Goal: Task Accomplishment & Management: Manage account settings

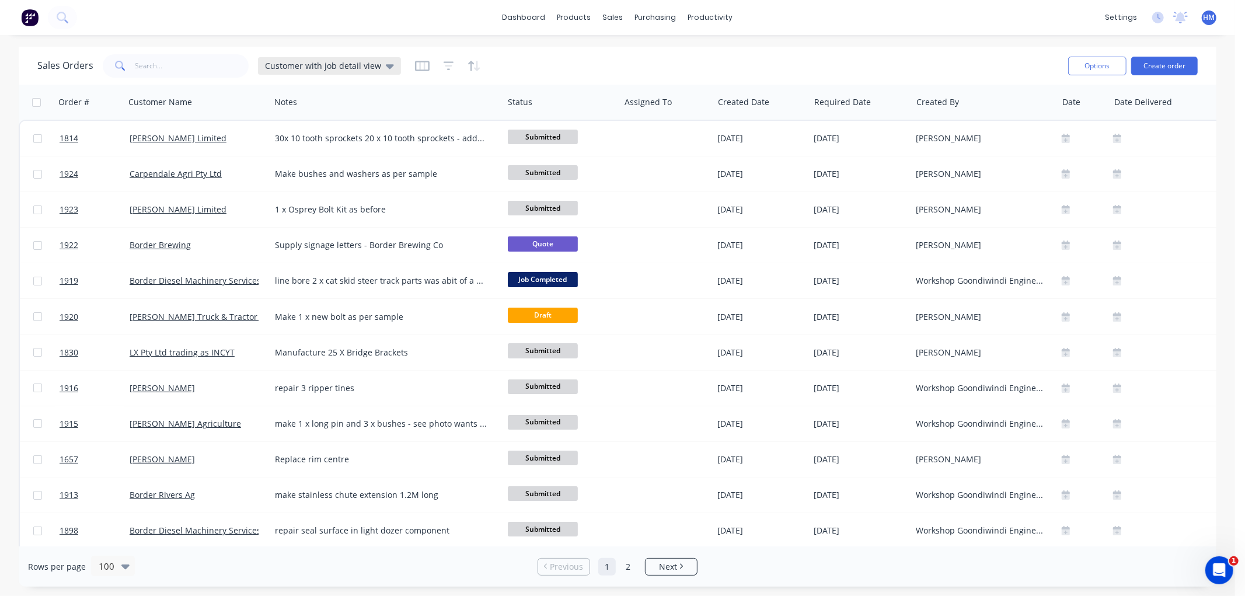
drag, startPoint x: 271, startPoint y: 54, endPoint x: 295, endPoint y: 60, distance: 25.1
click at [290, 57] on div "Sales Orders Customer with job detail view" at bounding box center [219, 65] width 364 height 23
click at [296, 60] on div "Customer with job detail view" at bounding box center [329, 66] width 143 height 18
click at [271, 215] on button "Invoice" at bounding box center [328, 211] width 133 height 13
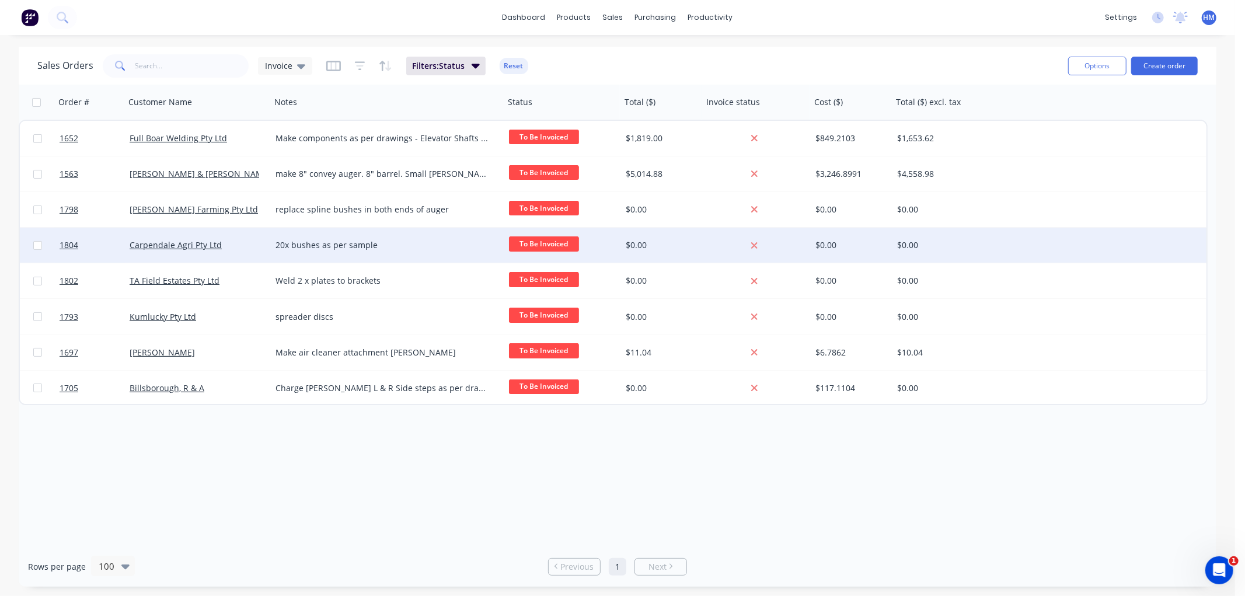
click at [252, 250] on div "Carpendale Agri Pty Ltd" at bounding box center [195, 245] width 130 height 12
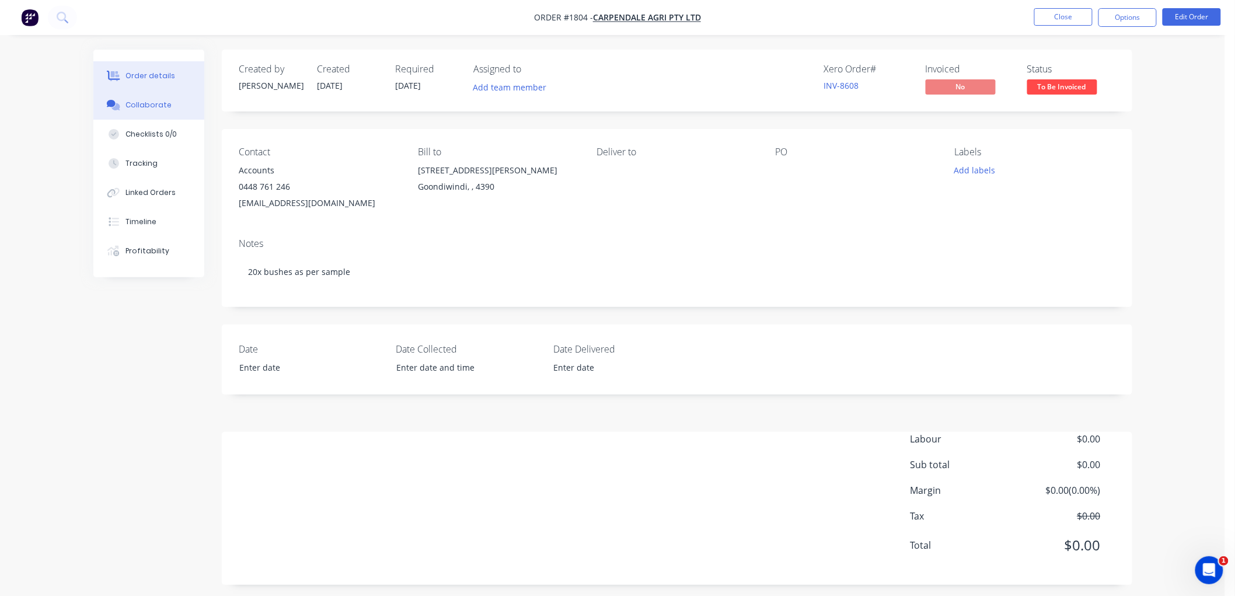
click at [165, 106] on div "Collaborate" at bounding box center [149, 105] width 46 height 11
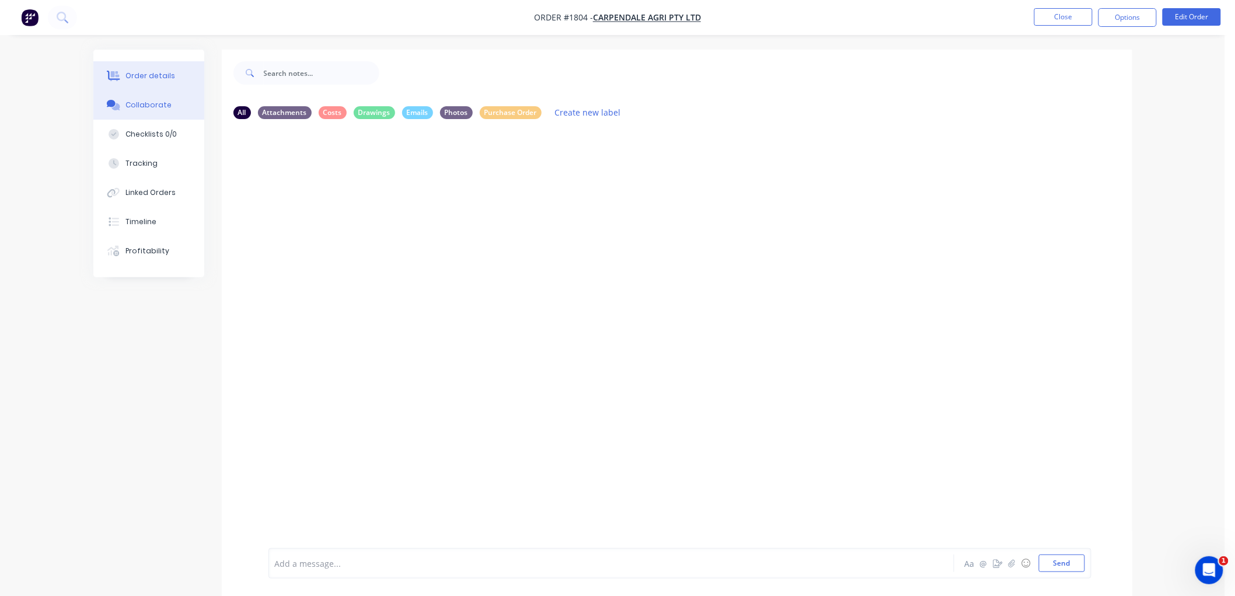
click at [155, 83] on button "Order details" at bounding box center [148, 75] width 111 height 29
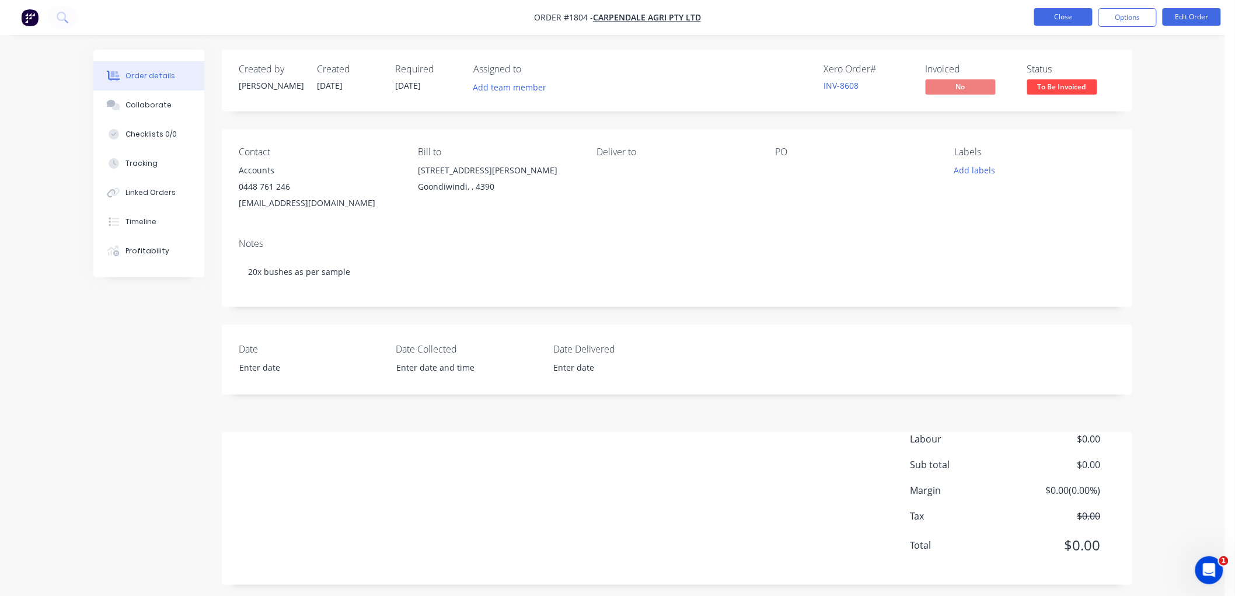
click at [1050, 15] on button "Close" at bounding box center [1063, 17] width 58 height 18
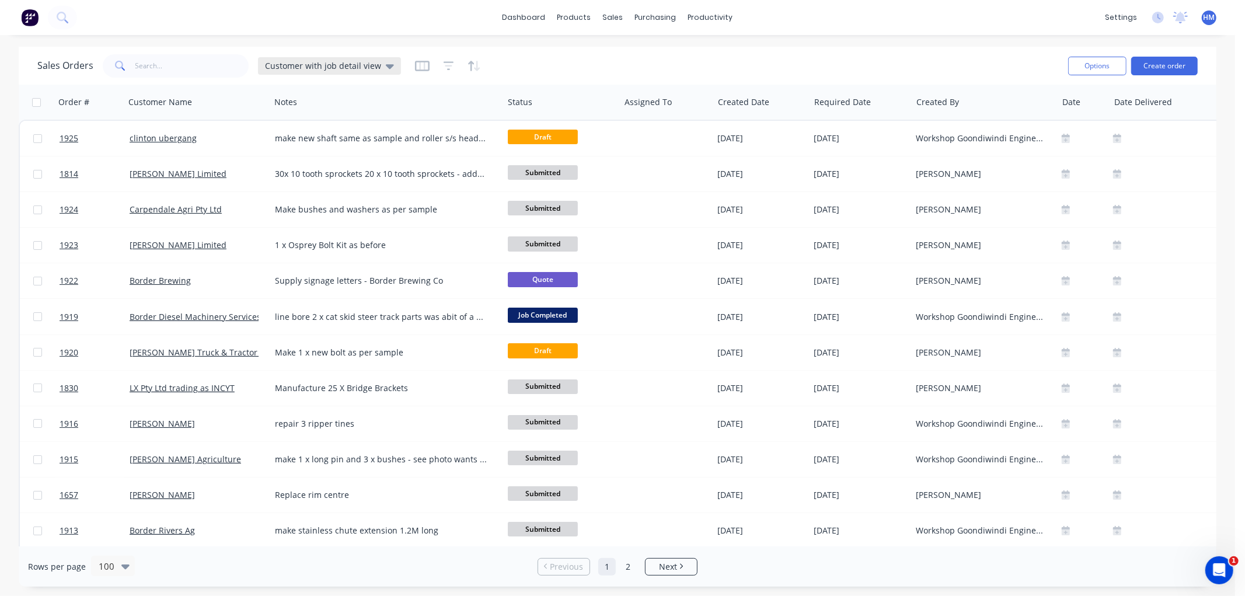
click at [295, 68] on span "Customer with job detail view" at bounding box center [323, 66] width 116 height 12
click at [316, 215] on button "Invoice" at bounding box center [328, 211] width 133 height 13
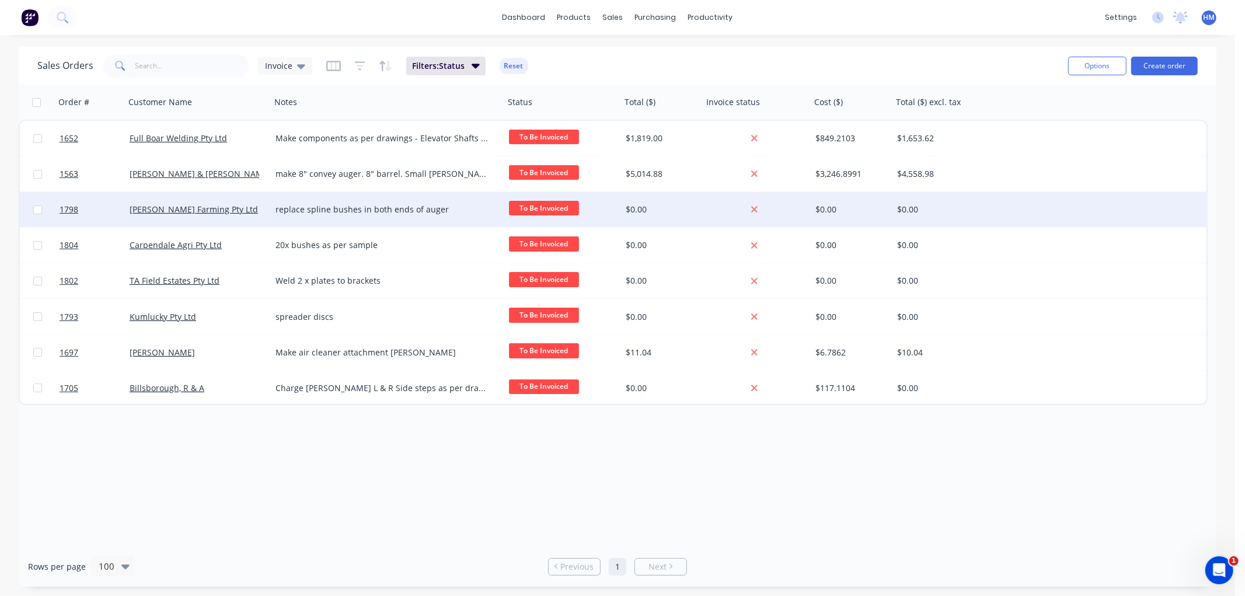
click at [242, 211] on div "[PERSON_NAME] Farming Pty Ltd" at bounding box center [195, 210] width 130 height 12
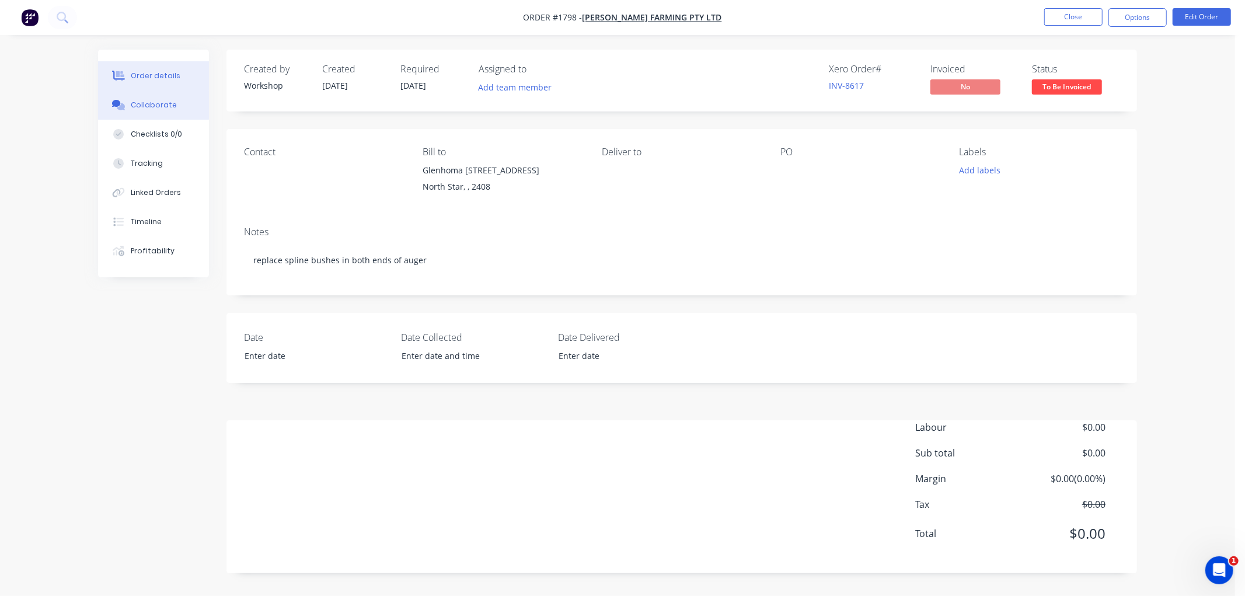
click at [135, 110] on div "Collaborate" at bounding box center [154, 105] width 46 height 11
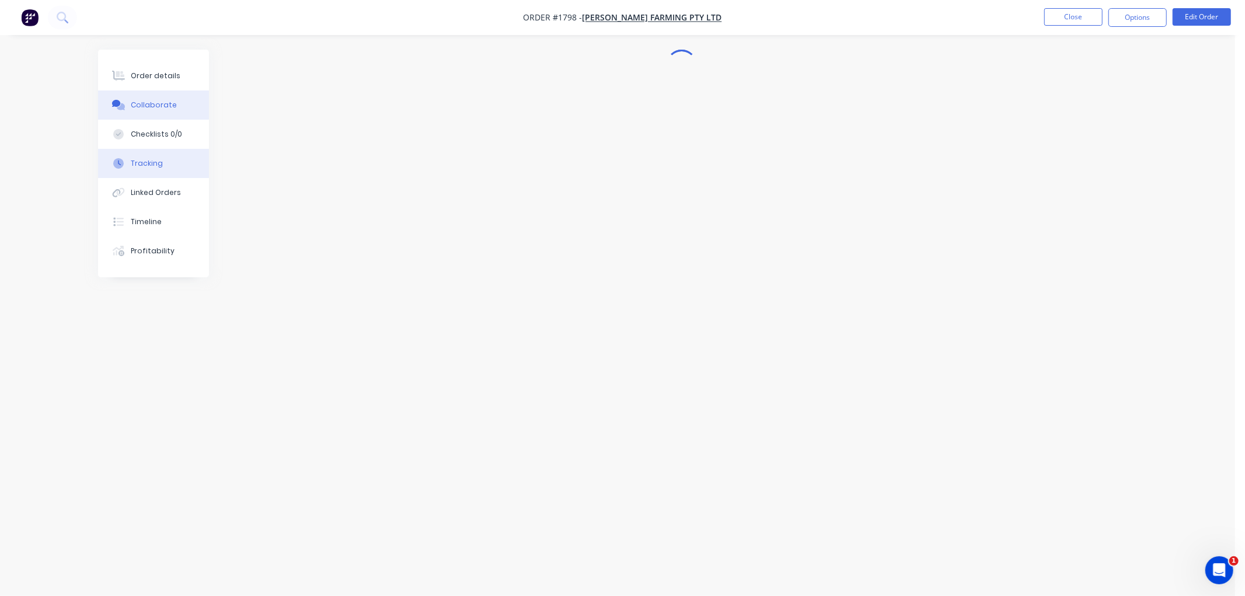
click at [148, 160] on div "Tracking" at bounding box center [147, 163] width 32 height 11
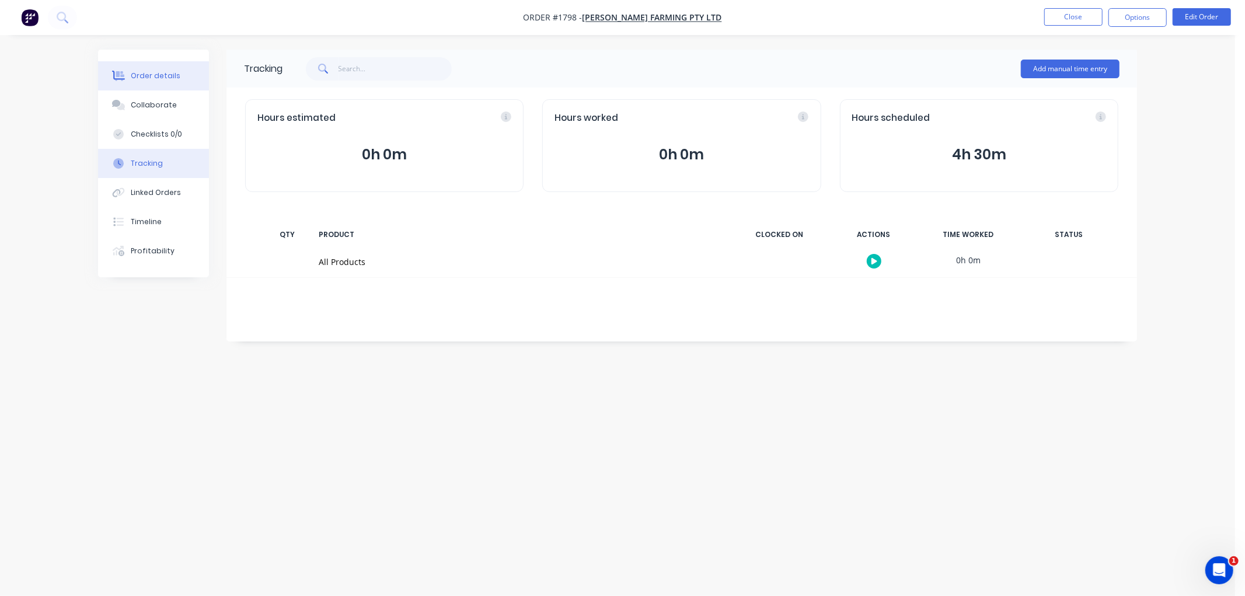
click at [159, 78] on div "Order details" at bounding box center [156, 76] width 50 height 11
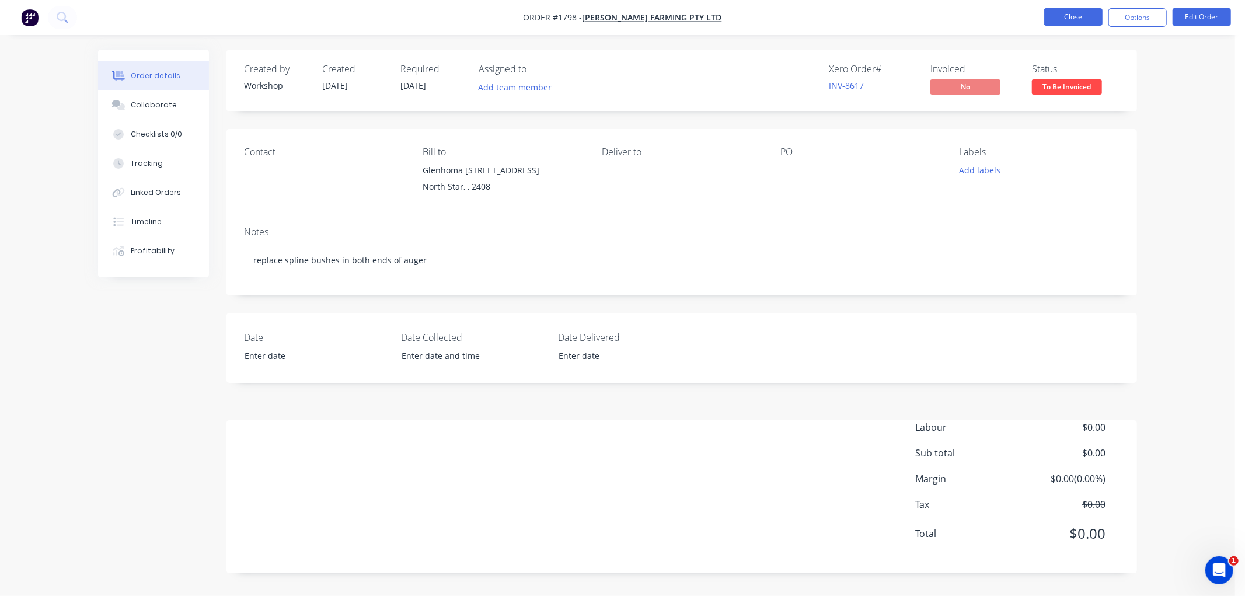
click at [1078, 16] on button "Close" at bounding box center [1073, 17] width 58 height 18
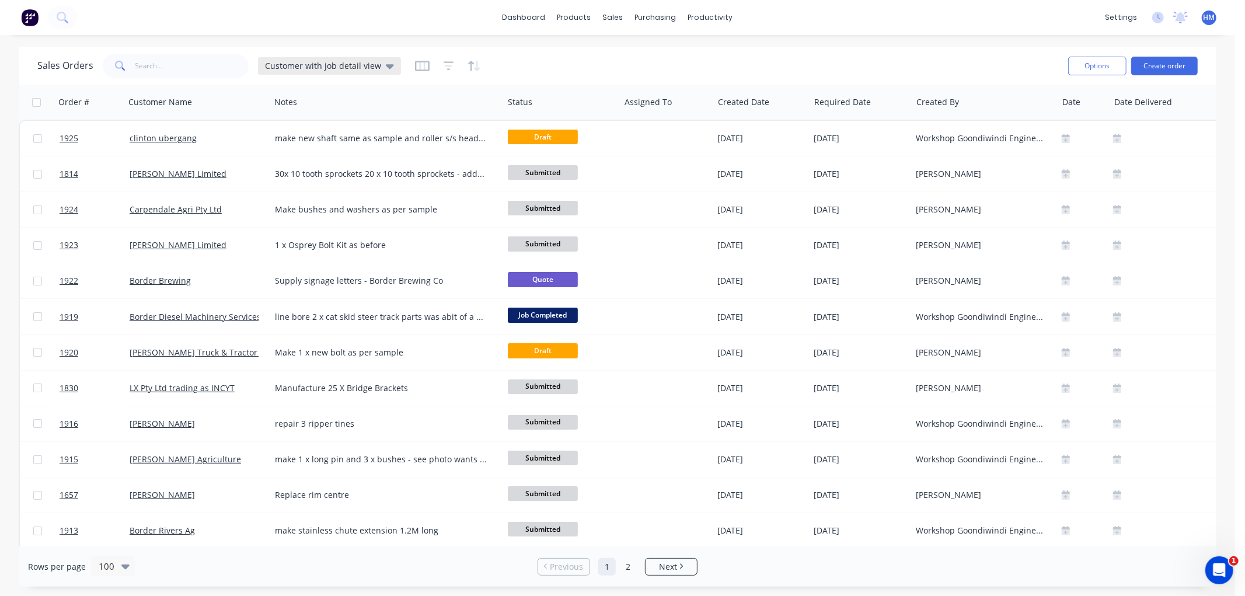
click at [356, 62] on span "Customer with job detail view" at bounding box center [323, 66] width 116 height 12
click at [172, 77] on input "text" at bounding box center [192, 65] width 114 height 23
click at [172, 65] on input "text" at bounding box center [192, 65] width 114 height 23
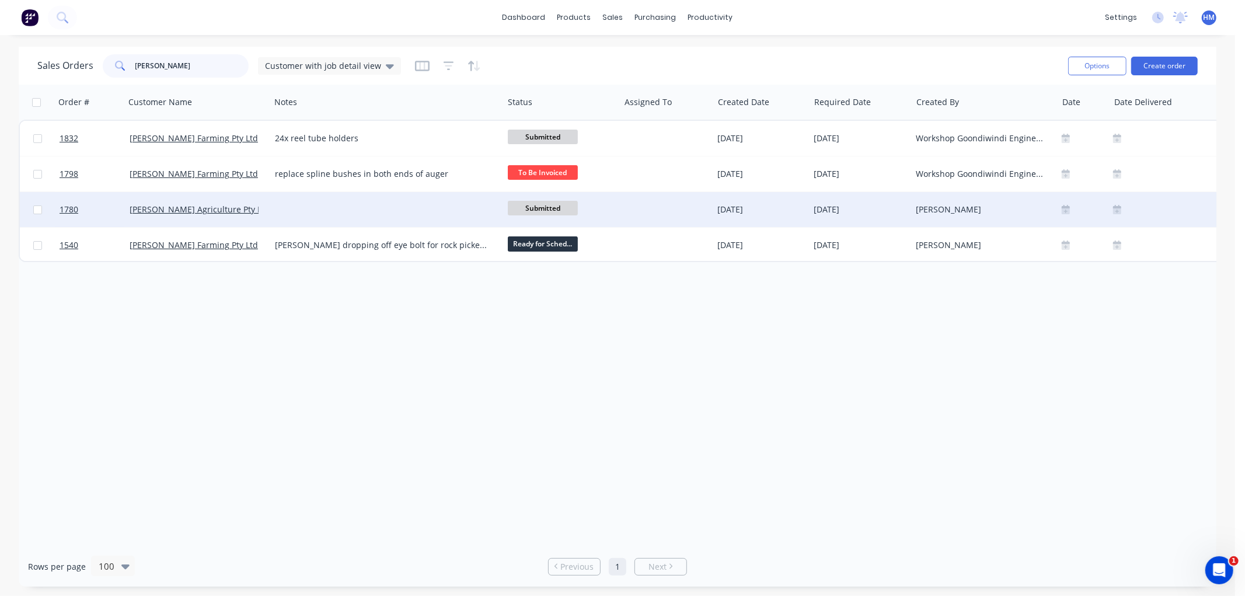
type input "[PERSON_NAME]"
click at [254, 211] on div "[PERSON_NAME] Agriculture Pty Ltd" at bounding box center [195, 210] width 130 height 12
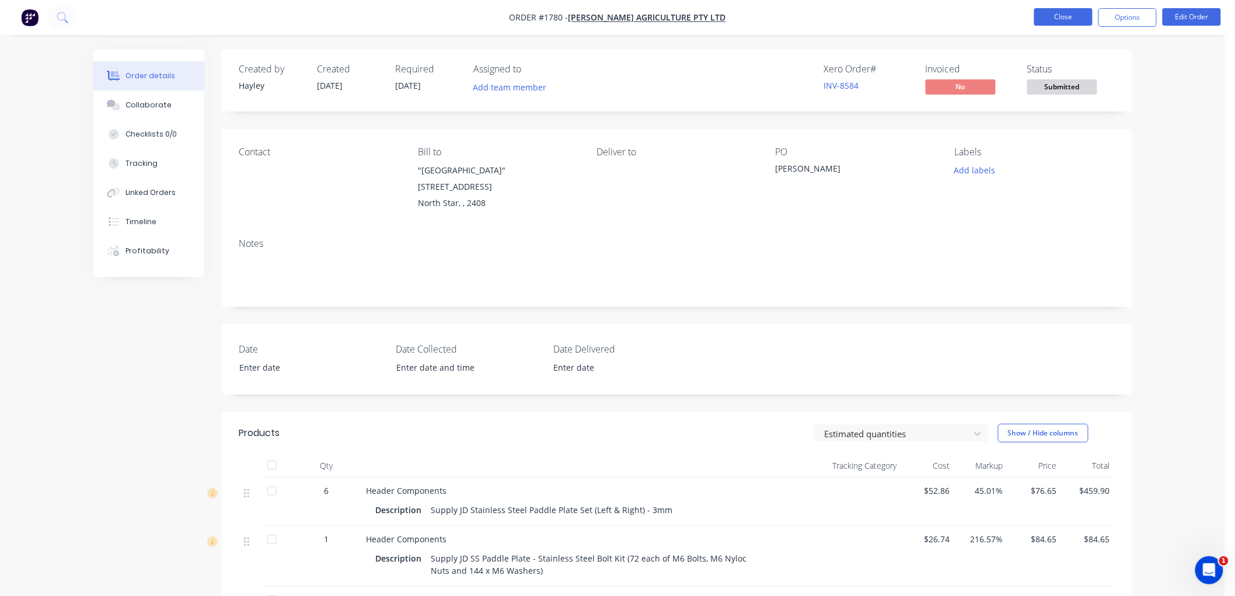
click at [1064, 15] on button "Close" at bounding box center [1063, 17] width 58 height 18
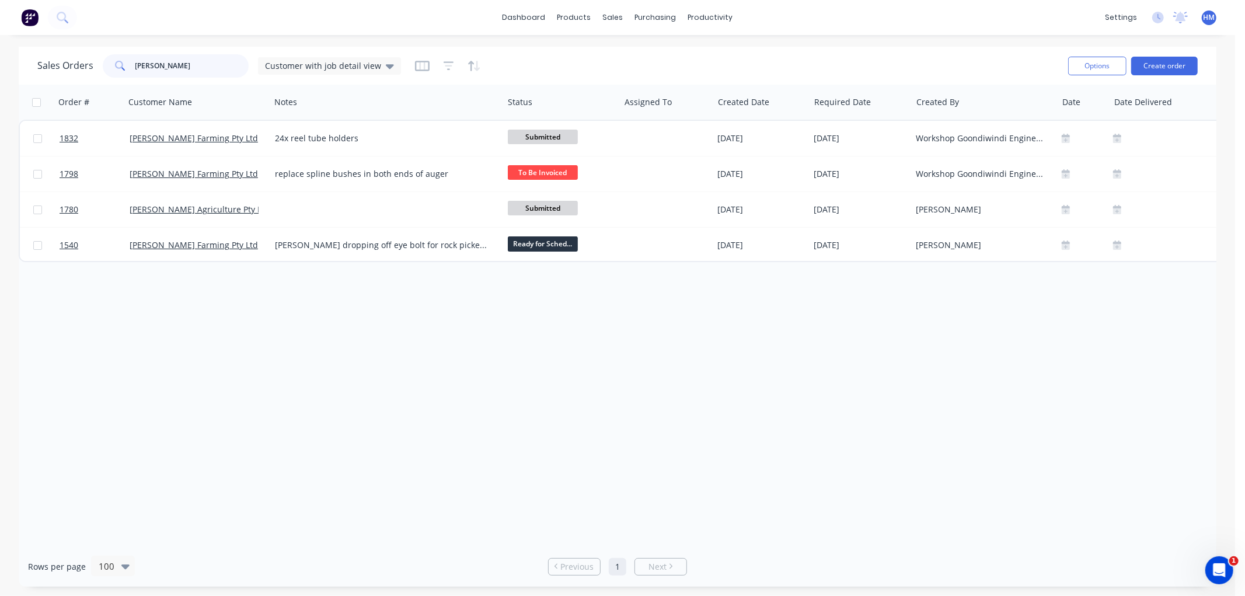
drag, startPoint x: 172, startPoint y: 68, endPoint x: 82, endPoint y: 61, distance: 90.8
click at [82, 61] on div "Sales Orders [PERSON_NAME] Customer with job detail view" at bounding box center [219, 65] width 364 height 23
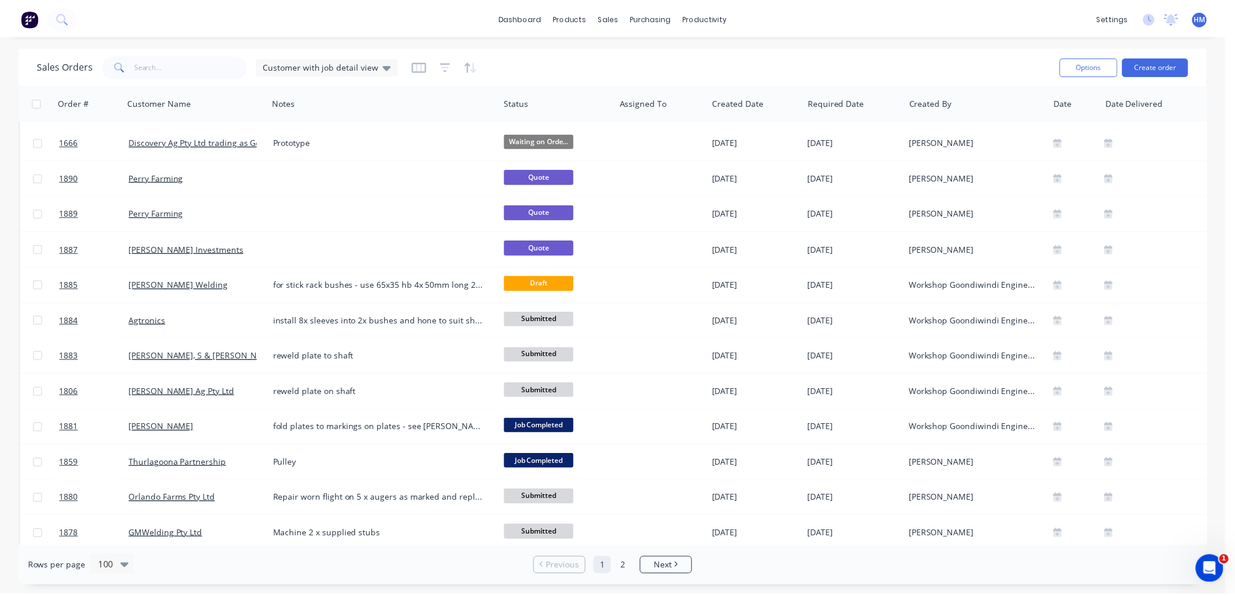
scroll to position [713, 0]
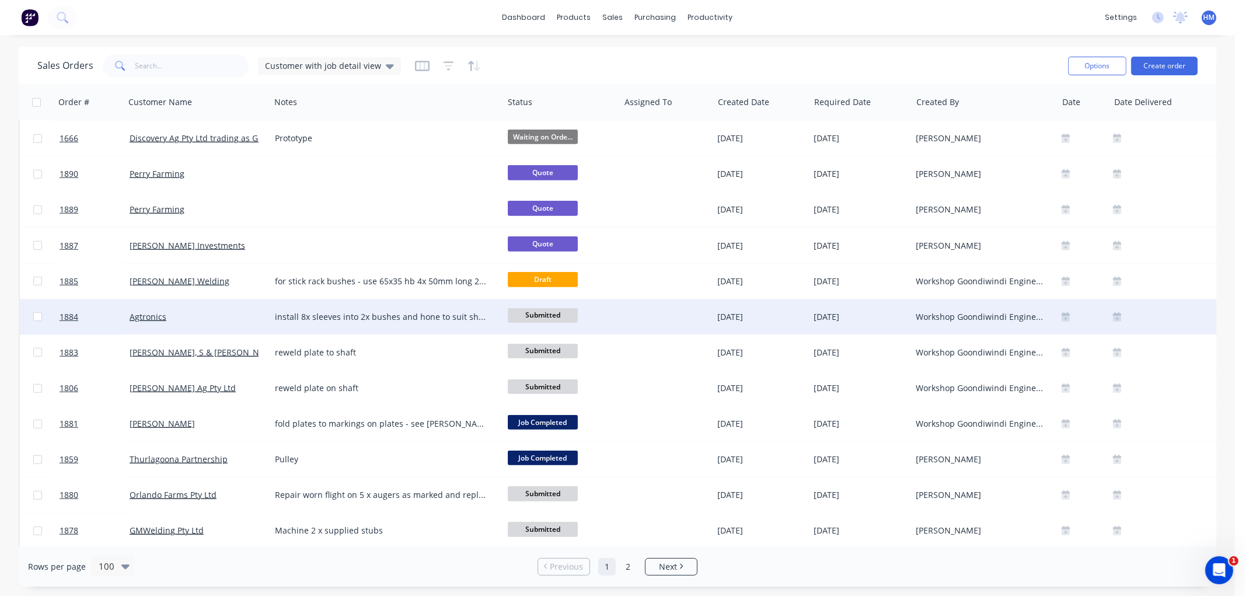
click at [220, 314] on div "Agtronics" at bounding box center [195, 317] width 130 height 12
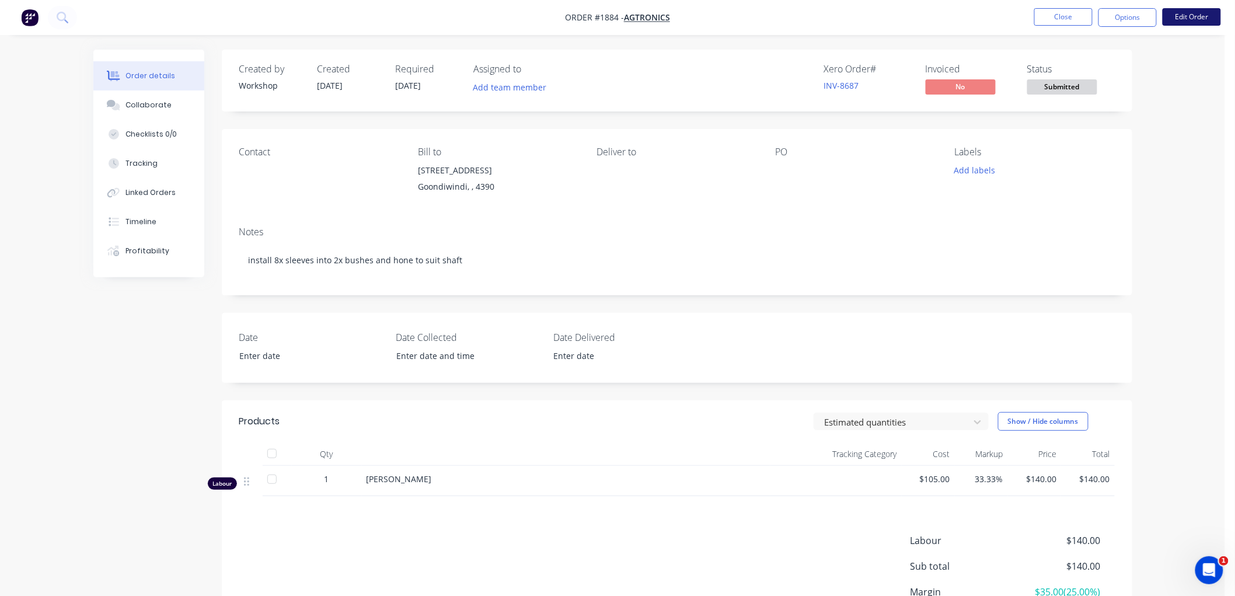
click at [1195, 18] on button "Edit Order" at bounding box center [1192, 17] width 58 height 18
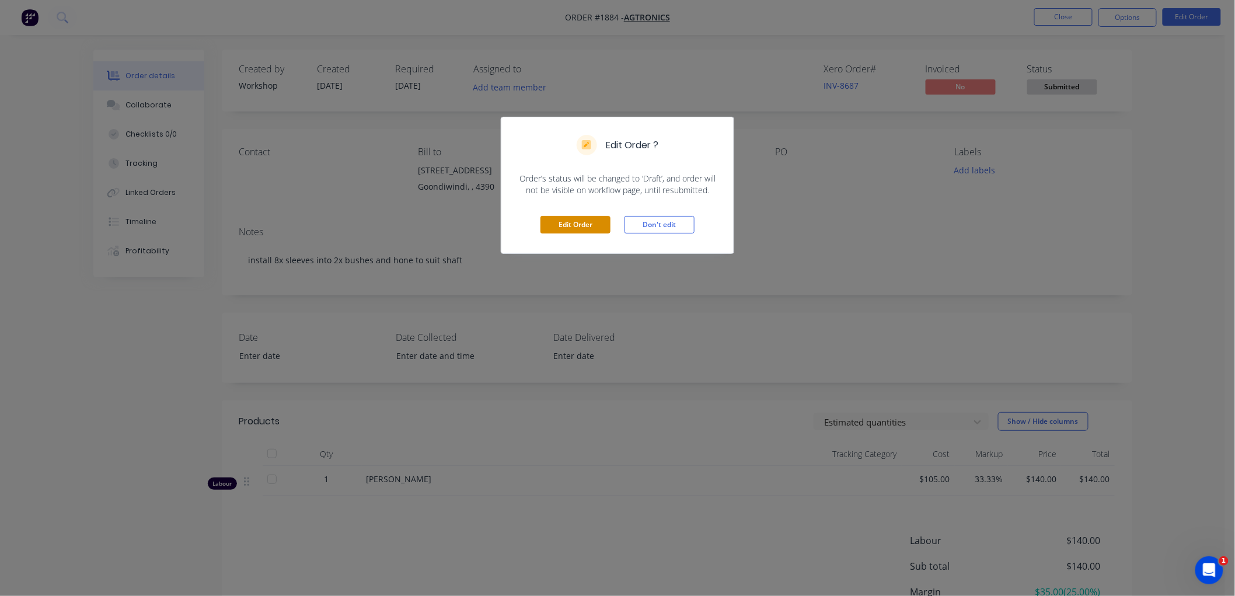
click at [553, 219] on button "Edit Order" at bounding box center [576, 225] width 70 height 18
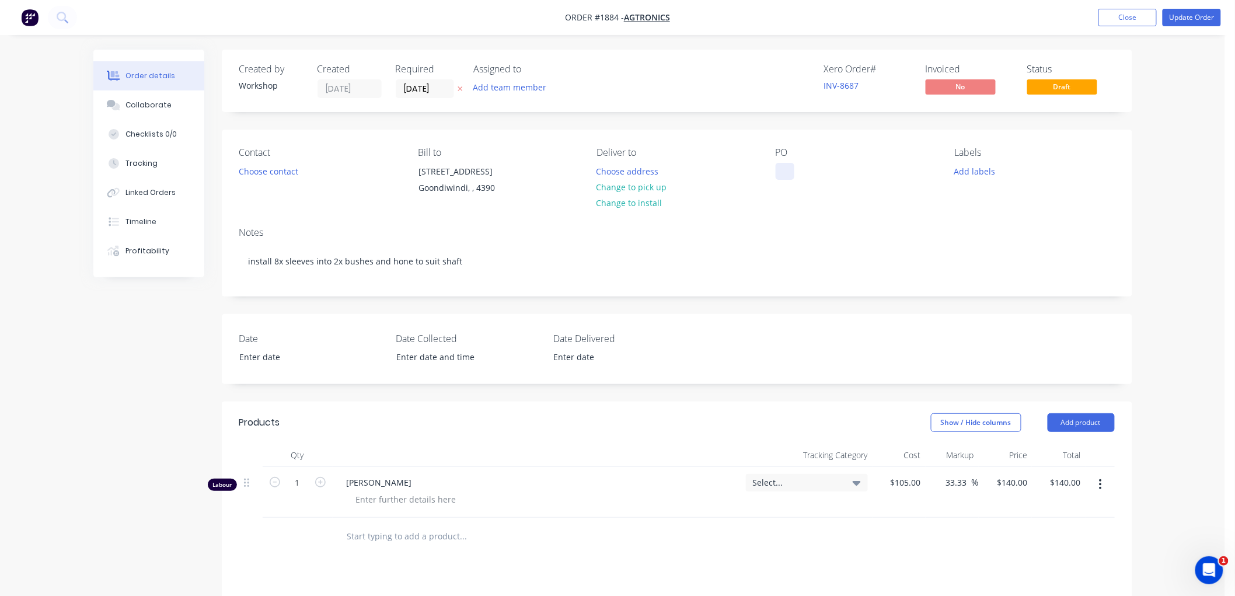
click at [785, 170] on div at bounding box center [785, 171] width 19 height 17
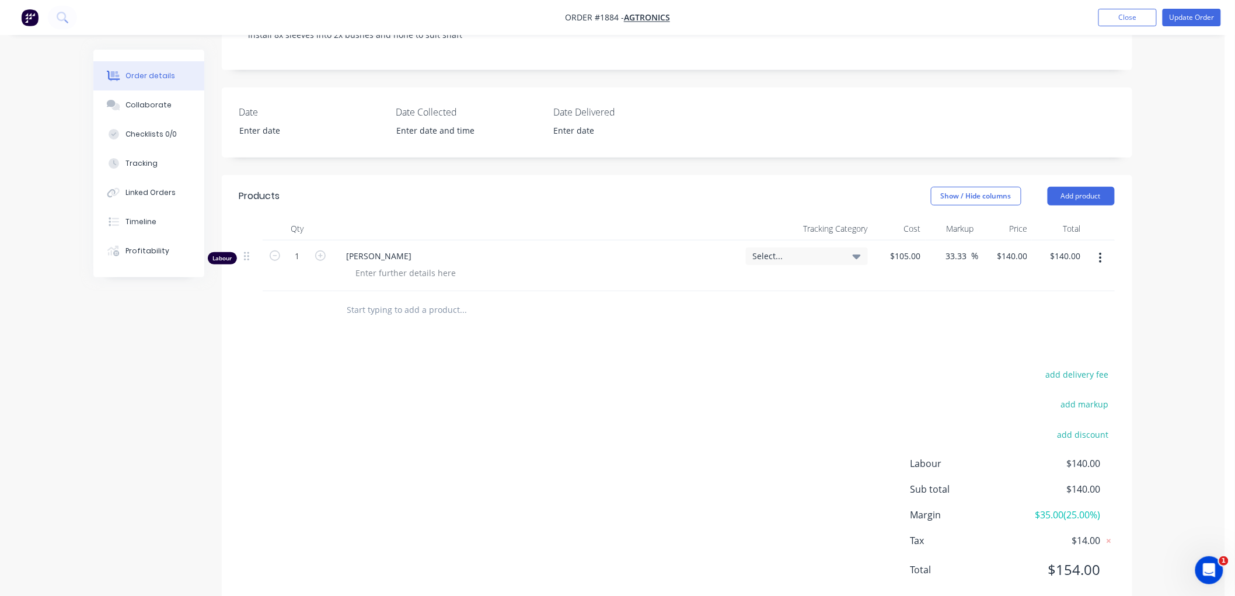
scroll to position [257, 0]
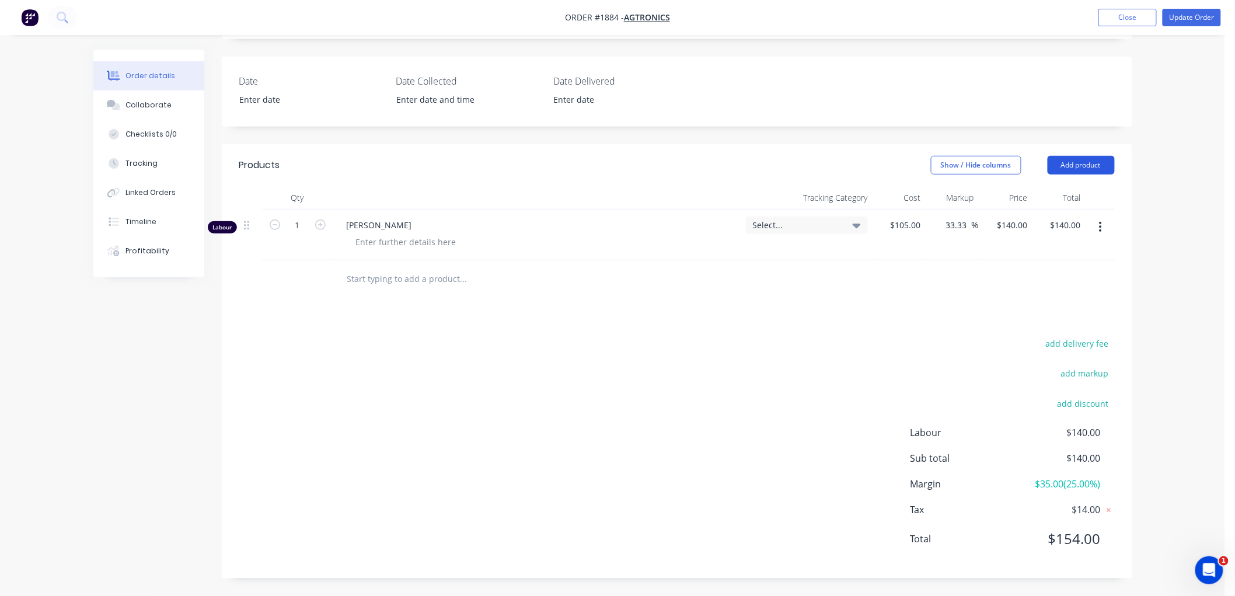
click at [1070, 170] on button "Add product" at bounding box center [1081, 165] width 67 height 19
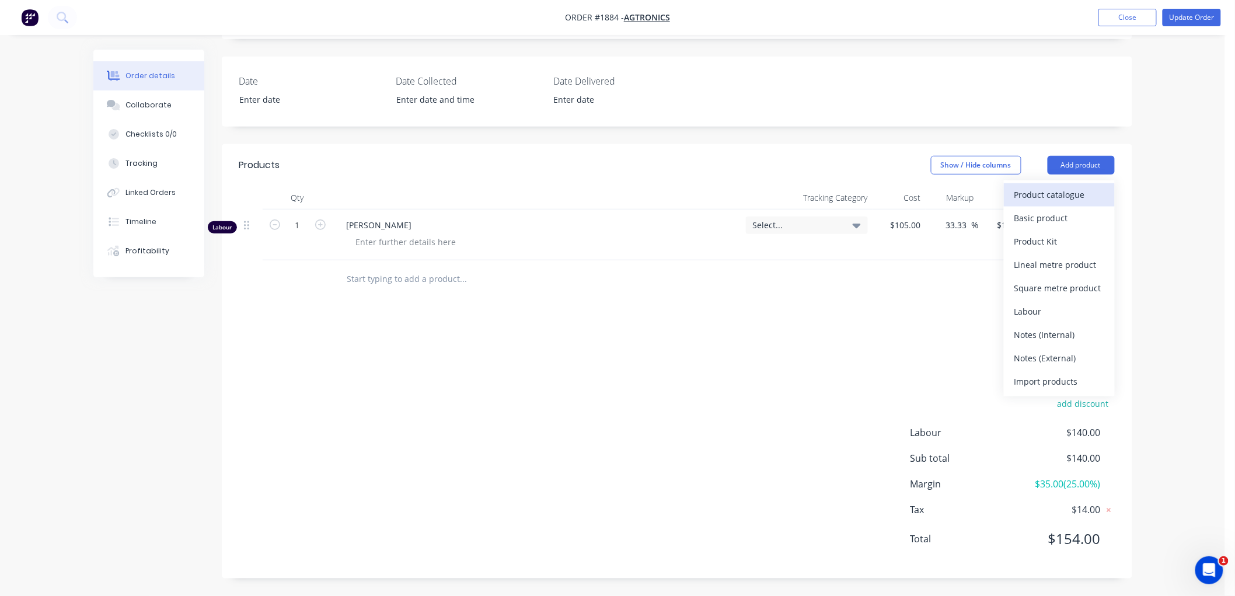
click at [1042, 197] on div "Product catalogue" at bounding box center [1060, 194] width 90 height 17
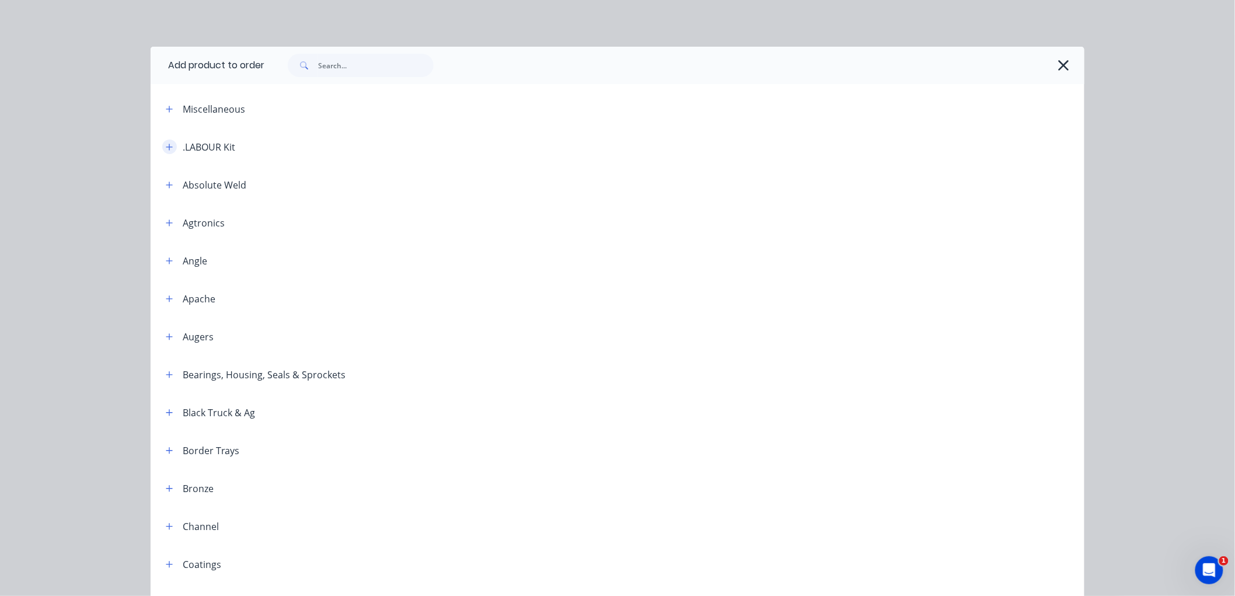
click at [166, 145] on icon "button" at bounding box center [169, 147] width 7 height 8
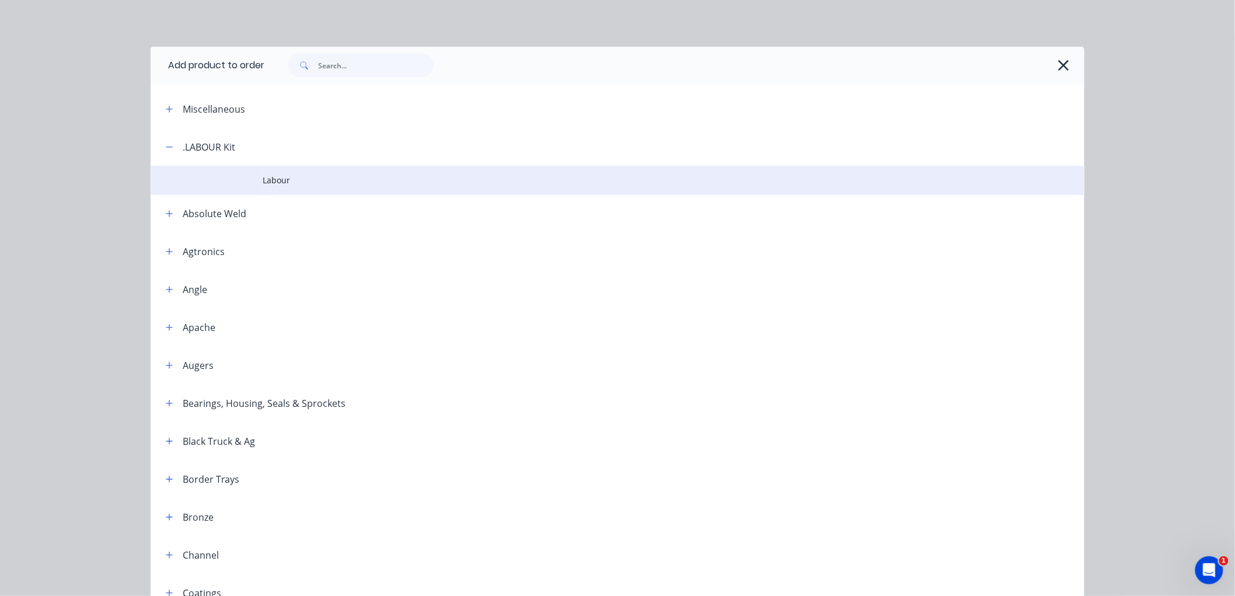
click at [284, 178] on span "Labour" at bounding box center [591, 180] width 657 height 12
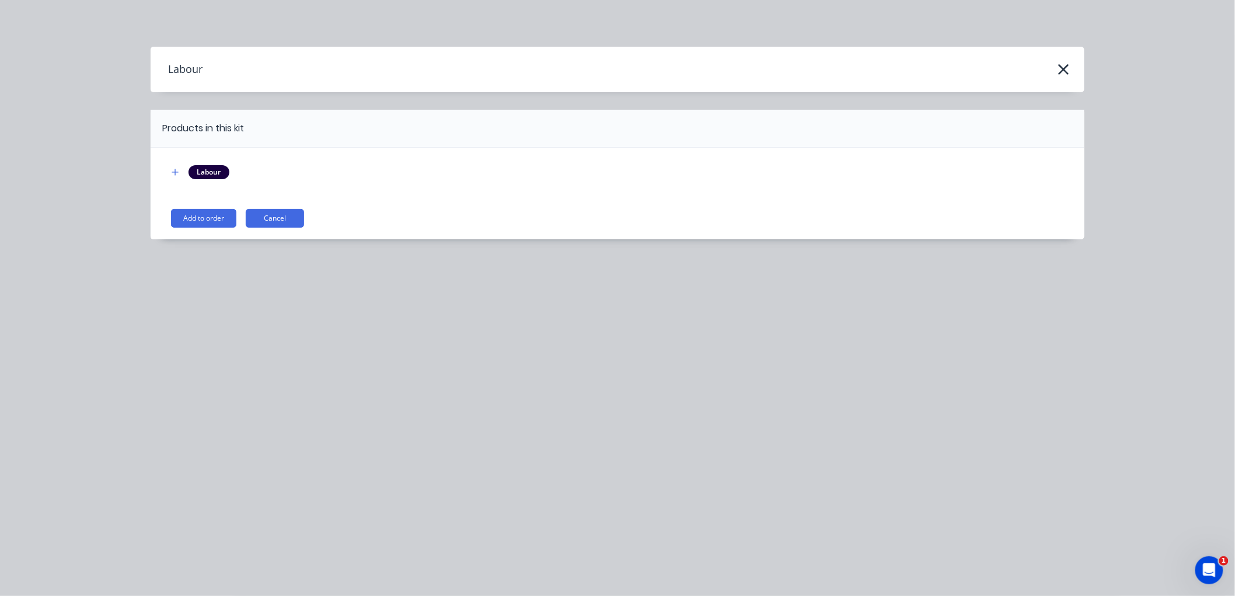
click at [194, 209] on button "Add to order" at bounding box center [203, 218] width 65 height 19
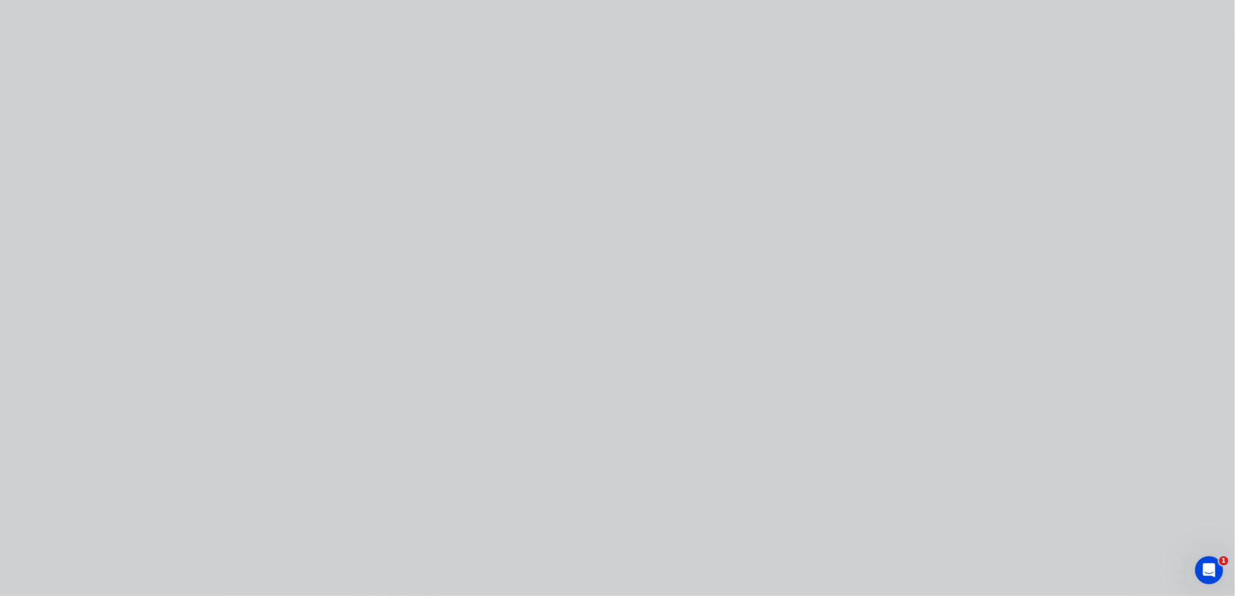
click at [198, 215] on button "Timeline" at bounding box center [148, 221] width 111 height 29
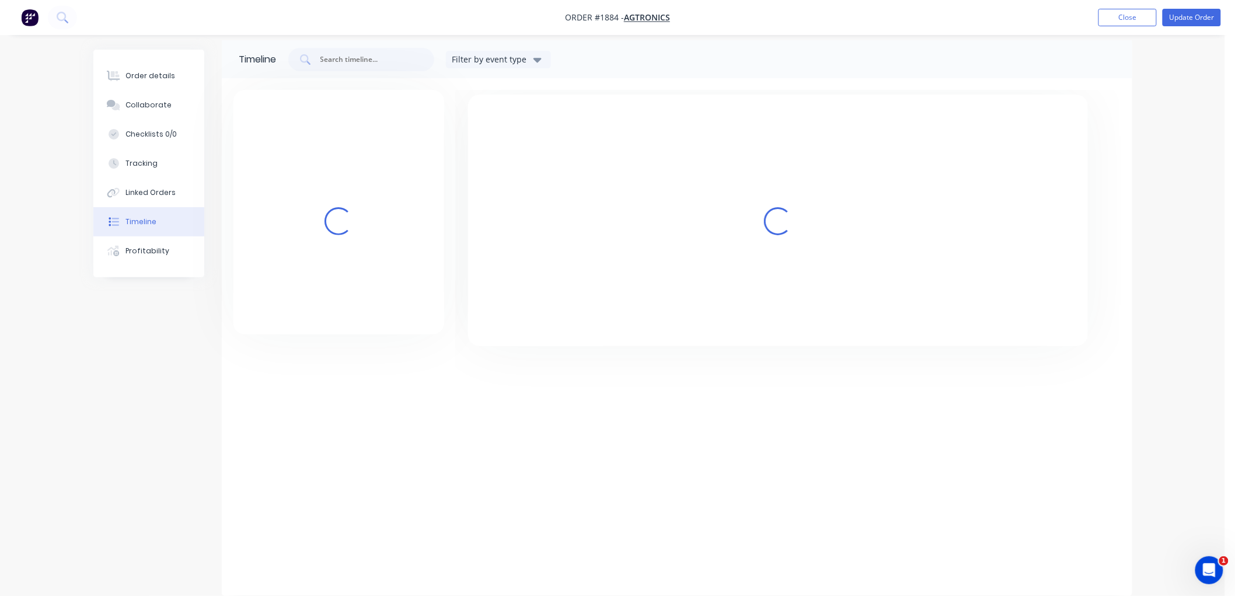
scroll to position [9, 0]
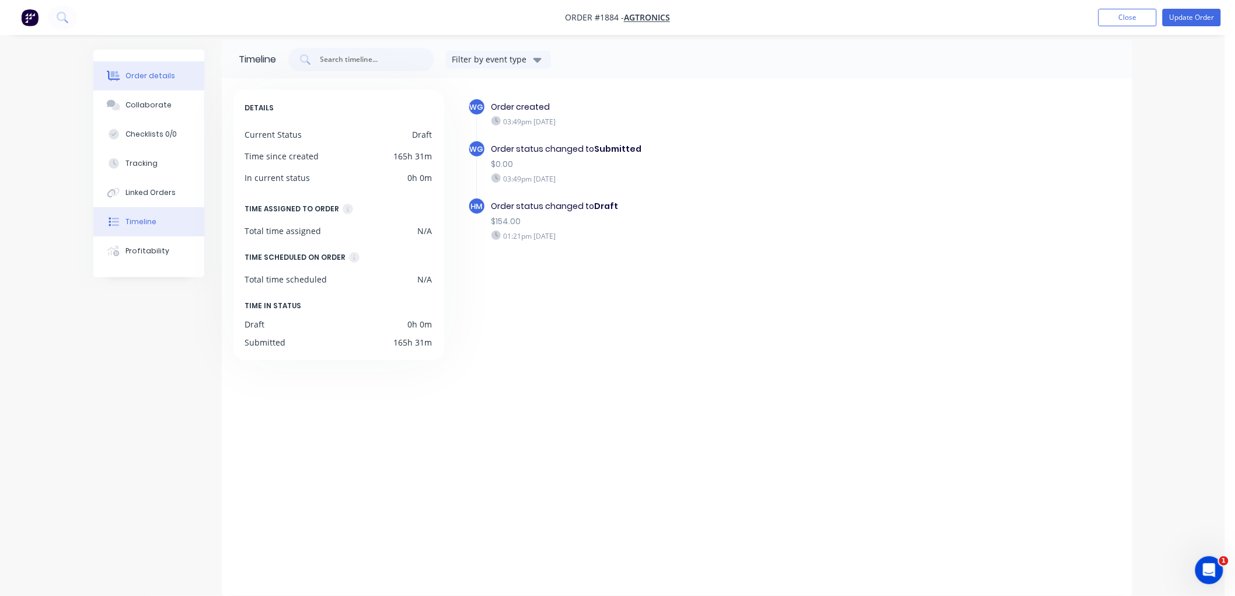
click at [137, 72] on div "Order details" at bounding box center [151, 76] width 50 height 11
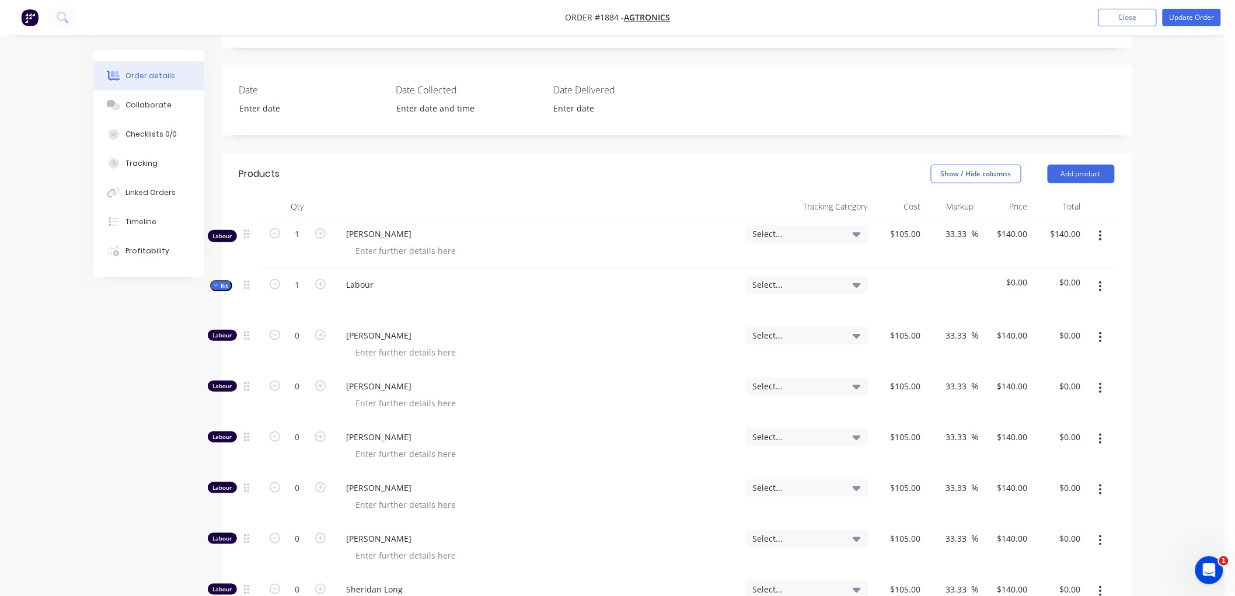
scroll to position [269, 0]
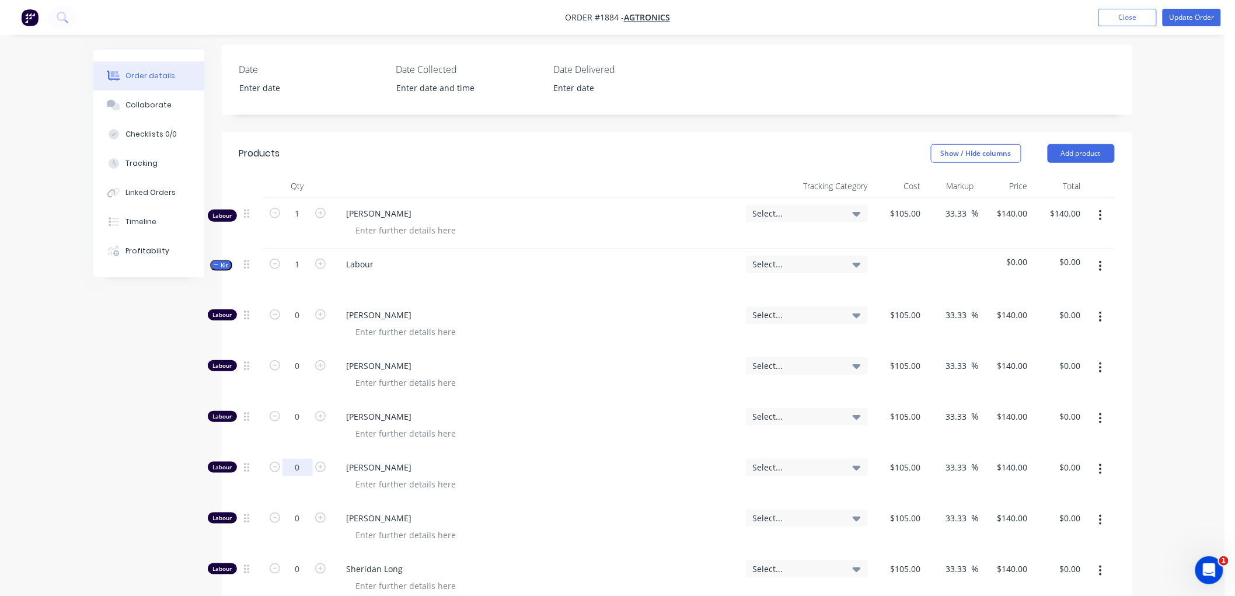
type input "1"
click at [221, 267] on span "Kit" at bounding box center [221, 265] width 15 height 9
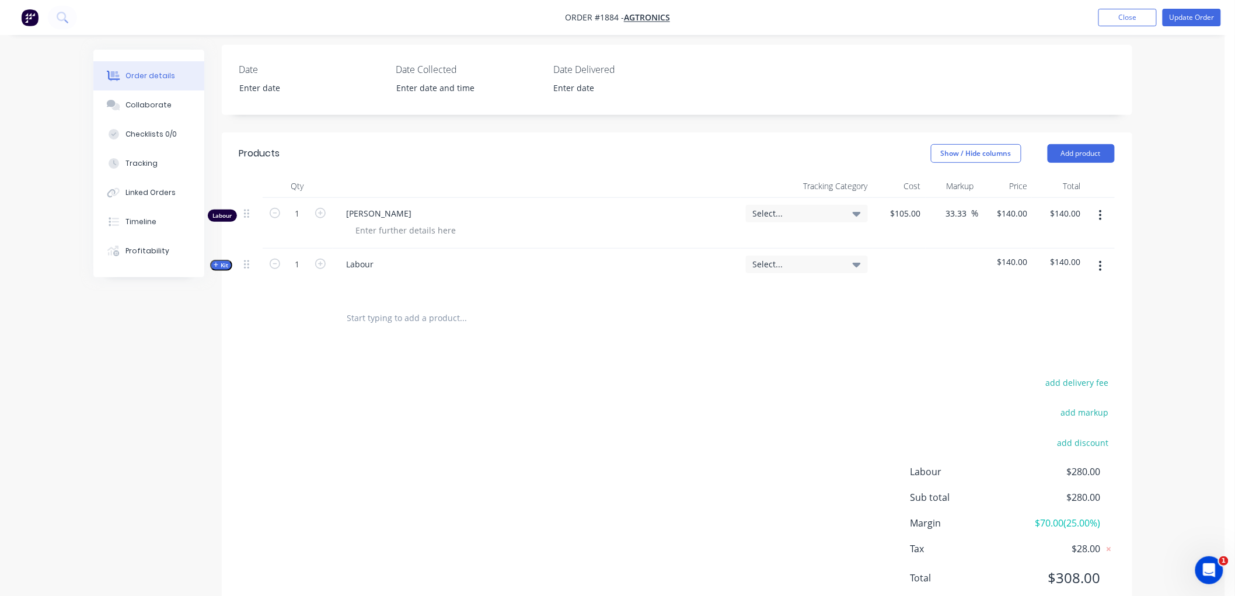
click at [1106, 210] on button "button" at bounding box center [1100, 215] width 27 height 21
click at [1054, 319] on div "Delete" at bounding box center [1060, 316] width 90 height 17
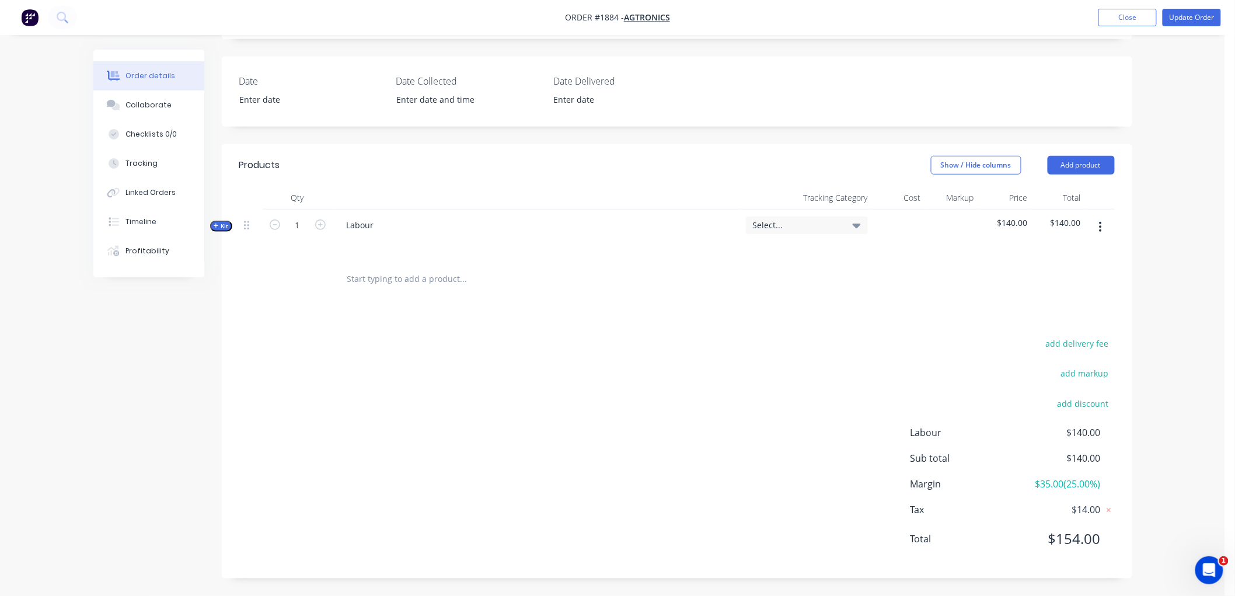
scroll to position [257, 0]
click at [379, 224] on div "Labour" at bounding box center [360, 225] width 46 height 17
click at [430, 271] on input "text" at bounding box center [464, 278] width 234 height 23
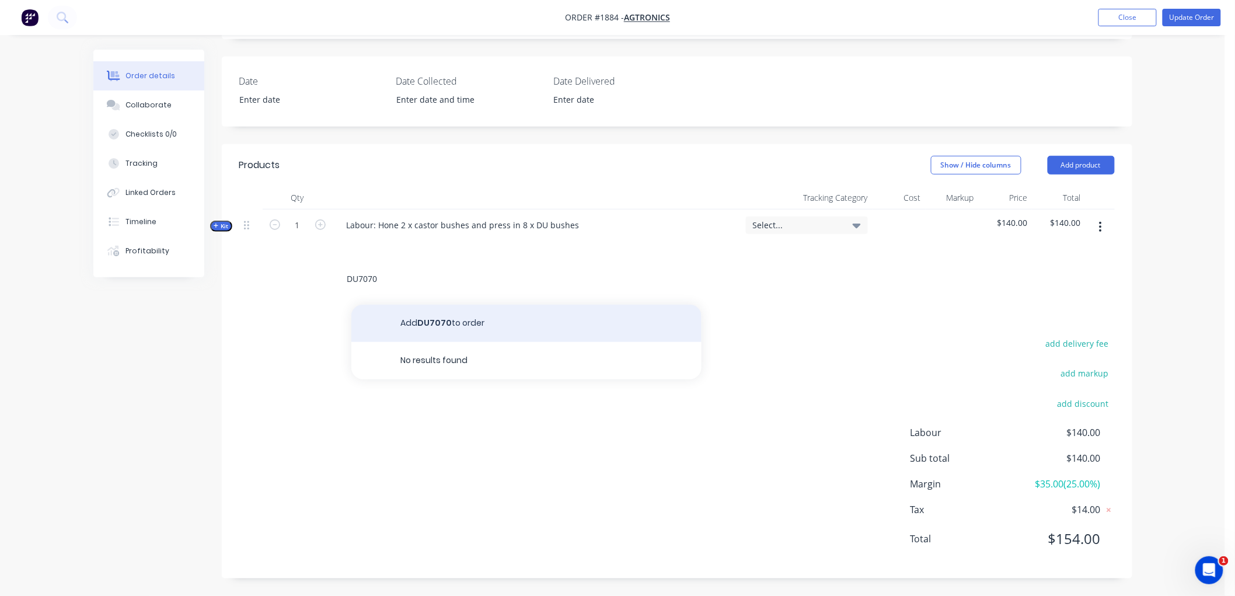
type input "DU7070"
click at [430, 324] on button "Add DU7070 to order" at bounding box center [526, 323] width 350 height 37
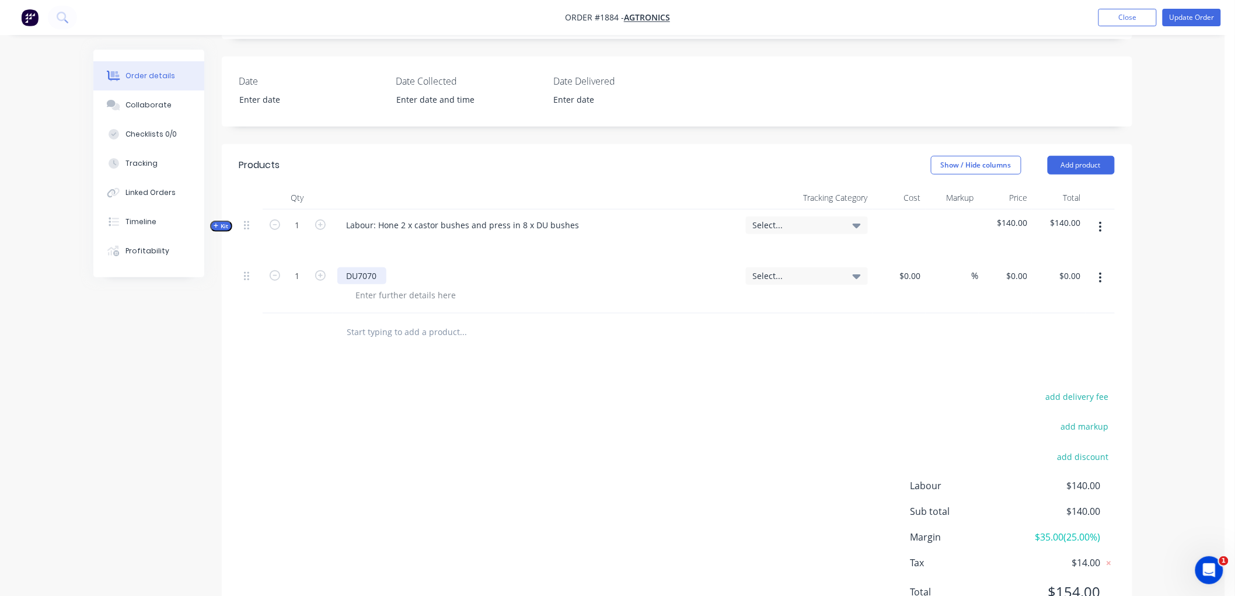
click at [343, 271] on div "DU7070" at bounding box center [361, 275] width 49 height 17
click at [382, 294] on div at bounding box center [406, 295] width 119 height 17
click at [344, 273] on div "DU7070" at bounding box center [361, 275] width 49 height 17
click at [410, 278] on div "Supply DU7070" at bounding box center [376, 275] width 78 height 17
click at [306, 273] on input "1" at bounding box center [298, 276] width 30 height 18
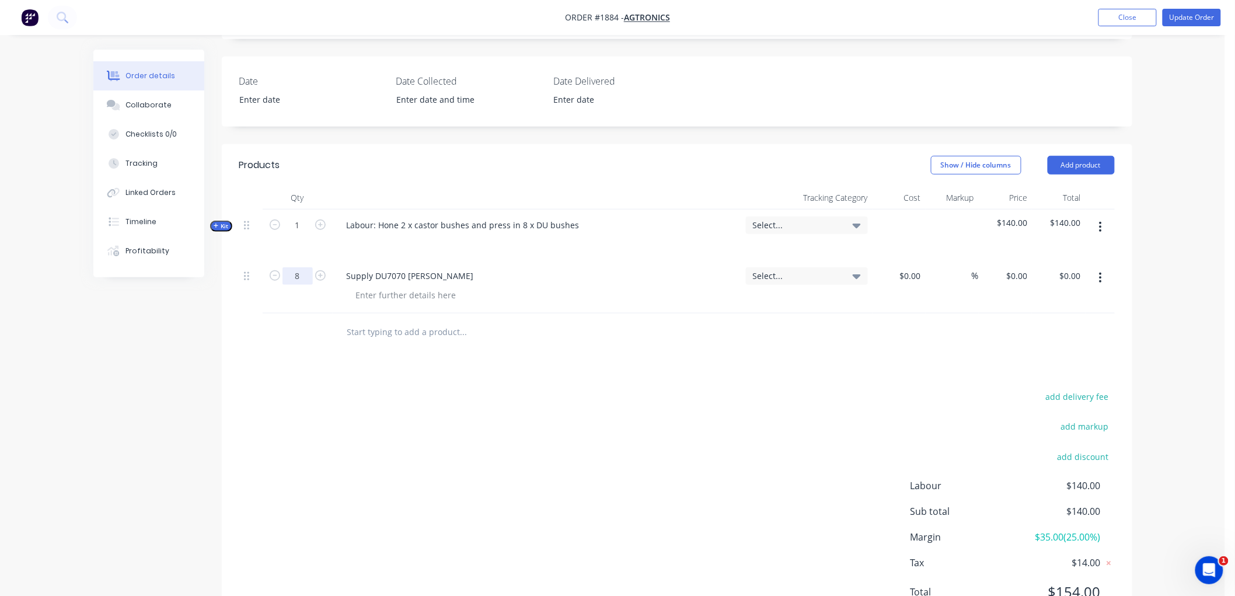
type input "8"
click at [1019, 272] on input "0" at bounding box center [1025, 275] width 13 height 17
type input "1"
type input "$17.644"
type input "$141.15"
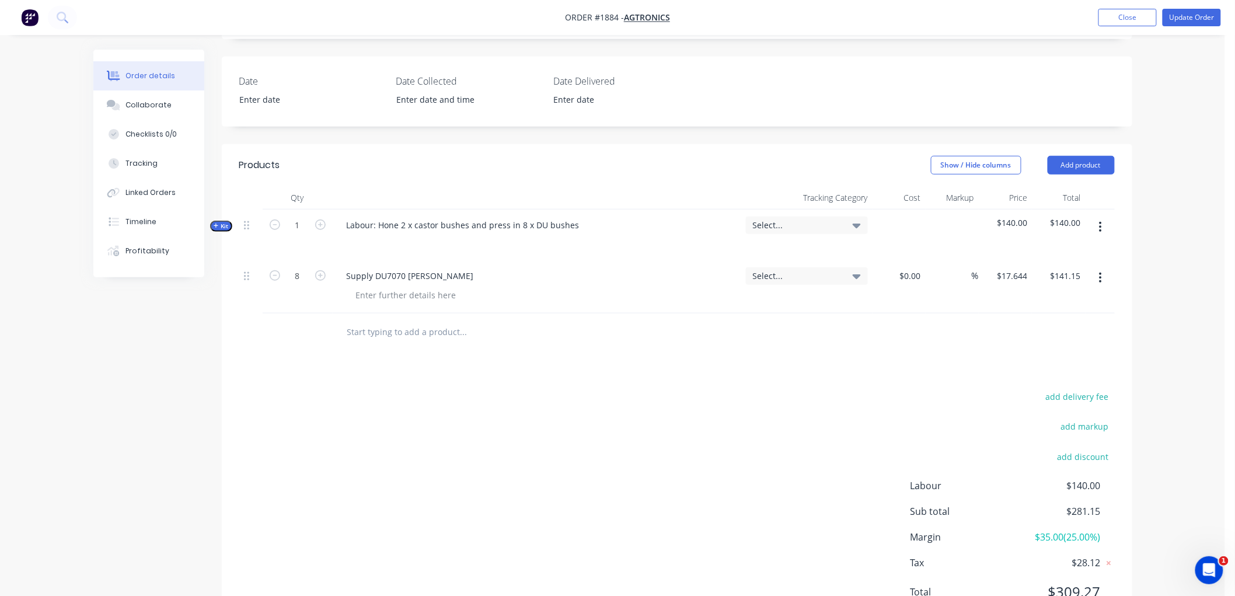
click at [915, 352] on div "Products Show / Hide columns Add product Qty Tracking Category Cost Markup Pric…" at bounding box center [677, 387] width 911 height 487
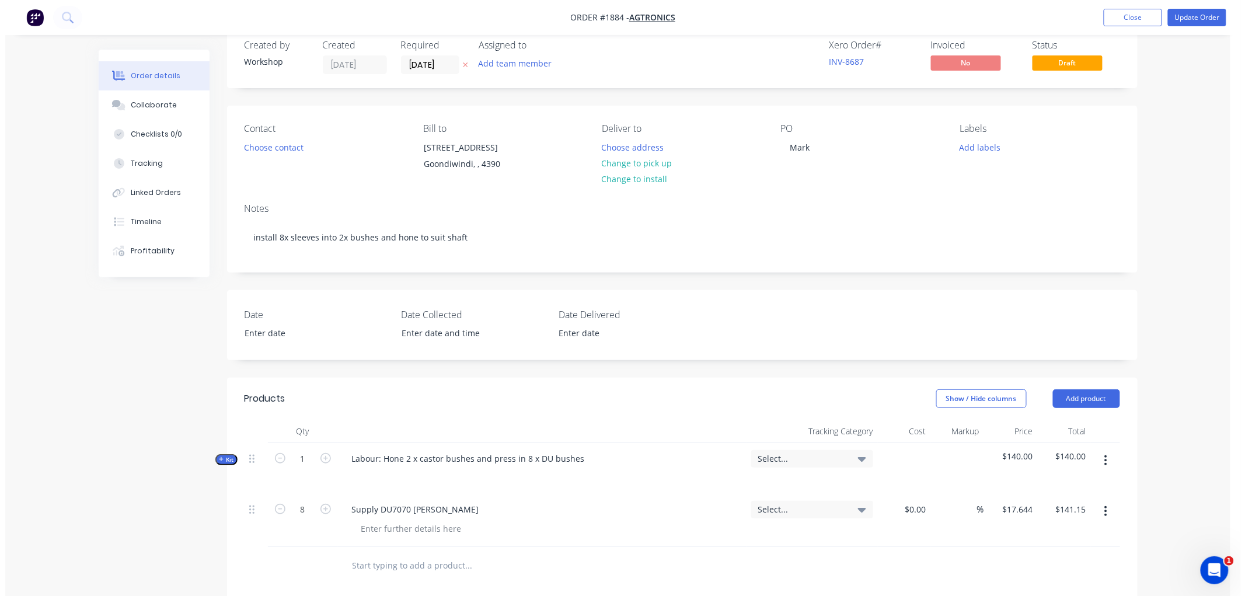
scroll to position [0, 0]
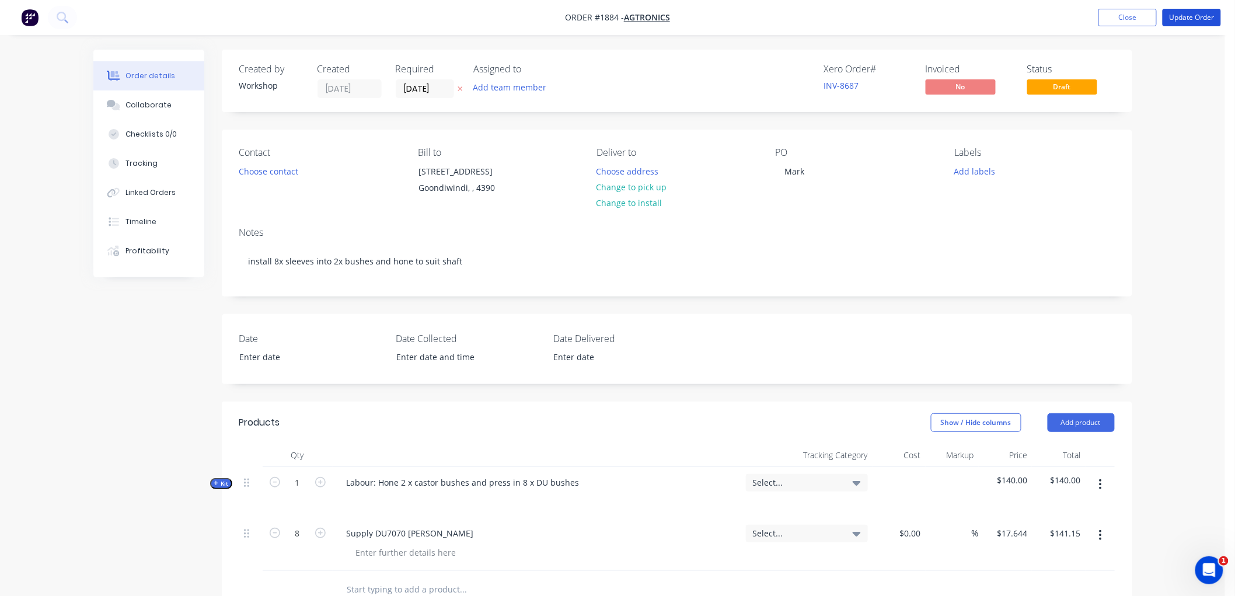
drag, startPoint x: 1190, startPoint y: 13, endPoint x: 374, endPoint y: 304, distance: 866.6
click at [391, 315] on div "Order #1884 - Agtronics Add product Close Update Order Order details Collaborat…" at bounding box center [612, 453] width 1225 height 907
click at [246, 174] on button "Choose contact" at bounding box center [268, 171] width 72 height 16
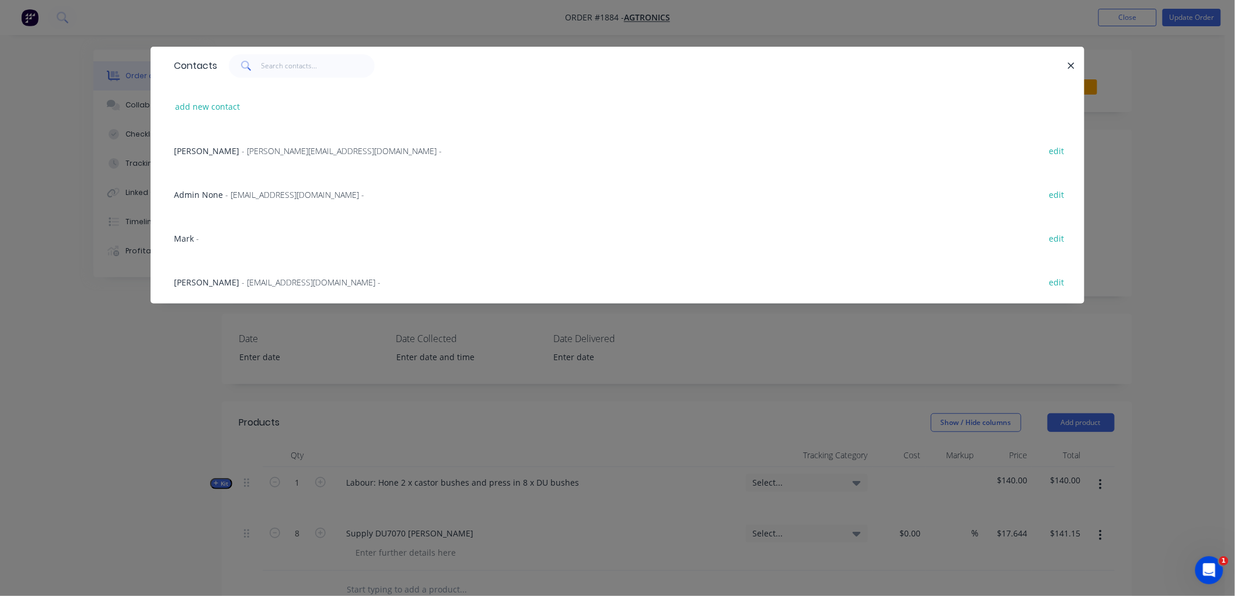
click at [189, 234] on span "Mark" at bounding box center [184, 238] width 20 height 11
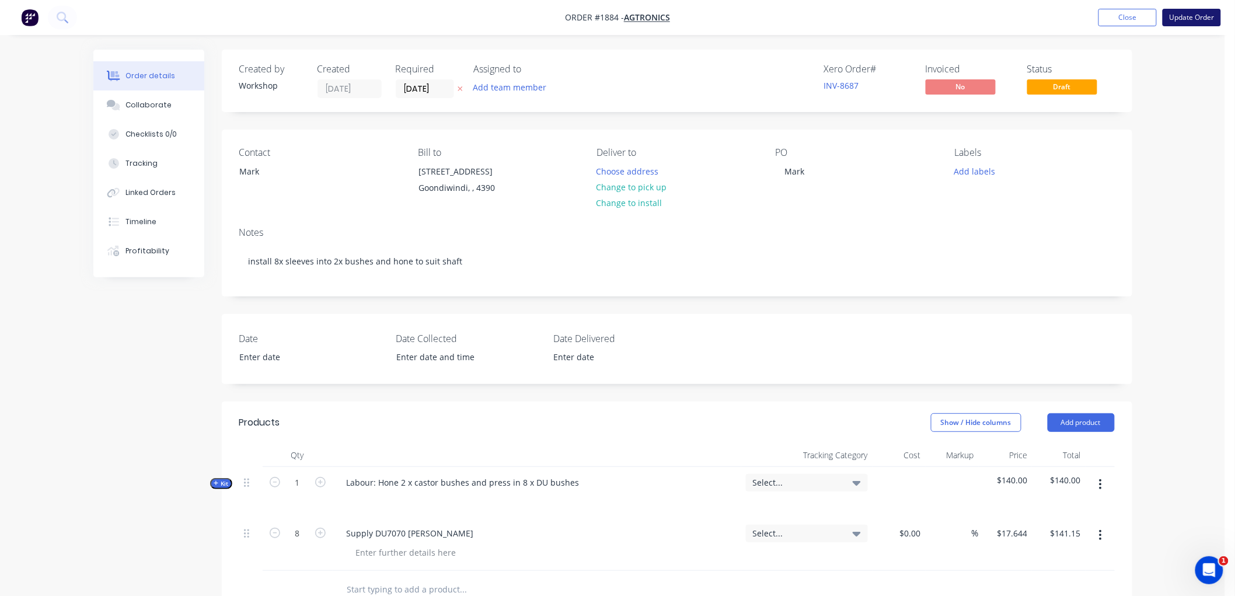
click at [1187, 15] on button "Update Order" at bounding box center [1192, 18] width 58 height 18
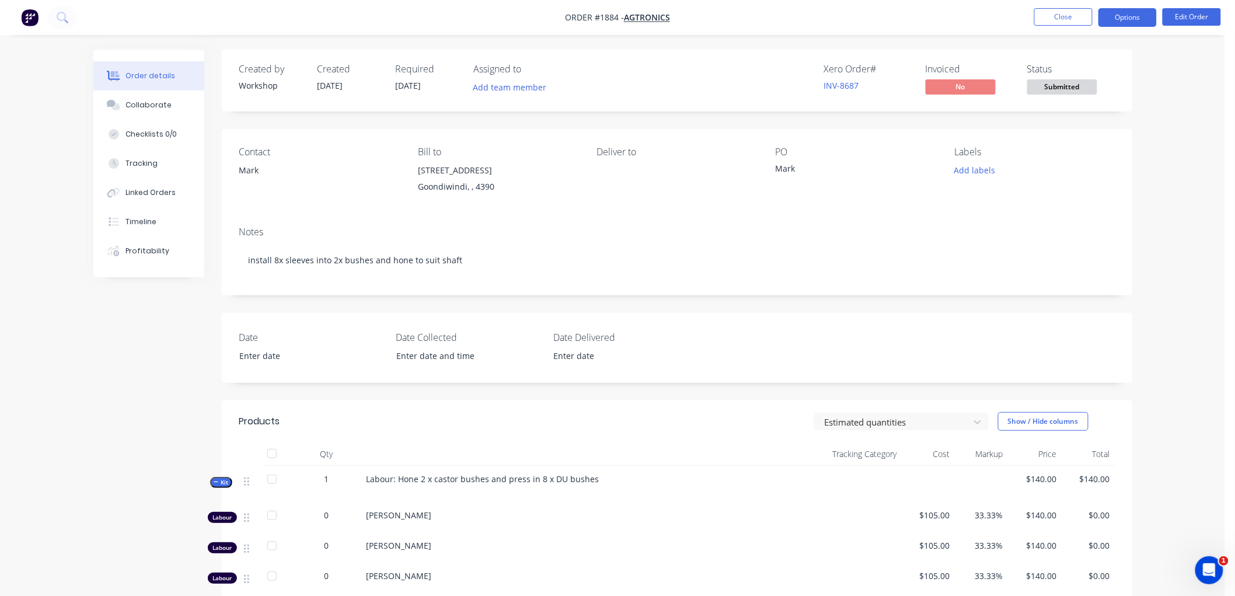
click at [1122, 15] on button "Options" at bounding box center [1128, 17] width 58 height 19
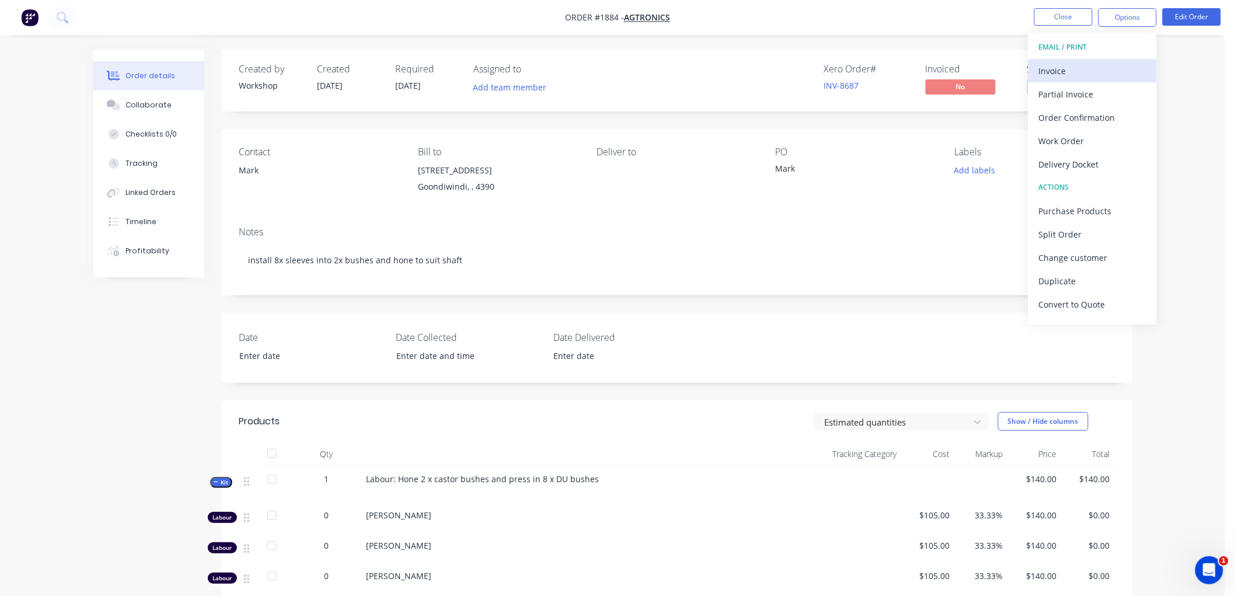
click at [1073, 69] on div "Invoice" at bounding box center [1092, 70] width 107 height 17
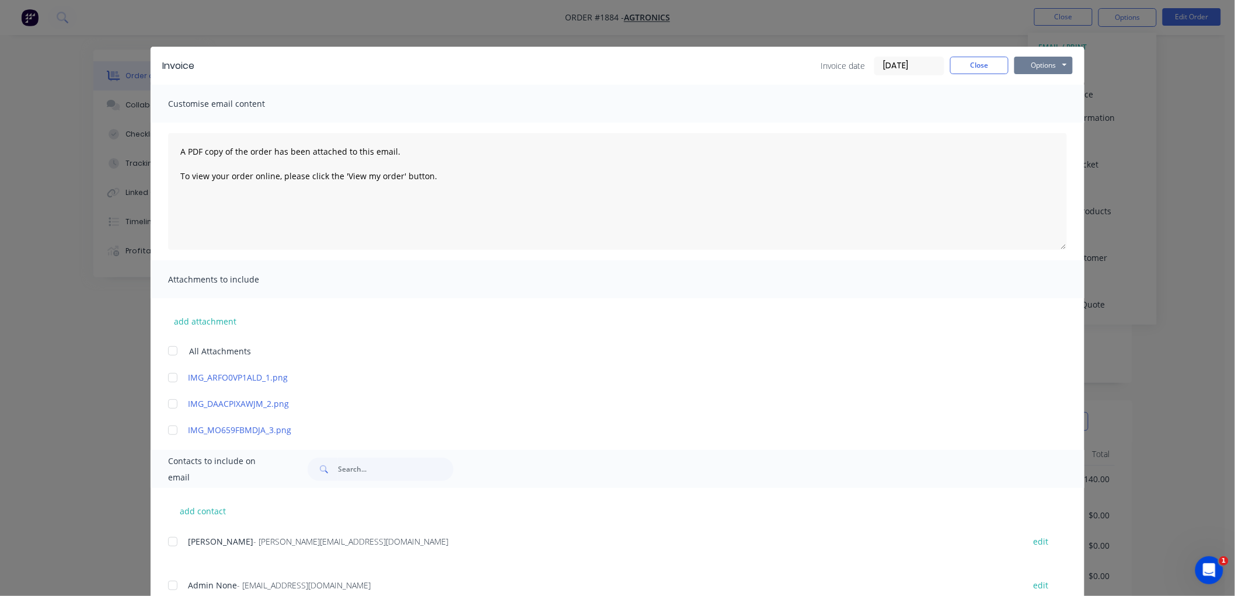
click at [1030, 62] on button "Options" at bounding box center [1044, 66] width 58 height 18
click at [1053, 83] on button "Preview" at bounding box center [1052, 85] width 75 height 19
click at [165, 540] on div at bounding box center [172, 541] width 23 height 23
click at [889, 61] on input "[DATE]" at bounding box center [909, 66] width 69 height 18
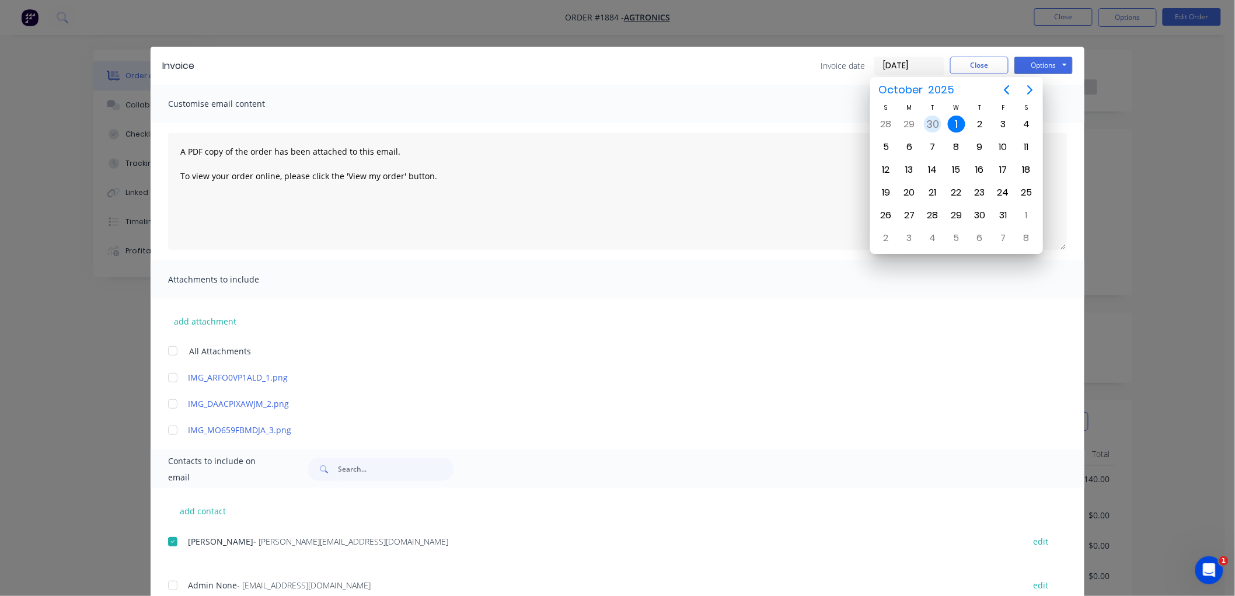
click at [935, 125] on div "30" at bounding box center [933, 125] width 18 height 18
type input "[DATE]"
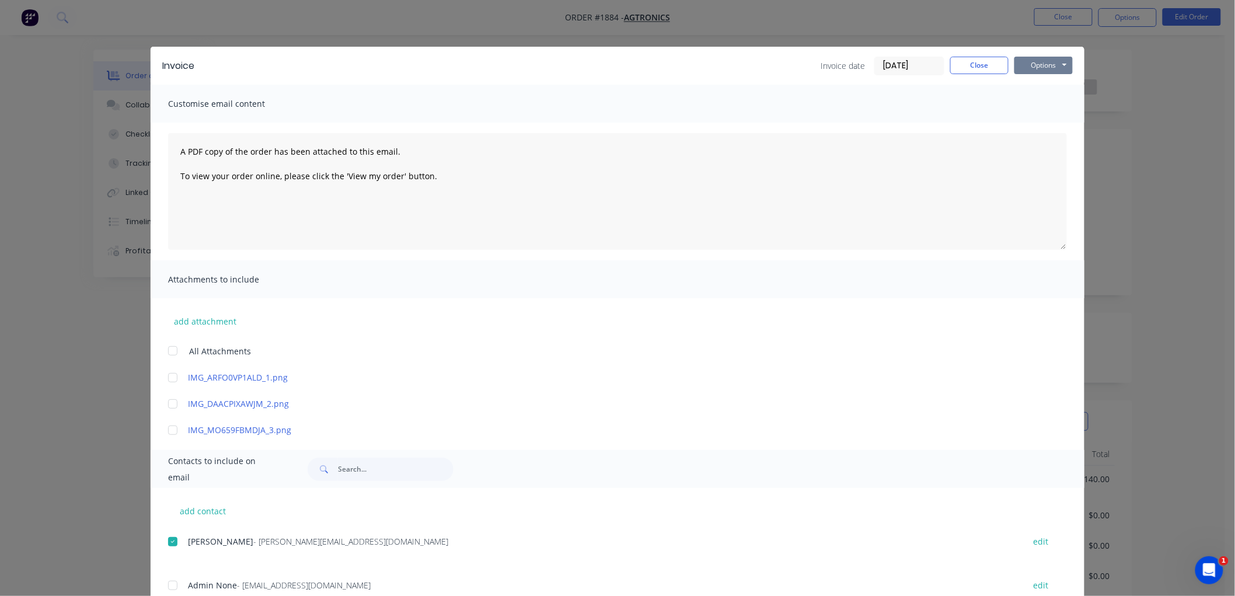
click at [1018, 68] on button "Options" at bounding box center [1044, 66] width 58 height 18
click at [1036, 125] on button "Email" at bounding box center [1052, 124] width 75 height 19
click at [973, 67] on button "Close" at bounding box center [979, 66] width 58 height 18
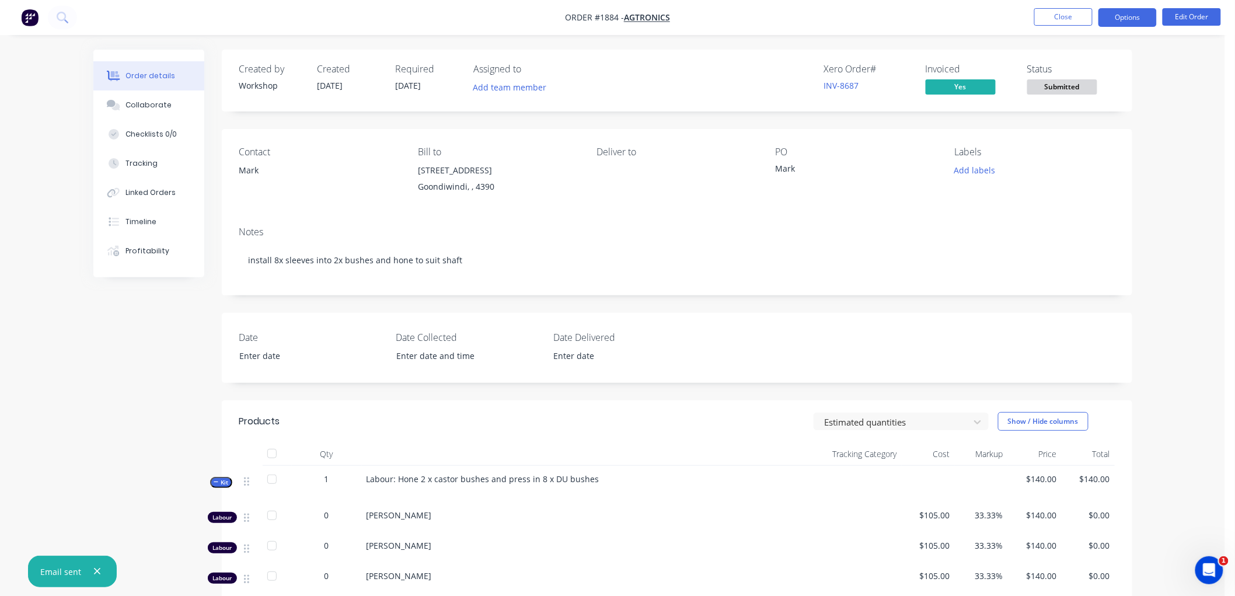
click at [1127, 12] on button "Options" at bounding box center [1128, 17] width 58 height 19
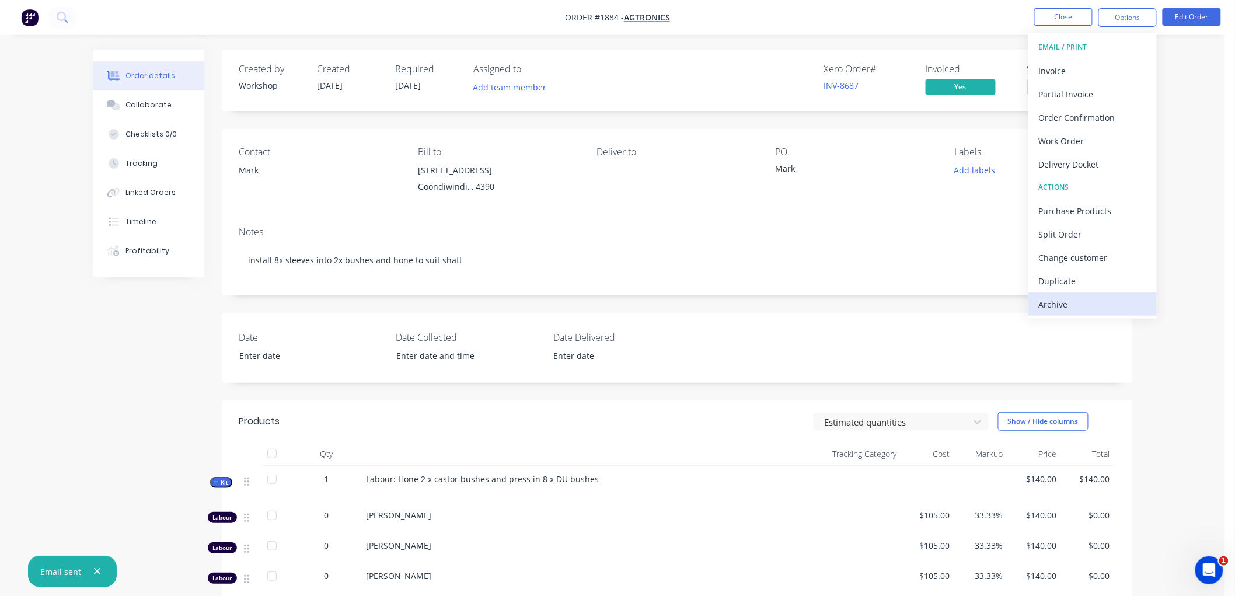
click at [1067, 302] on div "Archive" at bounding box center [1092, 304] width 107 height 17
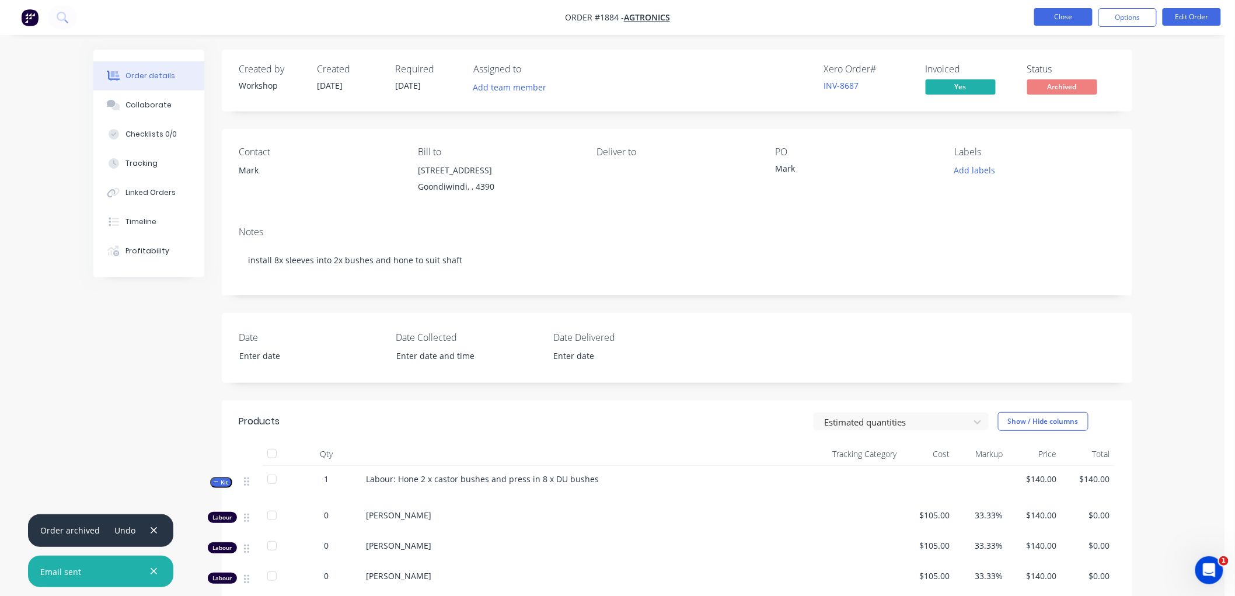
click at [1054, 16] on button "Close" at bounding box center [1063, 17] width 58 height 18
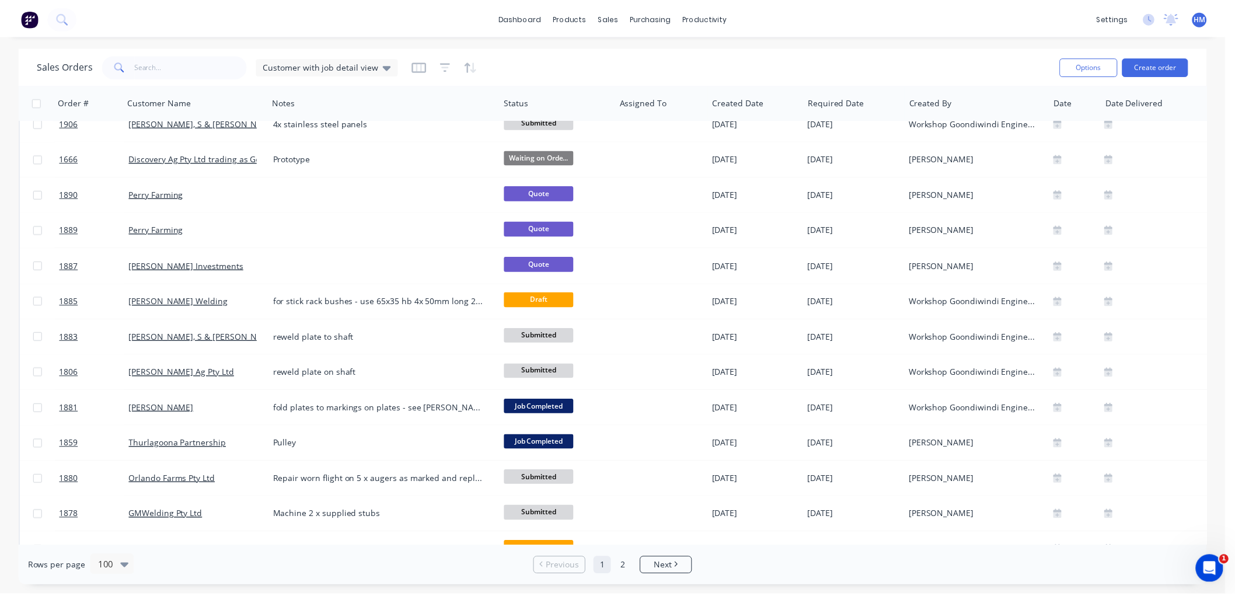
scroll to position [713, 0]
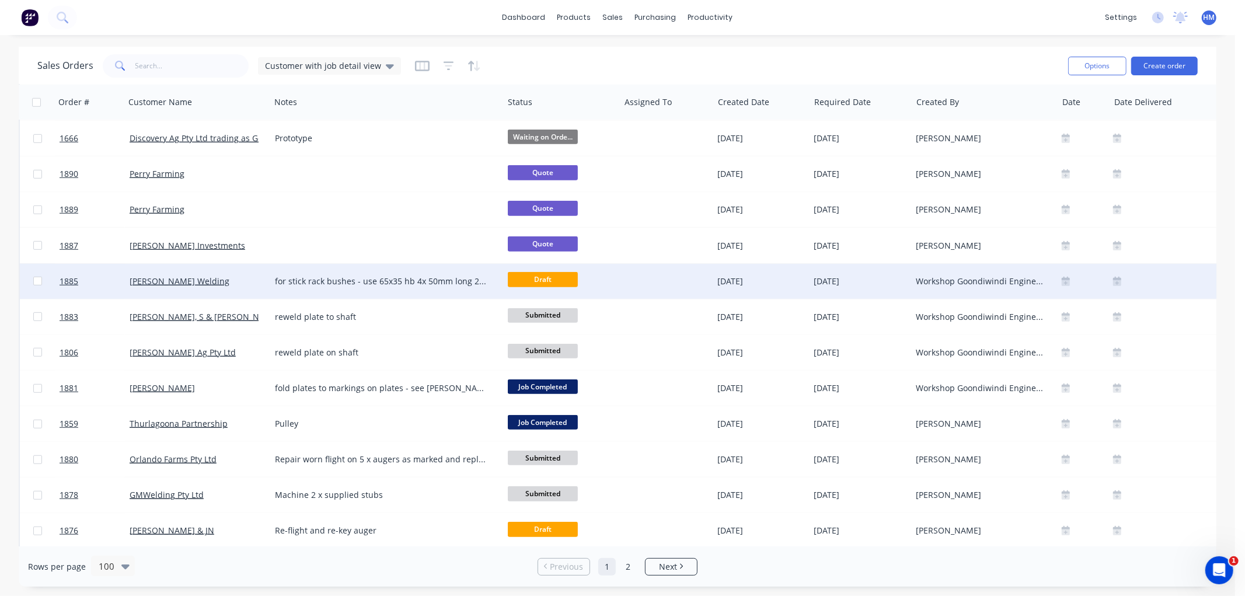
click at [232, 281] on div "[PERSON_NAME] Welding" at bounding box center [195, 282] width 130 height 12
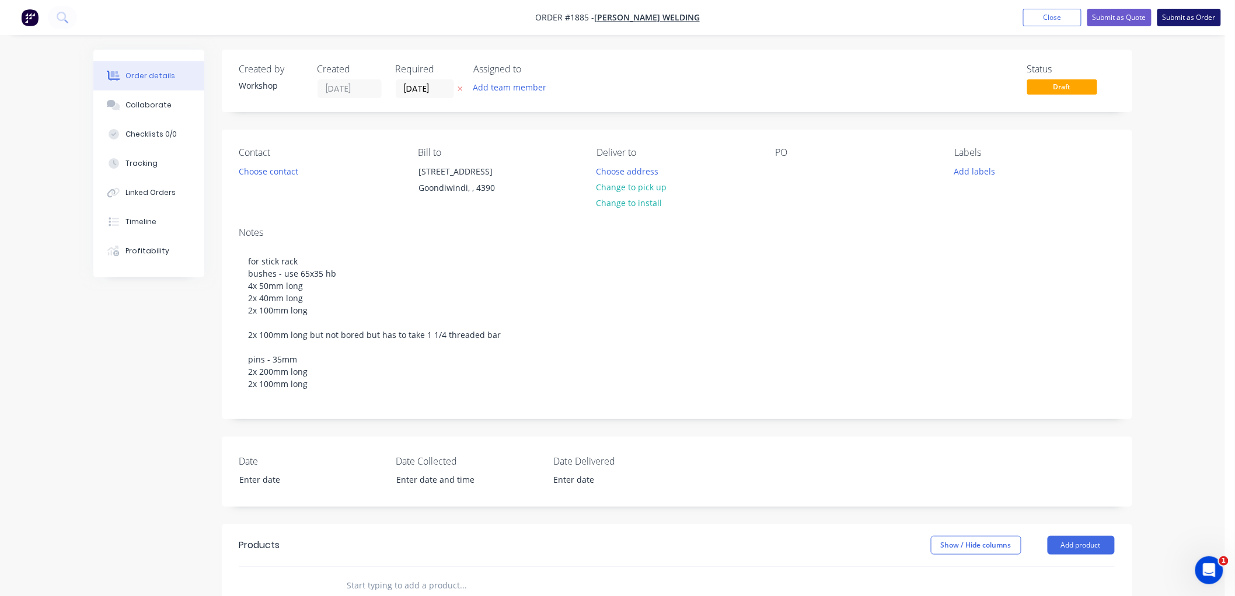
click at [1175, 21] on button "Submit as Order" at bounding box center [1190, 18] width 64 height 18
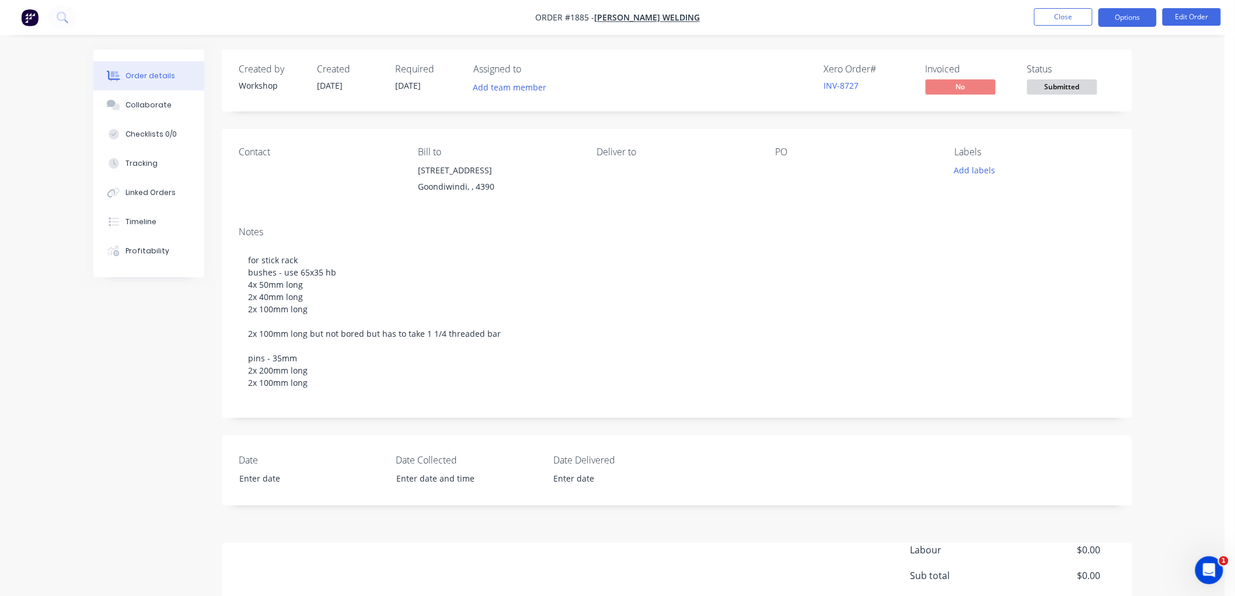
click at [1119, 16] on button "Options" at bounding box center [1128, 17] width 58 height 19
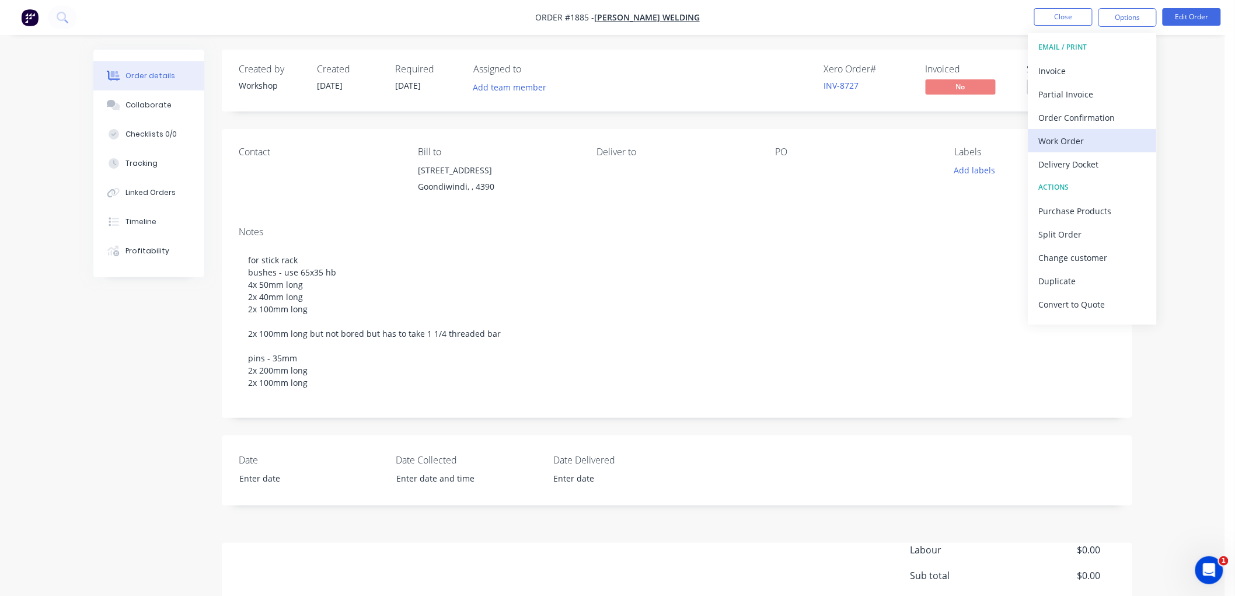
click at [1106, 142] on div "Work Order" at bounding box center [1092, 141] width 107 height 17
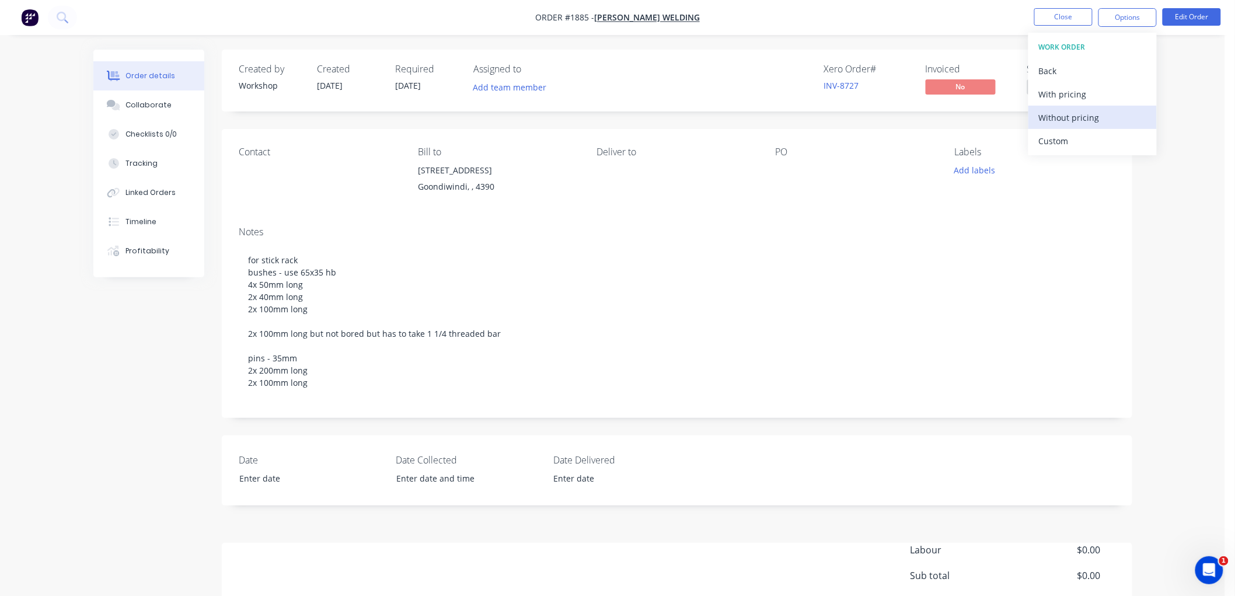
click at [1092, 120] on div "Without pricing" at bounding box center [1092, 117] width 107 height 17
click at [263, 152] on div "Contact" at bounding box center [319, 152] width 160 height 11
drag, startPoint x: 280, startPoint y: 184, endPoint x: 621, endPoint y: 128, distance: 345.5
click at [299, 179] on div "Contact" at bounding box center [319, 173] width 160 height 53
click at [1201, 21] on button "Edit Order" at bounding box center [1192, 17] width 58 height 18
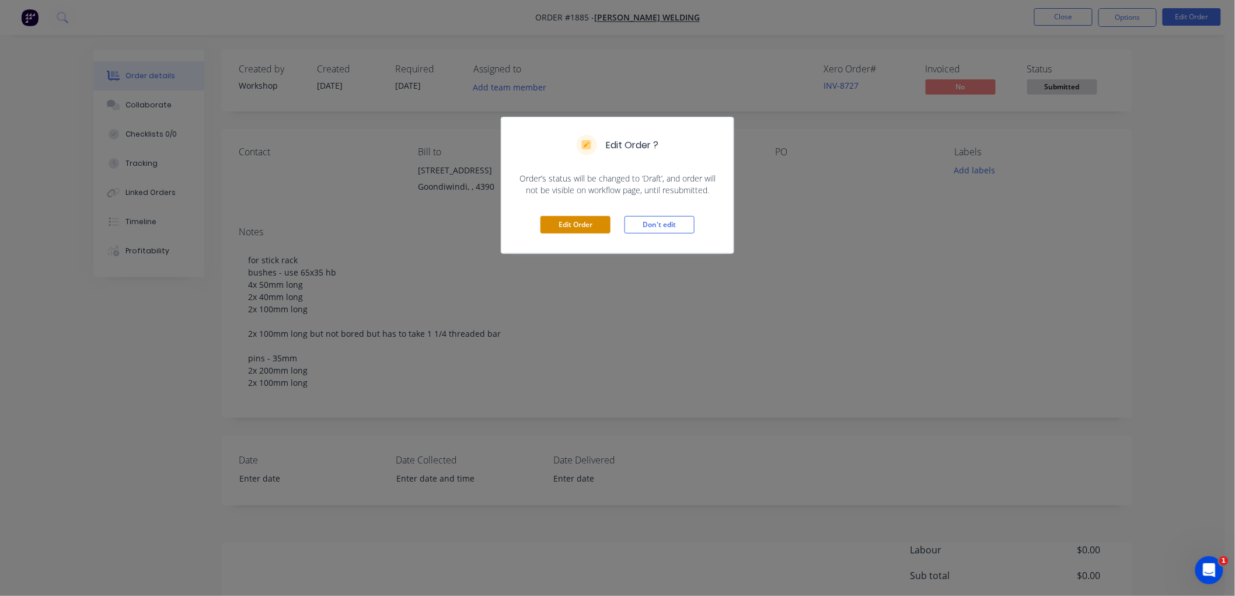
click at [584, 223] on button "Edit Order" at bounding box center [576, 225] width 70 height 18
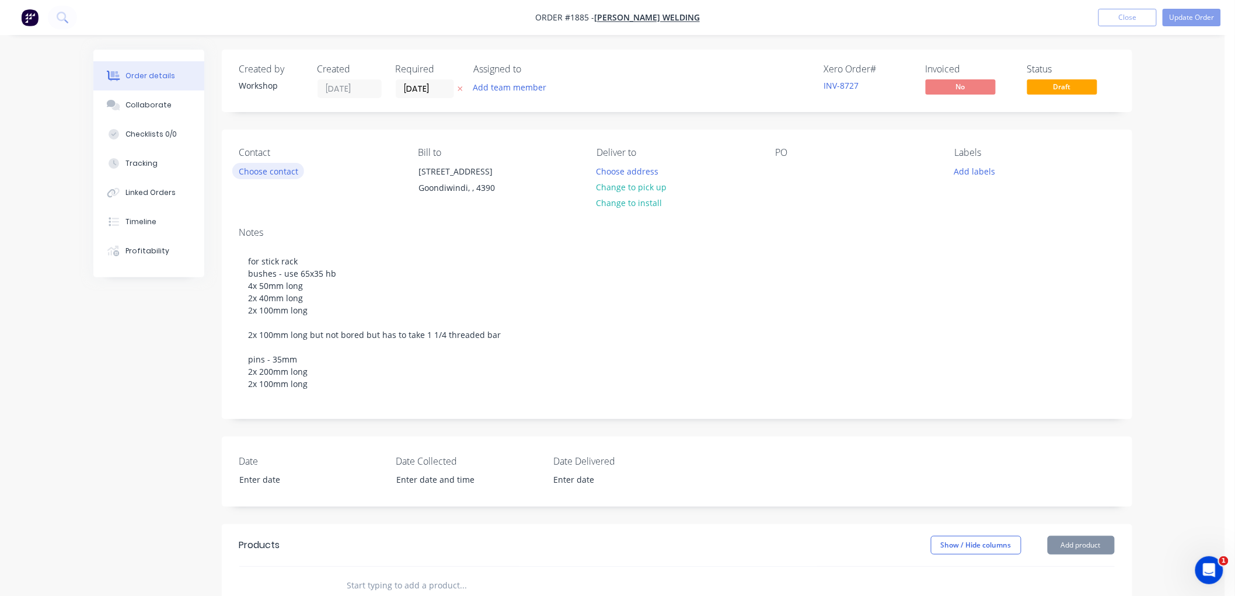
click at [270, 172] on button "Choose contact" at bounding box center [268, 171] width 72 height 16
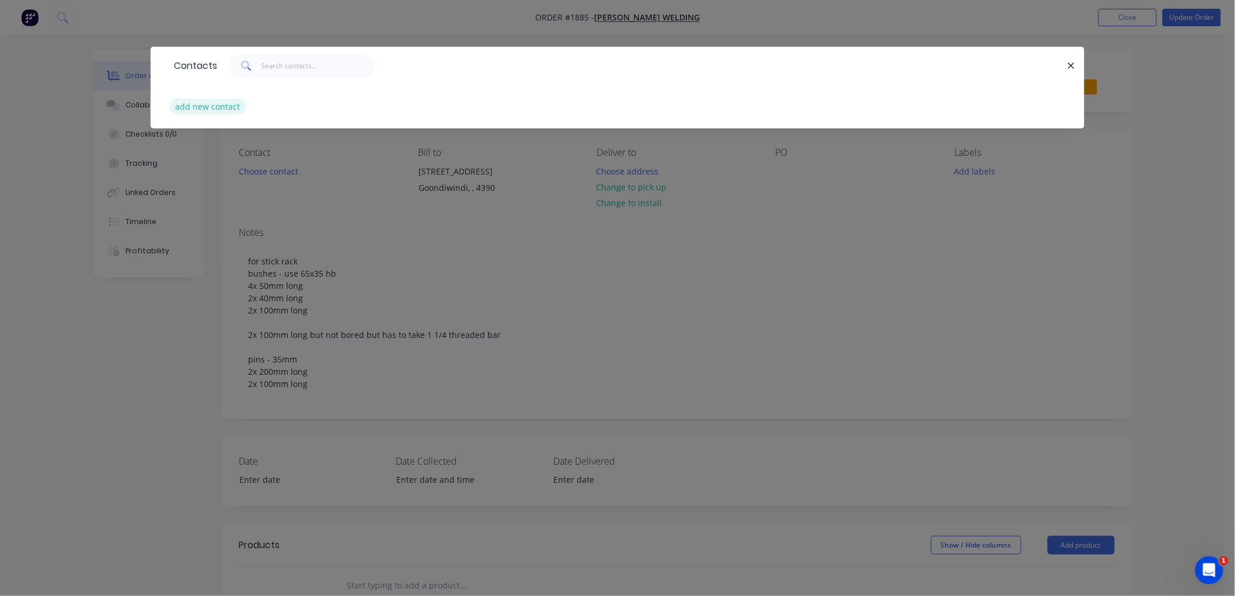
click at [211, 106] on button "add new contact" at bounding box center [207, 107] width 77 height 16
select select "AU"
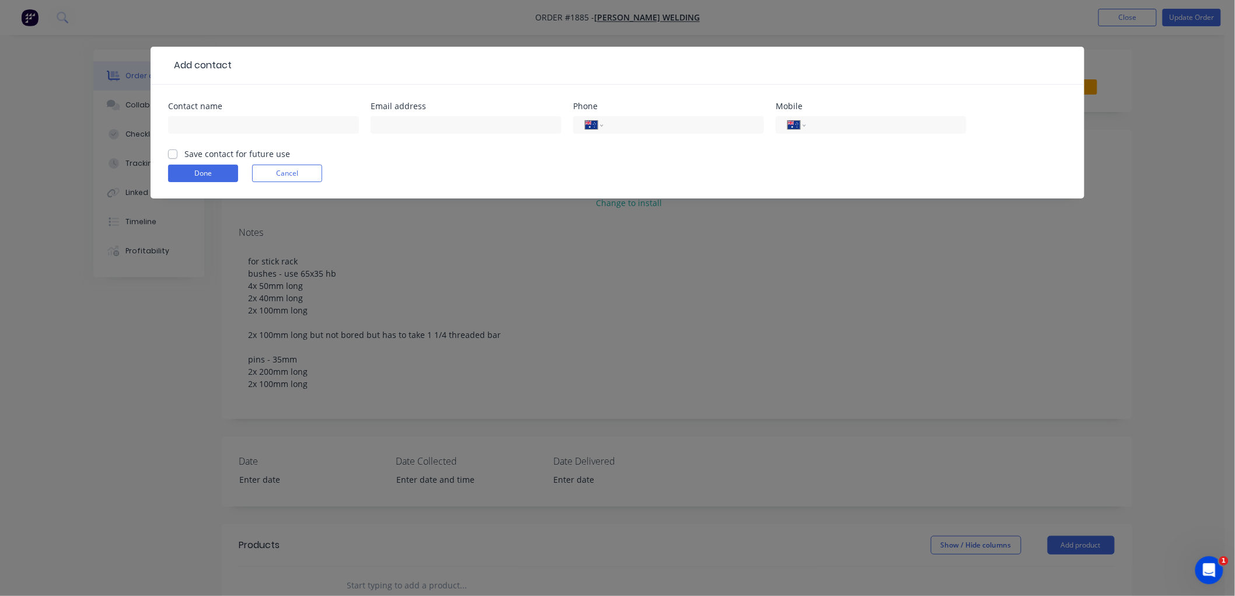
click at [184, 152] on label "Save contact for future use" at bounding box center [237, 154] width 106 height 12
click at [170, 152] on input "Save contact for future use" at bounding box center [172, 153] width 9 height 11
checkbox input "true"
click at [286, 123] on input "text" at bounding box center [263, 125] width 191 height 18
type input "[PERSON_NAME]"
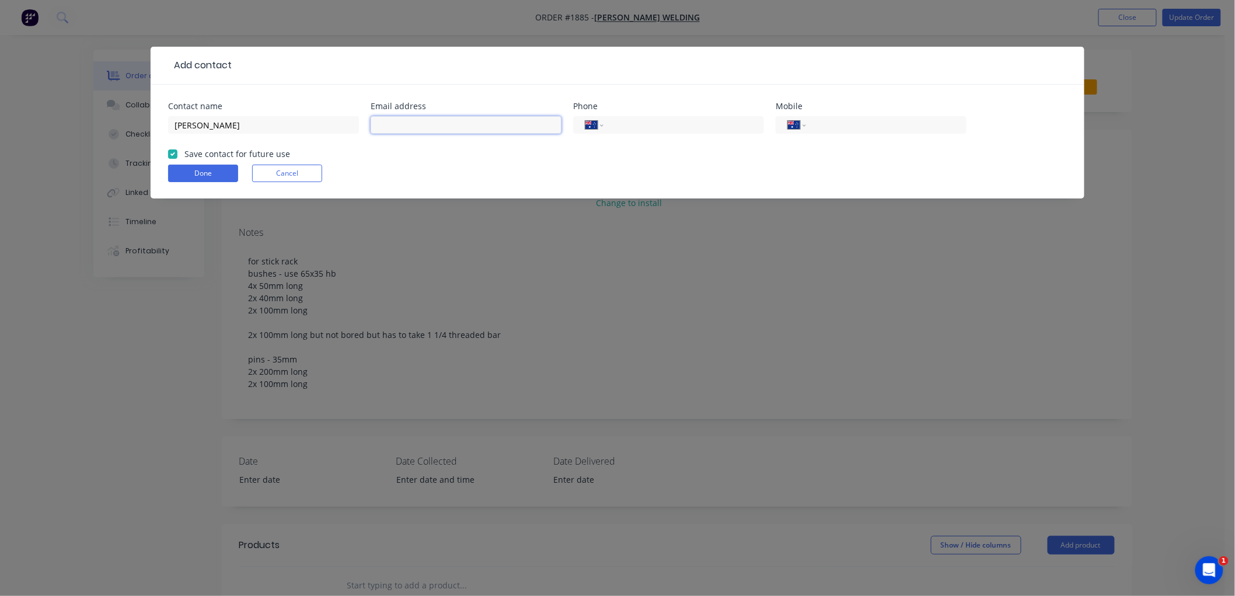
click at [462, 127] on input "text" at bounding box center [466, 125] width 191 height 18
paste input "[EMAIL_ADDRESS][DOMAIN_NAME]"
type input "[EMAIL_ADDRESS][DOMAIN_NAME]"
click at [891, 119] on input "tel" at bounding box center [884, 125] width 140 height 13
paste input "0447 033 395"
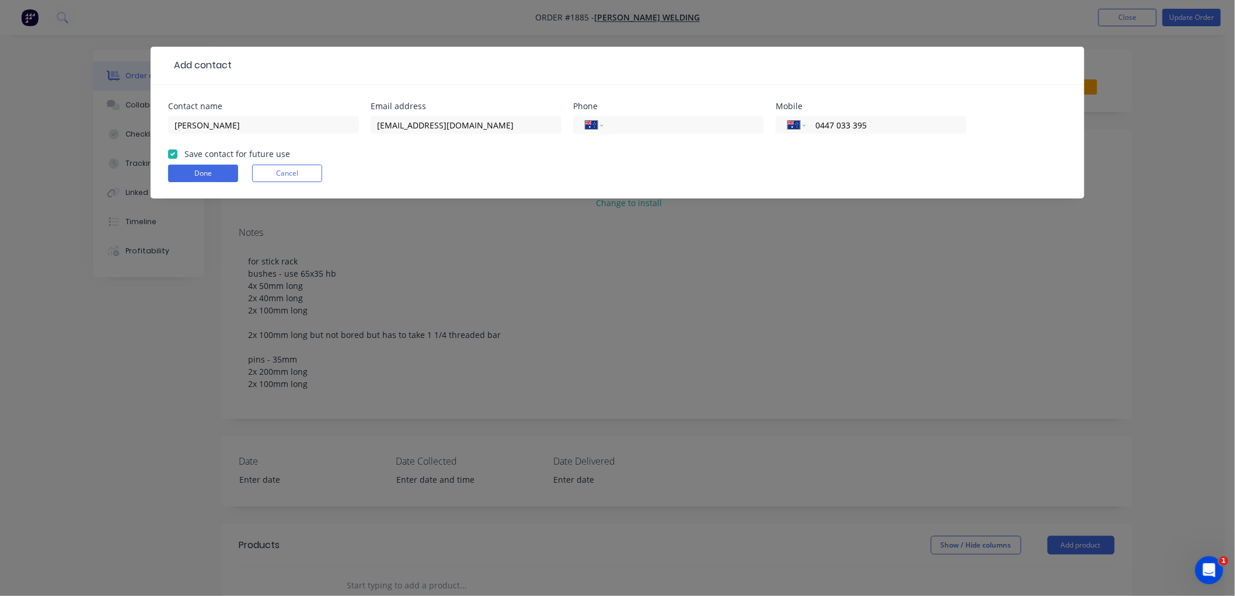
type input "0447 033 395"
click at [823, 158] on form "Contact name [PERSON_NAME] Email address [EMAIL_ADDRESS][DOMAIN_NAME] Phone Int…" at bounding box center [617, 150] width 899 height 96
click at [202, 169] on button "Done" at bounding box center [203, 174] width 70 height 18
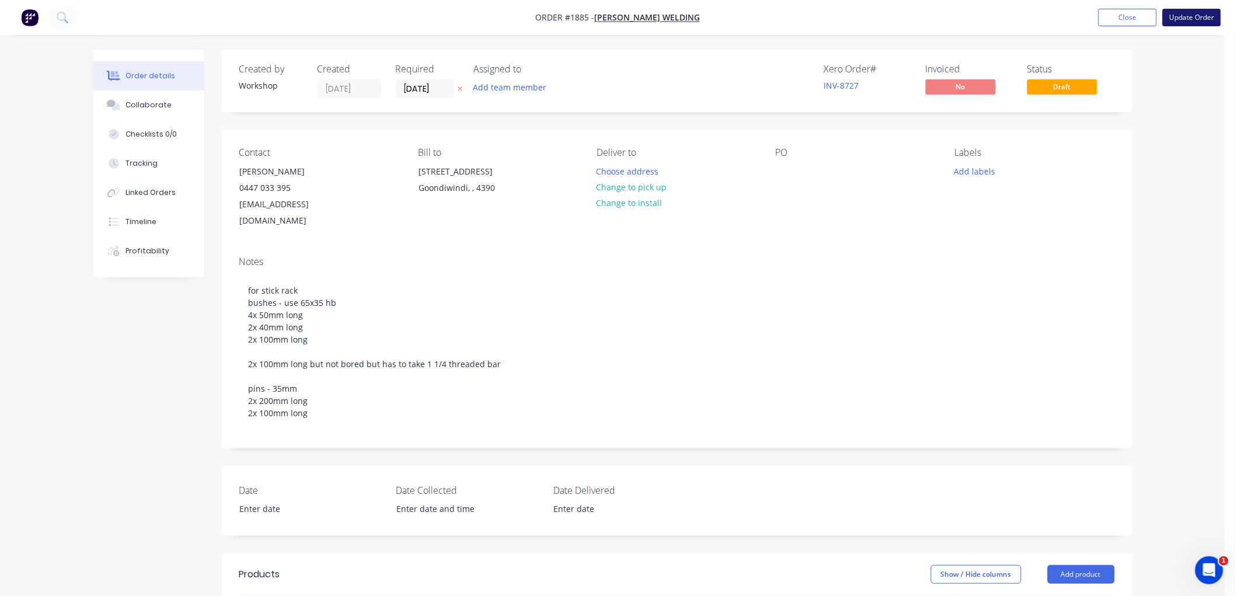
click at [1186, 20] on button "Update Order" at bounding box center [1192, 18] width 58 height 18
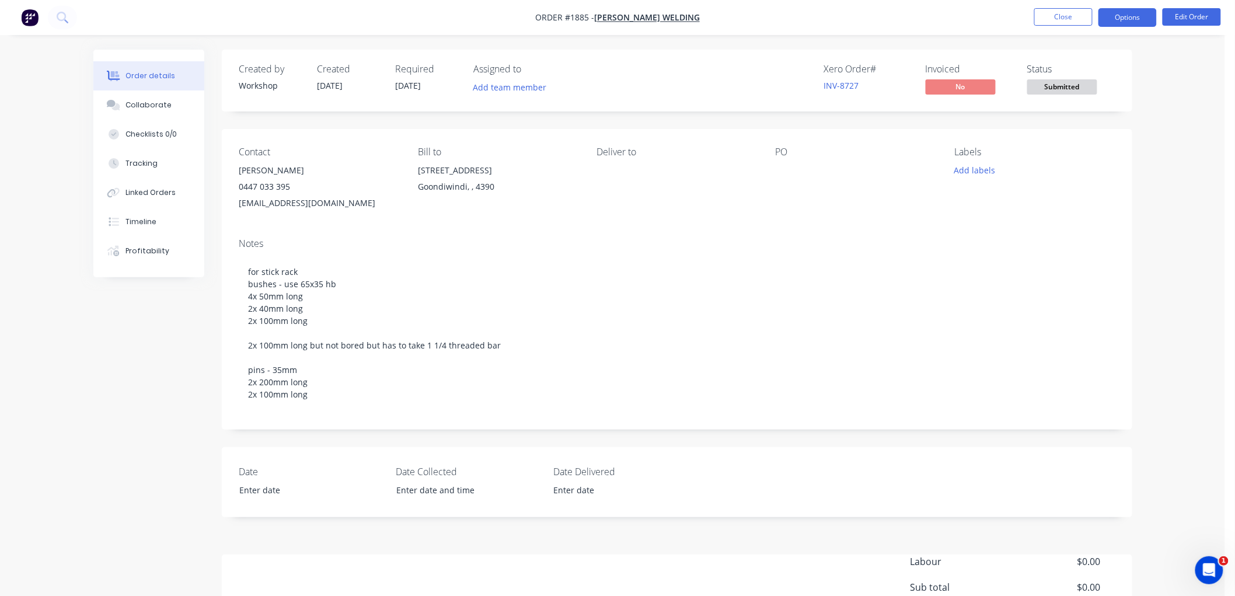
click at [1134, 20] on button "Options" at bounding box center [1128, 17] width 58 height 19
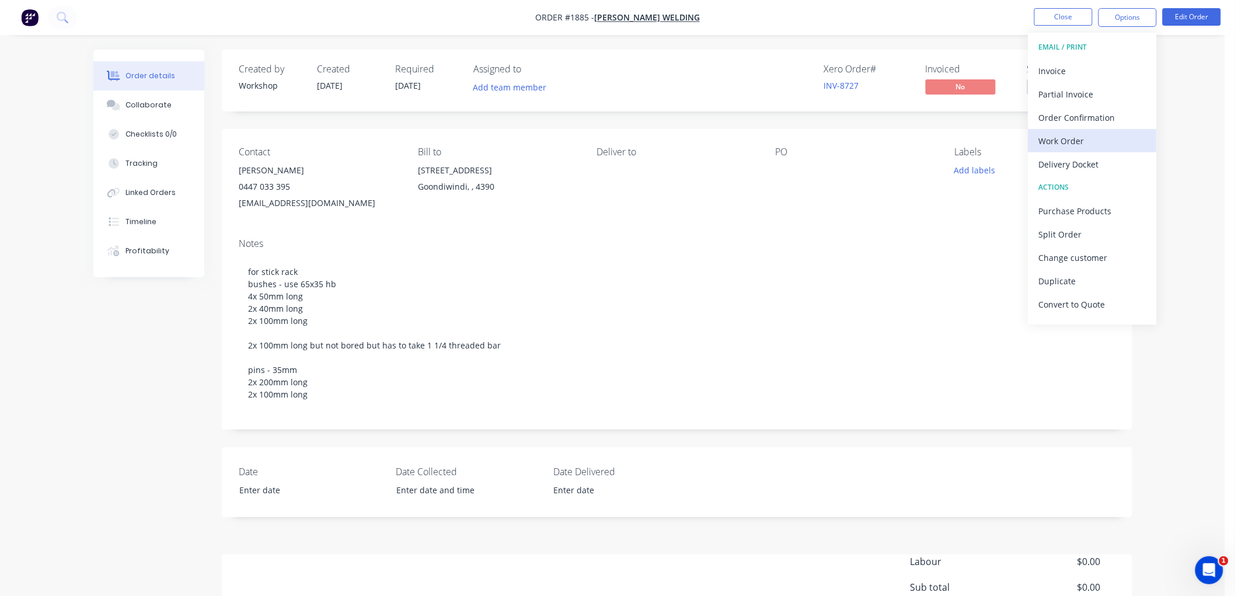
click at [1088, 135] on div "Work Order" at bounding box center [1092, 141] width 107 height 17
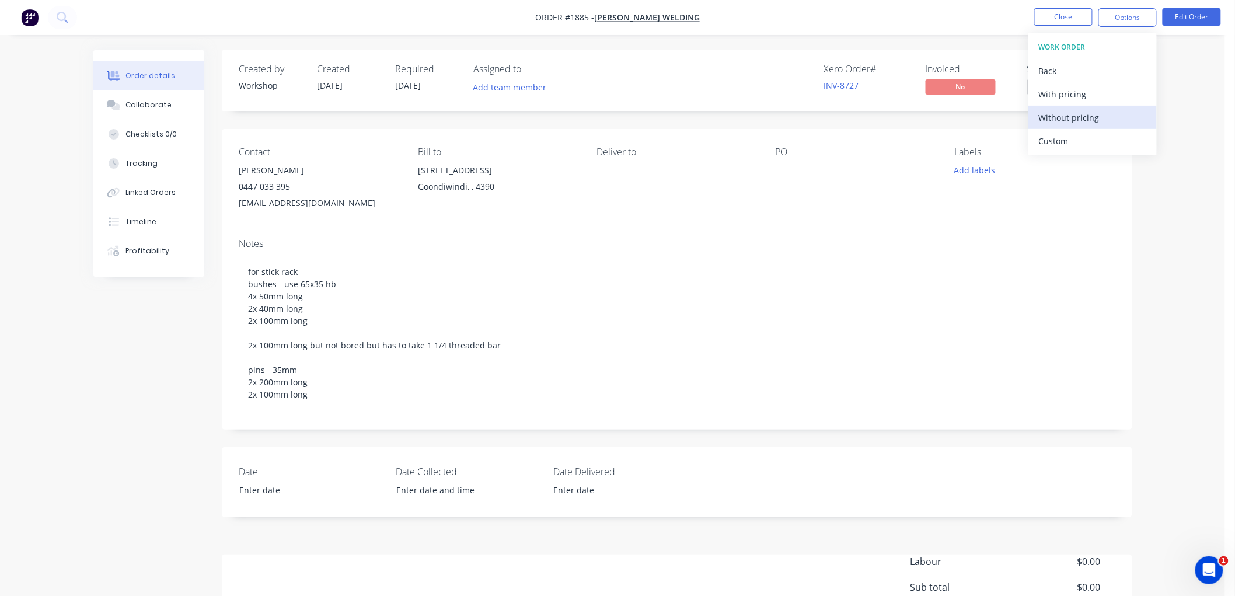
click at [1081, 113] on div "Without pricing" at bounding box center [1092, 117] width 107 height 17
click at [1074, 13] on button "Close" at bounding box center [1063, 17] width 58 height 18
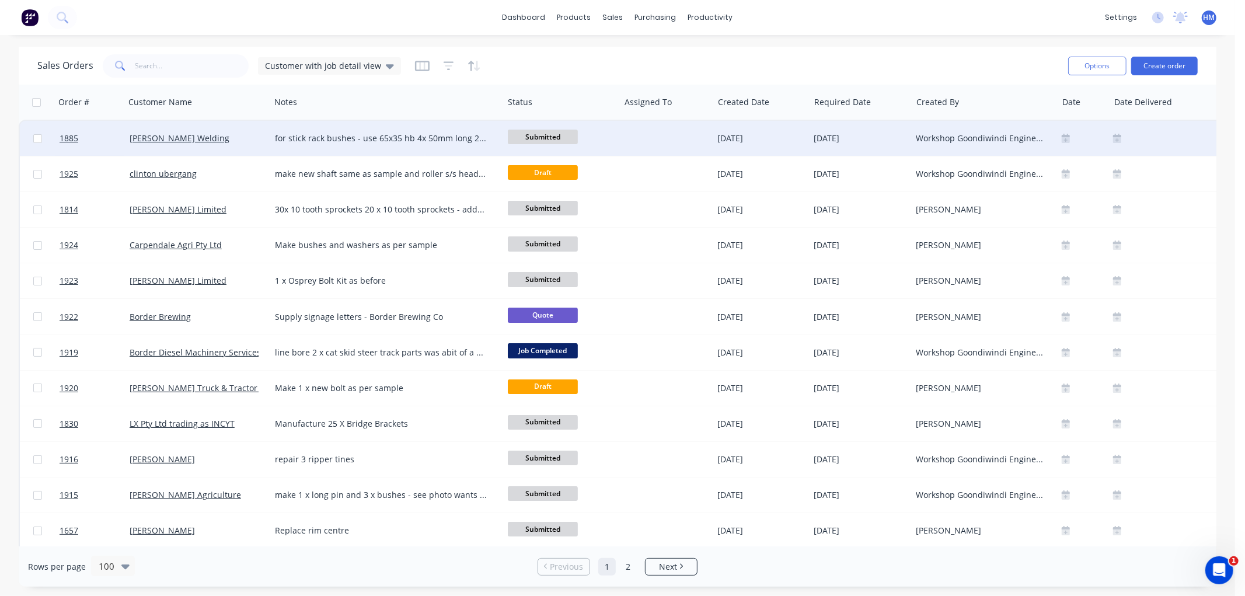
click at [551, 137] on span "Submitted" at bounding box center [543, 137] width 70 height 15
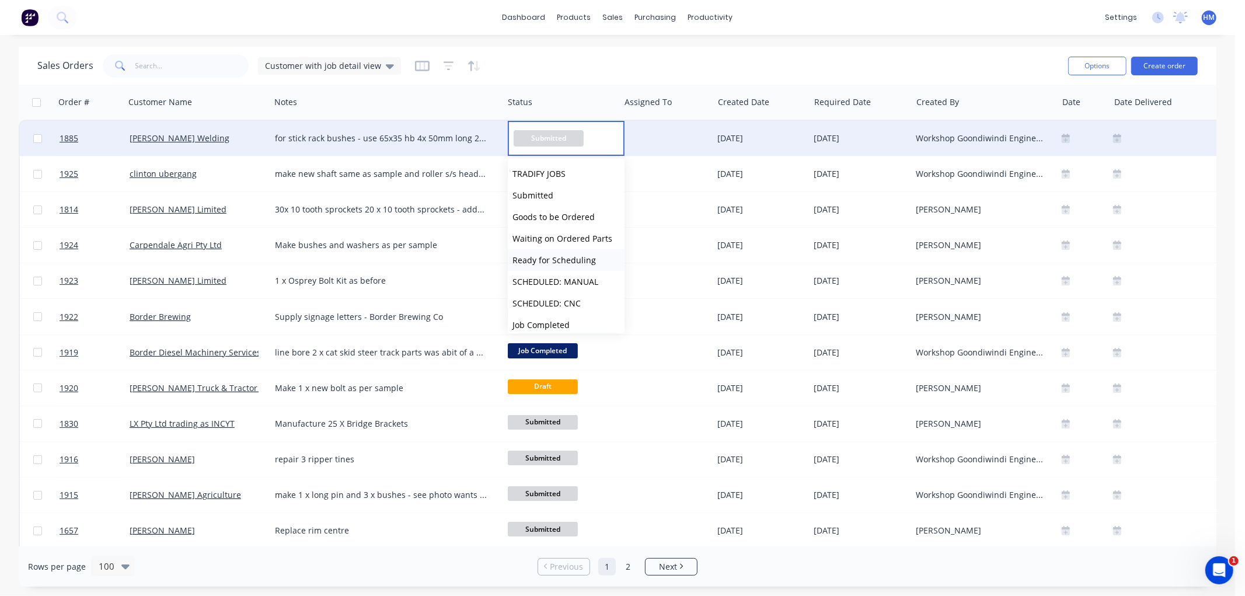
click at [546, 257] on span "Ready for Scheduling" at bounding box center [554, 260] width 83 height 11
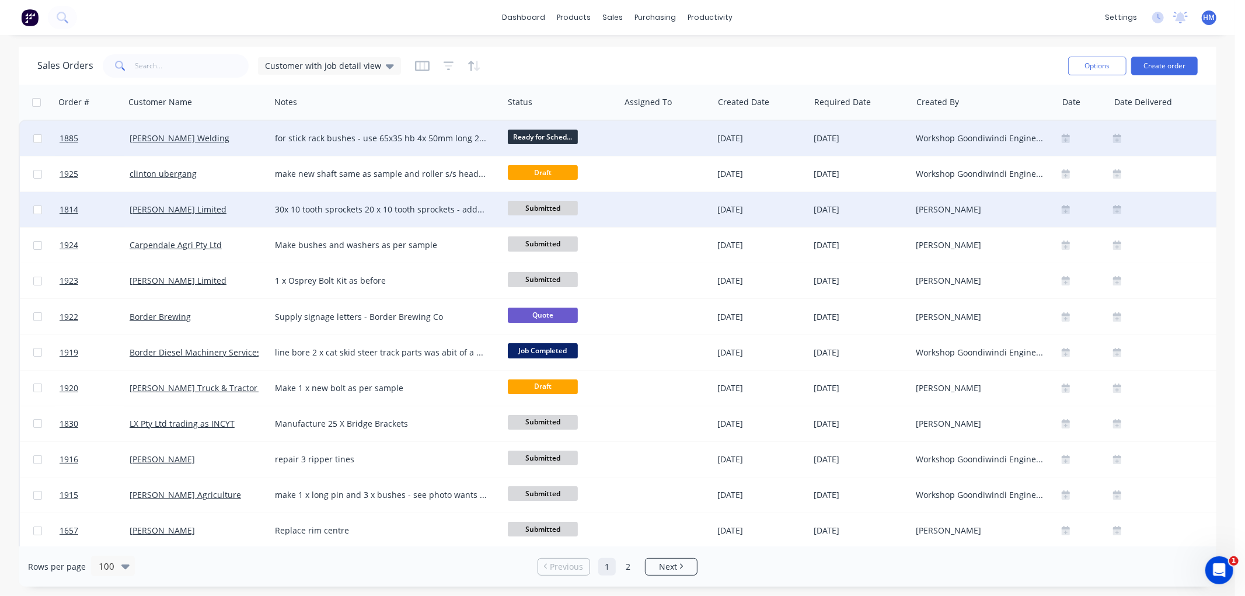
click at [523, 205] on span "Submitted" at bounding box center [543, 208] width 70 height 15
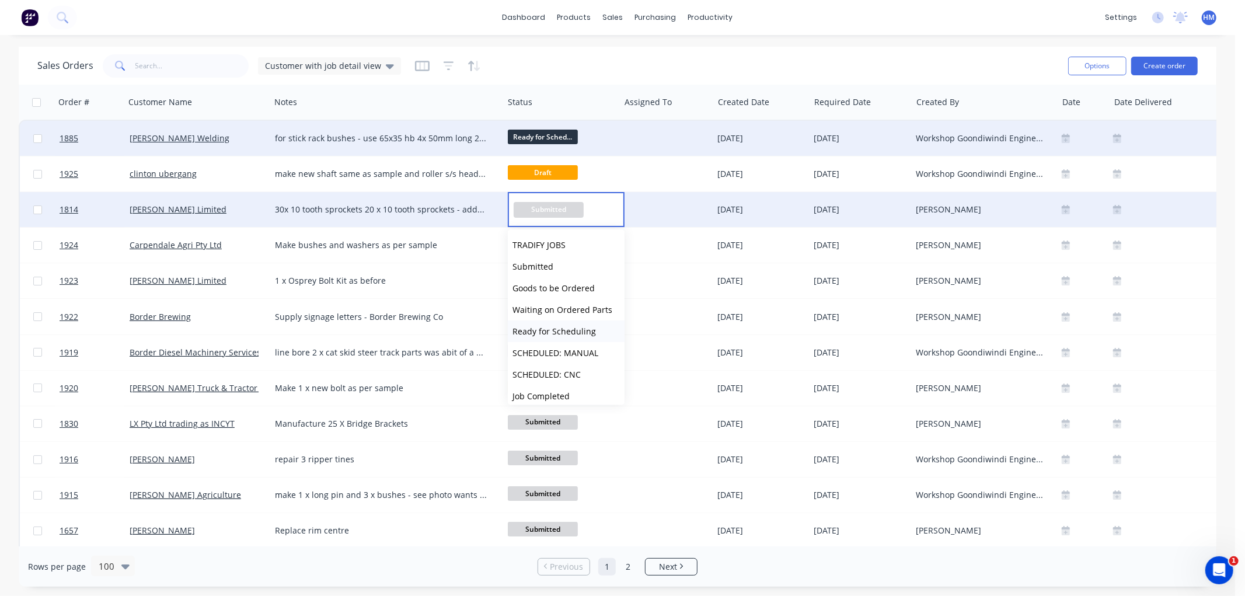
click at [556, 326] on span "Ready for Scheduling" at bounding box center [554, 331] width 83 height 11
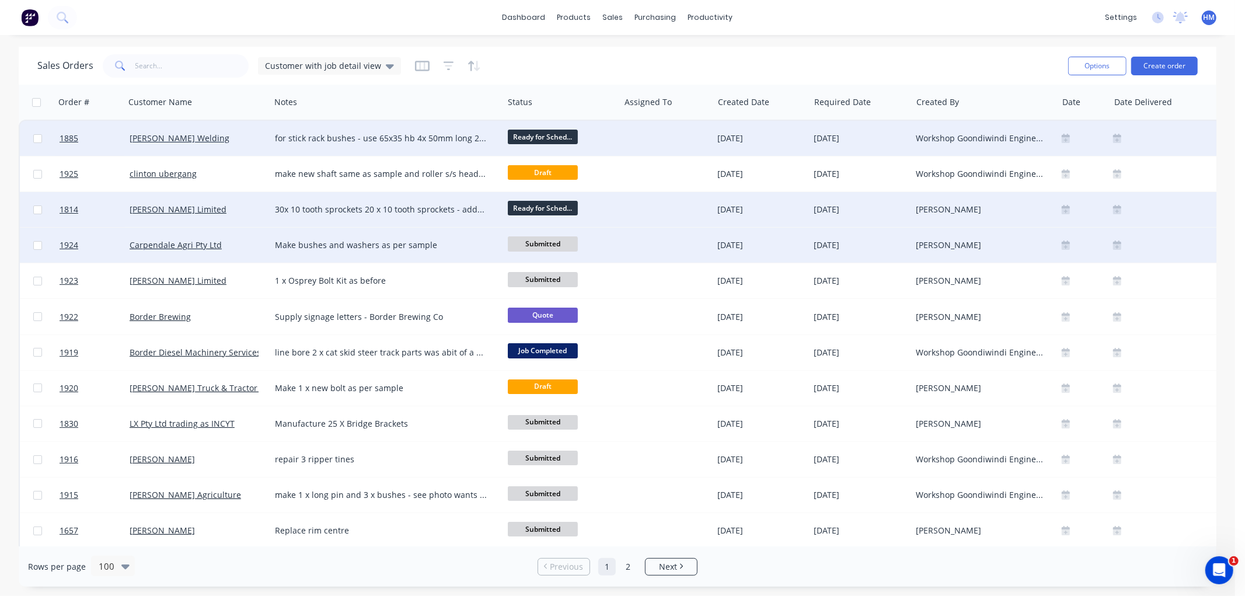
click at [555, 240] on span "Submitted" at bounding box center [543, 243] width 70 height 15
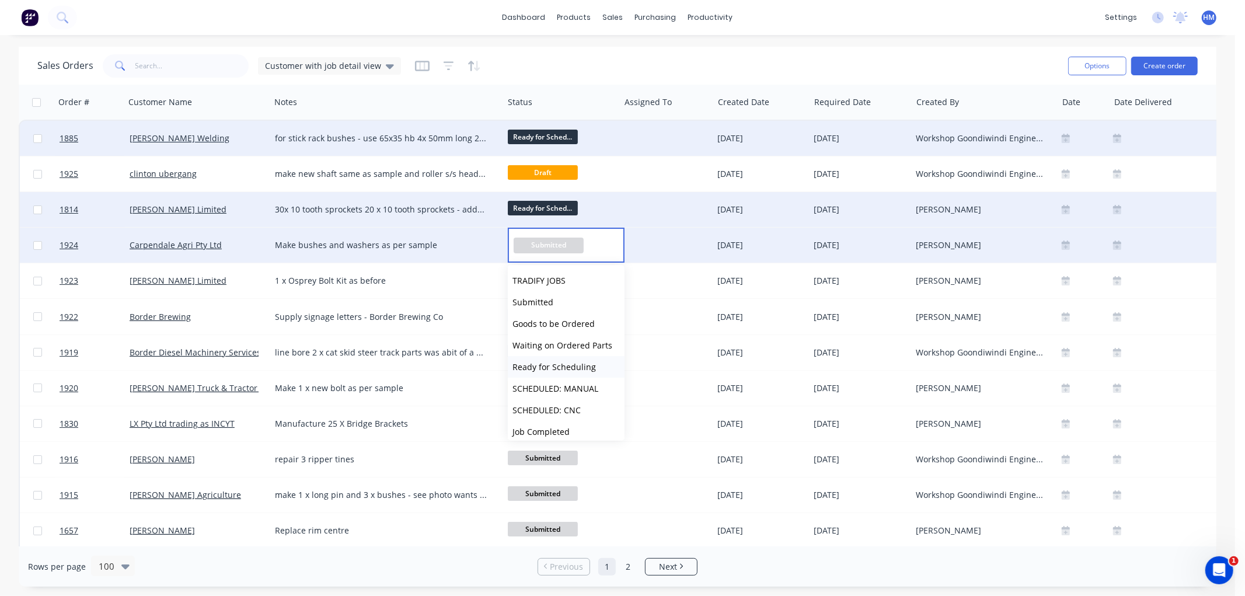
click at [556, 362] on span "Ready for Scheduling" at bounding box center [554, 366] width 83 height 11
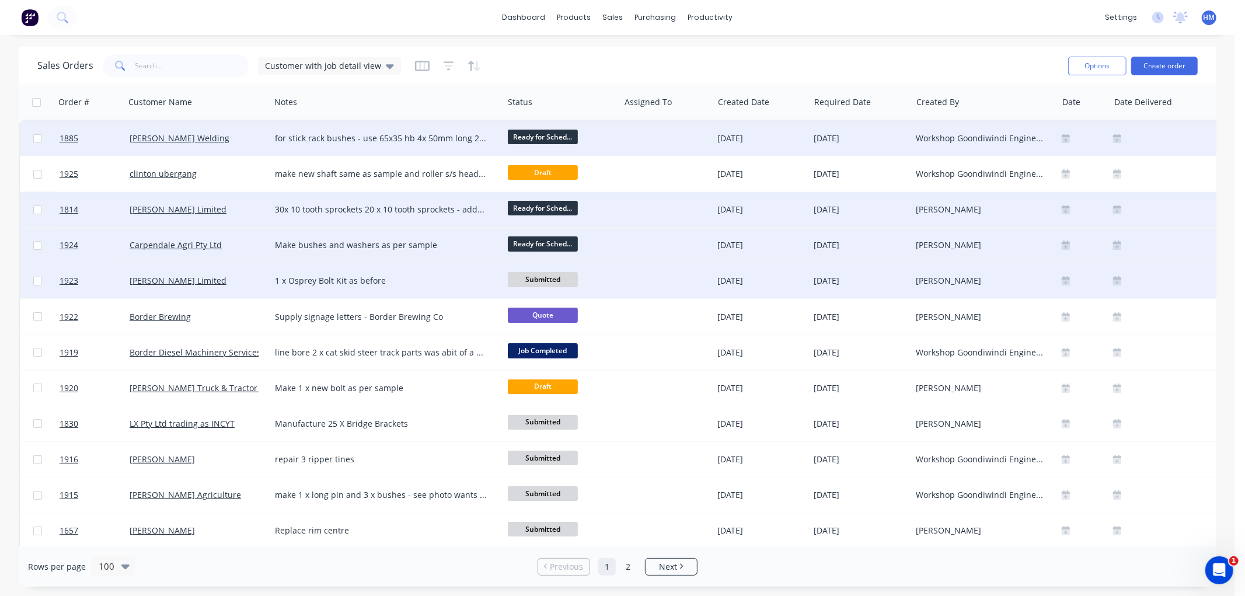
click at [551, 279] on span "Submitted" at bounding box center [543, 279] width 70 height 15
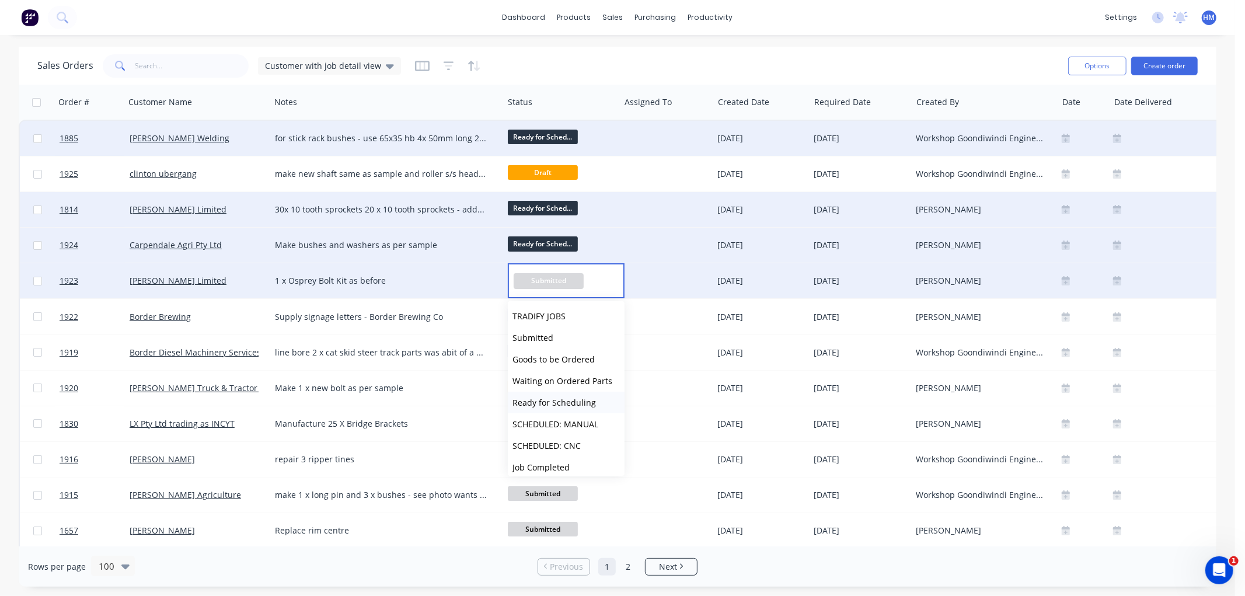
click at [551, 402] on span "Ready for Scheduling" at bounding box center [554, 403] width 83 height 11
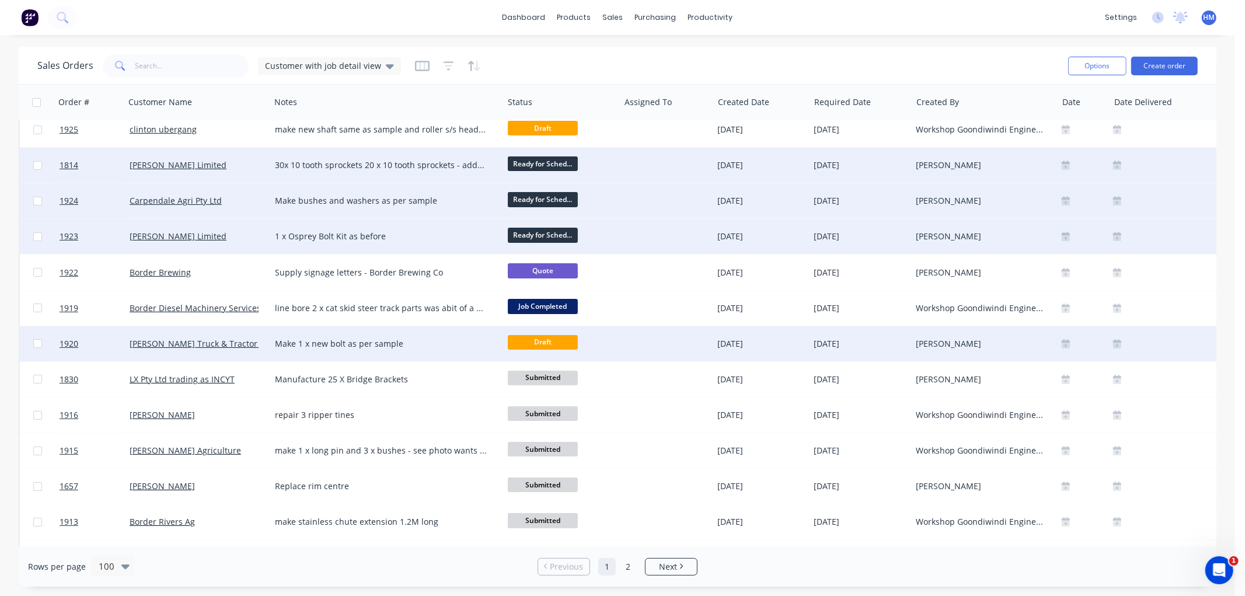
scroll to position [65, 0]
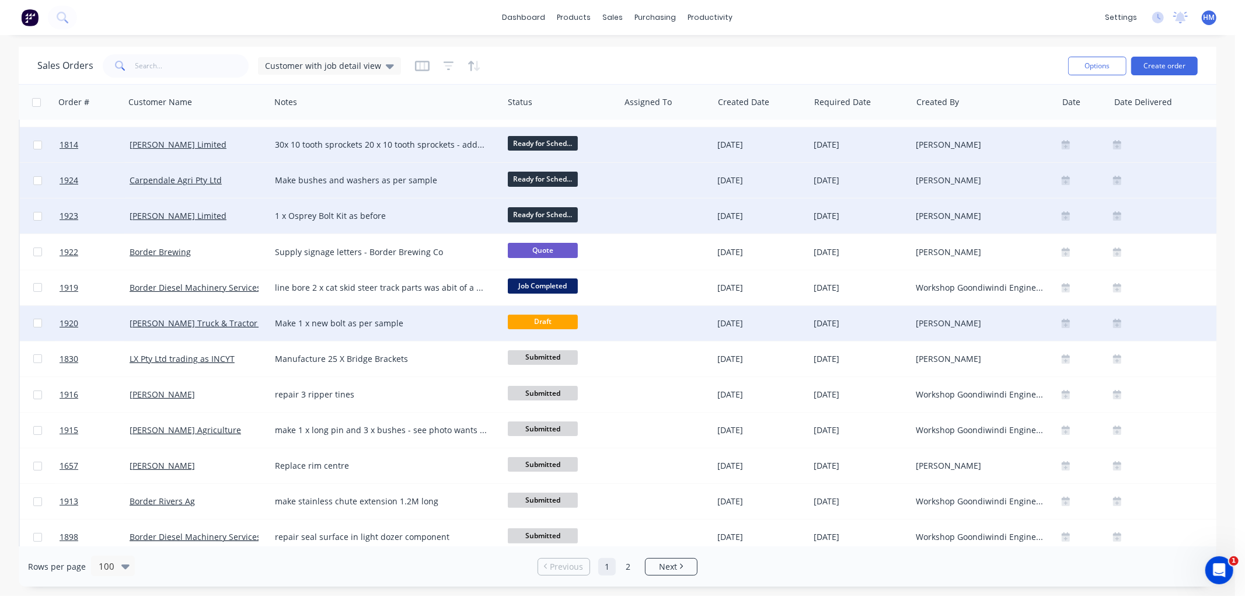
click at [545, 318] on span "Draft" at bounding box center [543, 322] width 70 height 15
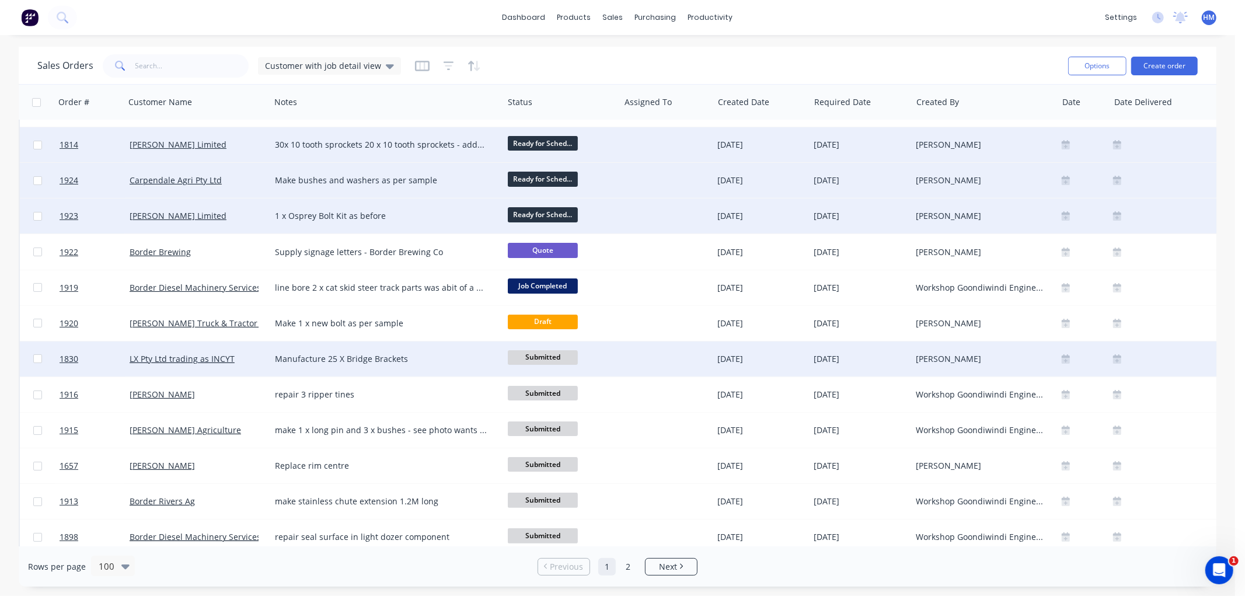
scroll to position [130, 0]
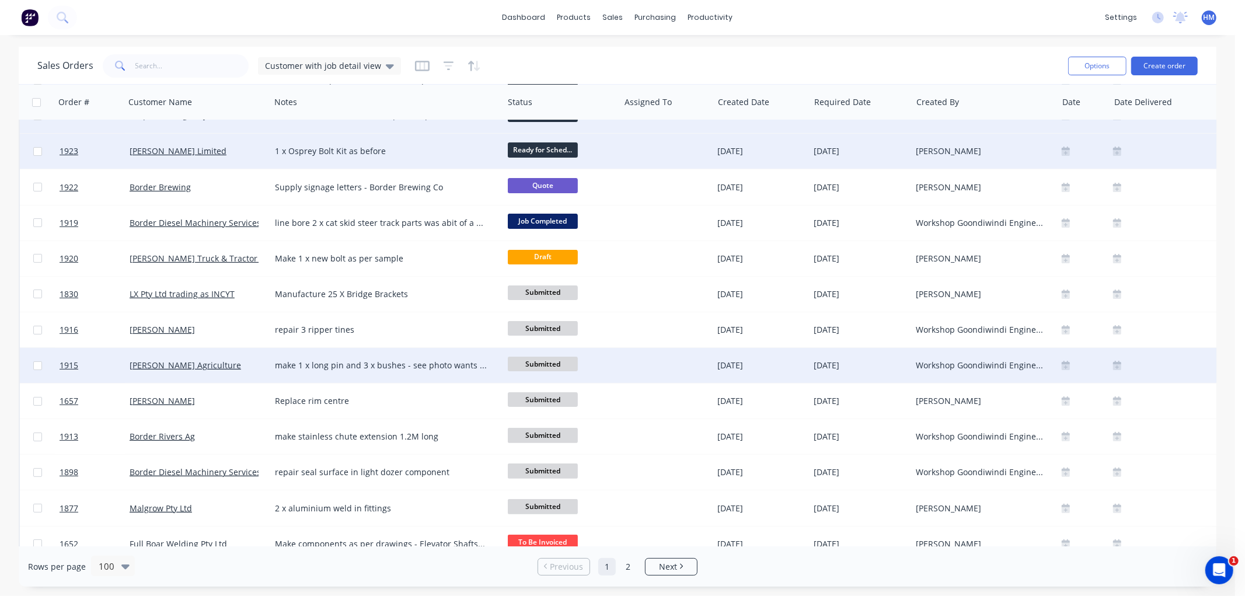
click at [538, 358] on span "Submitted" at bounding box center [543, 364] width 70 height 15
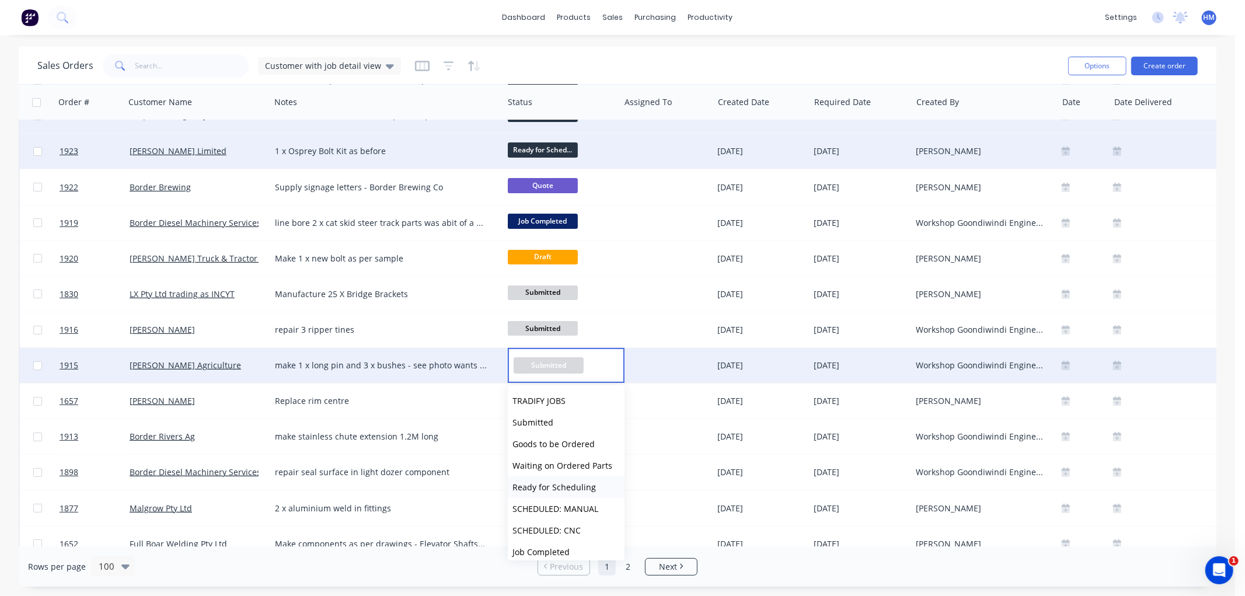
click at [562, 483] on span "Ready for Scheduling" at bounding box center [554, 487] width 83 height 11
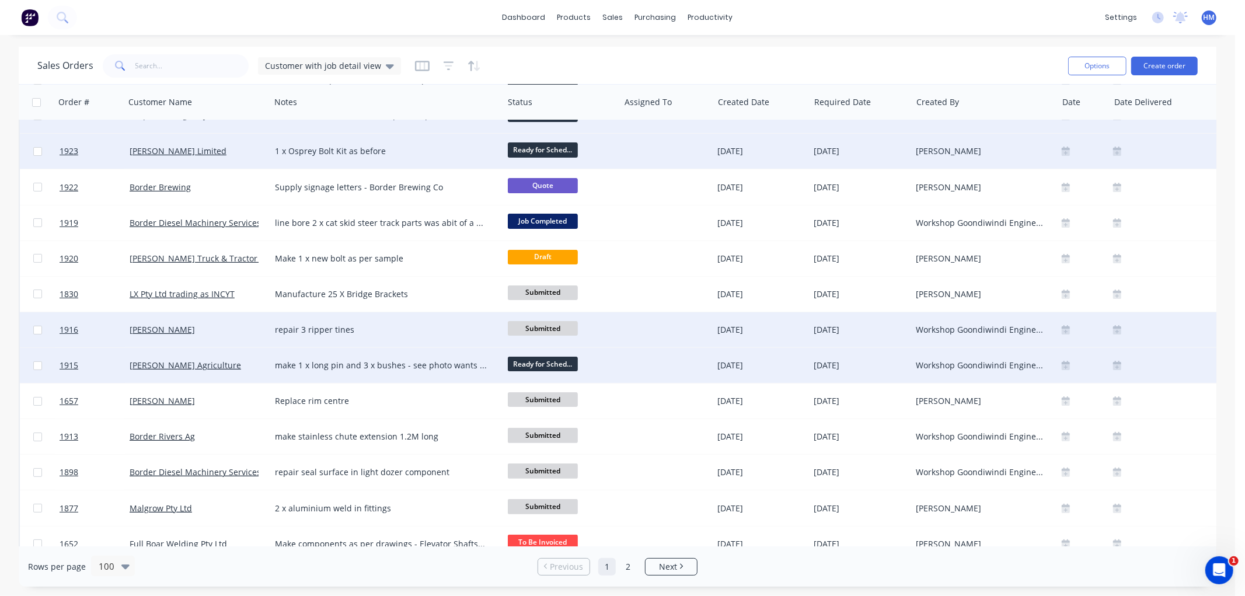
click at [533, 325] on span "Submitted" at bounding box center [543, 328] width 70 height 15
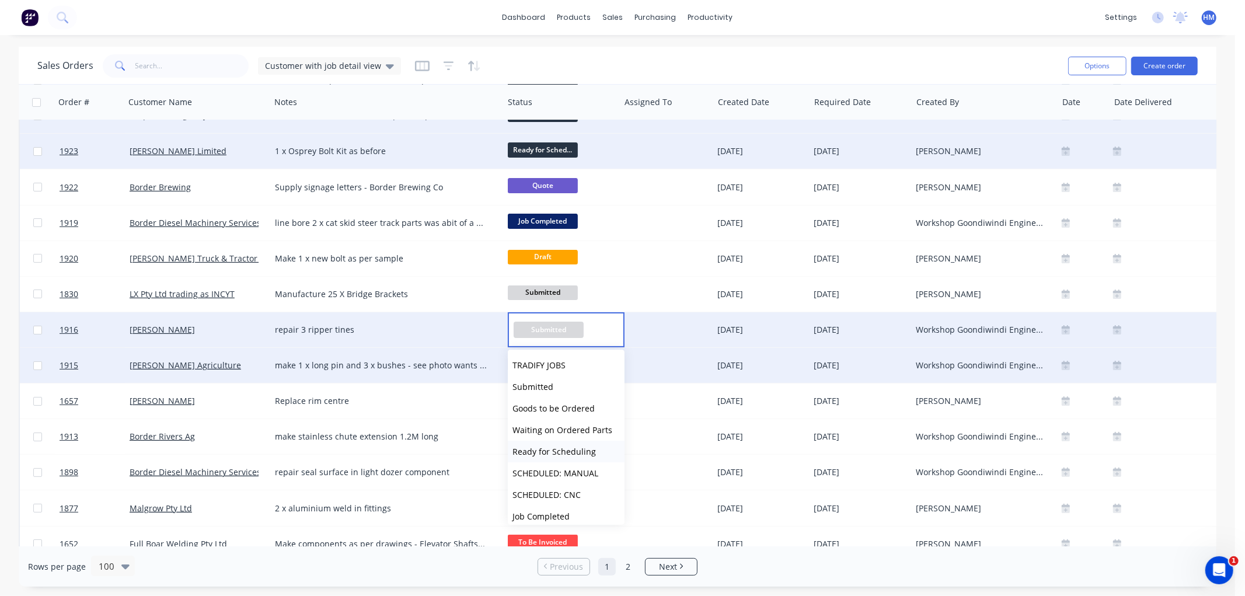
click at [567, 448] on span "Ready for Scheduling" at bounding box center [554, 451] width 83 height 11
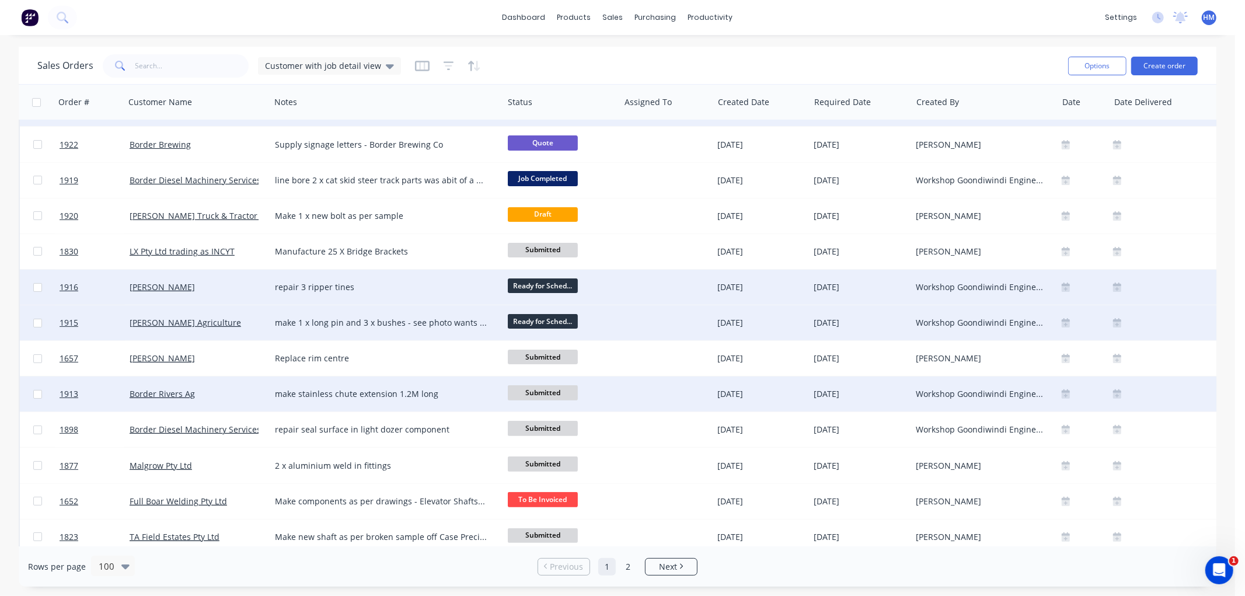
scroll to position [194, 0]
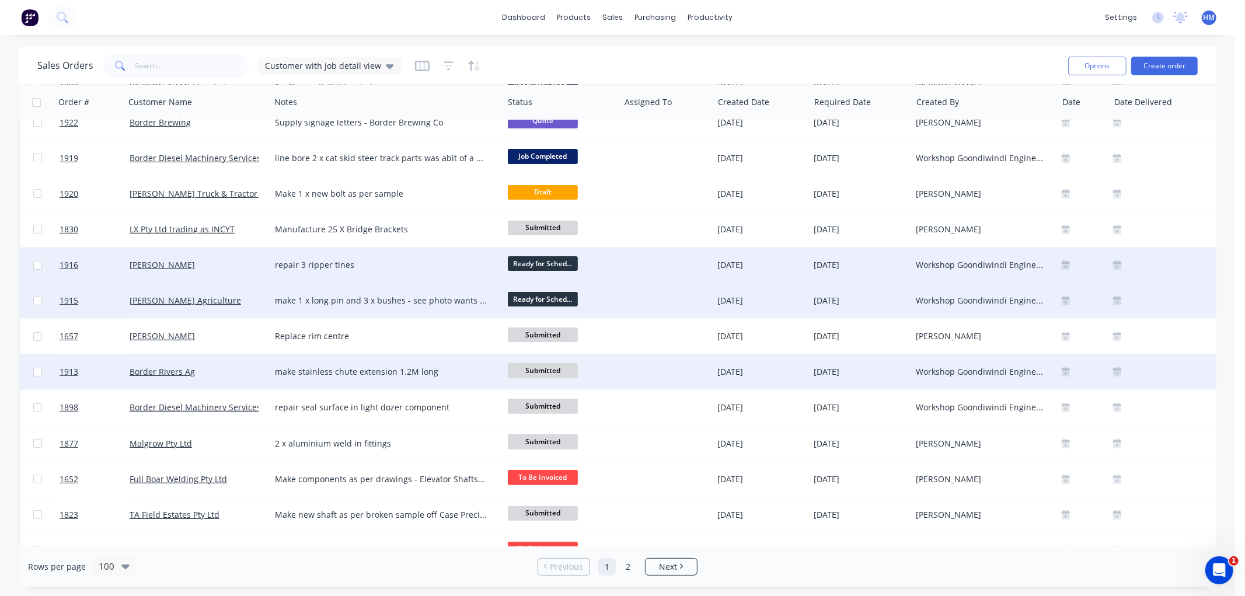
click at [545, 368] on span "Submitted" at bounding box center [543, 370] width 70 height 15
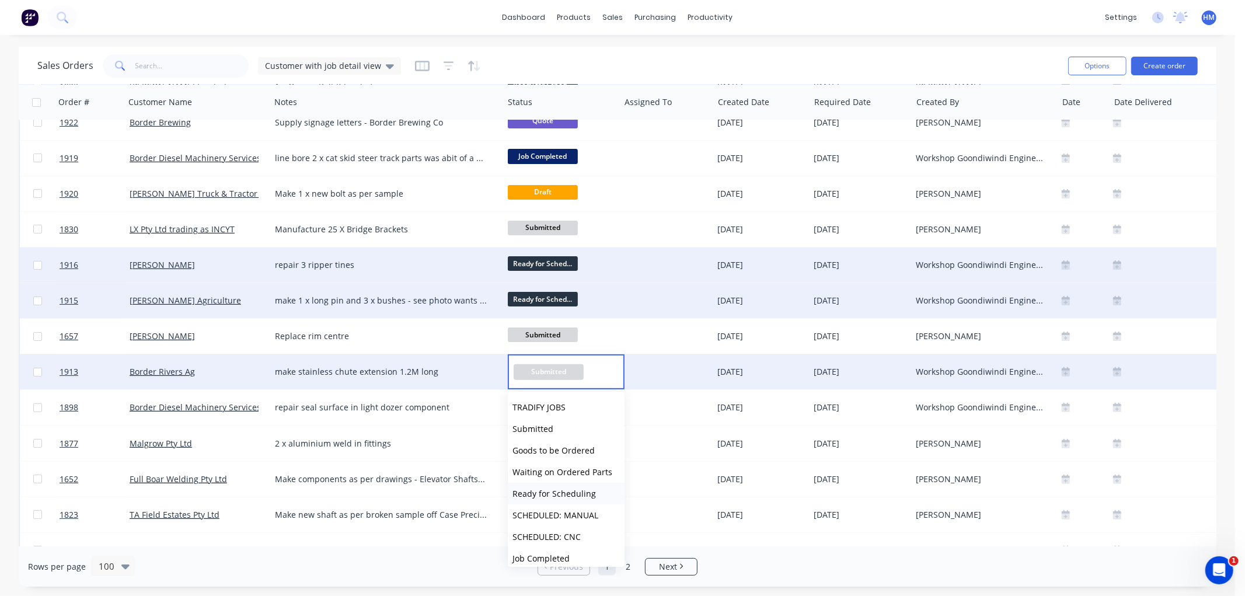
click at [558, 491] on span "Ready for Scheduling" at bounding box center [554, 493] width 83 height 11
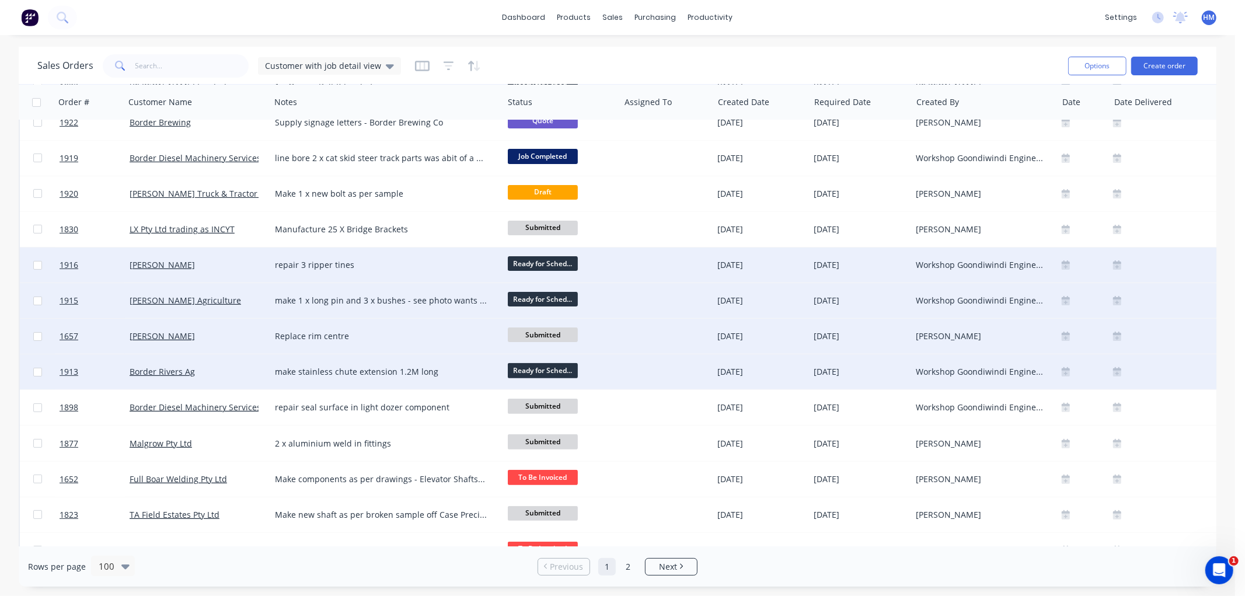
click at [540, 334] on span "Submitted" at bounding box center [543, 335] width 70 height 15
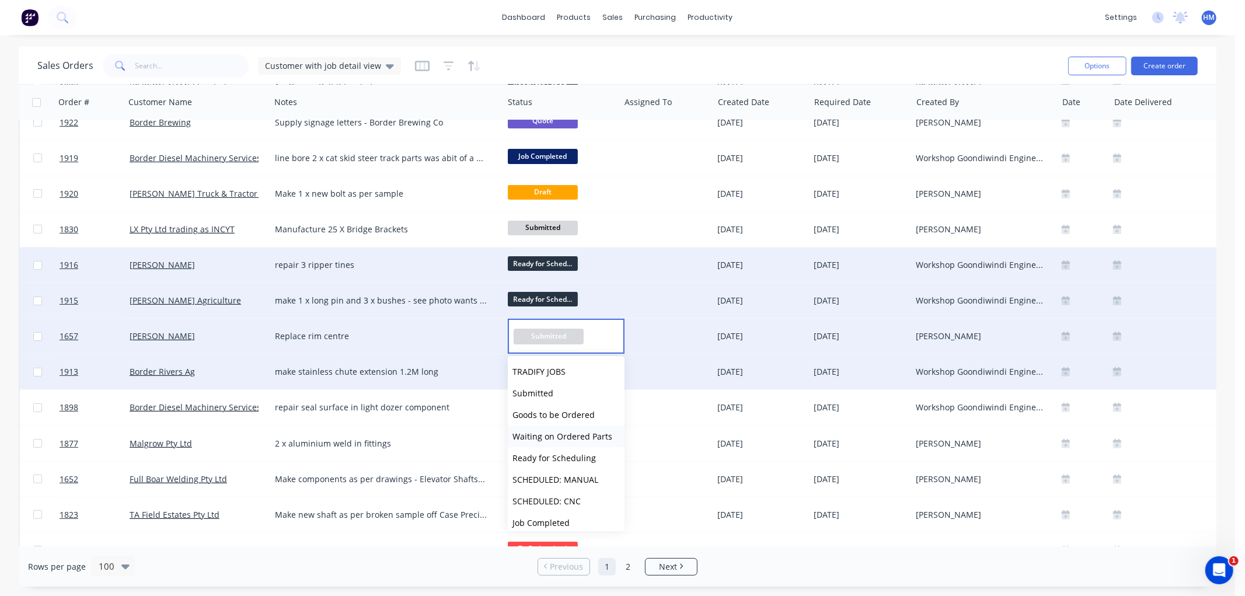
scroll to position [65, 0]
click at [563, 413] on span "SCHEDULED: MANUAL" at bounding box center [556, 414] width 86 height 11
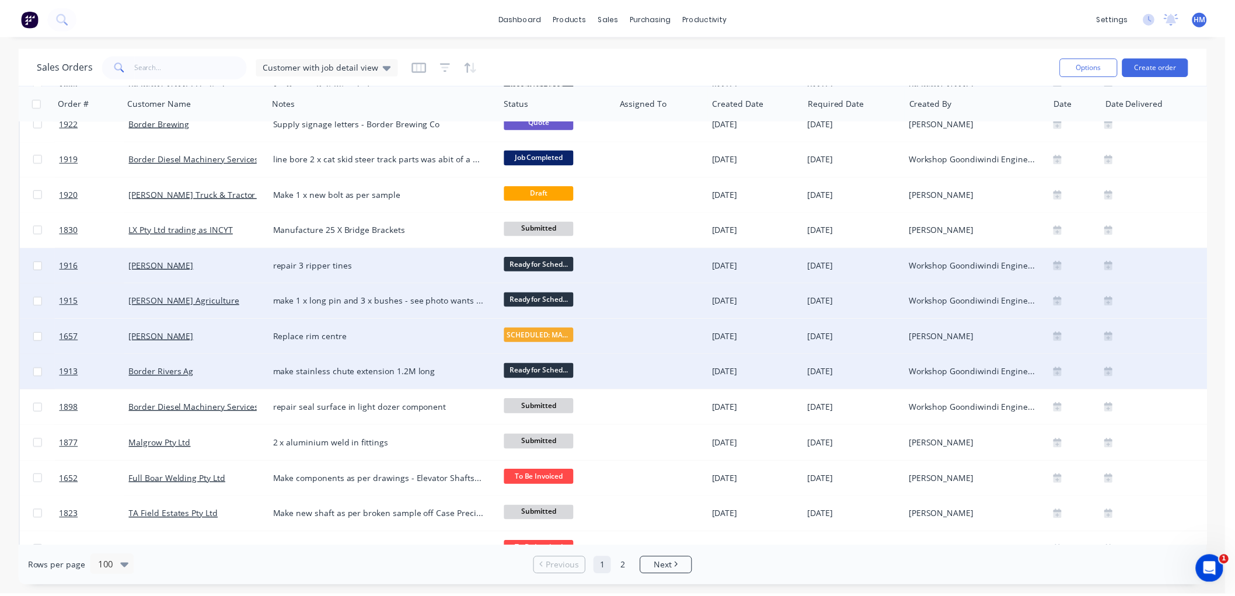
scroll to position [259, 0]
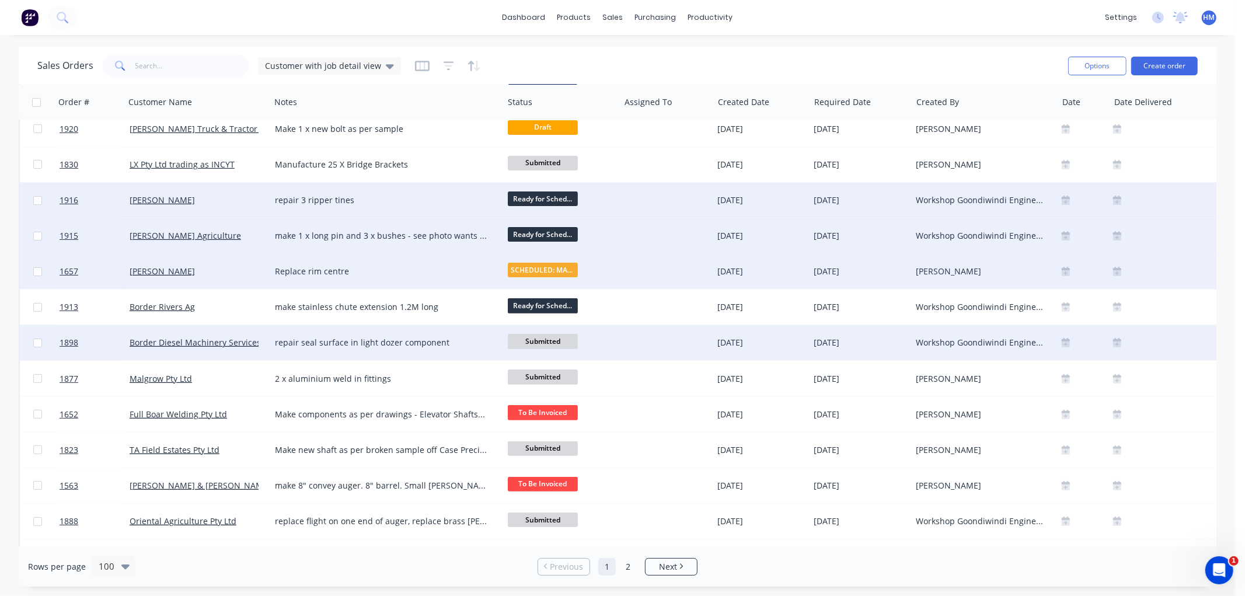
click at [235, 350] on div "Border Diesel Machinery Services" at bounding box center [197, 342] width 145 height 35
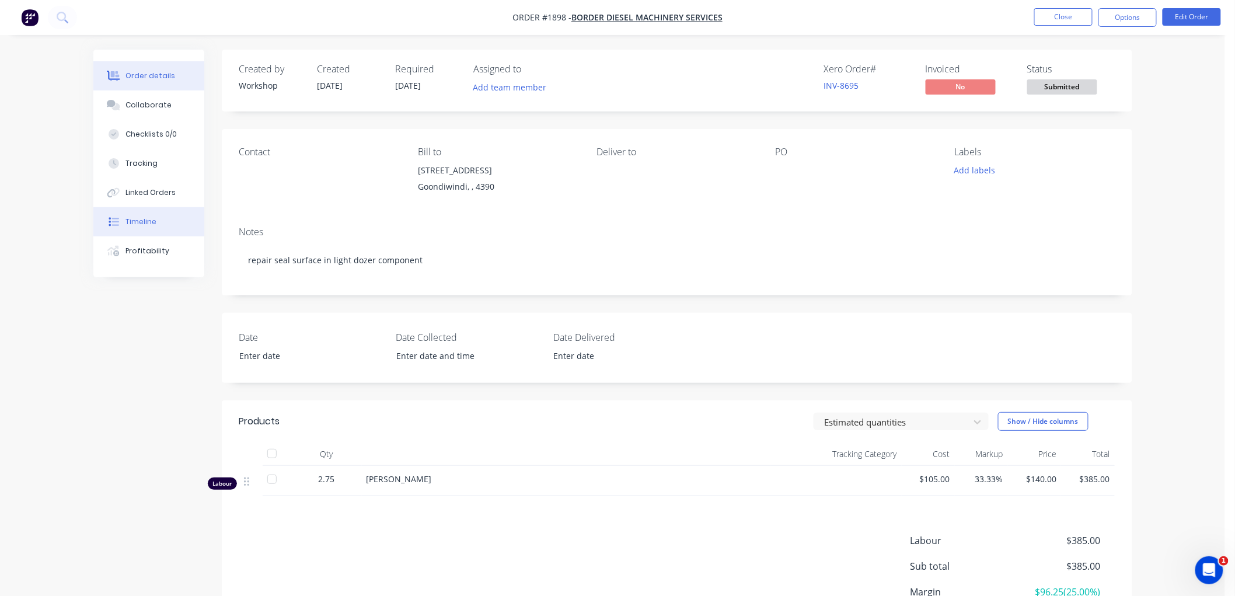
click at [154, 225] on div "Timeline" at bounding box center [141, 222] width 31 height 11
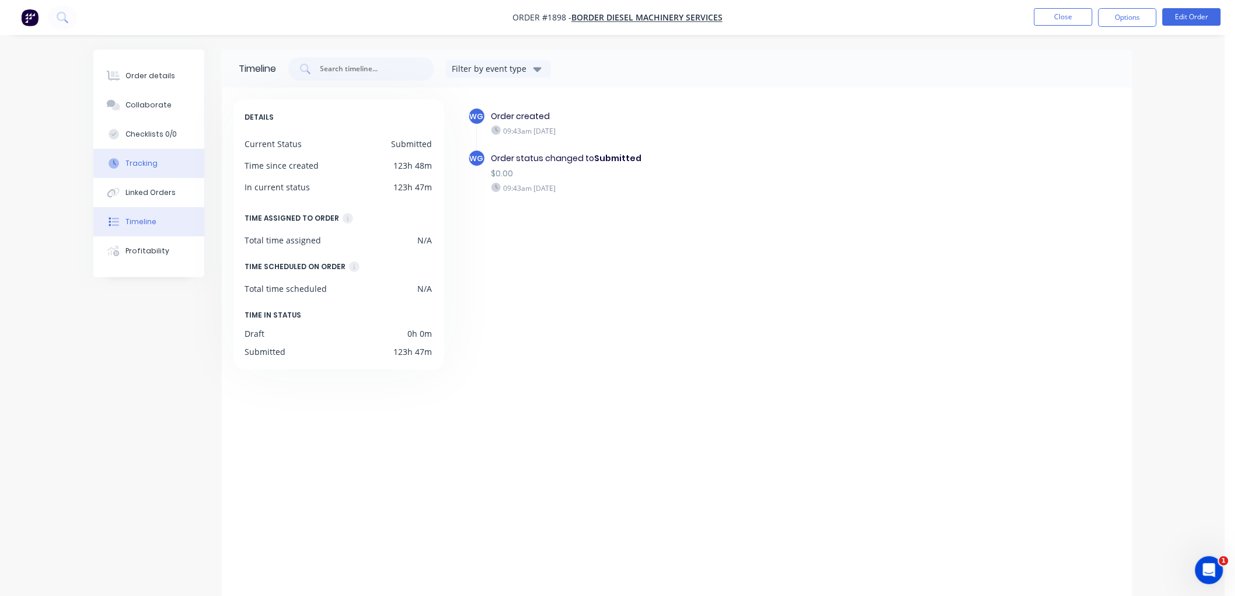
click at [161, 159] on button "Tracking" at bounding box center [148, 163] width 111 height 29
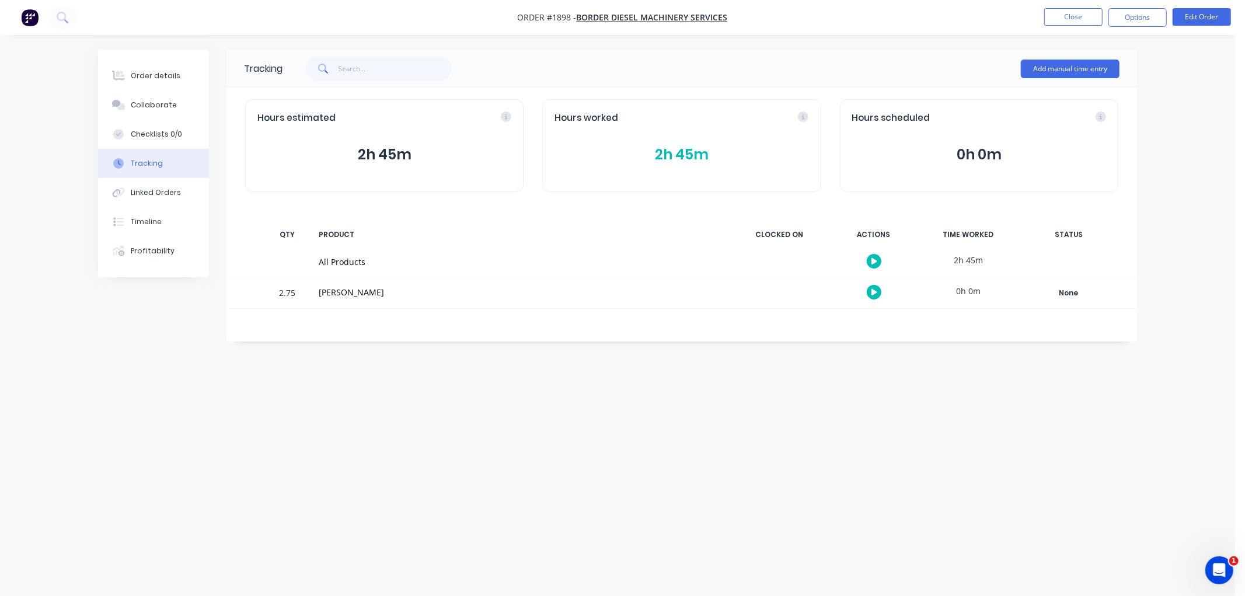
click at [699, 148] on button "2h 45m" at bounding box center [682, 155] width 254 height 22
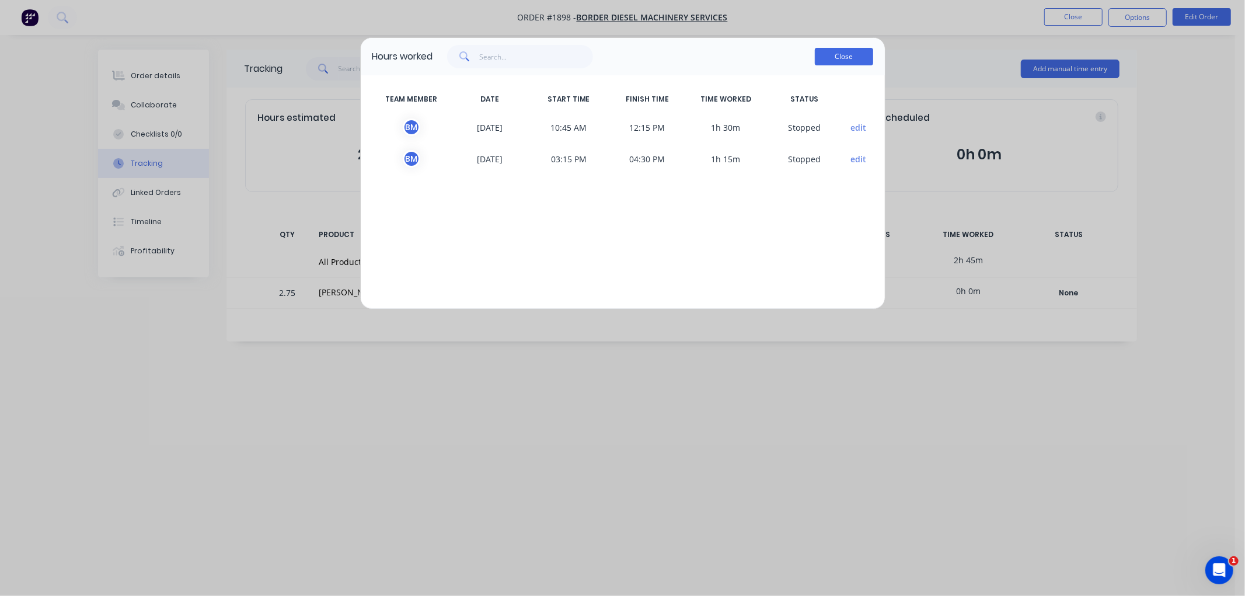
click at [849, 55] on button "Close" at bounding box center [844, 57] width 58 height 18
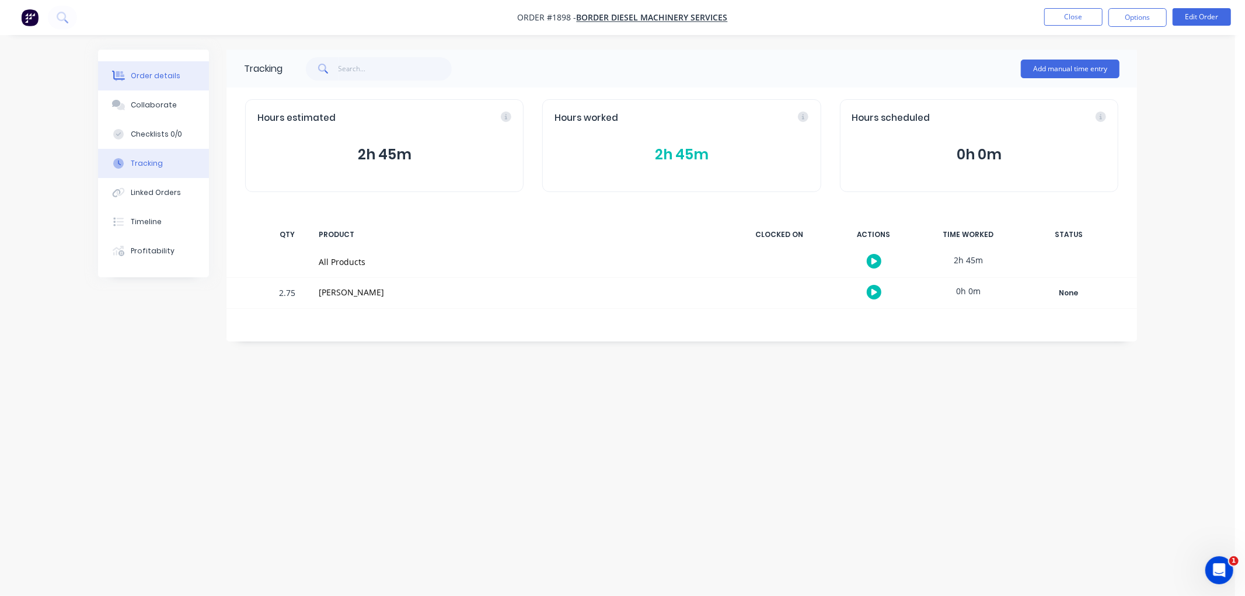
click at [160, 74] on div "Order details" at bounding box center [156, 76] width 50 height 11
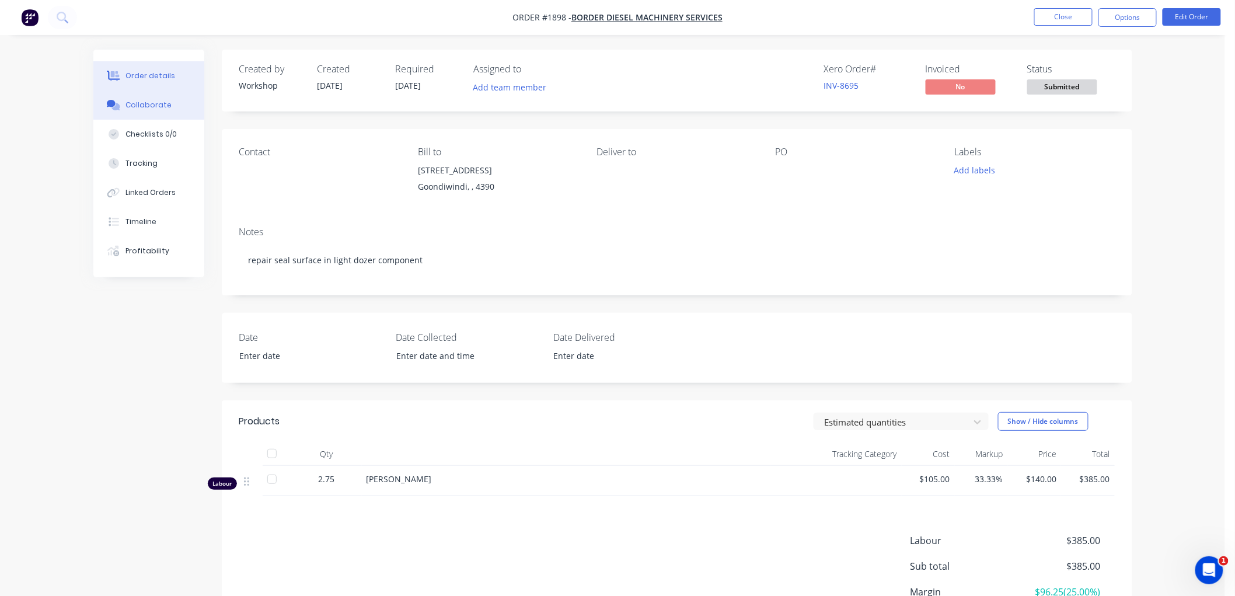
click at [147, 106] on div "Collaborate" at bounding box center [149, 105] width 46 height 11
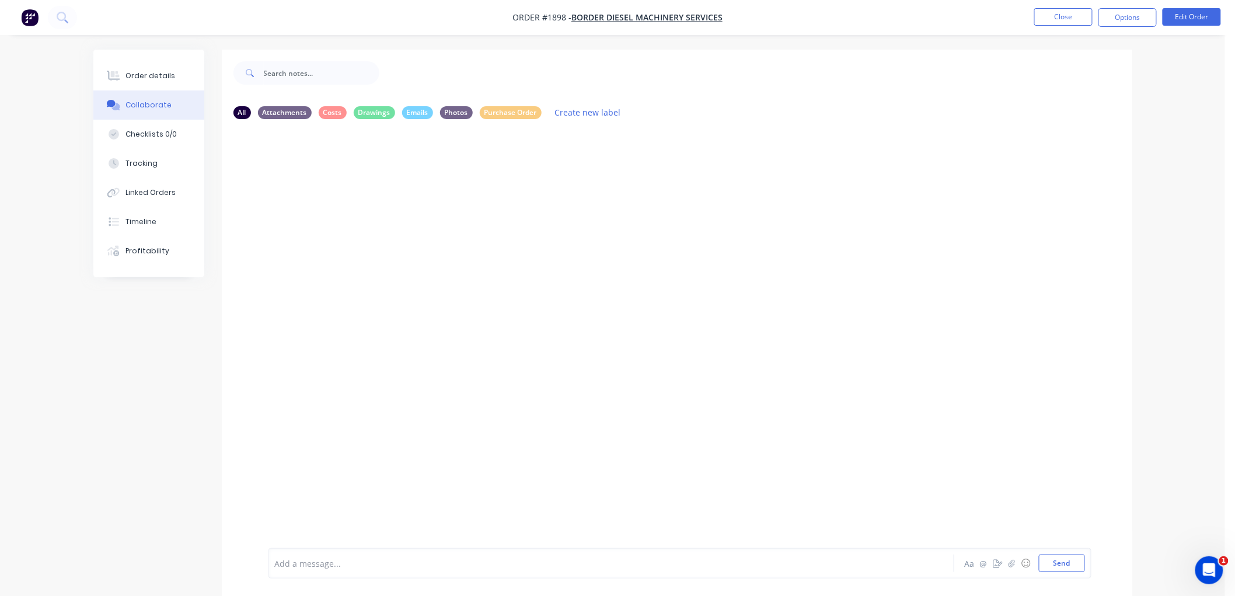
drag, startPoint x: 464, startPoint y: 283, endPoint x: 184, endPoint y: 106, distance: 331.4
click at [463, 274] on div at bounding box center [677, 338] width 911 height 420
click at [166, 74] on div "Order details" at bounding box center [151, 76] width 50 height 11
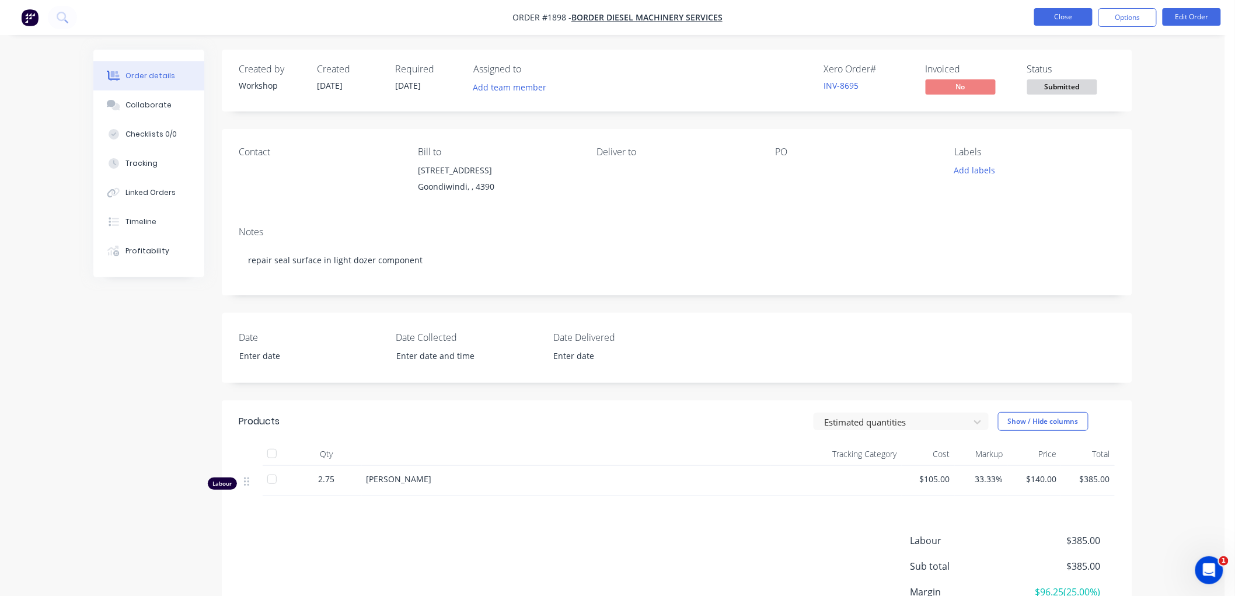
click at [1075, 16] on button "Close" at bounding box center [1063, 17] width 58 height 18
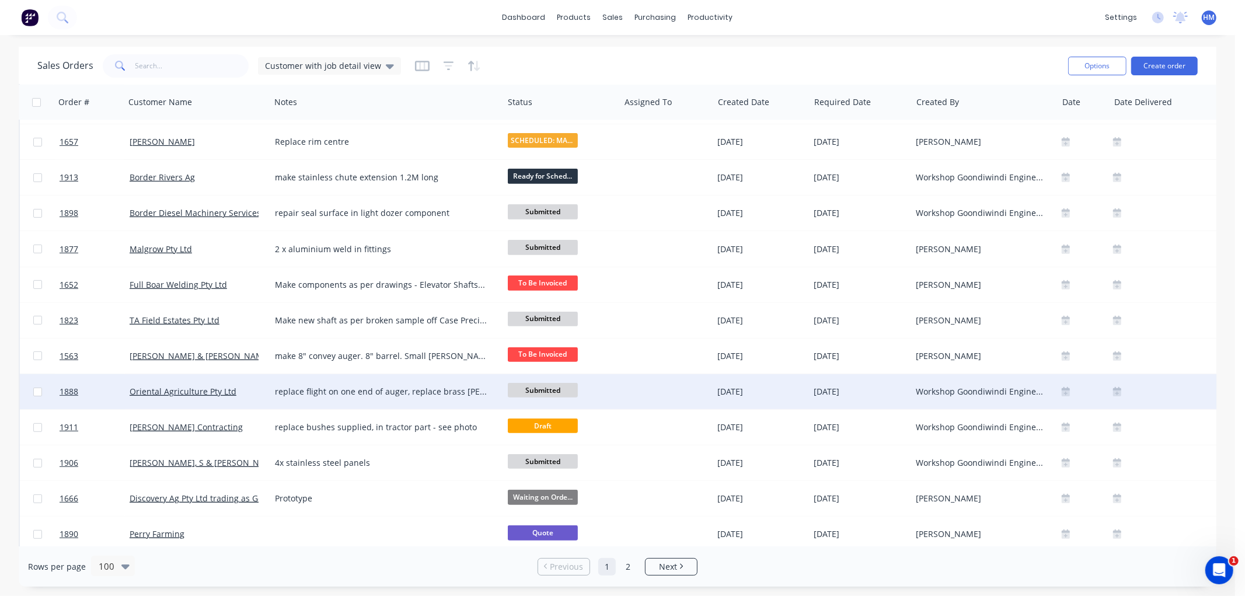
scroll to position [454, 0]
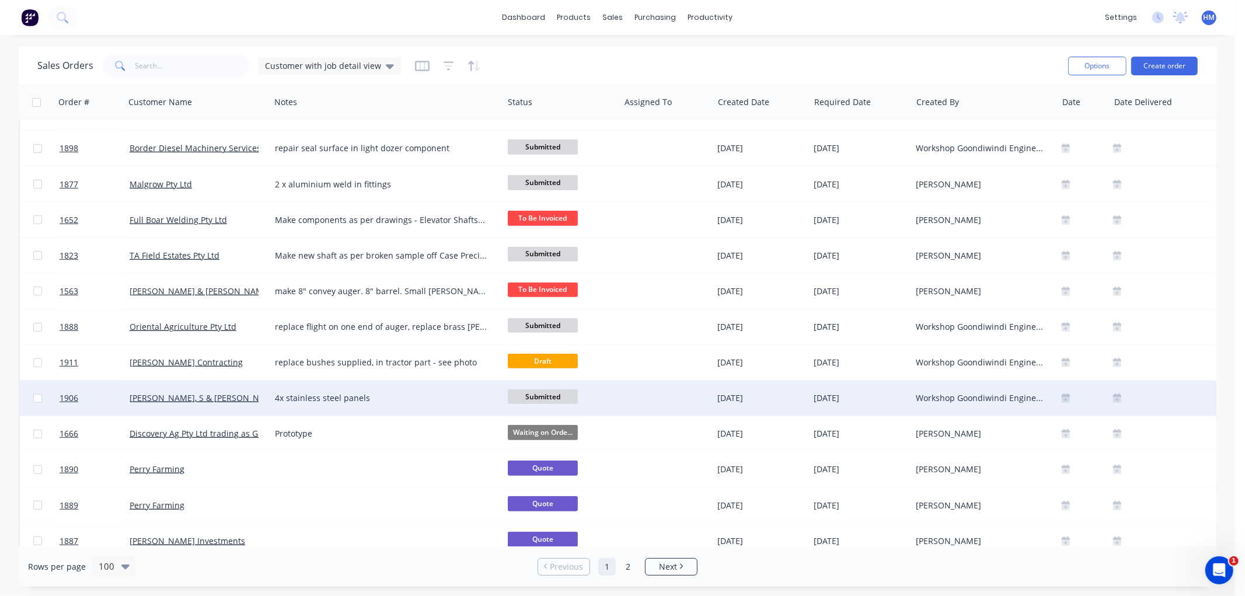
click at [535, 392] on span "Submitted" at bounding box center [543, 396] width 70 height 15
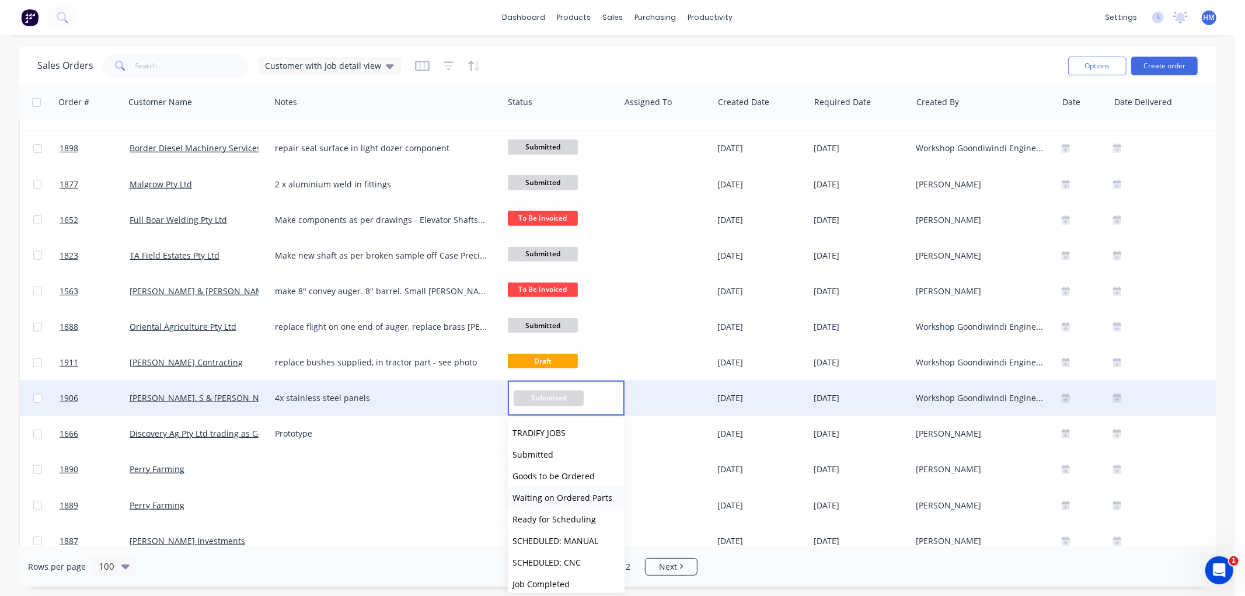
click at [587, 497] on span "Waiting on Ordered Parts" at bounding box center [563, 498] width 100 height 11
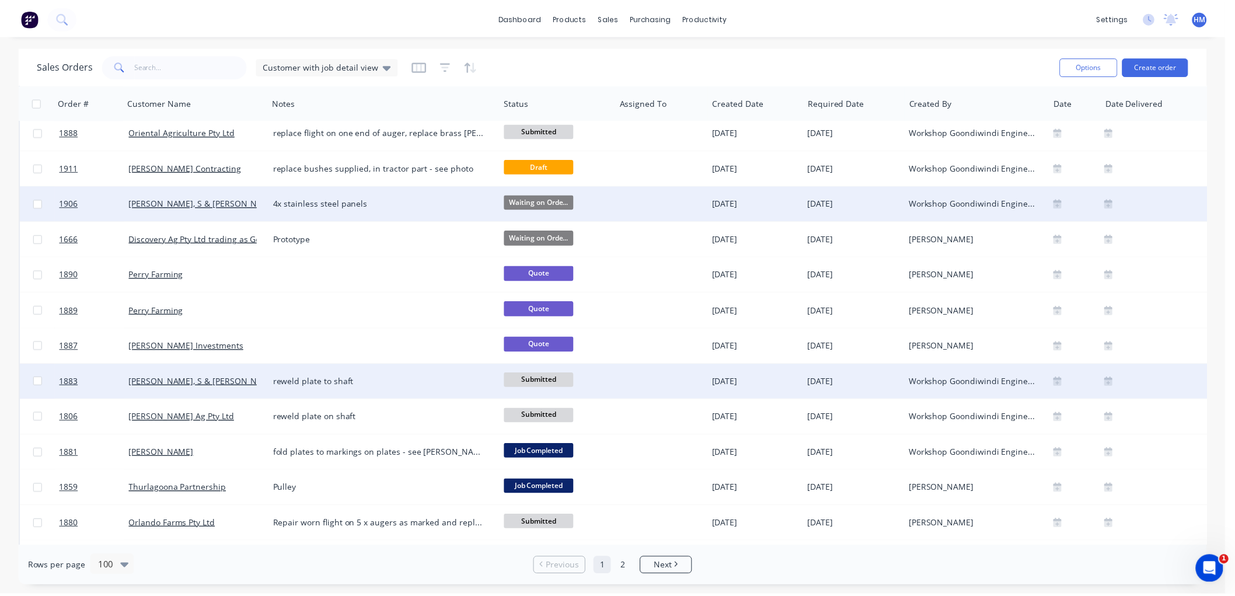
scroll to position [713, 0]
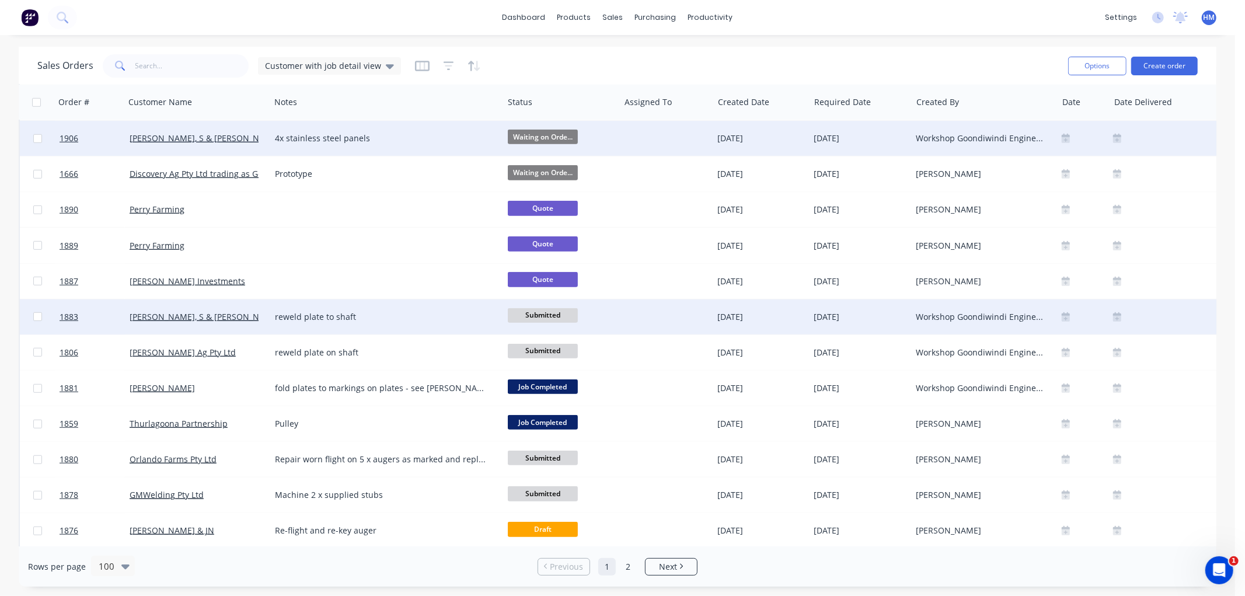
click at [242, 318] on div "[PERSON_NAME], S & [PERSON_NAME]" at bounding box center [195, 317] width 130 height 12
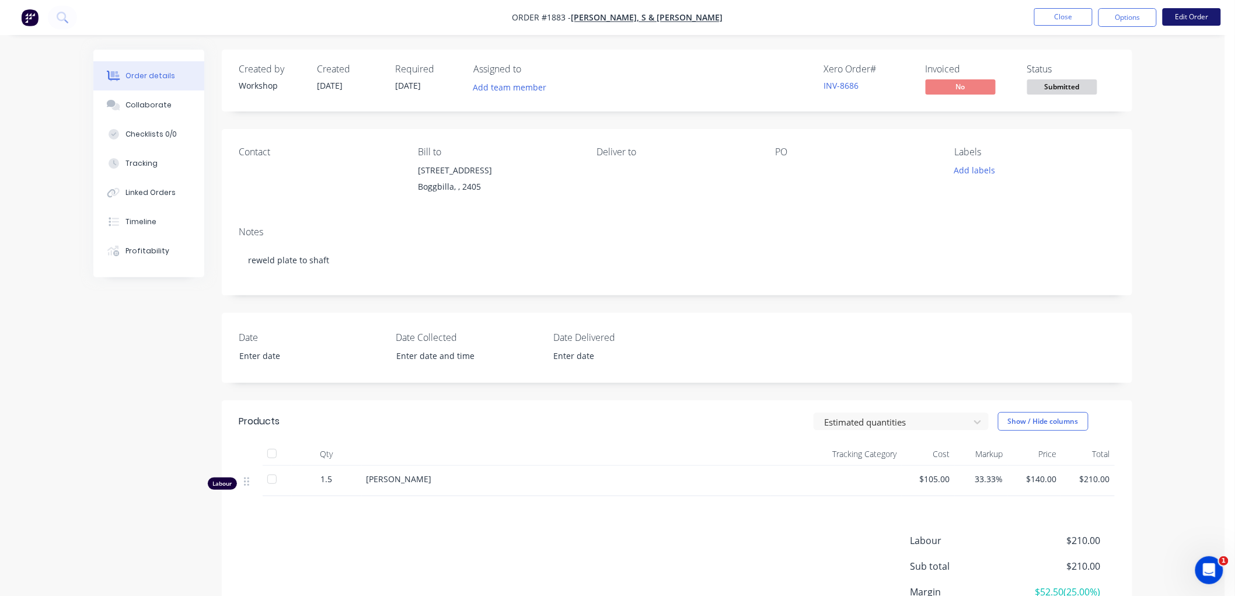
click at [1184, 19] on button "Edit Order" at bounding box center [1192, 17] width 58 height 18
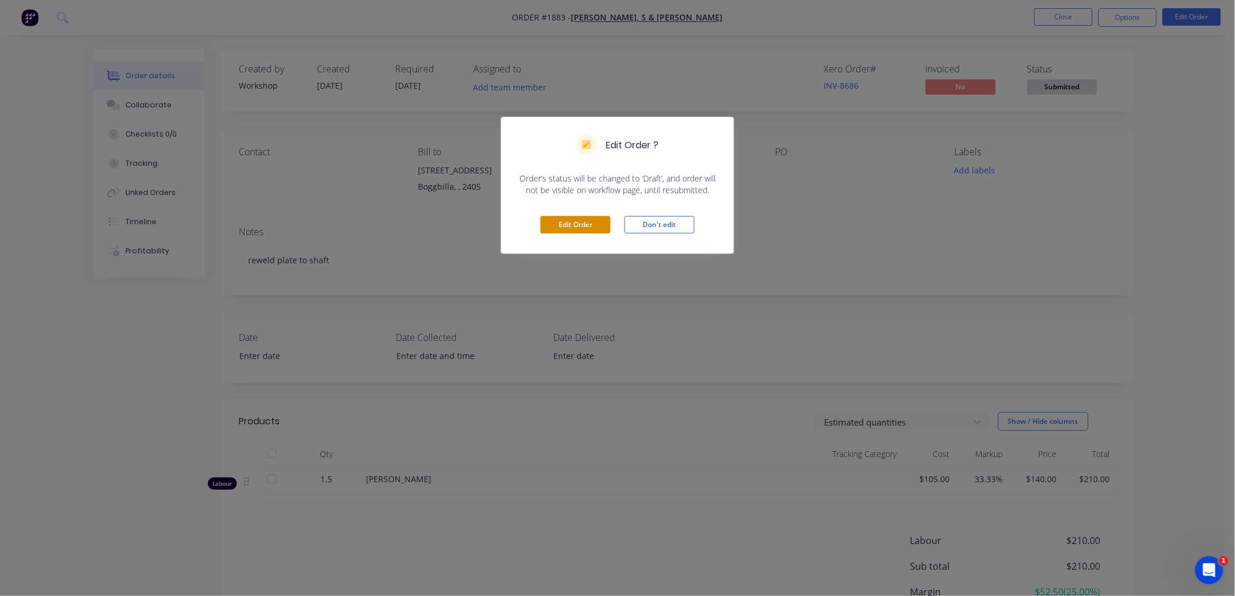
click at [575, 224] on button "Edit Order" at bounding box center [576, 225] width 70 height 18
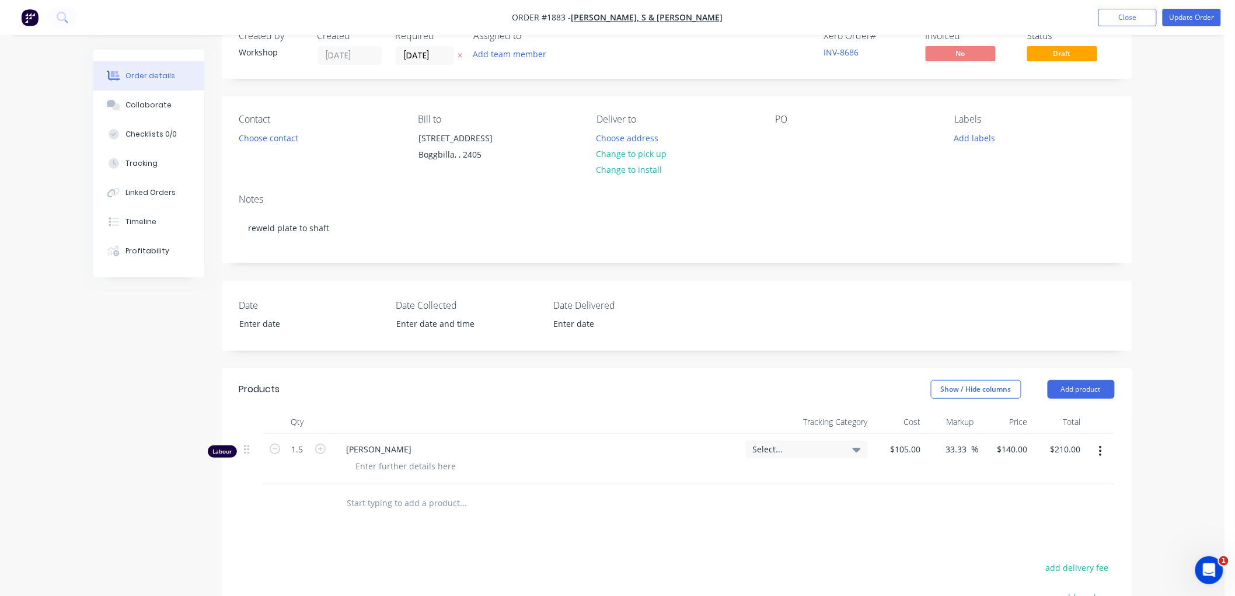
scroll to position [65, 0]
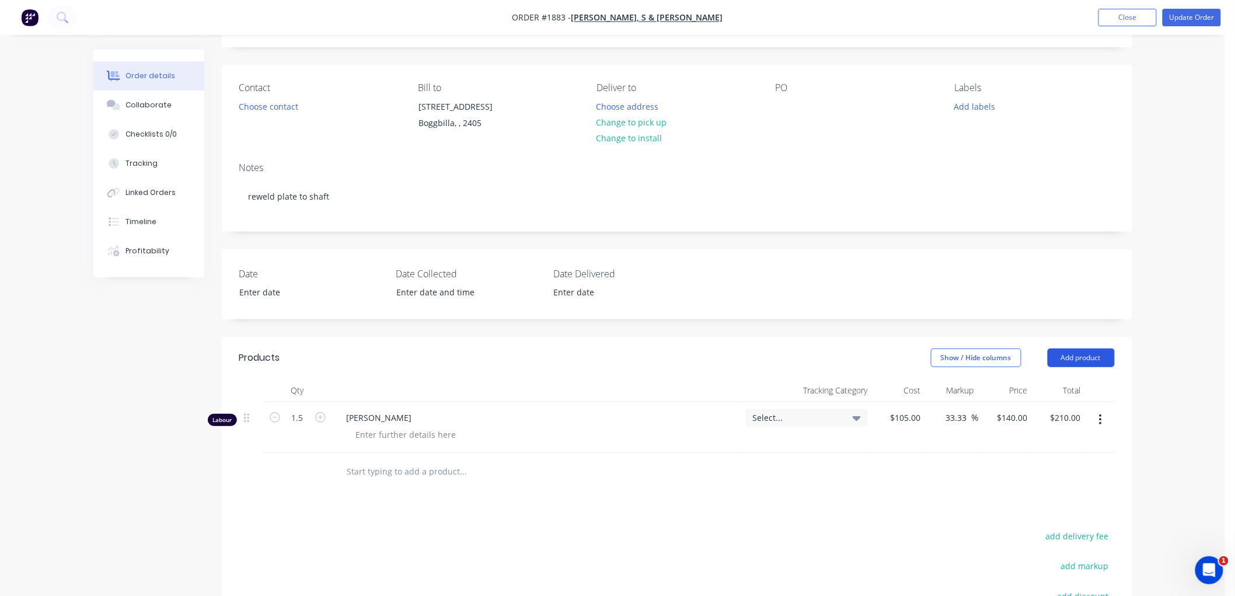
click at [1089, 349] on button "Add product" at bounding box center [1081, 358] width 67 height 19
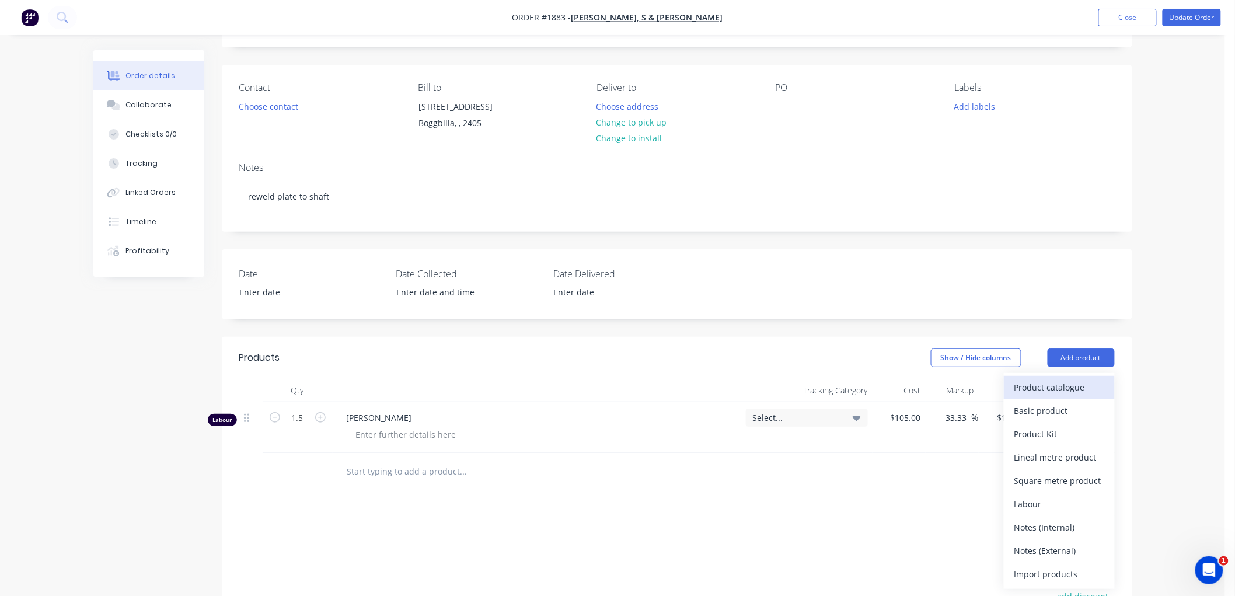
click at [1061, 384] on div "Product catalogue" at bounding box center [1060, 387] width 90 height 17
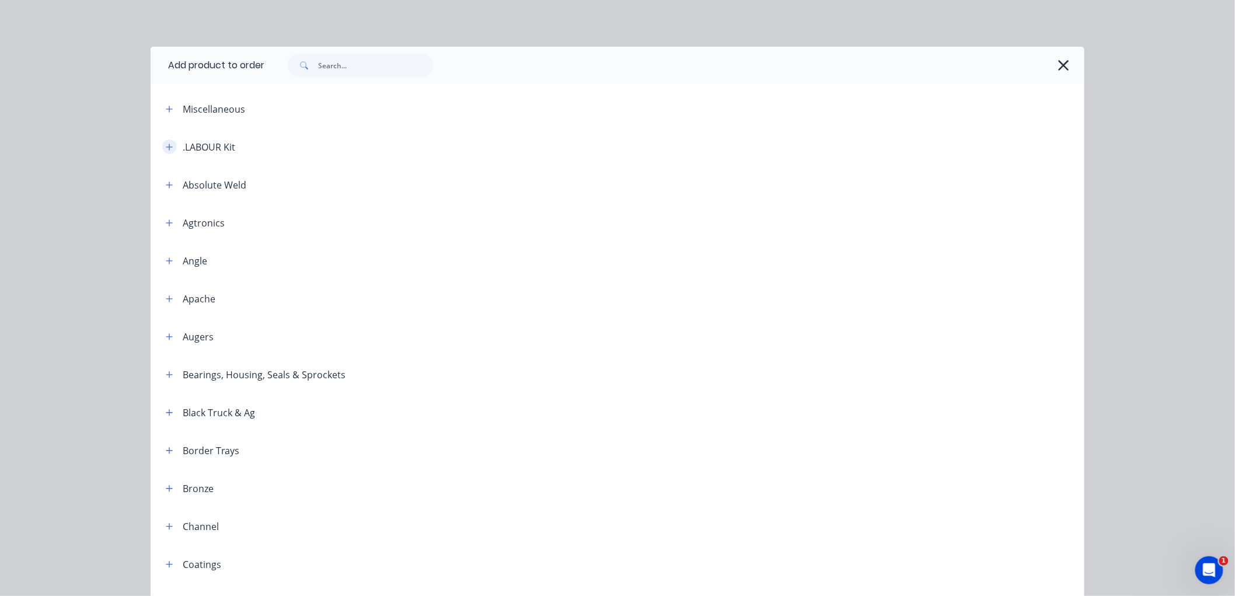
click at [166, 146] on icon "button" at bounding box center [169, 147] width 7 height 8
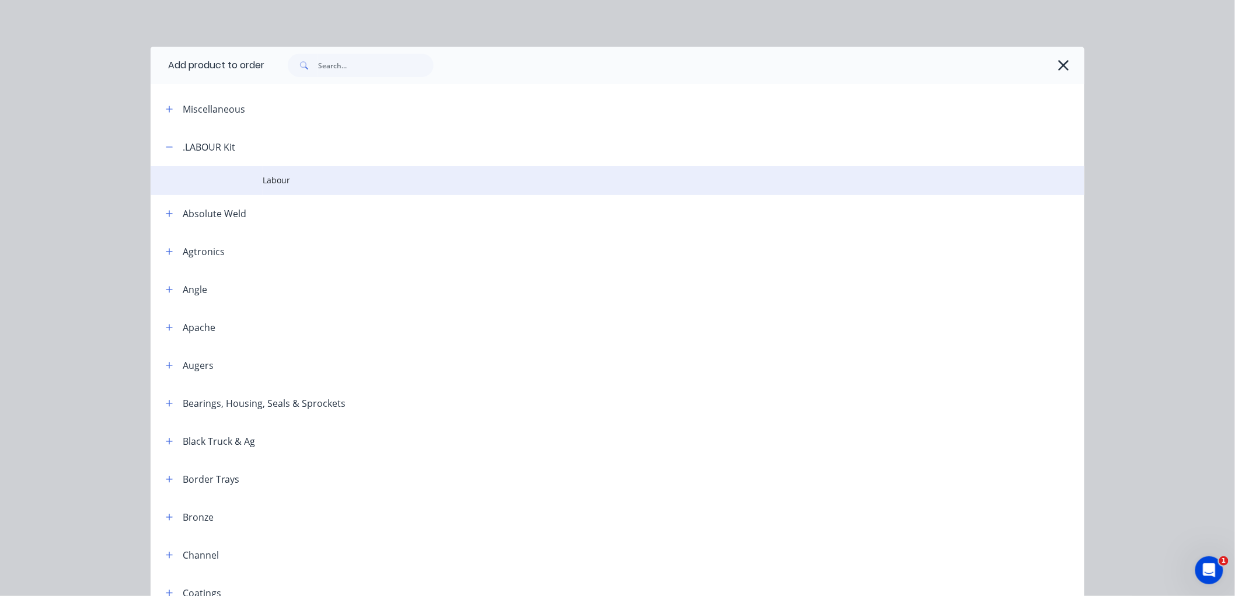
click at [263, 182] on span "Labour" at bounding box center [591, 180] width 657 height 12
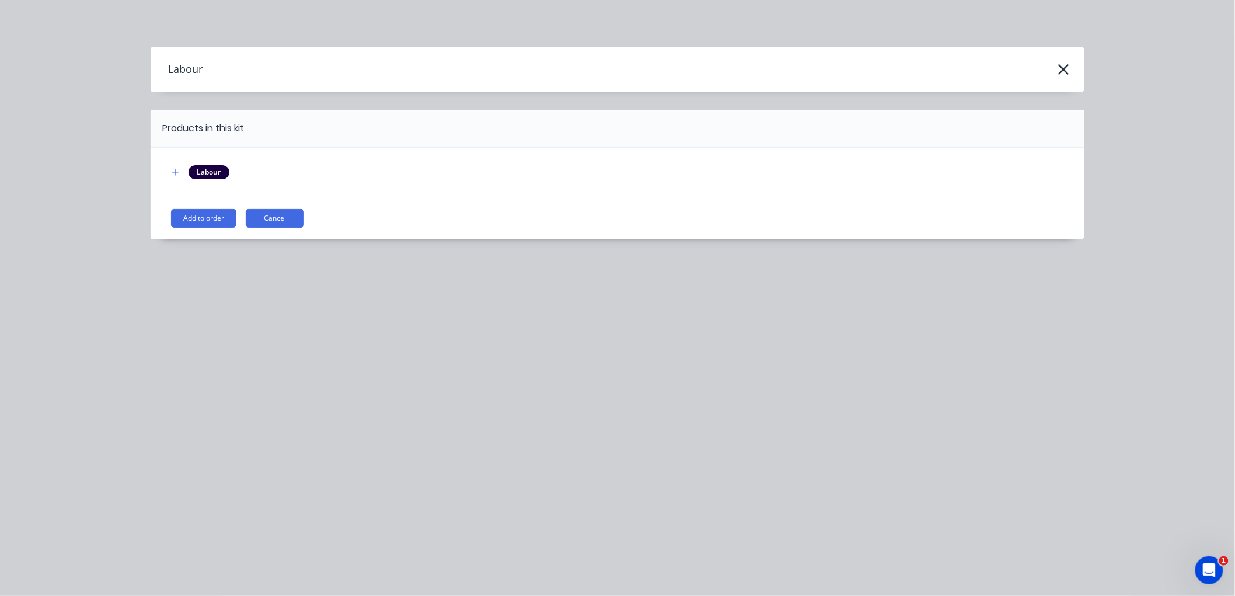
drag, startPoint x: 206, startPoint y: 215, endPoint x: 273, endPoint y: 225, distance: 67.4
click at [210, 216] on button "Add to order" at bounding box center [203, 218] width 65 height 19
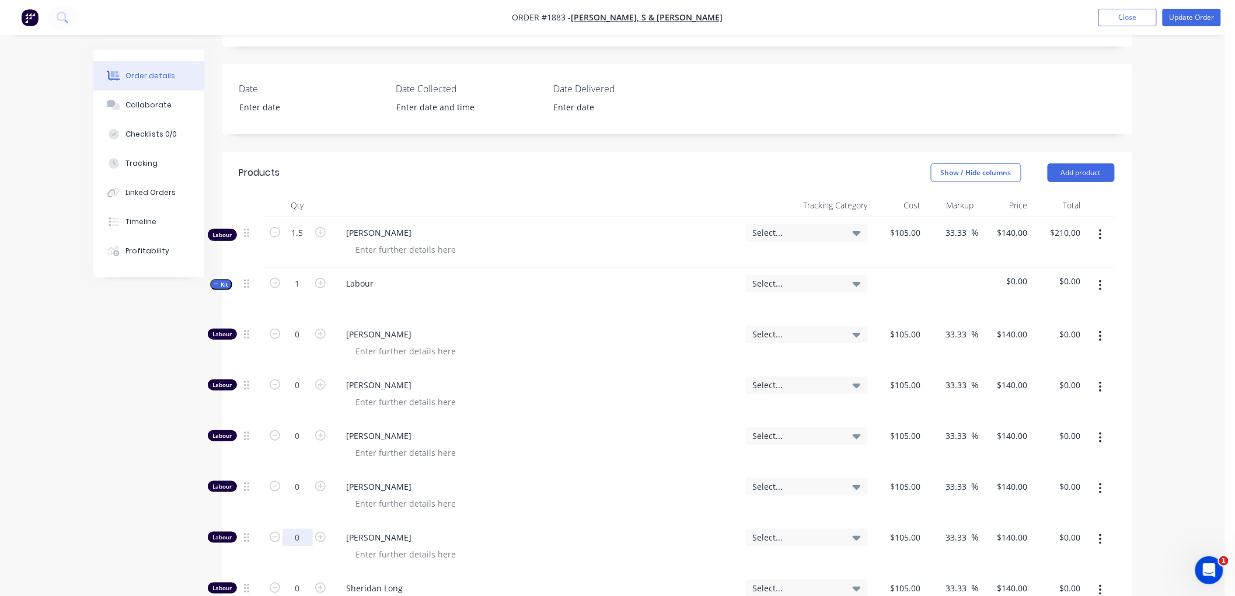
scroll to position [259, 0]
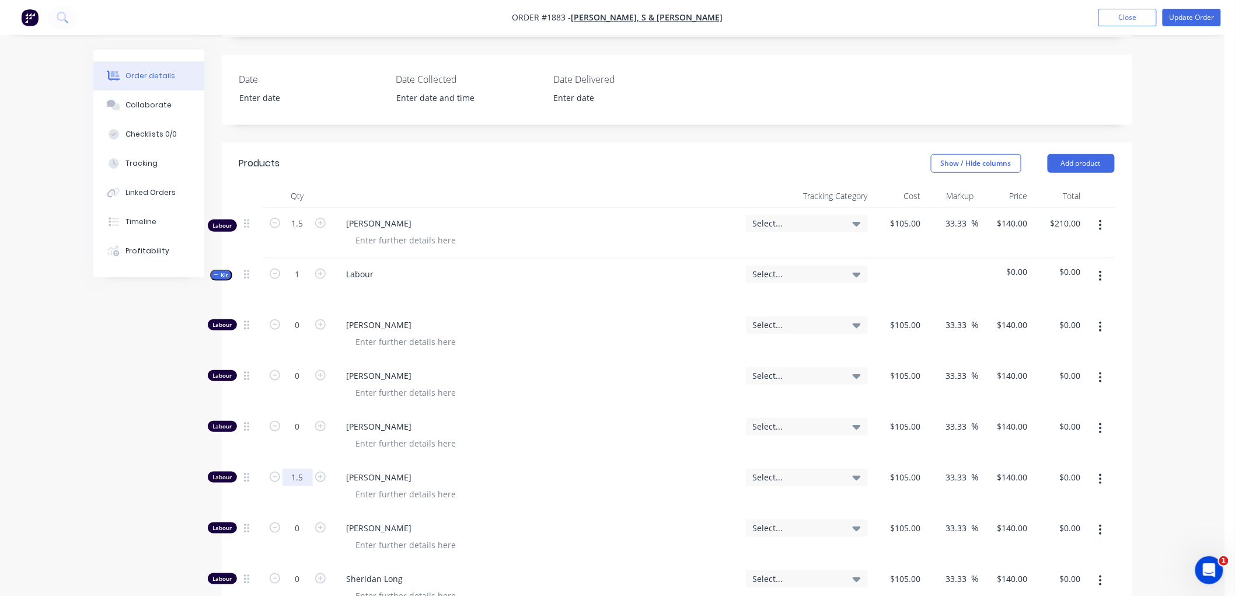
type input "1.5"
type input "$210.00"
click at [212, 273] on button "Kit" at bounding box center [221, 275] width 22 height 11
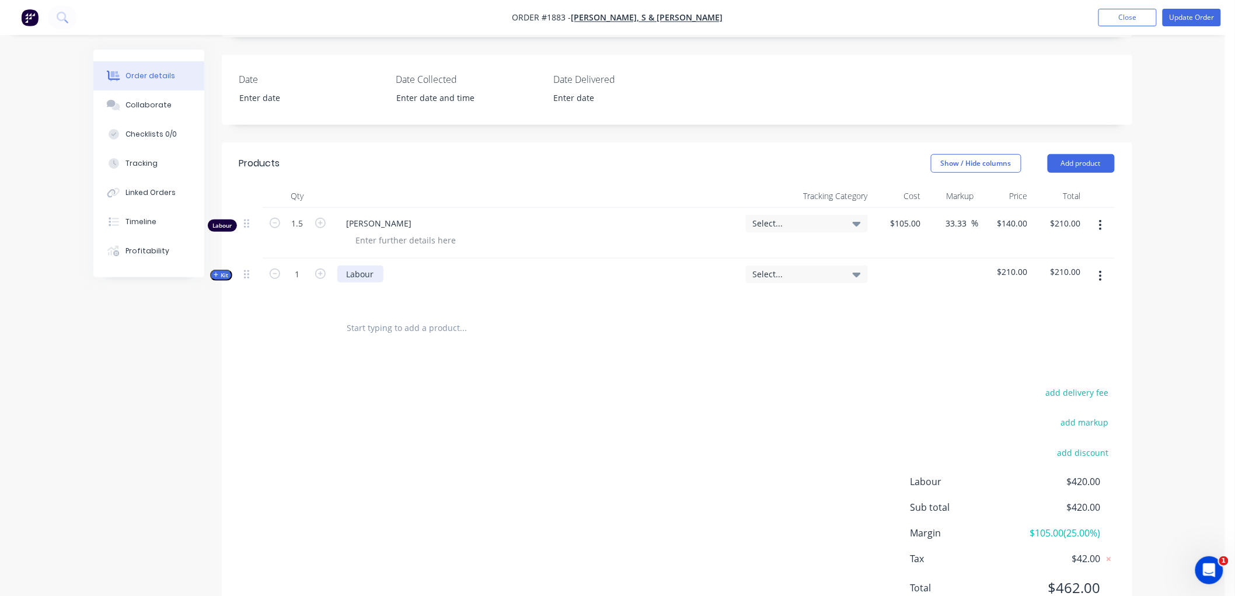
click at [377, 277] on div "Labour" at bounding box center [360, 274] width 46 height 17
click at [1101, 222] on icon "button" at bounding box center [1101, 225] width 2 height 11
click at [1059, 330] on div "Delete" at bounding box center [1060, 326] width 90 height 17
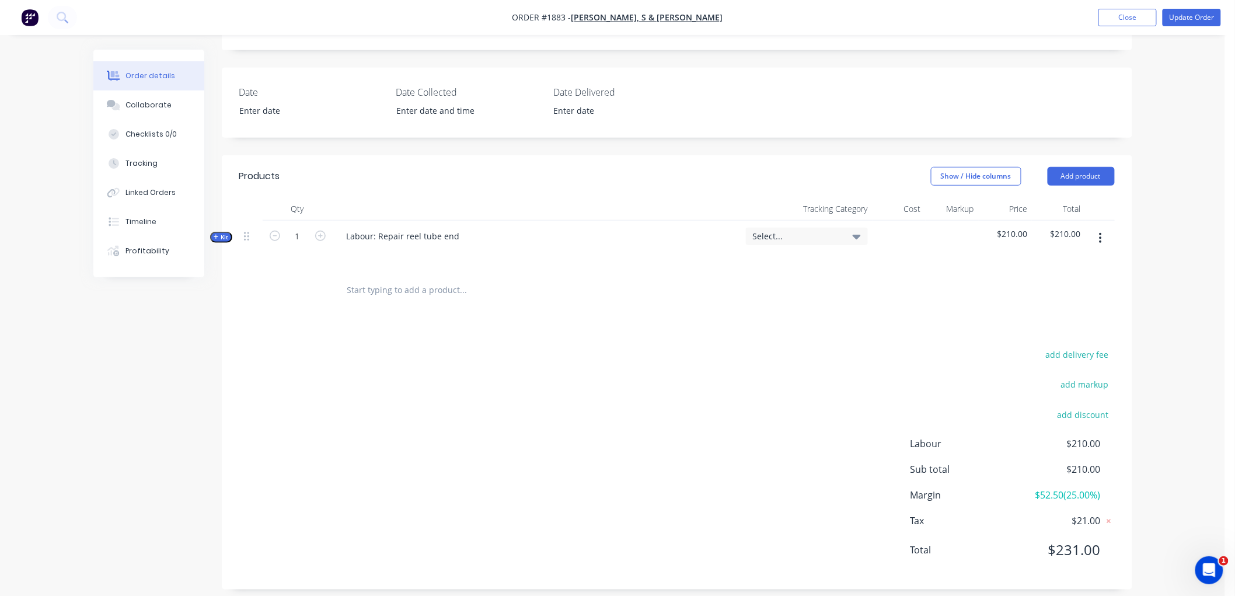
scroll to position [257, 0]
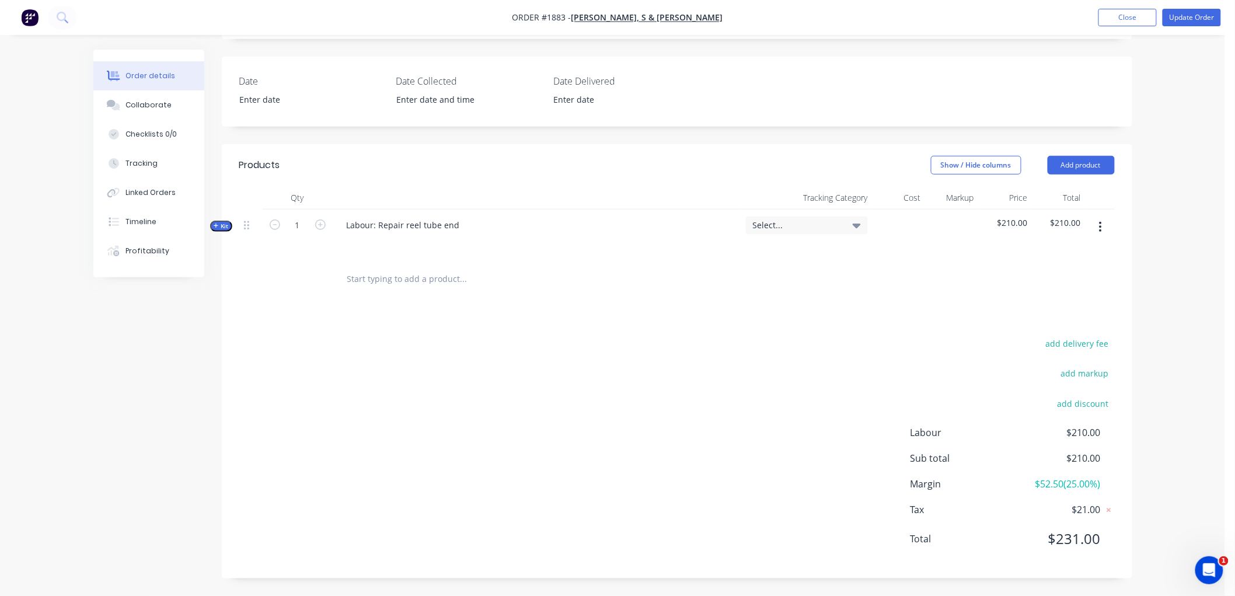
drag, startPoint x: 1079, startPoint y: 403, endPoint x: 503, endPoint y: 400, distance: 575.6
click at [503, 400] on div "add delivery fee add markup add discount Labour $210.00 Sub total $210.00 Margi…" at bounding box center [677, 448] width 876 height 225
click at [503, 399] on div "add delivery fee add markup add discount Labour $210.00 Sub total $210.00 Margi…" at bounding box center [677, 448] width 876 height 225
click at [365, 227] on div "Labour: Repair reel tube end" at bounding box center [403, 225] width 132 height 17
click at [462, 227] on div "Labour: Repair reel tube end" at bounding box center [403, 225] width 132 height 17
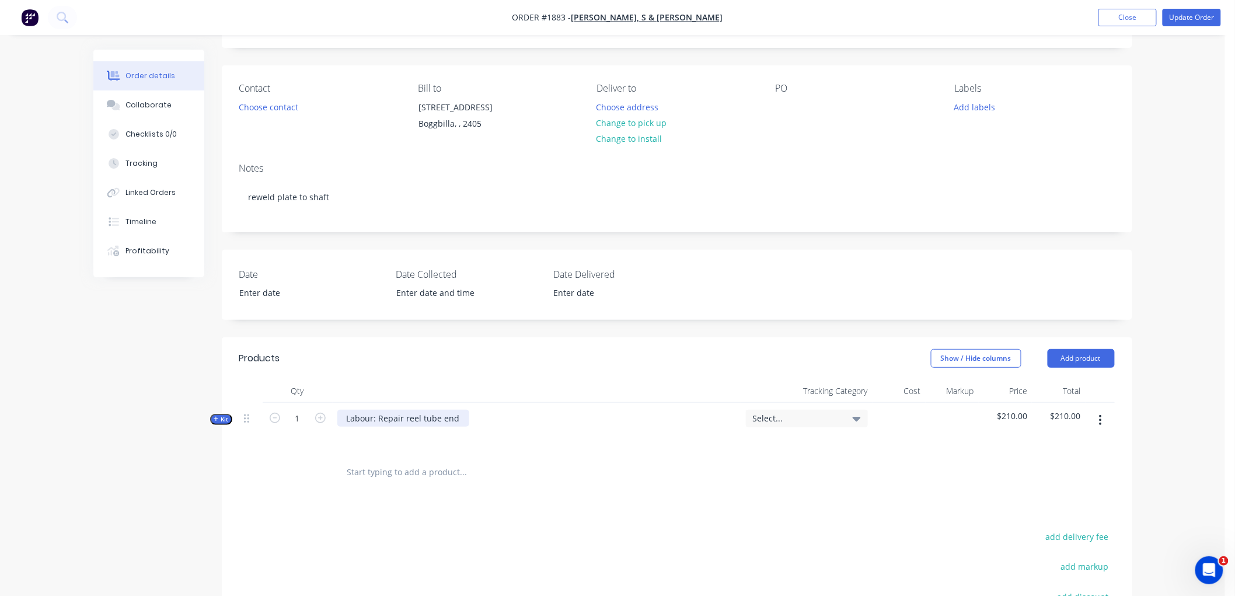
scroll to position [0, 0]
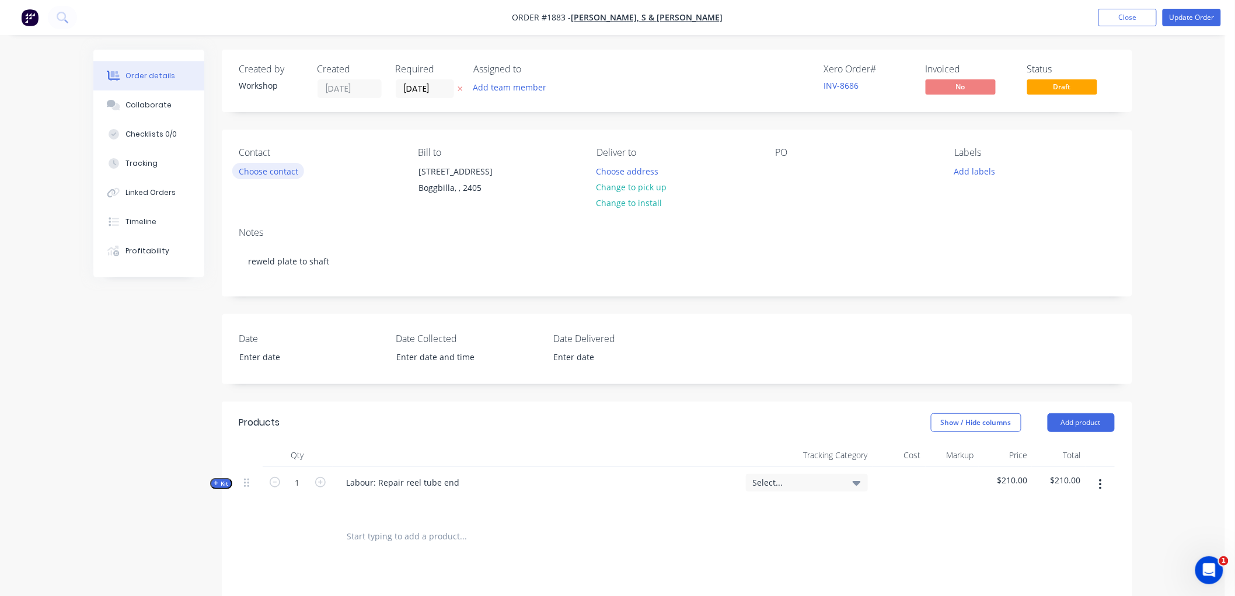
click at [275, 173] on button "Choose contact" at bounding box center [268, 171] width 72 height 16
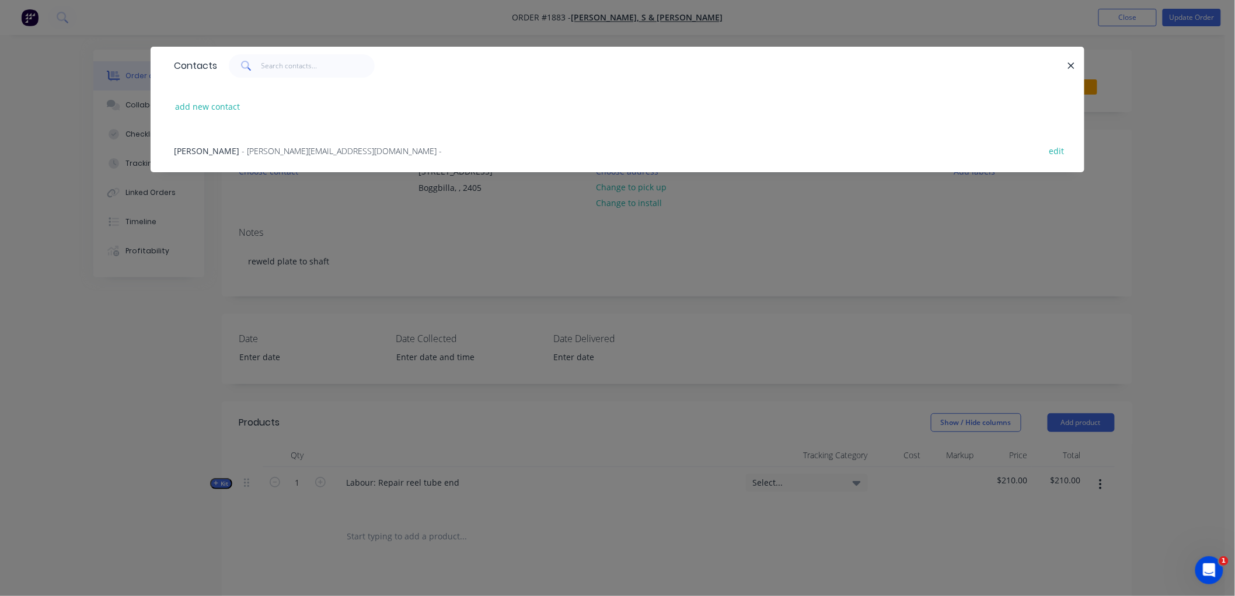
click at [220, 151] on span "[PERSON_NAME]" at bounding box center [206, 150] width 65 height 11
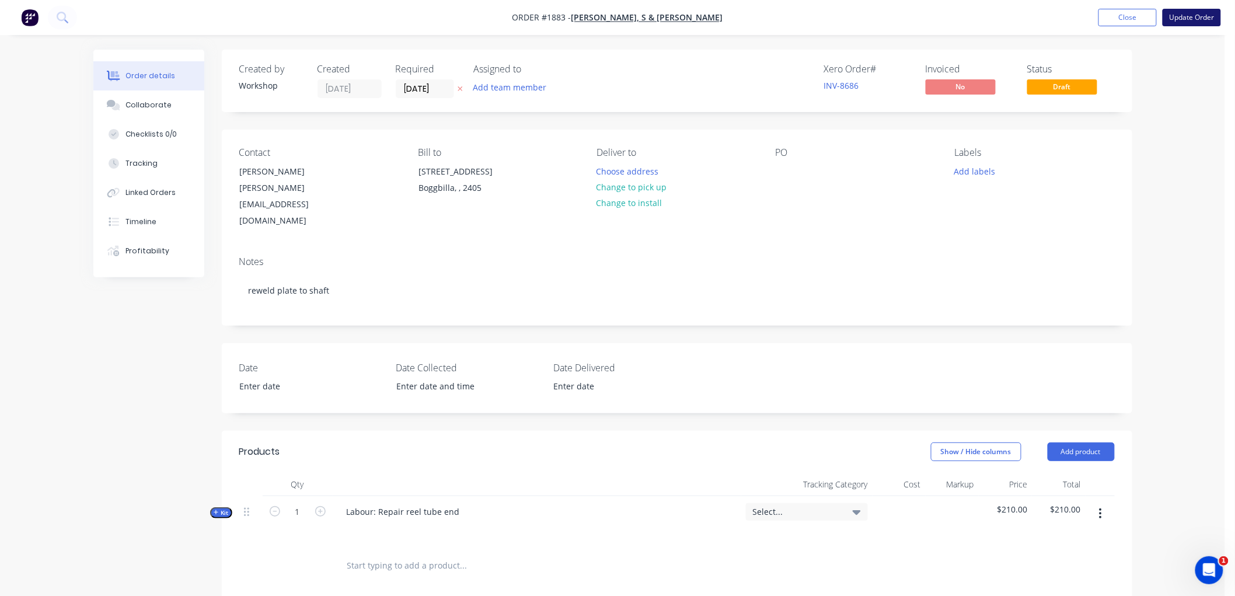
click at [1197, 13] on button "Update Order" at bounding box center [1192, 18] width 58 height 18
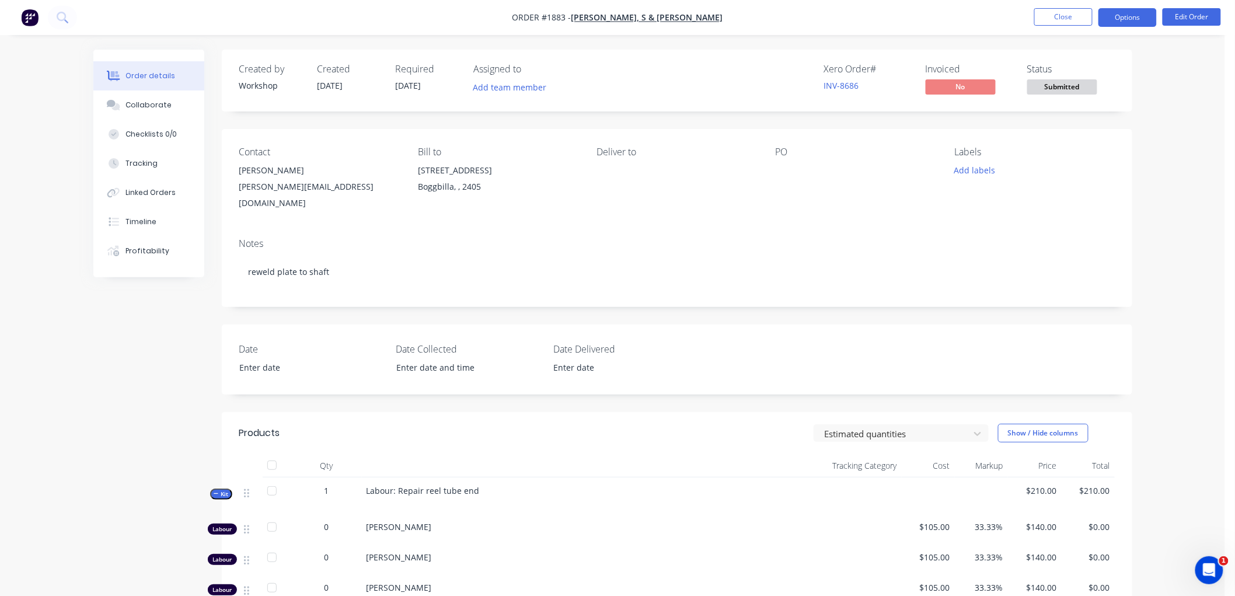
click at [1130, 18] on button "Options" at bounding box center [1128, 17] width 58 height 19
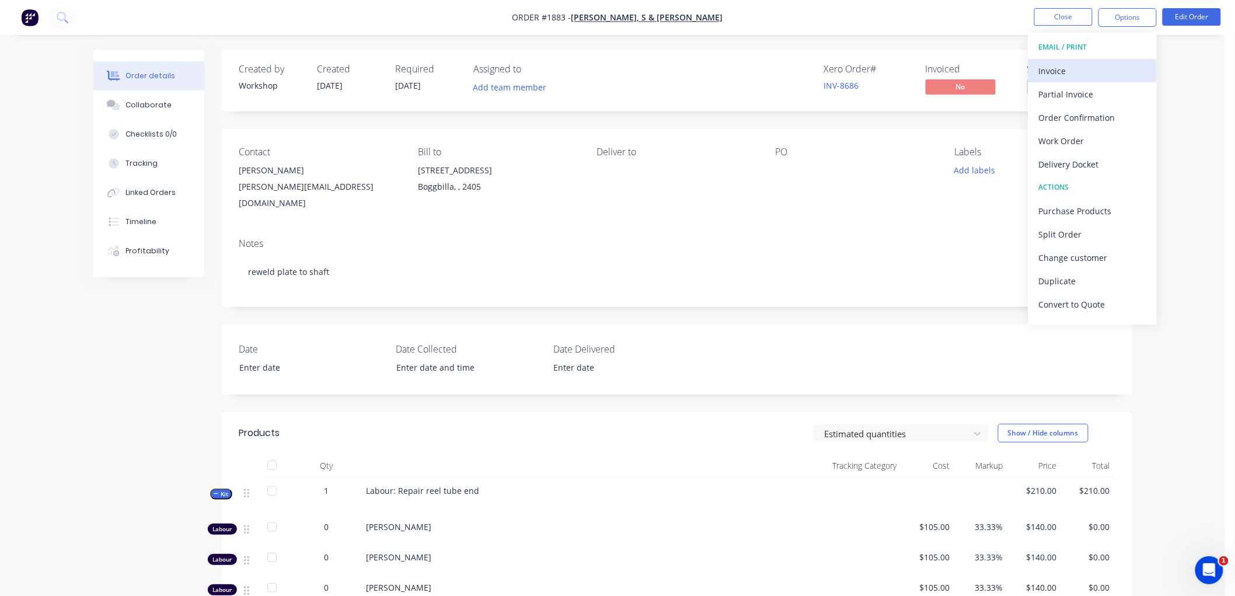
click at [1072, 70] on div "Invoice" at bounding box center [1092, 70] width 107 height 17
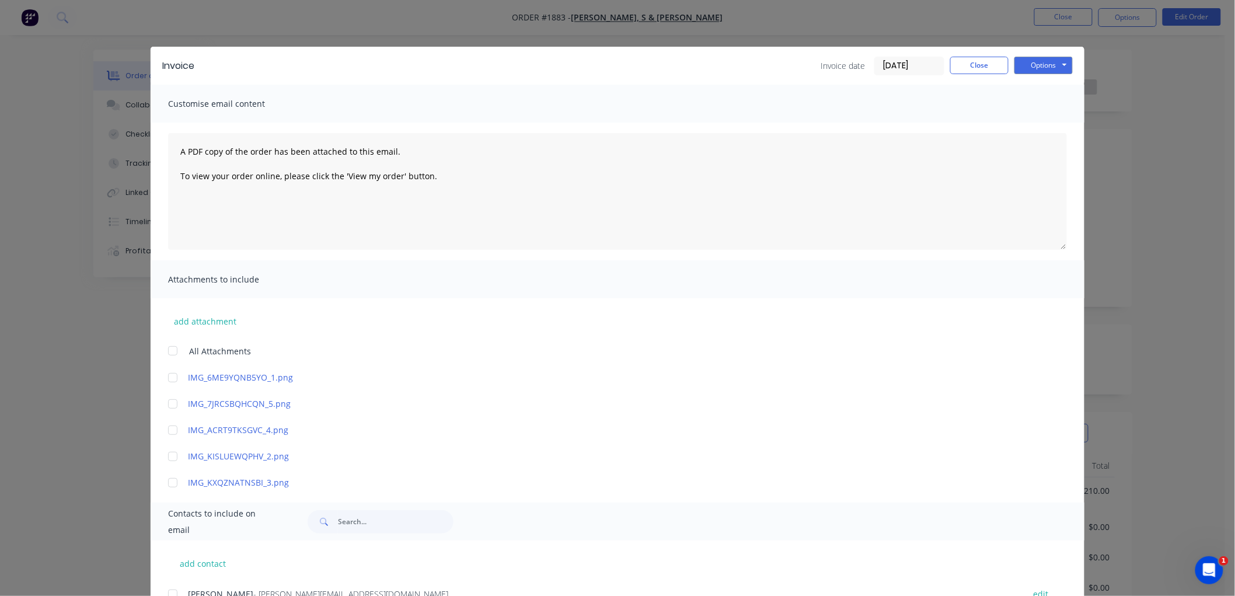
drag, startPoint x: 912, startPoint y: 62, endPoint x: 928, endPoint y: 78, distance: 22.3
click at [912, 62] on input "[DATE]" at bounding box center [909, 66] width 69 height 18
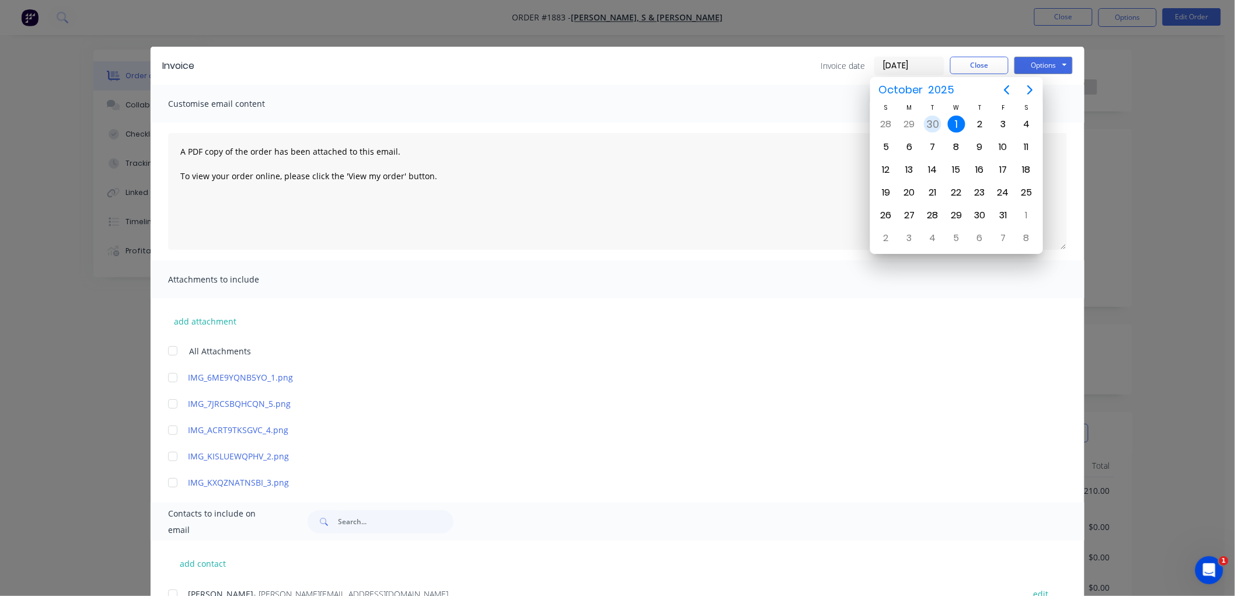
click at [929, 121] on div "30" at bounding box center [933, 125] width 18 height 18
type input "[DATE]"
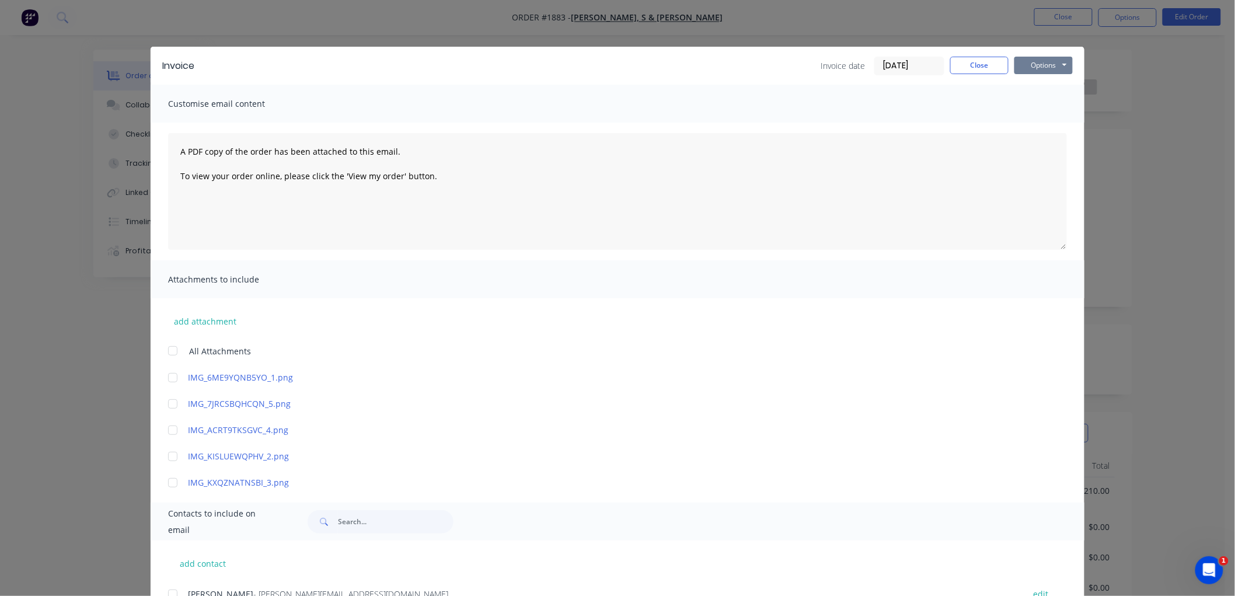
click at [1040, 67] on button "Options" at bounding box center [1044, 66] width 58 height 18
click at [1056, 81] on button "Preview" at bounding box center [1052, 85] width 75 height 19
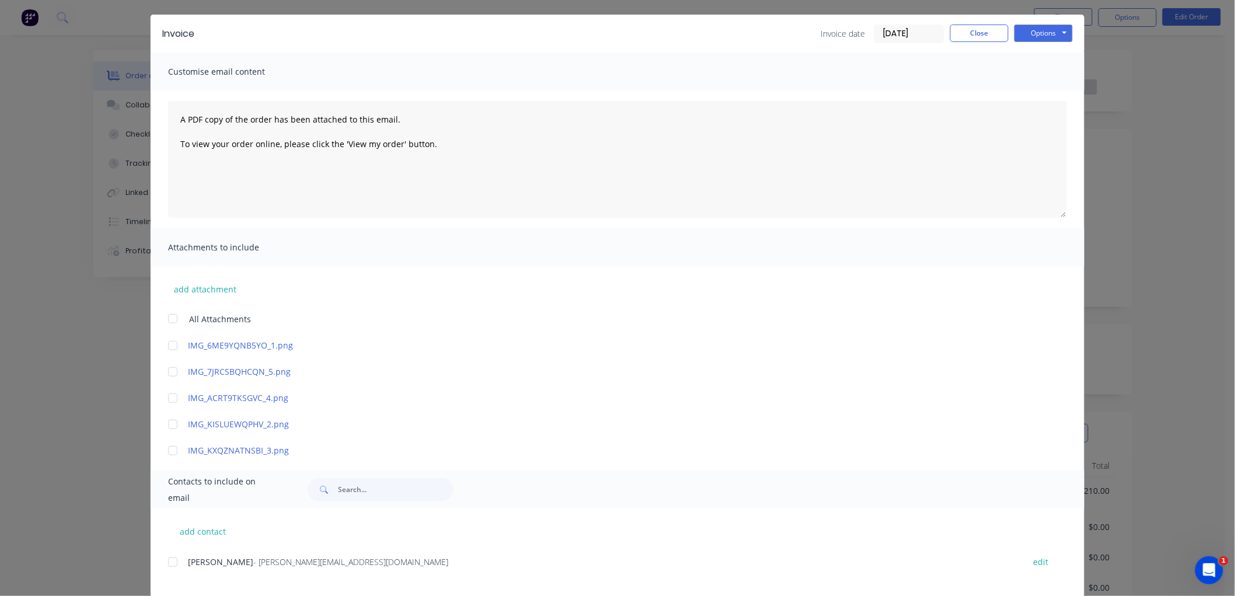
scroll to position [50, 0]
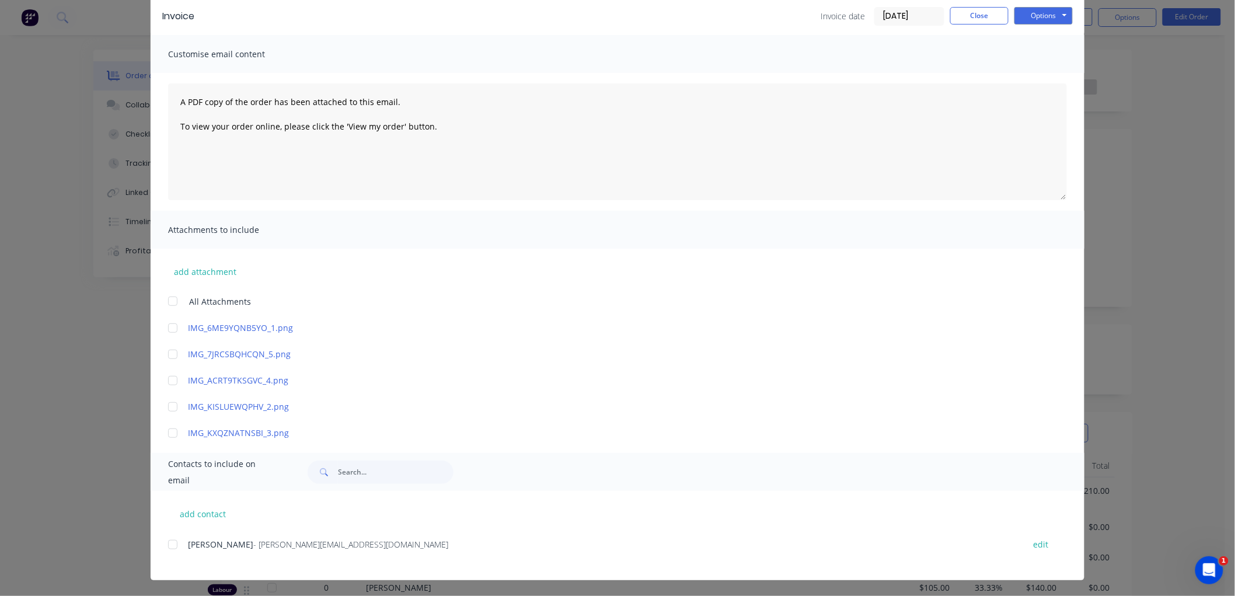
drag, startPoint x: 166, startPoint y: 546, endPoint x: 231, endPoint y: 539, distance: 65.2
click at [167, 545] on div at bounding box center [172, 544] width 23 height 23
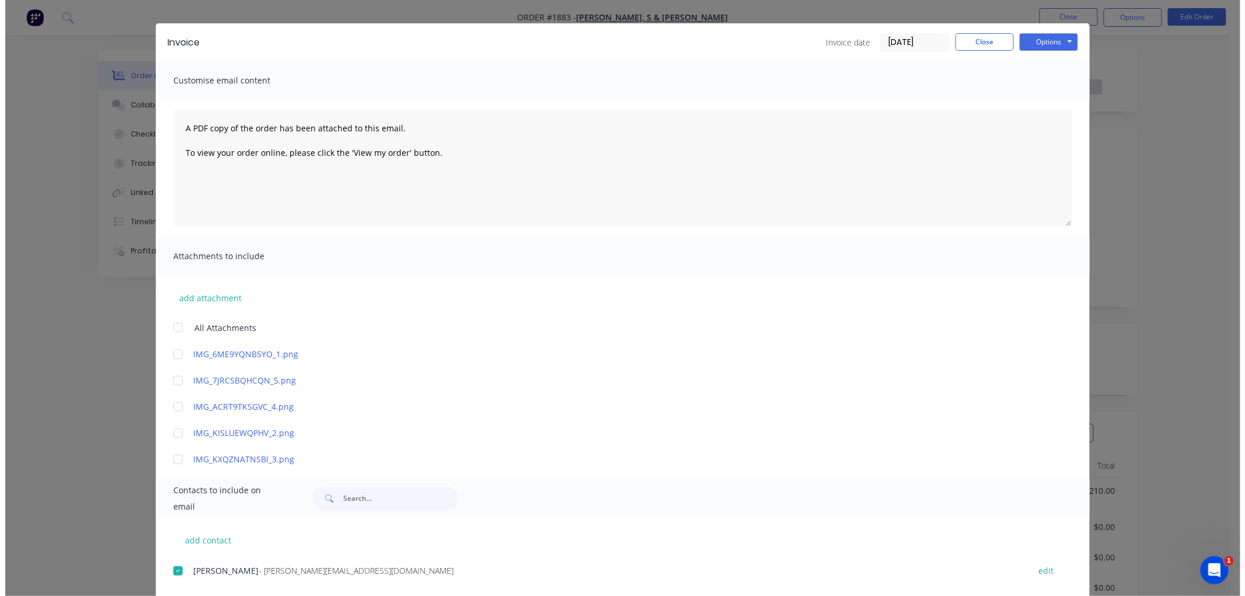
scroll to position [0, 0]
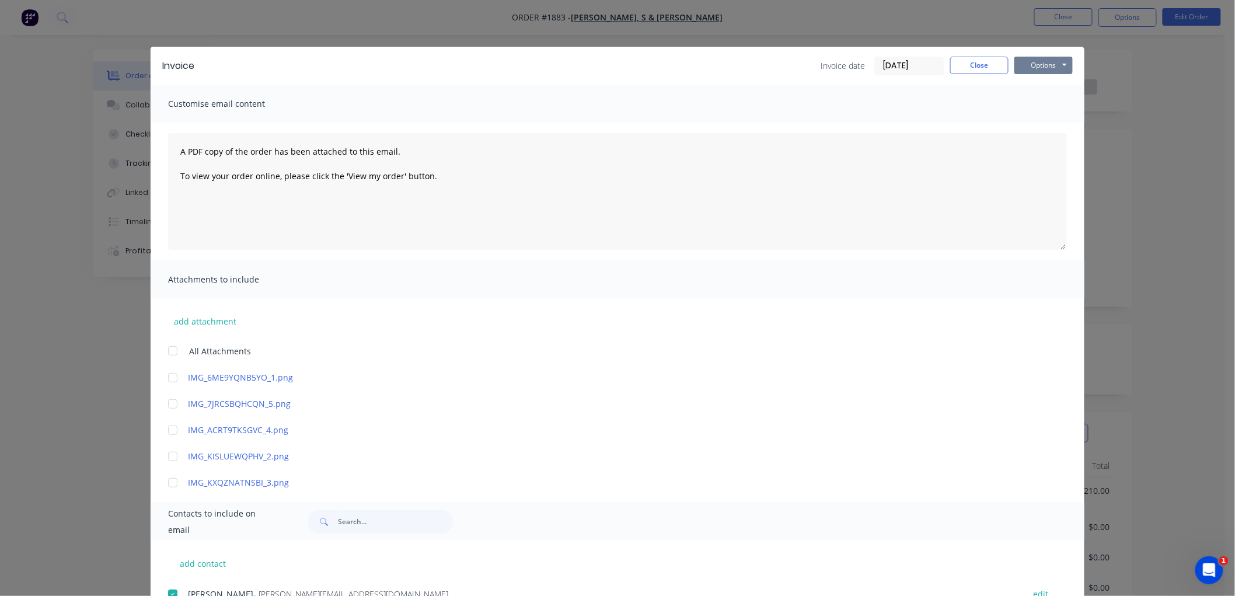
click at [1036, 62] on button "Options" at bounding box center [1044, 66] width 58 height 18
click at [1044, 124] on button "Email" at bounding box center [1052, 124] width 75 height 19
click at [978, 64] on button "Close" at bounding box center [979, 66] width 58 height 18
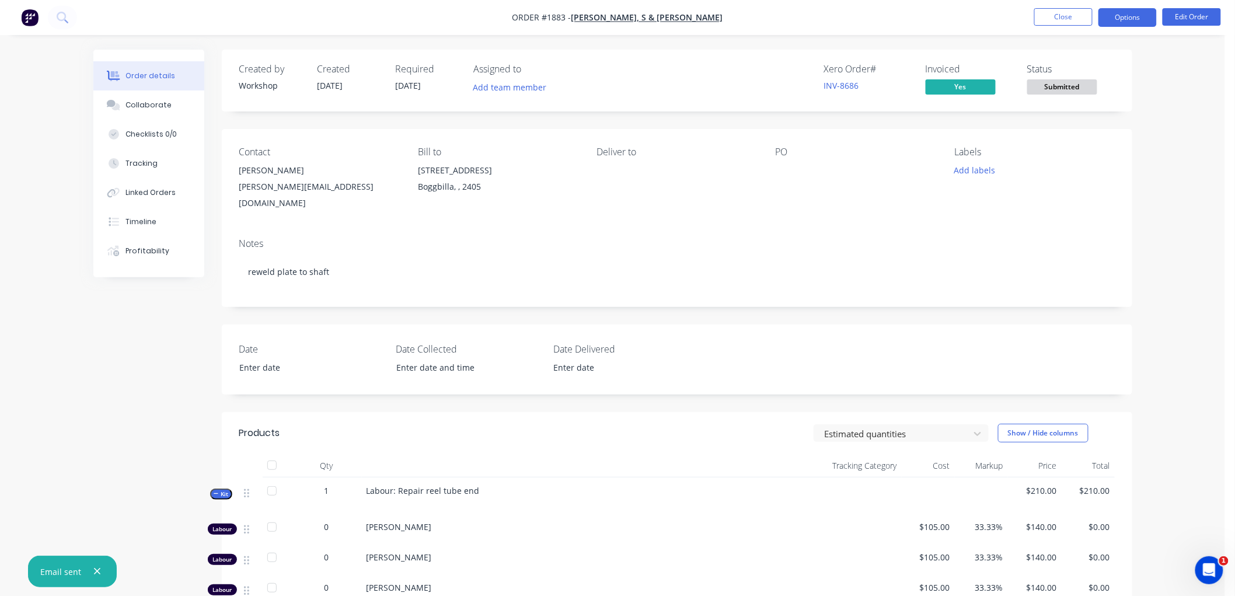
click at [1123, 12] on button "Options" at bounding box center [1128, 17] width 58 height 19
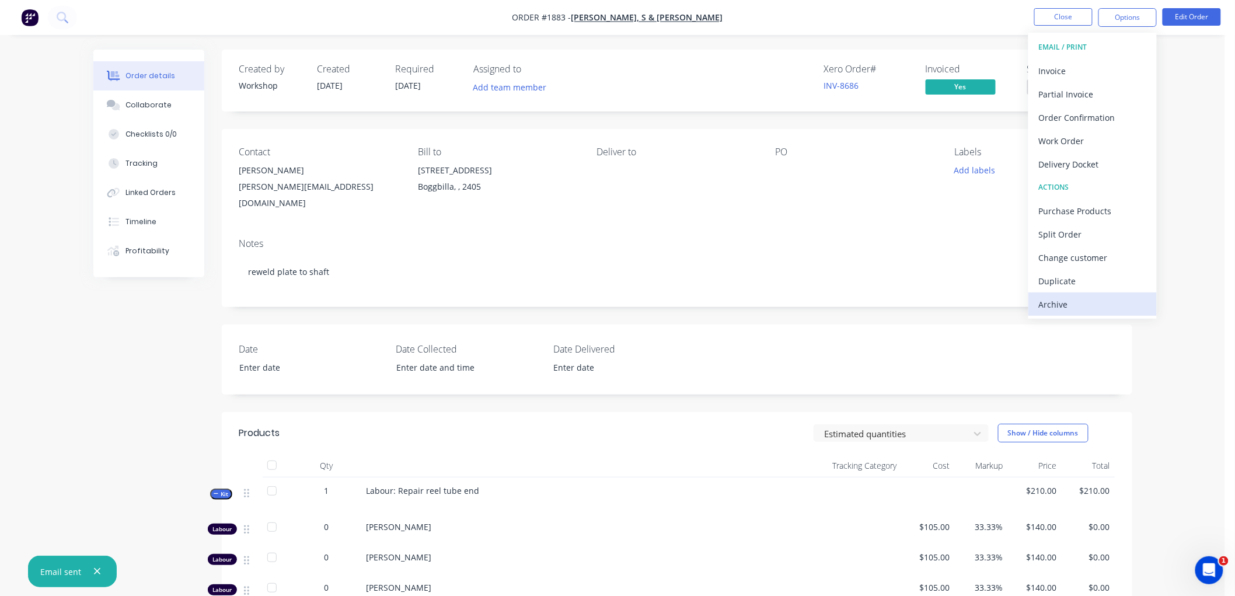
click at [1076, 305] on div "Archive" at bounding box center [1092, 304] width 107 height 17
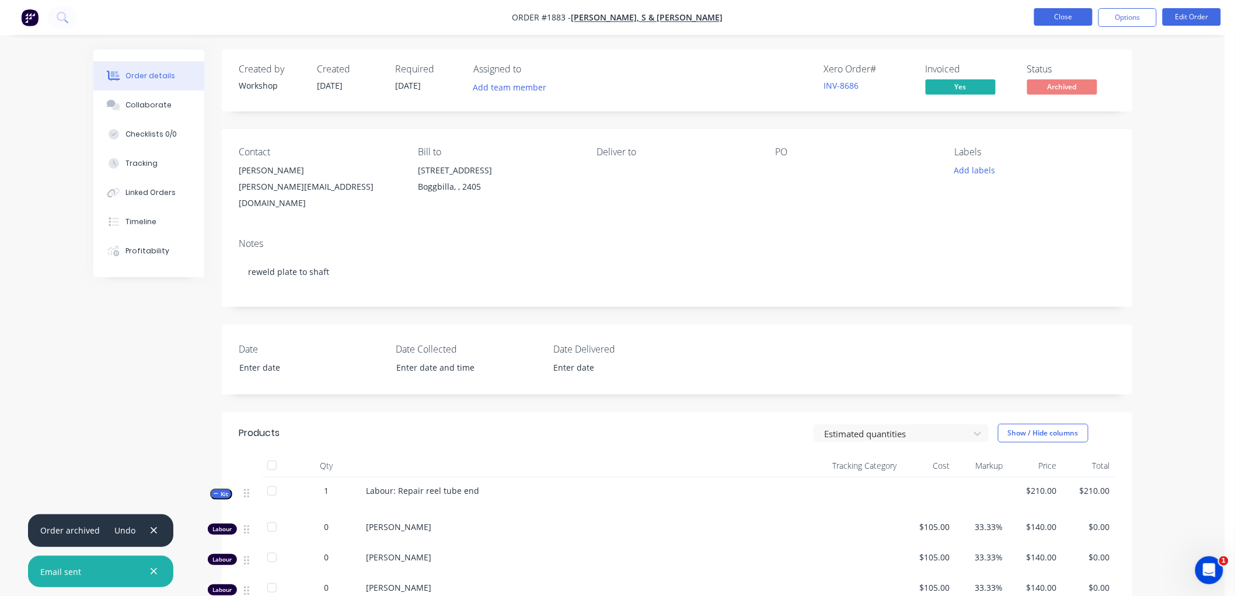
click at [1072, 18] on button "Close" at bounding box center [1063, 17] width 58 height 18
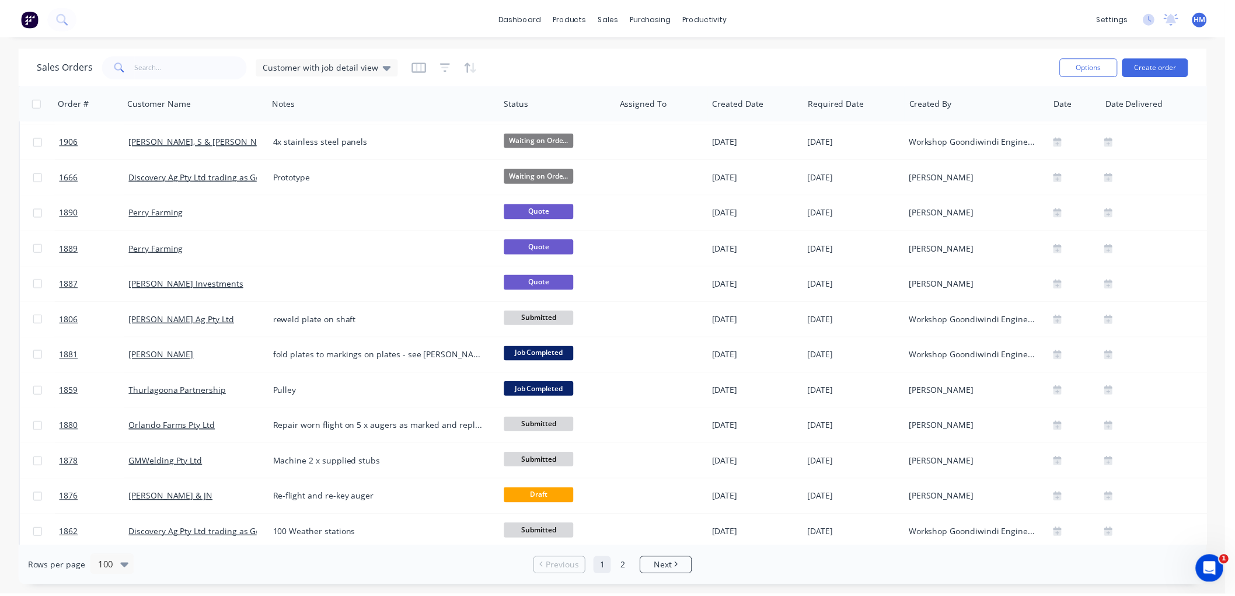
scroll to position [713, 0]
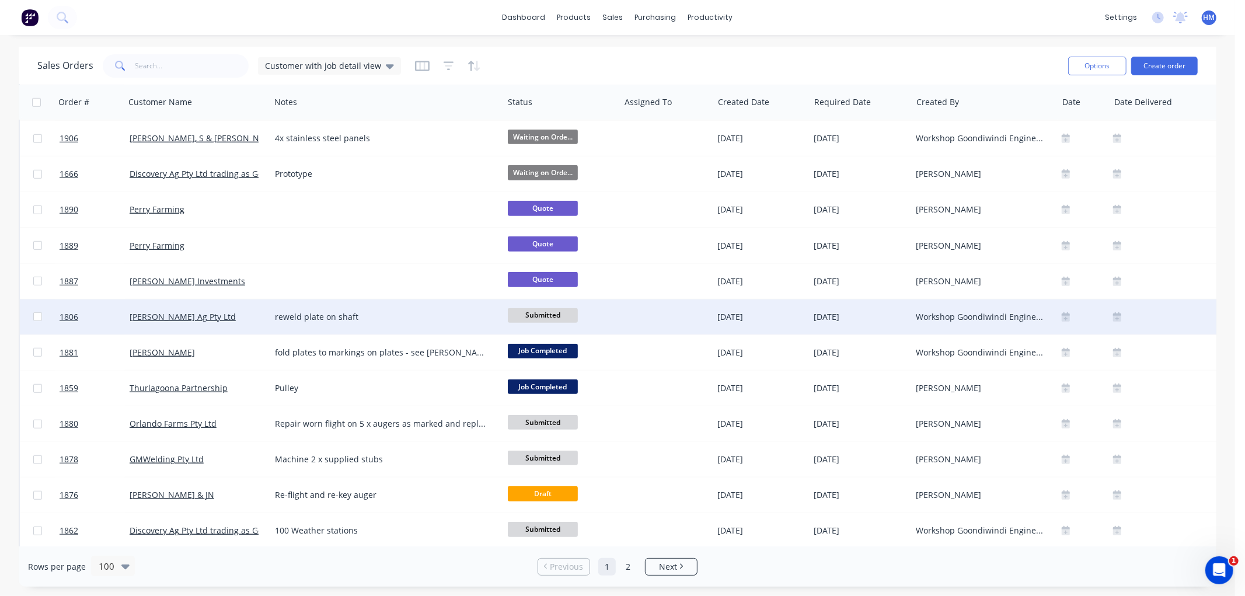
click at [226, 318] on div "[PERSON_NAME] Ag Pty Ltd" at bounding box center [195, 317] width 130 height 12
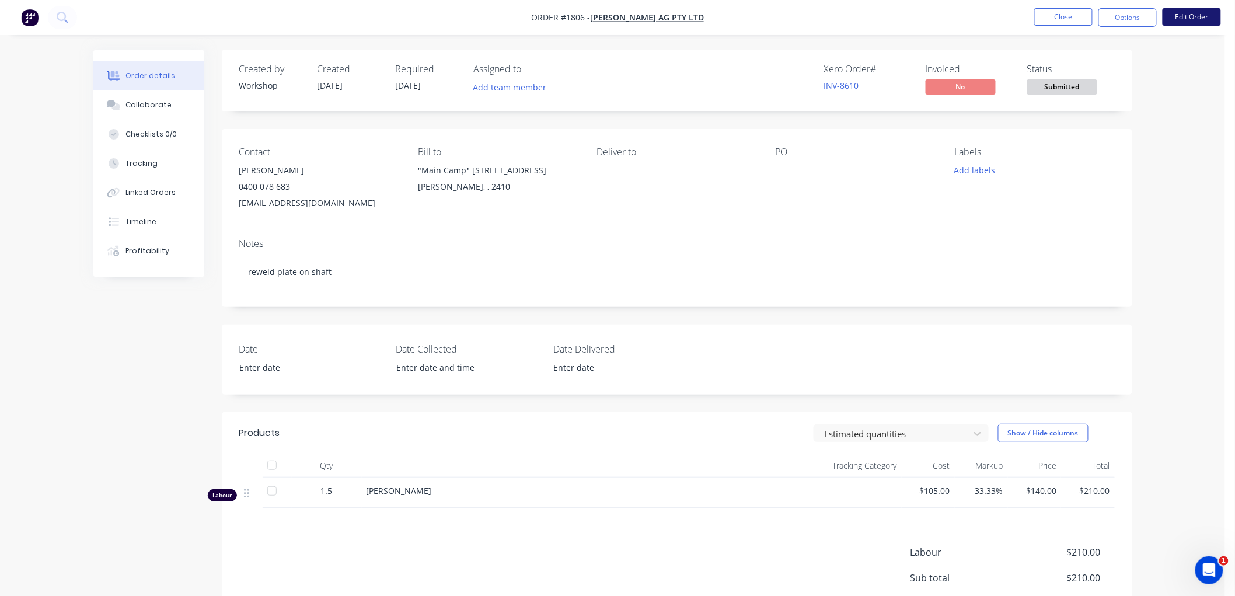
click at [1196, 20] on button "Edit Order" at bounding box center [1192, 17] width 58 height 18
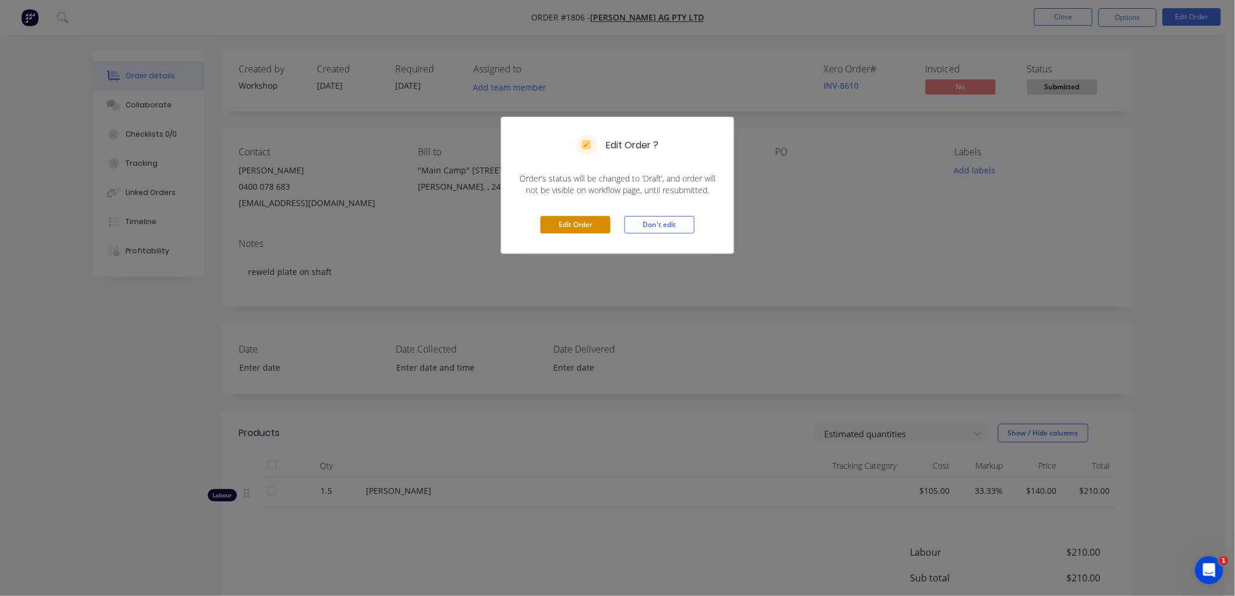
click at [587, 221] on button "Edit Order" at bounding box center [576, 225] width 70 height 18
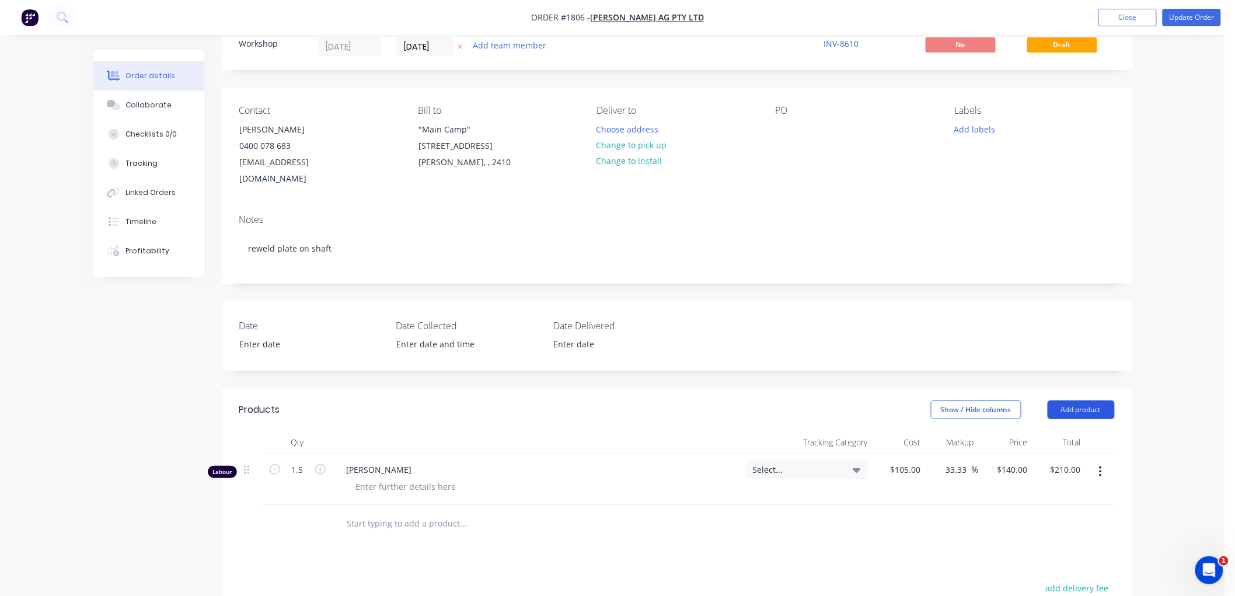
scroll to position [65, 0]
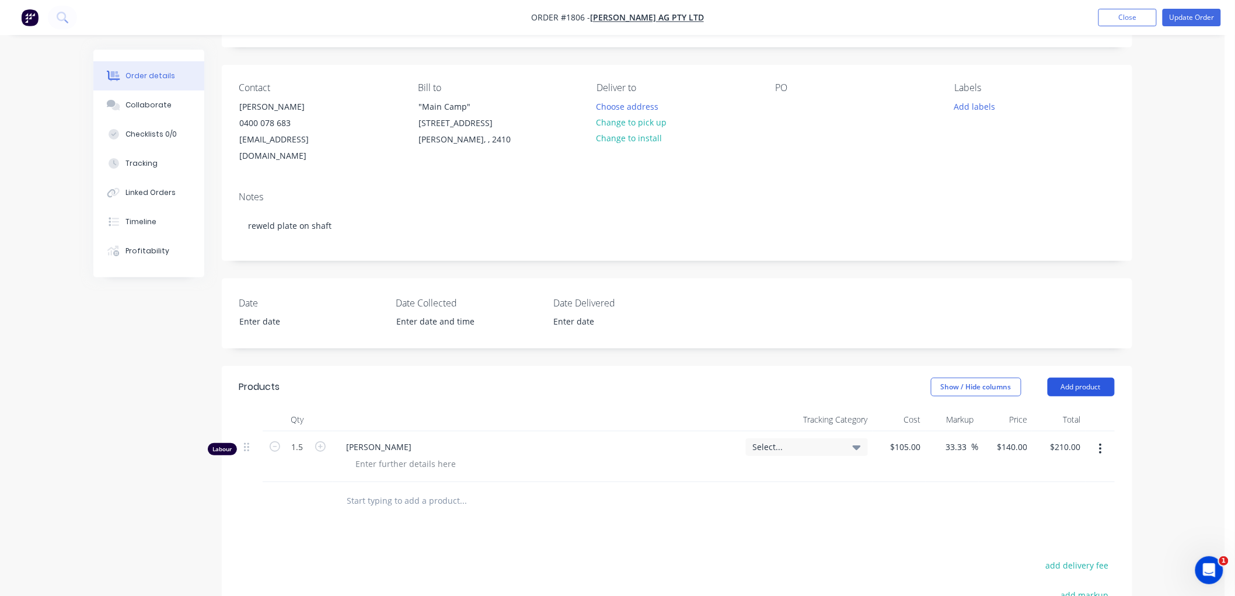
click at [1077, 378] on button "Add product" at bounding box center [1081, 387] width 67 height 19
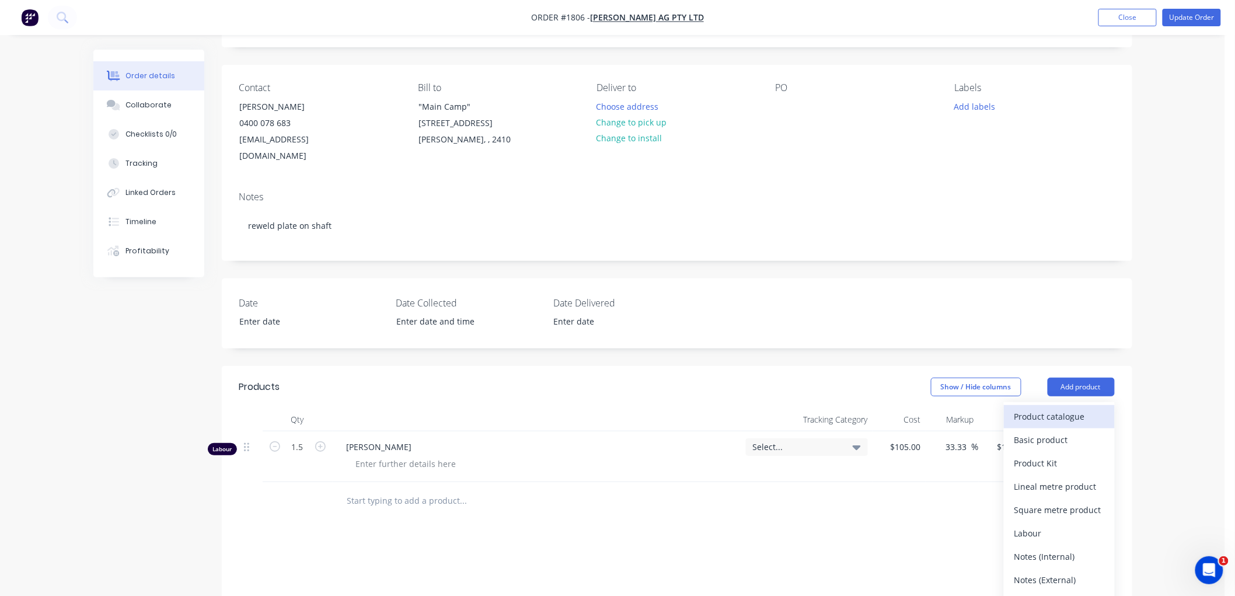
click at [1072, 408] on div "Product catalogue" at bounding box center [1060, 416] width 90 height 17
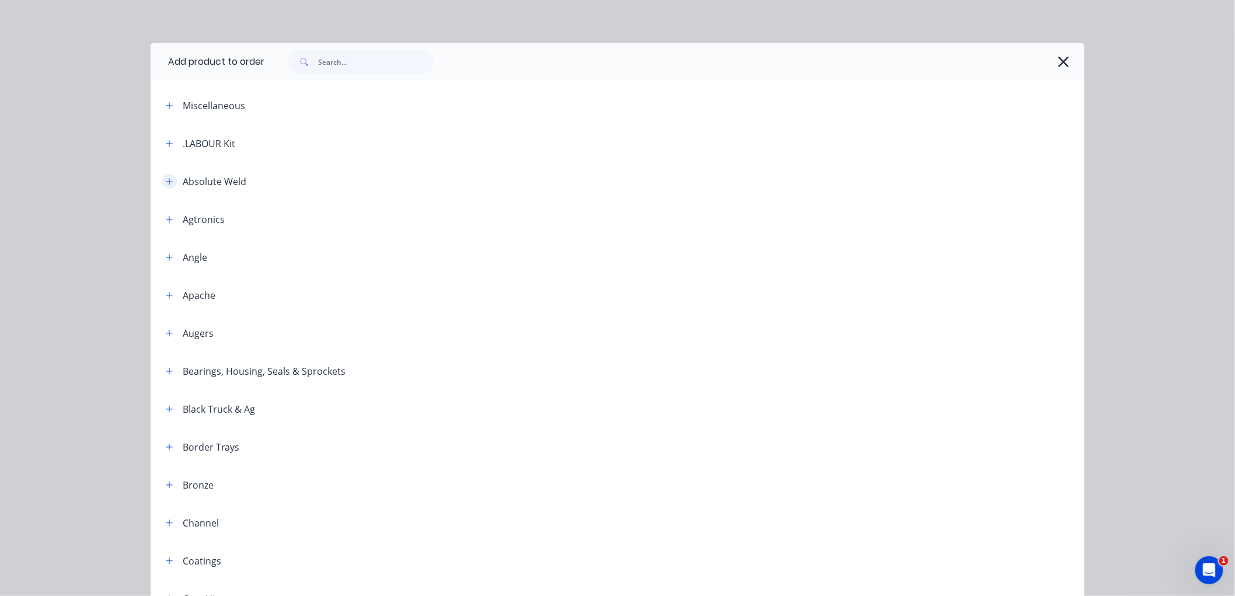
scroll to position [0, 0]
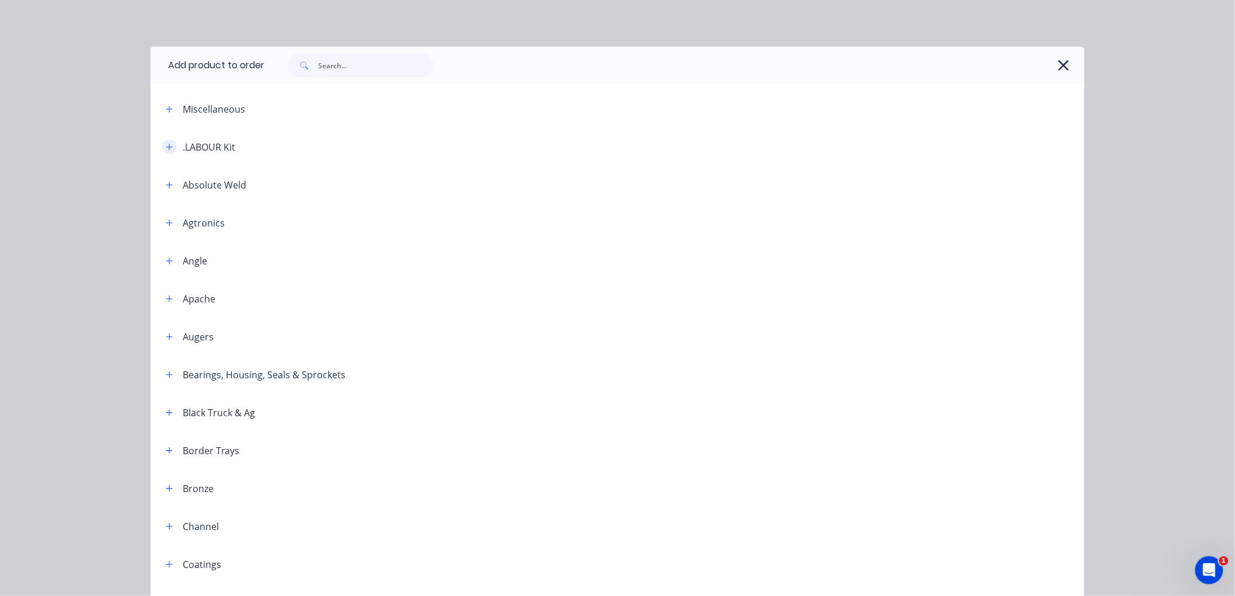
click at [166, 144] on icon "button" at bounding box center [169, 147] width 7 height 8
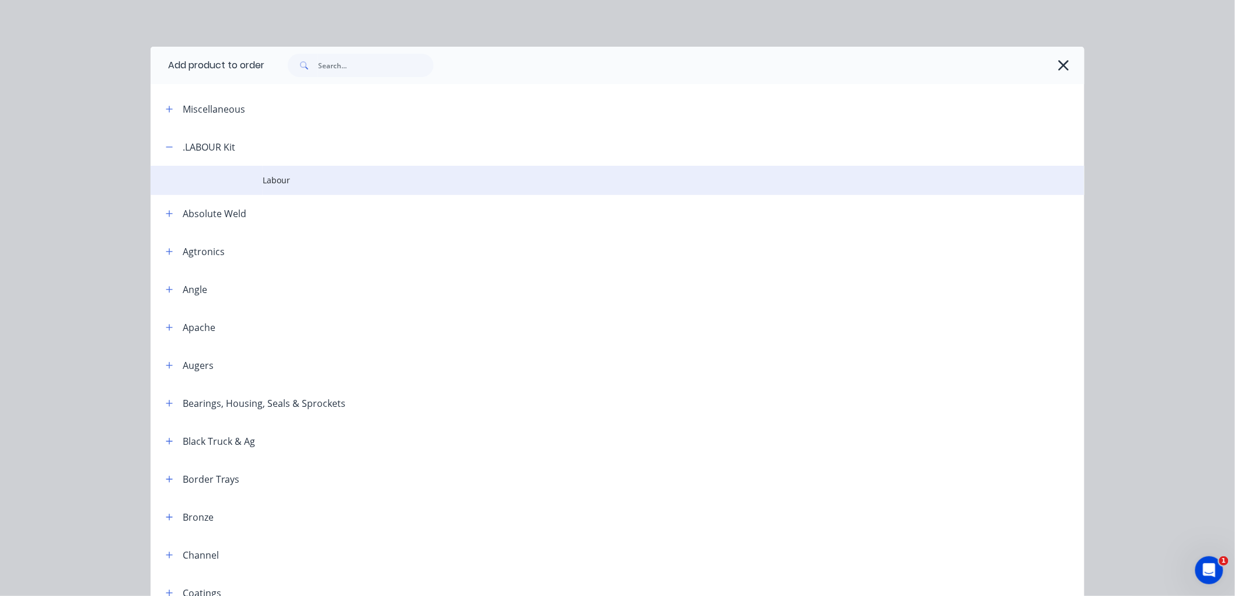
click at [264, 177] on span "Labour" at bounding box center [591, 180] width 657 height 12
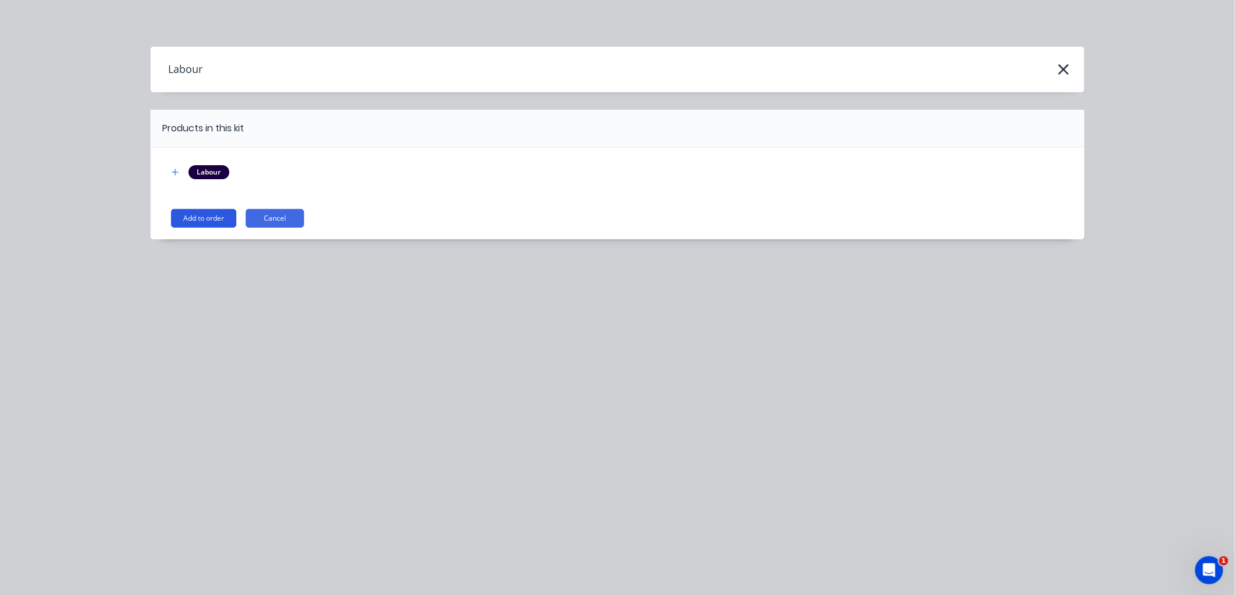
click at [202, 215] on button "Add to order" at bounding box center [203, 218] width 65 height 19
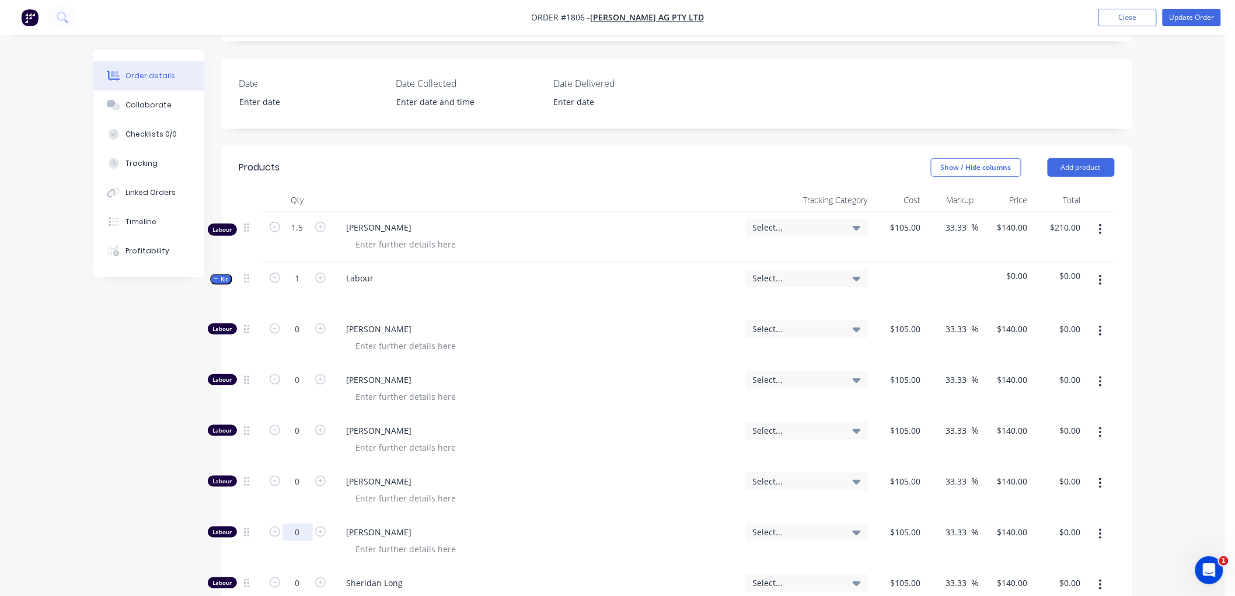
scroll to position [324, 0]
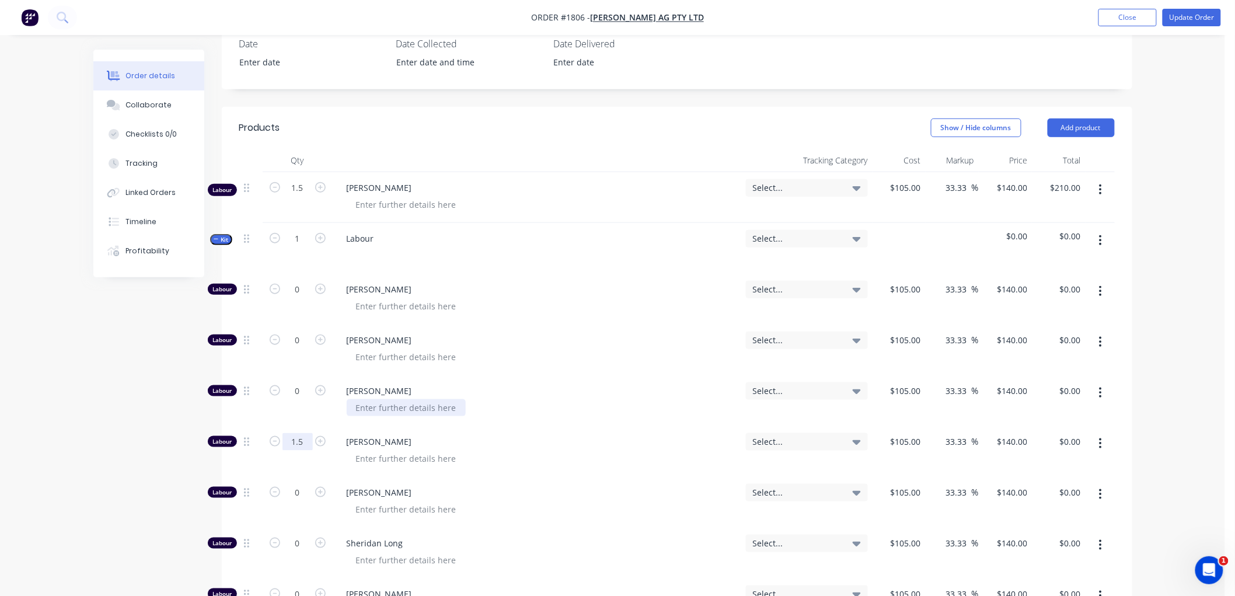
type input "1.5"
type input "$210.00"
click at [220, 235] on span "Kit" at bounding box center [221, 239] width 15 height 9
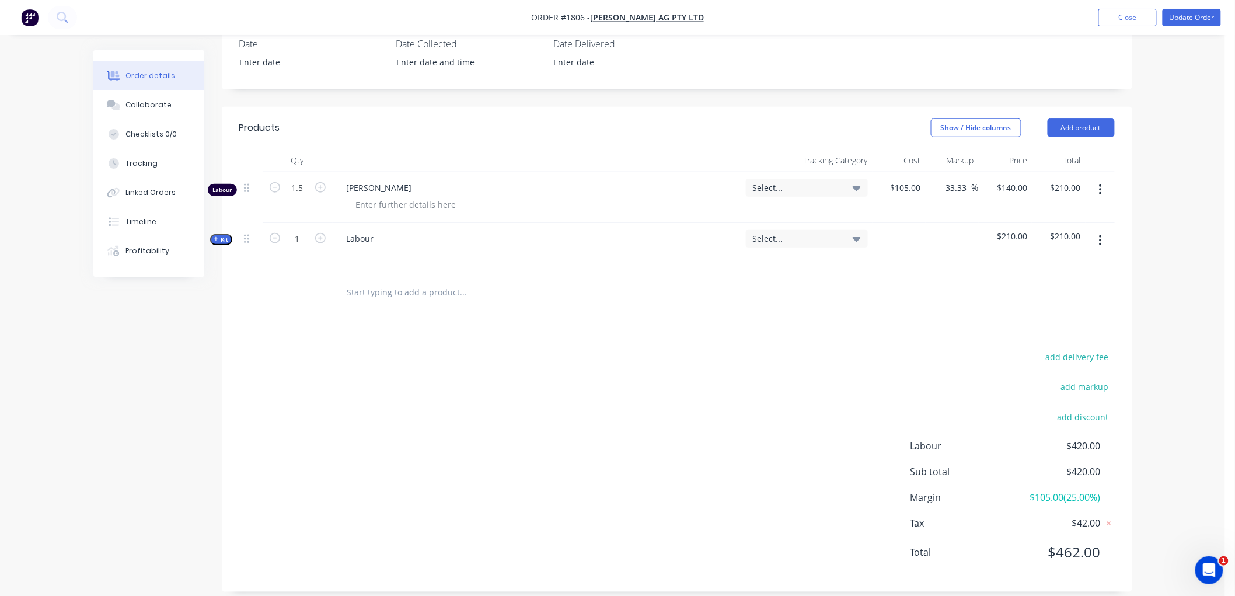
scroll to position [322, 0]
click at [1099, 186] on icon "button" at bounding box center [1100, 192] width 3 height 13
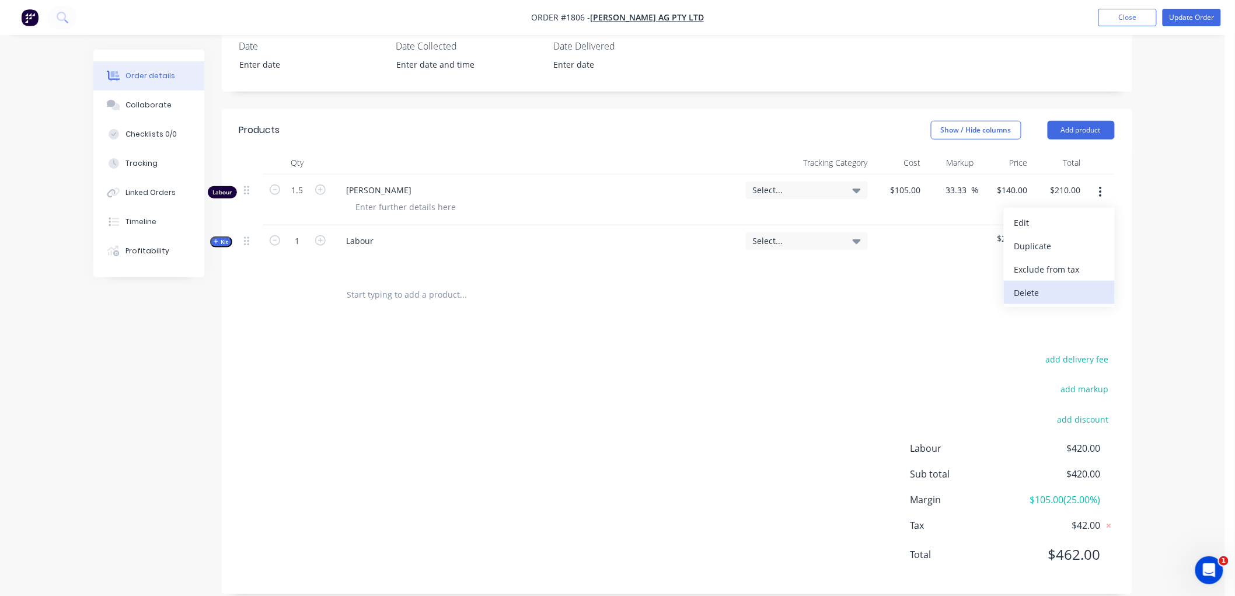
click at [1071, 284] on div "Delete" at bounding box center [1060, 292] width 90 height 17
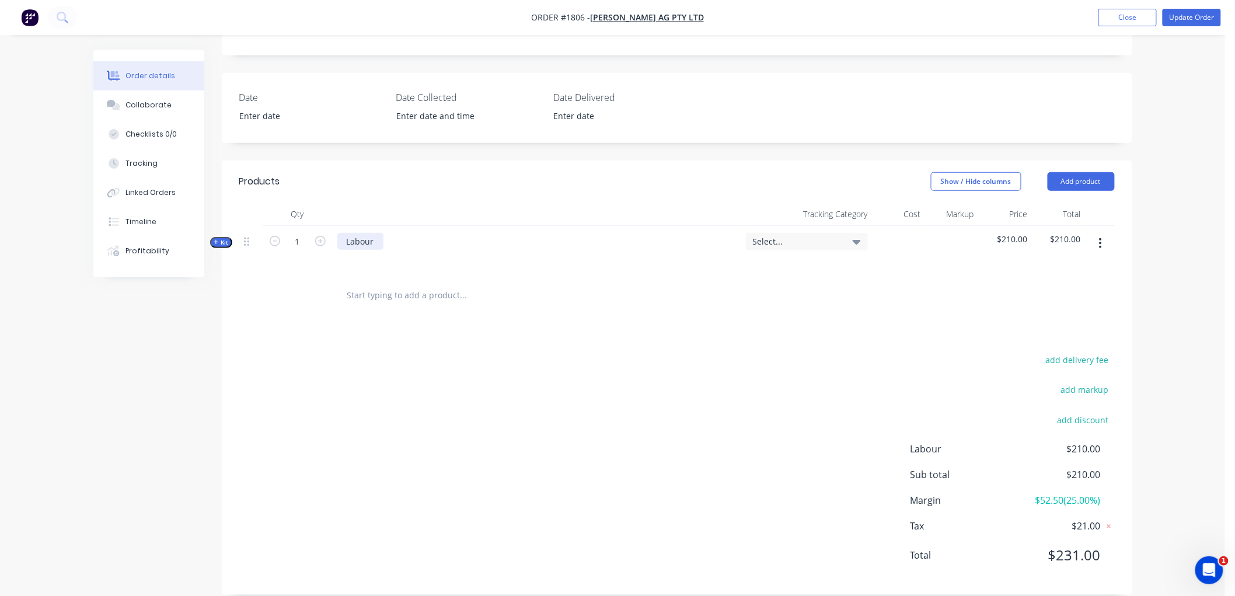
drag, startPoint x: 384, startPoint y: 224, endPoint x: 378, endPoint y: 226, distance: 6.3
click at [382, 226] on div "Labour" at bounding box center [537, 251] width 409 height 51
click at [378, 233] on div "Labour" at bounding box center [360, 241] width 46 height 17
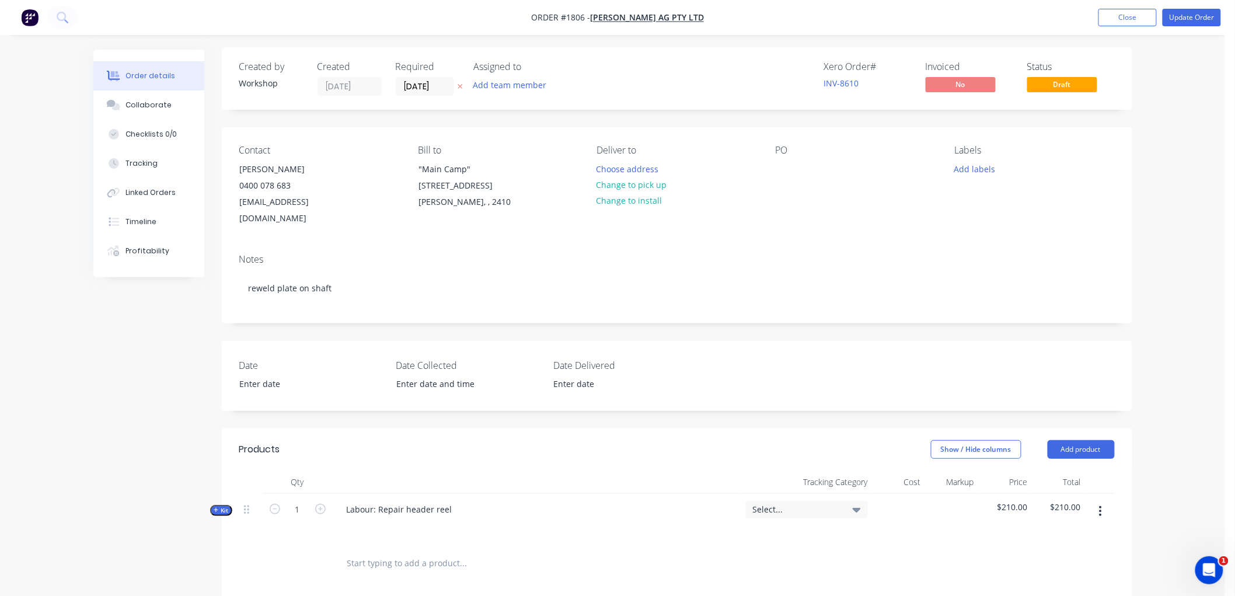
scroll to position [0, 0]
drag, startPoint x: 434, startPoint y: 497, endPoint x: 452, endPoint y: 496, distance: 18.1
click at [437, 503] on div "Labour: Repair header reel" at bounding box center [399, 511] width 124 height 17
click at [445, 503] on div "Labour: Repair header reel" at bounding box center [399, 511] width 124 height 17
drag, startPoint x: 448, startPoint y: 494, endPoint x: 404, endPoint y: 492, distance: 43.8
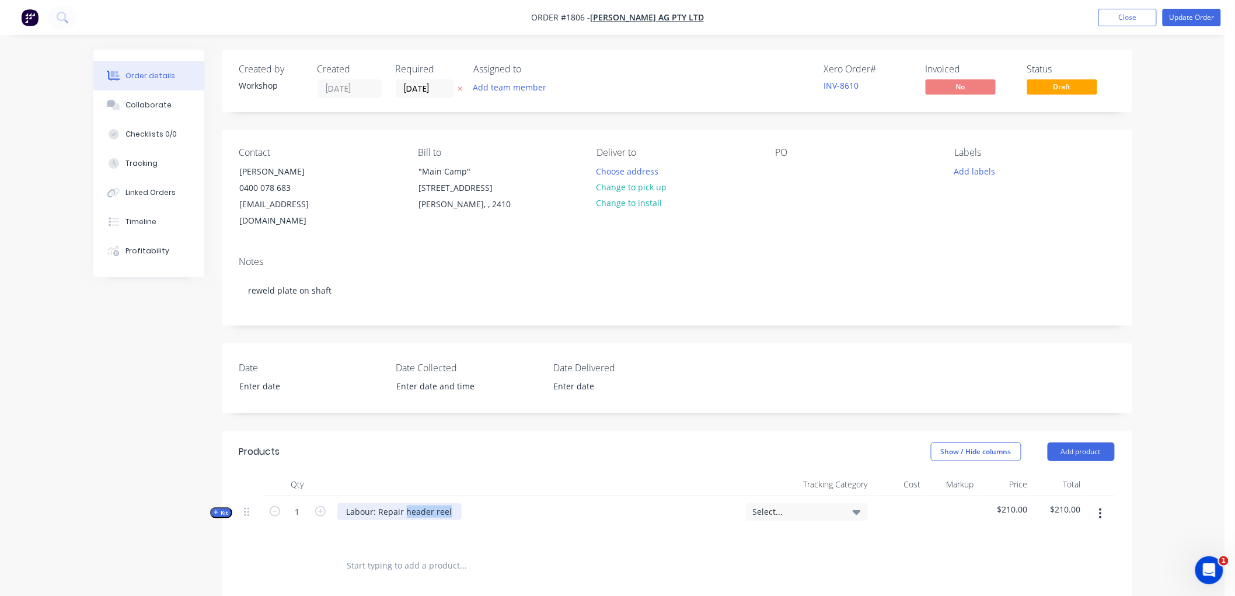
click at [404, 503] on div "Labour: Repair header reel" at bounding box center [399, 511] width 124 height 17
click at [1009, 503] on span "$210.00" at bounding box center [1006, 509] width 44 height 12
drag, startPoint x: 1032, startPoint y: 491, endPoint x: 1056, endPoint y: 491, distance: 23.4
click at [1056, 496] on div "Kit 1 Labour: Repair reel tube spigot end Select... $210.00 $210.00" at bounding box center [677, 521] width 876 height 51
click at [450, 524] on div "Labour: Repair reel tube spigot end" at bounding box center [537, 521] width 409 height 51
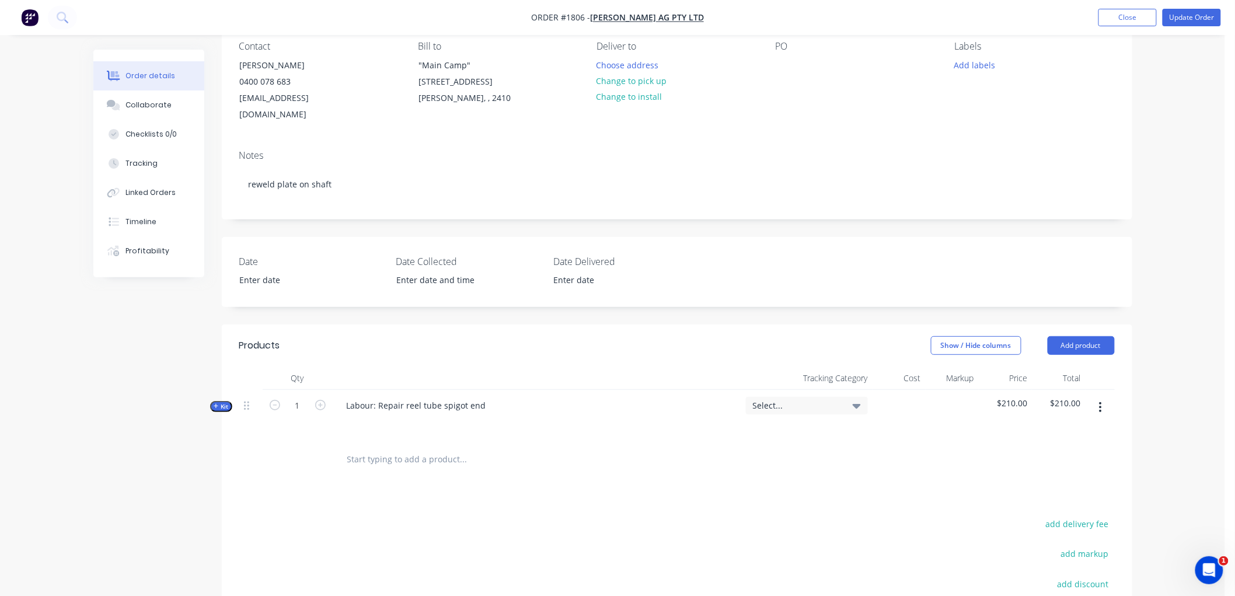
scroll to position [130, 0]
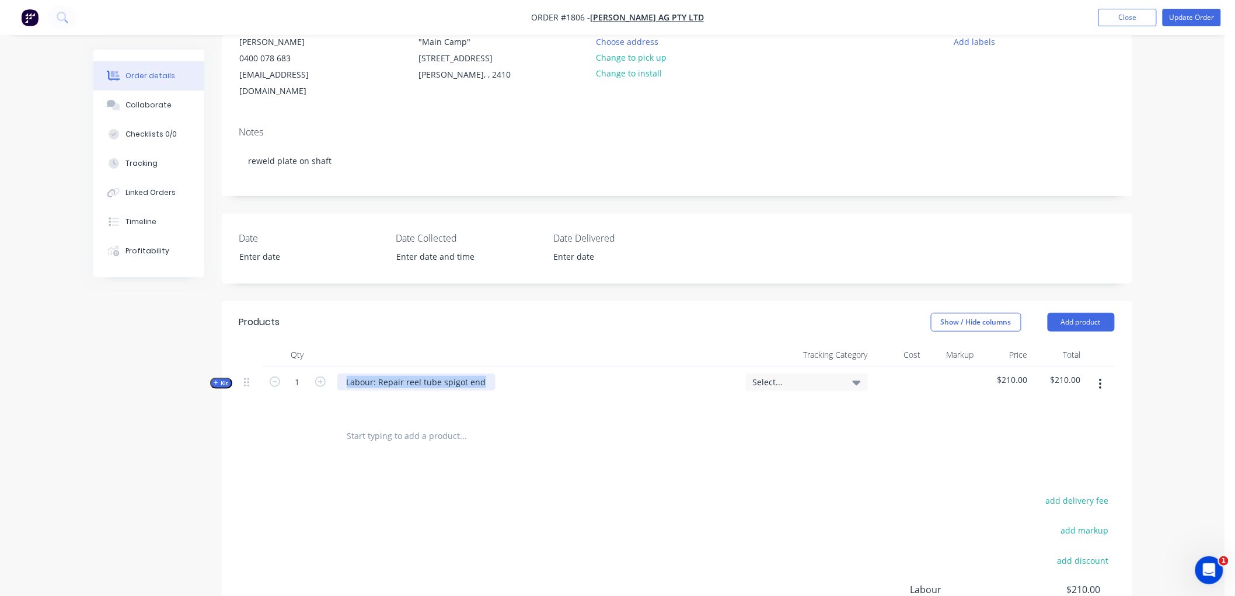
drag, startPoint x: 481, startPoint y: 364, endPoint x: 336, endPoint y: 357, distance: 145.5
click at [336, 367] on div "Labour: Repair reel tube spigot end" at bounding box center [537, 392] width 409 height 51
drag, startPoint x: 469, startPoint y: 374, endPoint x: 444, endPoint y: 374, distance: 25.1
click at [464, 391] on div at bounding box center [536, 399] width 399 height 17
drag, startPoint x: 376, startPoint y: 365, endPoint x: 497, endPoint y: 365, distance: 121.4
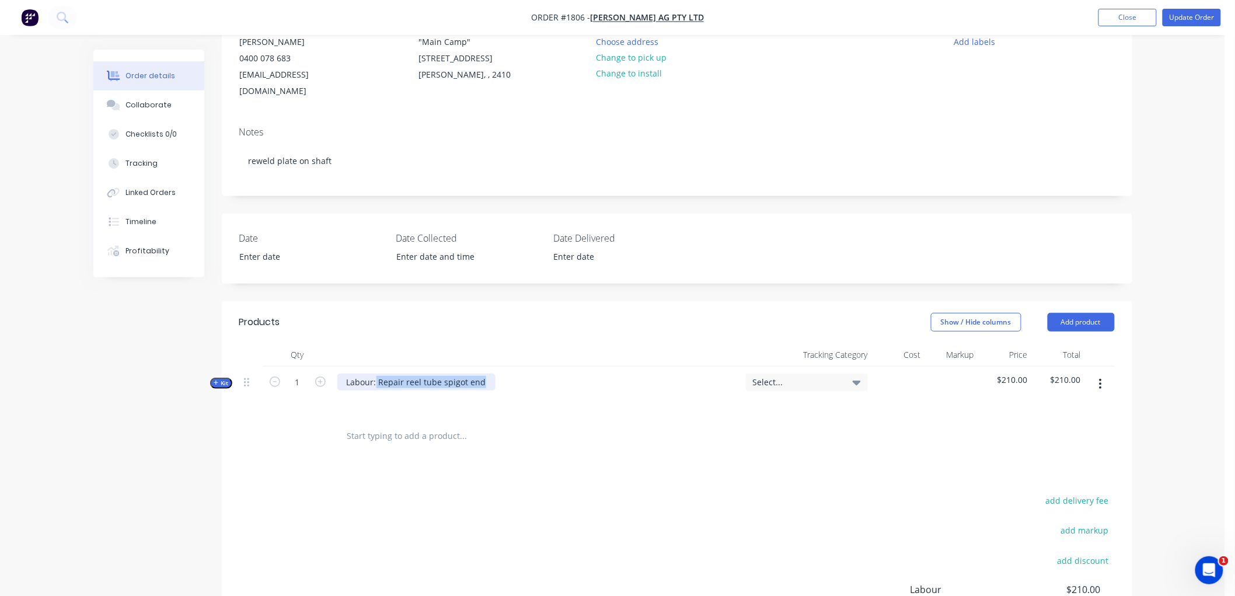
click at [497, 367] on div "Labour: Repair reel tube spigot end" at bounding box center [537, 392] width 409 height 51
copy div "Repair reel tube spigot end"
click at [378, 424] on input "text" at bounding box center [464, 435] width 234 height 23
paste input "Repair reel tube spigot end"
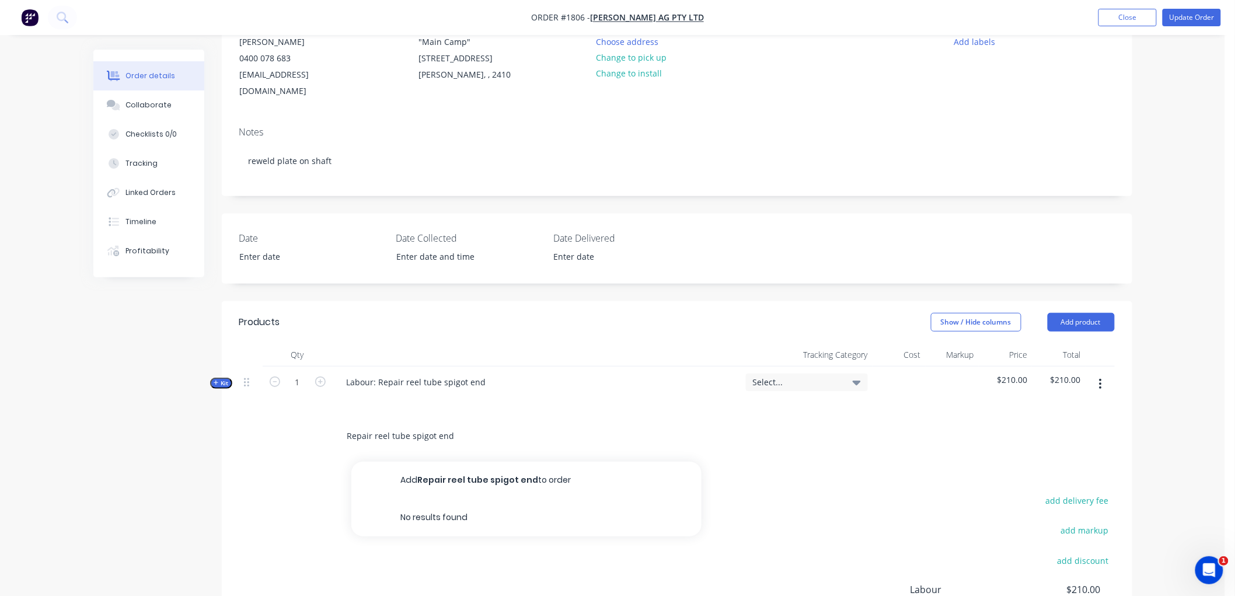
type input "Repair reel tube spigot end"
click at [460, 462] on button "Add Repair reel tube spigot end to order" at bounding box center [526, 480] width 350 height 37
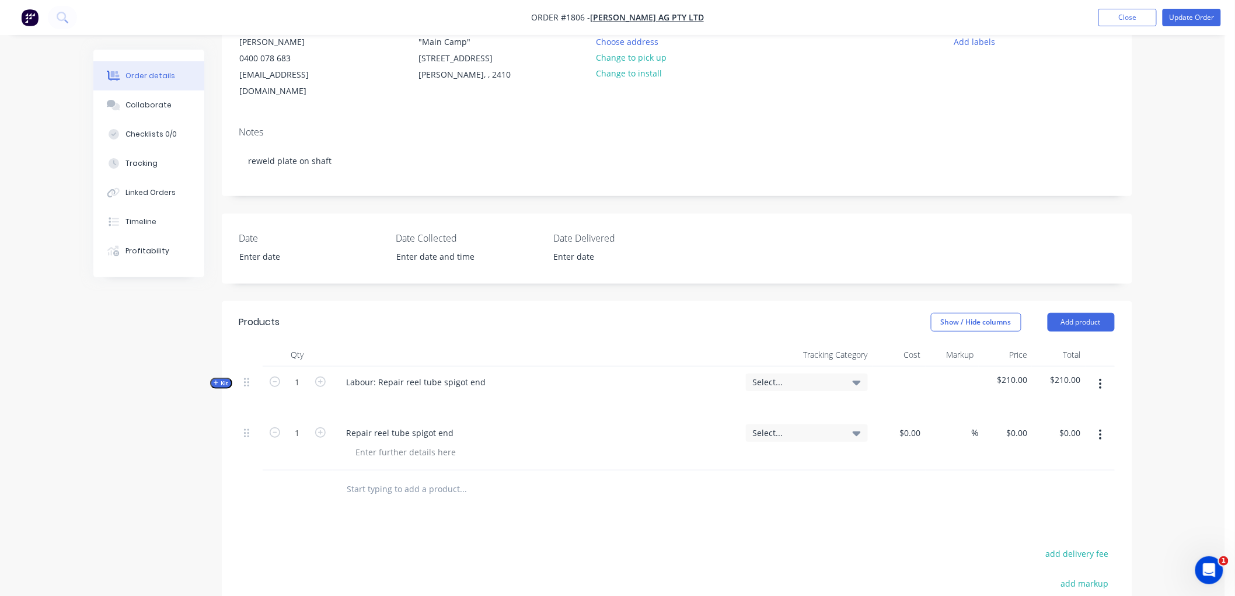
click at [1098, 374] on button "button" at bounding box center [1100, 384] width 27 height 21
click at [1049, 476] on div "Delete" at bounding box center [1060, 484] width 90 height 17
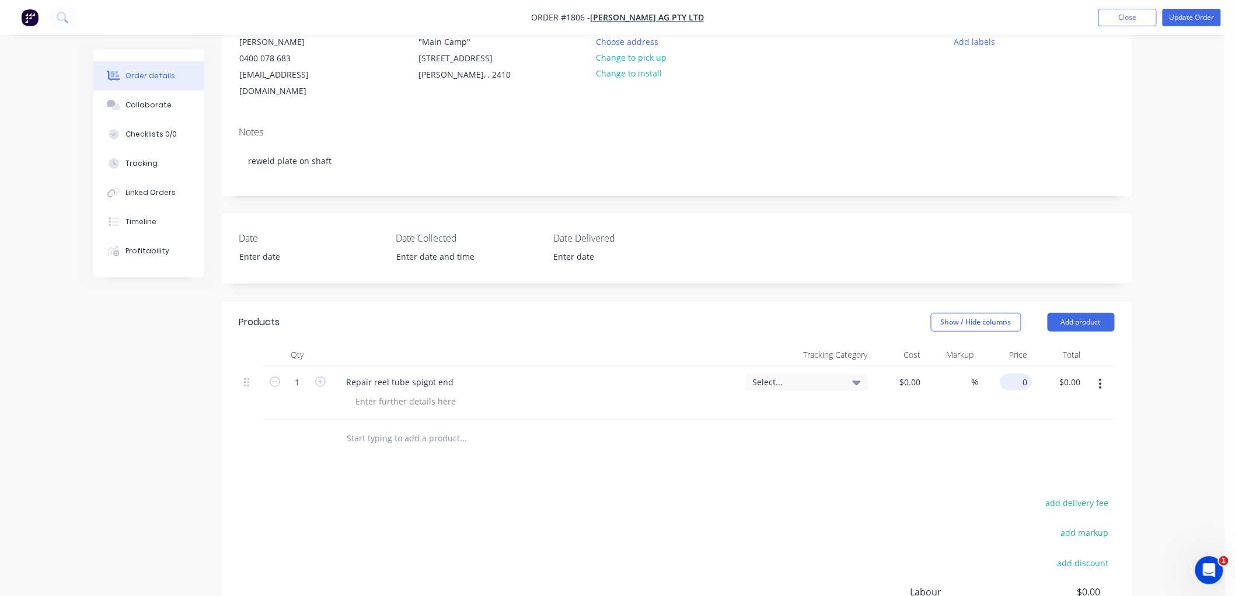
click at [1017, 374] on div "0 $0.00" at bounding box center [1017, 382] width 32 height 17
type input "$400.40"
click at [1005, 420] on div at bounding box center [677, 439] width 876 height 38
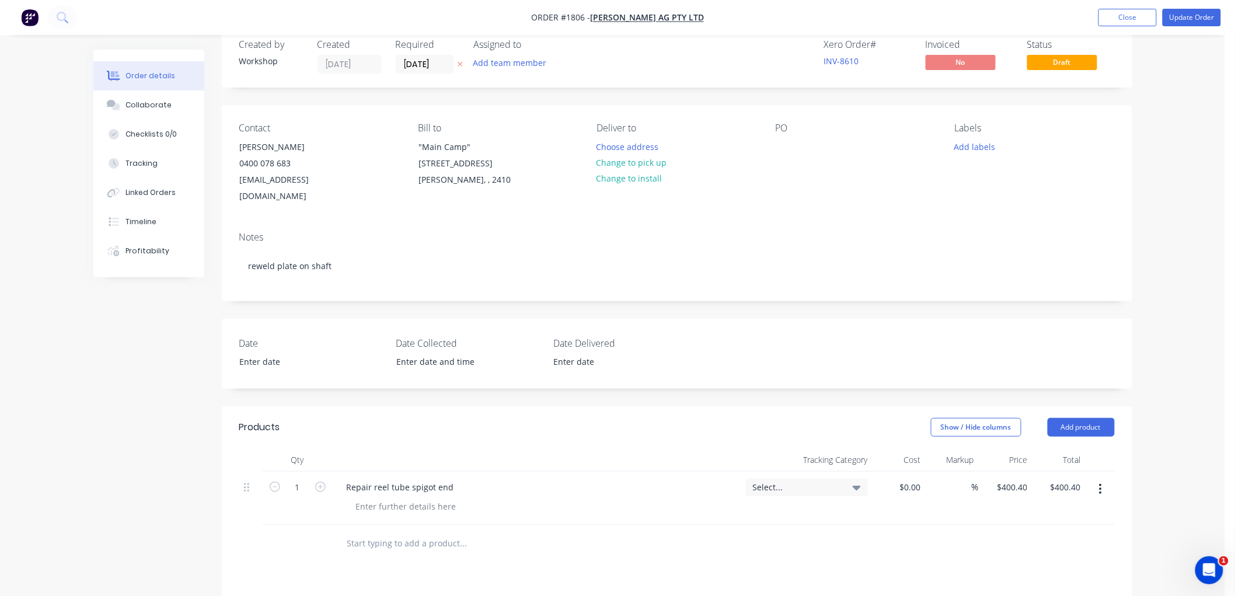
scroll to position [0, 0]
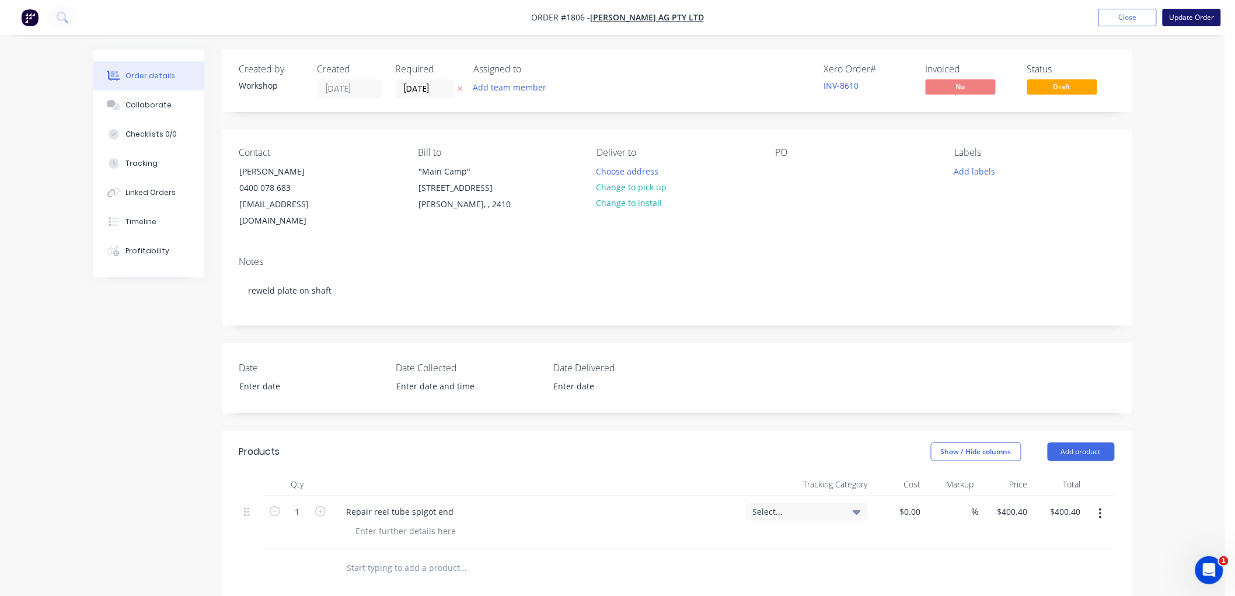
click at [1193, 15] on button "Update Order" at bounding box center [1192, 18] width 58 height 18
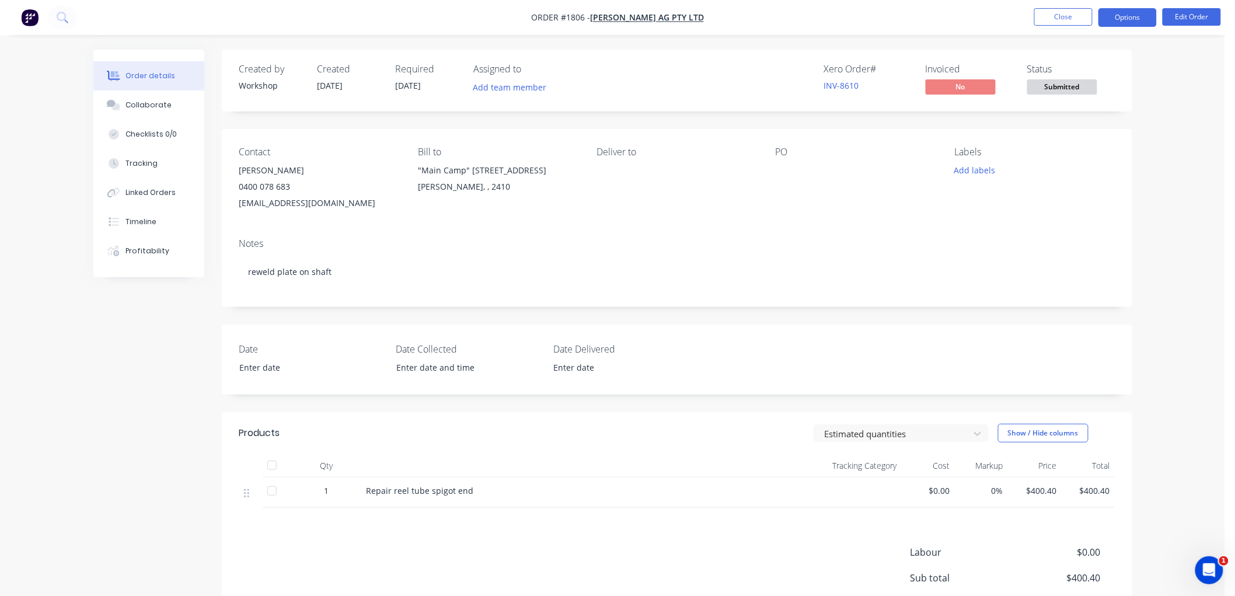
click at [1117, 21] on button "Options" at bounding box center [1128, 17] width 58 height 19
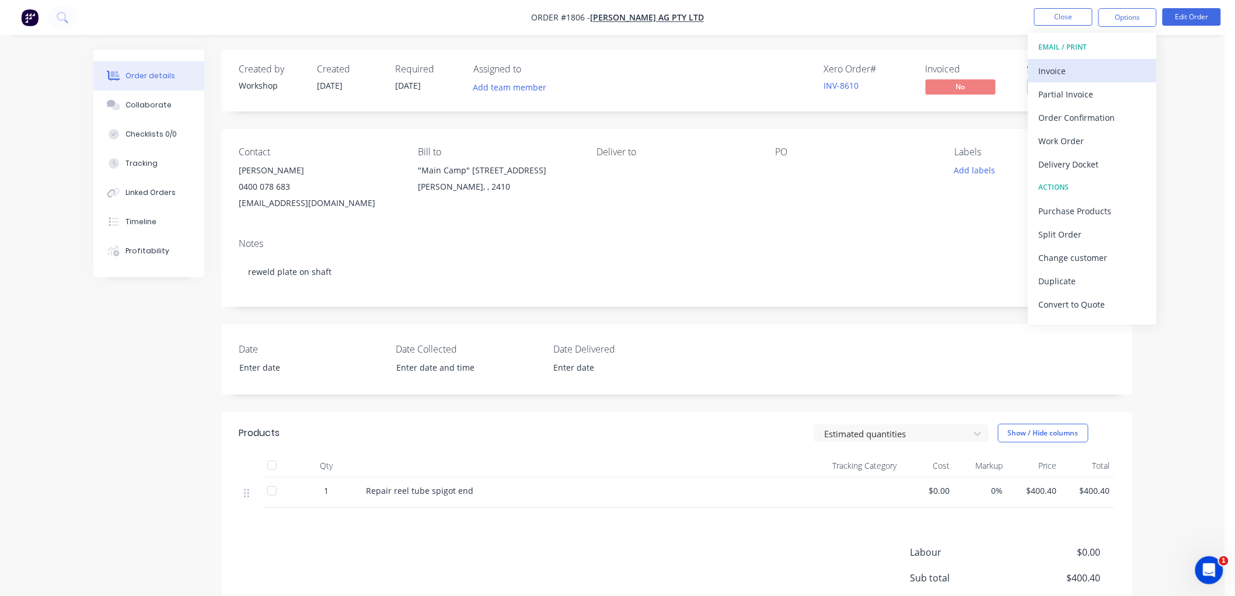
click at [1074, 66] on div "Invoice" at bounding box center [1092, 70] width 107 height 17
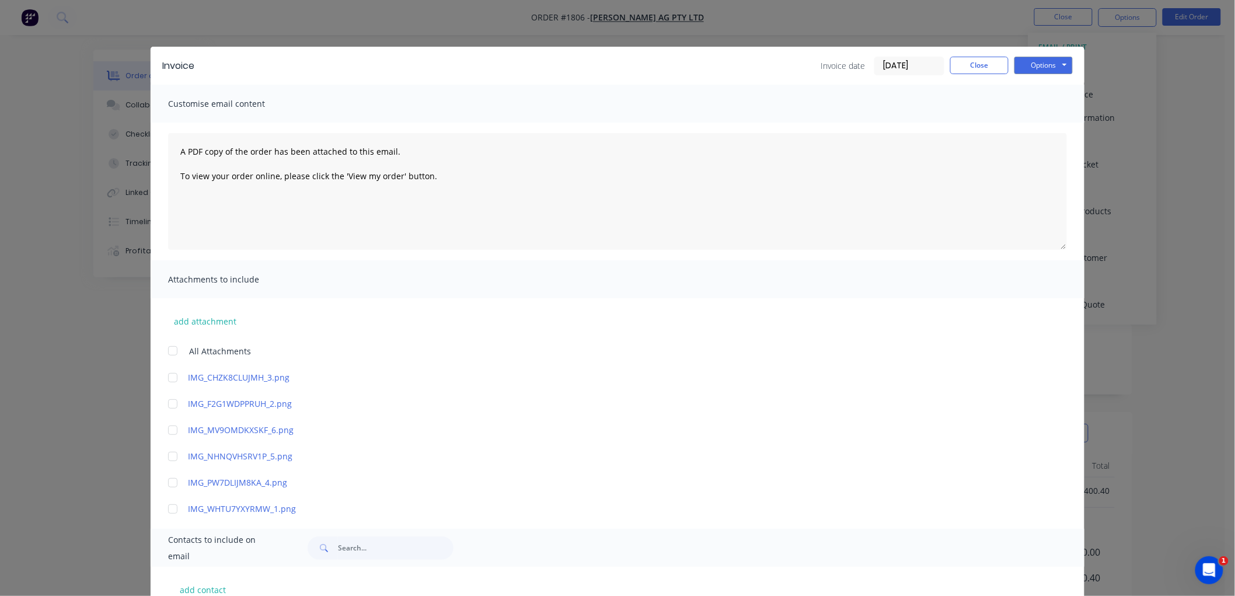
scroll to position [76, 0]
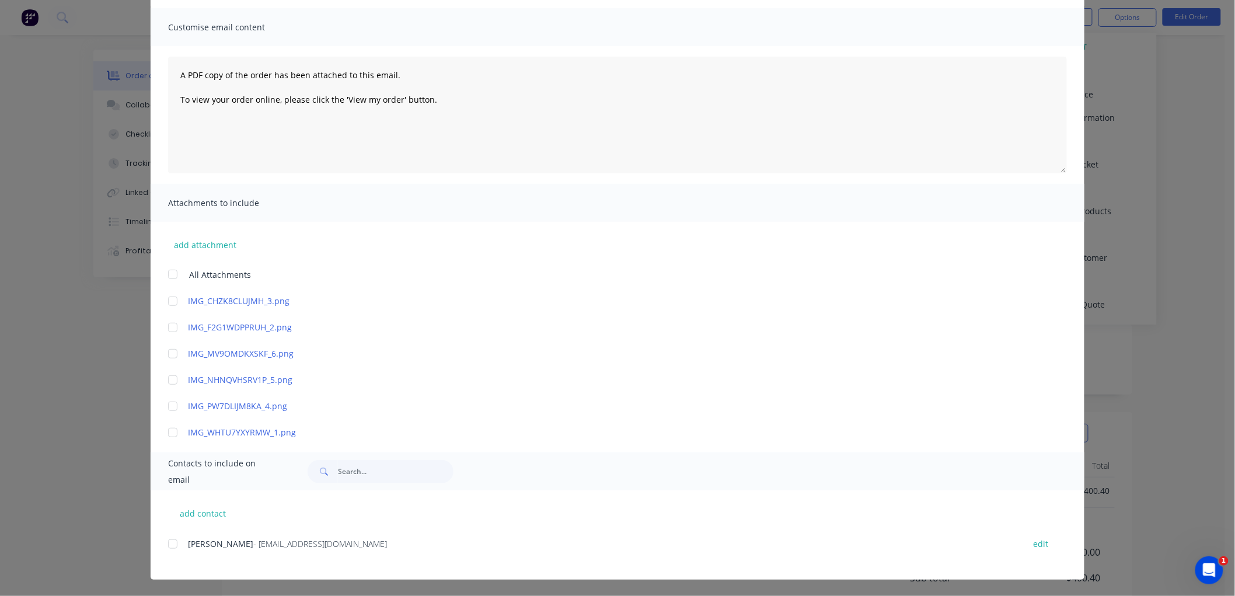
click at [167, 541] on div at bounding box center [172, 543] width 23 height 23
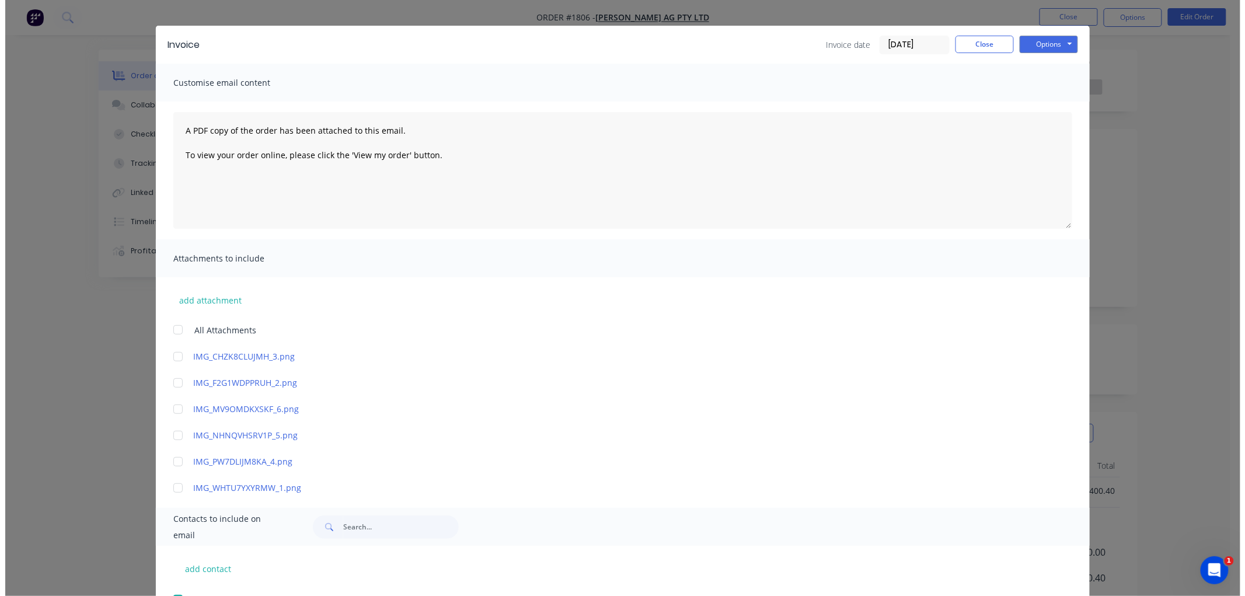
scroll to position [0, 0]
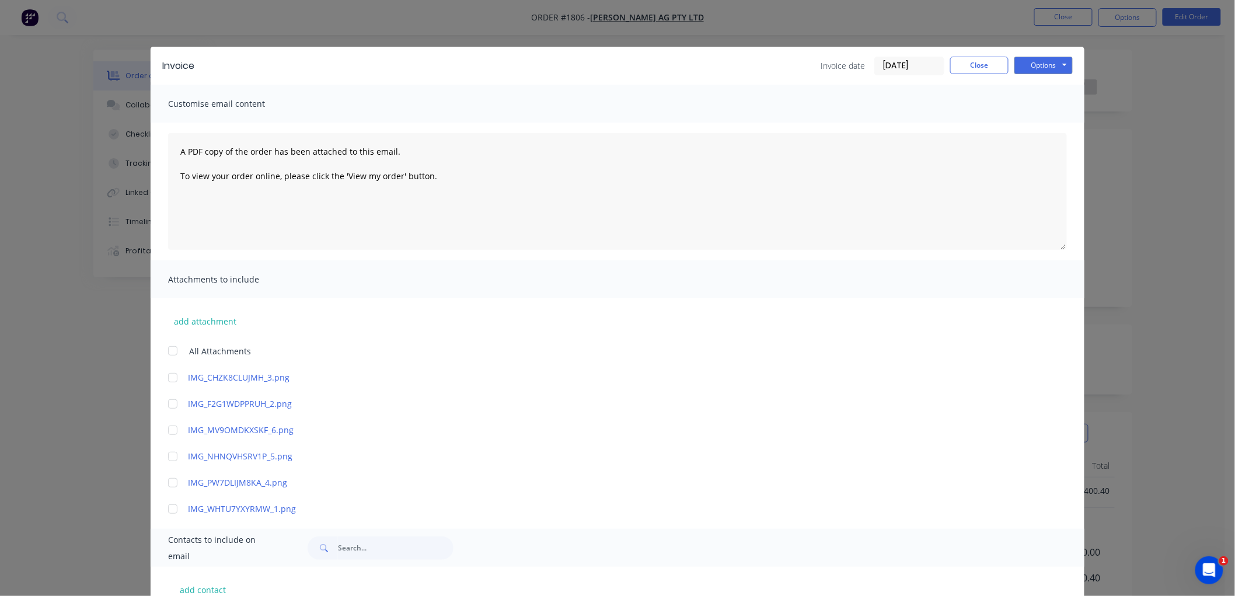
click at [917, 70] on input "[DATE]" at bounding box center [909, 66] width 69 height 18
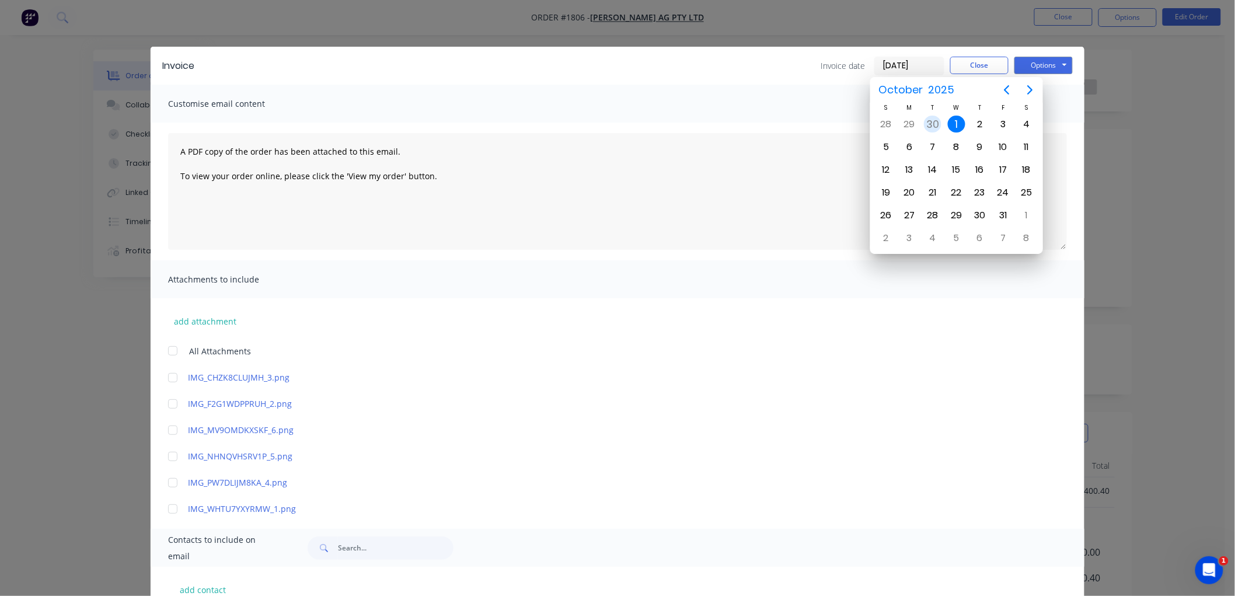
click at [932, 120] on div "30" at bounding box center [933, 125] width 18 height 18
type input "[DATE]"
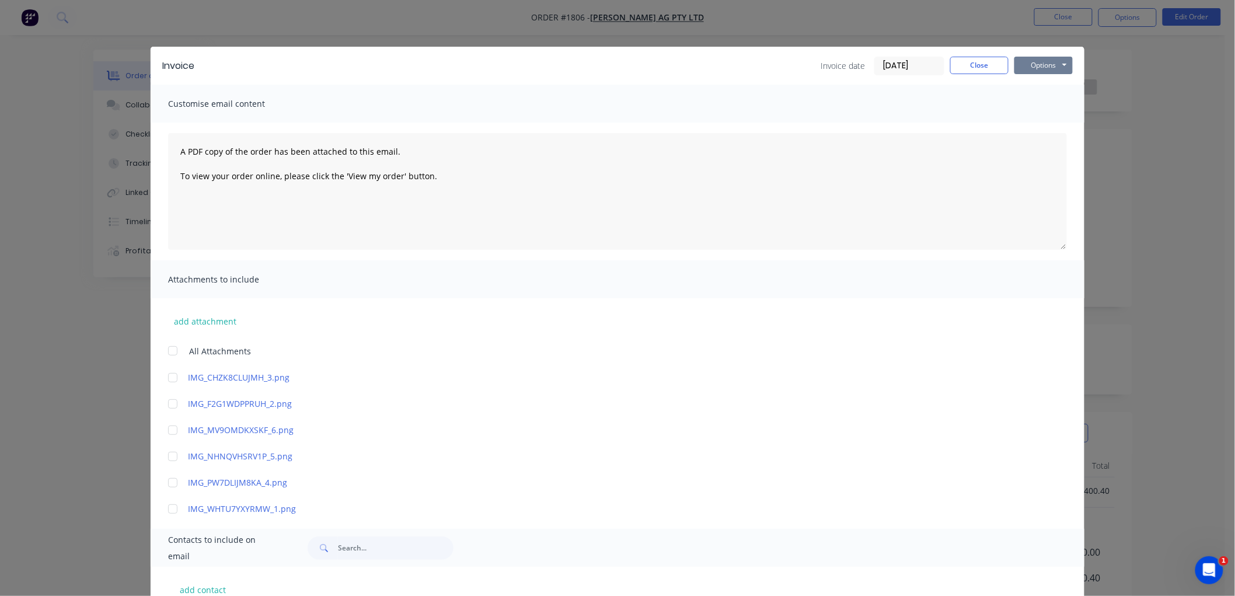
click at [1019, 64] on button "Options" at bounding box center [1044, 66] width 58 height 18
click at [1043, 120] on button "Email" at bounding box center [1052, 124] width 75 height 19
click at [977, 60] on button "Close" at bounding box center [979, 66] width 58 height 18
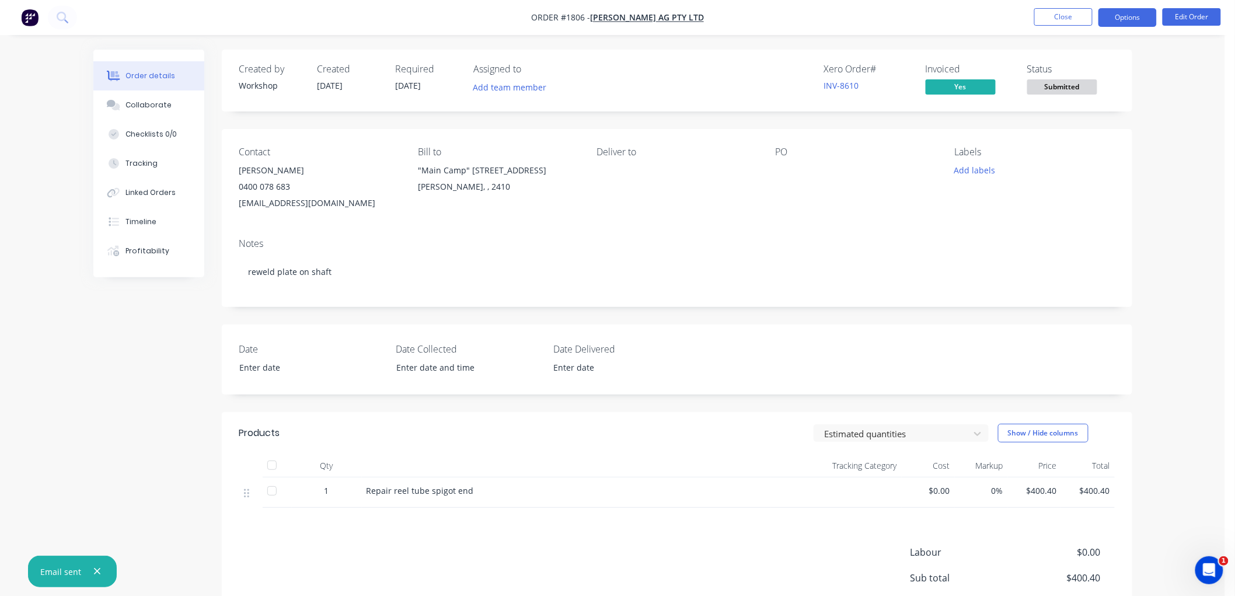
drag, startPoint x: 1123, startPoint y: 12, endPoint x: 1131, endPoint y: 20, distance: 11.2
click at [1123, 13] on button "Options" at bounding box center [1128, 17] width 58 height 19
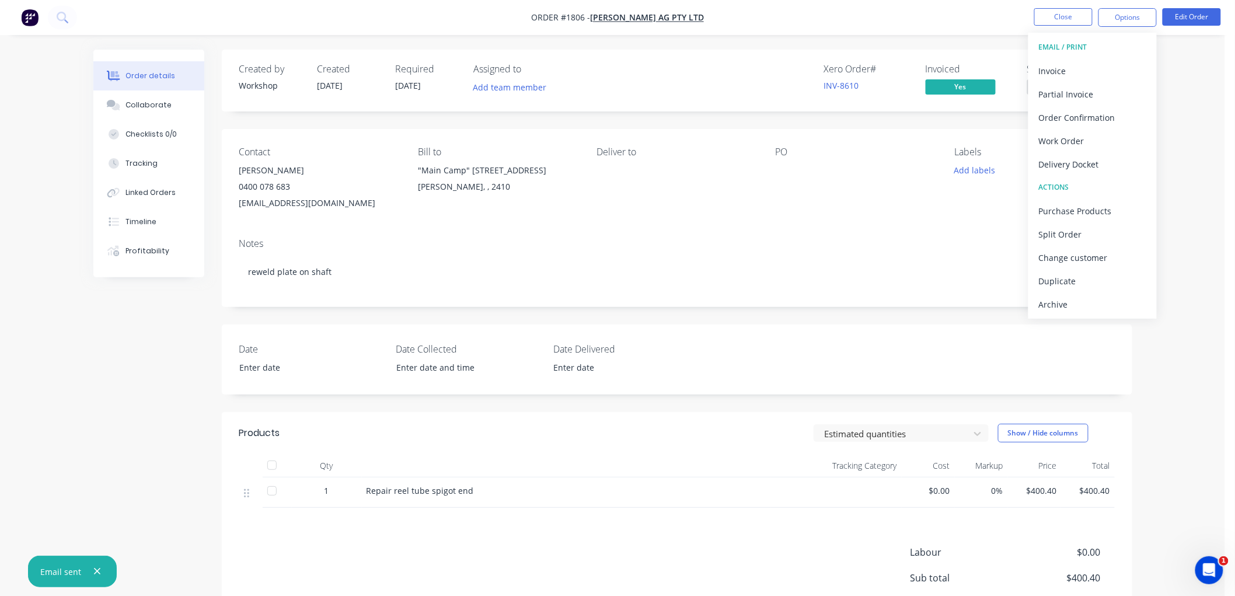
click at [1075, 307] on div "Archive" at bounding box center [1092, 304] width 107 height 17
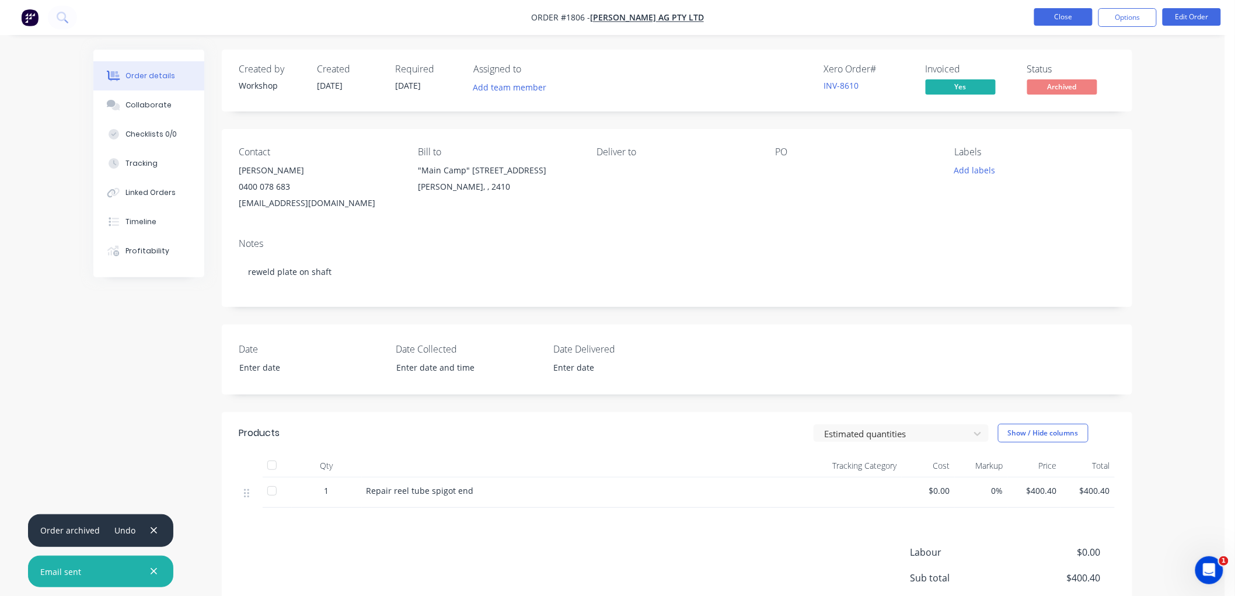
click at [1065, 15] on button "Close" at bounding box center [1063, 17] width 58 height 18
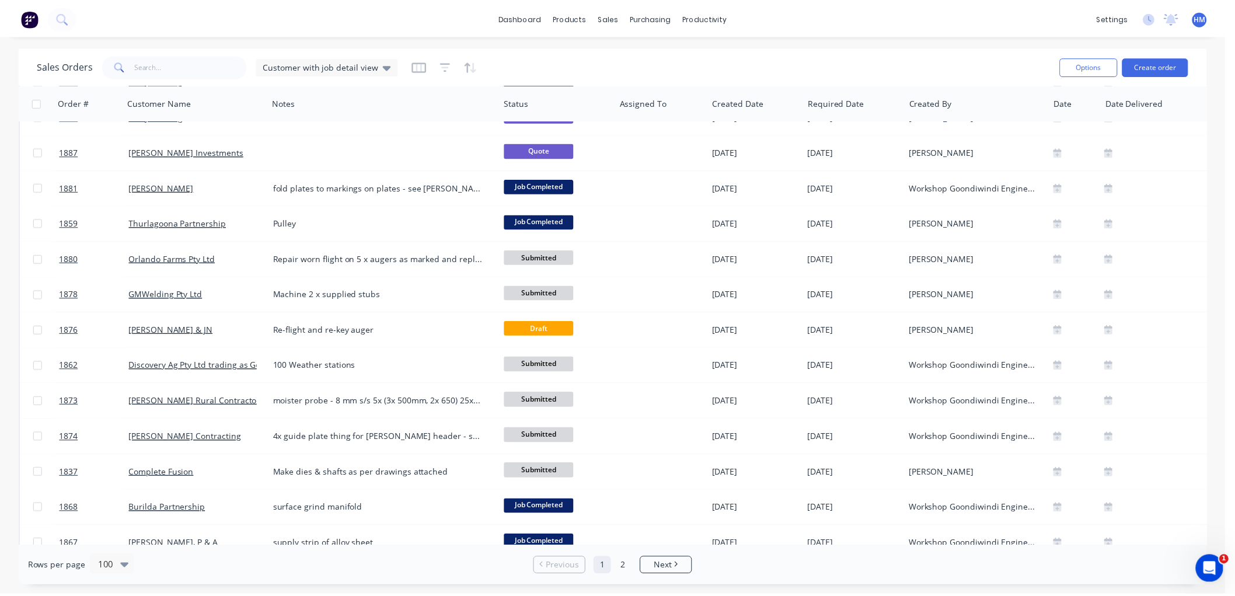
scroll to position [778, 0]
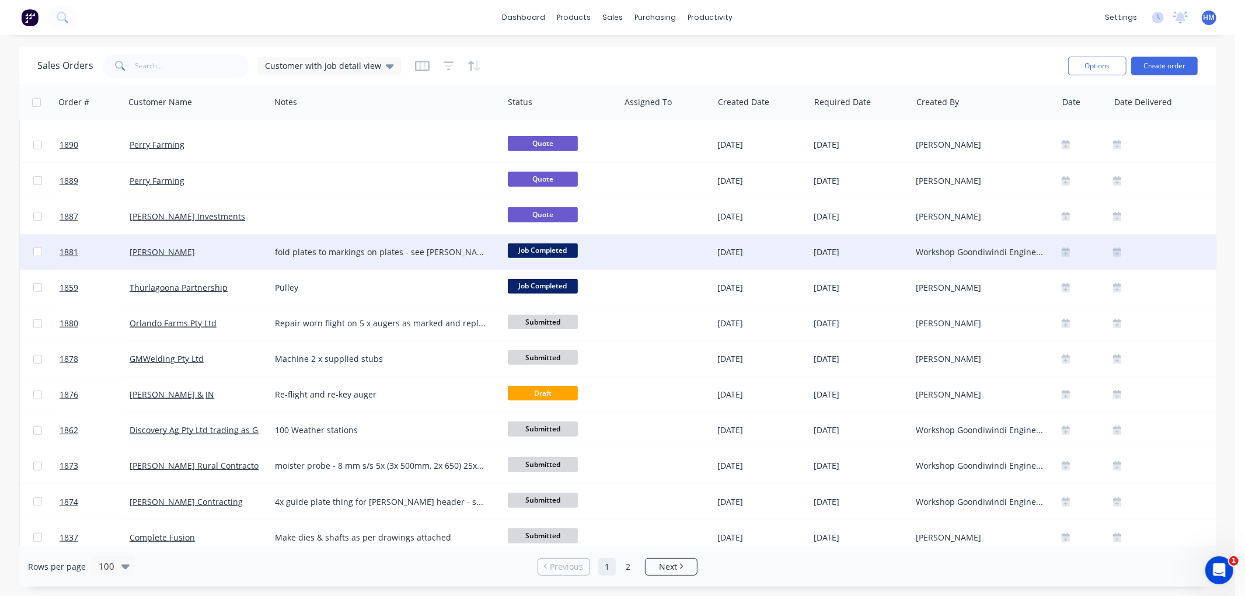
click at [204, 252] on div "[PERSON_NAME]" at bounding box center [195, 252] width 130 height 12
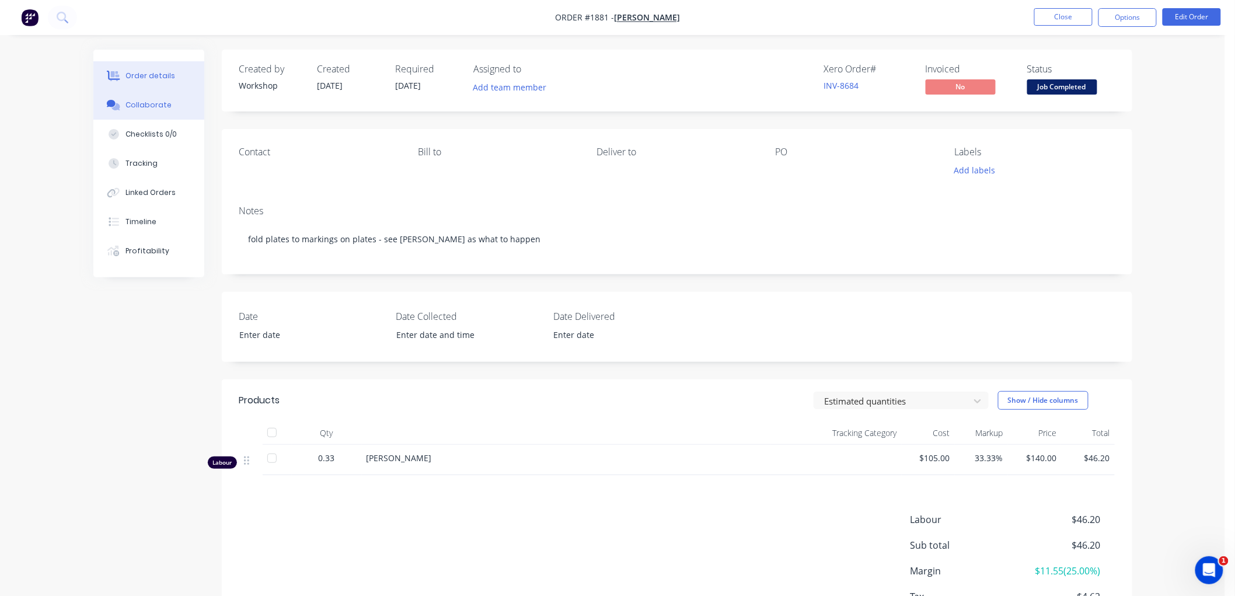
click at [156, 112] on button "Collaborate" at bounding box center [148, 104] width 111 height 29
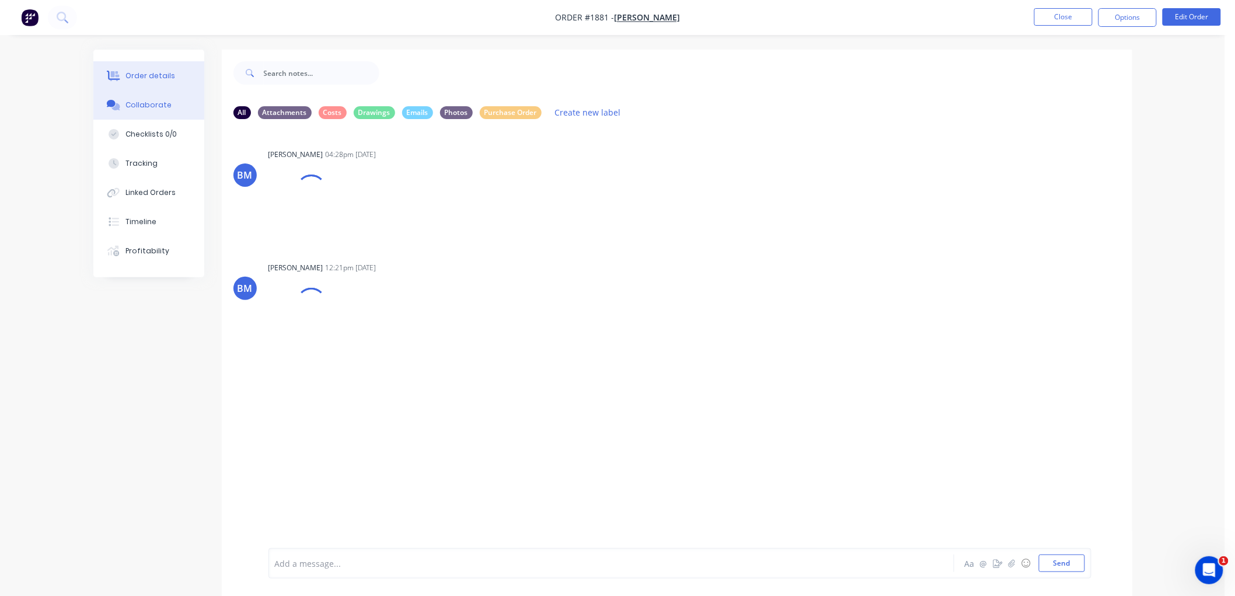
click at [136, 72] on div "Order details" at bounding box center [151, 76] width 50 height 11
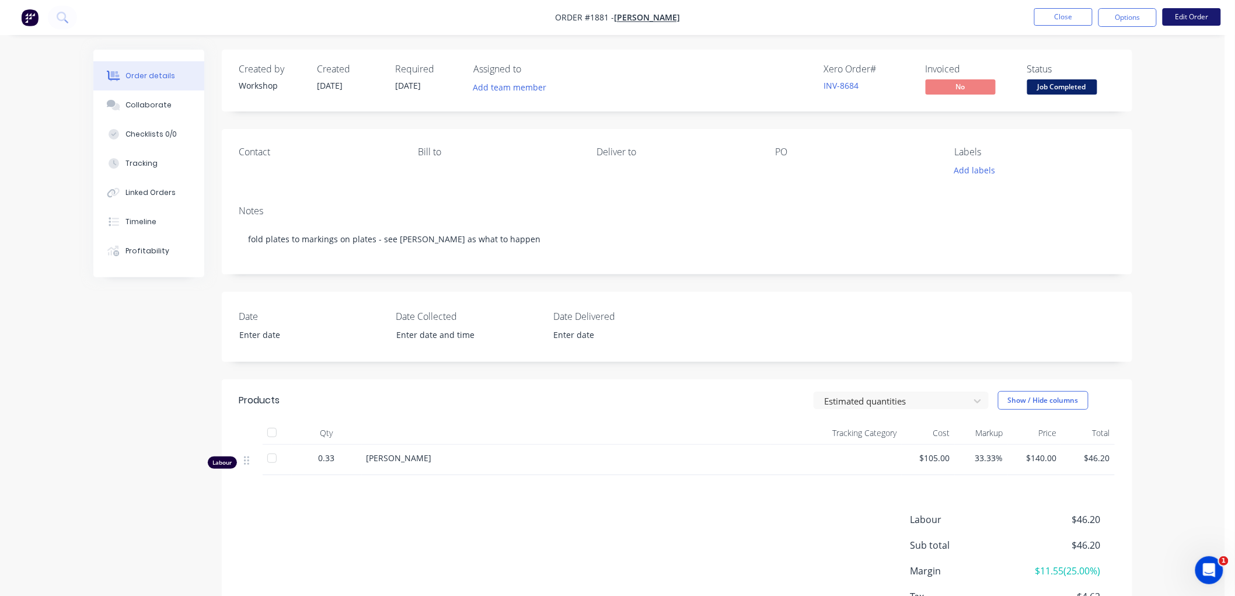
click at [1180, 18] on button "Edit Order" at bounding box center [1192, 17] width 58 height 18
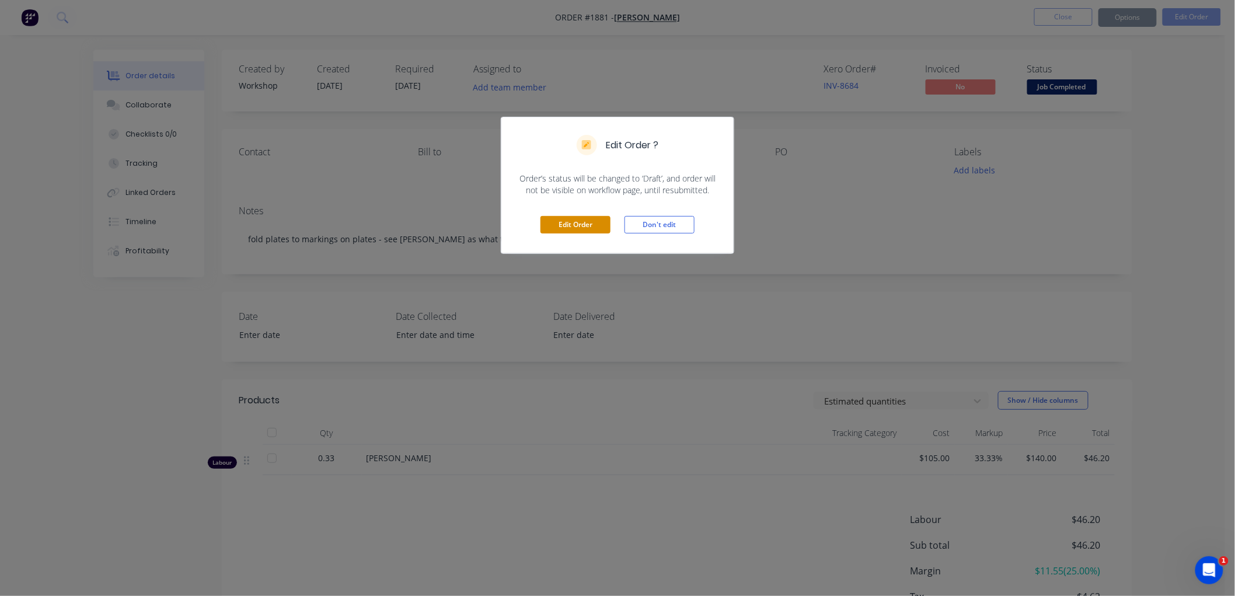
click at [570, 223] on button "Edit Order" at bounding box center [576, 225] width 70 height 18
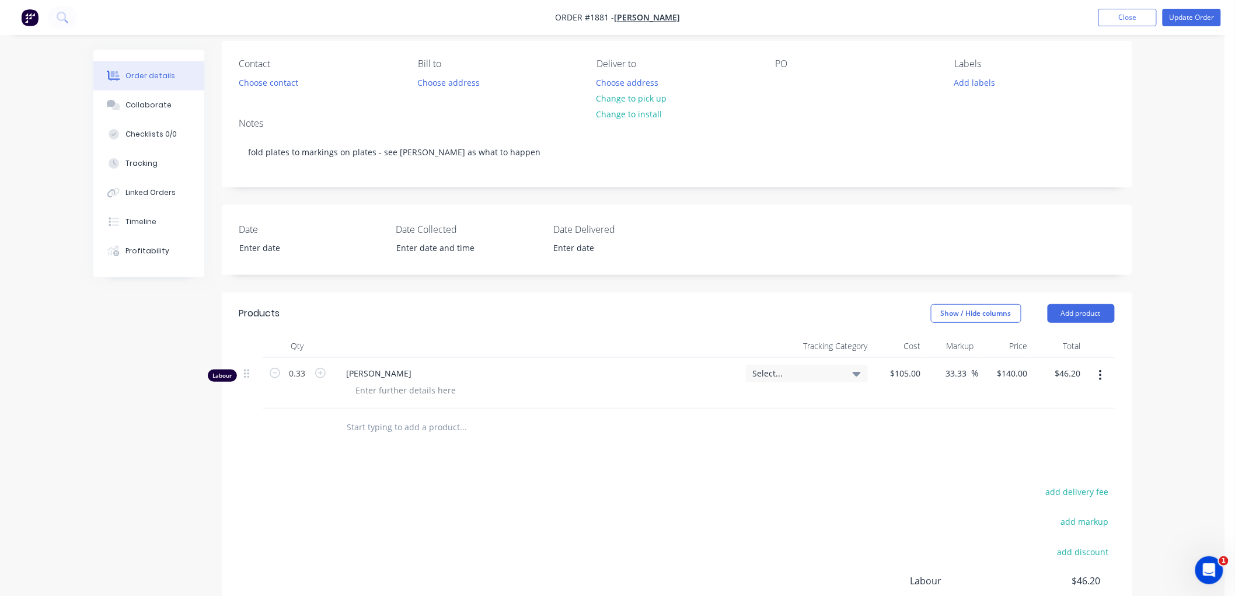
scroll to position [154, 0]
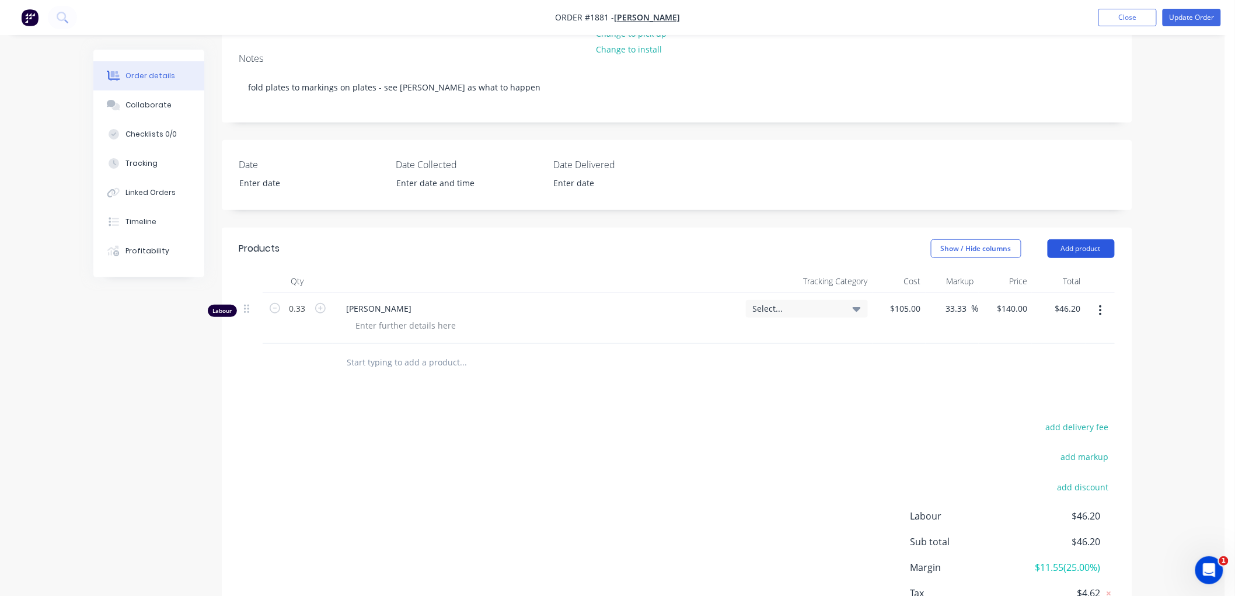
click at [1093, 248] on button "Add product" at bounding box center [1081, 248] width 67 height 19
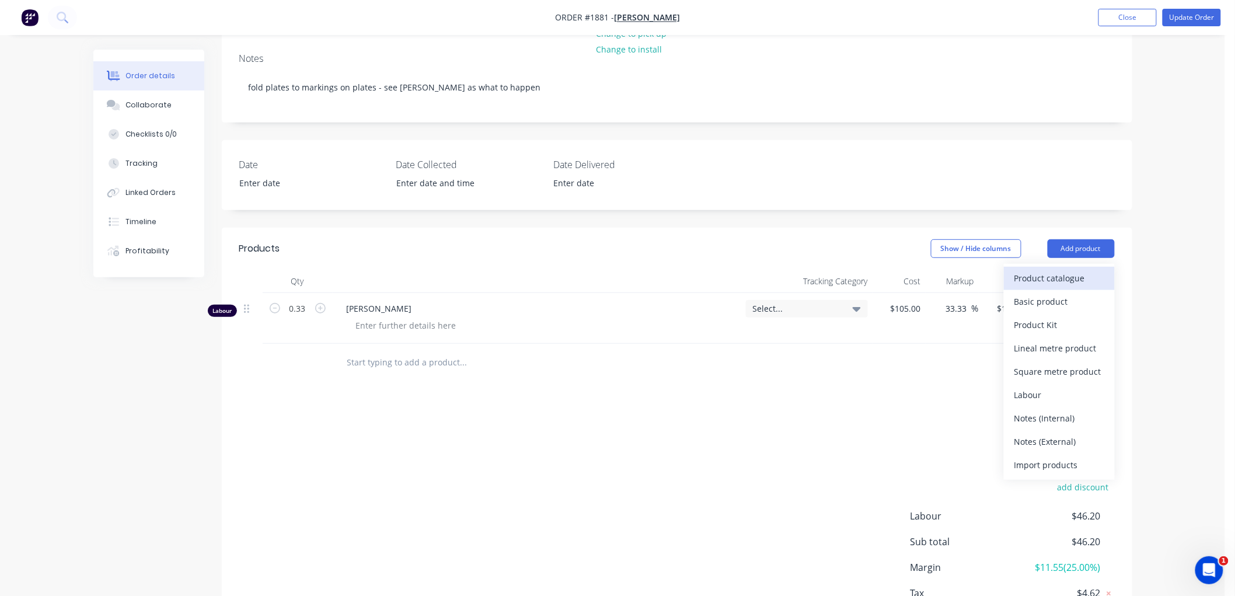
click at [1075, 271] on div "Product catalogue" at bounding box center [1060, 278] width 90 height 17
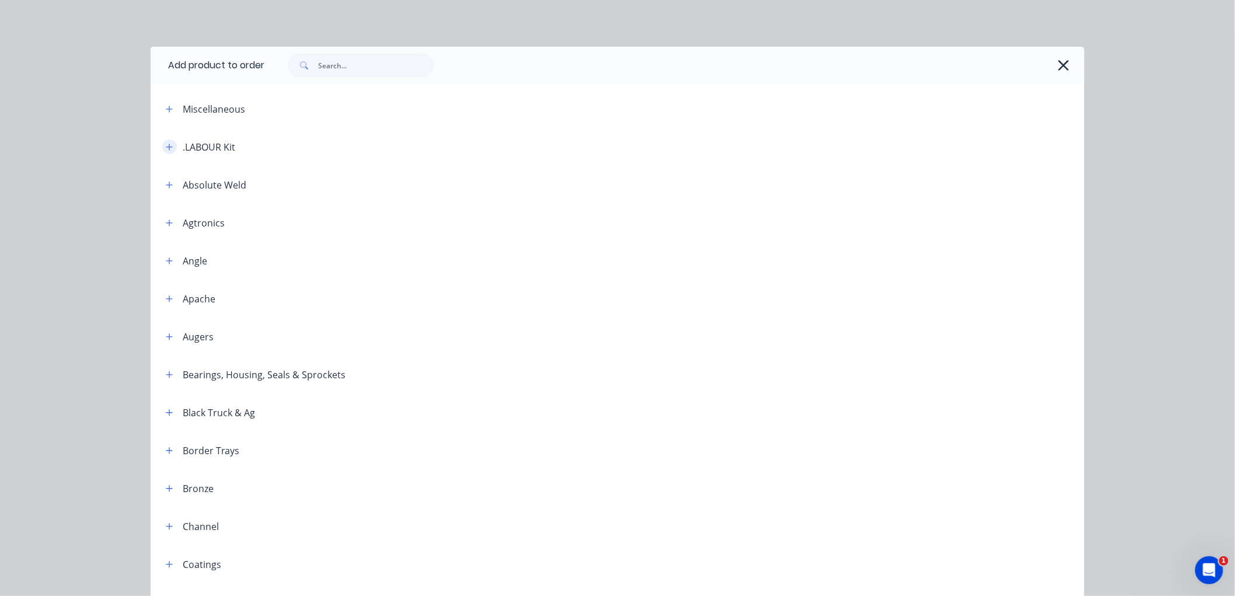
click at [168, 152] on button "button" at bounding box center [169, 147] width 15 height 15
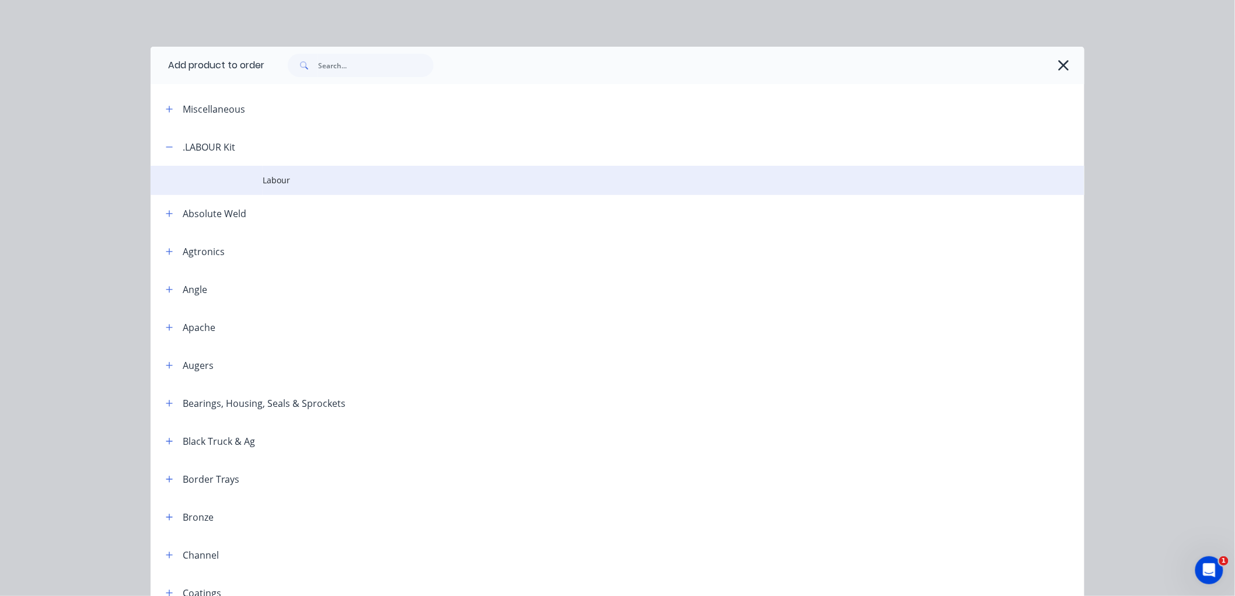
click at [273, 182] on span "Labour" at bounding box center [591, 180] width 657 height 12
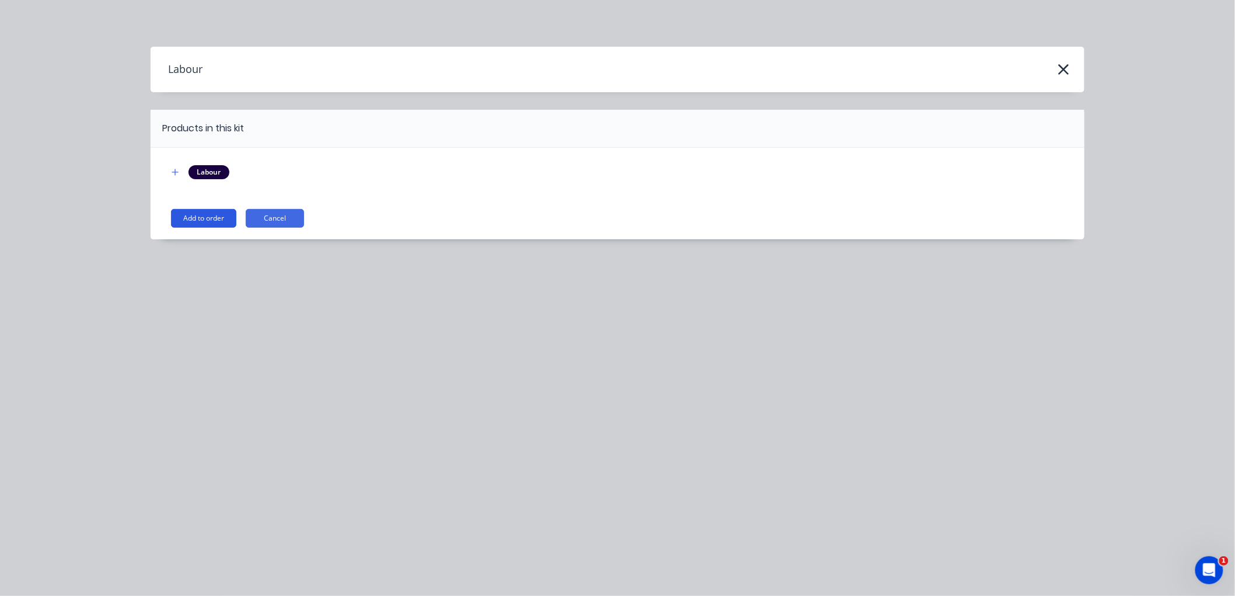
click at [214, 218] on button "Add to order" at bounding box center [203, 218] width 65 height 19
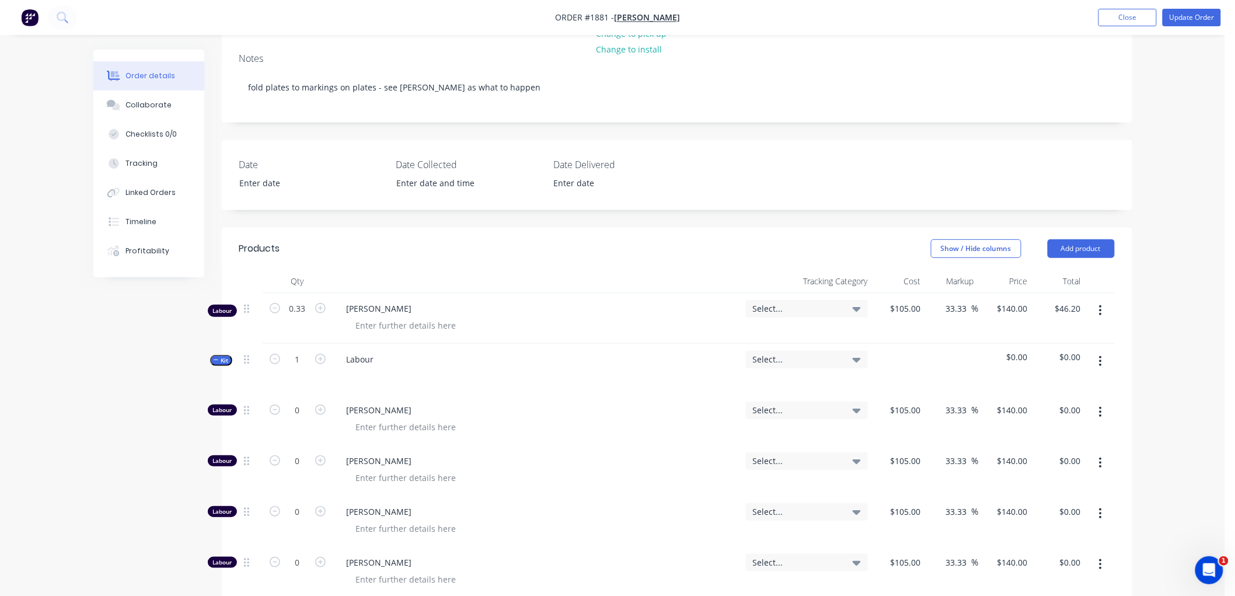
click at [214, 360] on icon "button" at bounding box center [216, 360] width 5 height 6
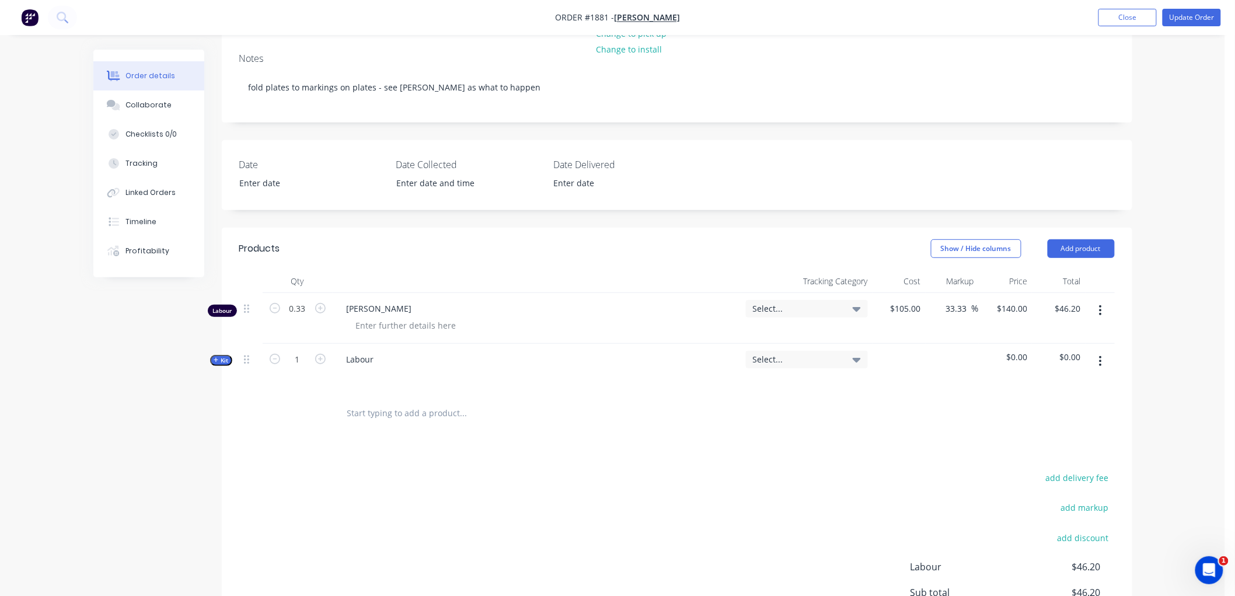
click at [214, 358] on icon "button" at bounding box center [216, 360] width 5 height 6
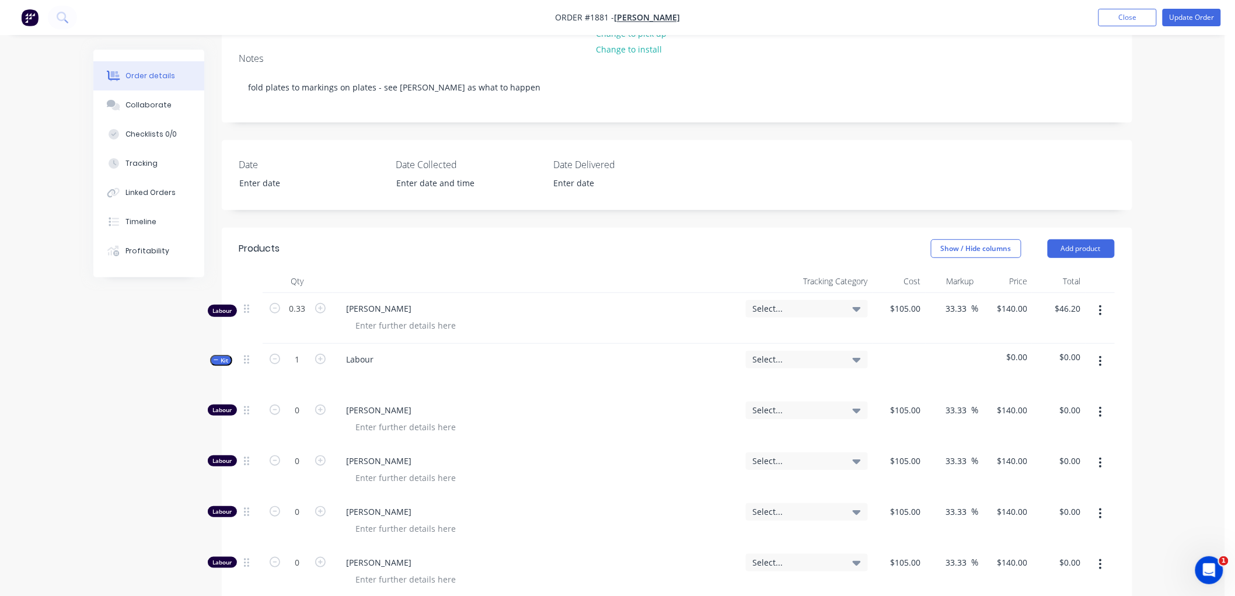
scroll to position [218, 0]
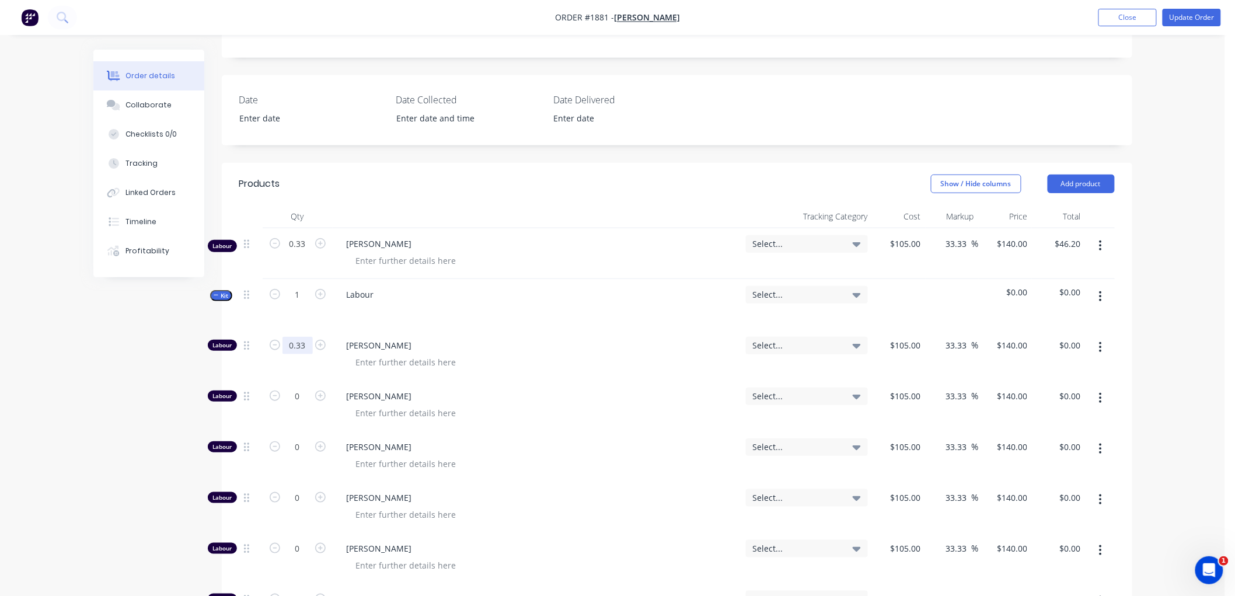
type input "0.33"
type input "$46.20"
click at [150, 325] on div "Created by Workshop Created [DATE] Required [DATE] Assigned to Add team member …" at bounding box center [612, 438] width 1039 height 1214
click at [217, 291] on span "Kit" at bounding box center [221, 295] width 15 height 9
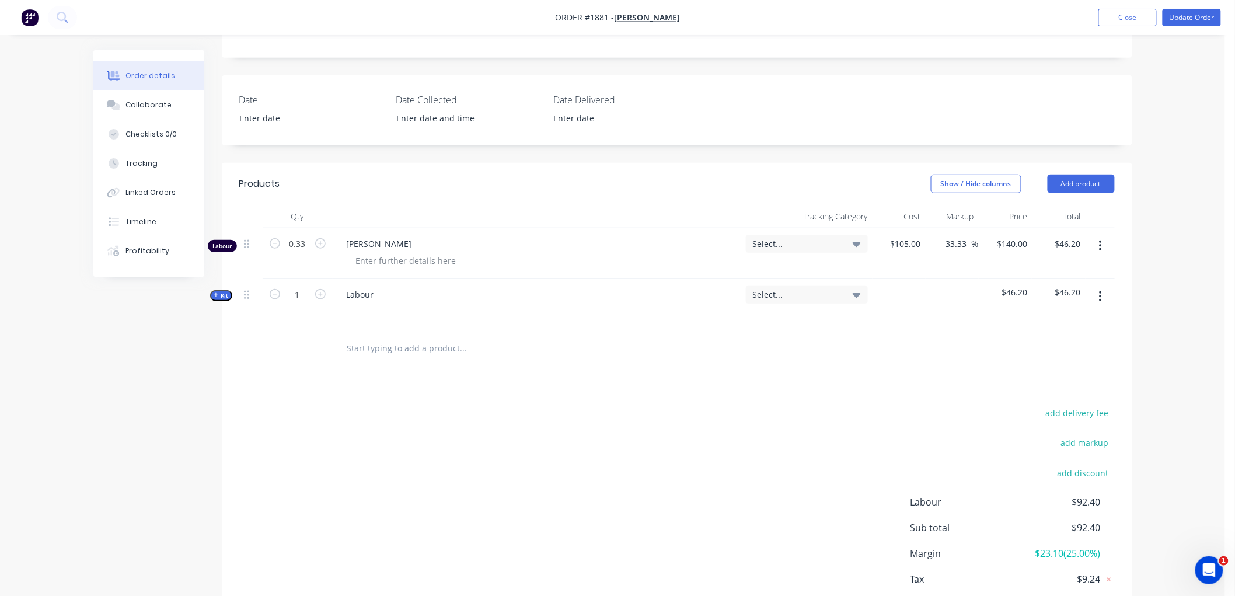
click at [1095, 246] on button "button" at bounding box center [1100, 245] width 27 height 21
drag, startPoint x: 1078, startPoint y: 341, endPoint x: 1067, endPoint y: 340, distance: 11.1
click at [1075, 341] on div "Delete" at bounding box center [1060, 346] width 90 height 17
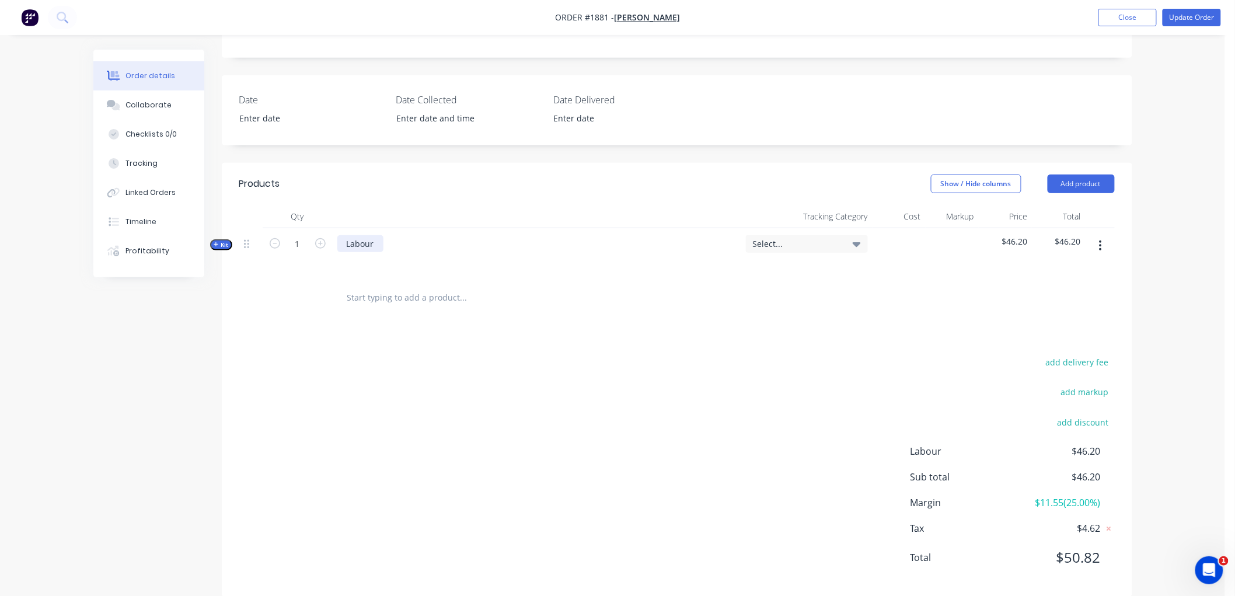
click at [376, 241] on div "Labour" at bounding box center [360, 243] width 46 height 17
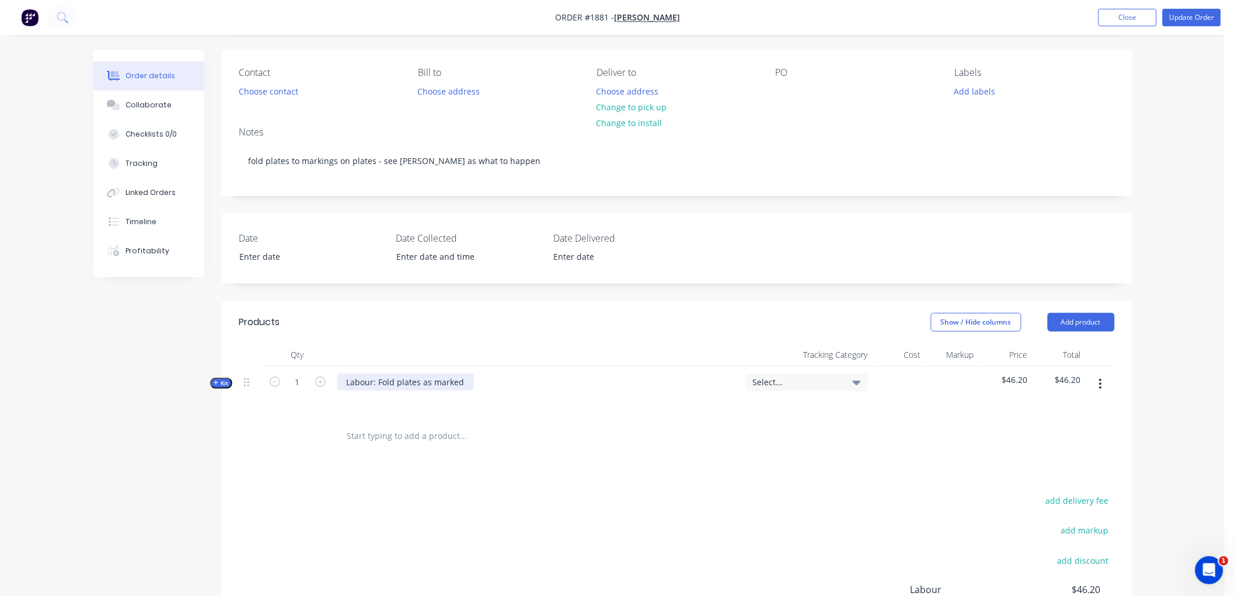
scroll to position [0, 0]
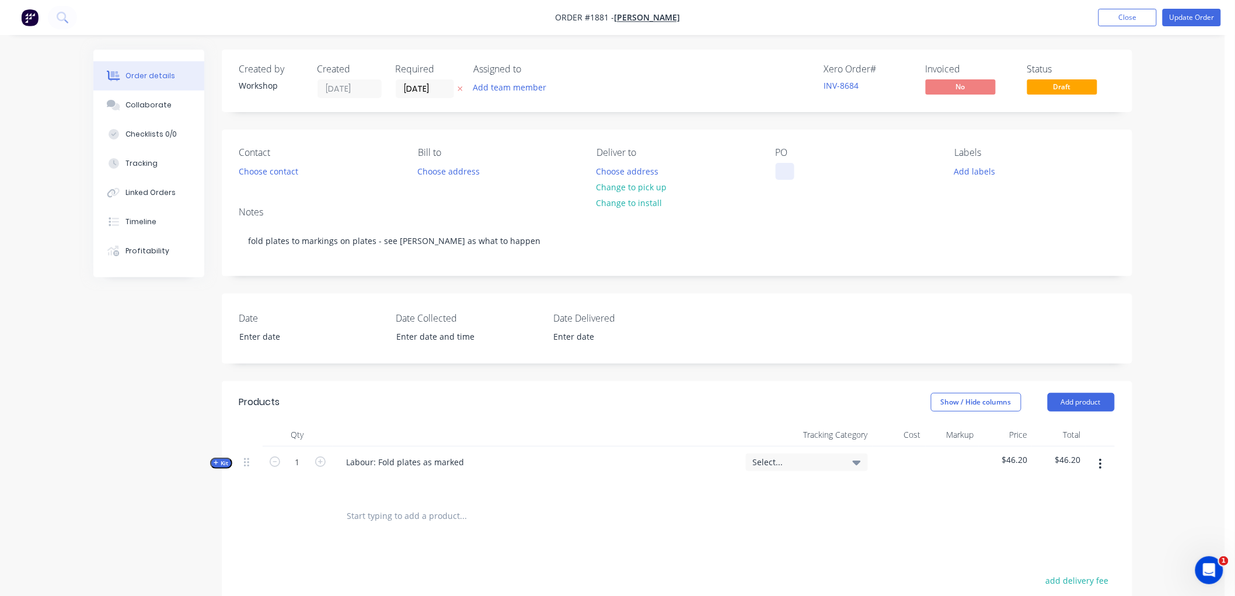
click at [786, 177] on div at bounding box center [785, 171] width 19 height 17
click at [796, 182] on div "Contact Choose contact [PERSON_NAME] to Choose address Deliver to Choose addres…" at bounding box center [677, 164] width 911 height 68
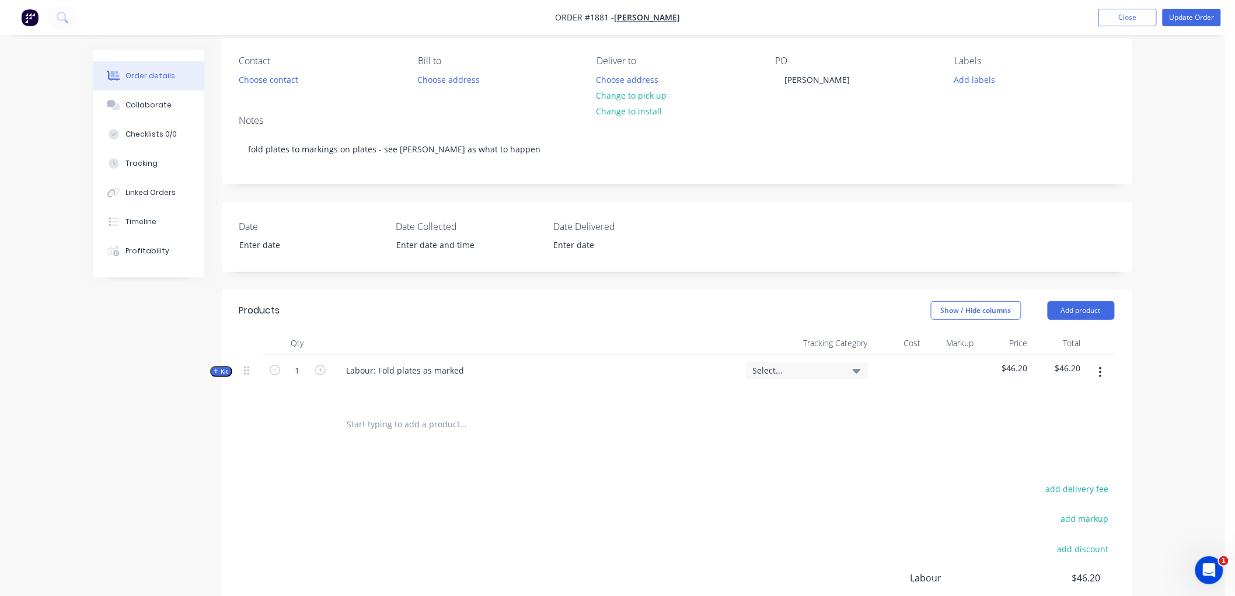
scroll to position [130, 0]
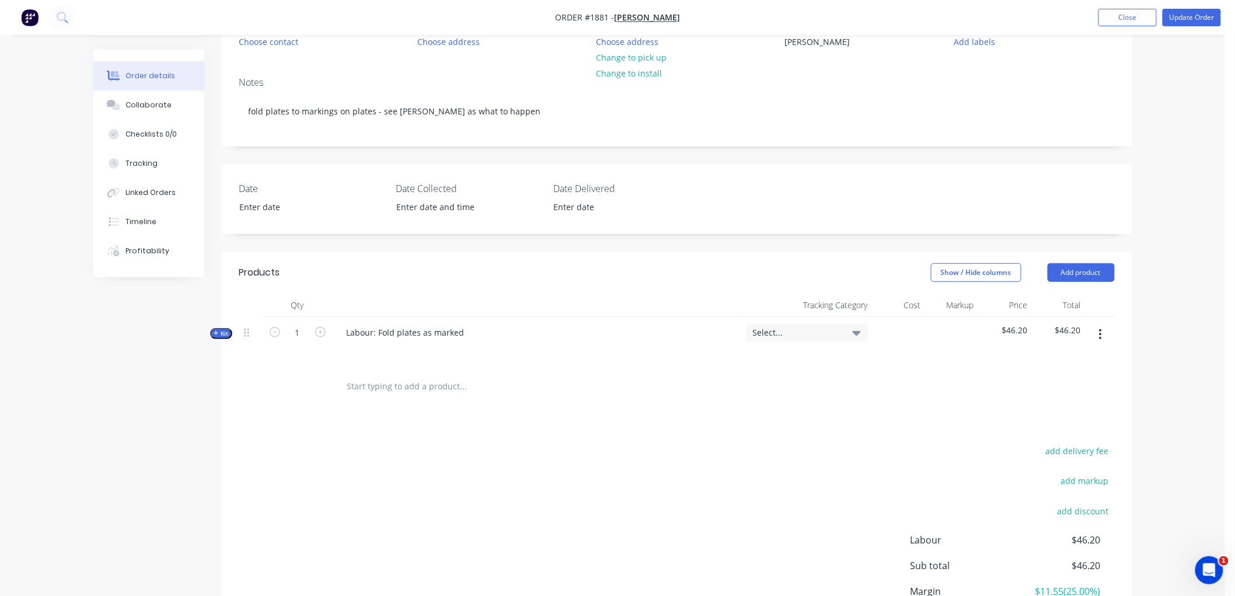
click at [215, 329] on span "Kit" at bounding box center [221, 333] width 15 height 9
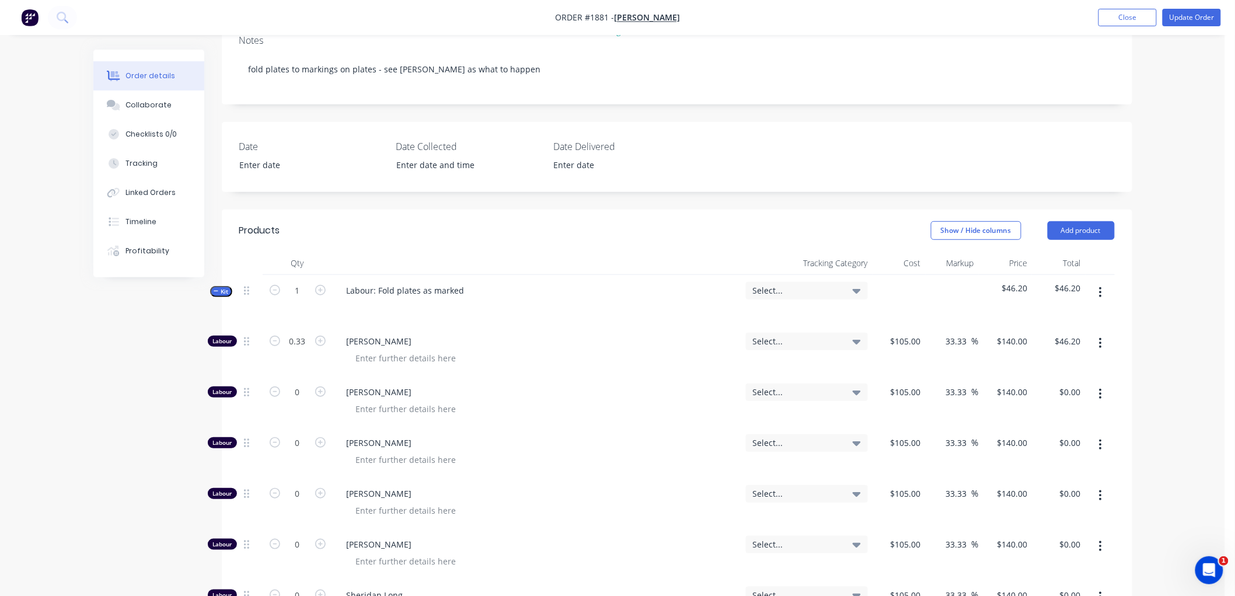
scroll to position [194, 0]
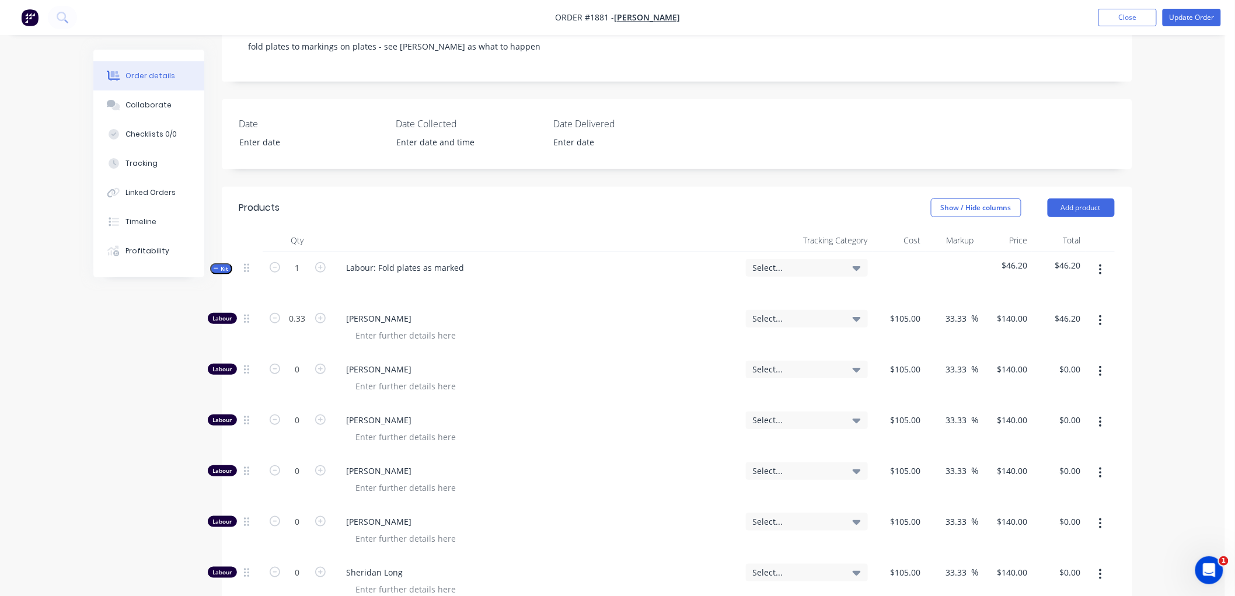
click at [1104, 318] on button "button" at bounding box center [1100, 320] width 27 height 21
click at [1081, 351] on div "Duplicate" at bounding box center [1060, 351] width 90 height 17
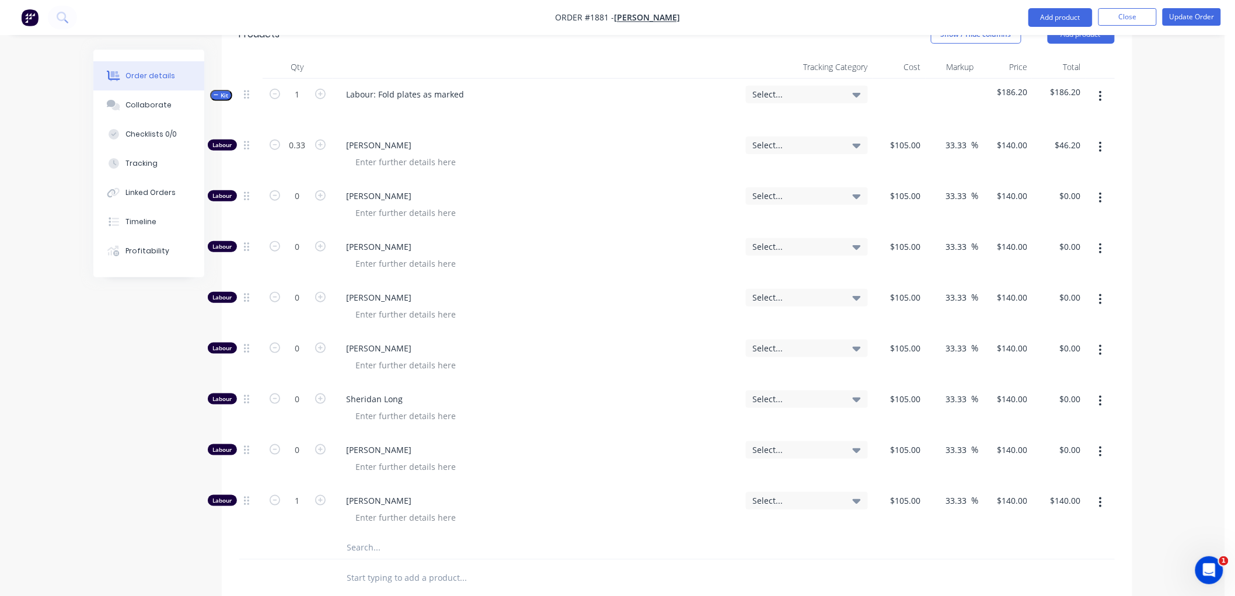
scroll to position [389, 0]
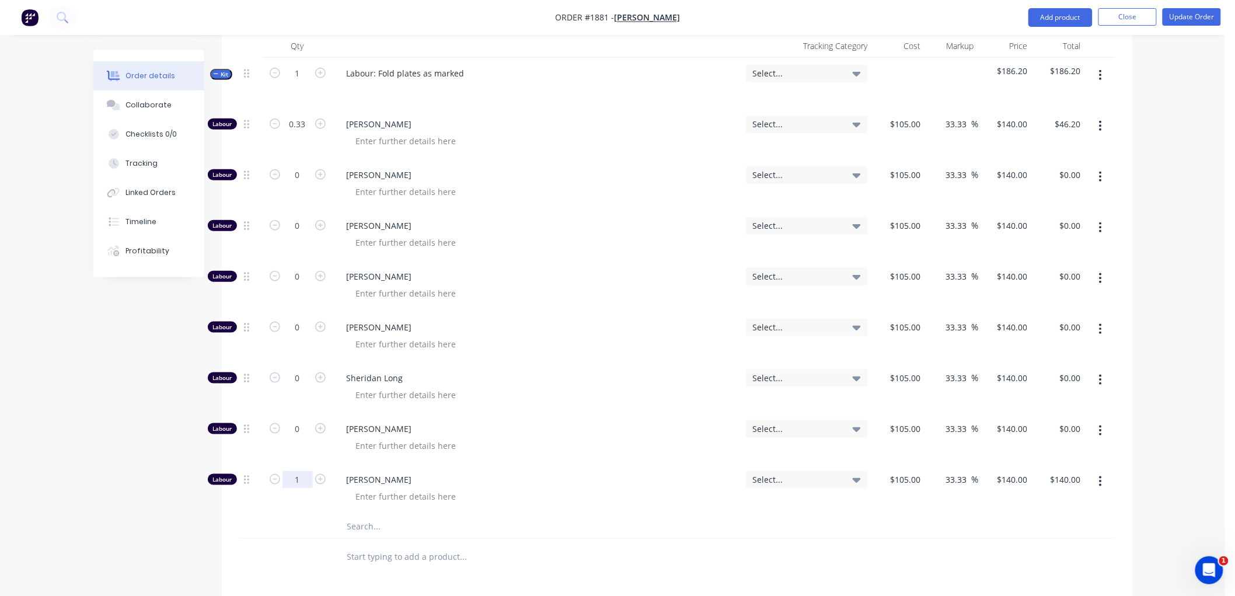
click at [307, 481] on input "1" at bounding box center [298, 480] width 30 height 18
type input "0.17"
type input "$23.80"
click at [909, 479] on input "105" at bounding box center [908, 479] width 36 height 17
type input "$0.001"
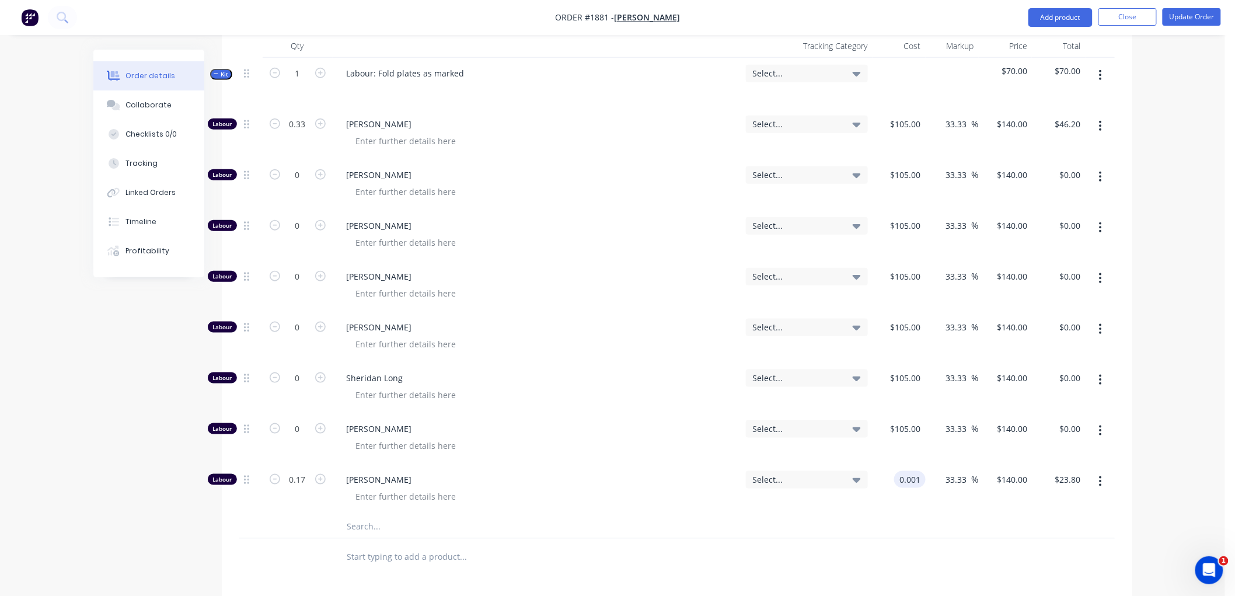
type input "$0.0013"
type input "$0.00"
type input "140"
type input "13999900"
type input "$140.00"
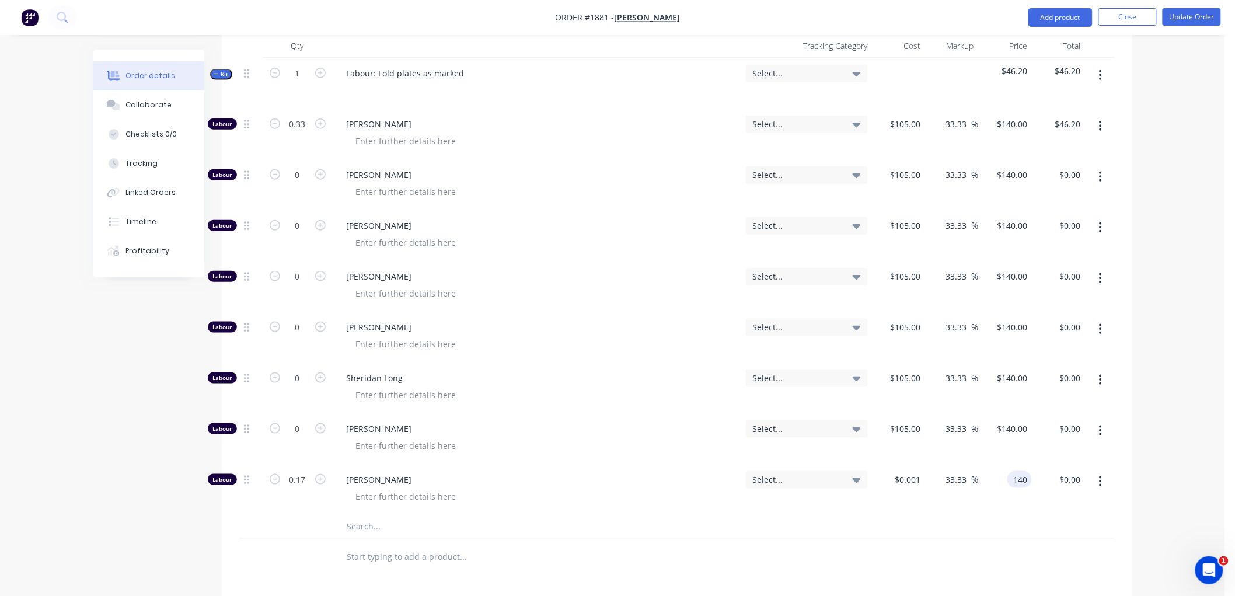
type input "$23.80"
click at [670, 518] on div at bounding box center [512, 526] width 350 height 23
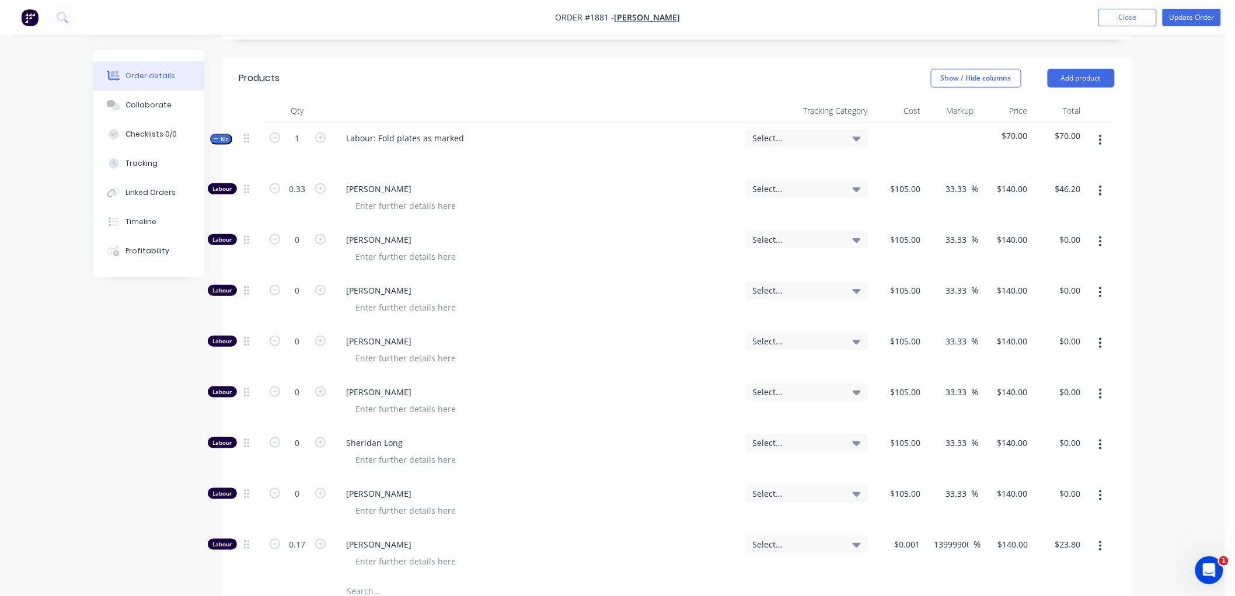
click at [217, 140] on icon "button" at bounding box center [216, 139] width 5 height 6
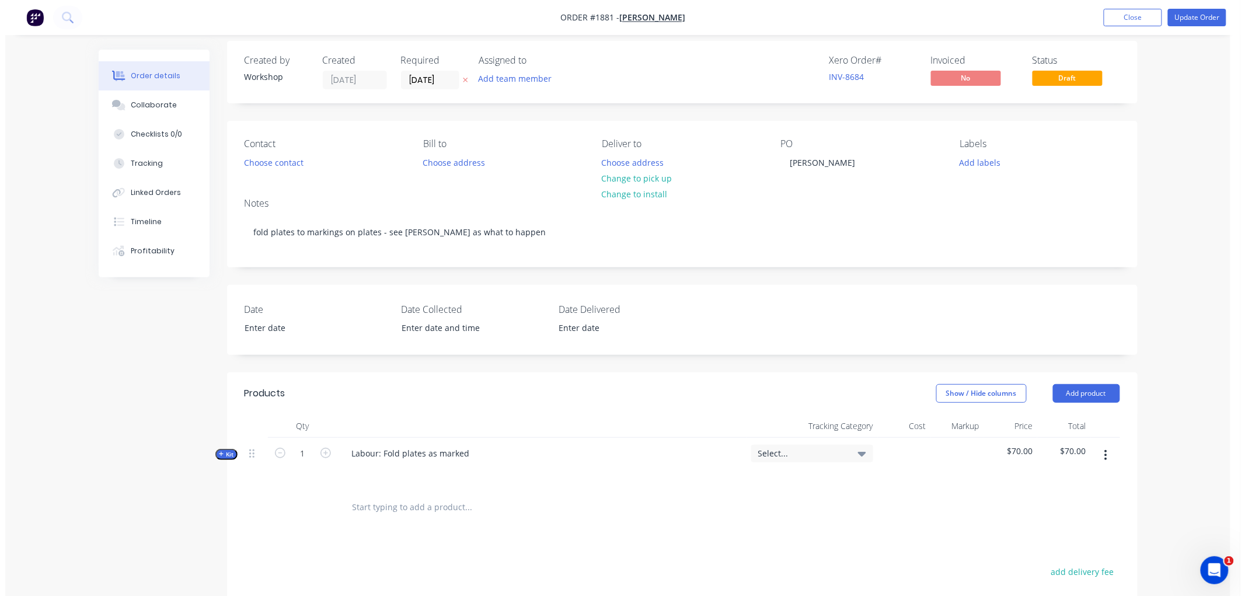
scroll to position [0, 0]
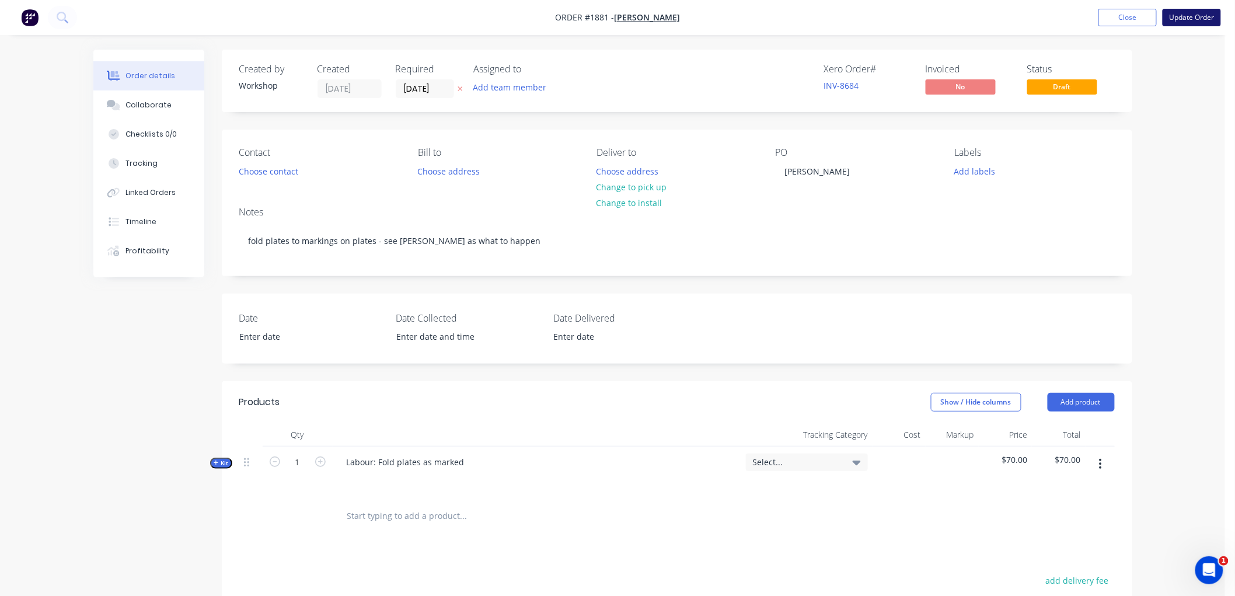
click at [1187, 16] on button "Update Order" at bounding box center [1192, 18] width 58 height 18
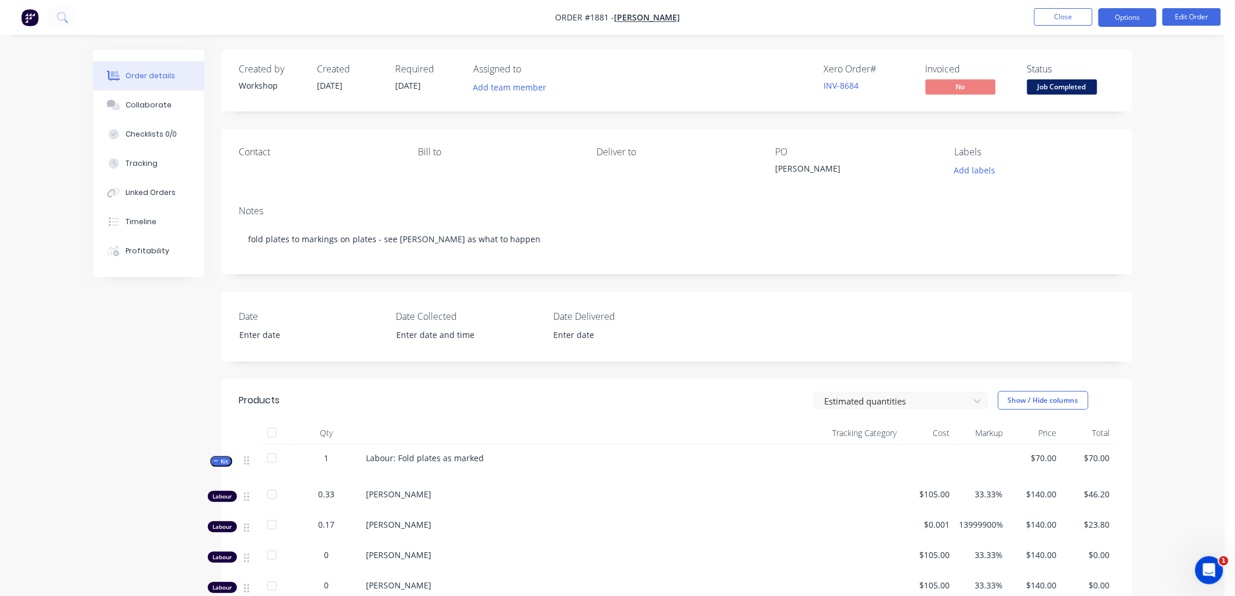
click at [1116, 15] on button "Options" at bounding box center [1128, 17] width 58 height 19
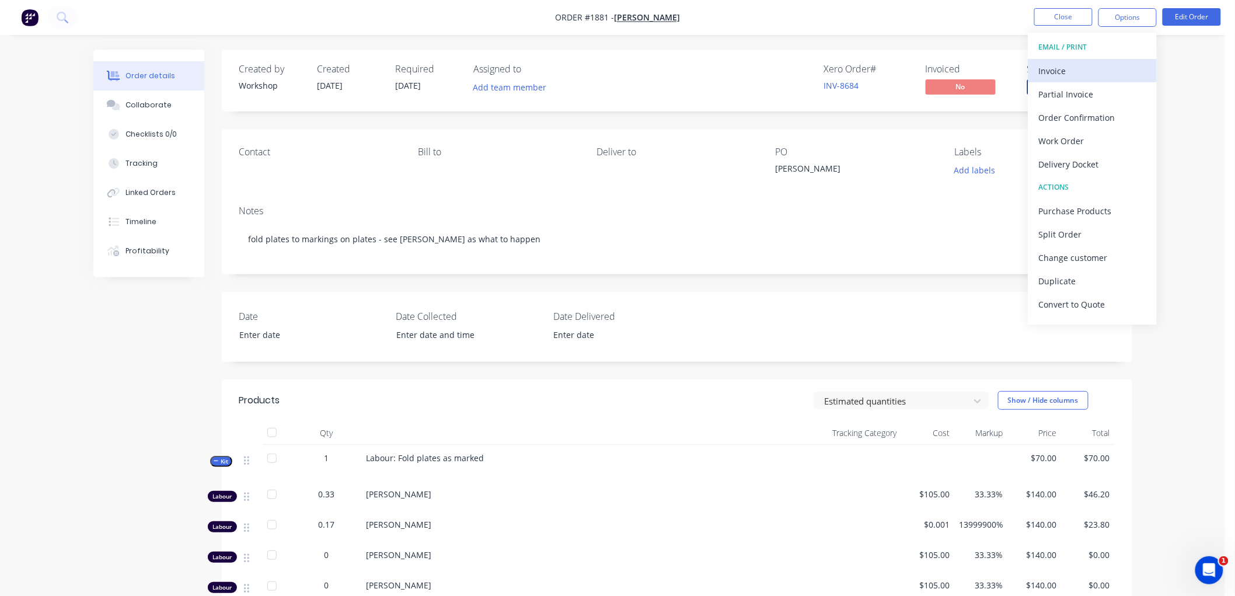
click at [1077, 74] on div "Invoice" at bounding box center [1092, 70] width 107 height 17
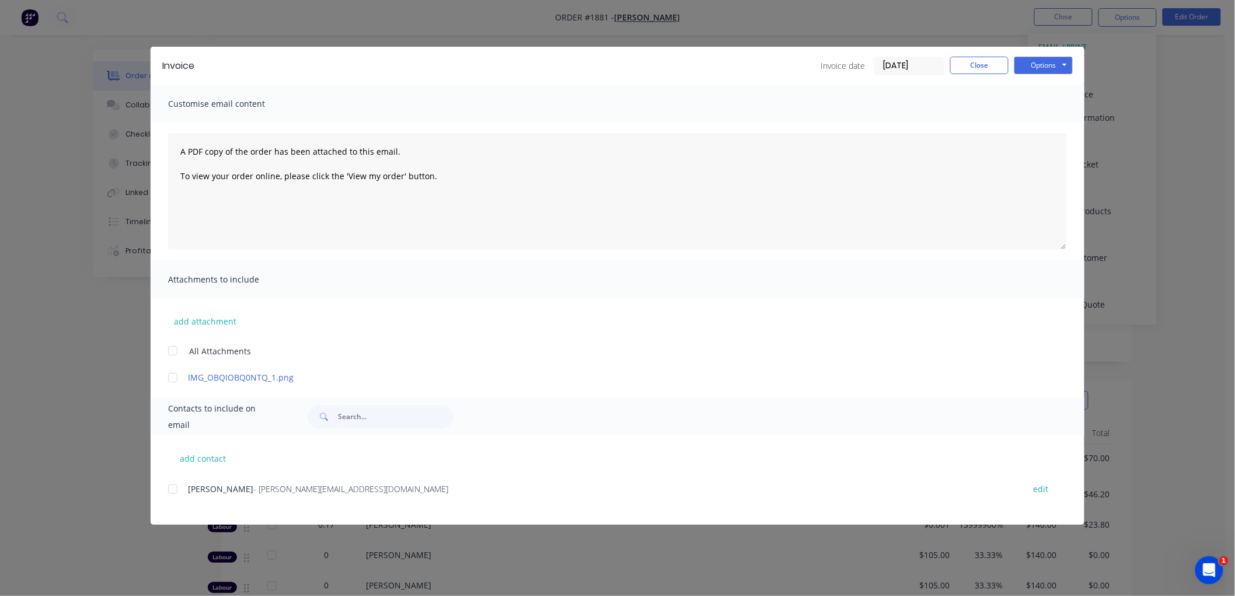
click at [901, 68] on input "[DATE]" at bounding box center [909, 66] width 69 height 18
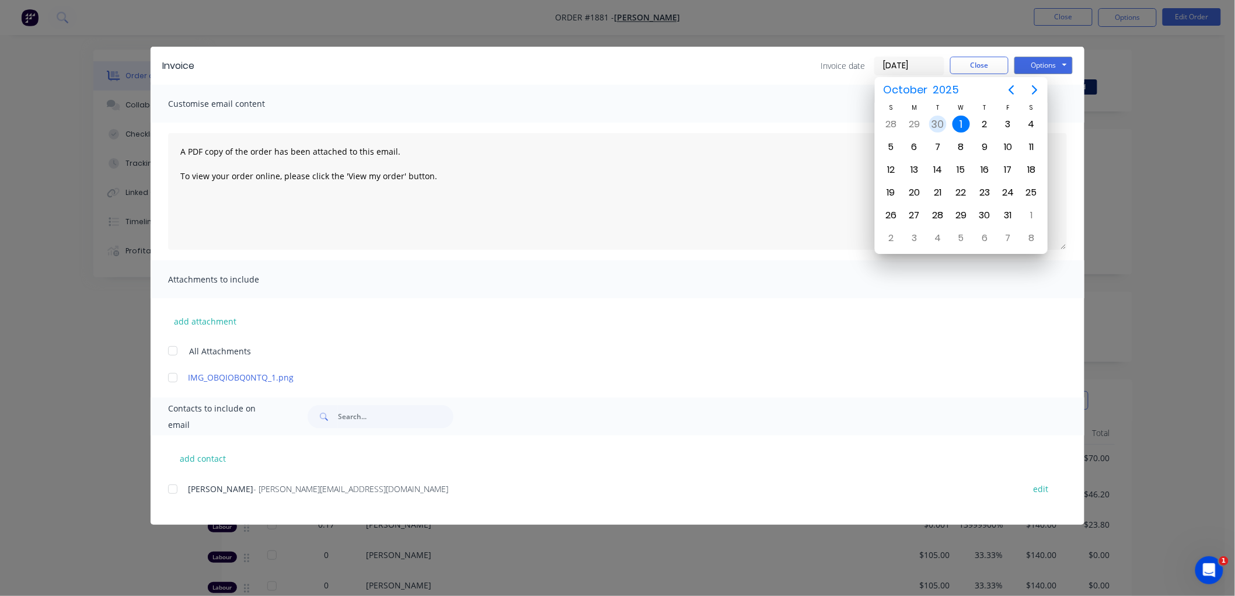
click at [939, 124] on div "30" at bounding box center [938, 125] width 18 height 18
type input "[DATE]"
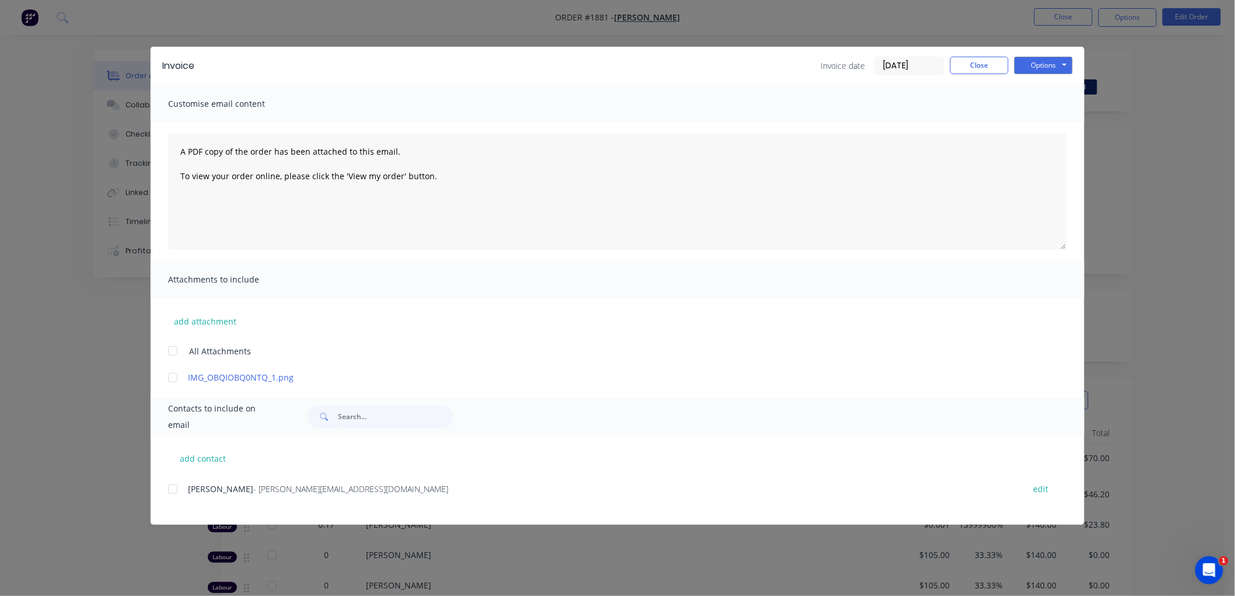
click at [172, 488] on div at bounding box center [172, 489] width 23 height 23
click at [1036, 64] on button "Options" at bounding box center [1044, 66] width 58 height 18
click at [1049, 121] on button "Email" at bounding box center [1052, 124] width 75 height 19
click at [973, 63] on button "Close" at bounding box center [979, 66] width 58 height 18
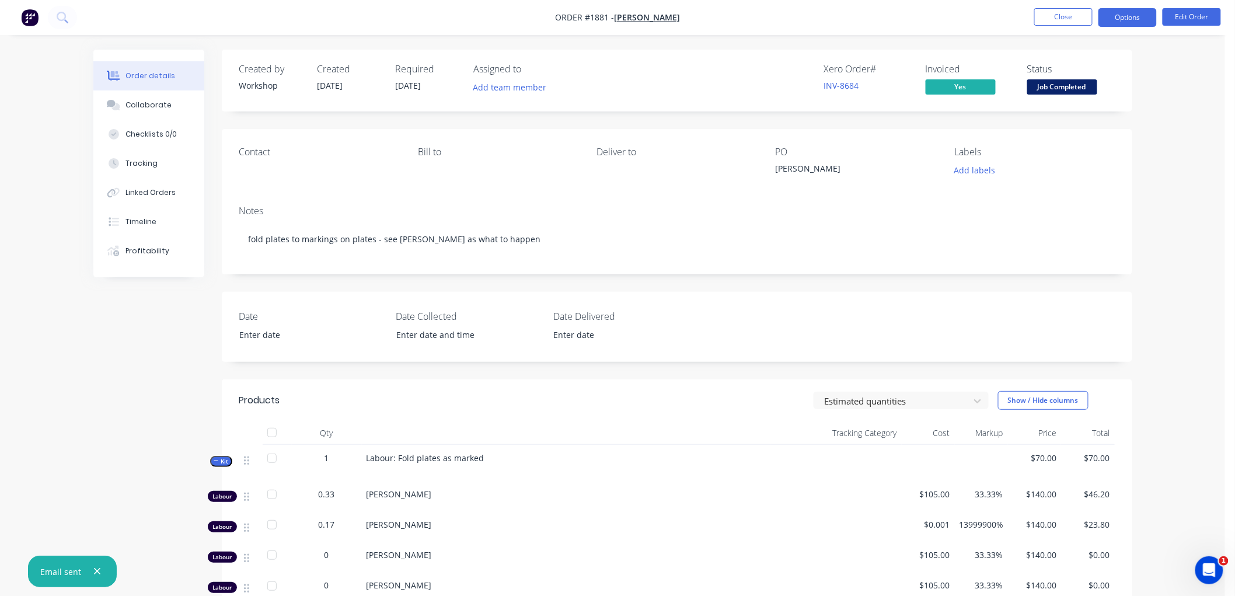
click at [1111, 15] on button "Options" at bounding box center [1128, 17] width 58 height 19
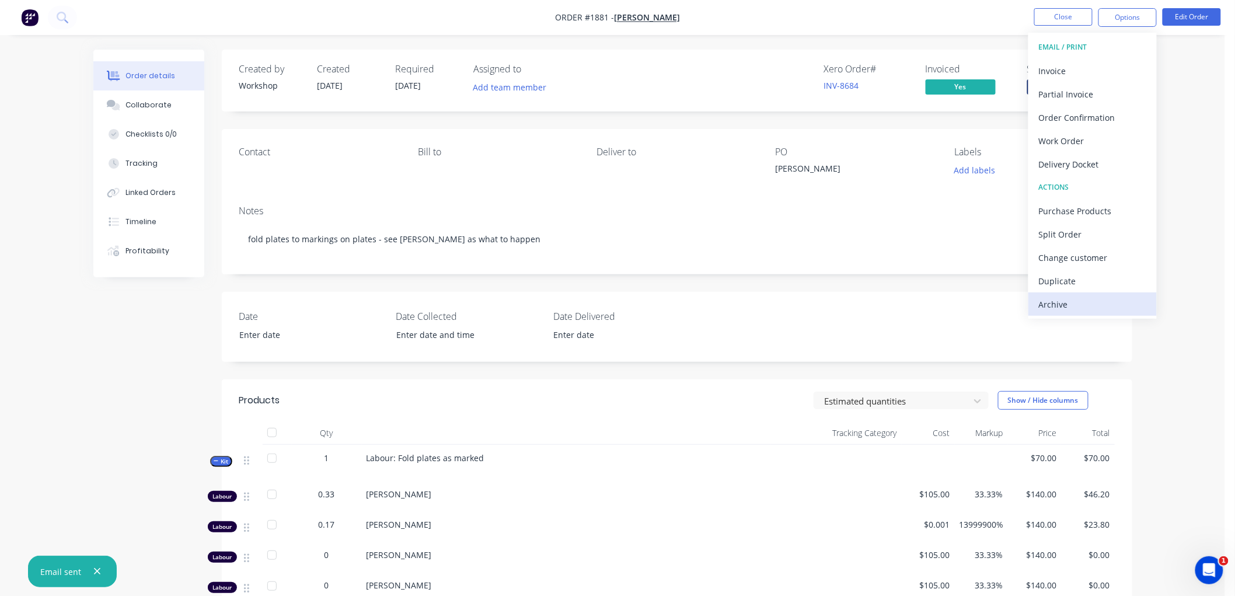
click at [1070, 297] on div "Archive" at bounding box center [1092, 304] width 107 height 17
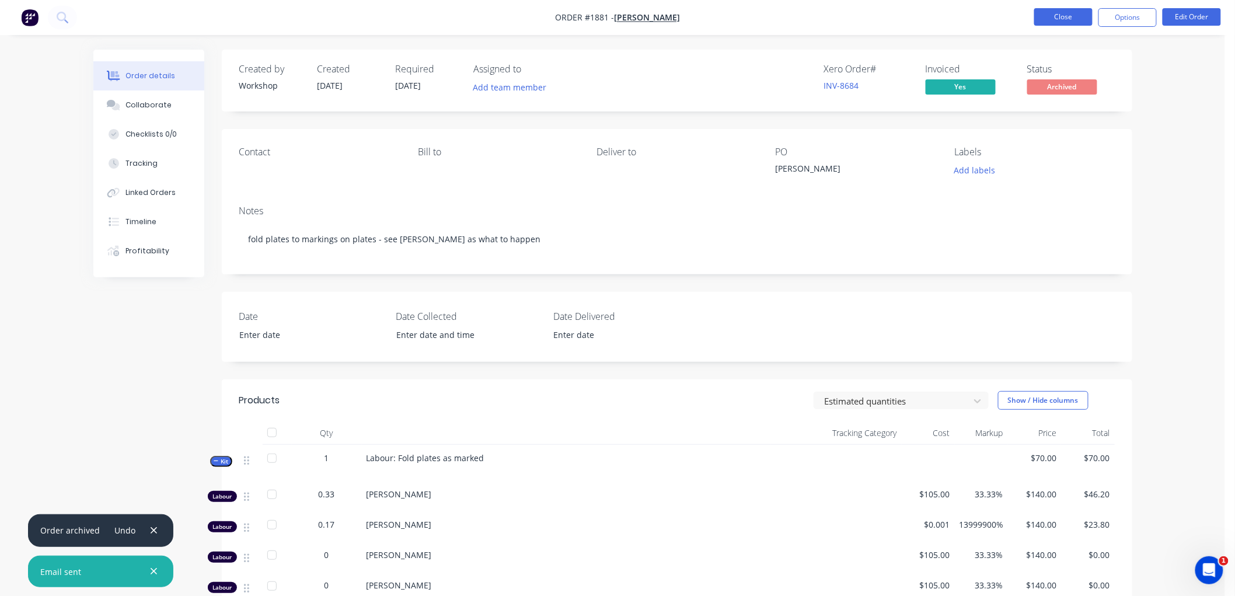
click at [1063, 11] on button "Close" at bounding box center [1063, 17] width 58 height 18
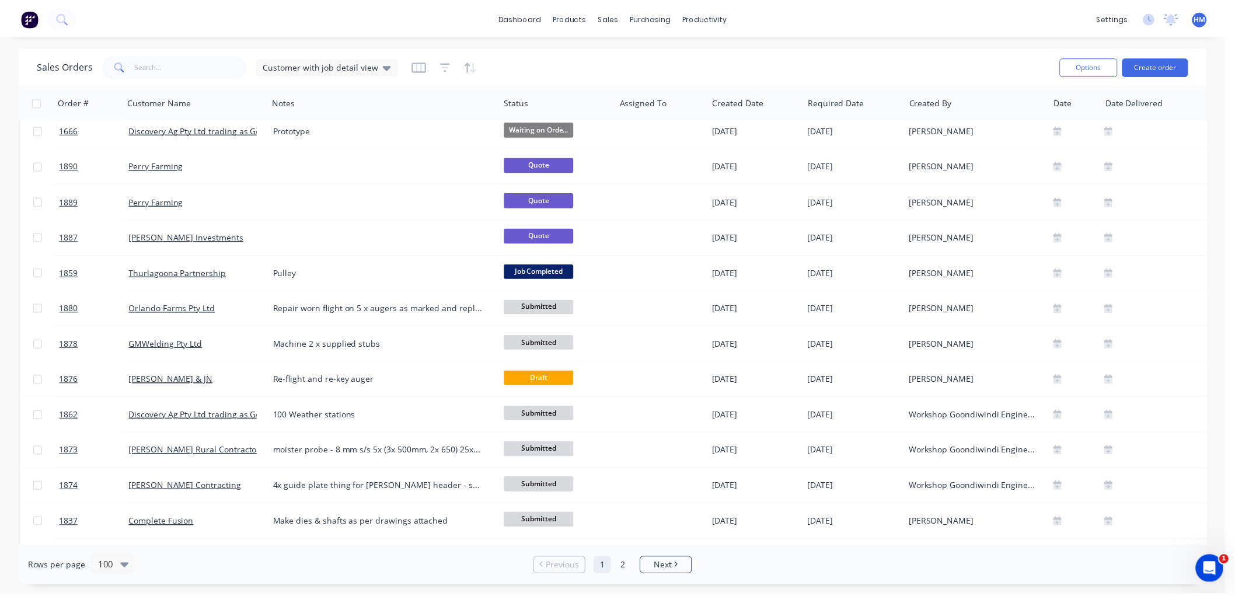
scroll to position [778, 0]
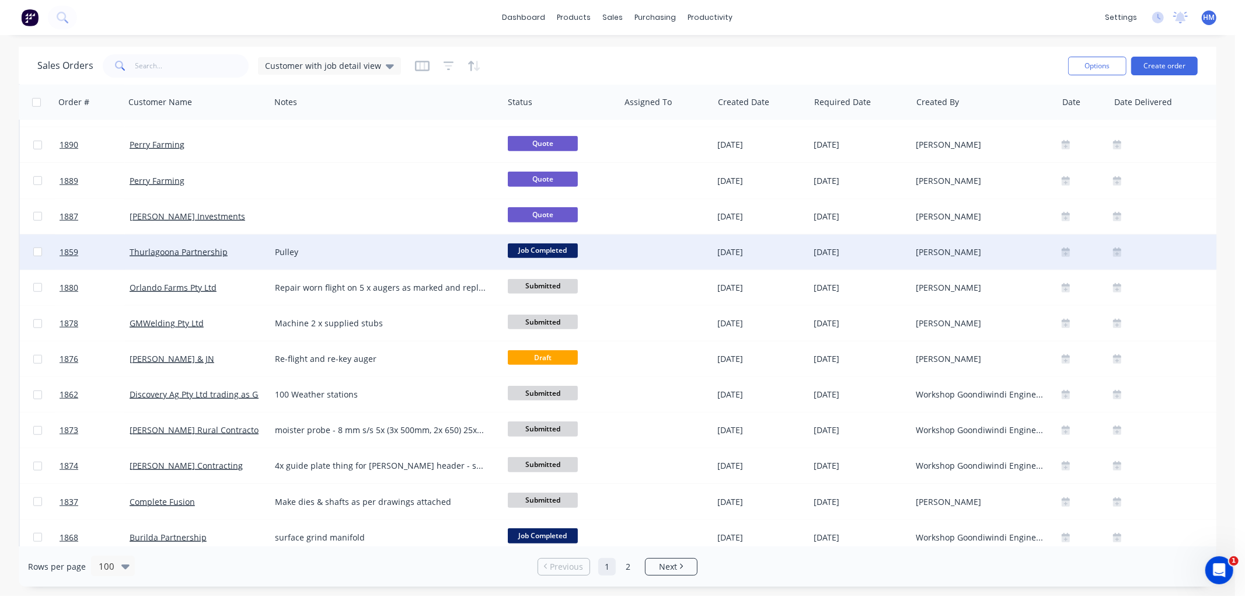
click at [248, 245] on div "Thurlagoona Partnership" at bounding box center [197, 252] width 145 height 35
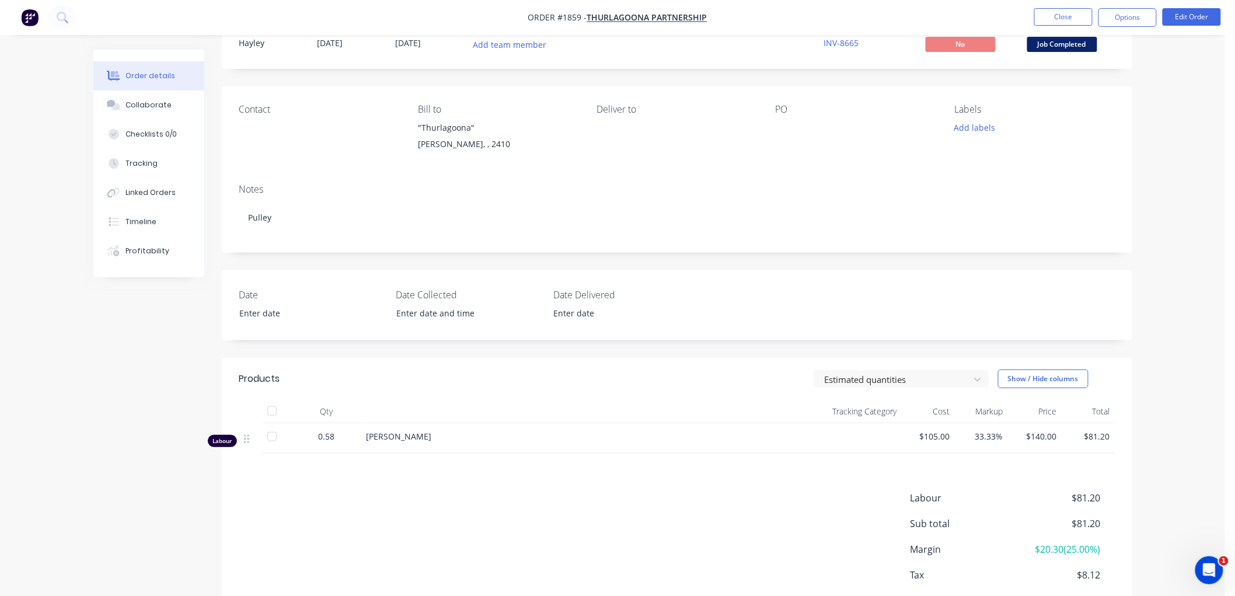
scroll to position [65, 0]
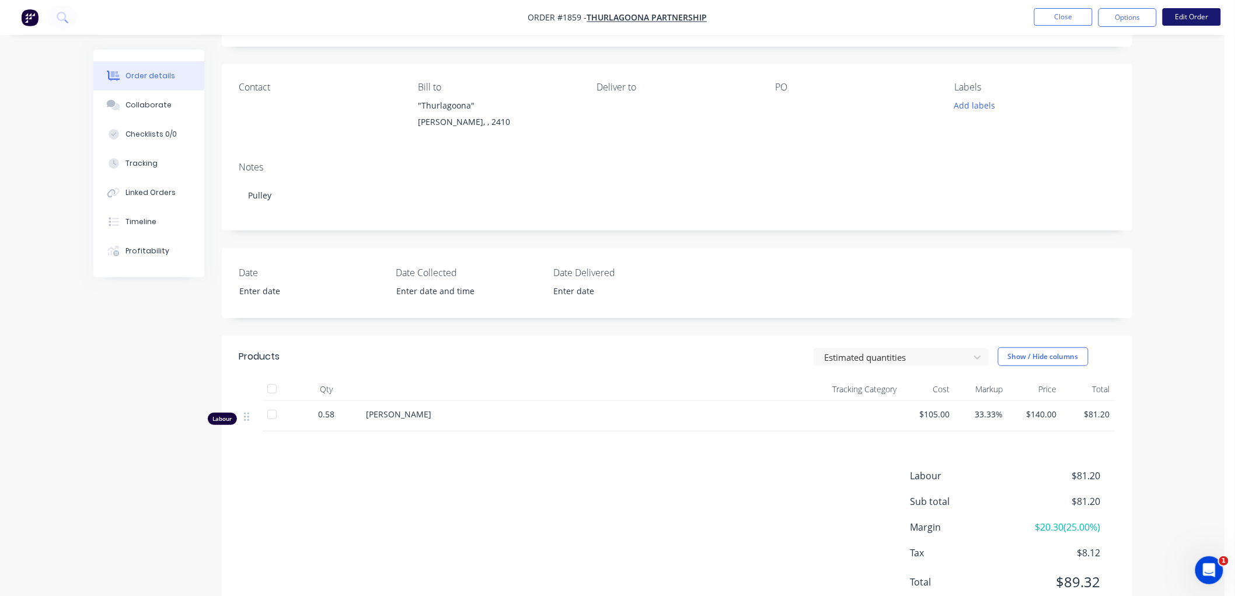
click at [1200, 13] on button "Edit Order" at bounding box center [1192, 17] width 58 height 18
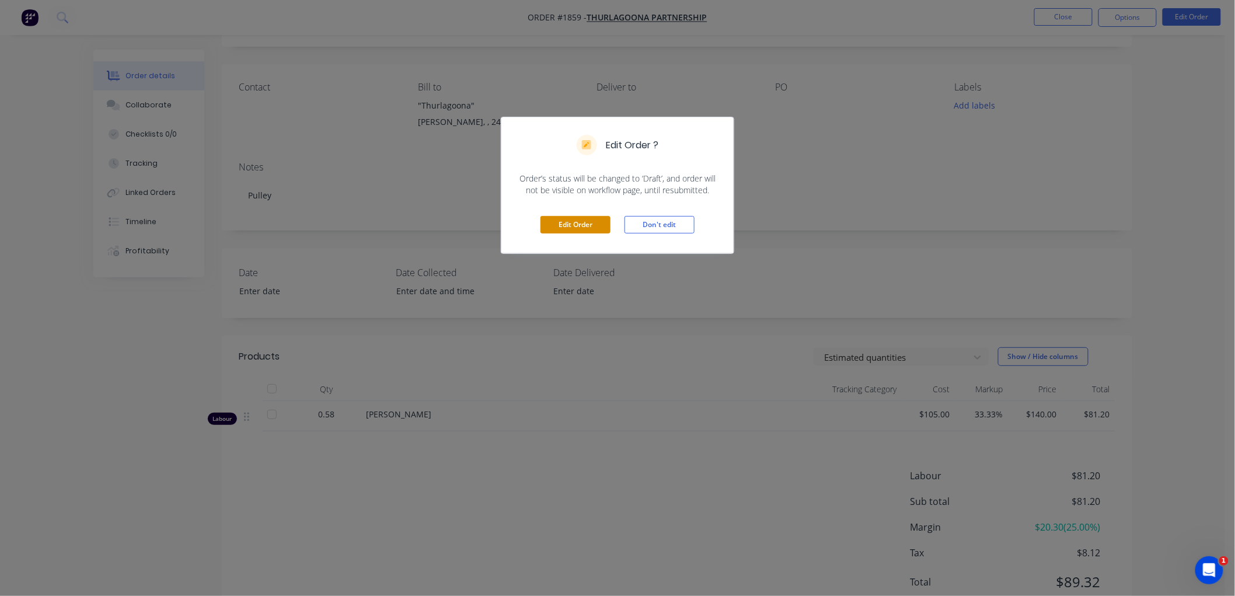
click at [553, 231] on button "Edit Order" at bounding box center [576, 225] width 70 height 18
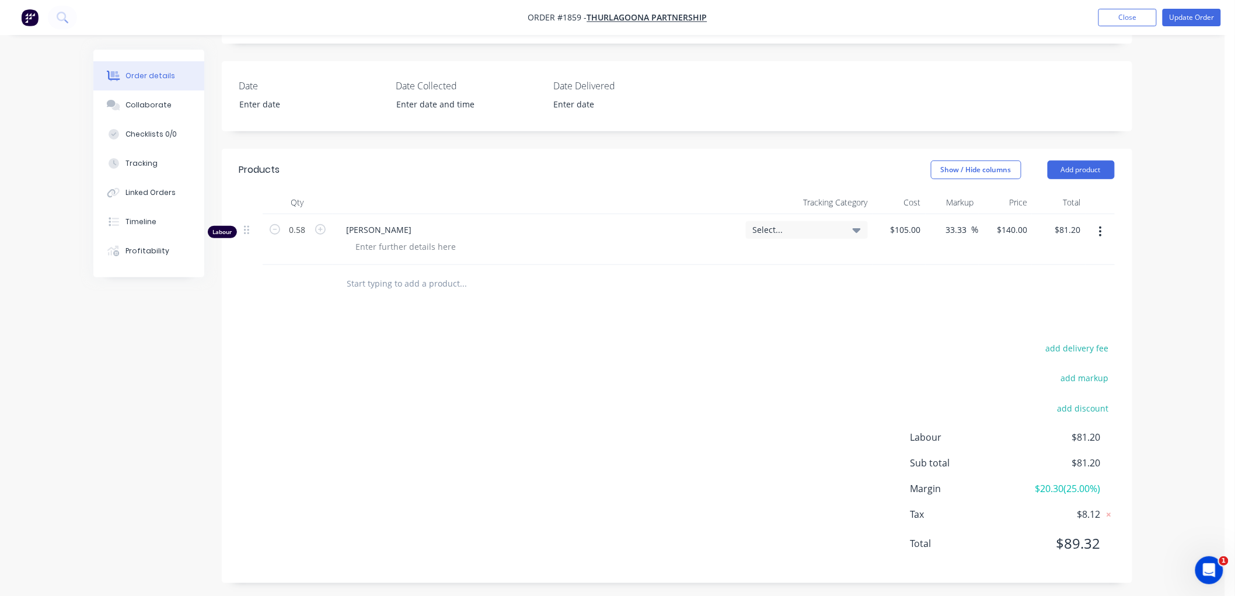
scroll to position [257, 0]
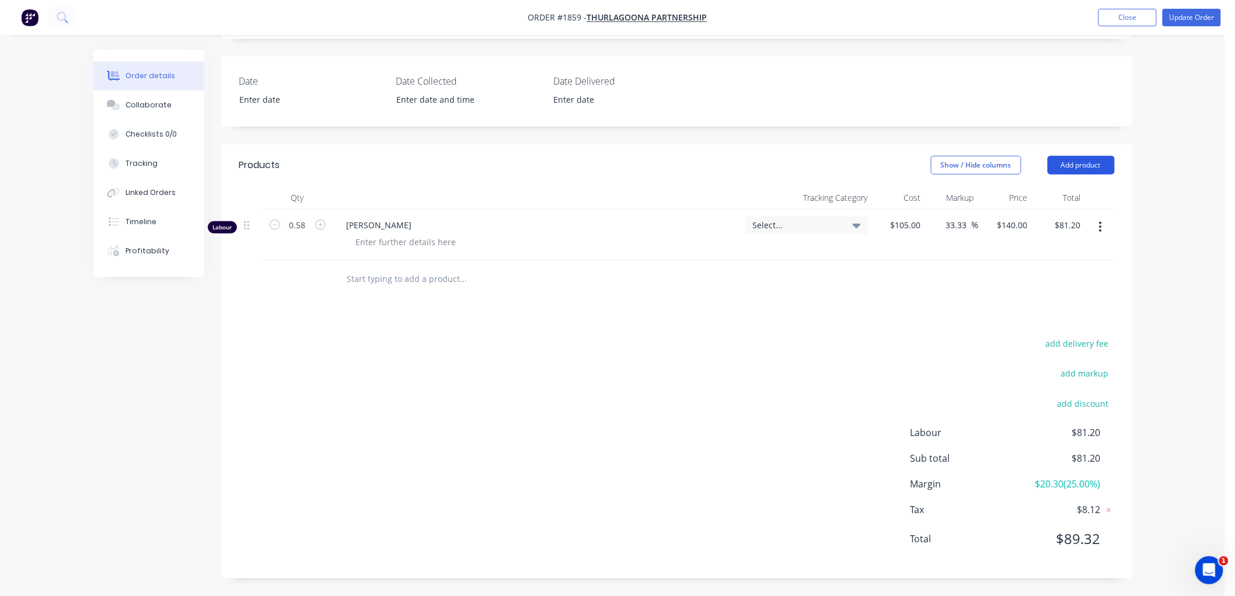
click at [1086, 158] on button "Add product" at bounding box center [1081, 165] width 67 height 19
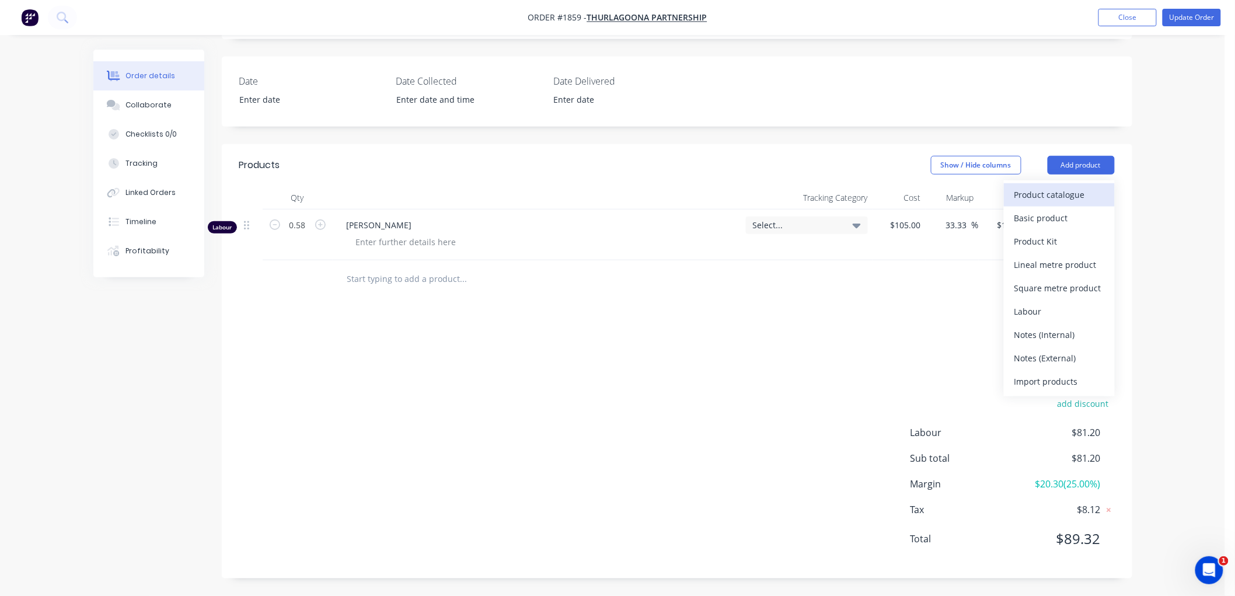
click at [1056, 194] on div "Product catalogue" at bounding box center [1060, 194] width 90 height 17
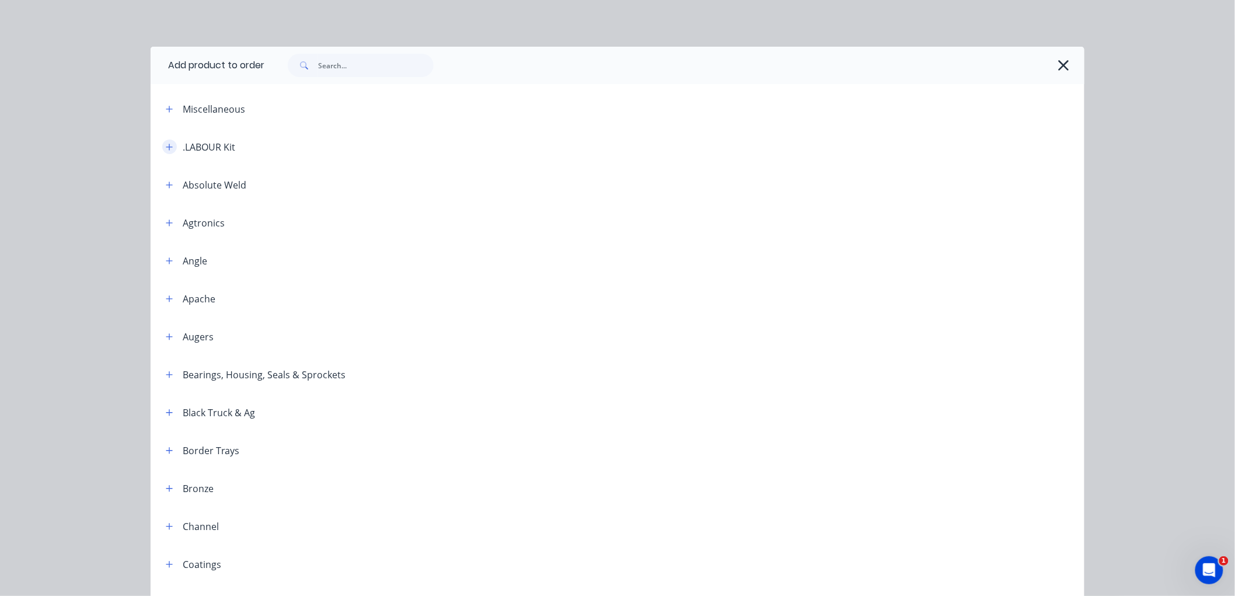
click at [166, 147] on icon "button" at bounding box center [169, 147] width 7 height 8
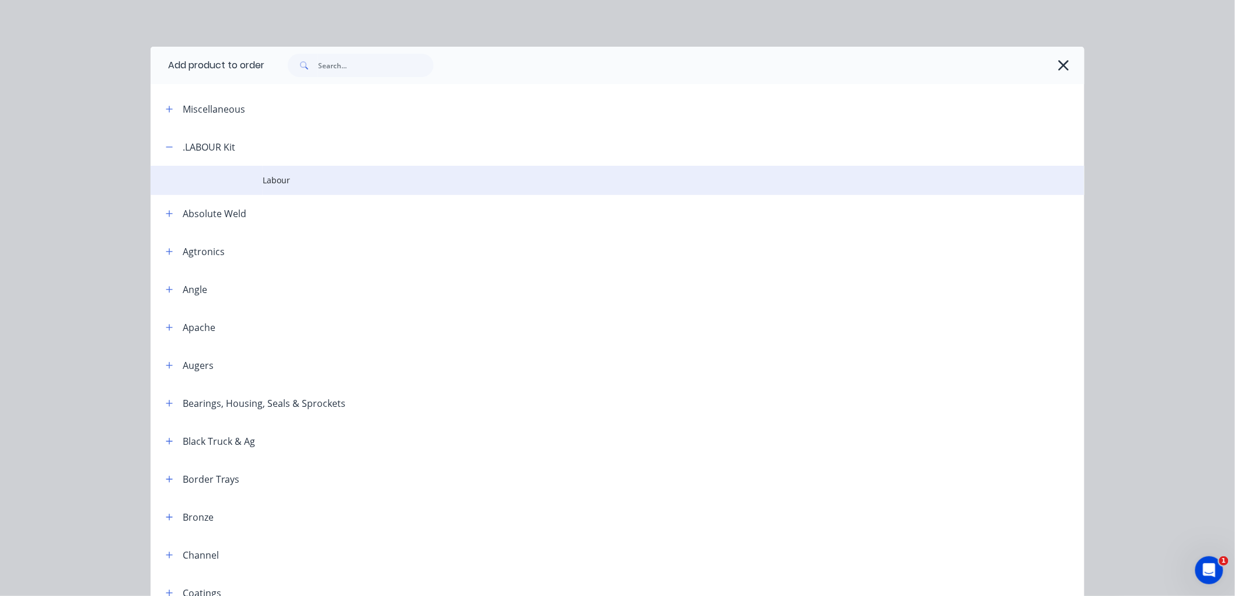
click at [284, 189] on td "Labour" at bounding box center [674, 180] width 822 height 29
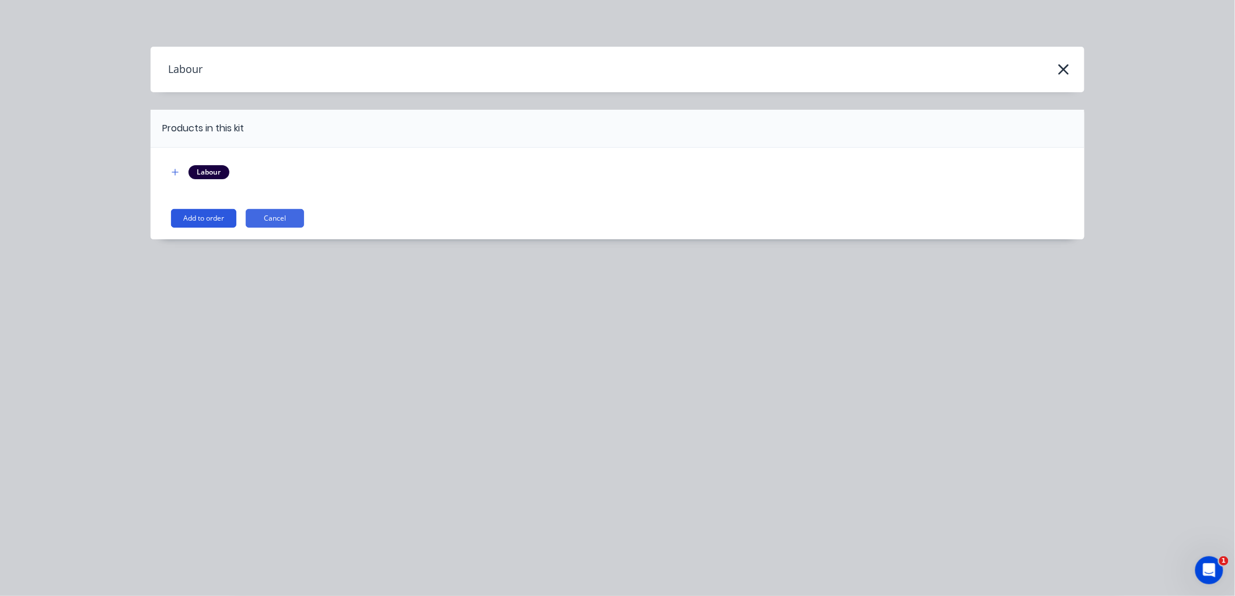
click at [197, 223] on button "Add to order" at bounding box center [203, 218] width 65 height 19
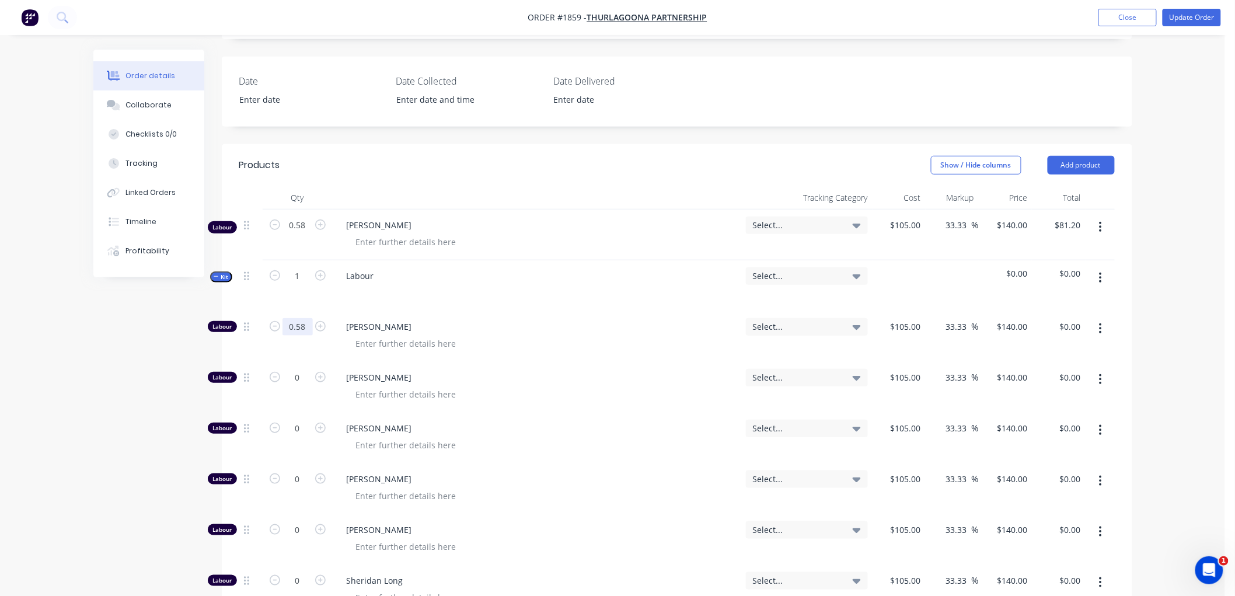
type input "0.58"
type input "$81.20"
drag, startPoint x: 1102, startPoint y: 328, endPoint x: 849, endPoint y: 447, distance: 278.9
click at [849, 447] on div "Select..." at bounding box center [806, 438] width 131 height 51
click at [1102, 328] on icon "button" at bounding box center [1100, 328] width 3 height 13
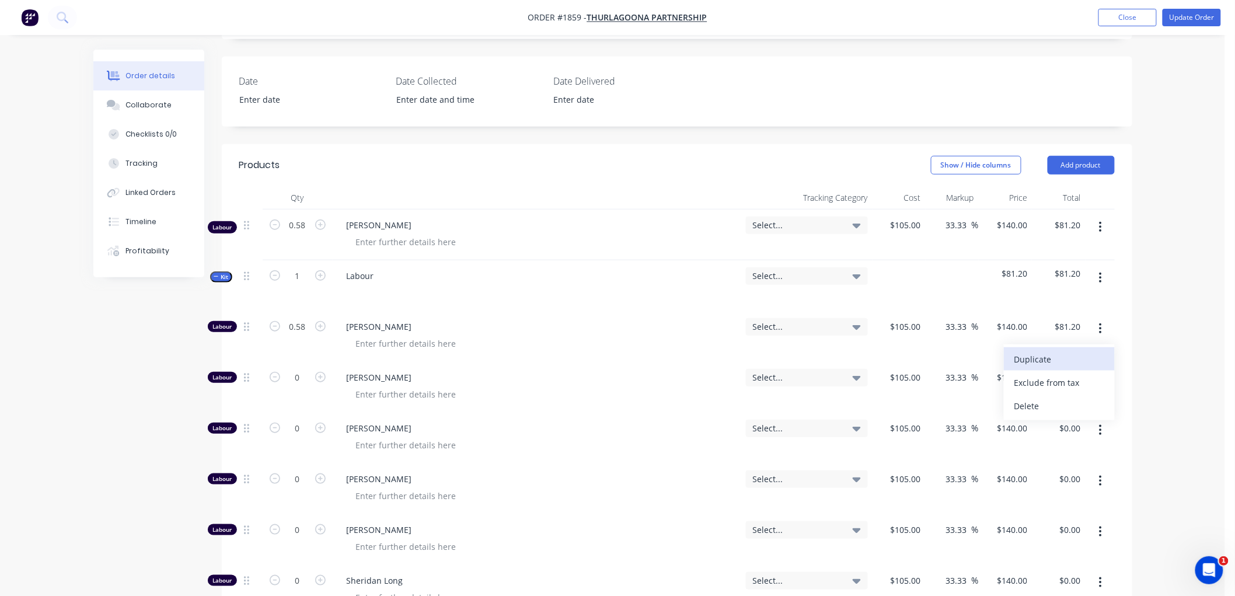
click at [1070, 355] on div "Duplicate" at bounding box center [1060, 359] width 90 height 17
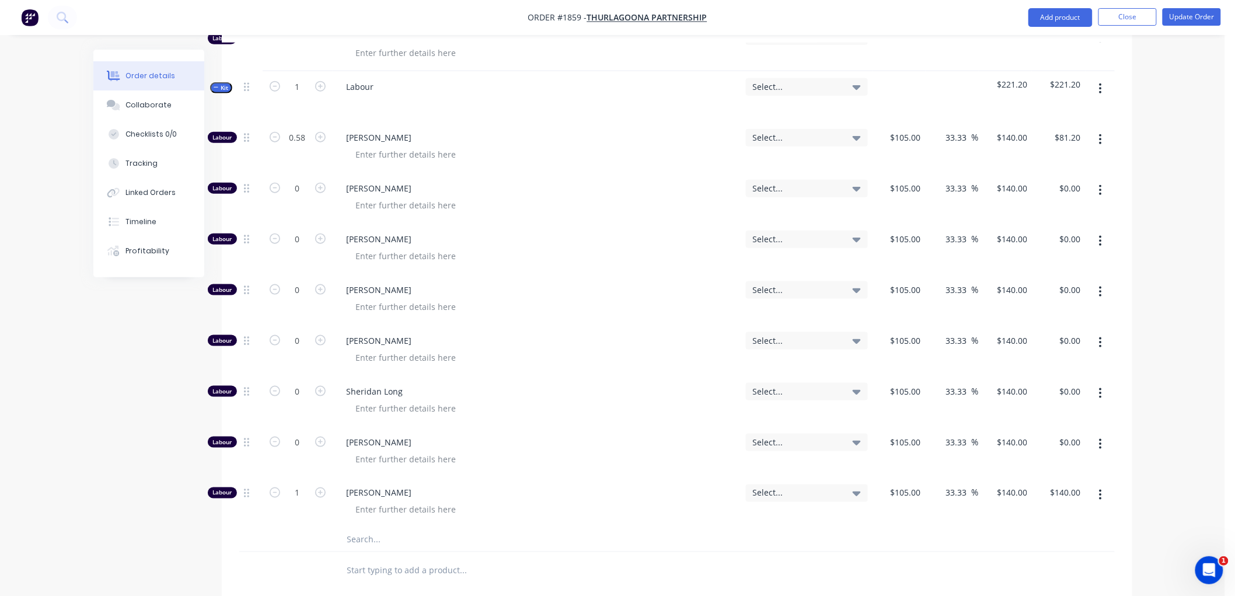
scroll to position [452, 0]
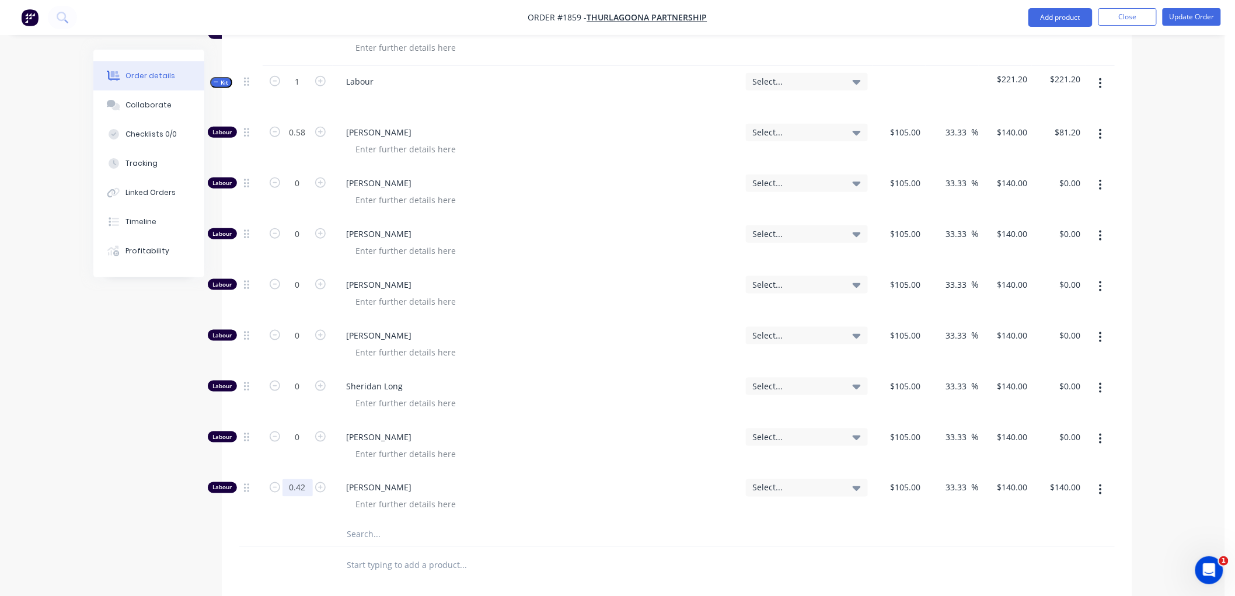
type input "0.42"
type input "$58.80"
click at [336, 531] on div at bounding box center [543, 534] width 420 height 23
click at [901, 483] on div "105 105" at bounding box center [899, 497] width 53 height 51
type input "$0.001"
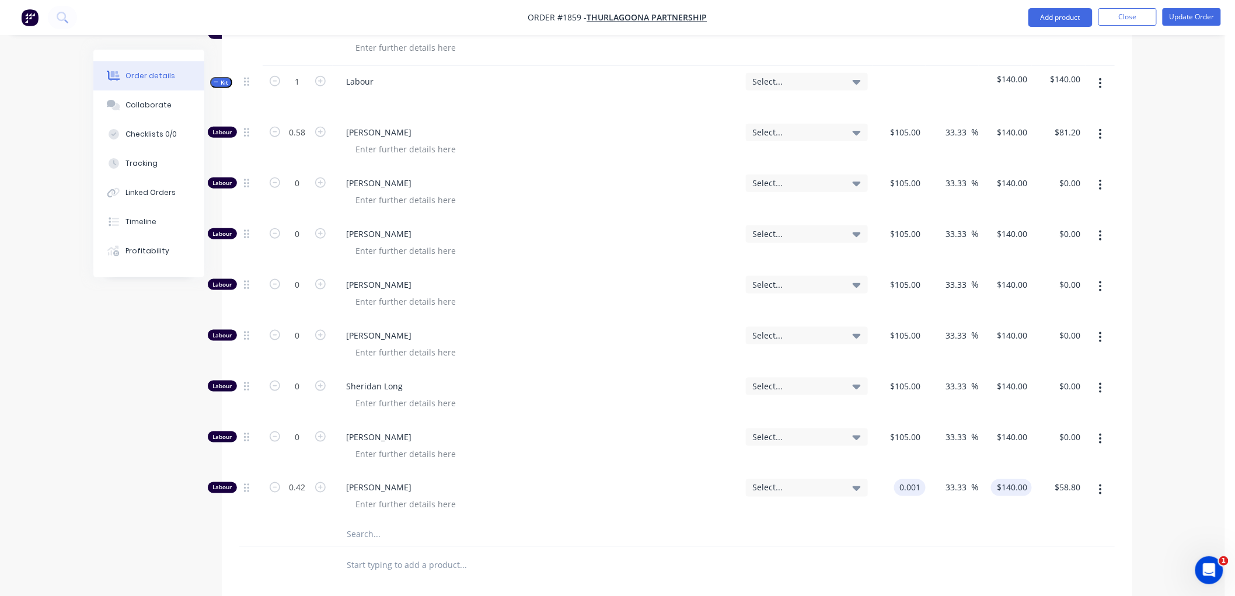
type input "0.0013"
type input "$0.00"
click at [1013, 491] on input "0.0013" at bounding box center [1014, 487] width 36 height 17
type input "140"
type input "13999900"
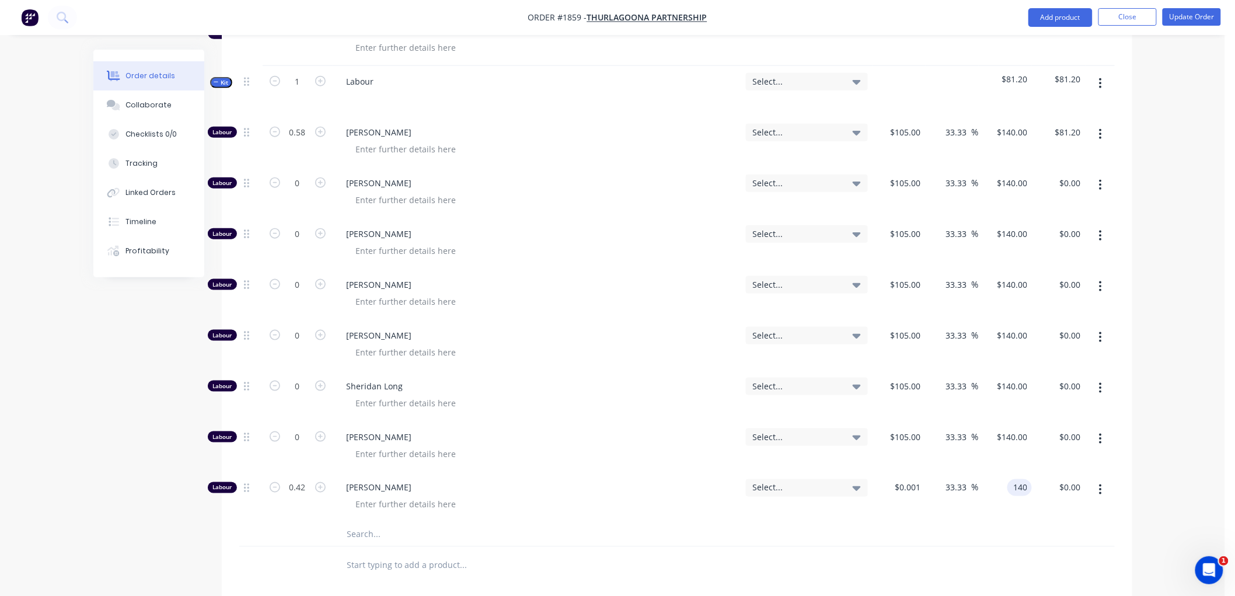
type input "$140.00"
type input "$58.80"
click at [1011, 503] on div "$140.00 140" at bounding box center [1005, 497] width 53 height 51
click at [210, 88] on div "Order details Collaborate Checklists 0/0 Tracking Linked Orders Timeline Profit…" at bounding box center [157, 164] width 128 height 228
click at [216, 85] on icon "button" at bounding box center [216, 82] width 5 height 6
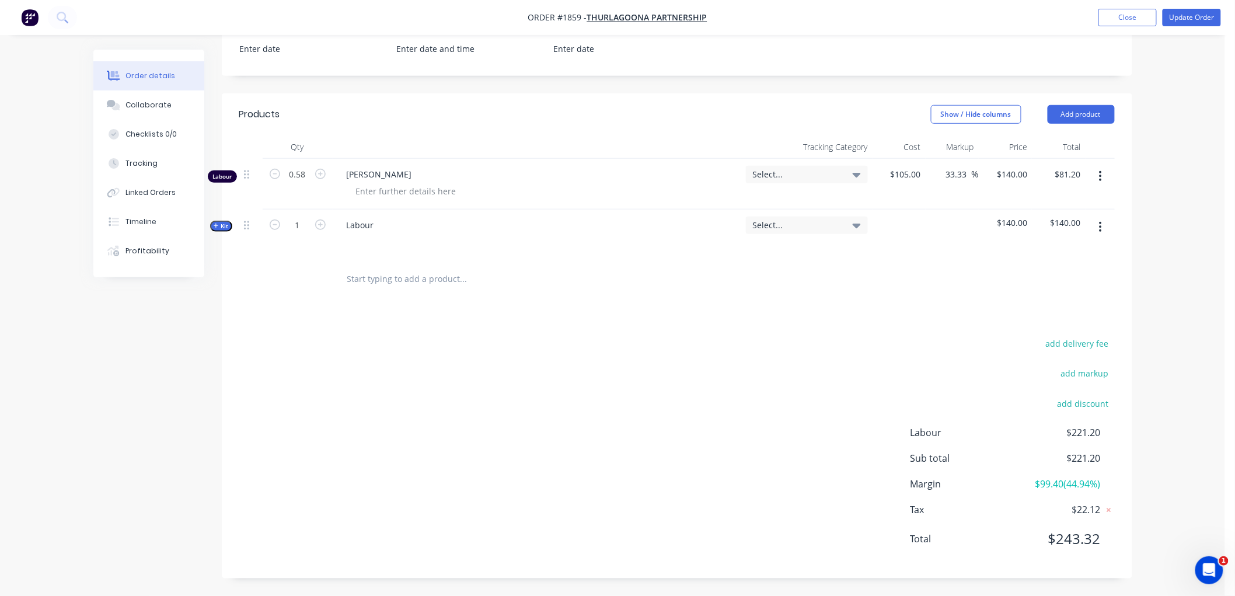
scroll to position [308, 0]
click at [1098, 172] on button "button" at bounding box center [1100, 176] width 27 height 21
click at [1063, 271] on div "Delete" at bounding box center [1060, 277] width 90 height 17
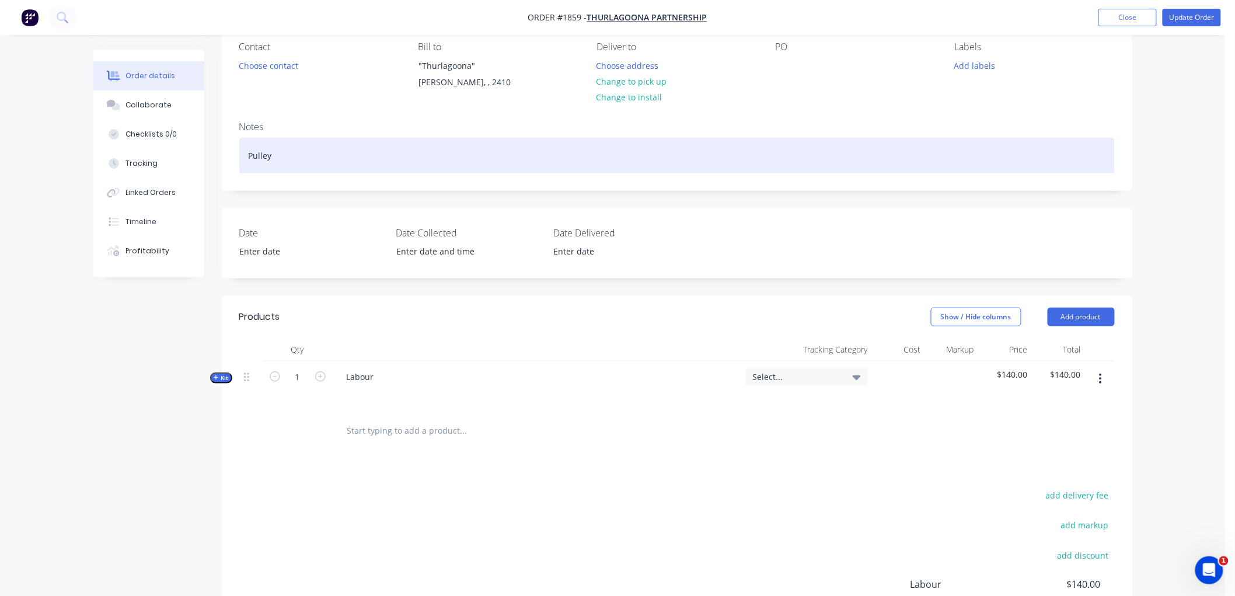
scroll to position [62, 0]
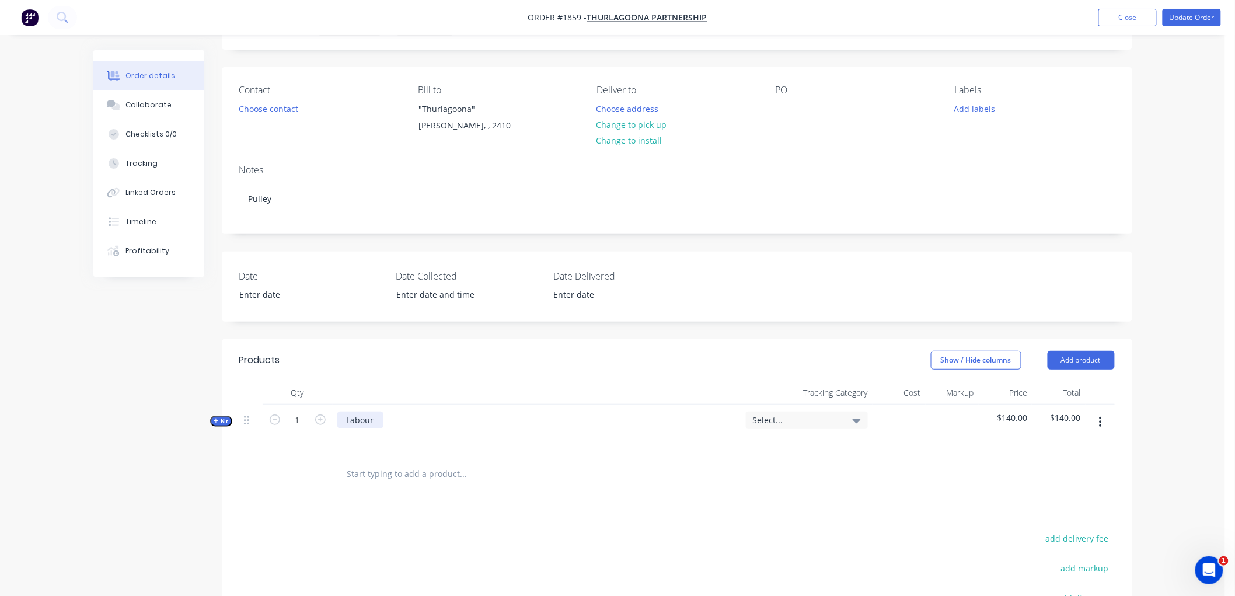
click at [382, 423] on div "Labour" at bounding box center [360, 420] width 46 height 17
click at [1203, 18] on button "Update Order" at bounding box center [1192, 18] width 58 height 18
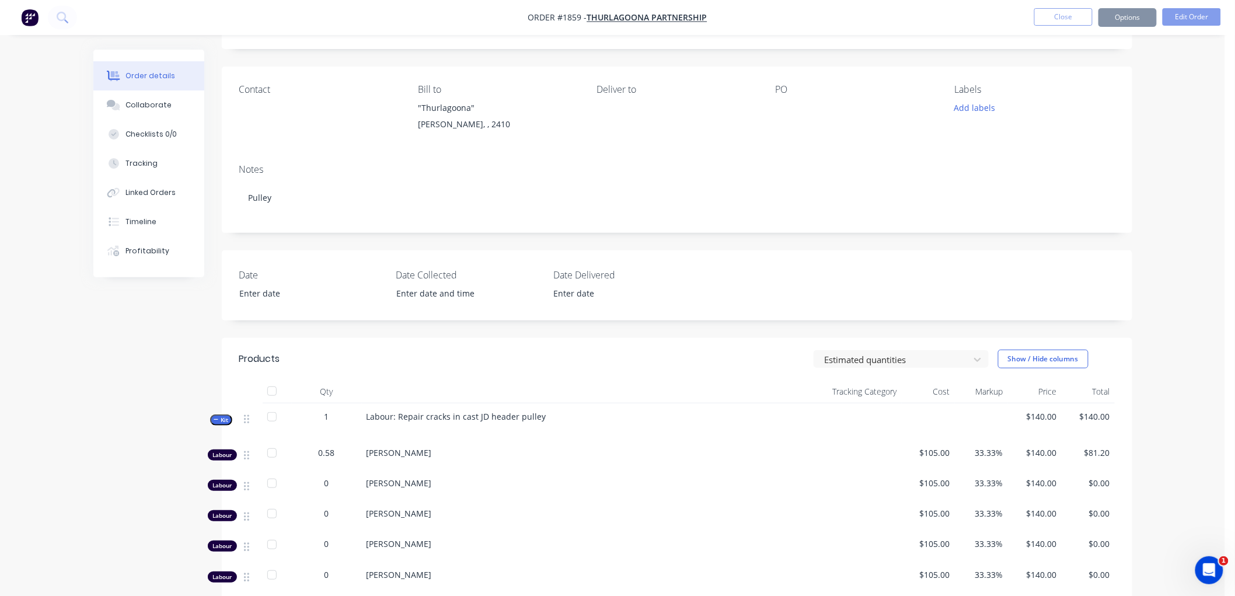
scroll to position [0, 0]
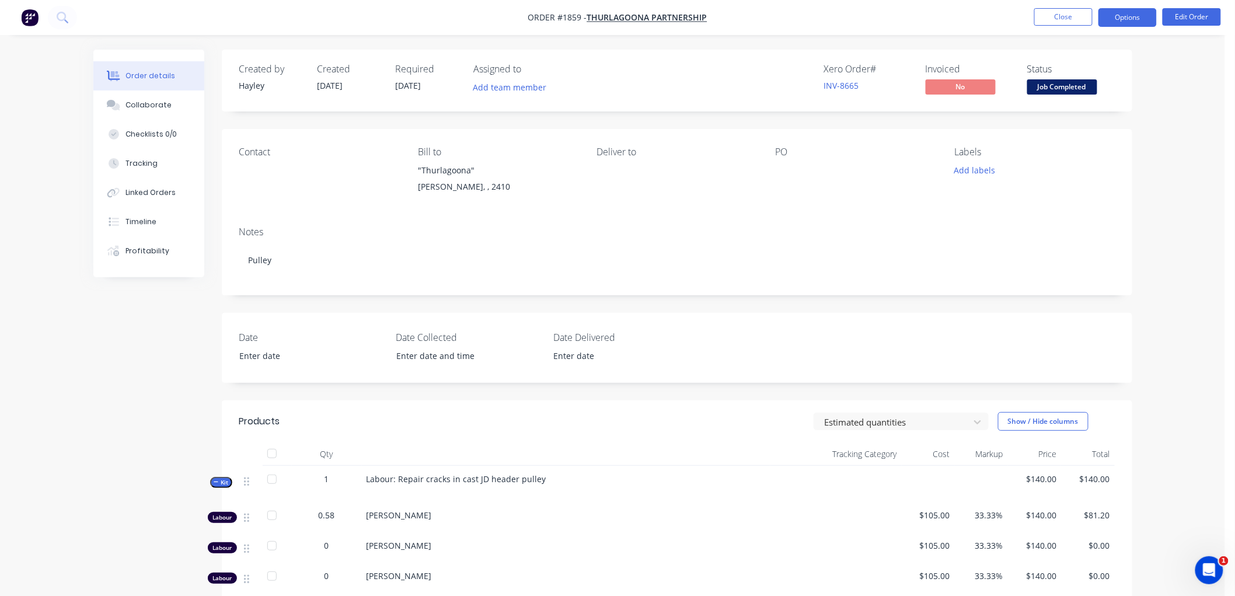
click at [1137, 11] on button "Options" at bounding box center [1128, 17] width 58 height 19
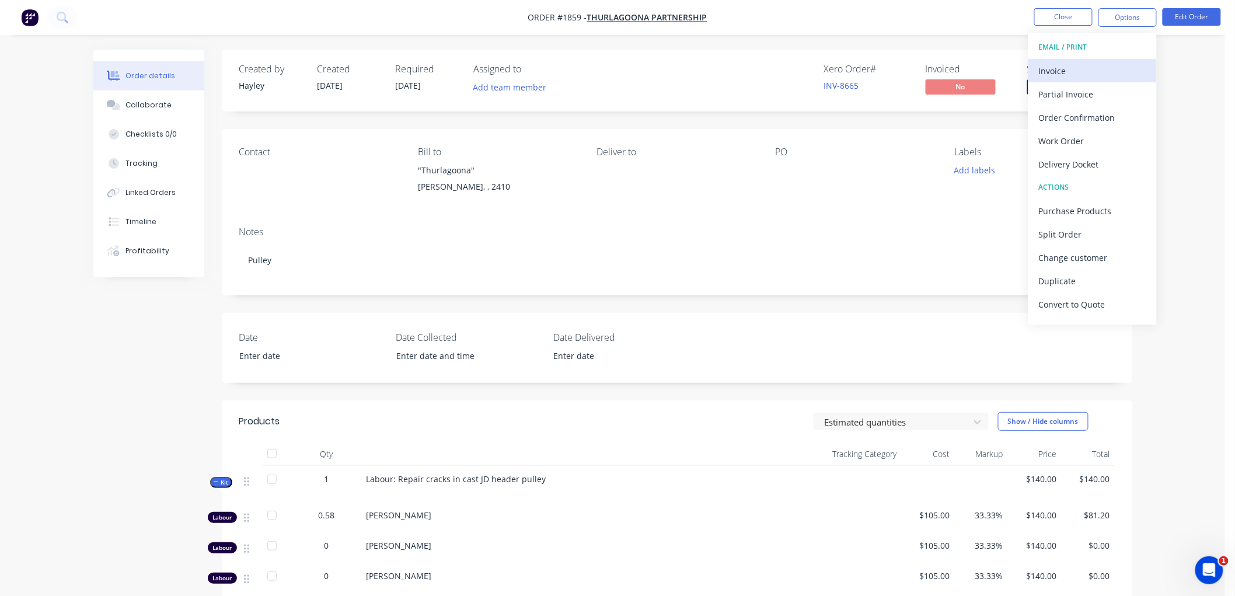
click at [1077, 70] on div "Invoice" at bounding box center [1092, 70] width 107 height 17
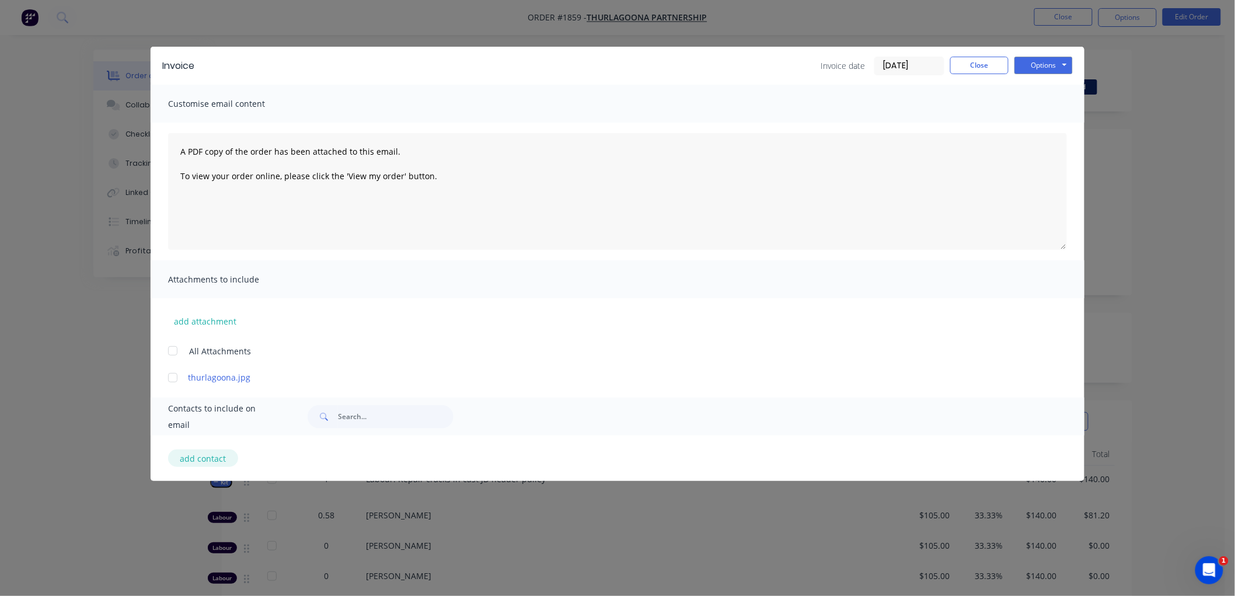
click at [208, 460] on button "add contact" at bounding box center [203, 459] width 70 height 18
select select "AU"
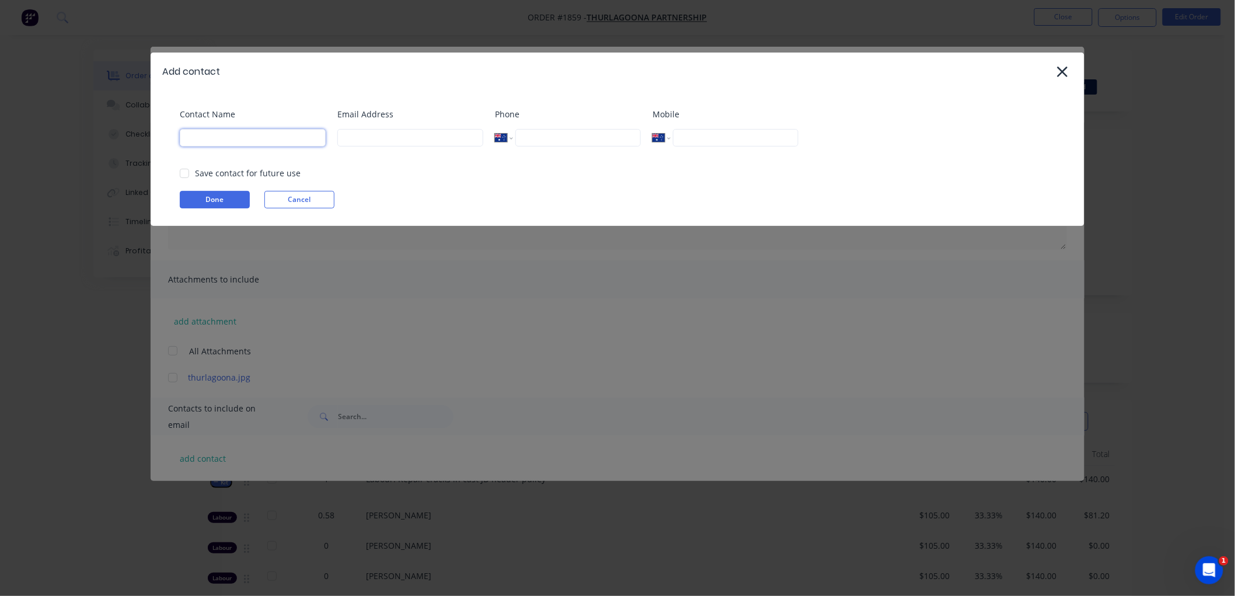
click at [246, 141] on input at bounding box center [253, 138] width 146 height 18
type input "Accounts"
click at [395, 135] on input at bounding box center [410, 138] width 146 height 18
paste input "[EMAIL_ADDRESS][DOMAIN_NAME]"
click at [183, 171] on div at bounding box center [184, 173] width 23 height 23
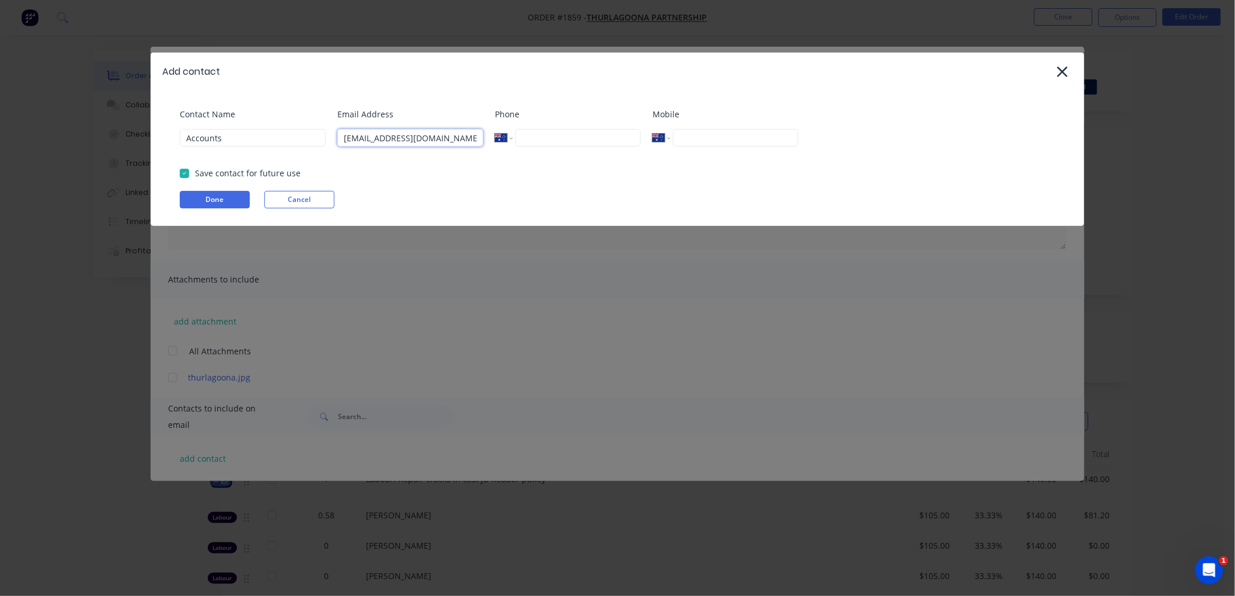
type input "[EMAIL_ADDRESS][DOMAIN_NAME]"
click at [720, 136] on input "tel" at bounding box center [736, 138] width 126 height 18
paste input "0427 015 539"
type input "0427 015 539"
click at [201, 199] on button "Done" at bounding box center [215, 200] width 70 height 18
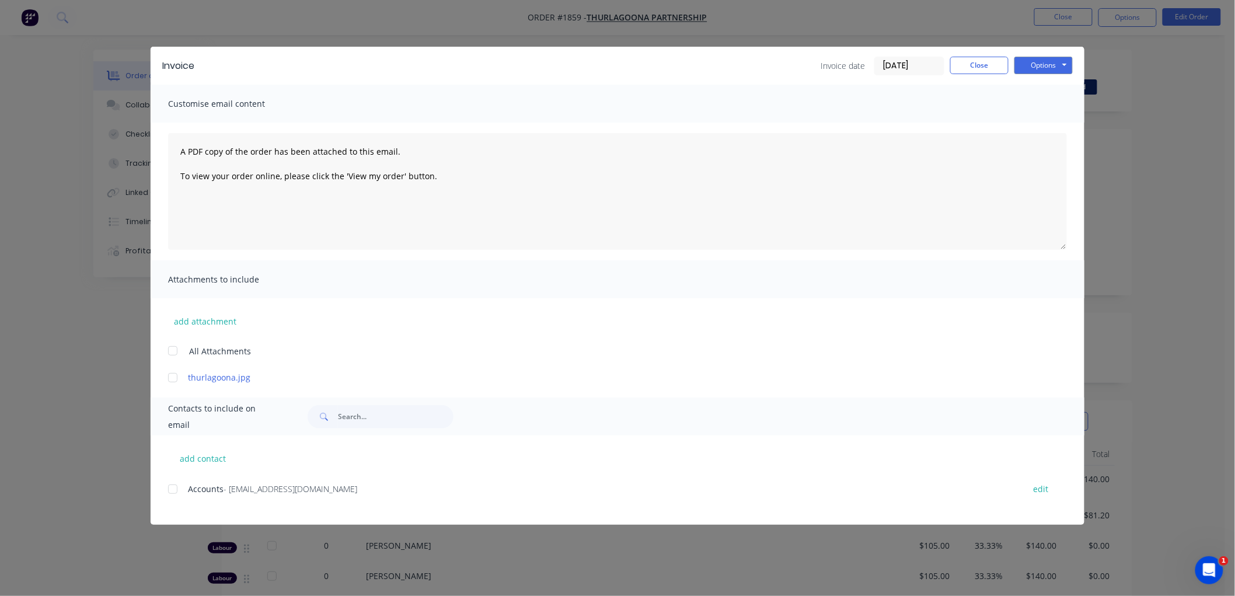
click at [176, 485] on div at bounding box center [172, 489] width 23 height 23
click at [904, 64] on input "[DATE]" at bounding box center [909, 66] width 69 height 18
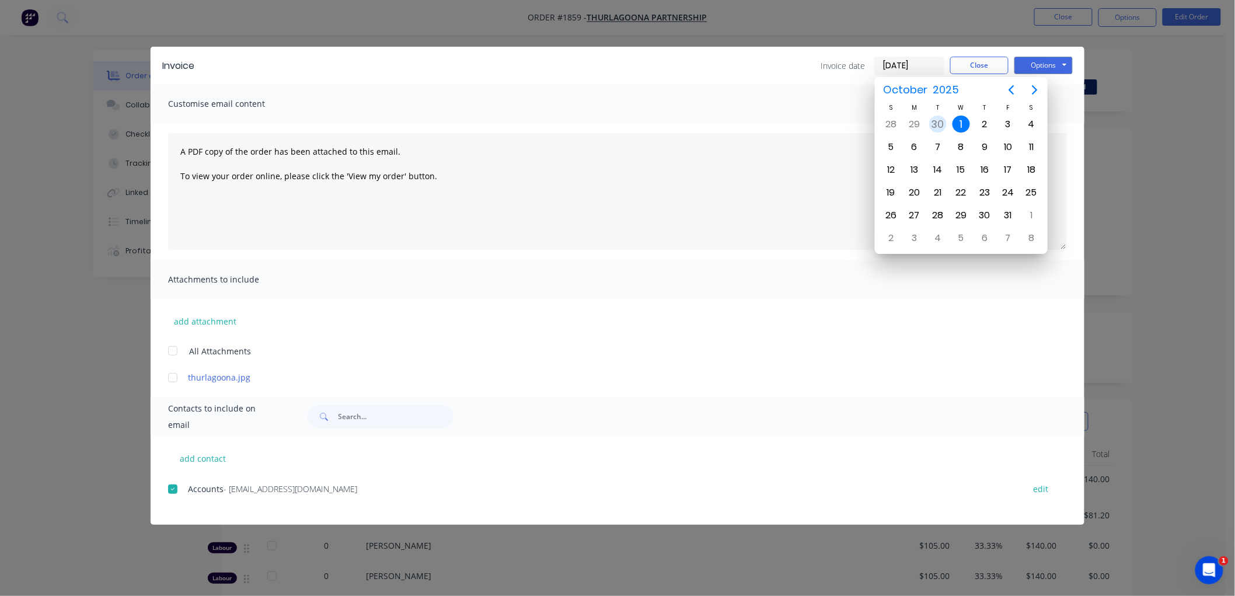
click at [947, 120] on div "30" at bounding box center [937, 124] width 23 height 22
type input "[DATE]"
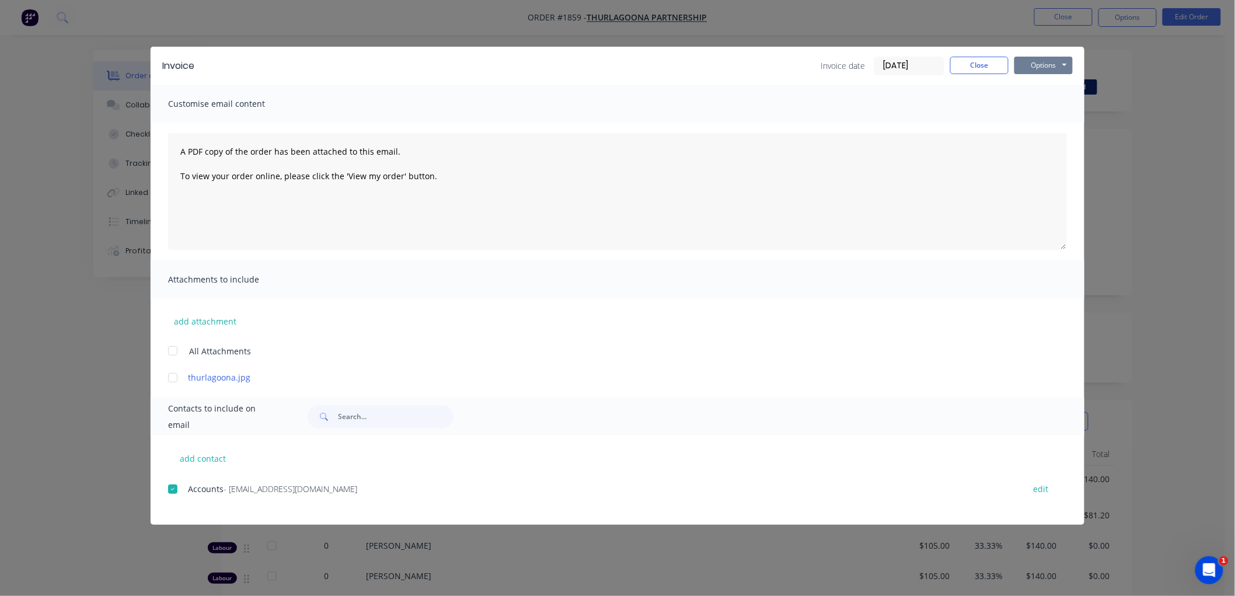
click at [1043, 62] on button "Options" at bounding box center [1044, 66] width 58 height 18
click at [1055, 118] on button "Email" at bounding box center [1052, 124] width 75 height 19
drag, startPoint x: 981, startPoint y: 61, endPoint x: 1156, endPoint y: 53, distance: 175.3
click at [984, 61] on button "Close" at bounding box center [979, 66] width 58 height 18
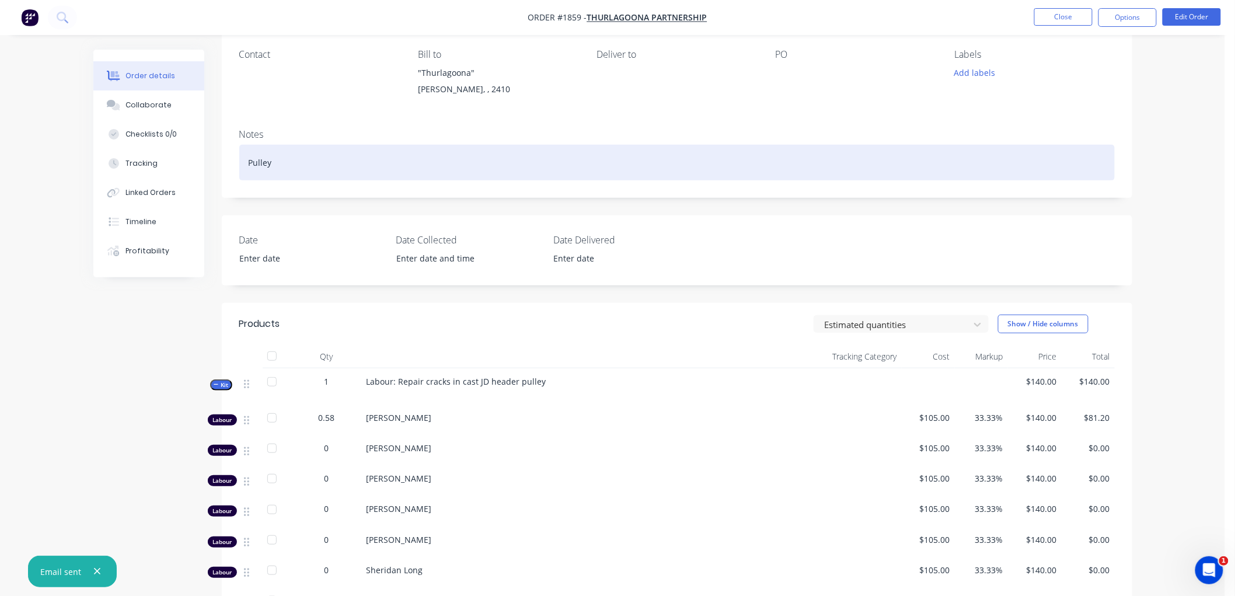
scroll to position [65, 0]
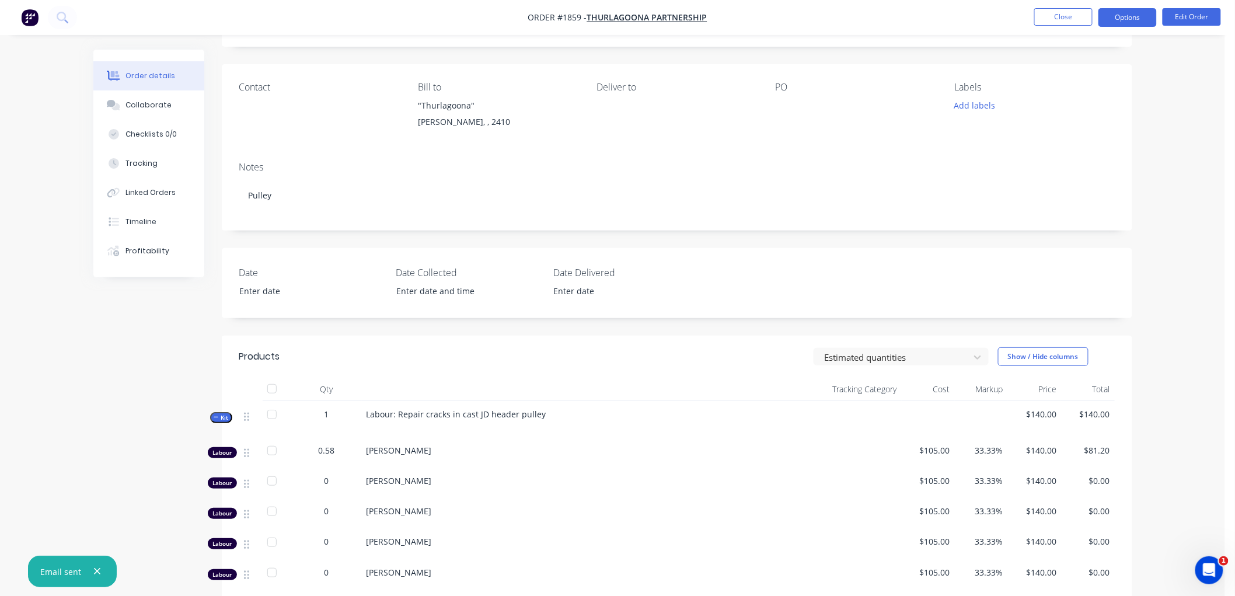
click at [1120, 22] on button "Options" at bounding box center [1128, 17] width 58 height 19
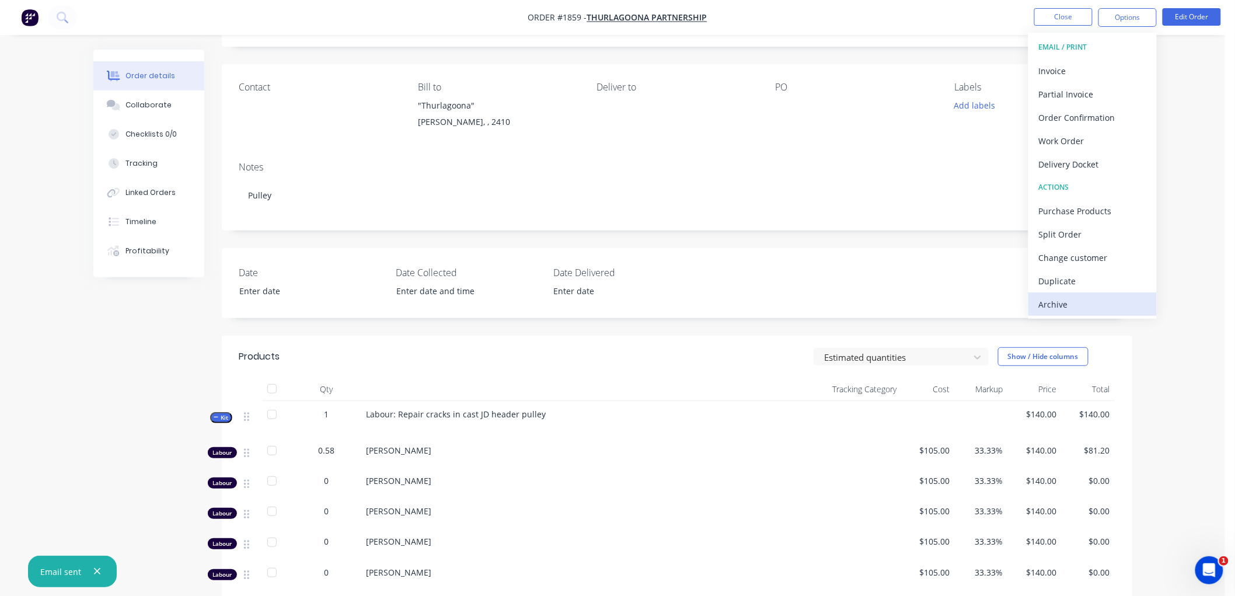
click at [1058, 311] on div "Archive" at bounding box center [1092, 304] width 107 height 17
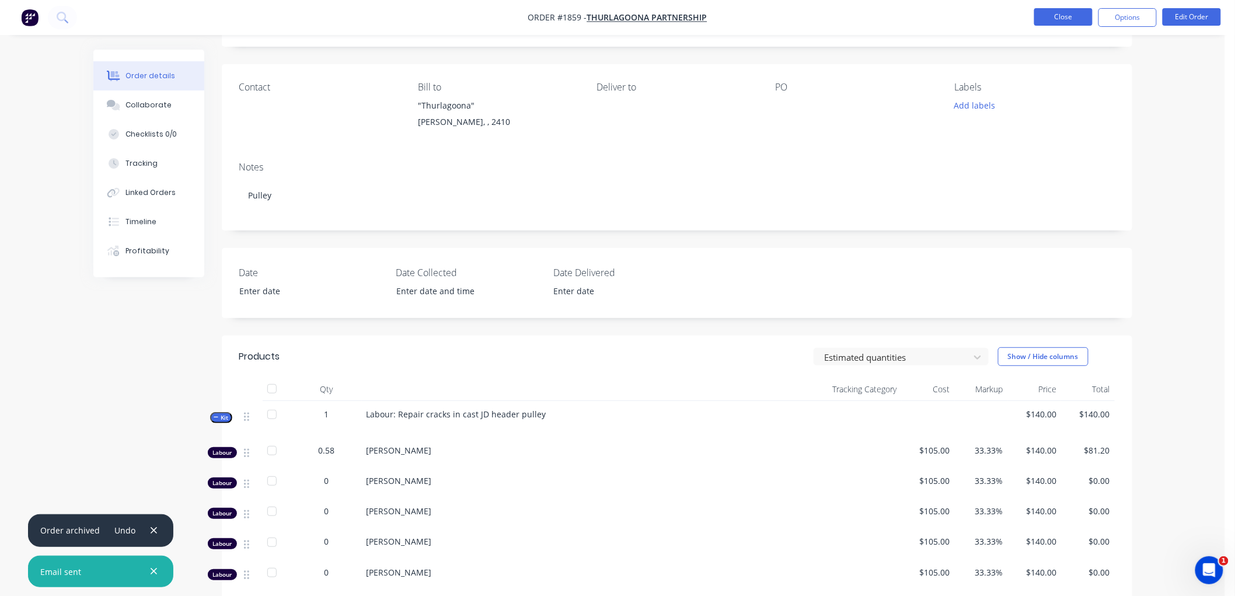
click at [1063, 20] on button "Close" at bounding box center [1063, 17] width 58 height 18
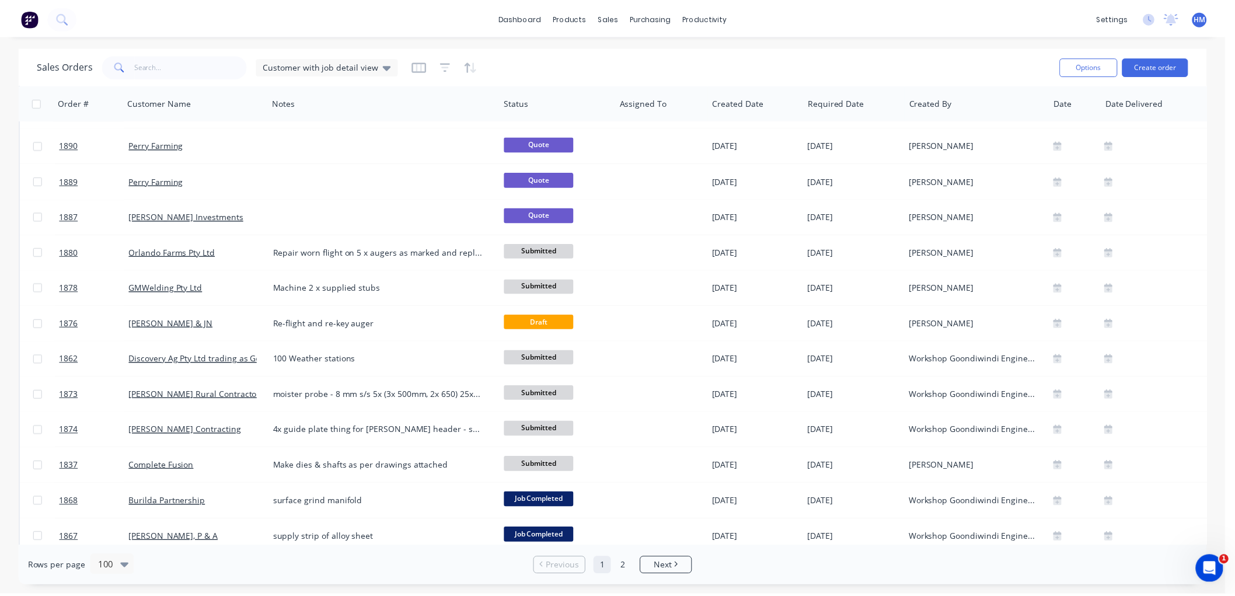
scroll to position [843, 0]
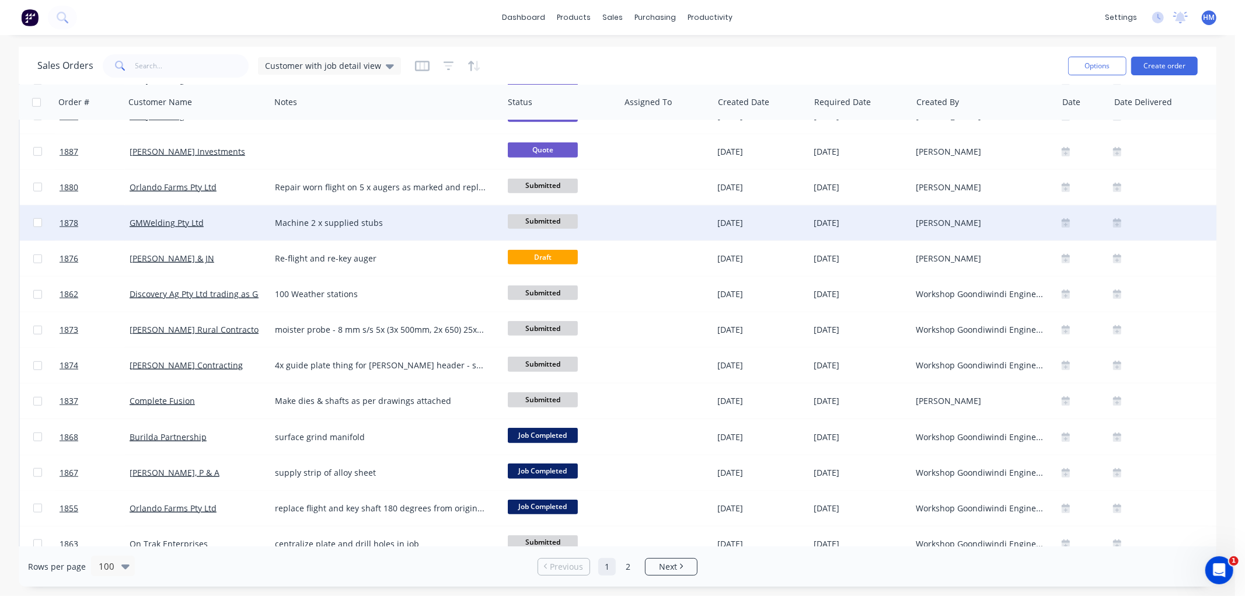
click at [232, 224] on div "GMWelding Pty Ltd" at bounding box center [195, 223] width 130 height 12
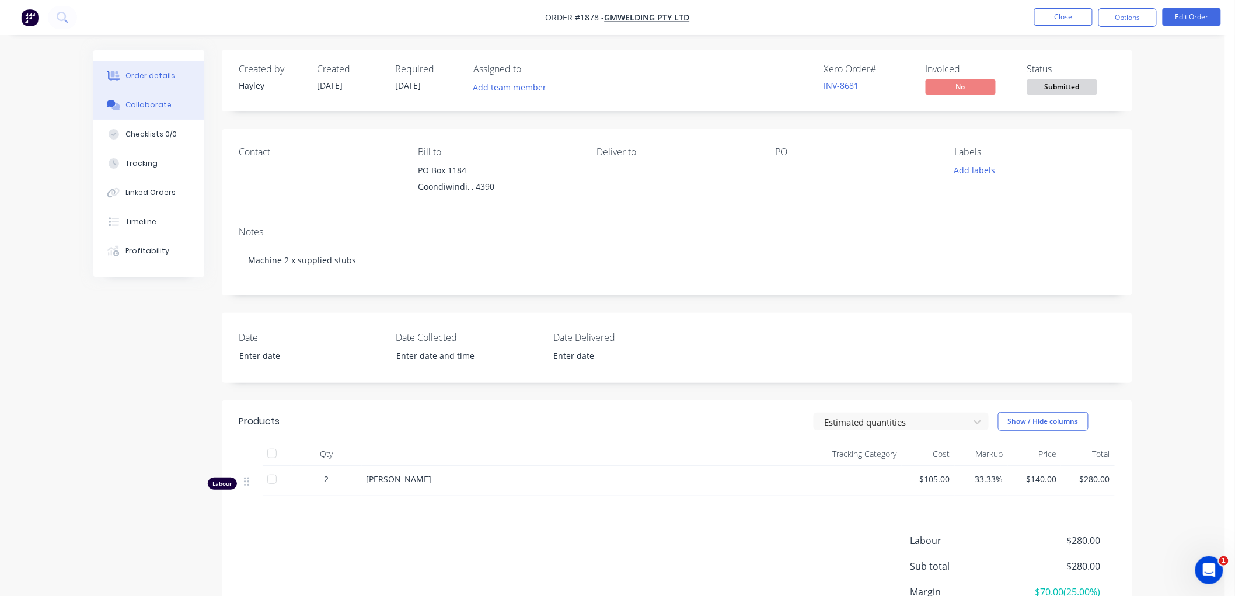
click at [141, 104] on div "Collaborate" at bounding box center [149, 105] width 46 height 11
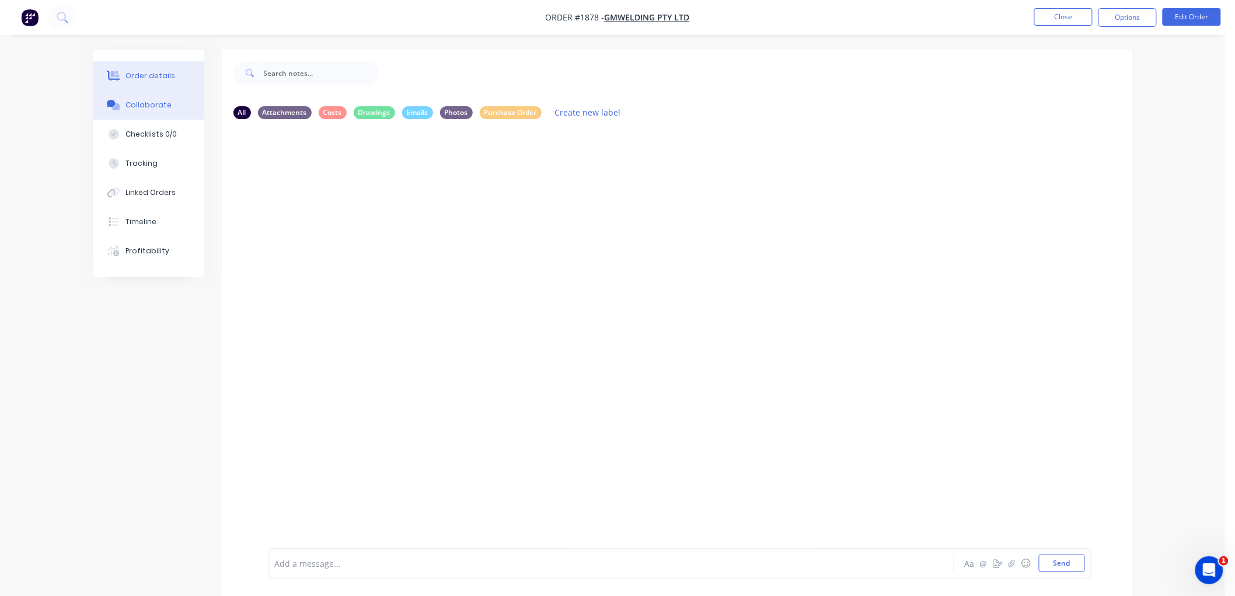
click at [144, 82] on button "Order details" at bounding box center [148, 75] width 111 height 29
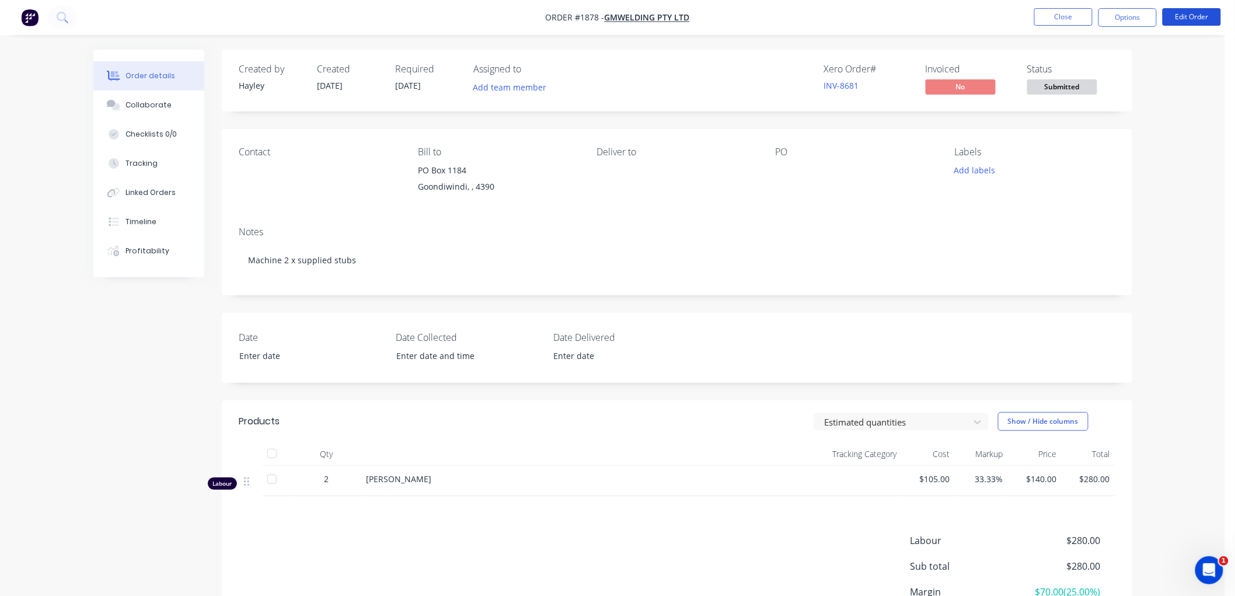
drag, startPoint x: 1175, startPoint y: 15, endPoint x: 1169, endPoint y: 63, distance: 48.3
click at [1169, 63] on div "Order #1878 - GMWelding Pty Ltd Close Options Edit Order Order details Collabor…" at bounding box center [612, 352] width 1225 height 704
click at [1193, 18] on button "Edit Order" at bounding box center [1192, 17] width 58 height 18
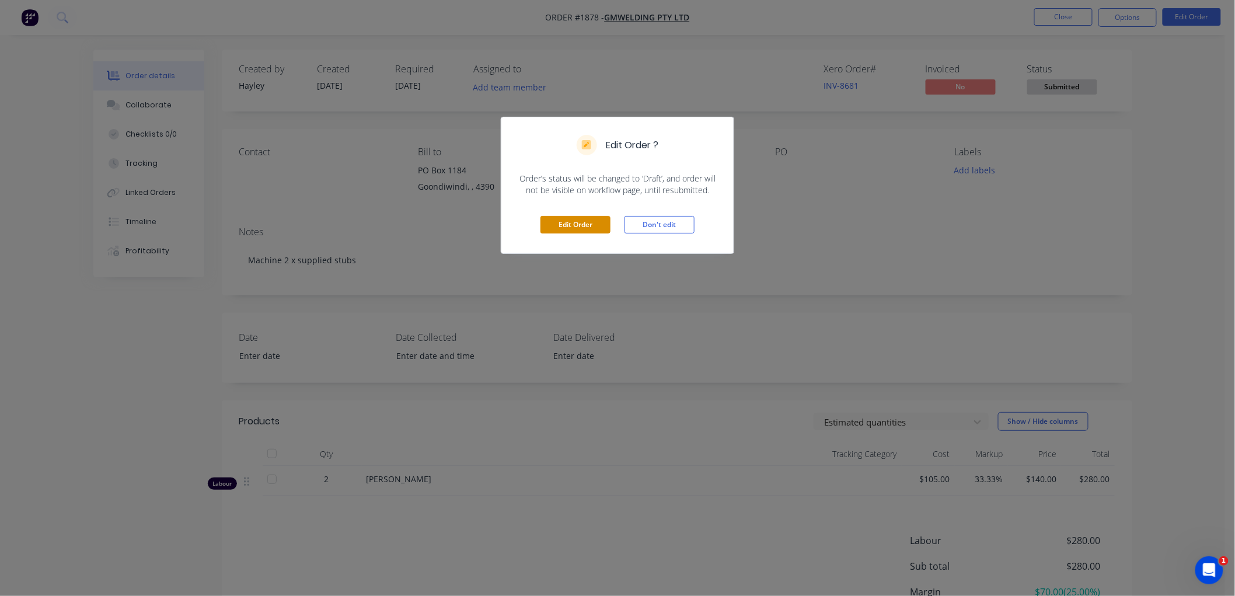
click at [601, 225] on button "Edit Order" at bounding box center [576, 225] width 70 height 18
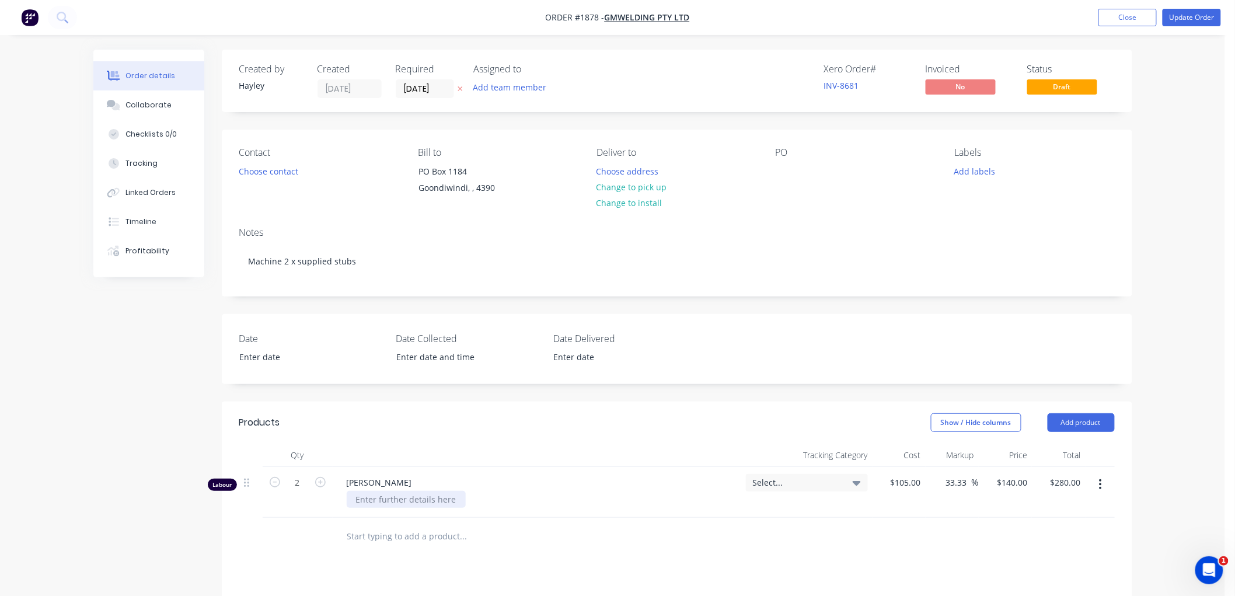
click at [384, 505] on div at bounding box center [406, 499] width 119 height 17
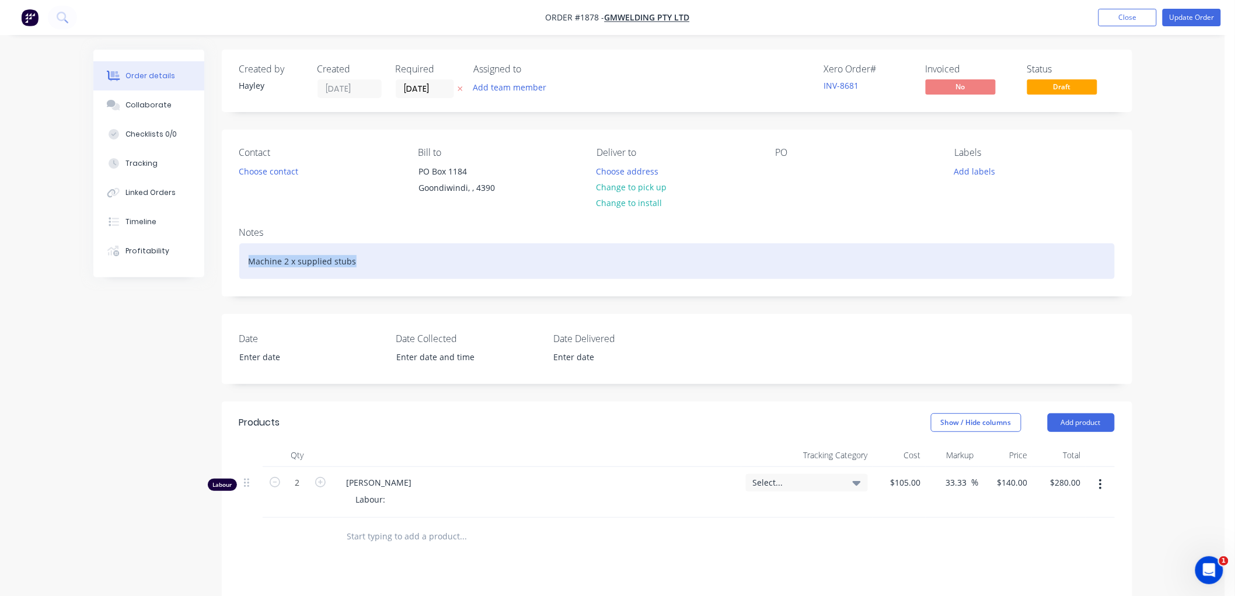
drag, startPoint x: 363, startPoint y: 261, endPoint x: 210, endPoint y: 253, distance: 152.6
click at [210, 253] on div "Order details Collaborate Checklists 0/0 Tracking Linked Orders Timeline Profit…" at bounding box center [613, 452] width 1063 height 804
copy div "Machine 2 x supplied stubs"
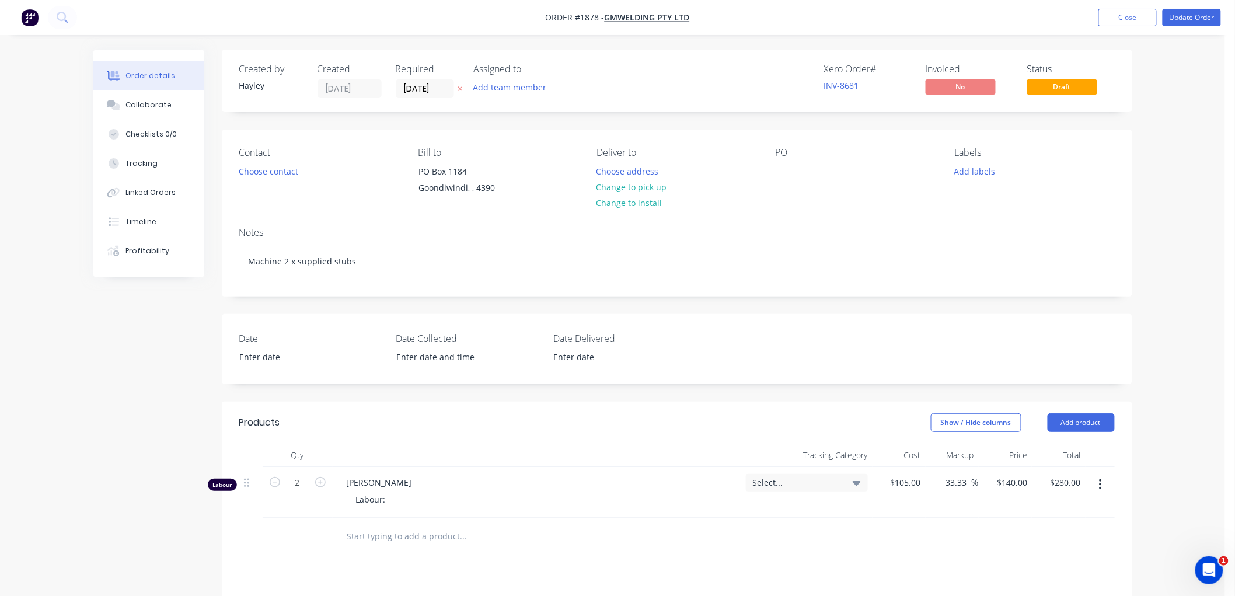
click at [430, 493] on div "Labour:" at bounding box center [542, 499] width 390 height 17
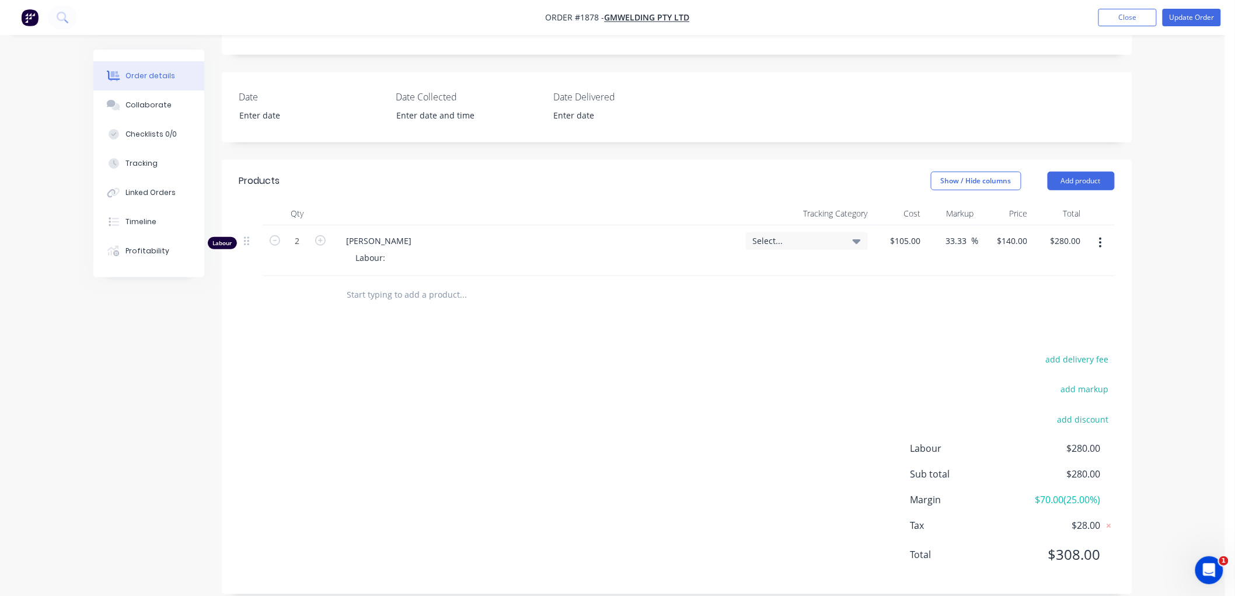
scroll to position [257, 0]
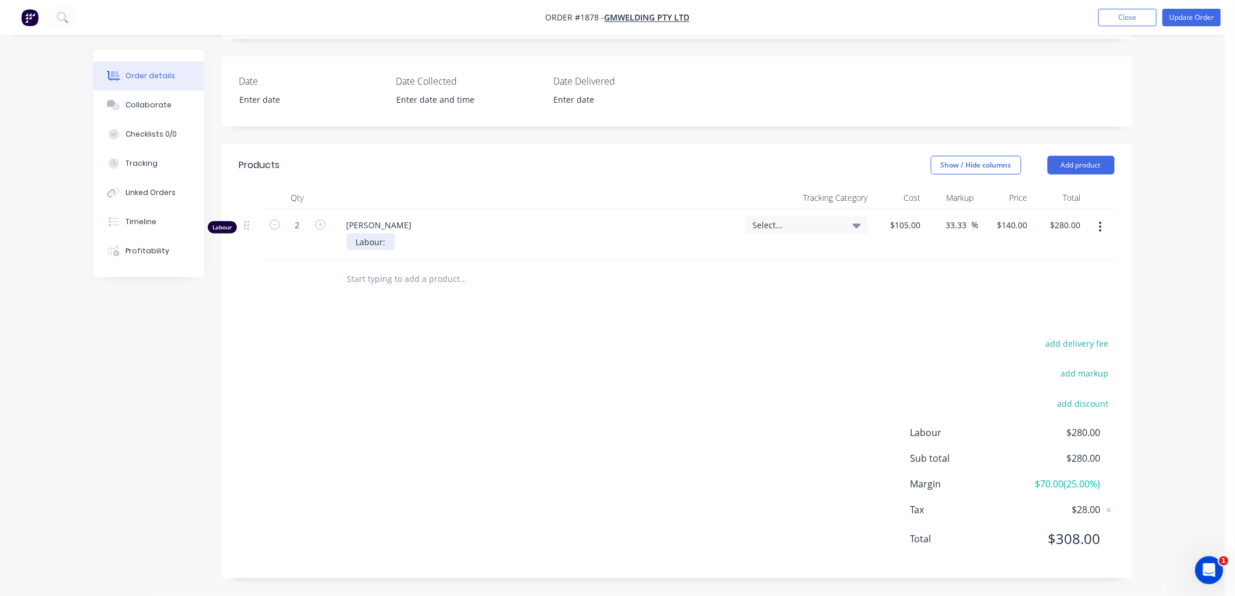
click at [385, 243] on div "Labour:" at bounding box center [371, 242] width 48 height 17
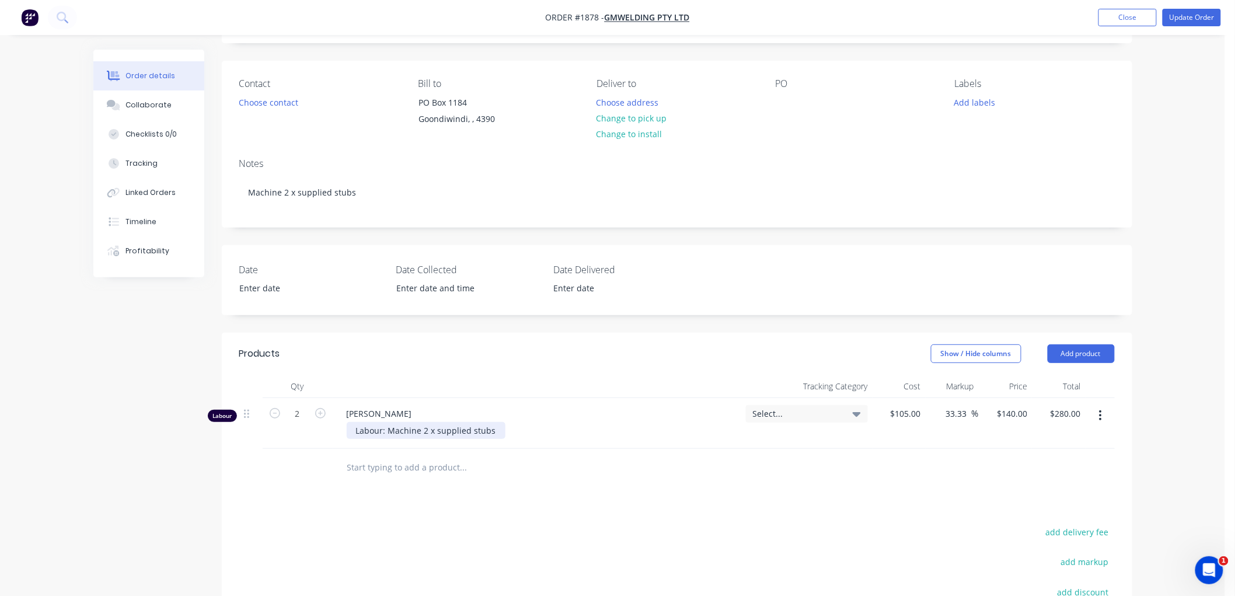
scroll to position [62, 0]
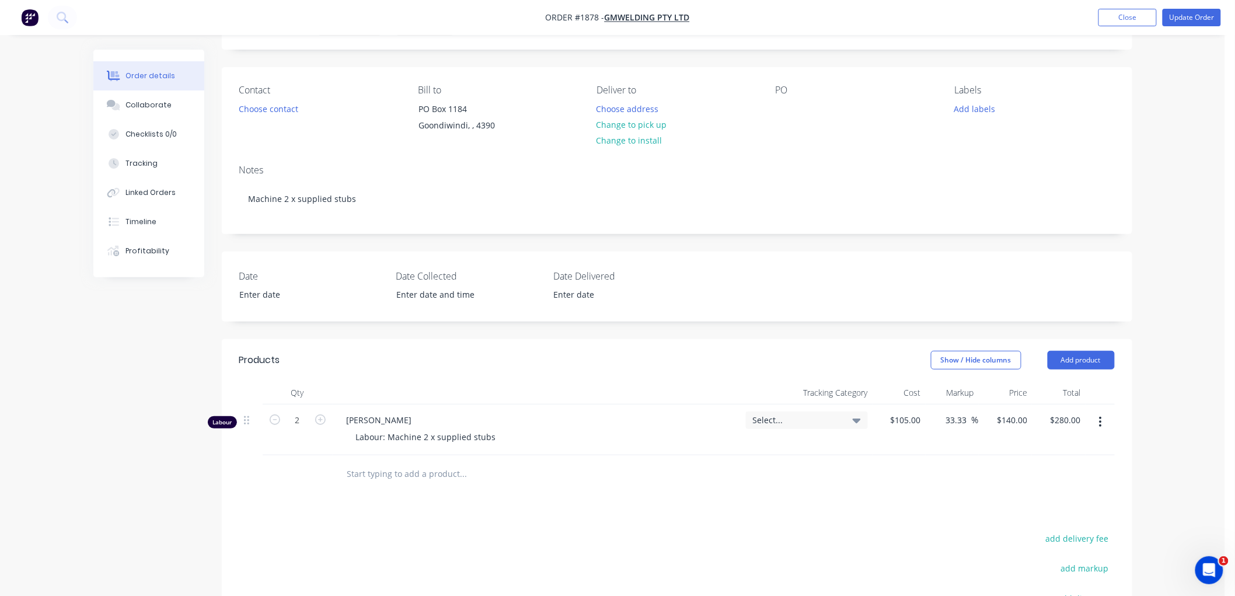
click at [509, 467] on input "text" at bounding box center [464, 473] width 234 height 23
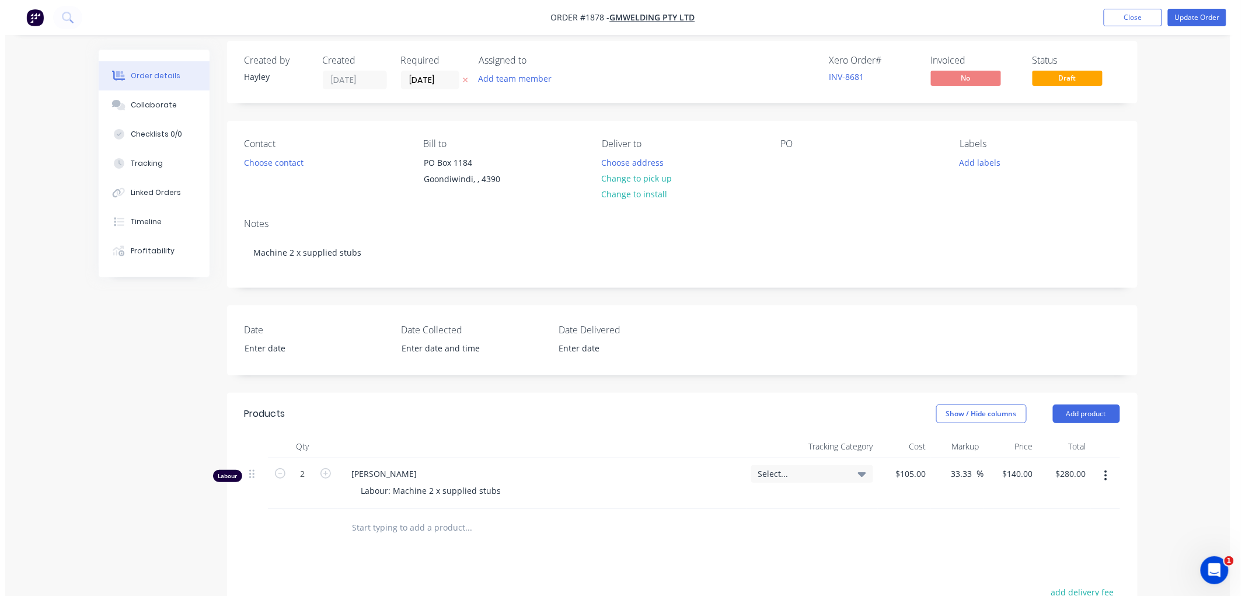
scroll to position [0, 0]
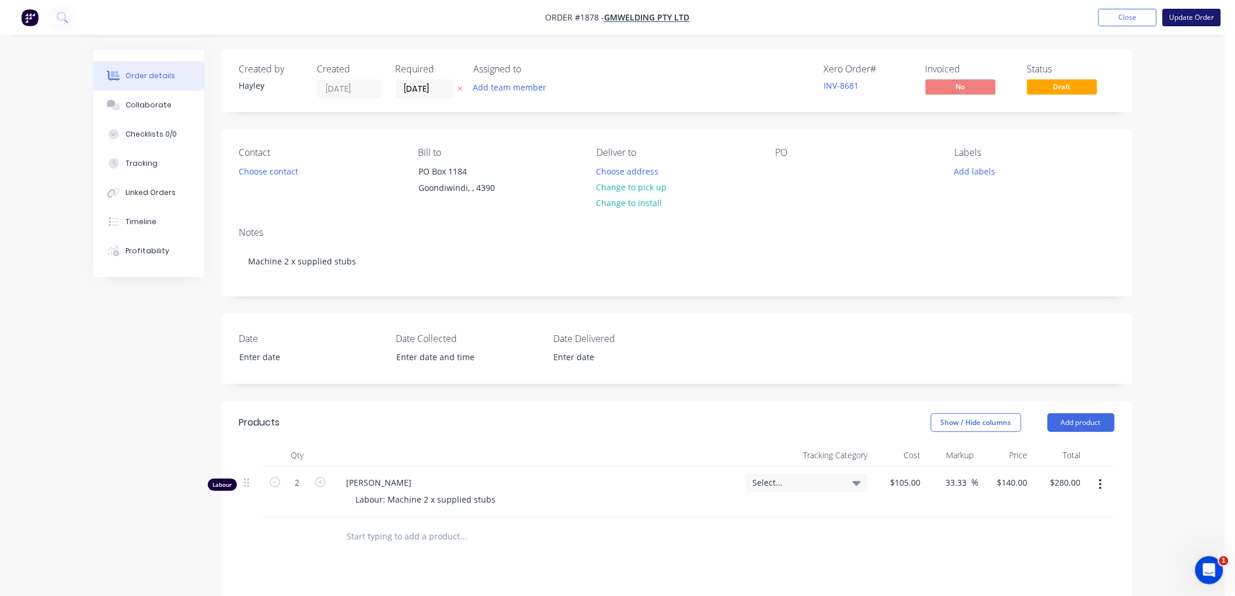
click at [1183, 19] on button "Update Order" at bounding box center [1192, 18] width 58 height 18
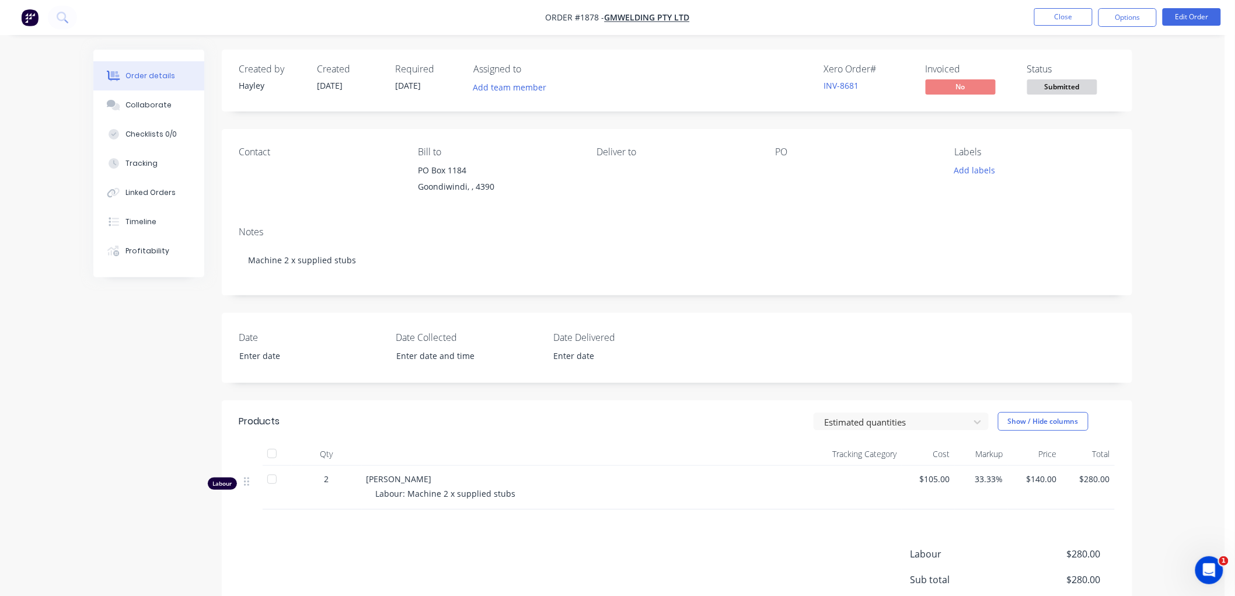
click at [1135, 7] on nav "Order #1878 - GMWelding Pty Ltd Close Options Edit Order" at bounding box center [617, 17] width 1235 height 35
click at [1129, 16] on button "Options" at bounding box center [1128, 17] width 58 height 19
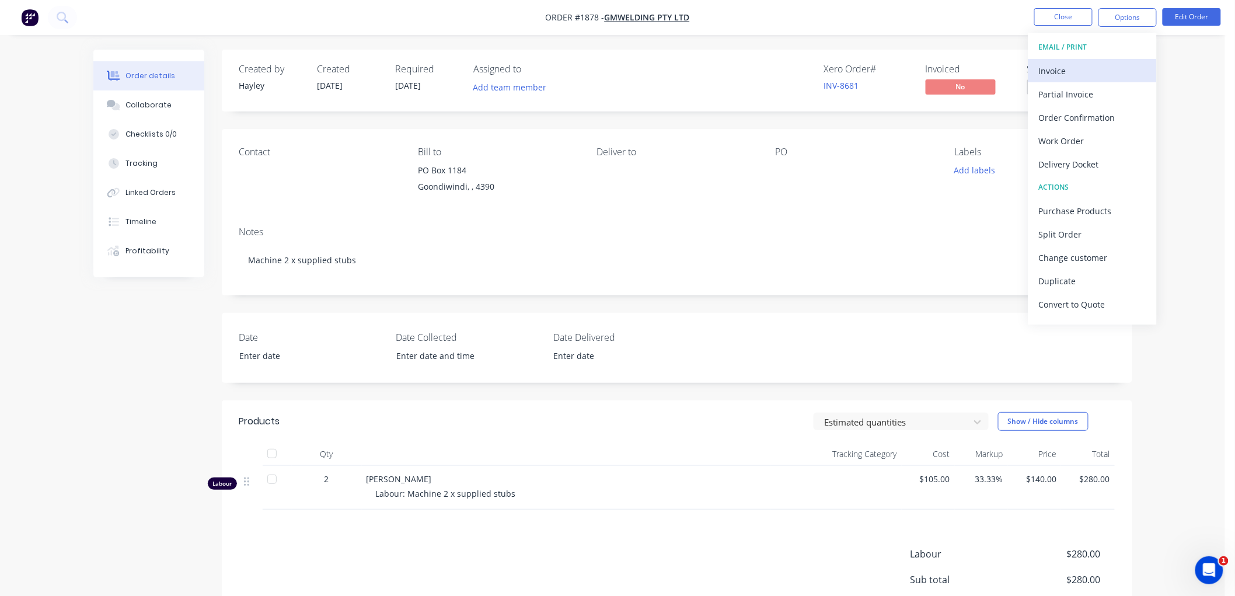
click at [1065, 67] on div "Invoice" at bounding box center [1092, 70] width 107 height 17
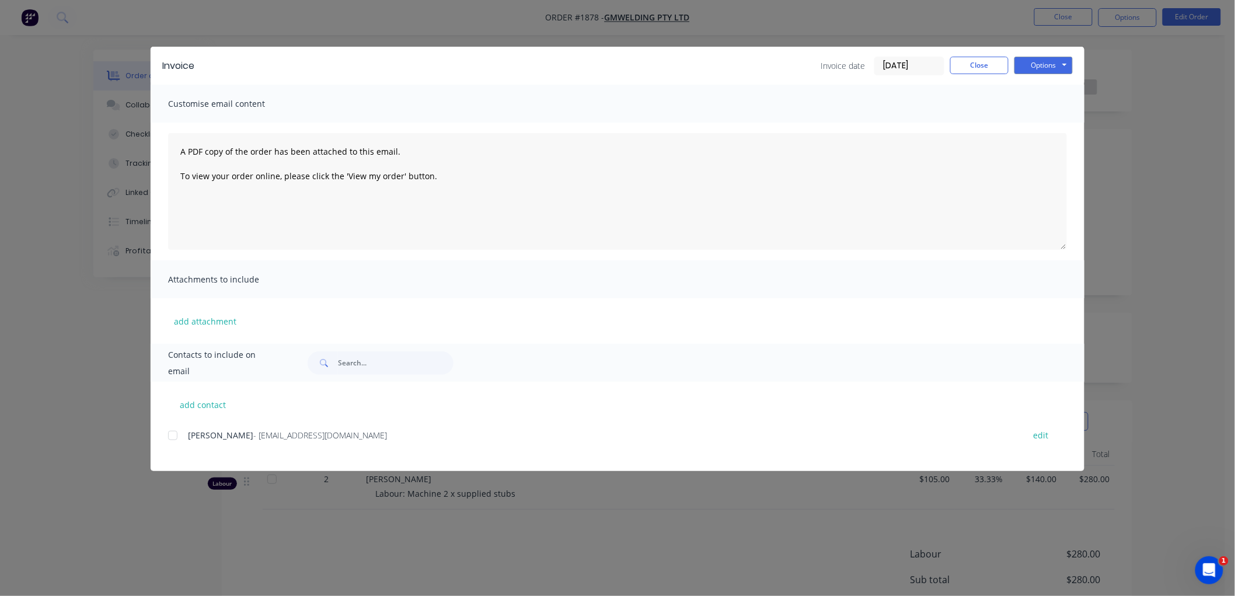
click at [907, 68] on input "[DATE]" at bounding box center [909, 66] width 69 height 18
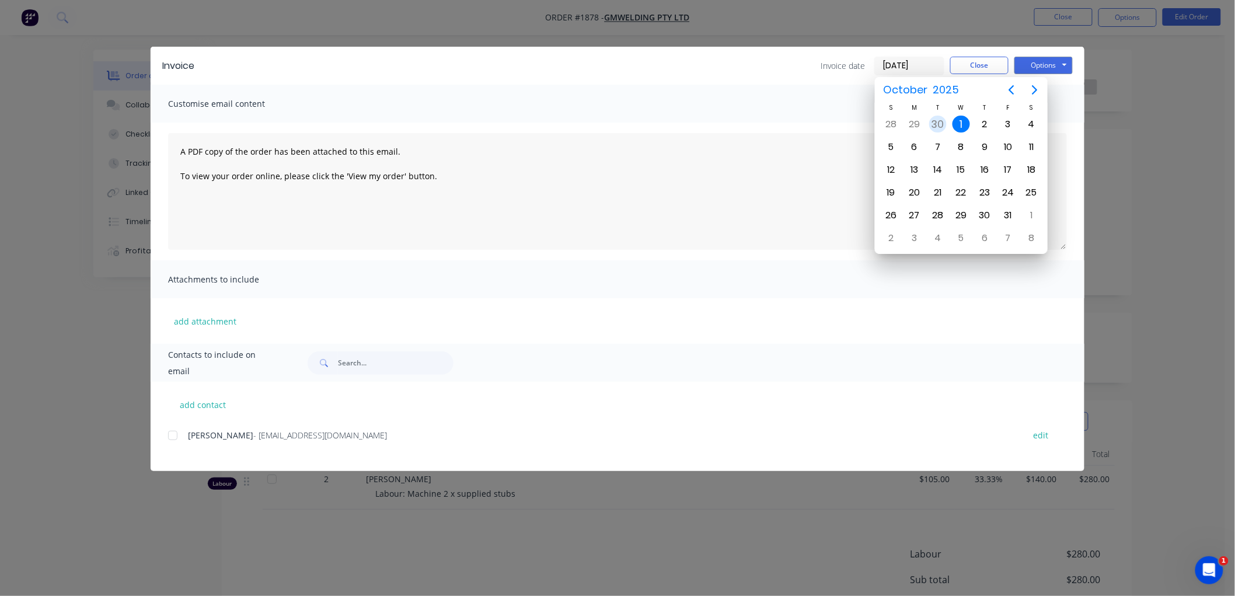
click at [942, 121] on div "30" at bounding box center [938, 125] width 18 height 18
type input "[DATE]"
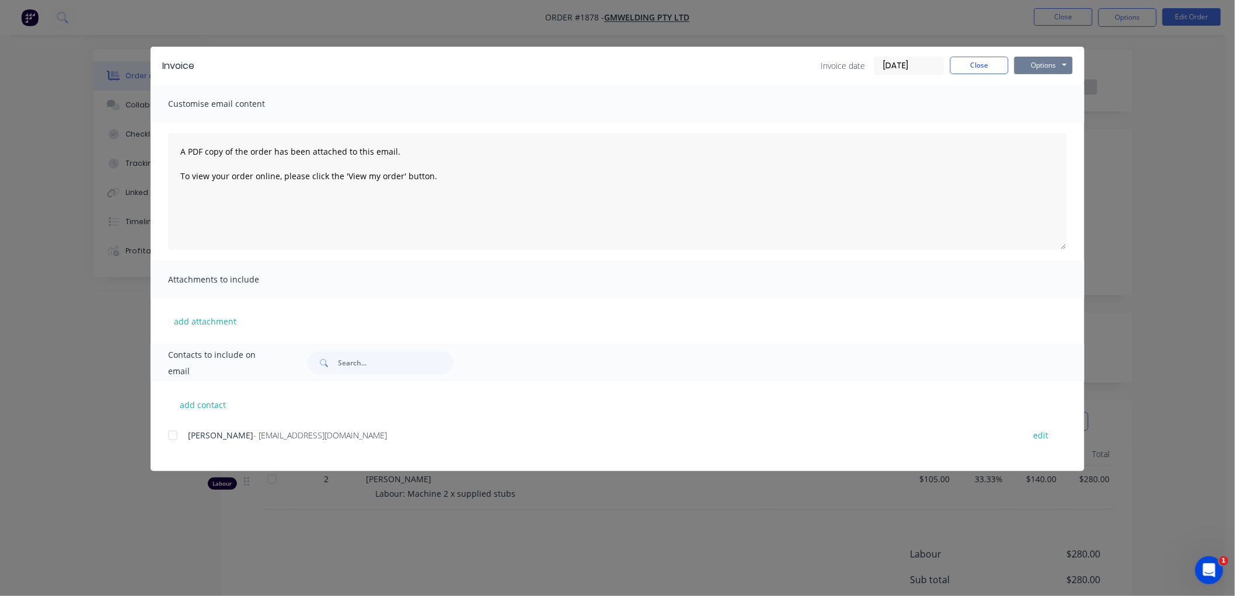
click at [1039, 63] on button "Options" at bounding box center [1044, 66] width 58 height 18
click at [1072, 81] on button "Preview" at bounding box center [1052, 85] width 75 height 19
drag, startPoint x: 170, startPoint y: 433, endPoint x: 270, endPoint y: 412, distance: 101.4
click at [172, 432] on div at bounding box center [172, 435] width 23 height 23
drag, startPoint x: 1032, startPoint y: 68, endPoint x: 1047, endPoint y: 72, distance: 15.3
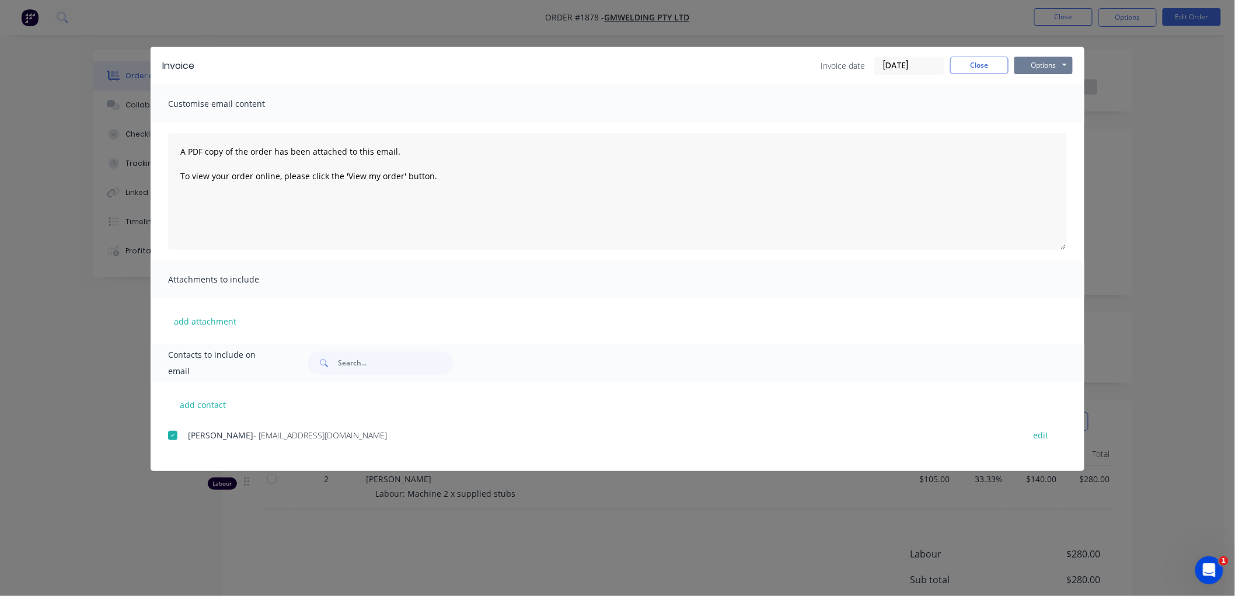
click at [1034, 67] on button "Options" at bounding box center [1044, 66] width 58 height 18
click at [1055, 120] on button "Email" at bounding box center [1052, 124] width 75 height 19
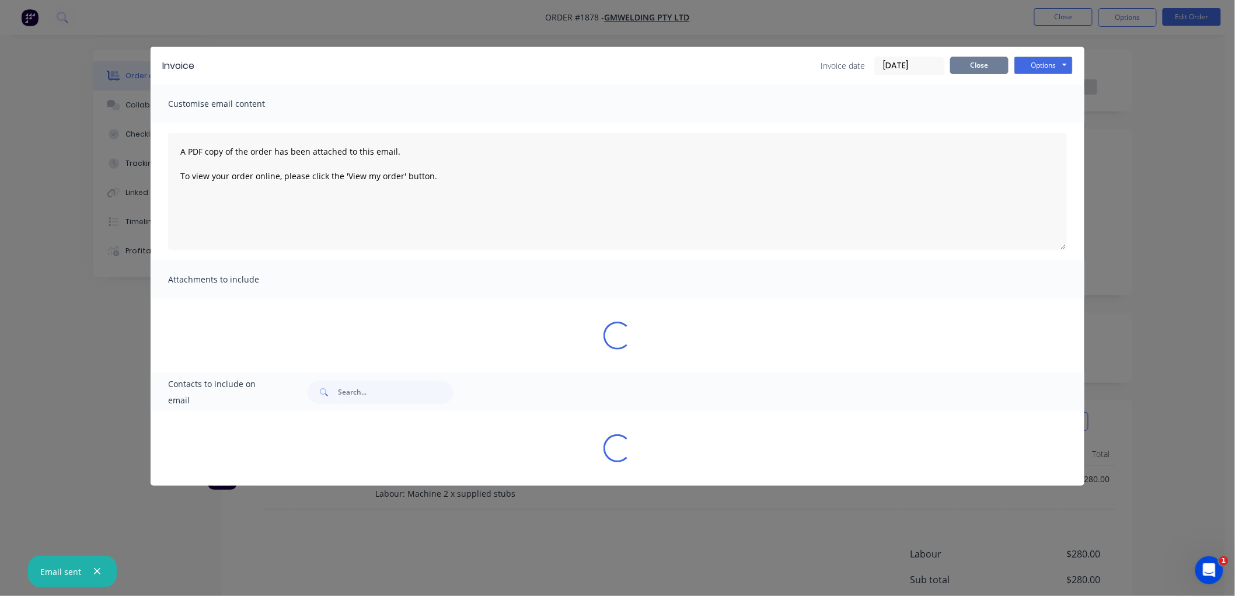
click at [994, 65] on button "Close" at bounding box center [979, 66] width 58 height 18
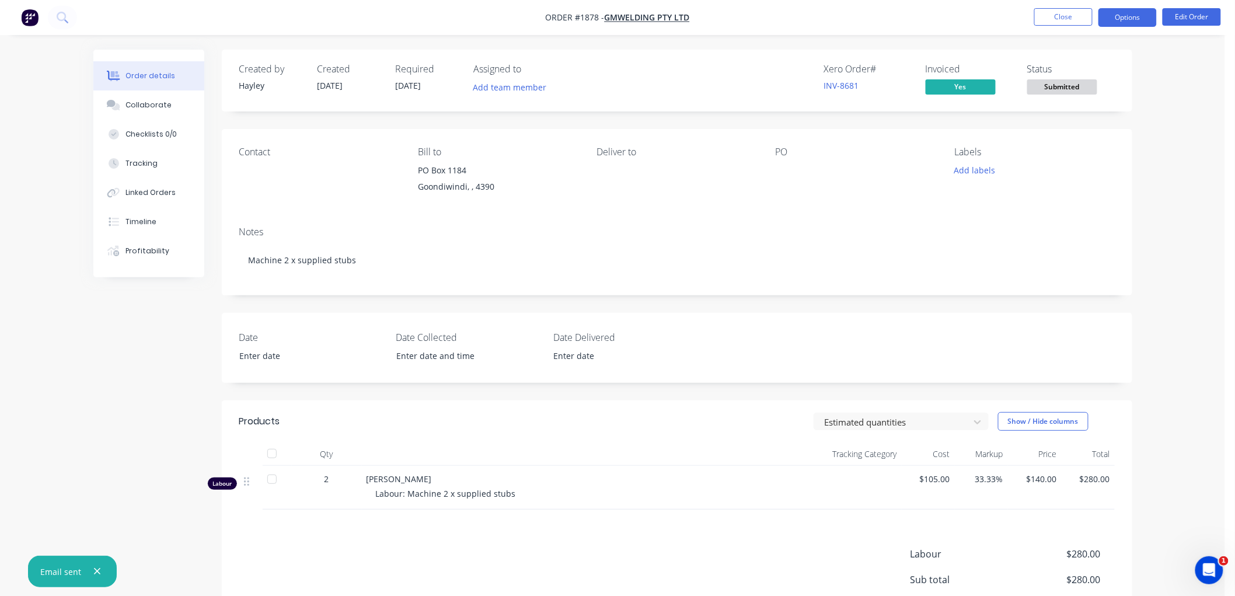
click at [1123, 22] on button "Options" at bounding box center [1128, 17] width 58 height 19
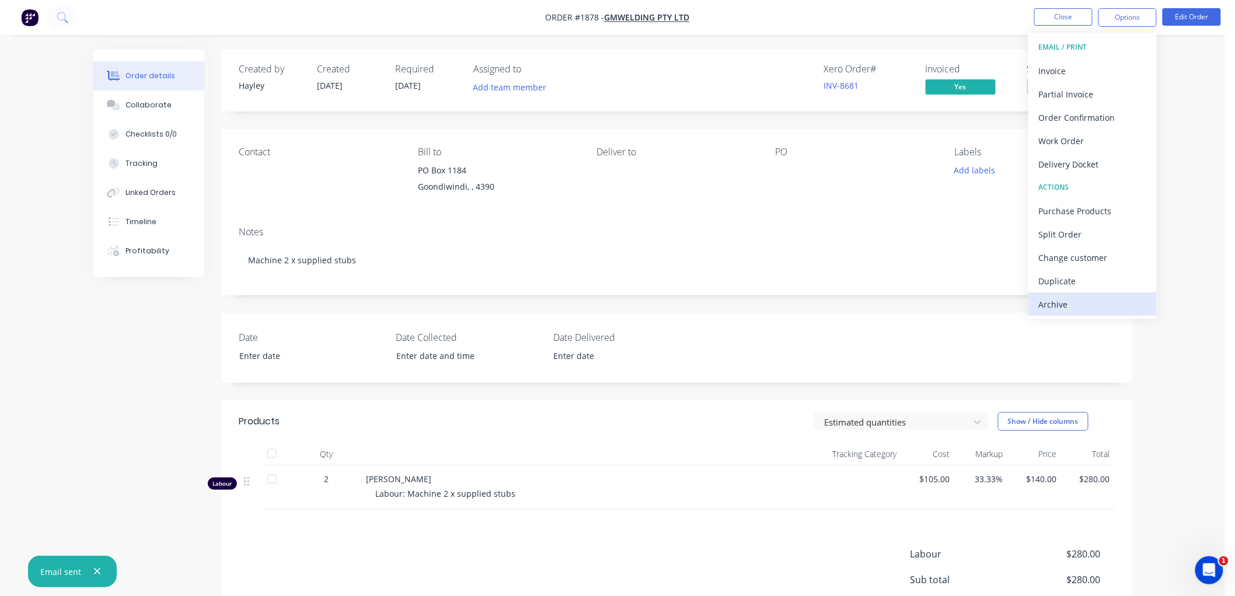
click at [1072, 302] on div "Archive" at bounding box center [1092, 304] width 107 height 17
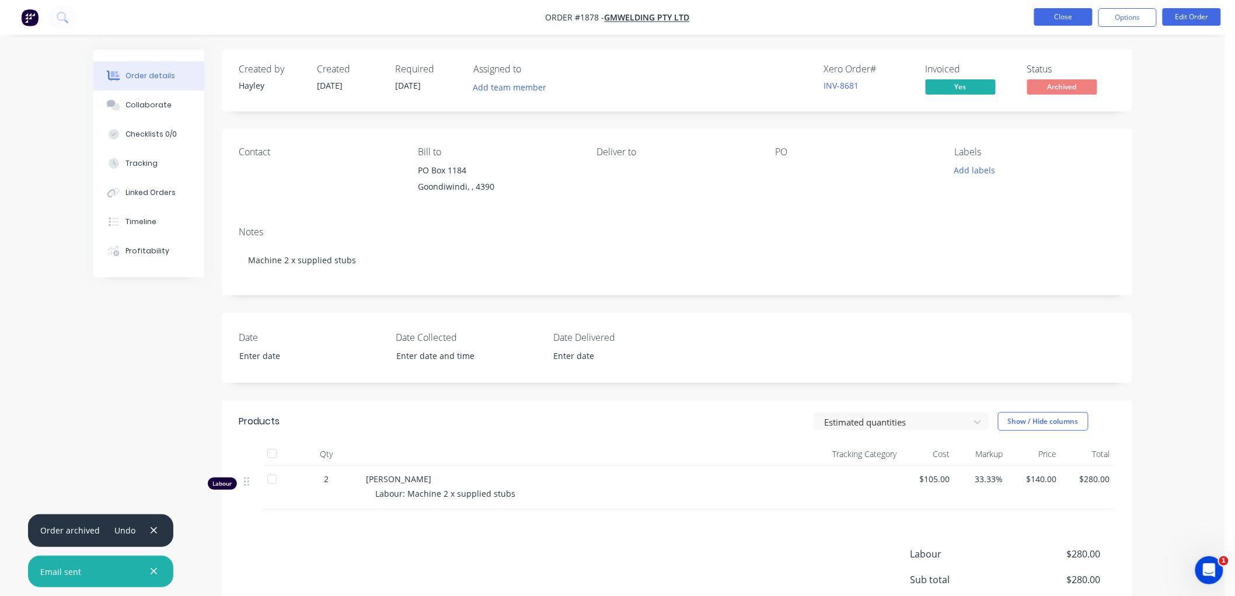
click at [1063, 20] on button "Close" at bounding box center [1063, 17] width 58 height 18
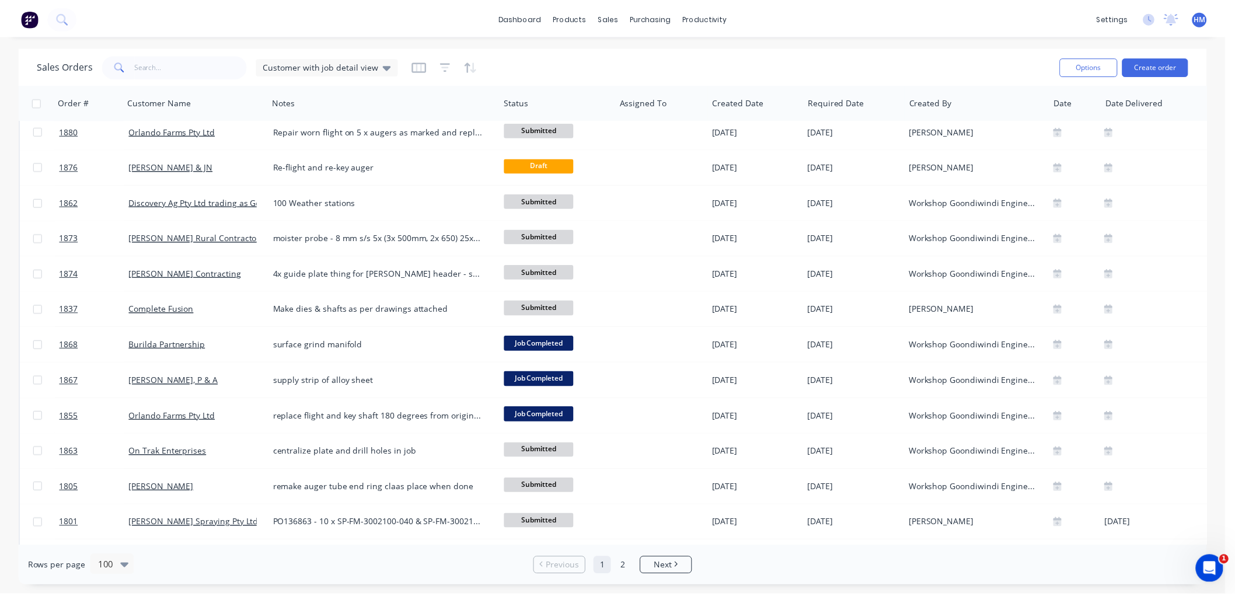
scroll to position [908, 0]
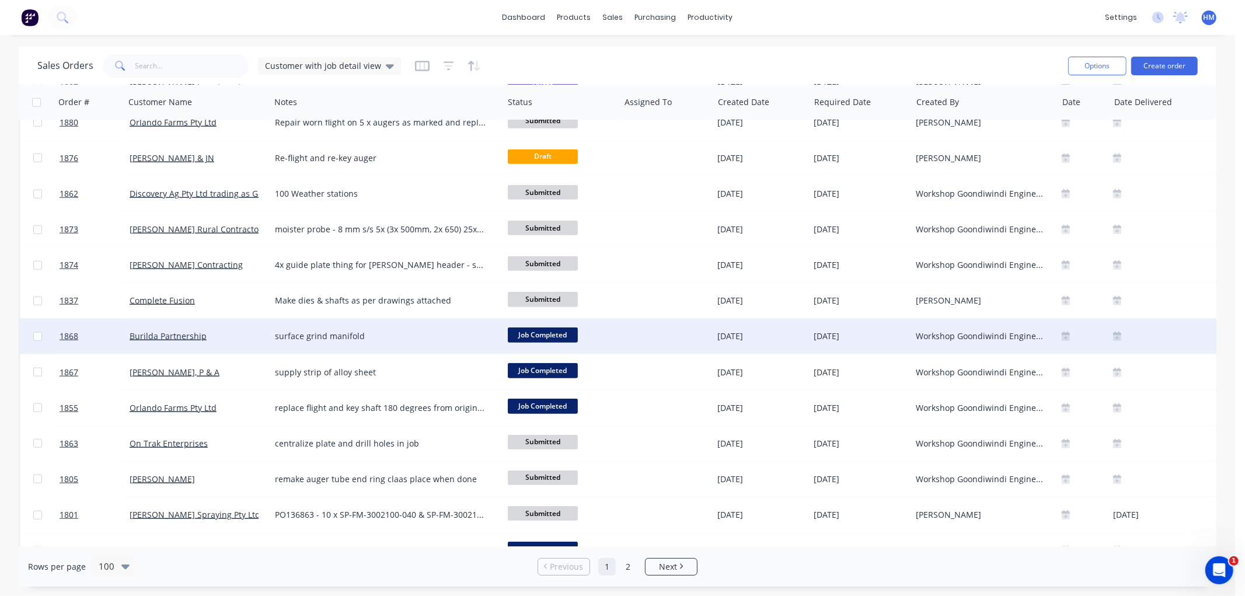
click at [228, 341] on div "Burilda Partnership" at bounding box center [195, 336] width 130 height 12
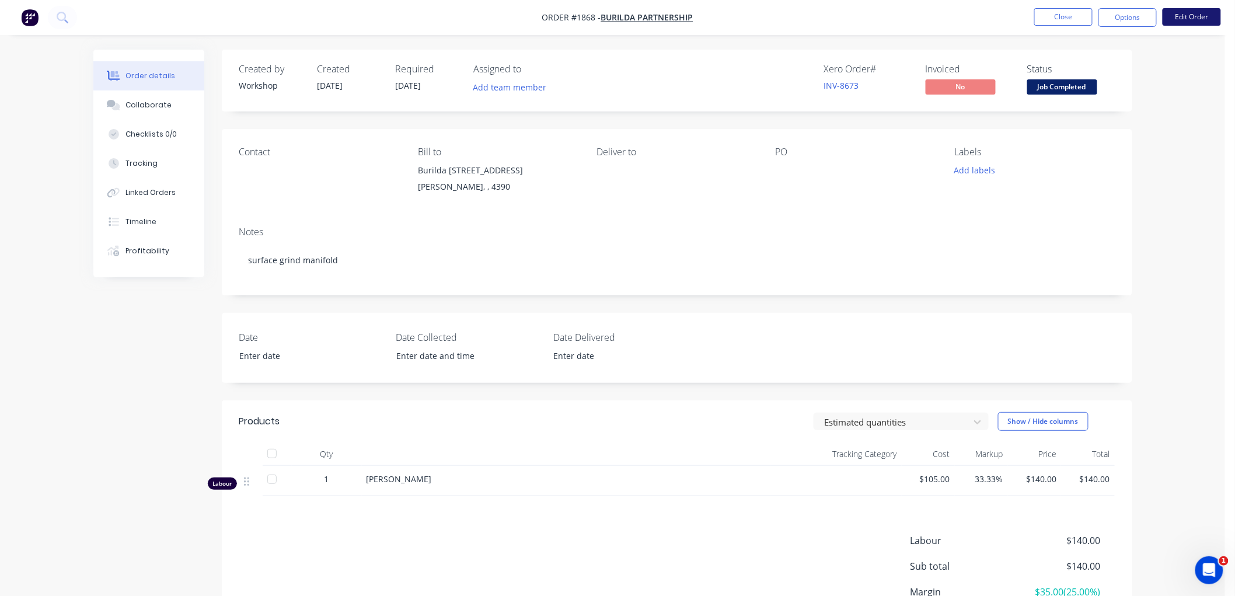
click at [1183, 18] on button "Edit Order" at bounding box center [1192, 17] width 58 height 18
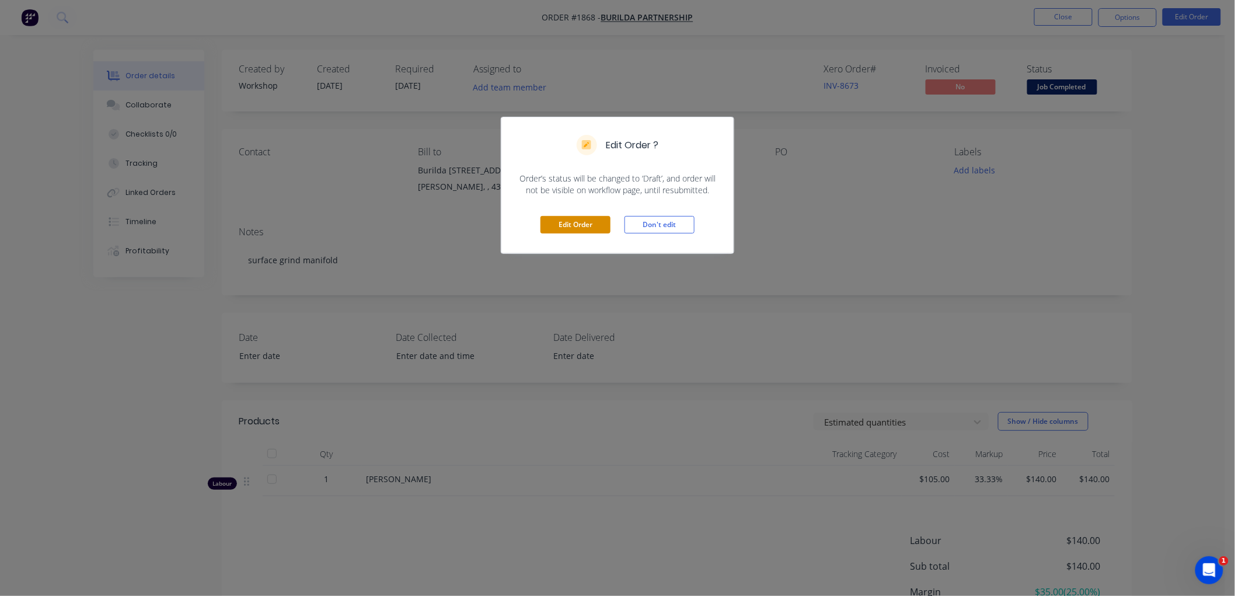
click at [585, 218] on button "Edit Order" at bounding box center [576, 225] width 70 height 18
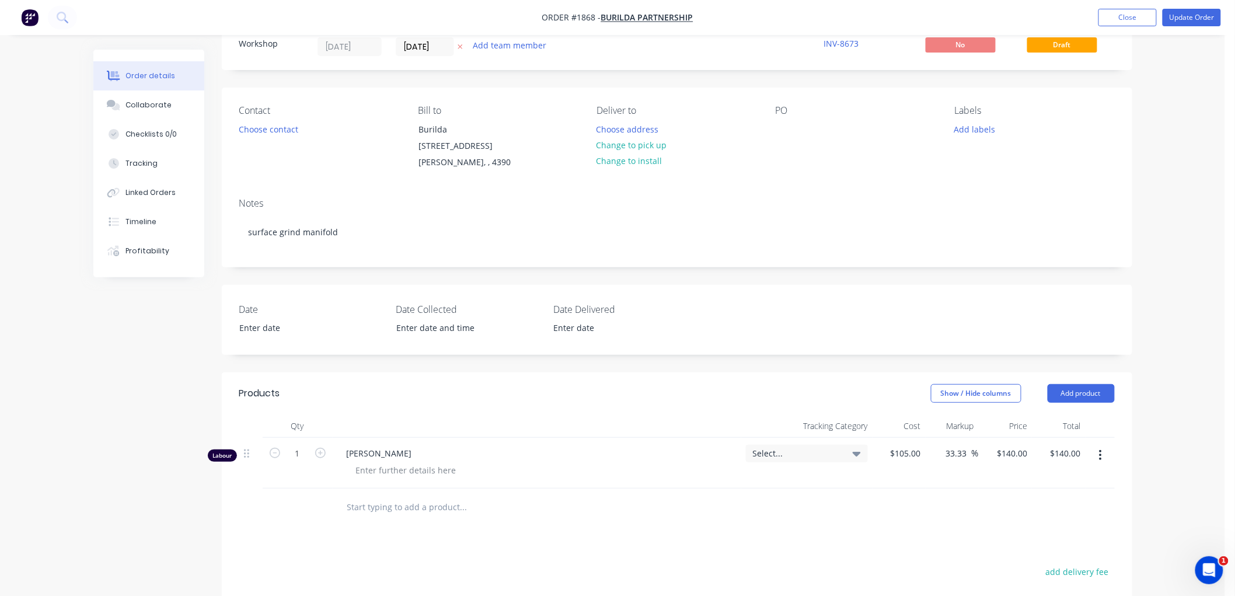
scroll to position [65, 0]
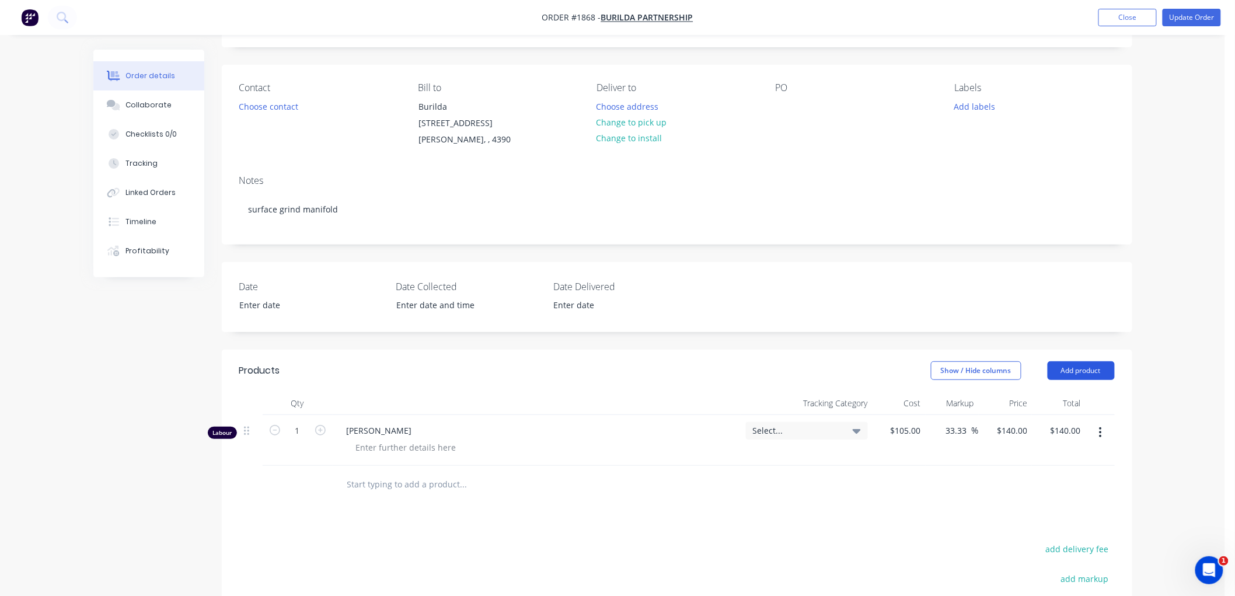
click at [1083, 361] on button "Add product" at bounding box center [1081, 370] width 67 height 19
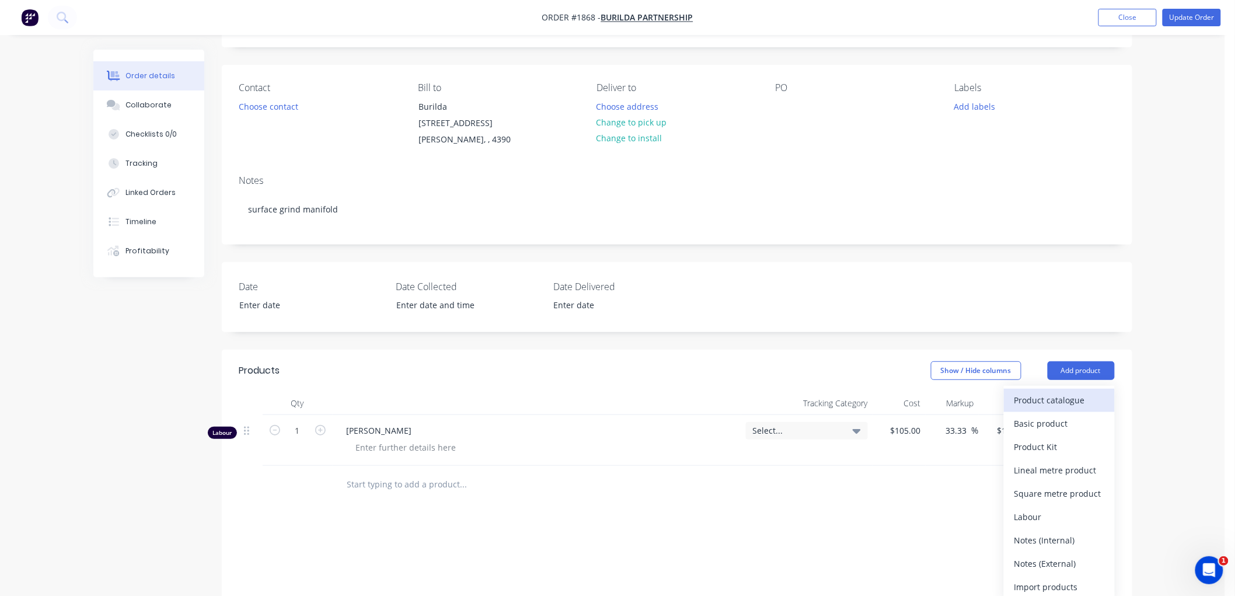
click at [1053, 392] on div "Product catalogue" at bounding box center [1060, 400] width 90 height 17
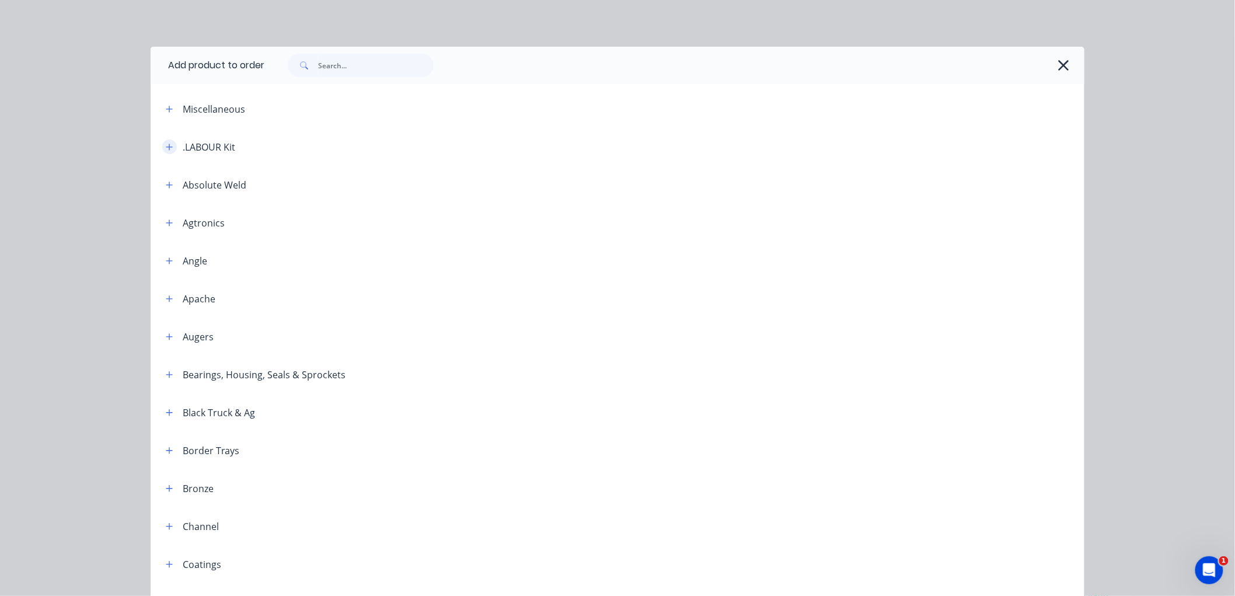
click at [166, 146] on icon "button" at bounding box center [169, 147] width 7 height 8
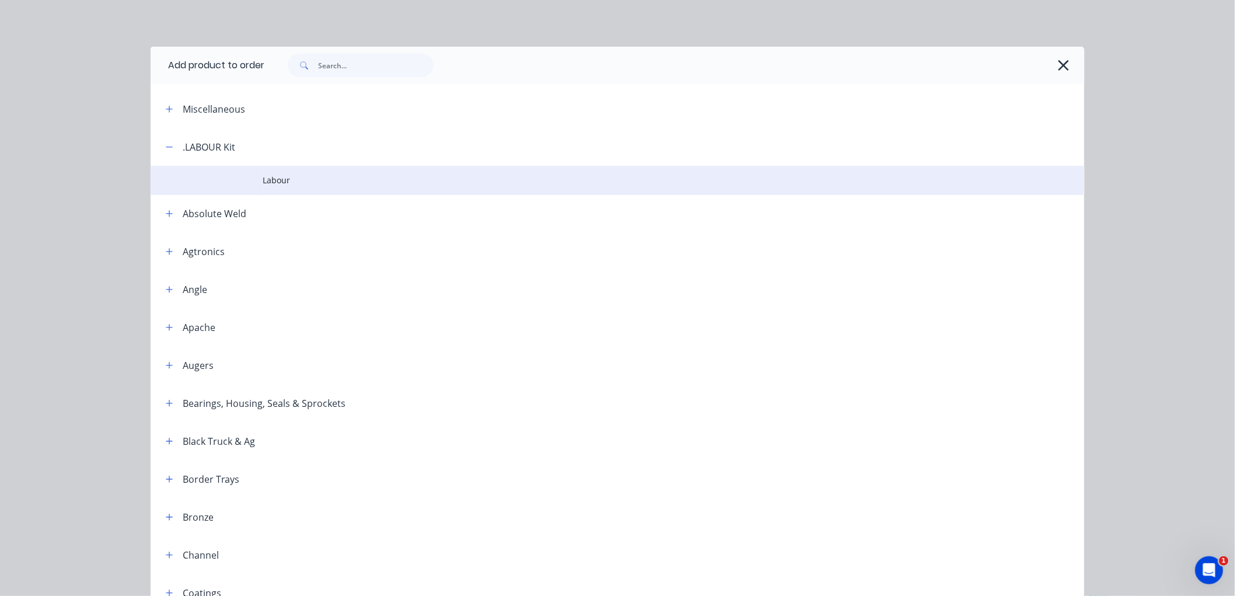
click at [269, 174] on span "Labour" at bounding box center [591, 180] width 657 height 12
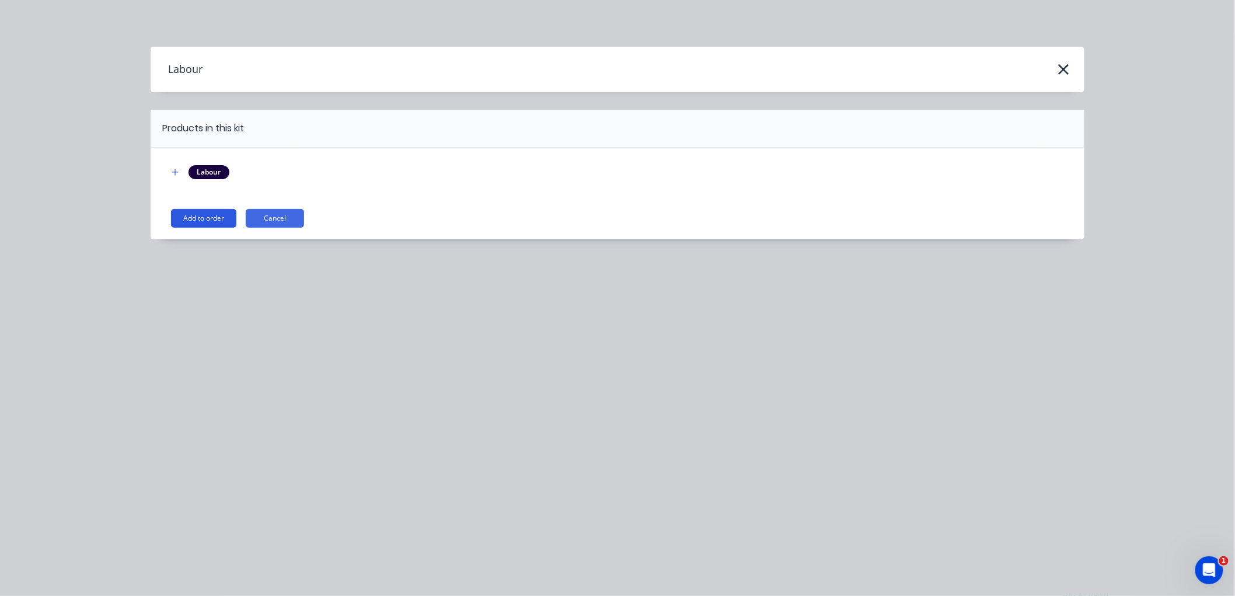
click at [207, 216] on button "Add to order" at bounding box center [203, 218] width 65 height 19
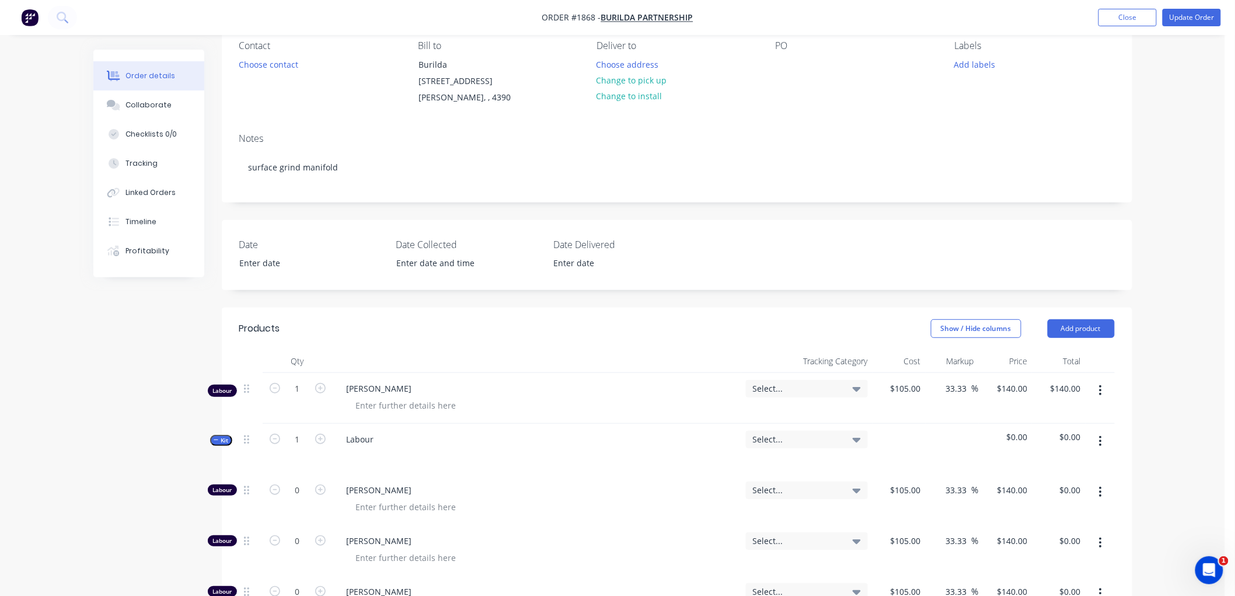
scroll to position [130, 0]
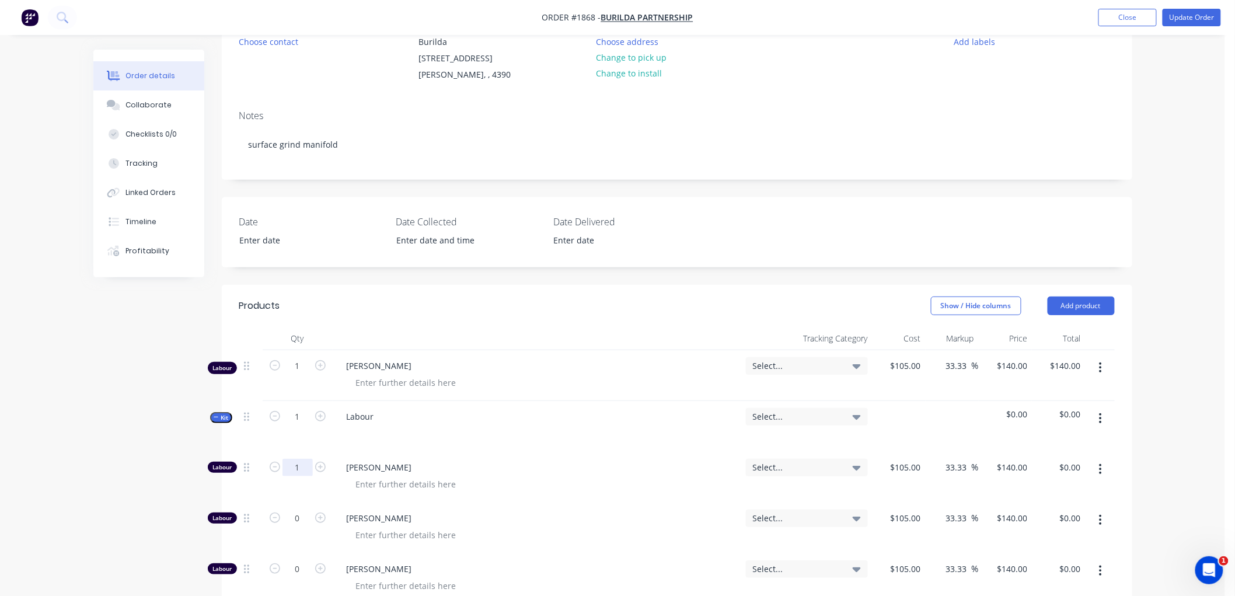
type input "1"
type input "$140.00"
click at [187, 403] on div "Created by Workshop Created [DATE] Required [DATE] Assigned to Add team member …" at bounding box center [612, 543] width 1039 height 1247
click at [215, 414] on icon "button" at bounding box center [216, 417] width 5 height 6
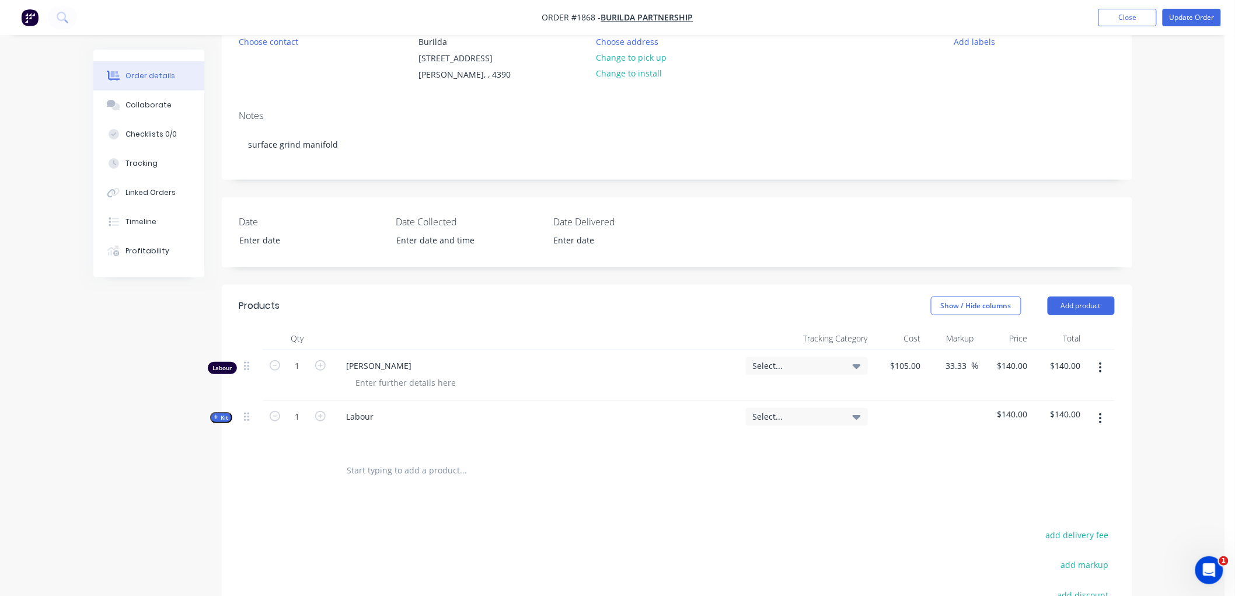
click at [1096, 357] on button "button" at bounding box center [1100, 367] width 27 height 21
click at [1044, 460] on div "Delete" at bounding box center [1060, 468] width 90 height 17
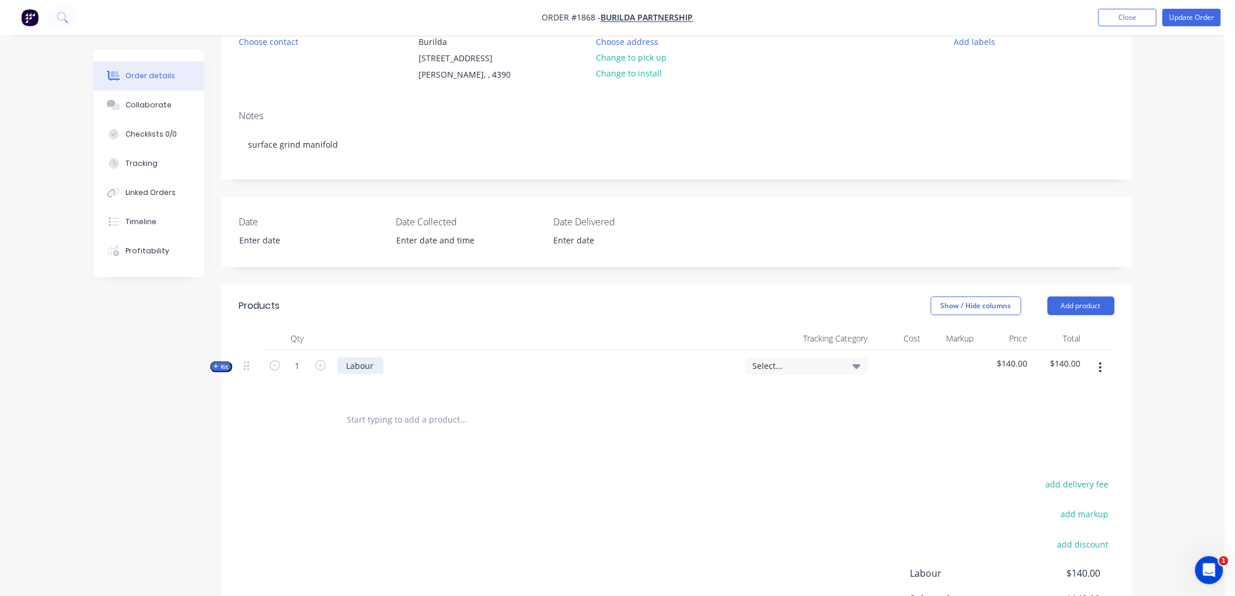
click at [380, 357] on div "Labour" at bounding box center [360, 365] width 46 height 17
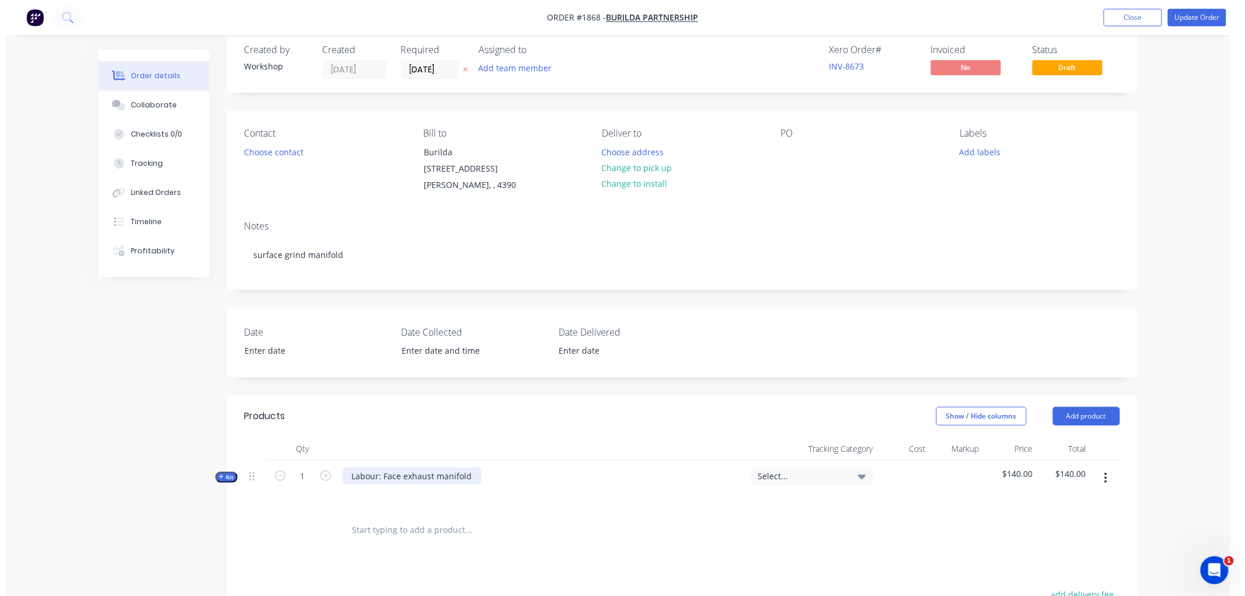
scroll to position [0, 0]
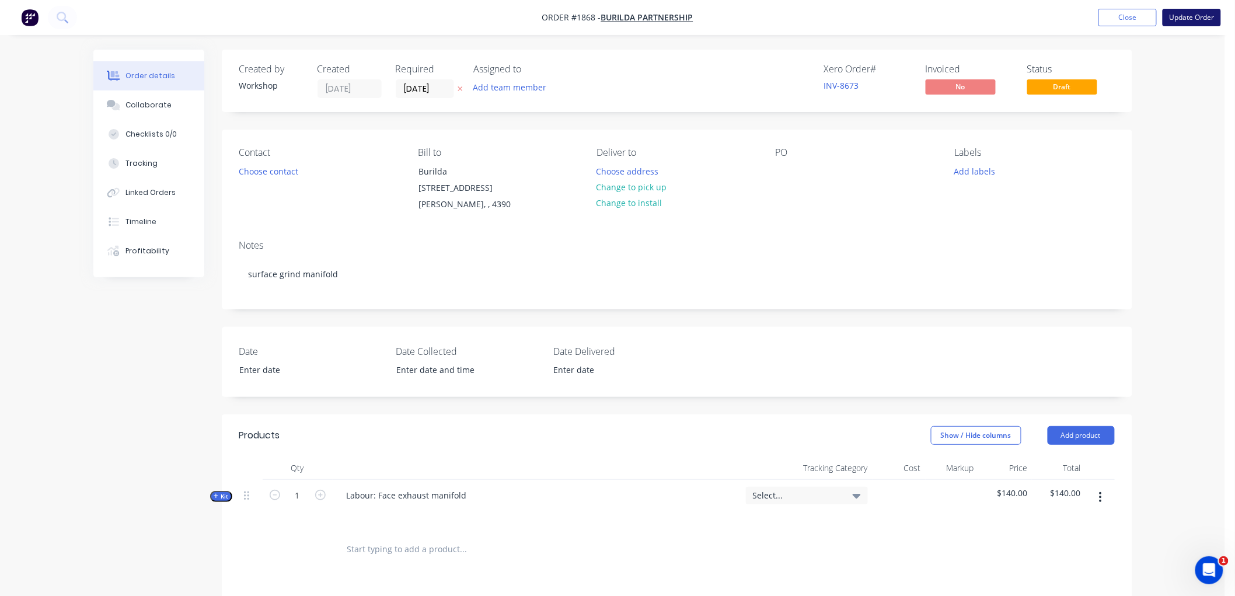
click at [1187, 18] on button "Update Order" at bounding box center [1192, 18] width 58 height 18
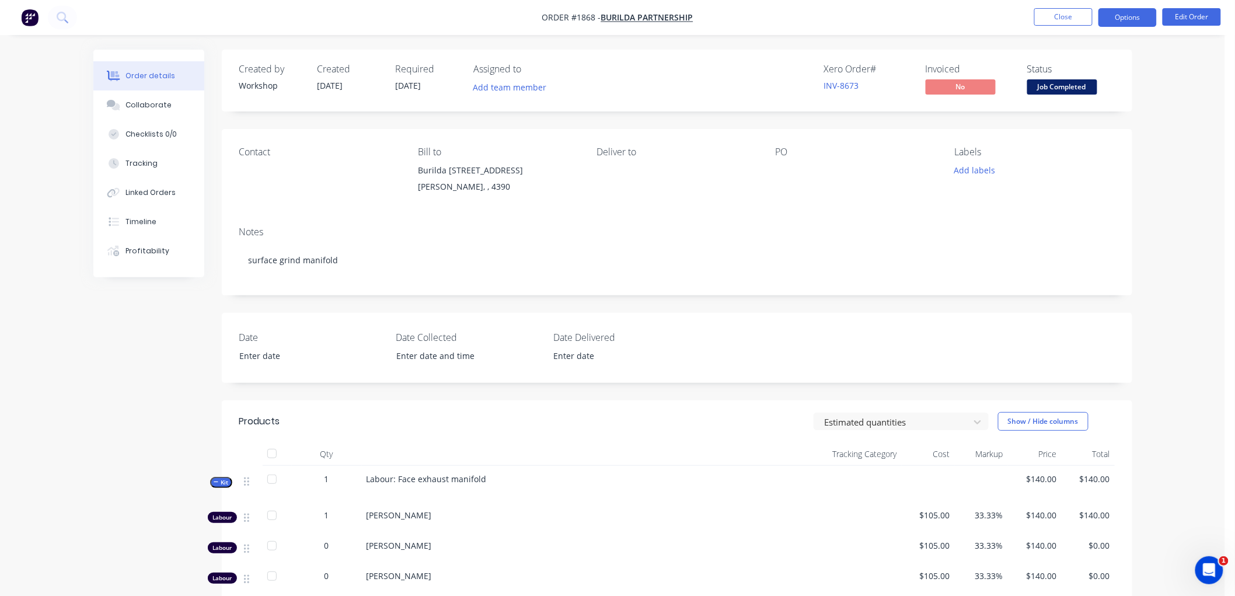
click at [1119, 12] on button "Options" at bounding box center [1128, 17] width 58 height 19
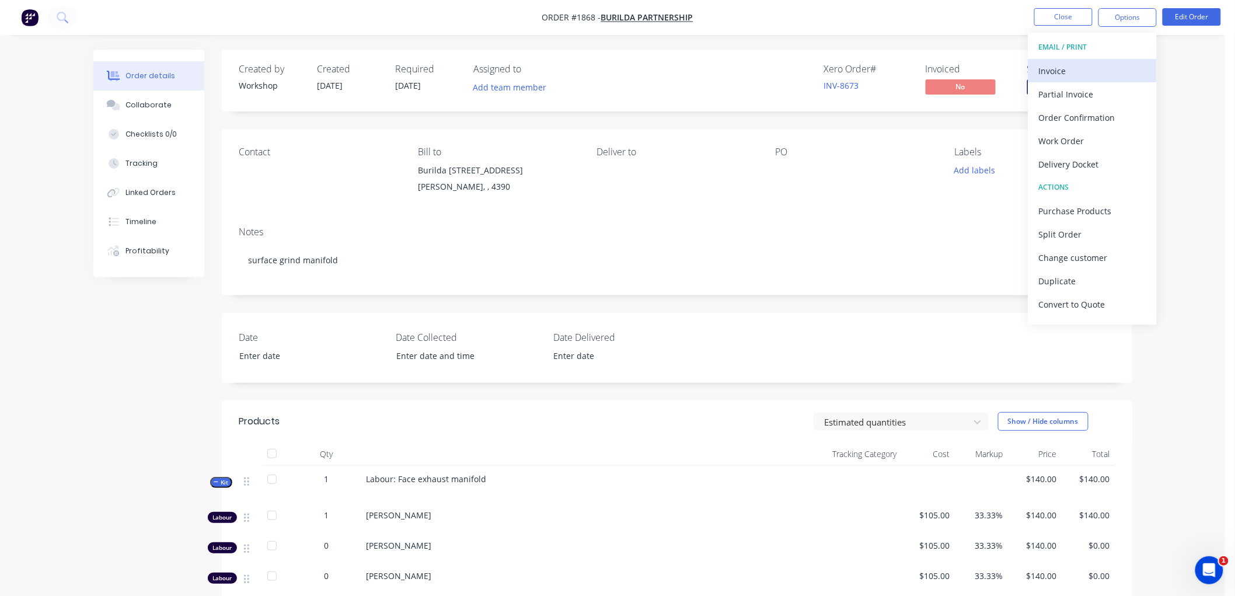
click at [1086, 66] on div "Invoice" at bounding box center [1092, 70] width 107 height 17
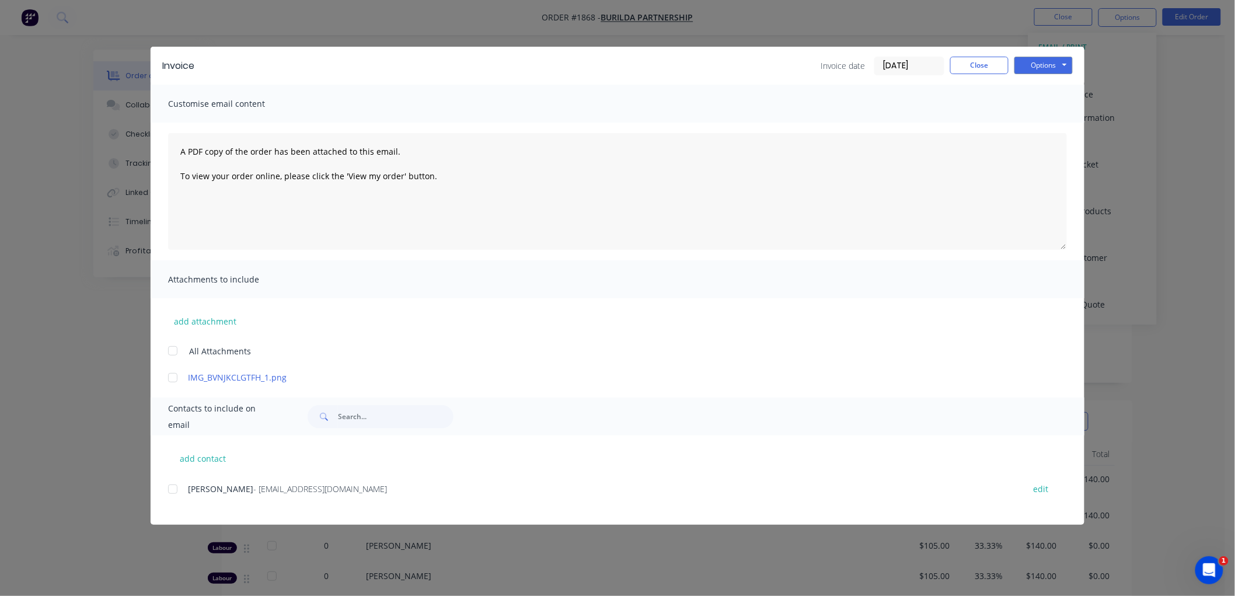
drag, startPoint x: 907, startPoint y: 65, endPoint x: 926, endPoint y: 78, distance: 23.2
click at [907, 64] on input "[DATE]" at bounding box center [909, 66] width 69 height 18
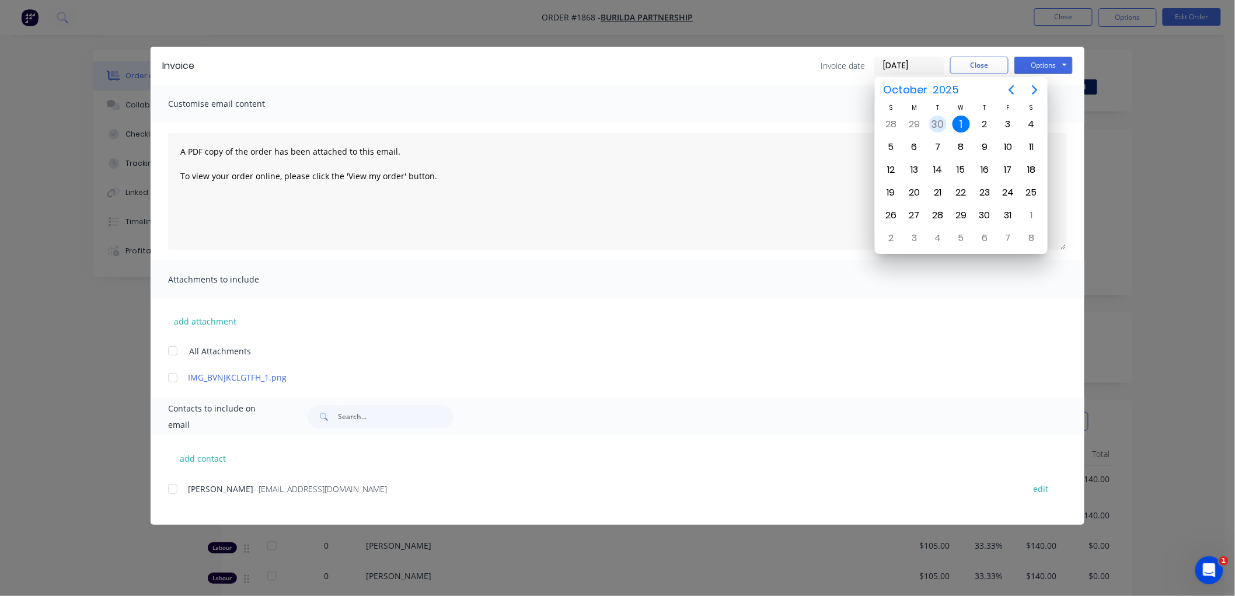
click at [940, 120] on div "30" at bounding box center [938, 125] width 18 height 18
type input "[DATE]"
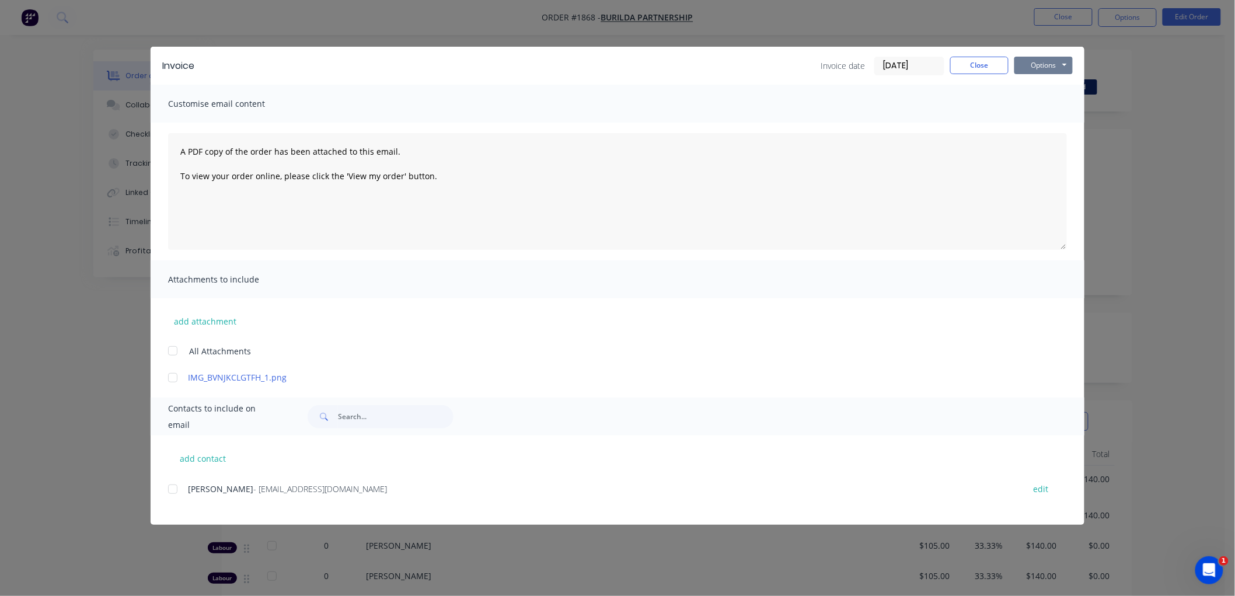
click at [1044, 62] on button "Options" at bounding box center [1044, 66] width 58 height 18
click at [1055, 92] on button "Preview" at bounding box center [1052, 85] width 75 height 19
click at [176, 490] on div at bounding box center [172, 489] width 23 height 23
click at [1046, 67] on button "Options" at bounding box center [1044, 66] width 58 height 18
click at [1065, 119] on button "Email" at bounding box center [1052, 124] width 75 height 19
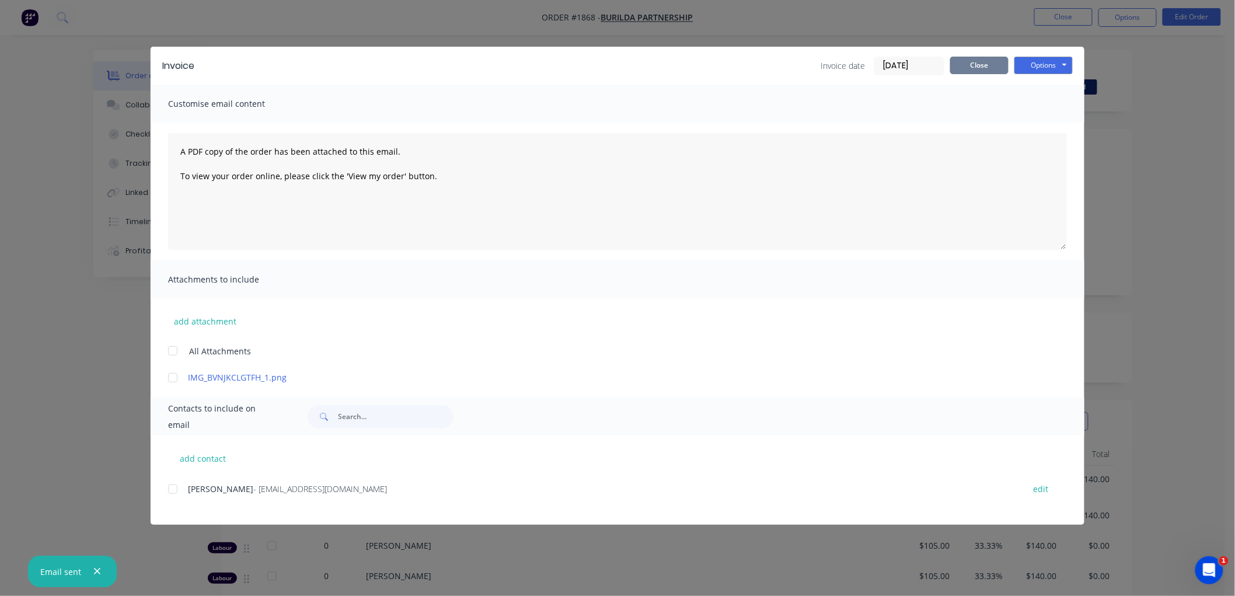
click at [981, 60] on button "Close" at bounding box center [979, 66] width 58 height 18
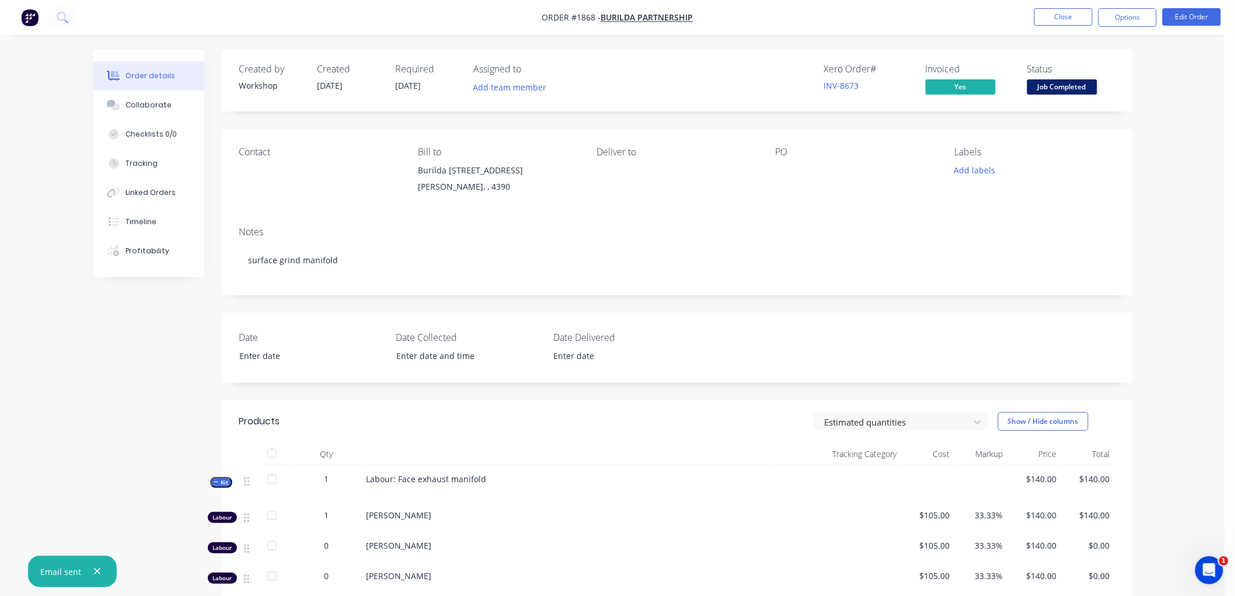
drag, startPoint x: 1122, startPoint y: 5, endPoint x: 1130, endPoint y: 7, distance: 7.9
click at [1129, 5] on nav "Order #1868 - Burilda Partnership Close Options Edit Order" at bounding box center [617, 17] width 1235 height 35
click at [1131, 12] on button "Options" at bounding box center [1128, 17] width 58 height 19
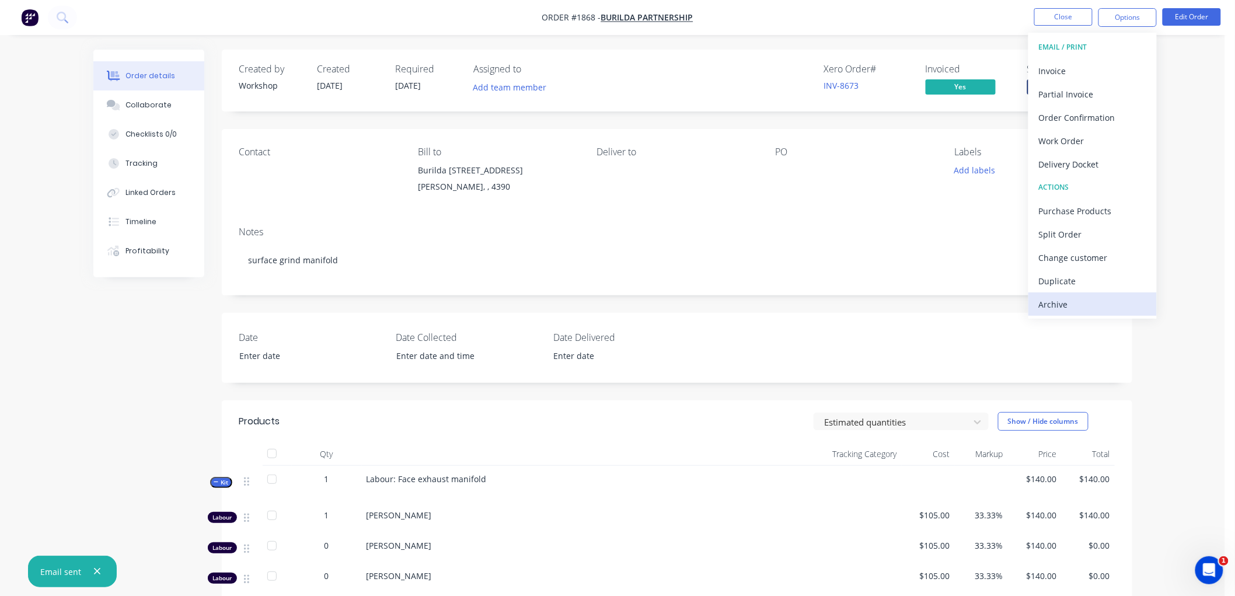
click at [1081, 305] on div "Archive" at bounding box center [1092, 304] width 107 height 17
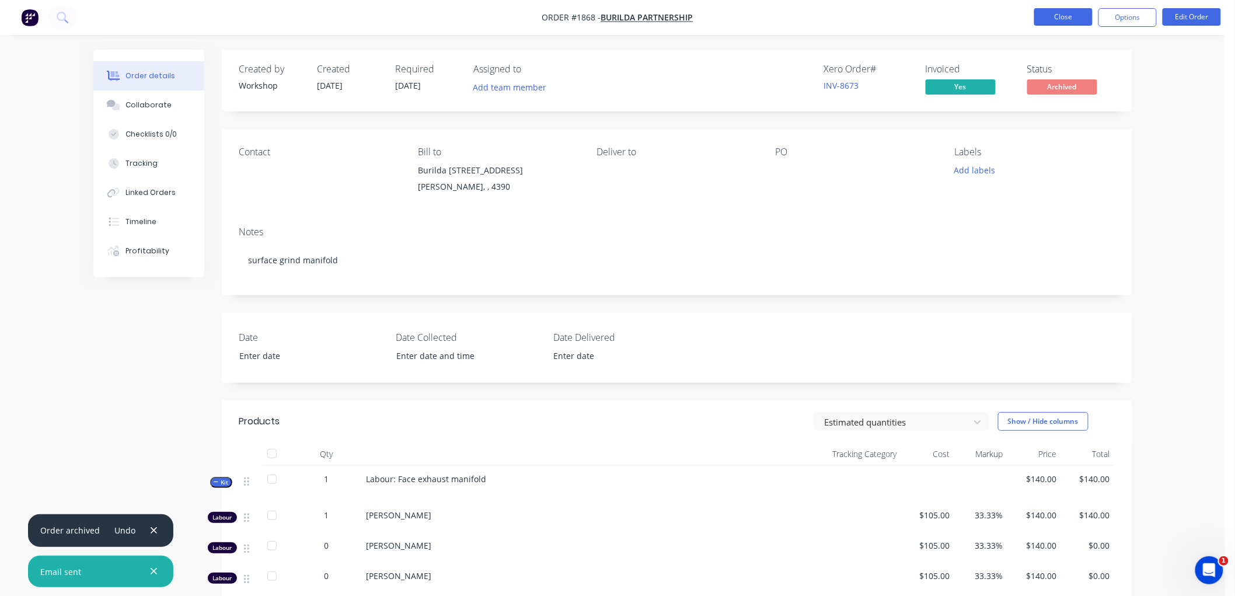
click at [1058, 18] on button "Close" at bounding box center [1063, 17] width 58 height 18
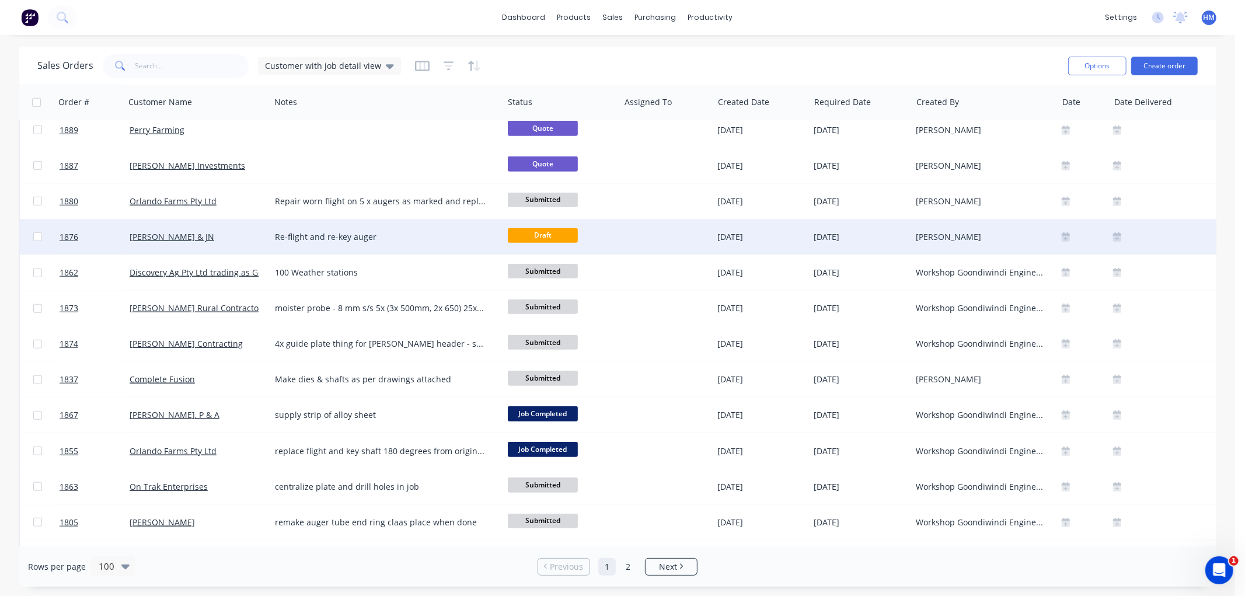
scroll to position [843, 0]
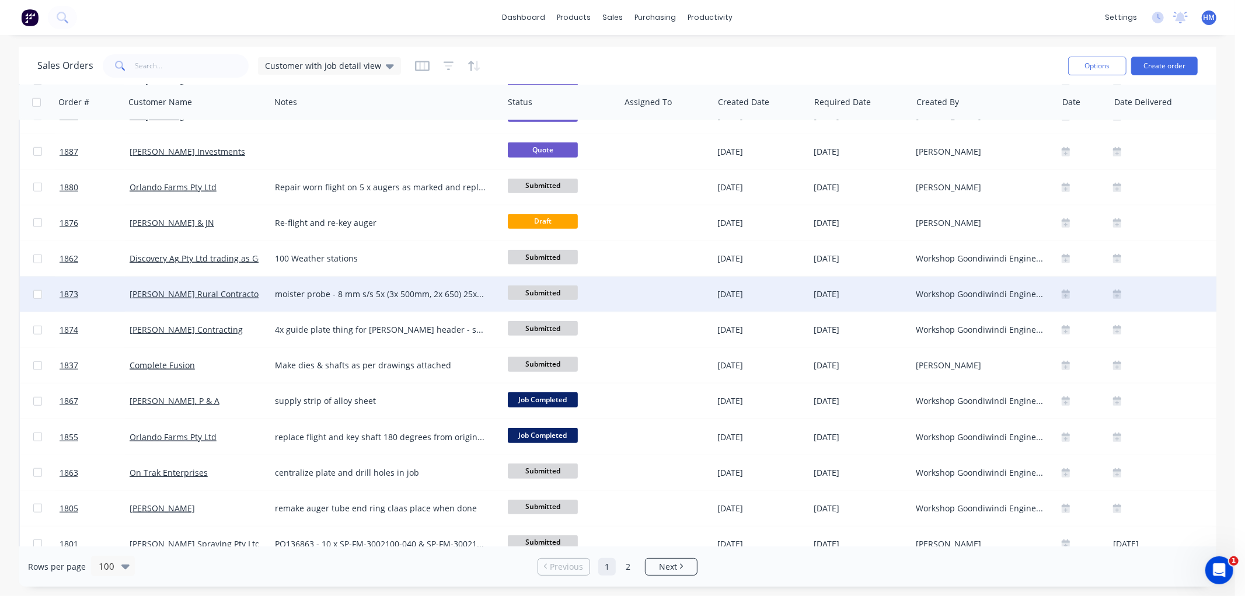
click at [260, 295] on div "[PERSON_NAME] Rural Contractors" at bounding box center [198, 294] width 136 height 12
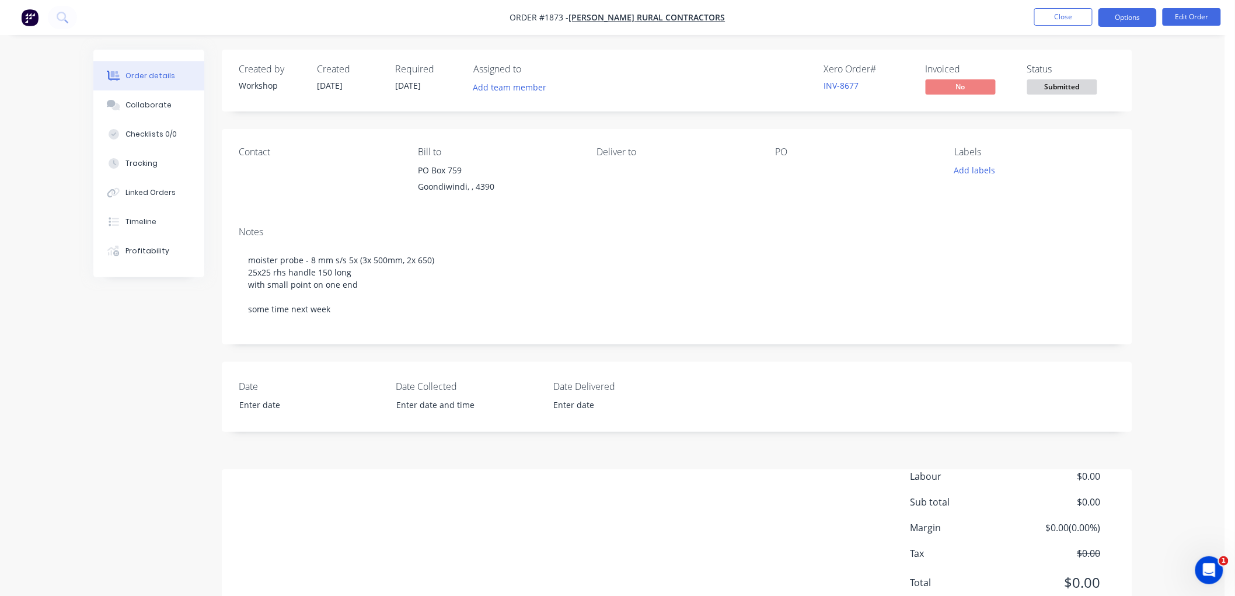
click at [1135, 15] on button "Options" at bounding box center [1128, 17] width 58 height 19
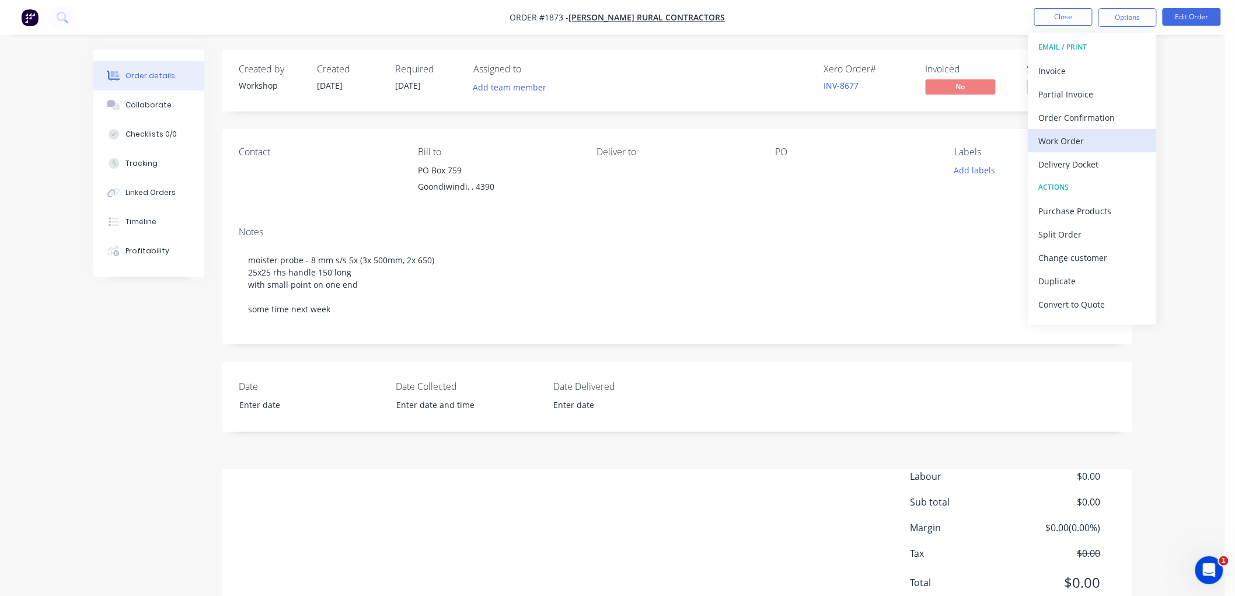
click at [1072, 135] on div "Work Order" at bounding box center [1092, 141] width 107 height 17
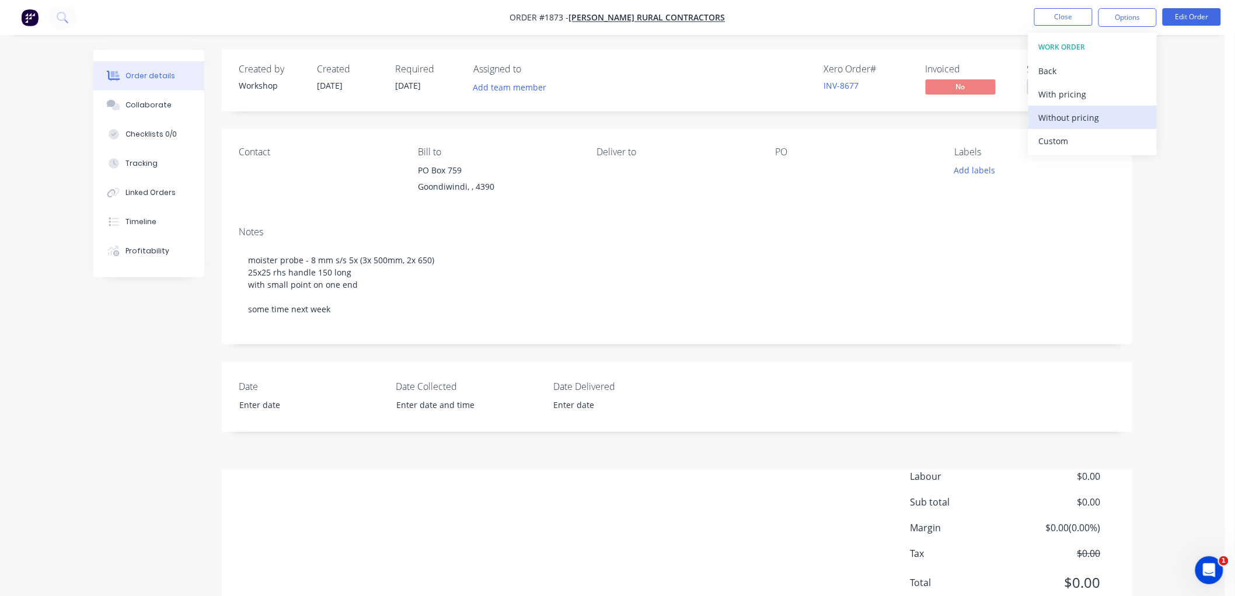
click at [1088, 110] on div "Without pricing" at bounding box center [1092, 117] width 107 height 17
click at [1056, 22] on button "Close" at bounding box center [1063, 17] width 58 height 18
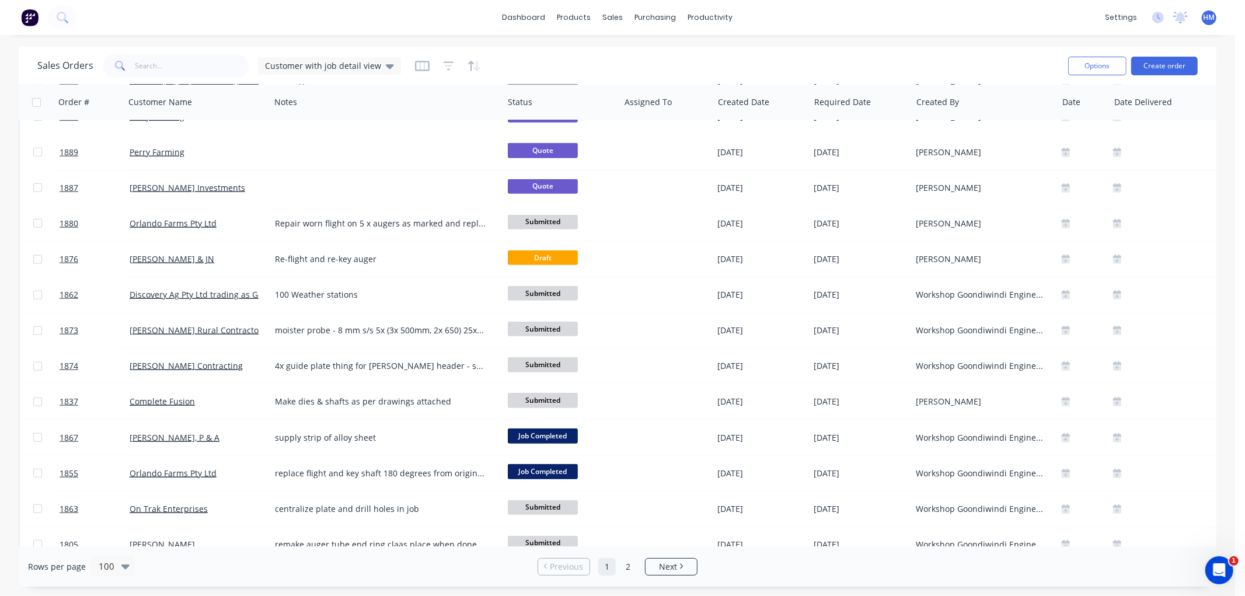
scroll to position [843, 0]
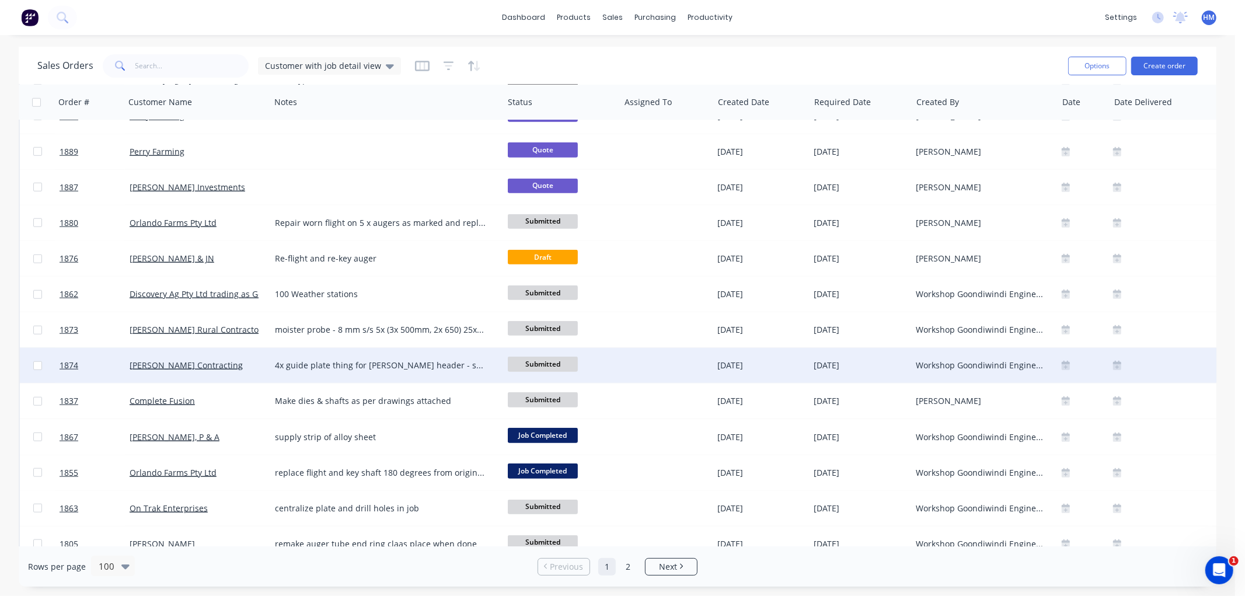
click at [252, 370] on div "[PERSON_NAME] Contracting" at bounding box center [195, 366] width 130 height 12
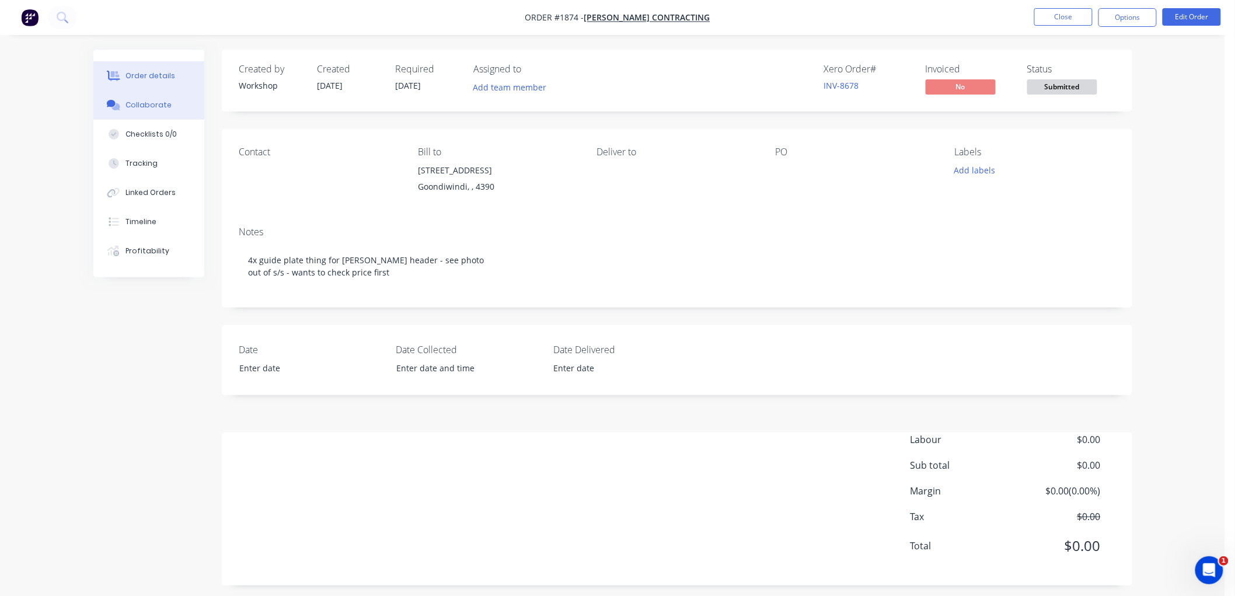
click at [165, 103] on div "Collaborate" at bounding box center [149, 105] width 46 height 11
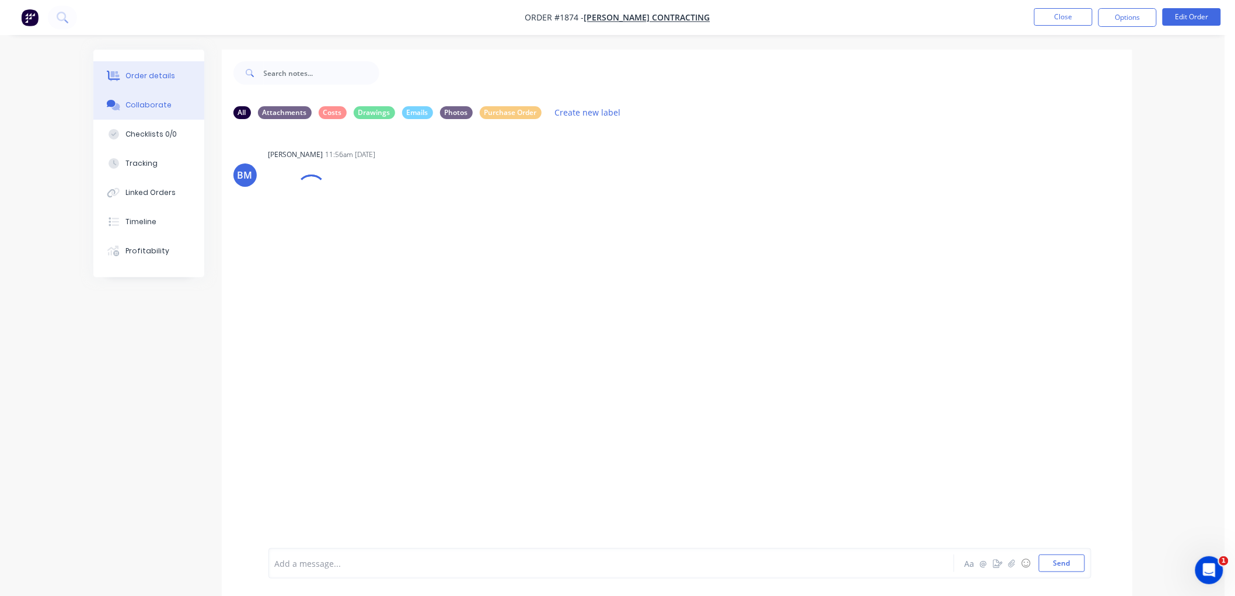
click at [159, 72] on div "Order details" at bounding box center [151, 76] width 50 height 11
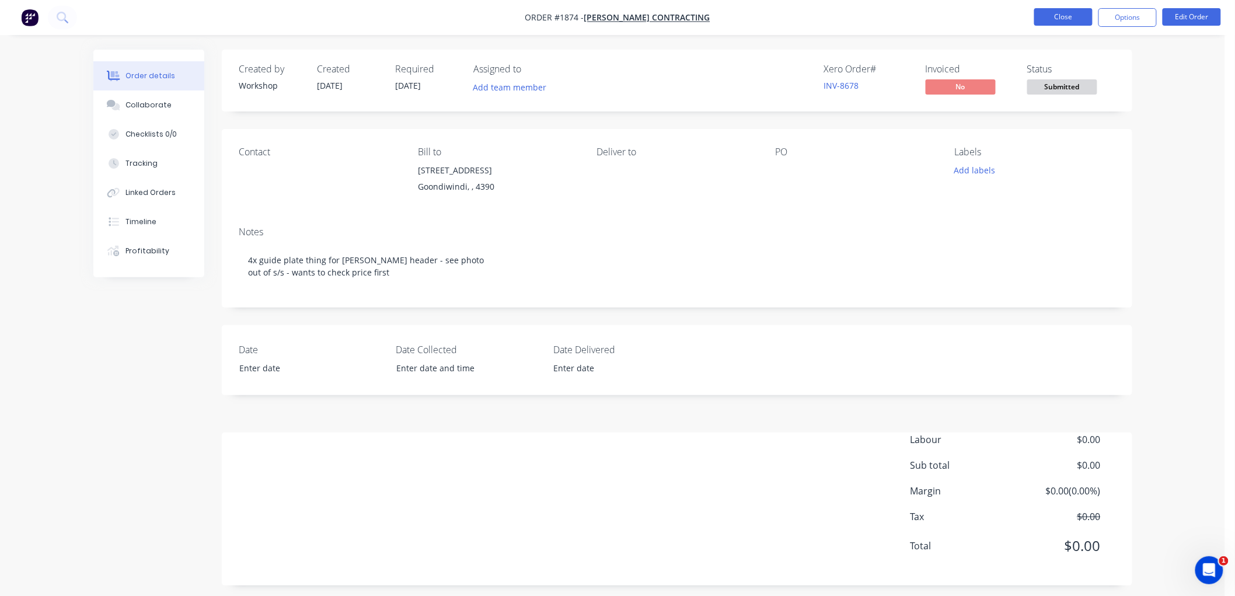
click at [1077, 16] on button "Close" at bounding box center [1063, 17] width 58 height 18
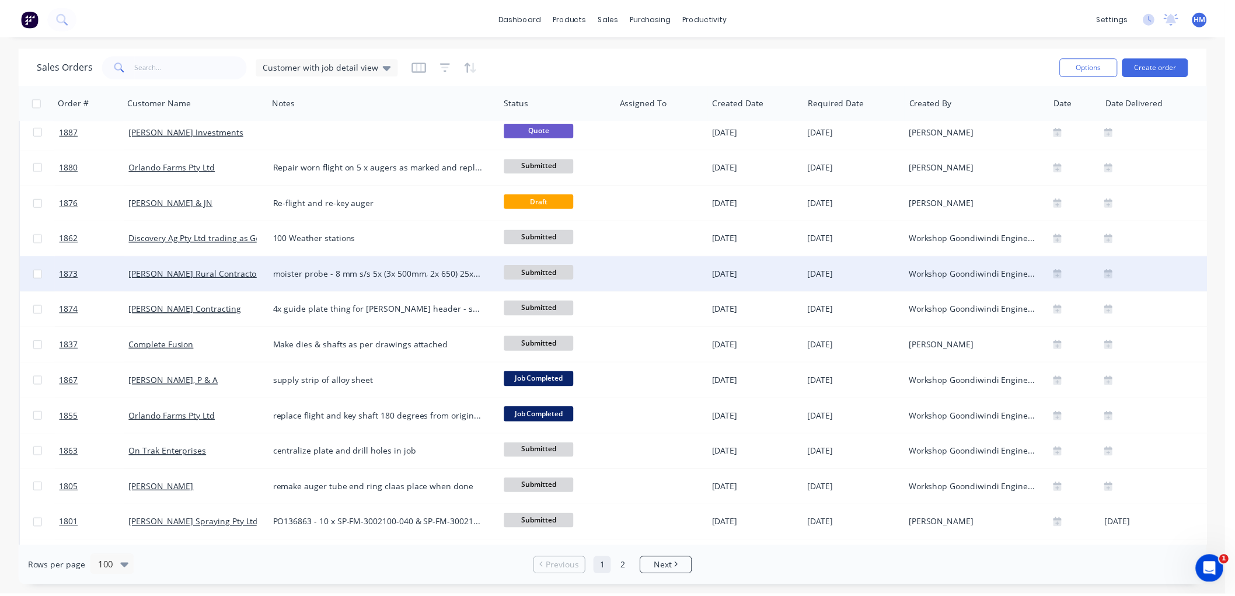
scroll to position [908, 0]
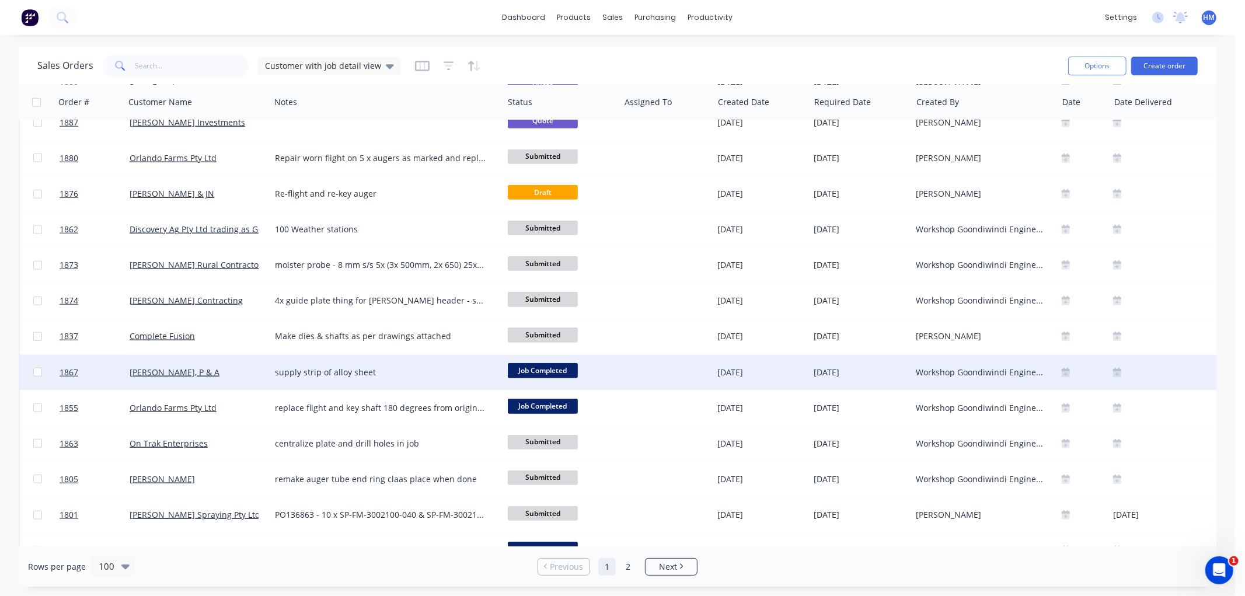
click at [222, 367] on div "[PERSON_NAME], P & A" at bounding box center [195, 373] width 130 height 12
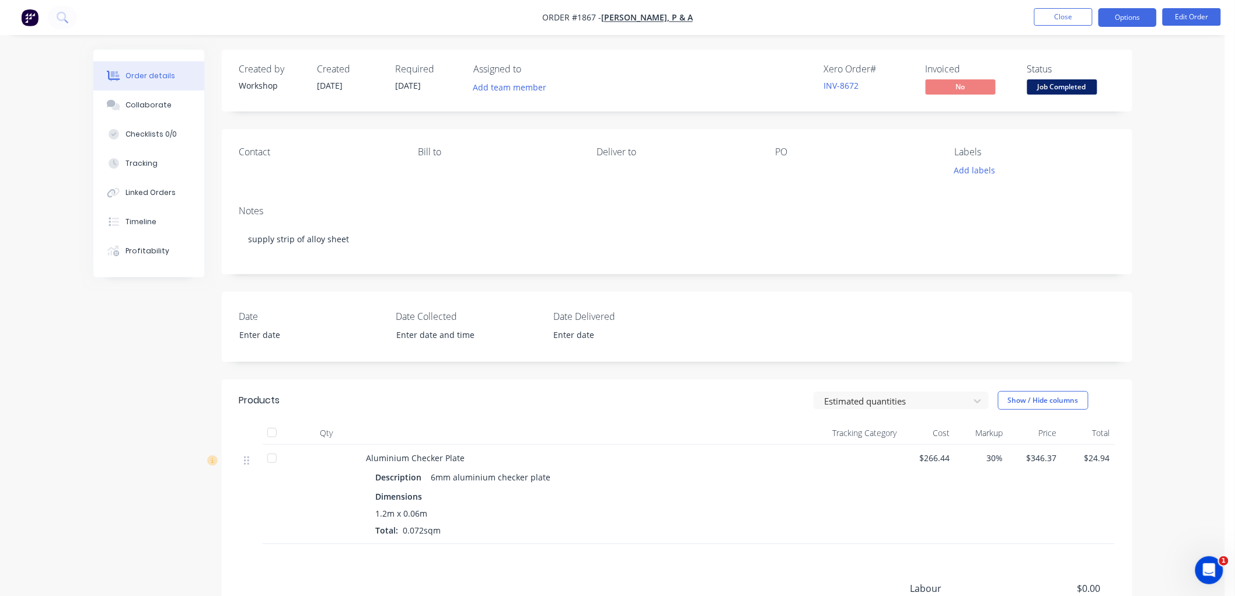
click at [1121, 20] on button "Options" at bounding box center [1128, 17] width 58 height 19
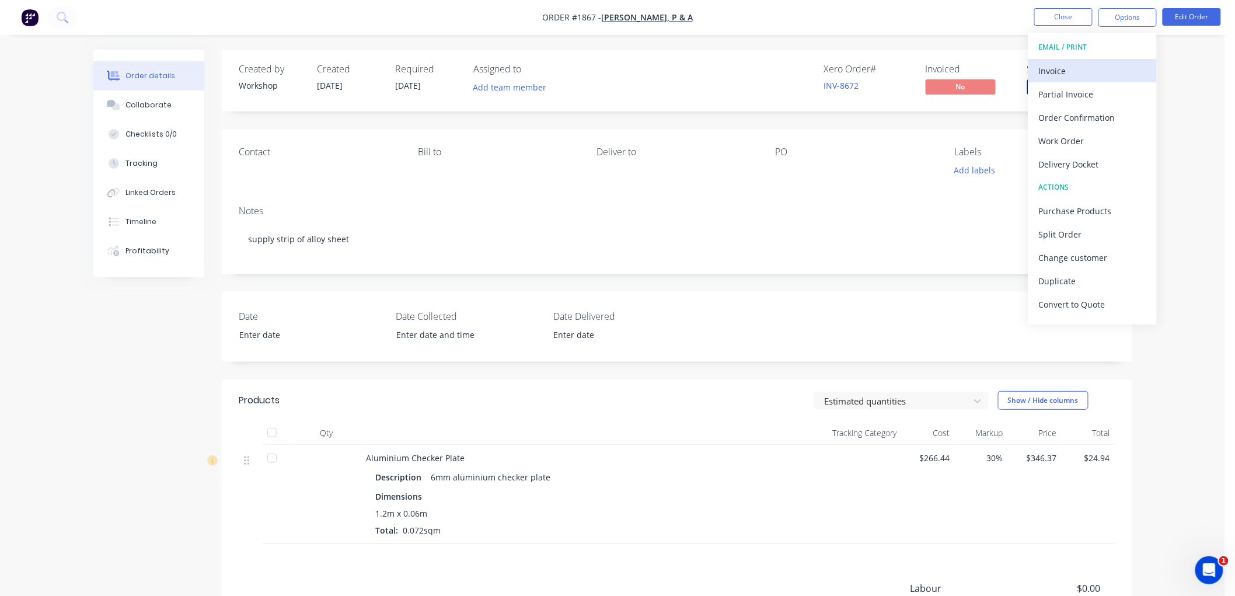
click at [1081, 72] on div "Invoice" at bounding box center [1092, 70] width 107 height 17
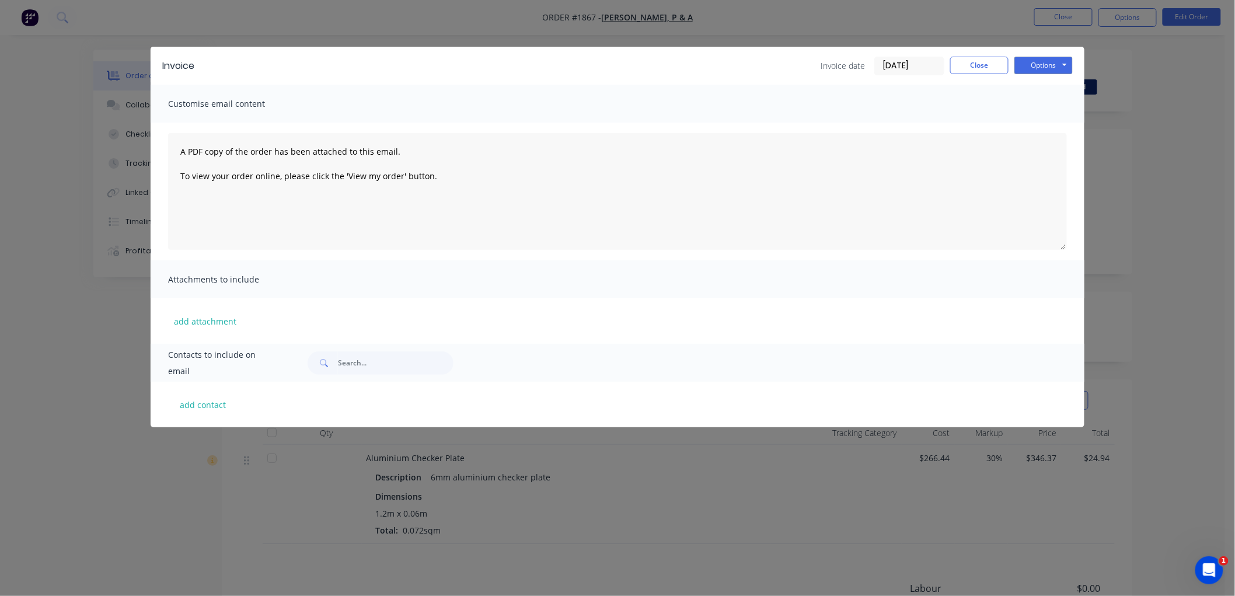
click at [899, 60] on input "[DATE]" at bounding box center [909, 66] width 69 height 18
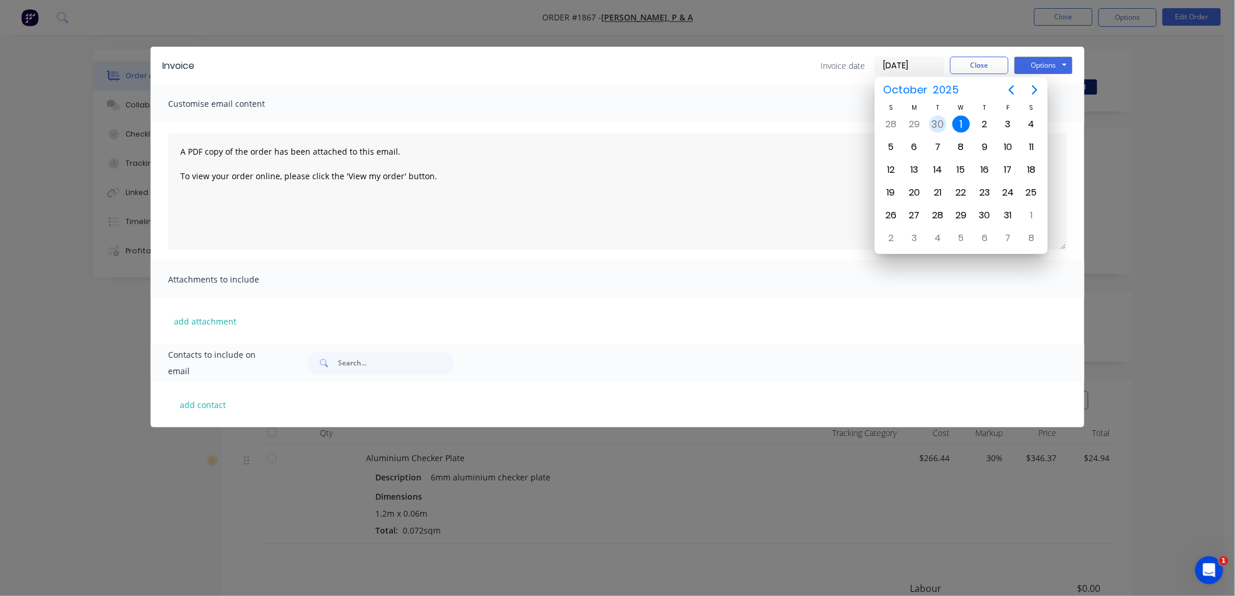
click at [938, 124] on div "30" at bounding box center [938, 125] width 18 height 18
type input "[DATE]"
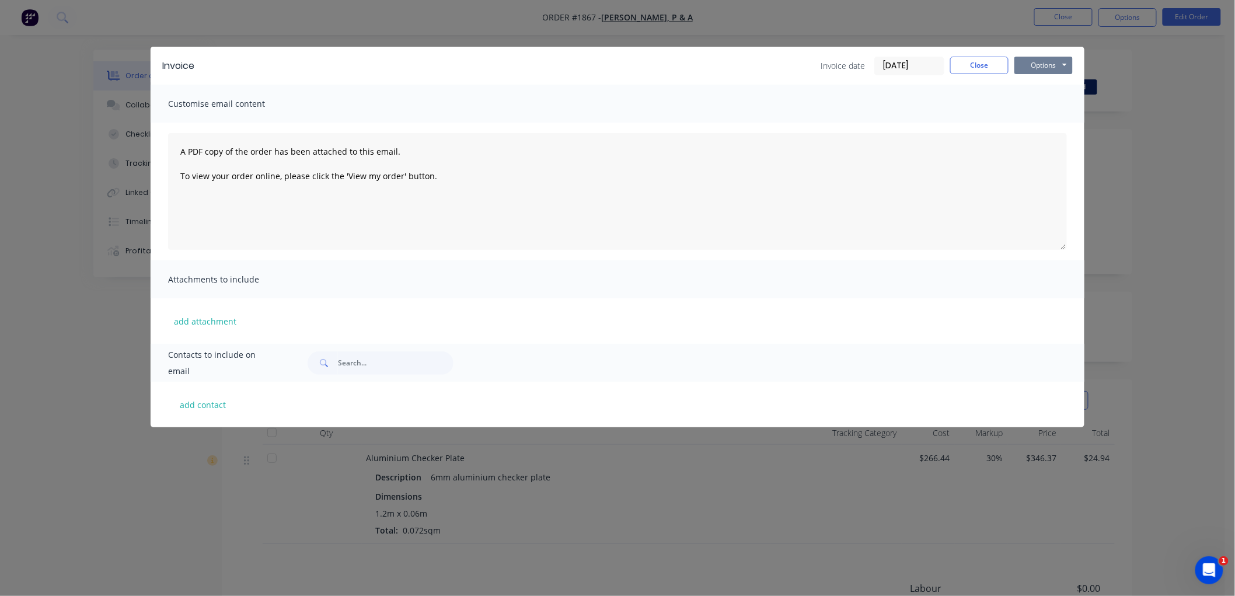
click at [1041, 61] on button "Options" at bounding box center [1044, 66] width 58 height 18
click at [1068, 83] on button "Preview" at bounding box center [1052, 85] width 75 height 19
click at [200, 406] on button "add contact" at bounding box center [203, 405] width 70 height 18
select select "AU"
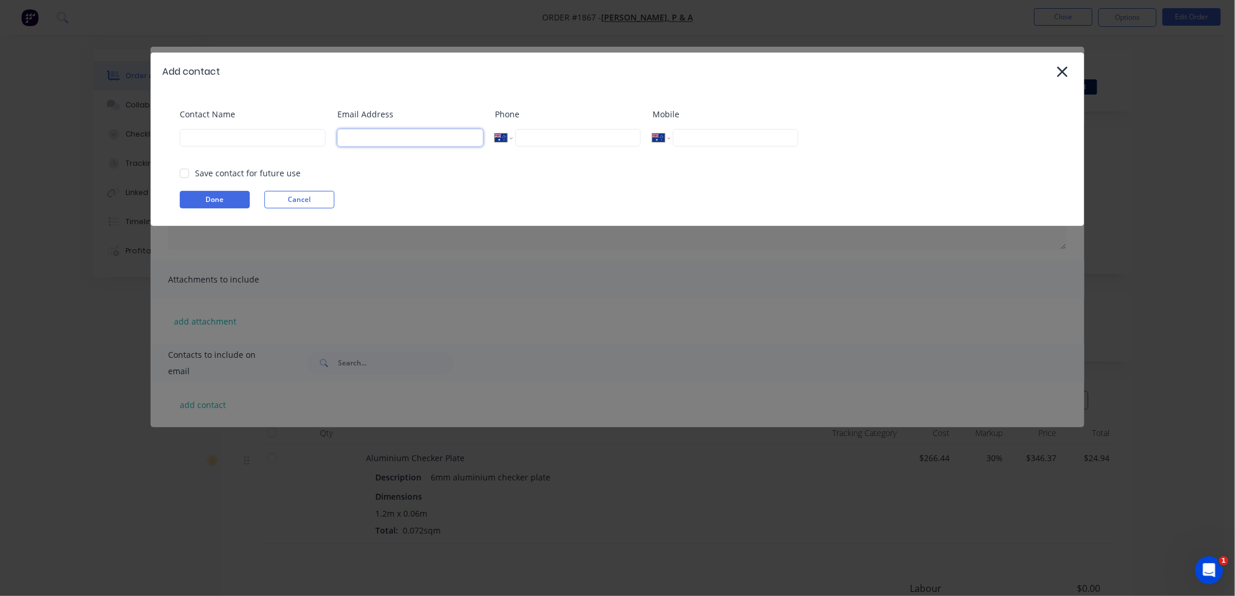
click at [433, 138] on input at bounding box center [410, 138] width 146 height 18
paste input "[EMAIL_ADDRESS][DOMAIN_NAME]"
type input "[EMAIL_ADDRESS][DOMAIN_NAME]"
click at [218, 124] on div "Contact Name" at bounding box center [253, 131] width 146 height 47
click at [185, 172] on div at bounding box center [184, 173] width 23 height 23
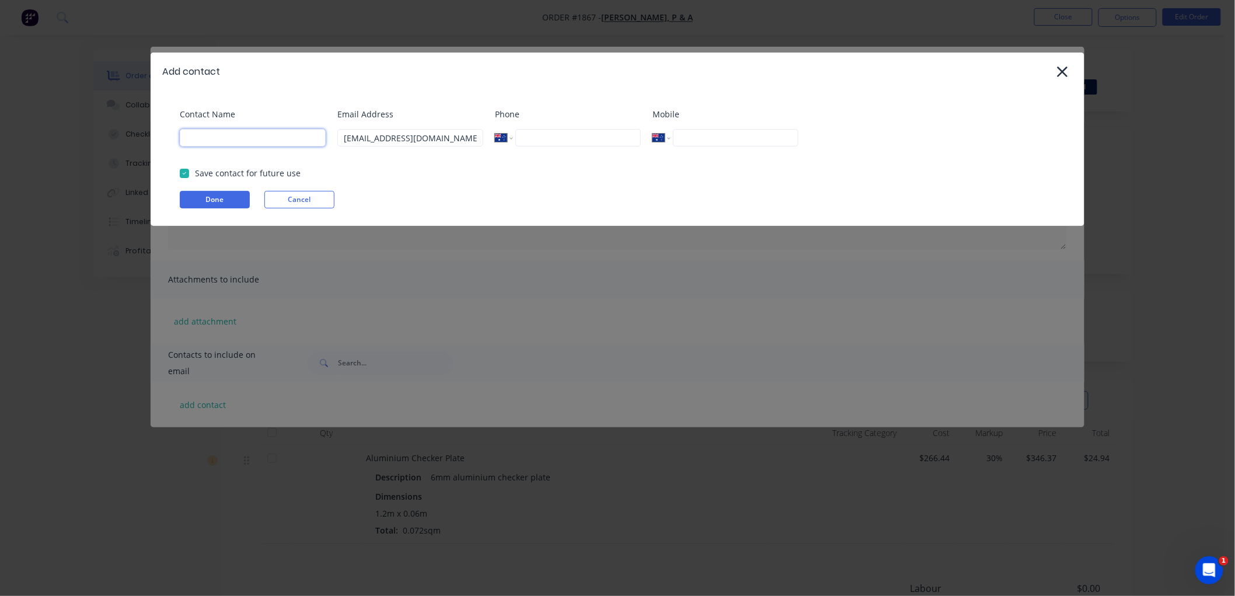
click at [230, 131] on input at bounding box center [253, 138] width 146 height 18
click at [217, 203] on button "Done" at bounding box center [215, 200] width 70 height 18
click at [216, 133] on input at bounding box center [253, 138] width 146 height 18
type input "[PERSON_NAME]"
click at [209, 195] on button "Done" at bounding box center [215, 200] width 70 height 18
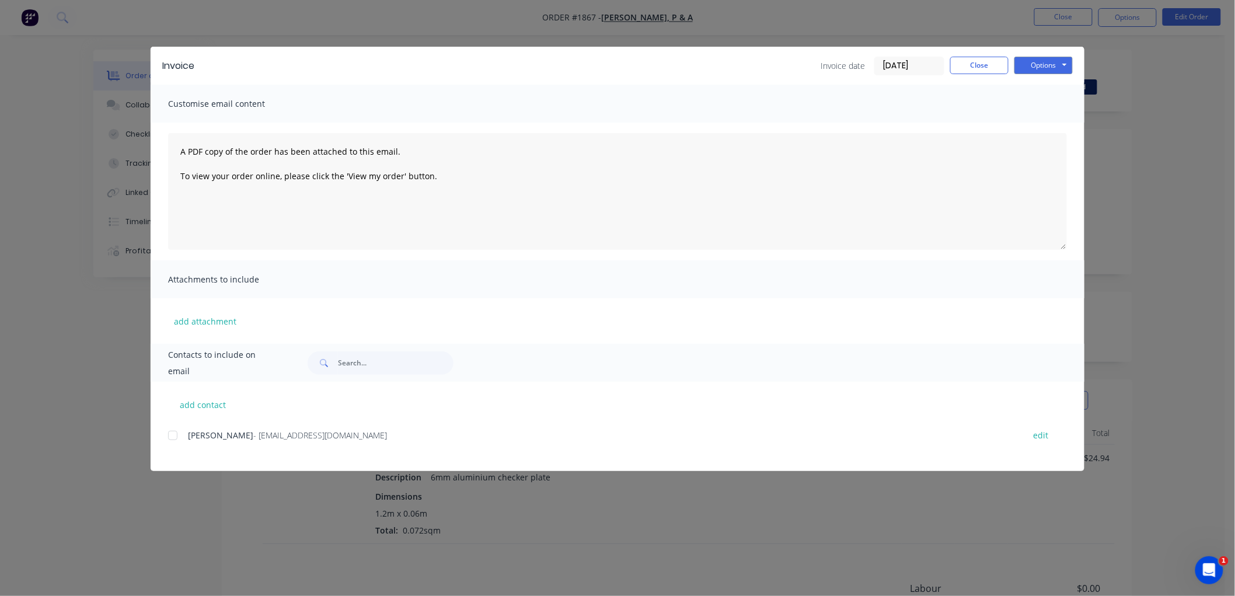
click at [171, 435] on div at bounding box center [172, 435] width 23 height 23
click at [1042, 64] on button "Options" at bounding box center [1044, 66] width 58 height 18
click at [1064, 119] on button "Email" at bounding box center [1052, 124] width 75 height 19
drag, startPoint x: 985, startPoint y: 61, endPoint x: 1179, endPoint y: 23, distance: 197.4
click at [996, 61] on button "Close" at bounding box center [979, 66] width 58 height 18
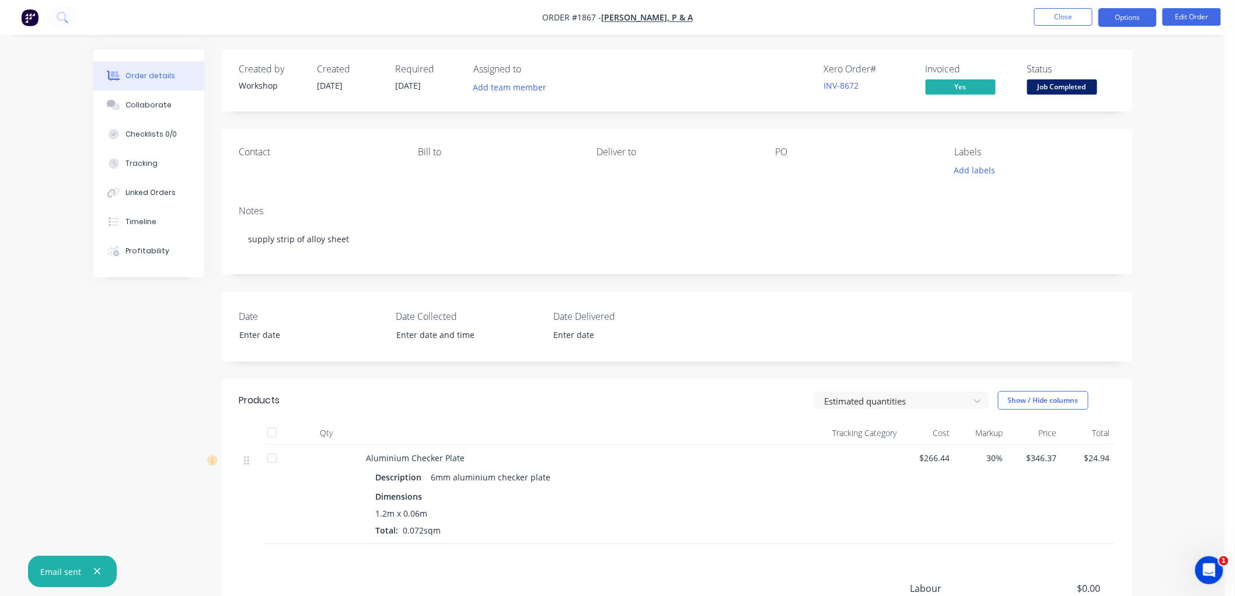
click at [1135, 9] on button "Options" at bounding box center [1128, 17] width 58 height 19
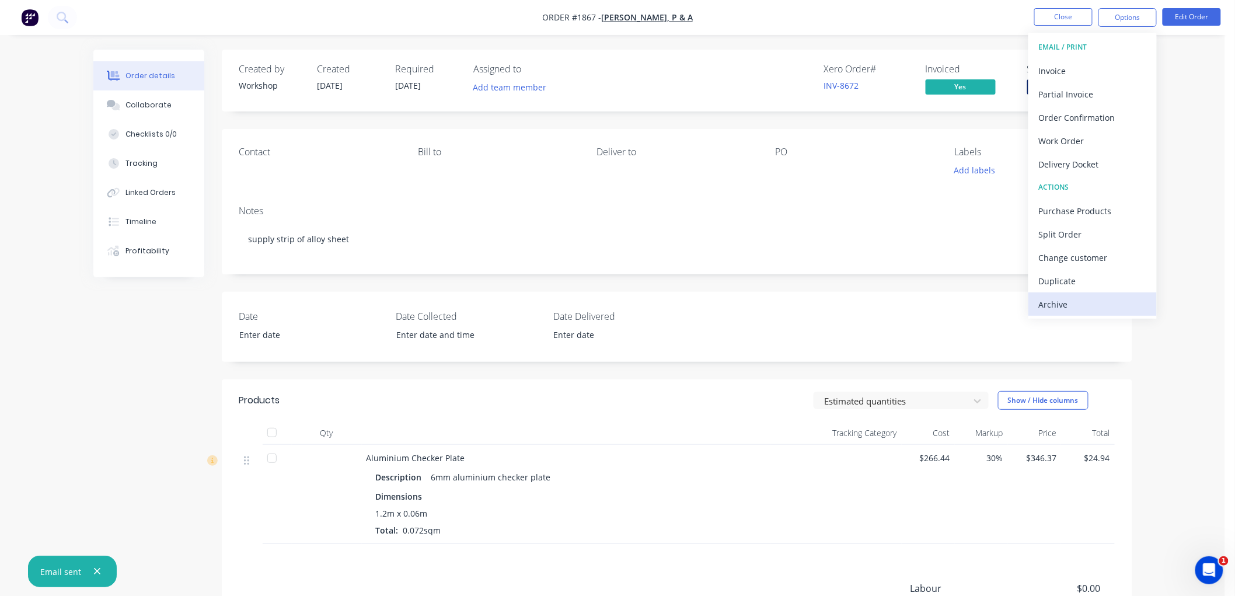
click at [1065, 306] on div "Archive" at bounding box center [1092, 304] width 107 height 17
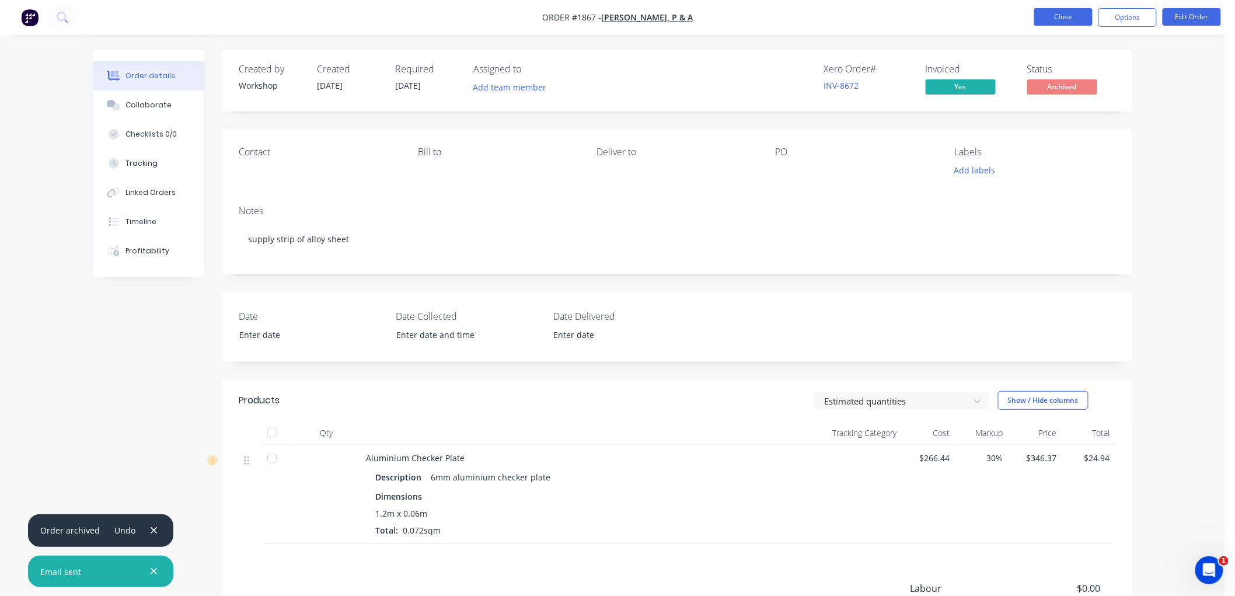
click at [1069, 18] on button "Close" at bounding box center [1063, 17] width 58 height 18
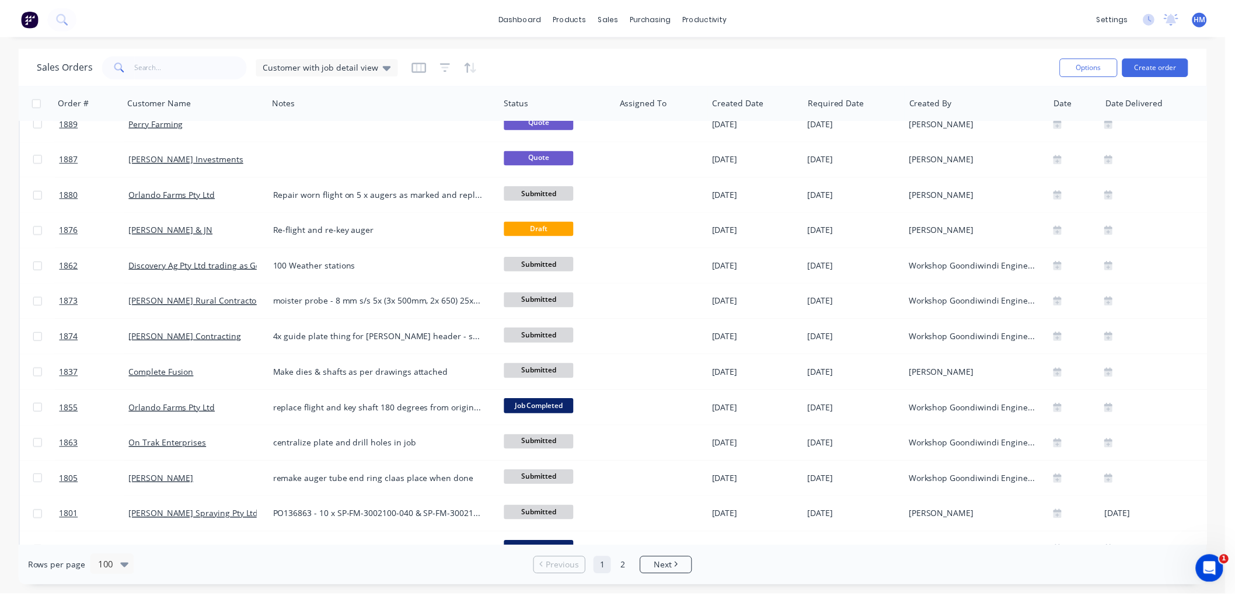
scroll to position [908, 0]
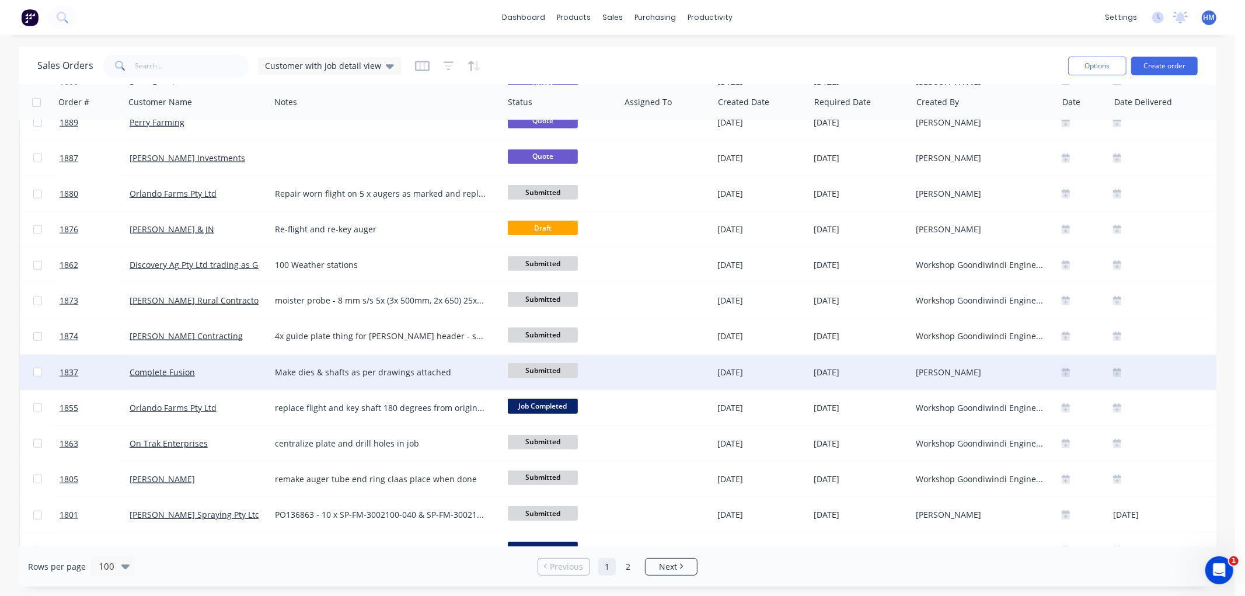
click at [210, 372] on div "Complete Fusion" at bounding box center [195, 373] width 130 height 12
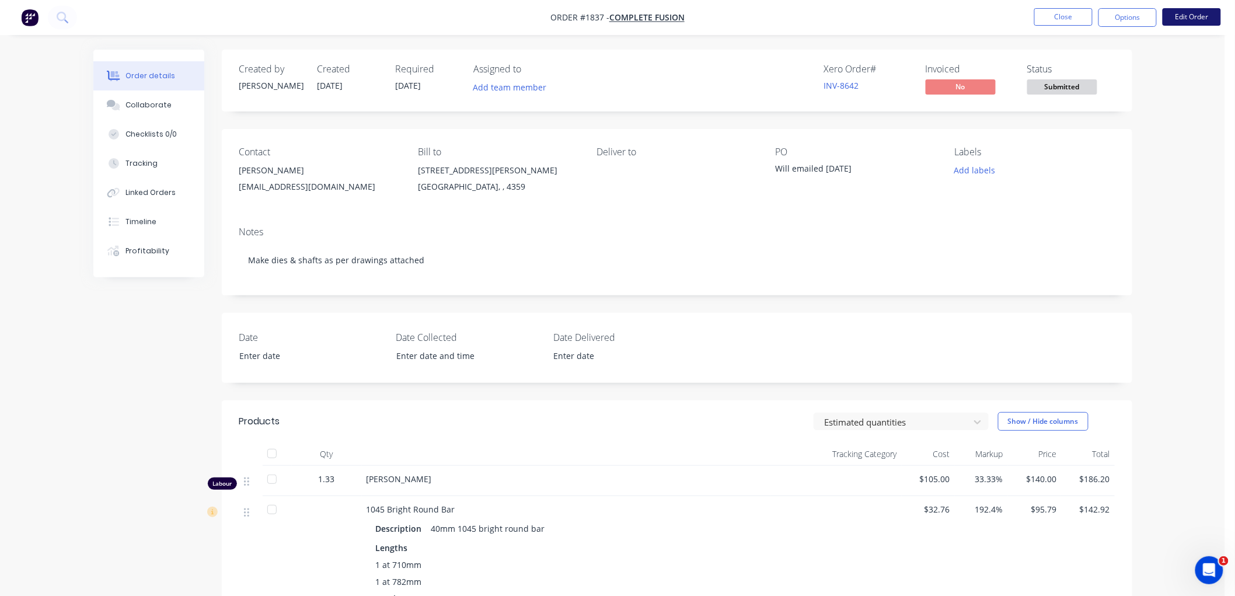
click at [1187, 19] on button "Edit Order" at bounding box center [1192, 17] width 58 height 18
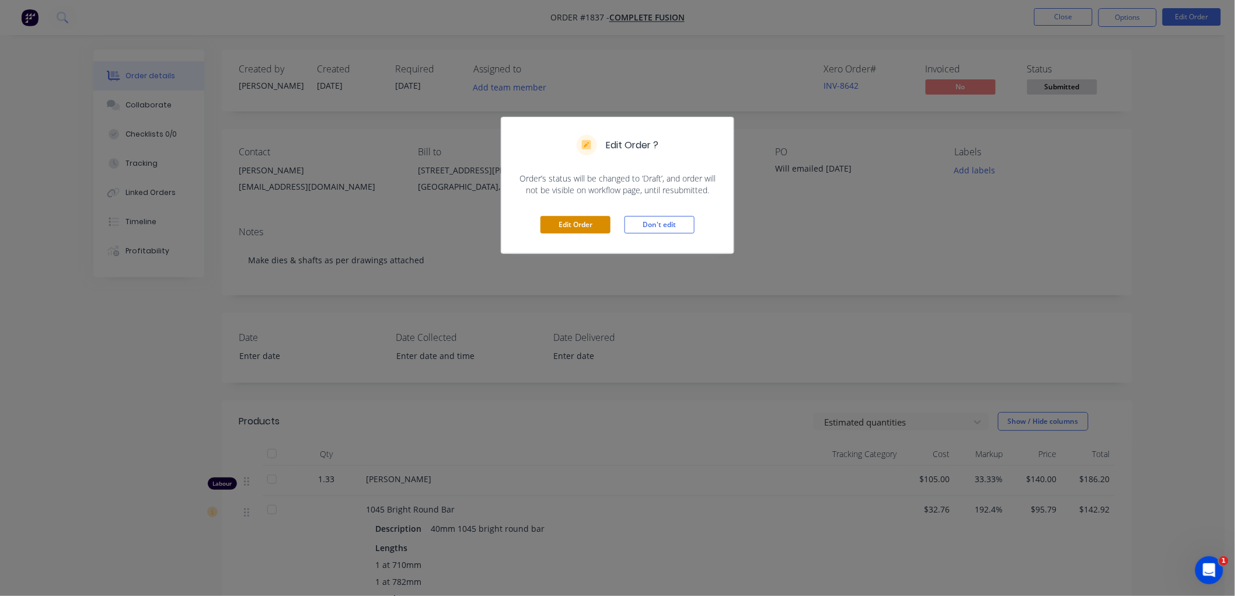
click at [567, 225] on button "Edit Order" at bounding box center [576, 225] width 70 height 18
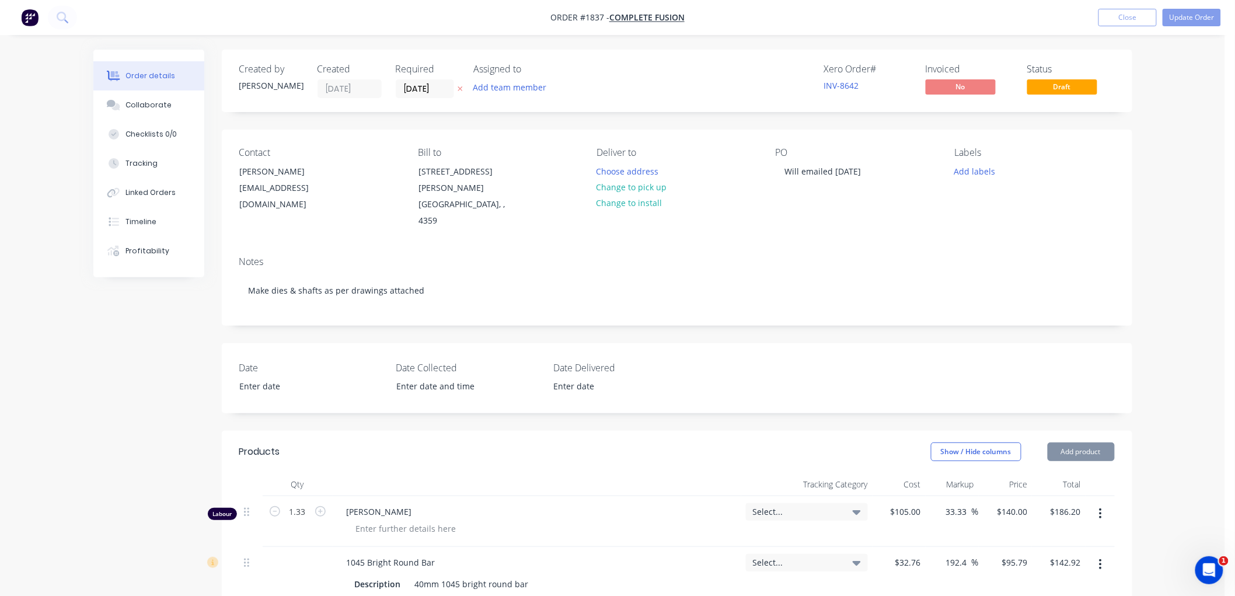
scroll to position [259, 0]
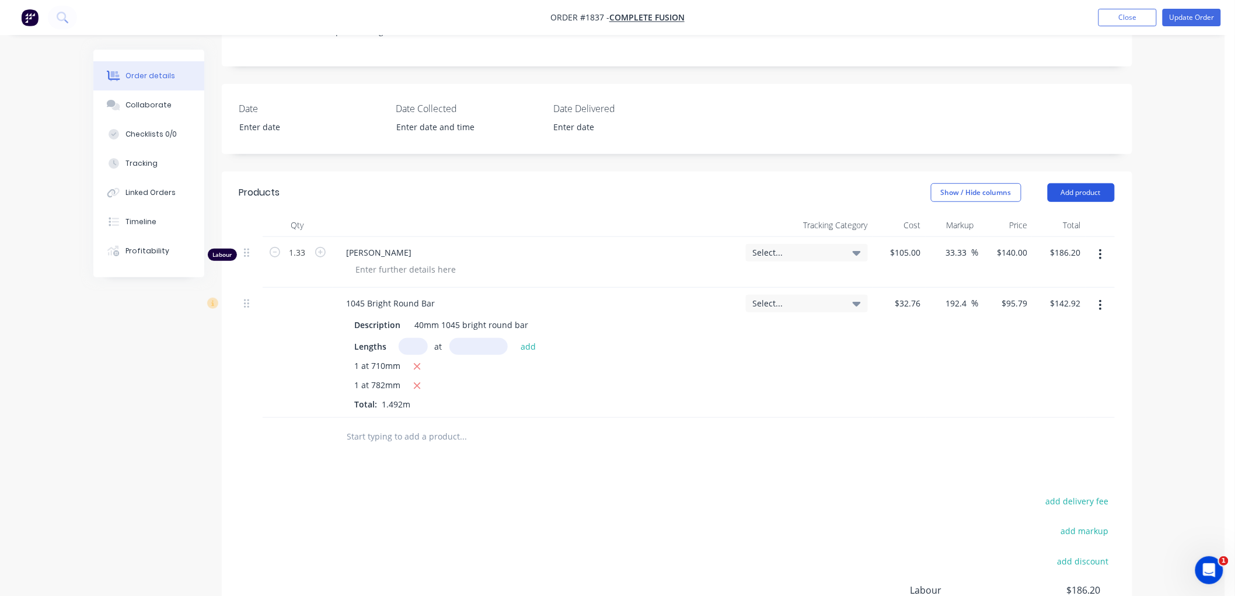
click at [1071, 183] on button "Add product" at bounding box center [1081, 192] width 67 height 19
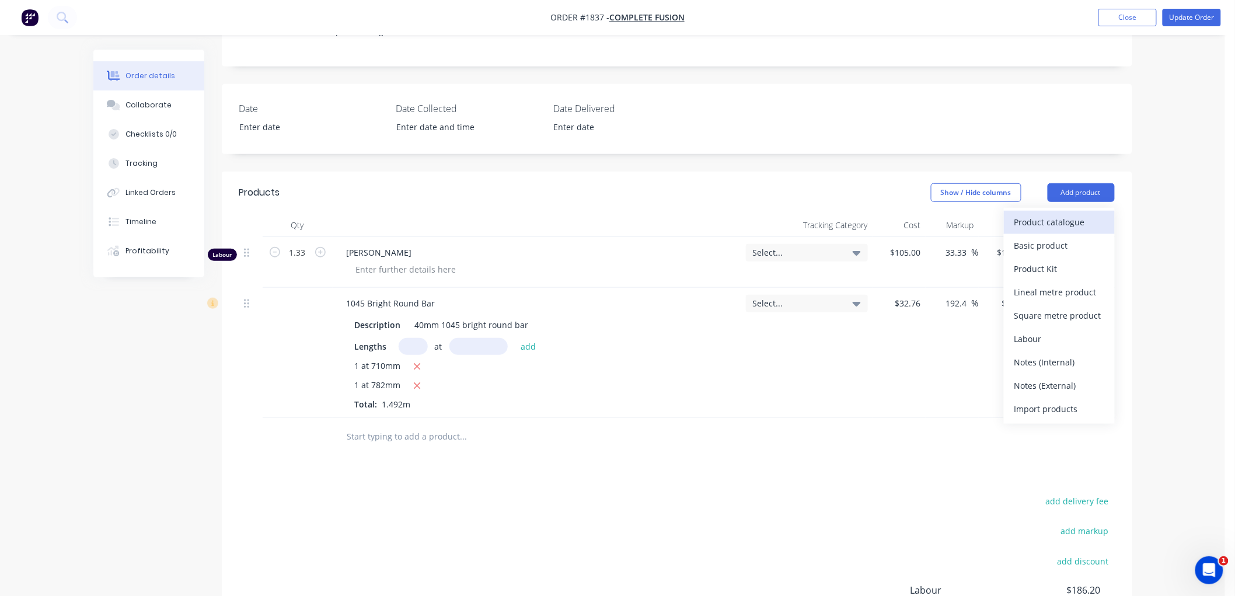
click at [1060, 214] on div "Product catalogue" at bounding box center [1060, 222] width 90 height 17
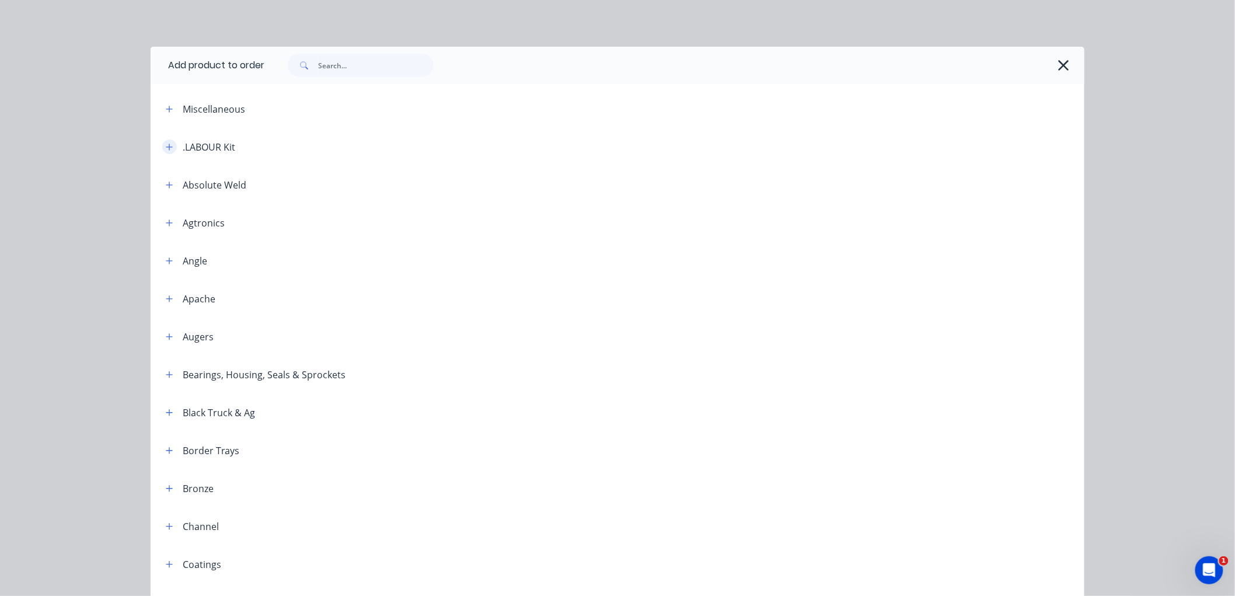
click at [166, 148] on icon "button" at bounding box center [169, 147] width 6 height 6
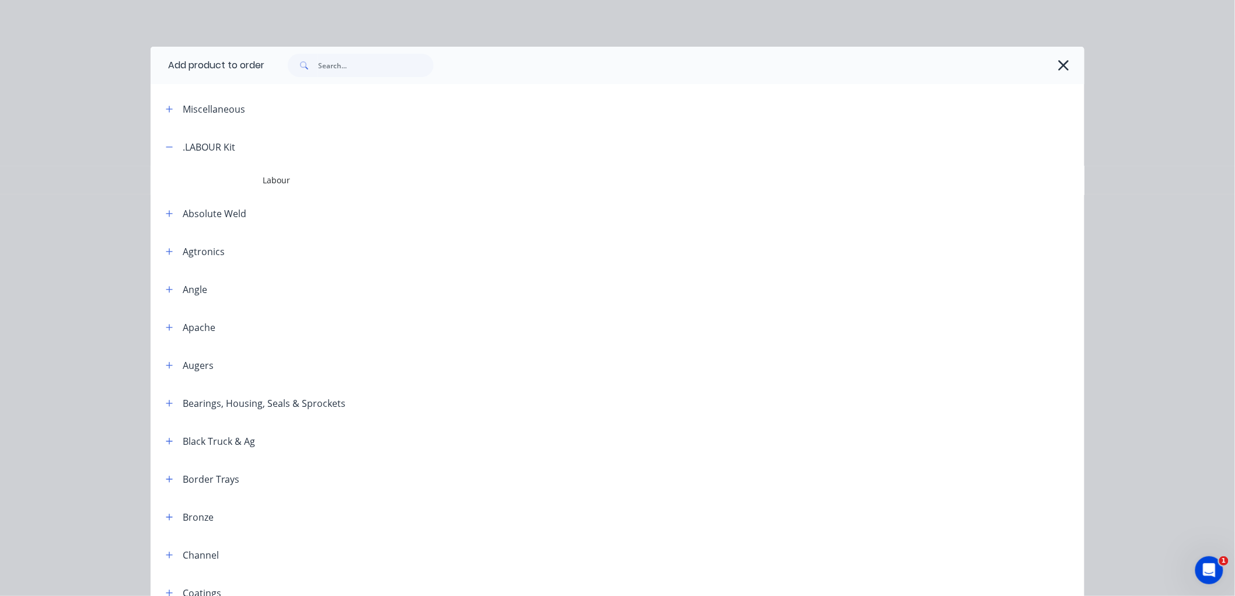
click at [197, 148] on div ".LABOUR Kit" at bounding box center [209, 147] width 53 height 14
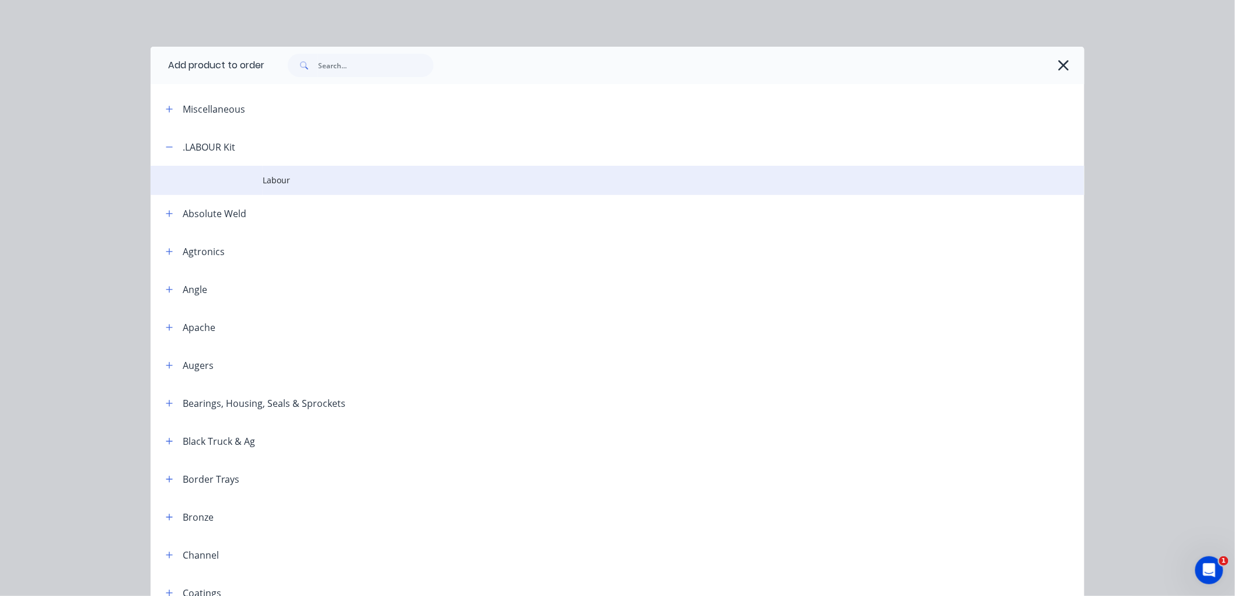
click at [281, 181] on span "Labour" at bounding box center [591, 180] width 657 height 12
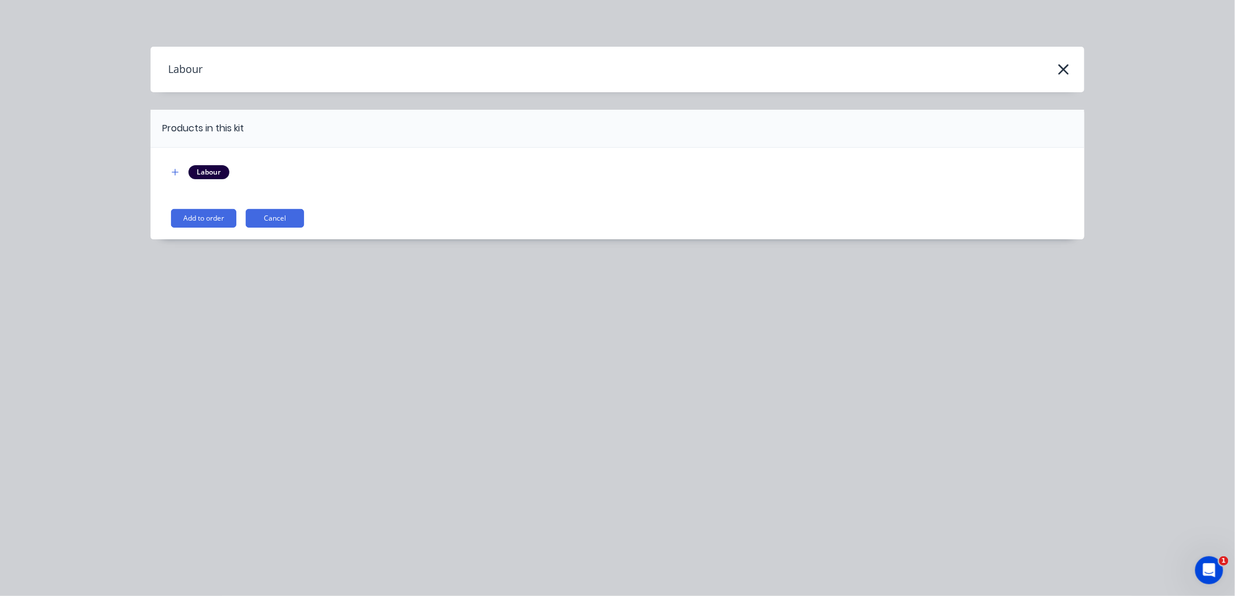
click at [203, 217] on button "Add to order" at bounding box center [203, 218] width 65 height 19
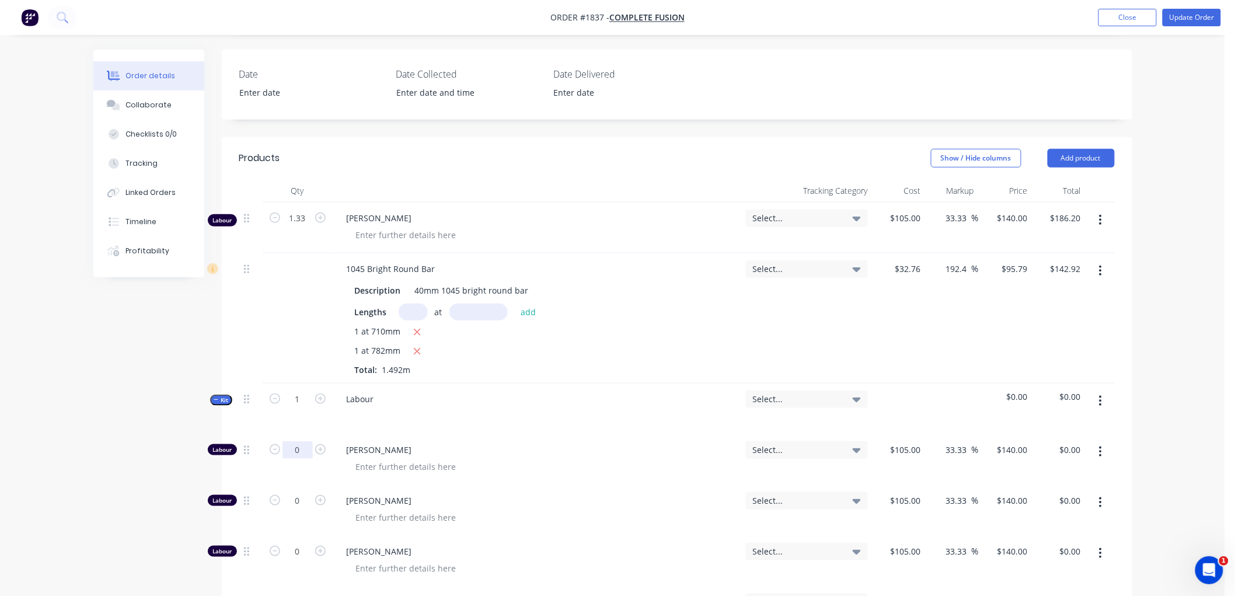
scroll to position [324, 0]
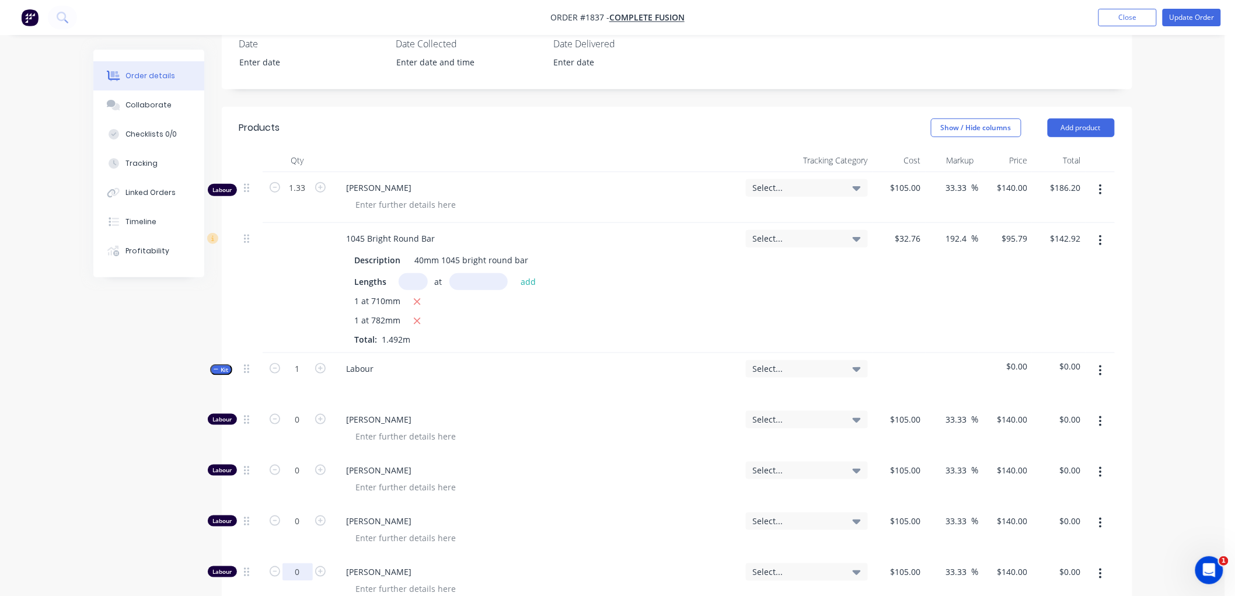
click at [297, 563] on input "0" at bounding box center [298, 572] width 30 height 18
type input "1.33"
type input "$186.20"
click at [212, 364] on button "Kit" at bounding box center [221, 369] width 22 height 11
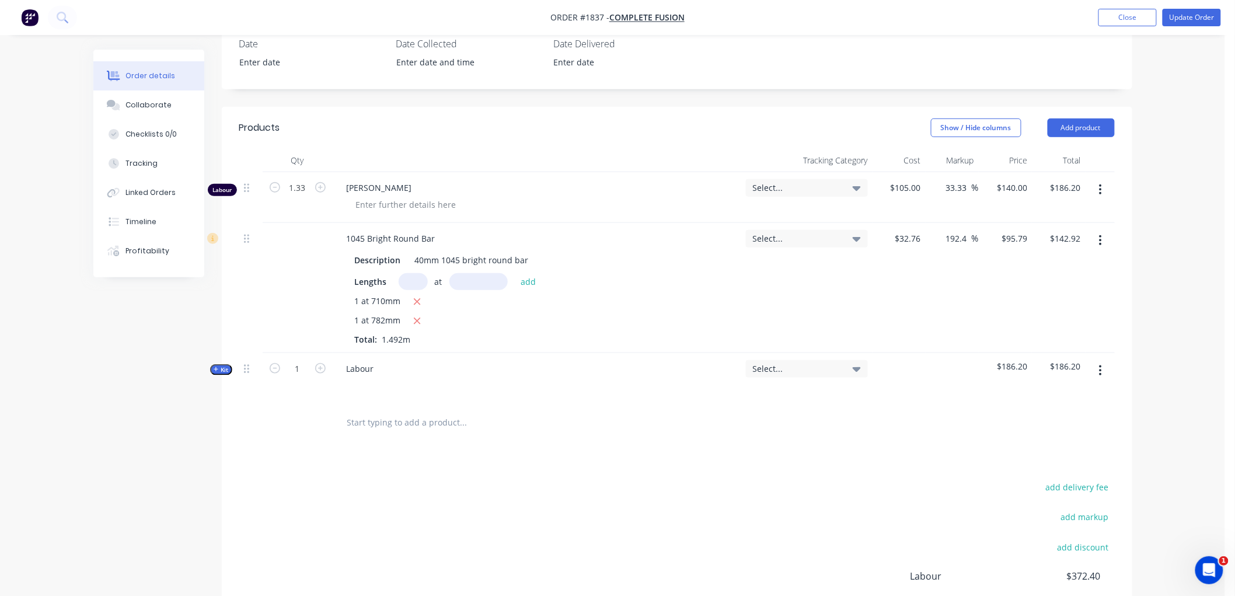
click at [1103, 179] on button "button" at bounding box center [1100, 189] width 27 height 21
drag, startPoint x: 1054, startPoint y: 271, endPoint x: 773, endPoint y: 277, distance: 280.9
click at [1052, 282] on div "Delete" at bounding box center [1060, 290] width 90 height 17
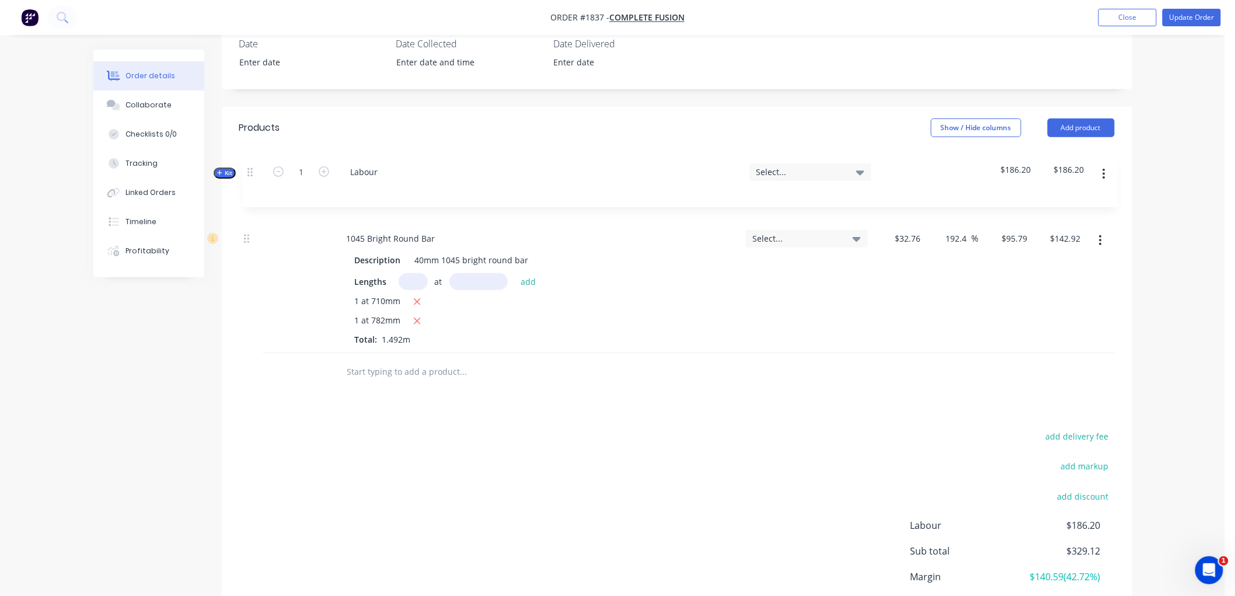
drag, startPoint x: 249, startPoint y: 253, endPoint x: 249, endPoint y: 170, distance: 82.3
click at [249, 172] on div "1045 Bright Round Bar Description 40mm 1045 bright round bar Lengths at add 1 a…" at bounding box center [677, 262] width 876 height 181
click at [386, 172] on div "Labour" at bounding box center [537, 197] width 409 height 51
click at [377, 179] on div "Labour" at bounding box center [360, 187] width 46 height 17
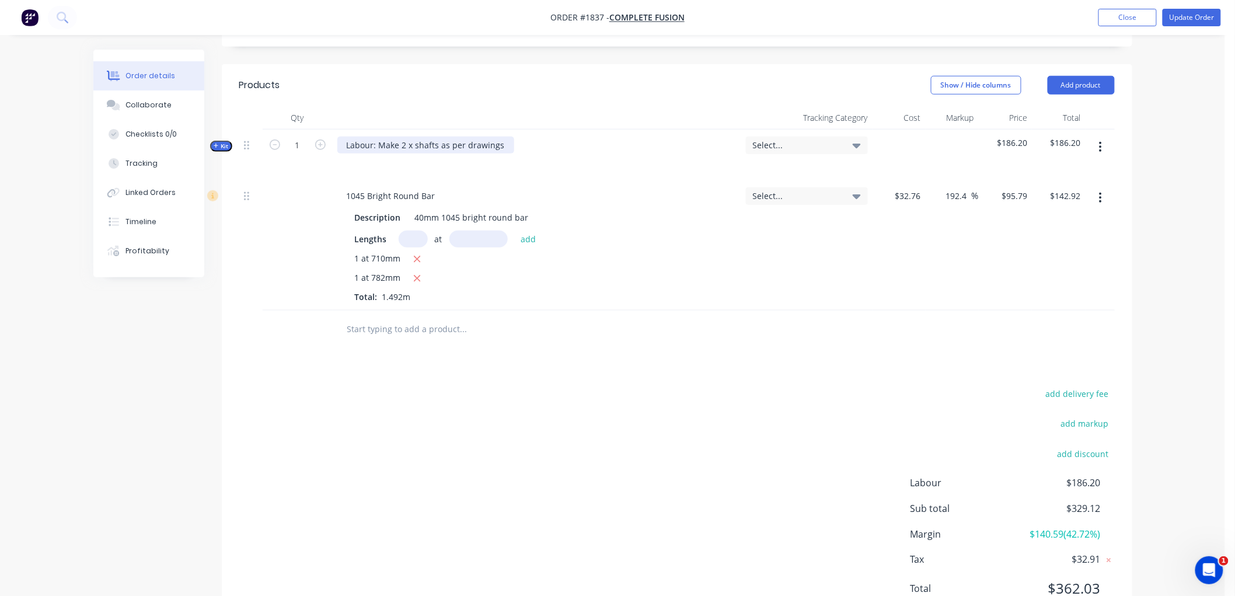
scroll to position [389, 0]
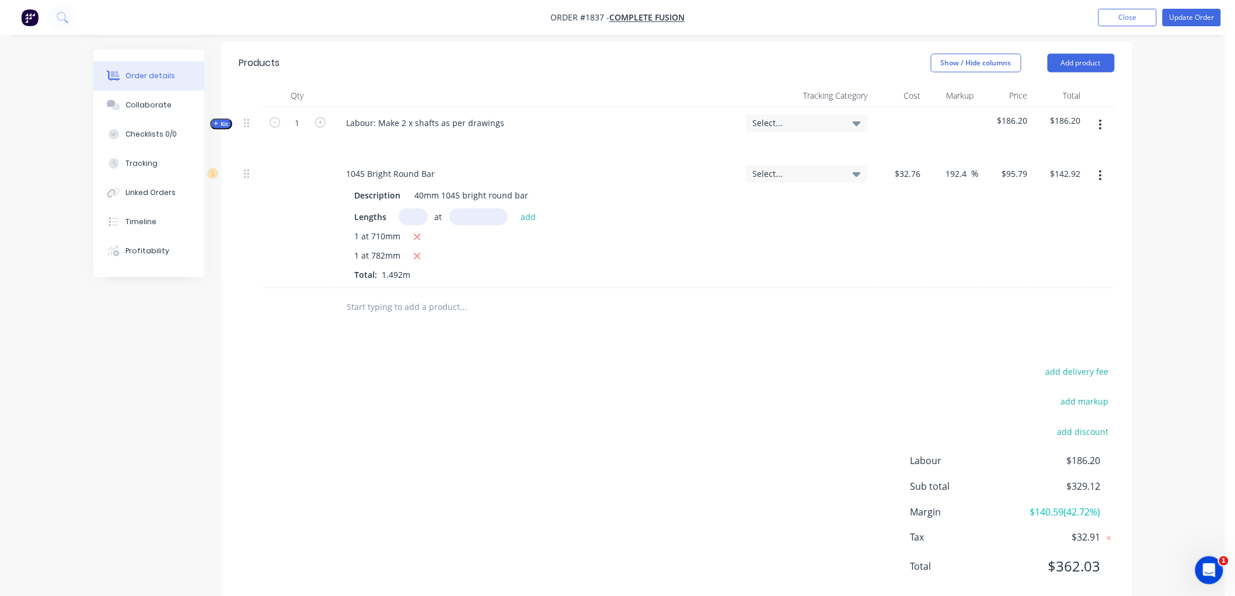
click at [825, 388] on div "add delivery fee add markup add discount Labour $186.20 Sub total $329.12 Margi…" at bounding box center [677, 476] width 876 height 225
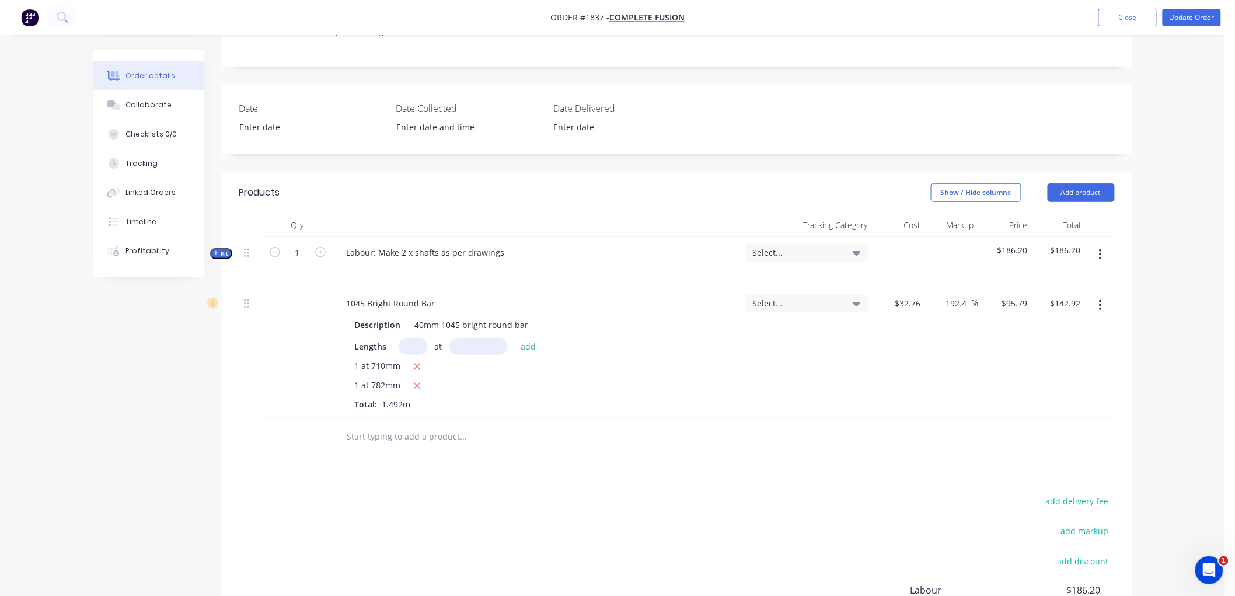
scroll to position [194, 0]
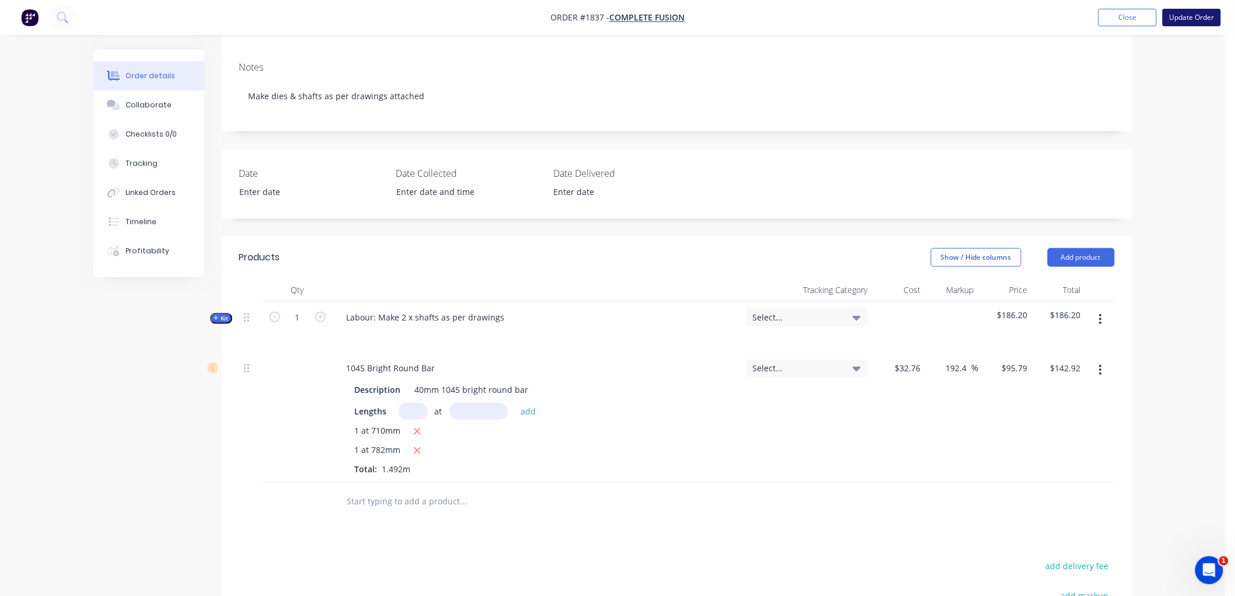
click at [1194, 19] on button "Update Order" at bounding box center [1192, 18] width 58 height 18
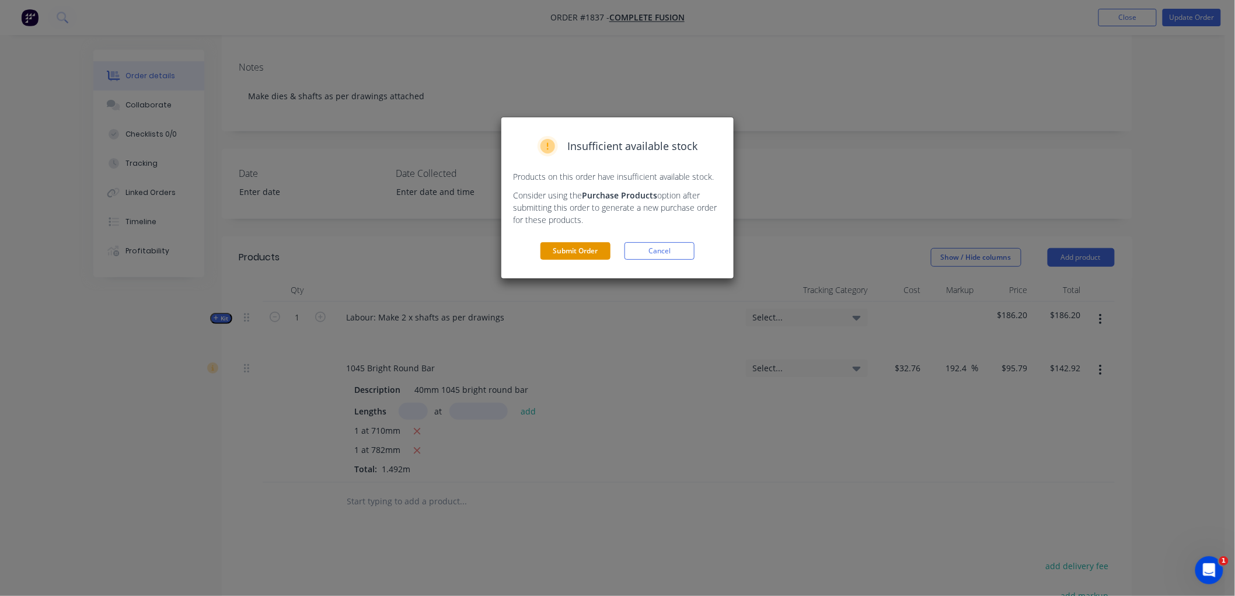
click at [586, 249] on button "Submit Order" at bounding box center [576, 251] width 70 height 18
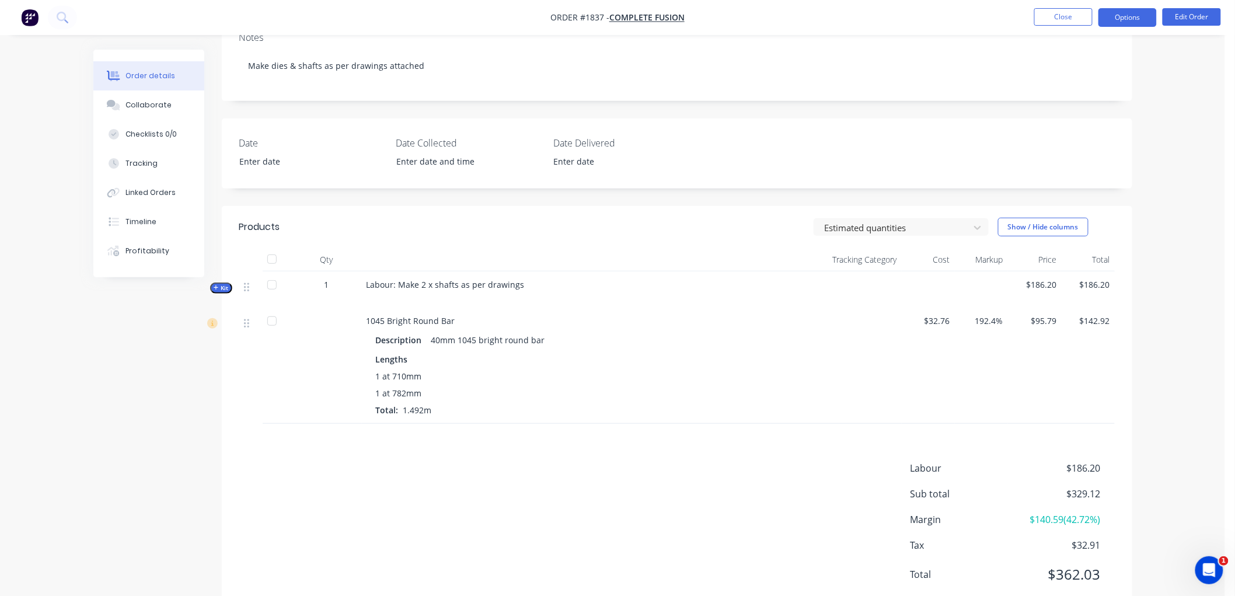
click at [1129, 16] on button "Options" at bounding box center [1128, 17] width 58 height 19
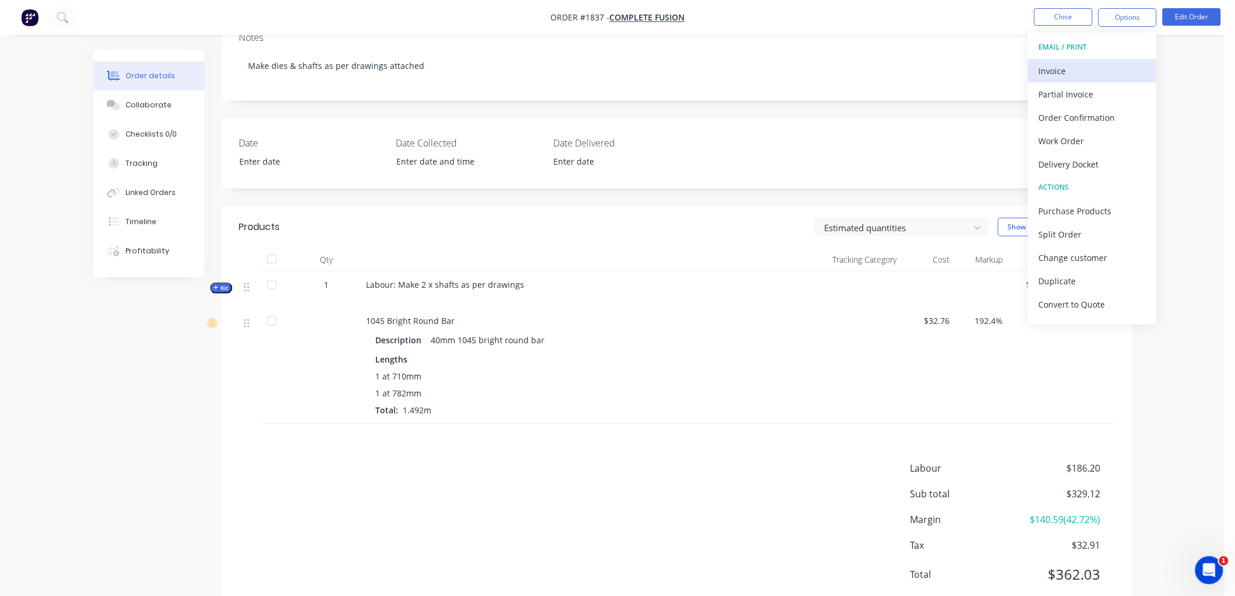
click at [1064, 68] on div "Invoice" at bounding box center [1092, 70] width 107 height 17
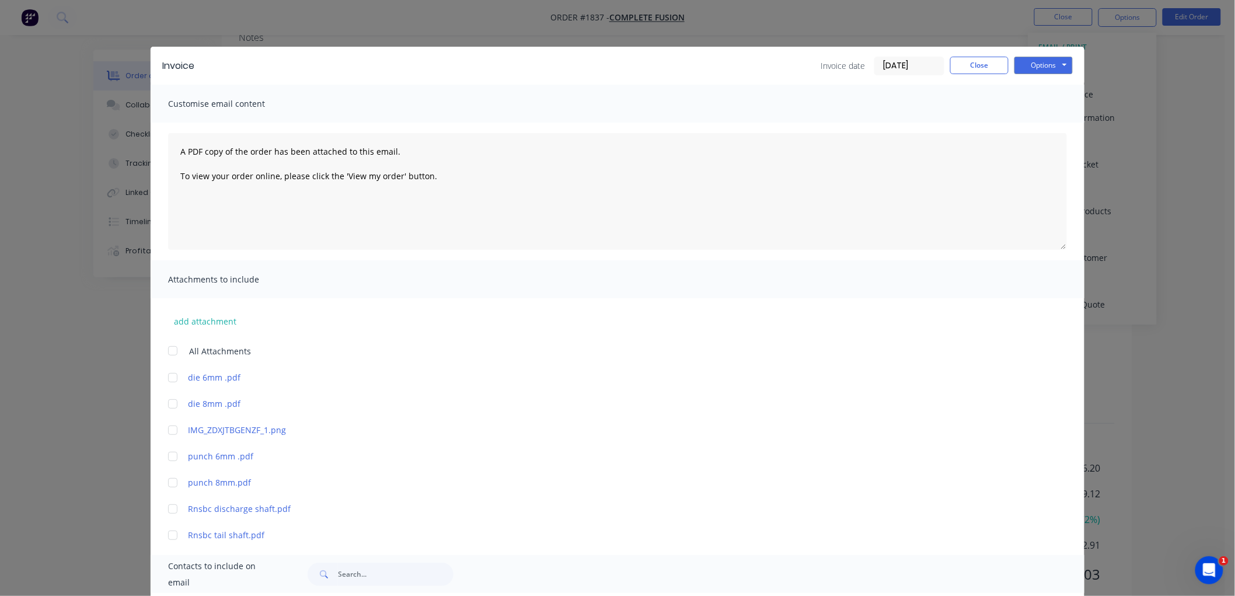
click at [895, 69] on input "[DATE]" at bounding box center [909, 66] width 69 height 18
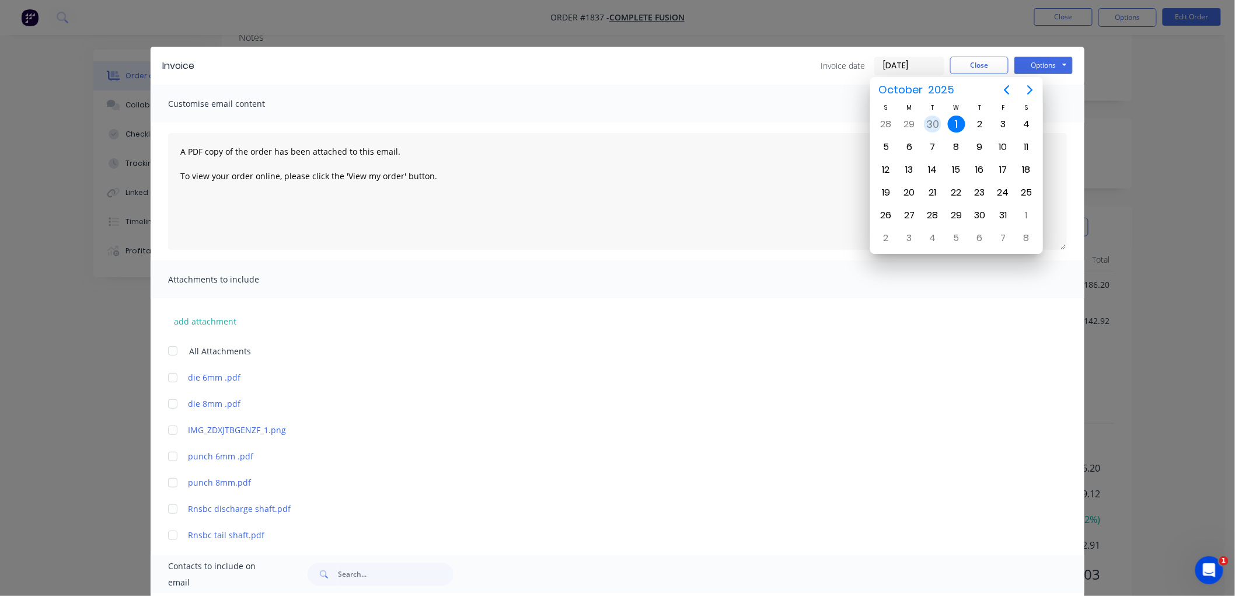
click at [933, 120] on div "30" at bounding box center [933, 125] width 18 height 18
type input "[DATE]"
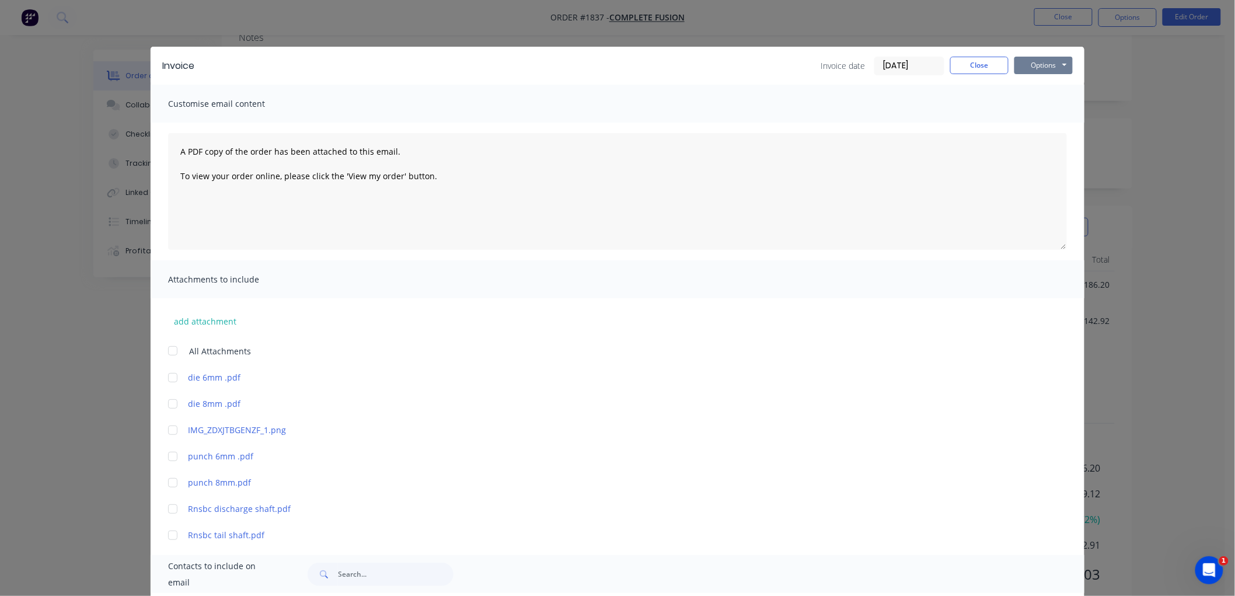
click at [1053, 68] on button "Options" at bounding box center [1044, 66] width 58 height 18
click at [1058, 88] on button "Preview" at bounding box center [1052, 85] width 75 height 19
click at [961, 62] on button "Close" at bounding box center [979, 66] width 58 height 18
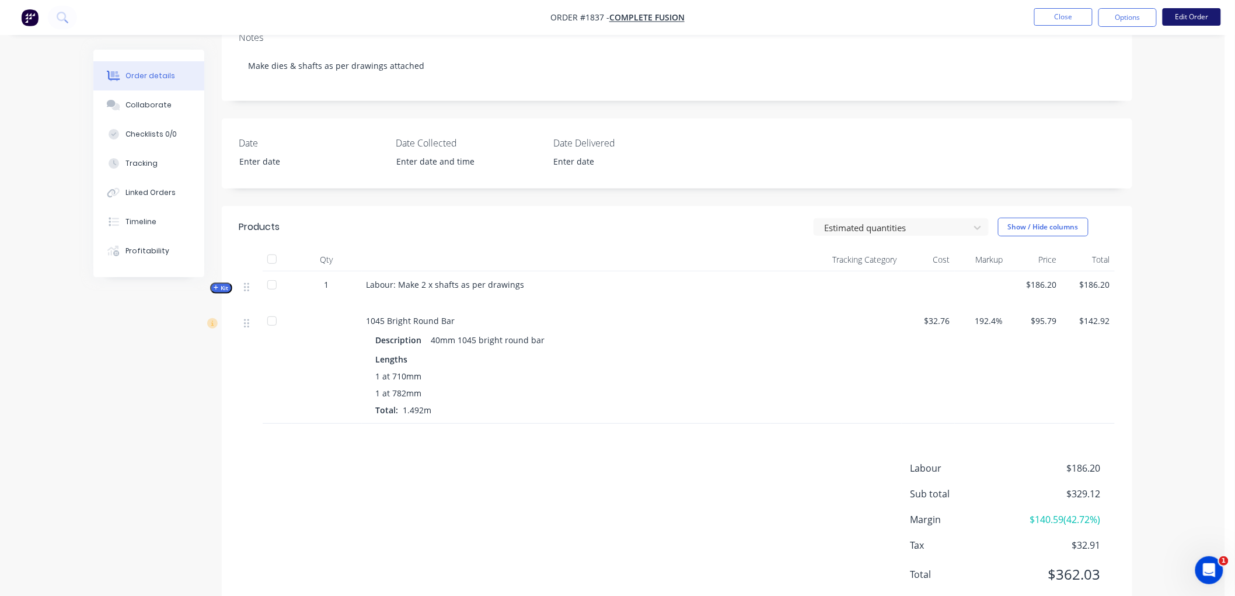
click at [1194, 22] on button "Edit Order" at bounding box center [1192, 17] width 58 height 18
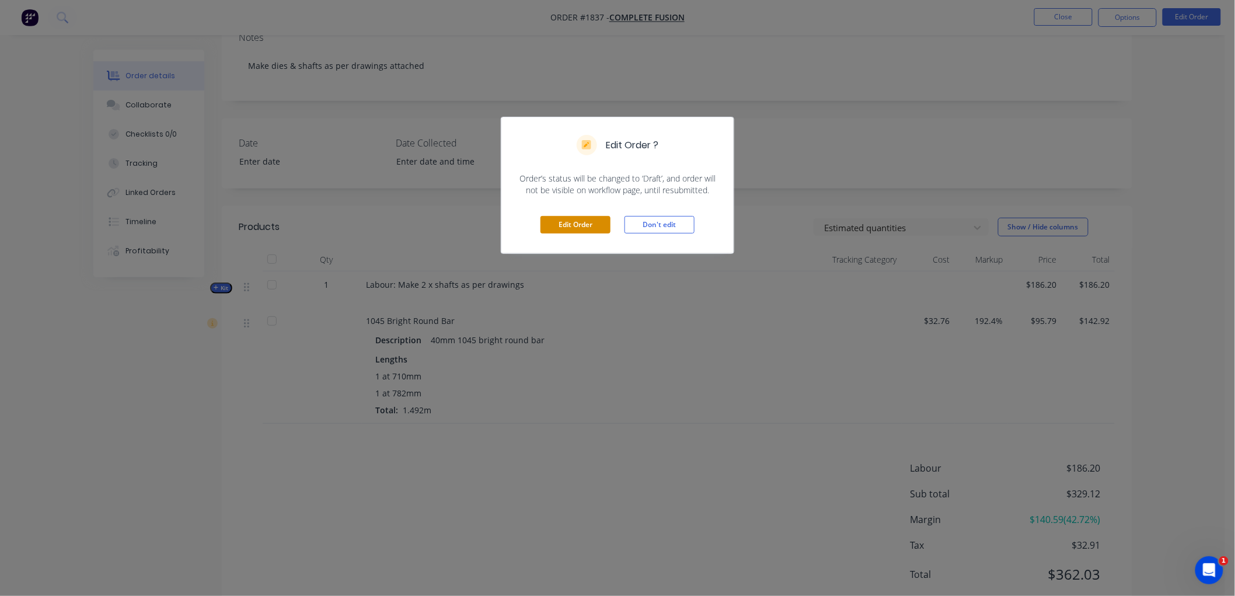
click at [581, 225] on button "Edit Order" at bounding box center [576, 225] width 70 height 18
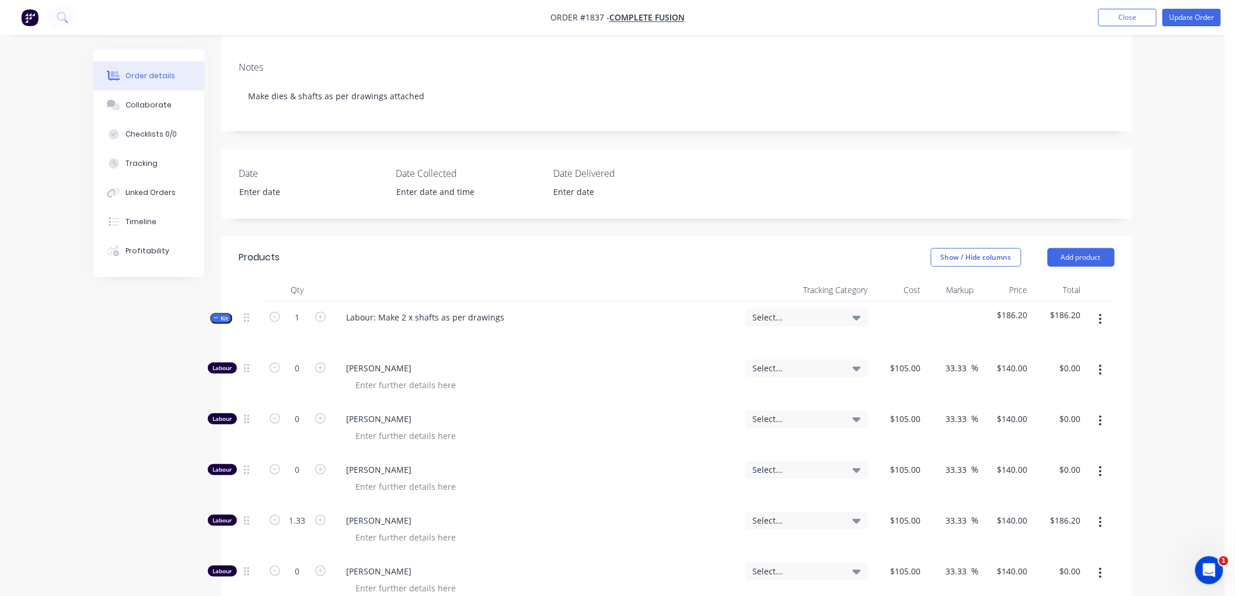
click at [214, 314] on span "Kit" at bounding box center [221, 318] width 15 height 9
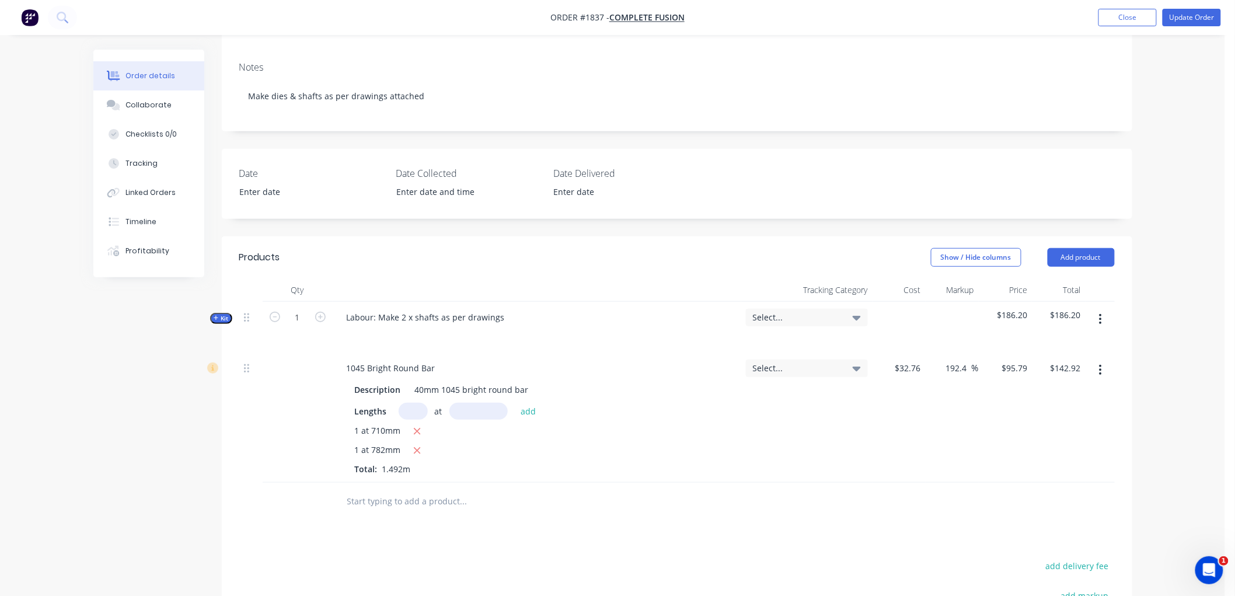
click at [222, 314] on span "Kit" at bounding box center [221, 318] width 15 height 9
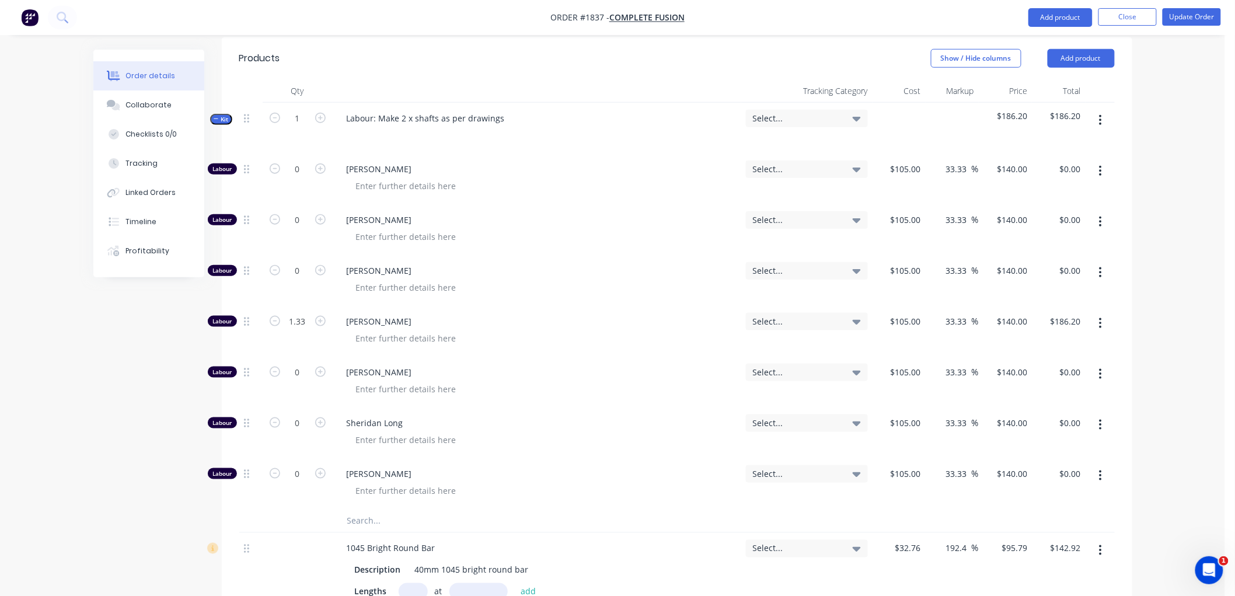
scroll to position [454, 0]
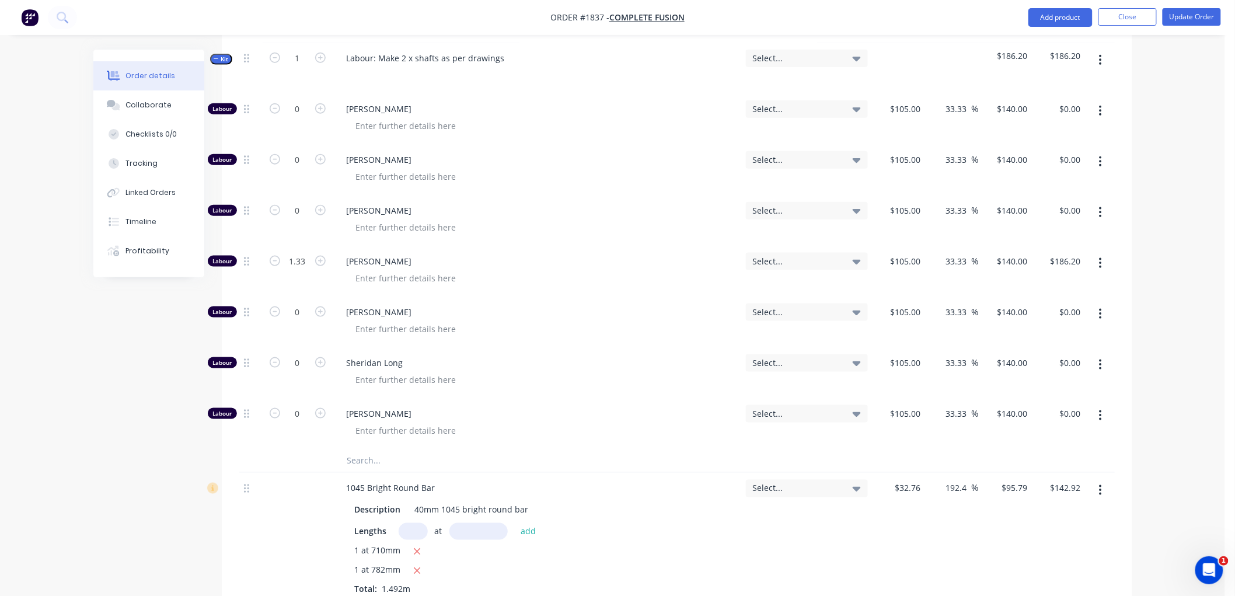
click at [1095, 253] on button "button" at bounding box center [1100, 263] width 27 height 21
click at [1052, 285] on div "Duplicate" at bounding box center [1060, 293] width 90 height 17
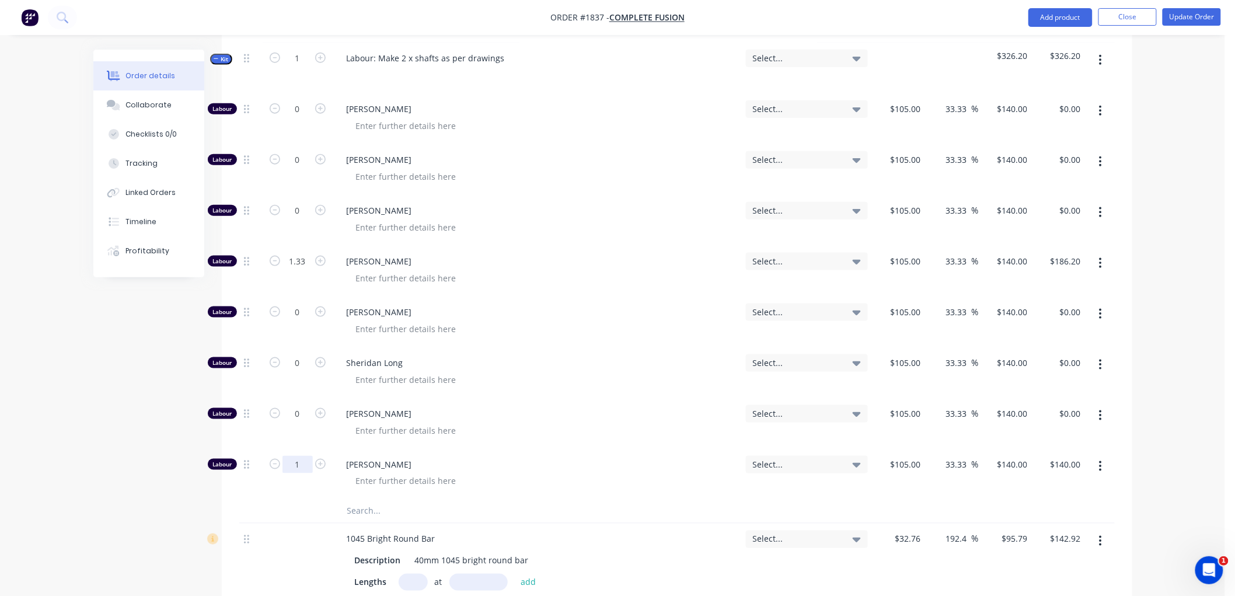
click at [308, 456] on input "1" at bounding box center [298, 465] width 30 height 18
type input "0.33"
type input "$46.20"
click at [912, 456] on input "105" at bounding box center [908, 464] width 36 height 17
type input "$0.00"
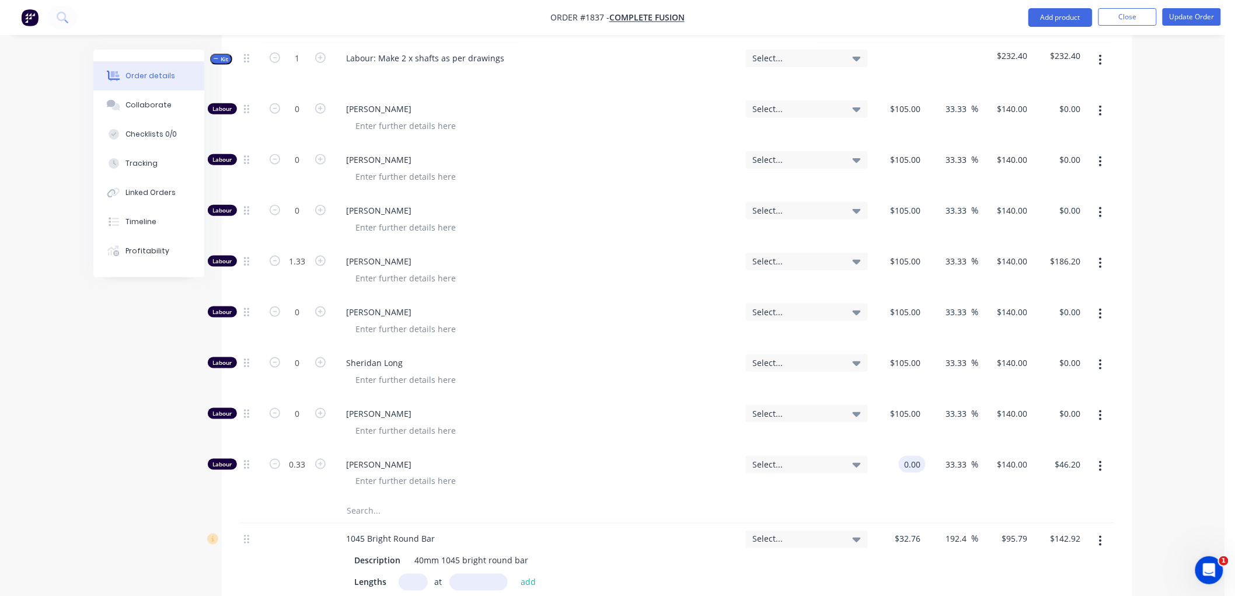
type input "$0.00"
type input "$-140.00"
type input "$-46.20"
drag, startPoint x: 850, startPoint y: 489, endPoint x: 844, endPoint y: 483, distance: 8.3
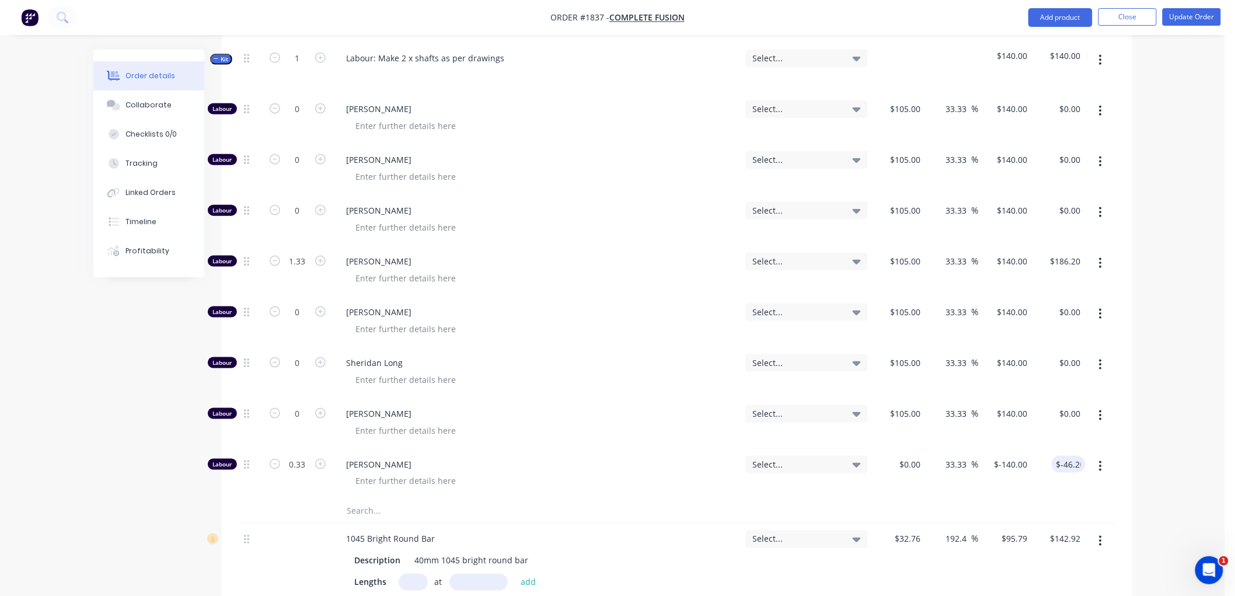
click at [849, 500] on div at bounding box center [677, 512] width 876 height 24
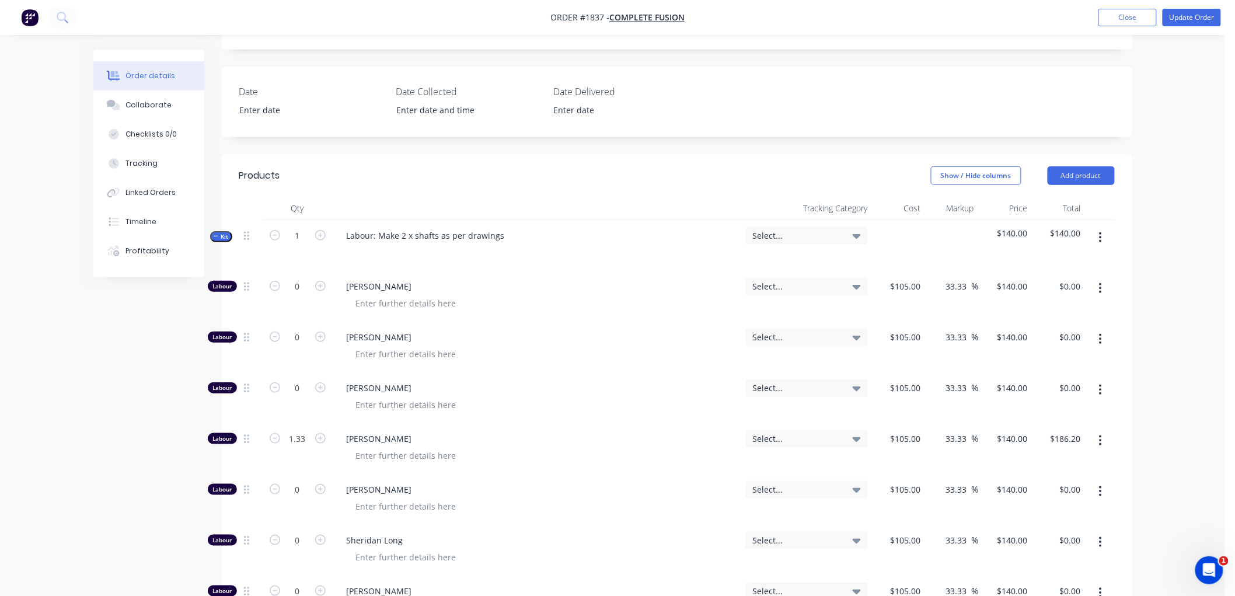
scroll to position [259, 0]
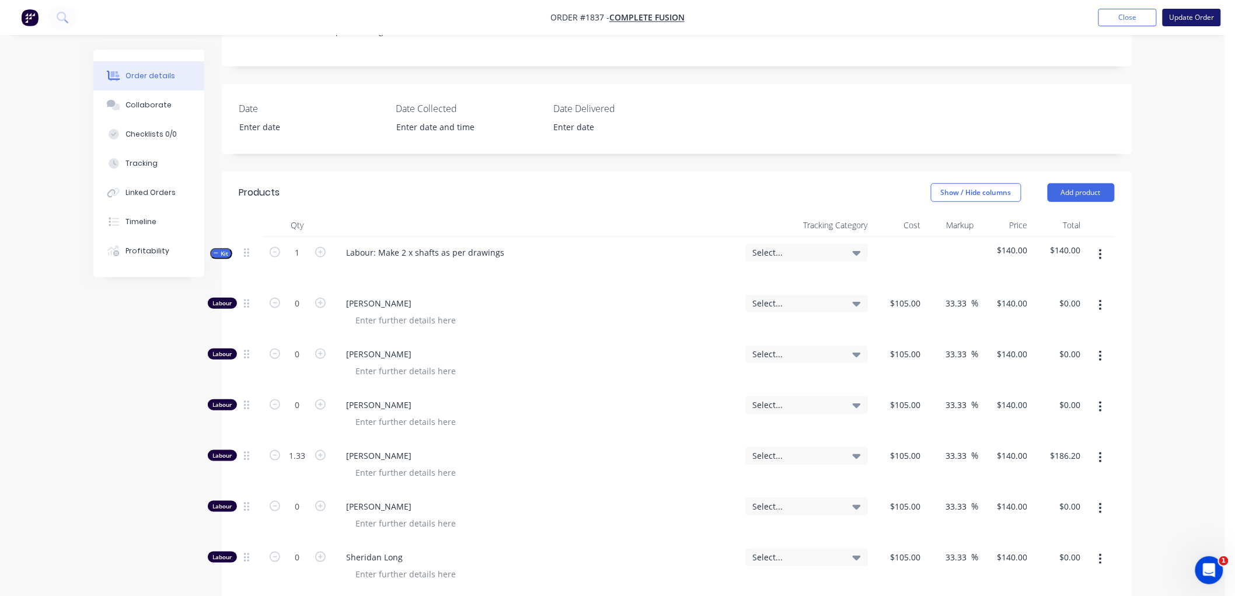
click at [1191, 16] on button "Update Order" at bounding box center [1192, 18] width 58 height 18
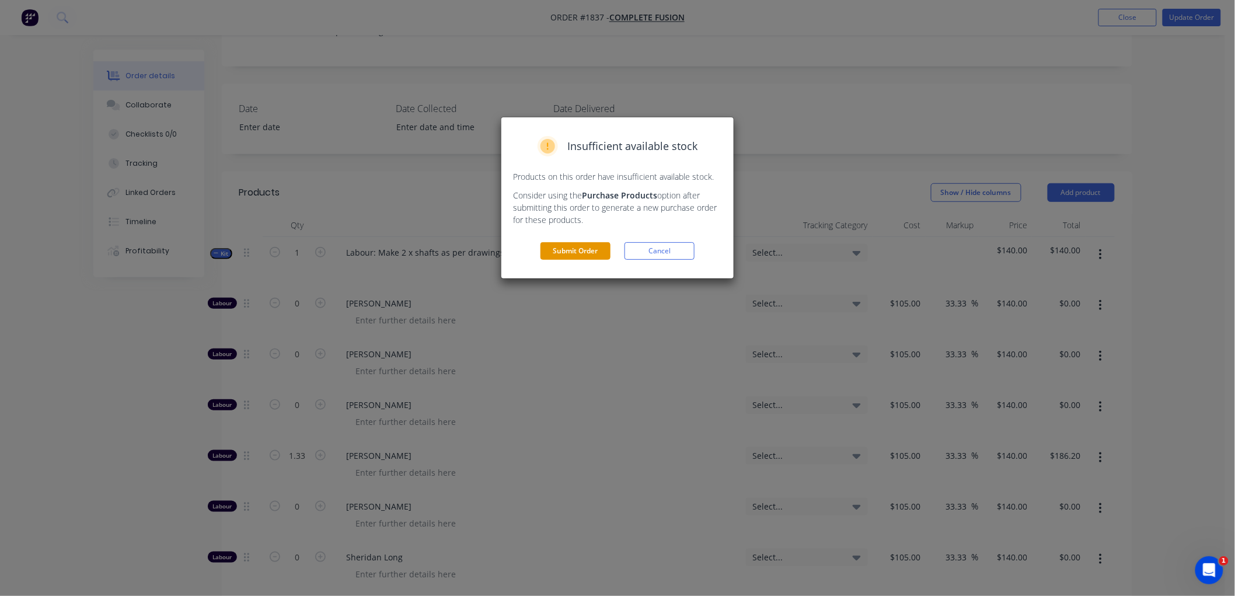
click at [582, 253] on button "Submit Order" at bounding box center [576, 251] width 70 height 18
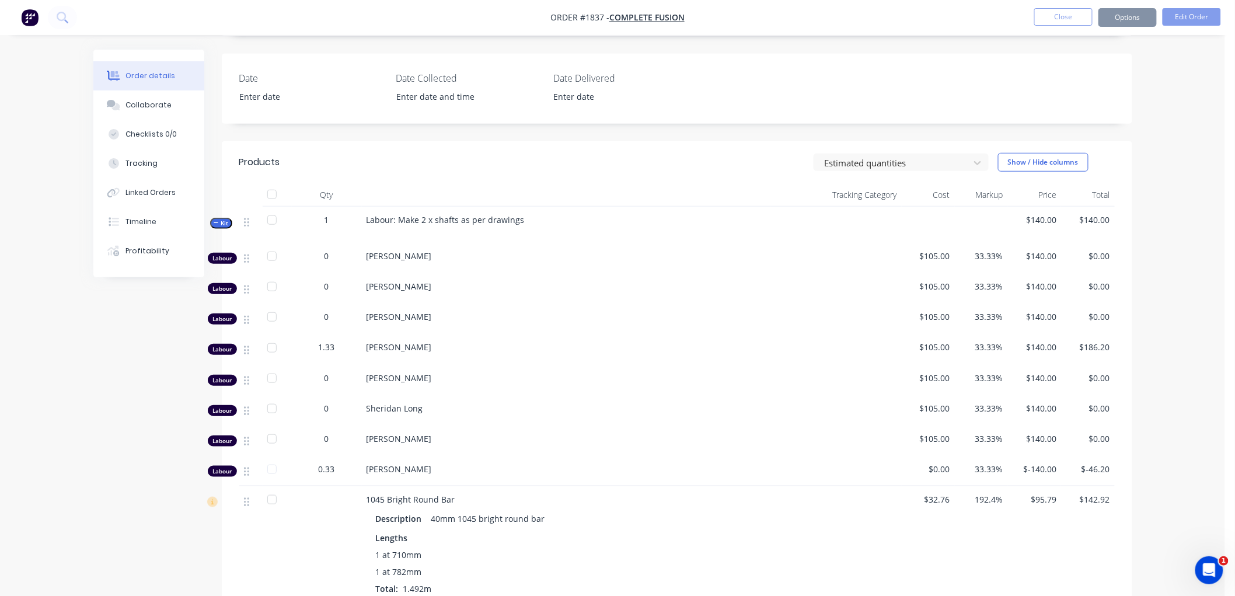
scroll to position [246, 0]
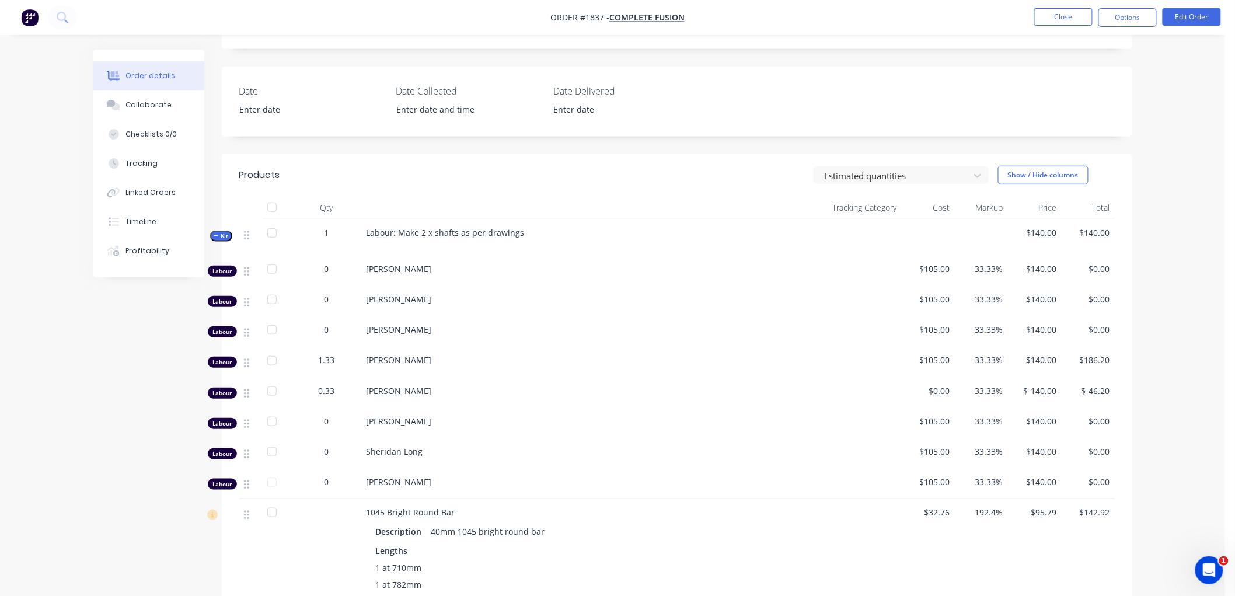
click at [217, 240] on span "Kit" at bounding box center [221, 236] width 15 height 9
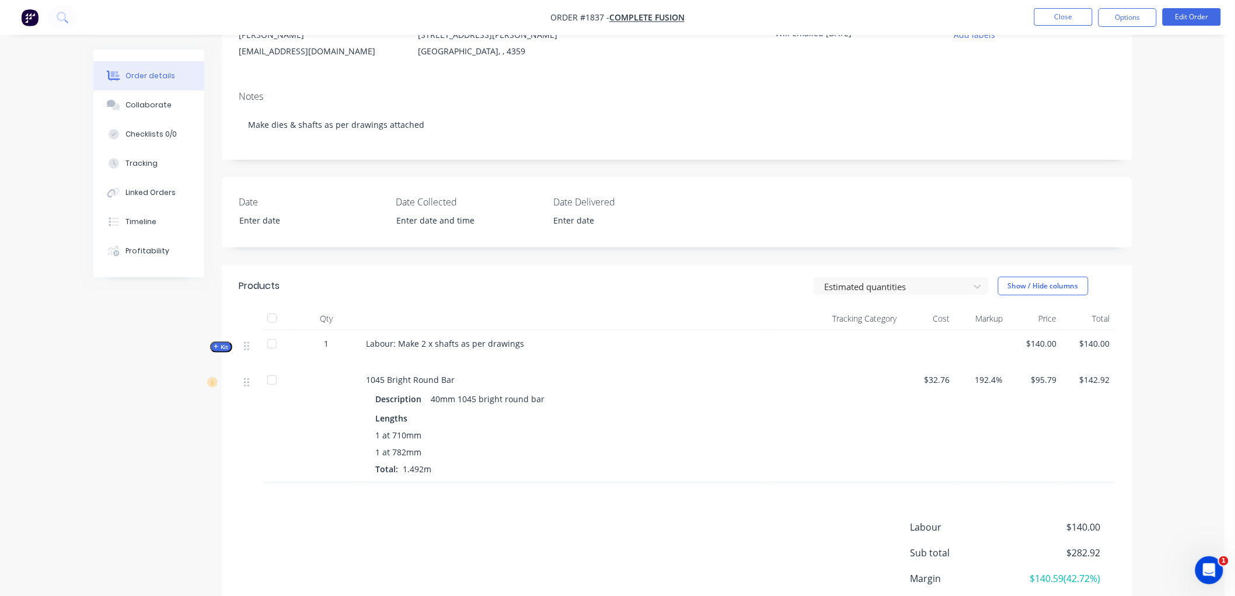
scroll to position [0, 0]
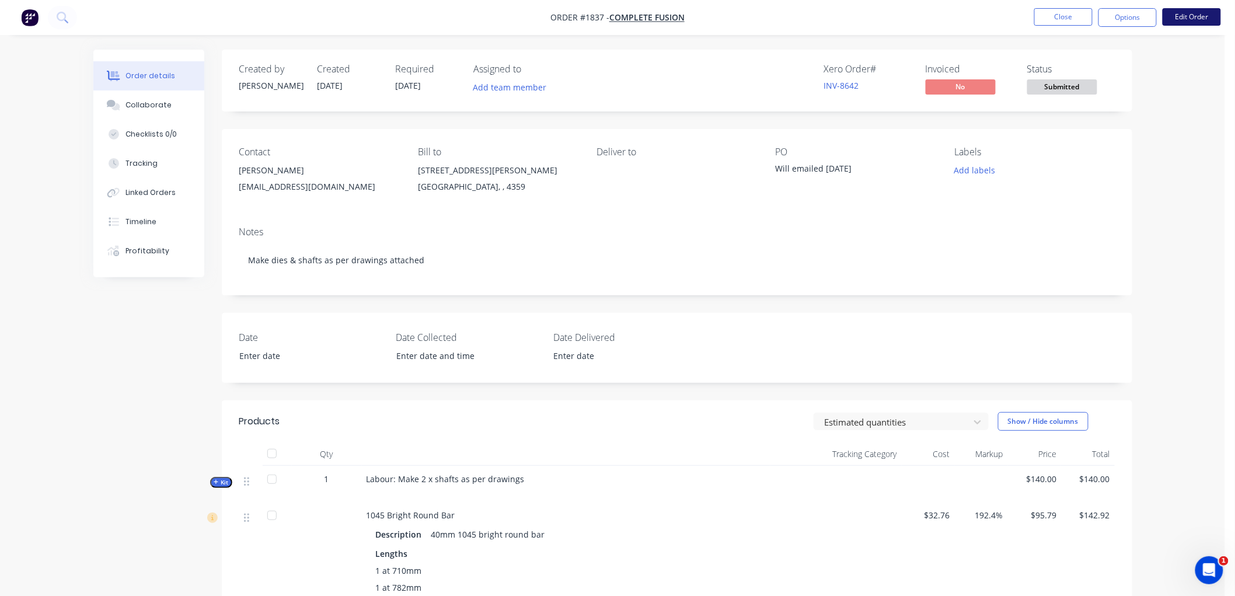
click at [1172, 22] on button "Edit Order" at bounding box center [1192, 17] width 58 height 18
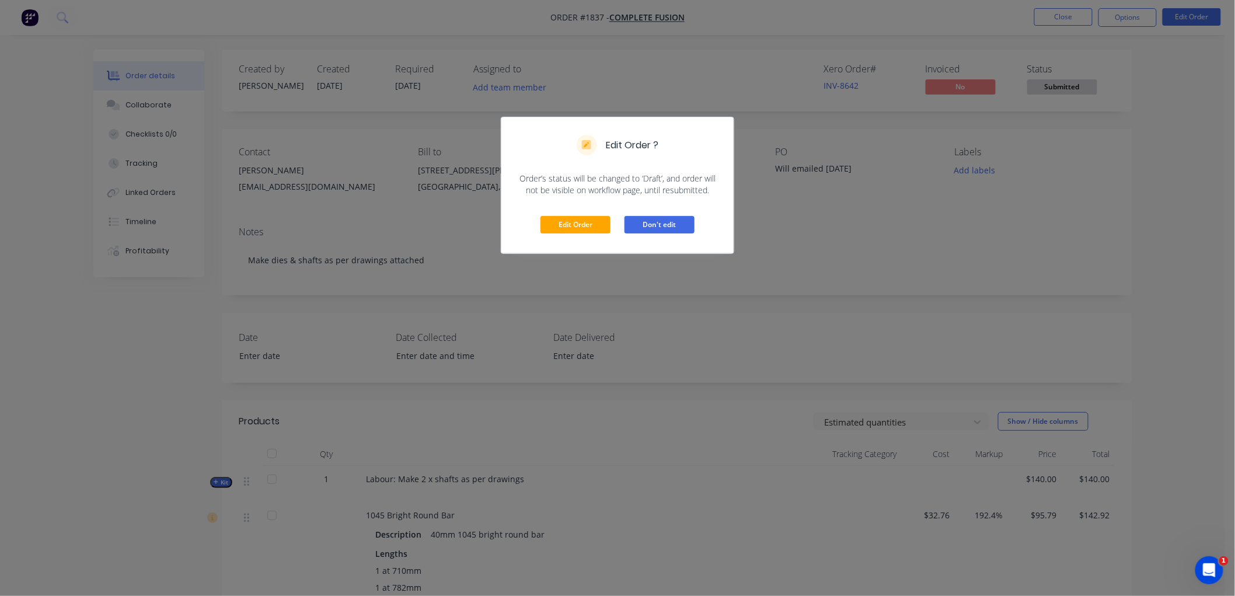
click at [687, 222] on button "Don't edit" at bounding box center [660, 225] width 70 height 18
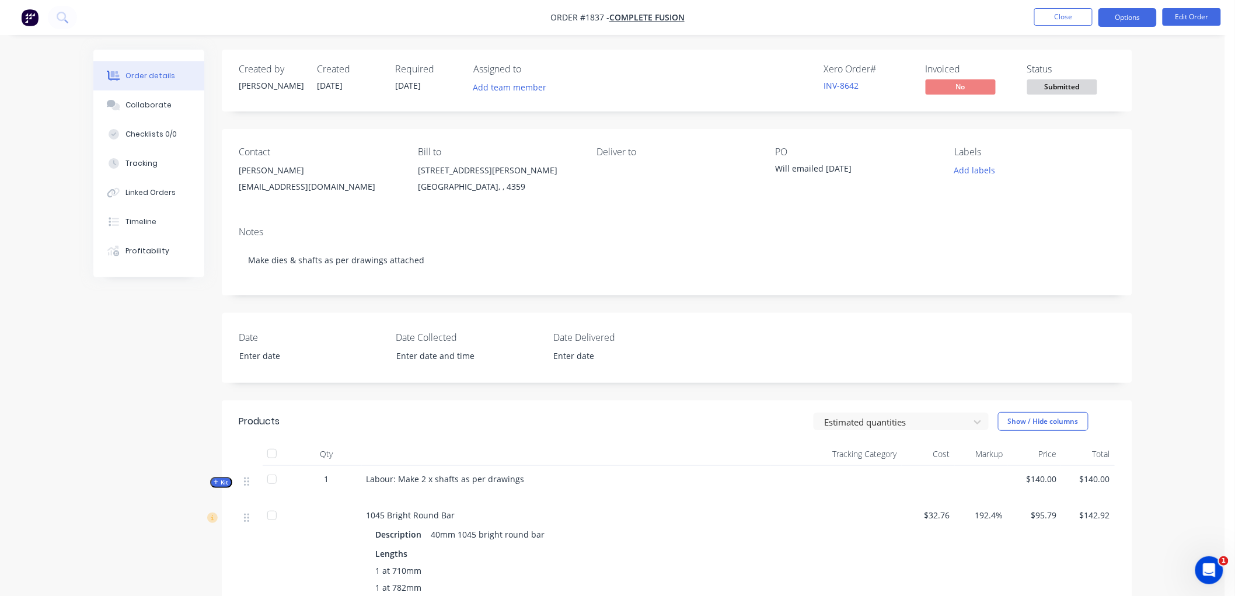
drag, startPoint x: 1109, startPoint y: 24, endPoint x: 1118, endPoint y: 25, distance: 8.8
click at [1113, 24] on button "Options" at bounding box center [1128, 17] width 58 height 19
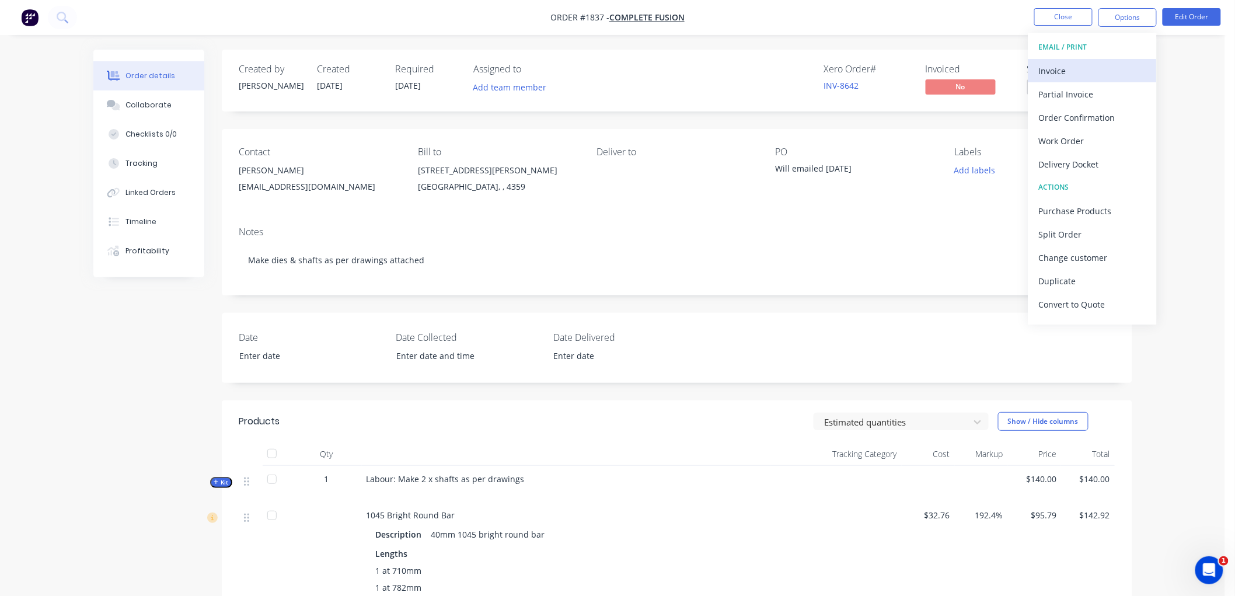
click at [1096, 62] on div "Invoice" at bounding box center [1092, 70] width 107 height 17
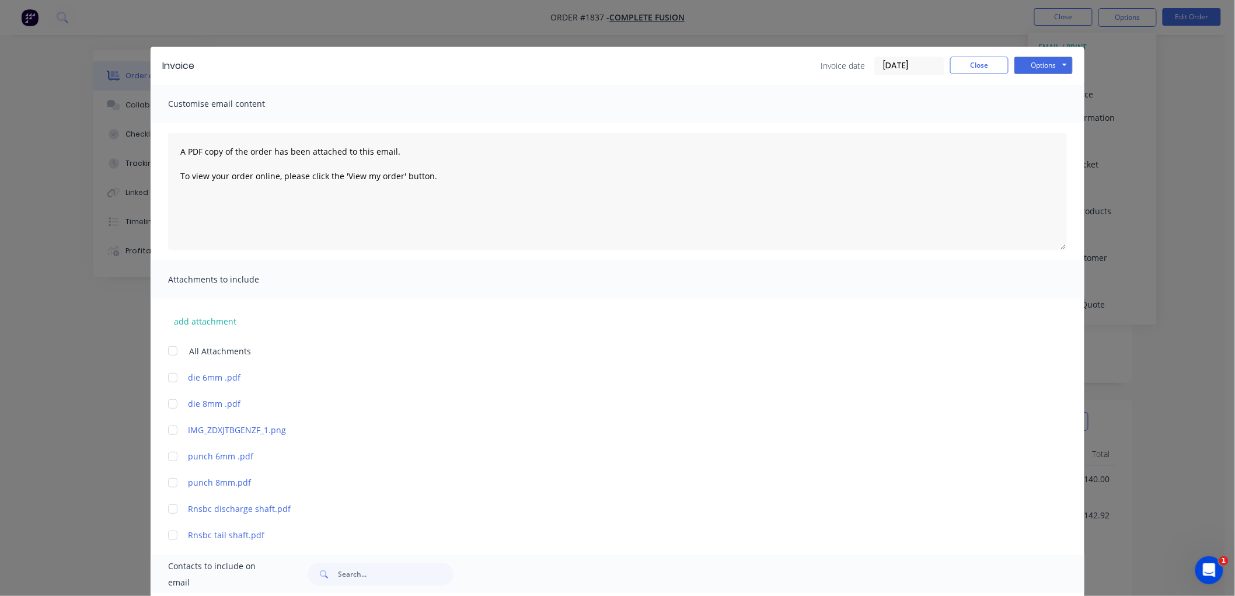
click at [911, 68] on input "[DATE]" at bounding box center [909, 66] width 69 height 18
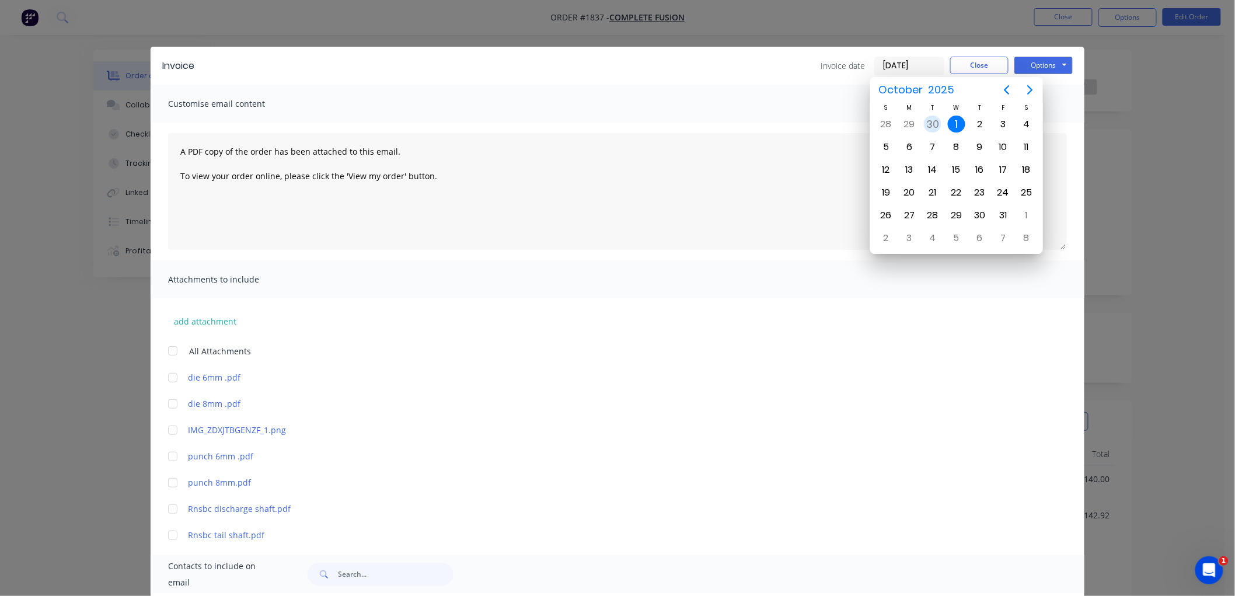
click at [936, 121] on div "30" at bounding box center [933, 125] width 18 height 18
type input "[DATE]"
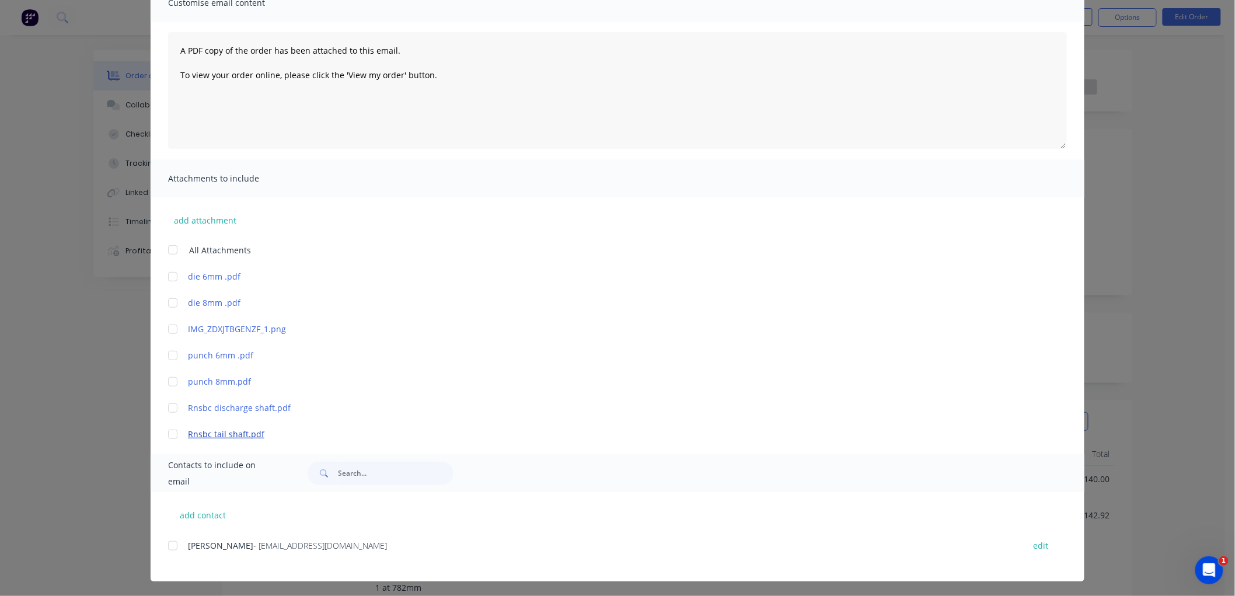
scroll to position [102, 0]
click at [167, 542] on div at bounding box center [172, 544] width 23 height 23
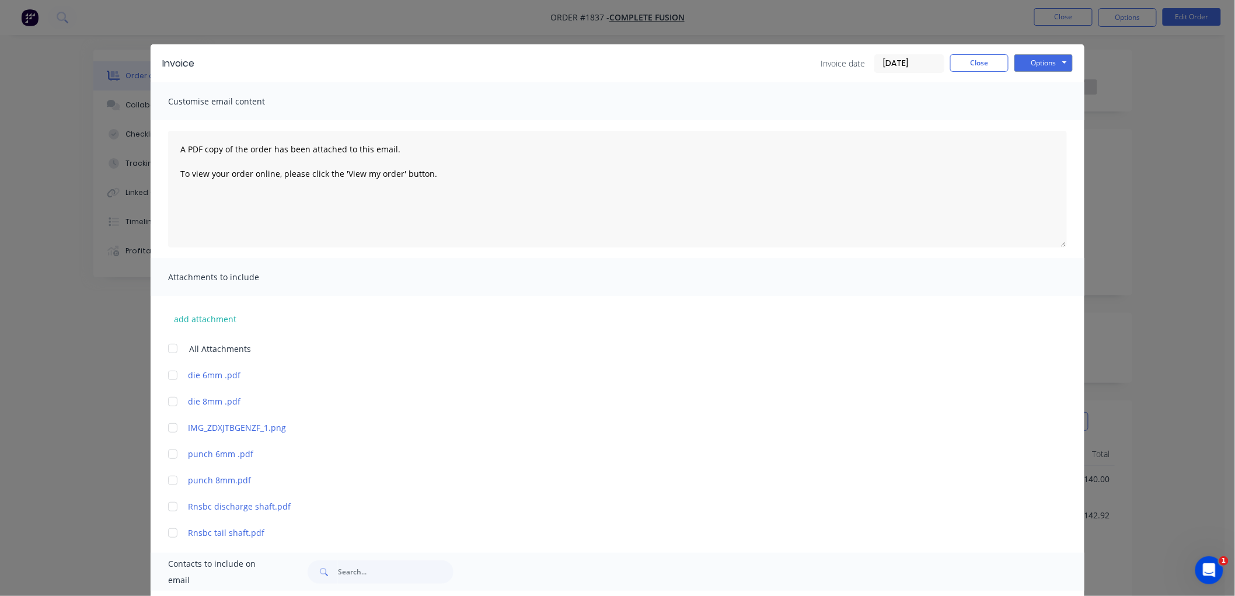
scroll to position [0, 0]
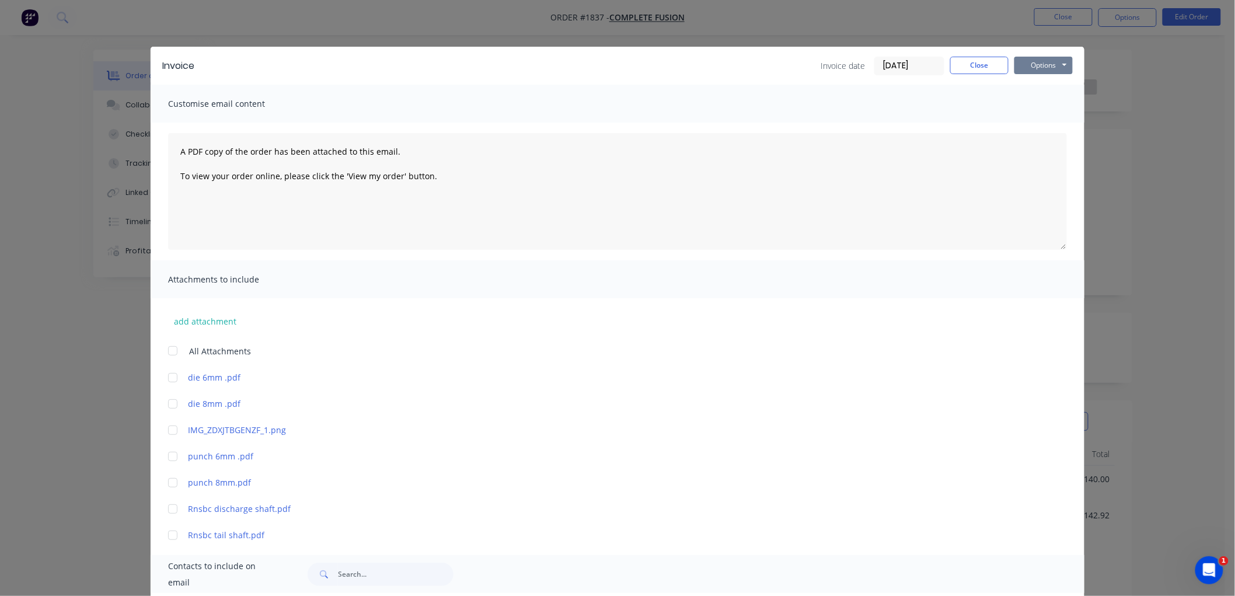
click at [1043, 70] on button "Options" at bounding box center [1044, 66] width 58 height 18
click at [1044, 81] on button "Preview" at bounding box center [1052, 85] width 75 height 19
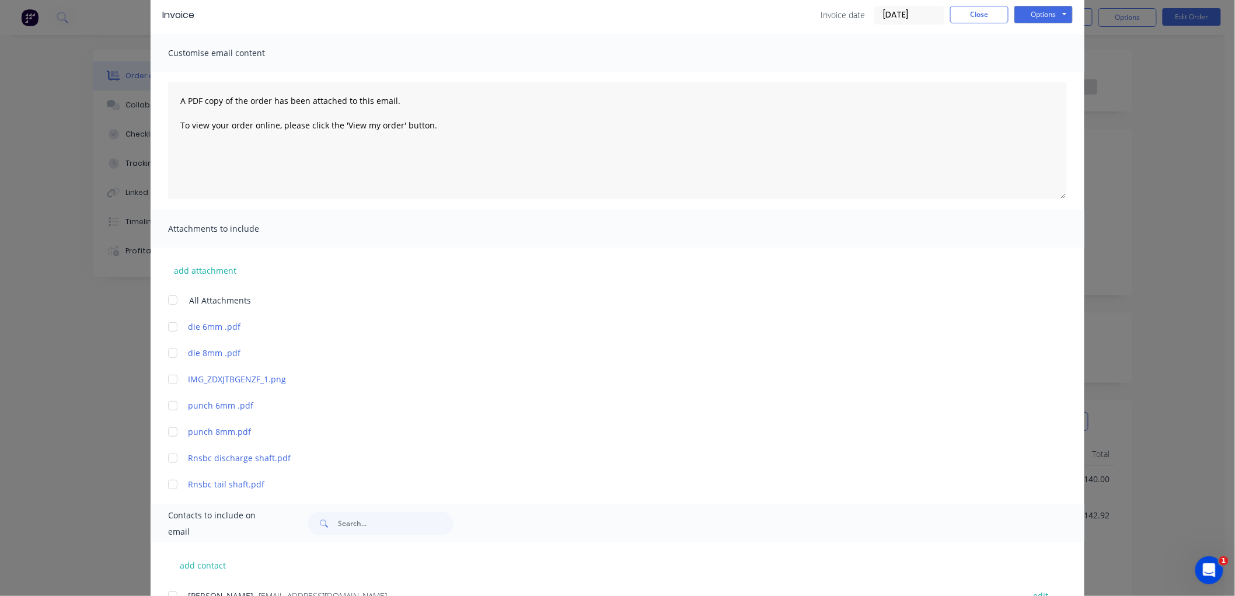
scroll to position [102, 0]
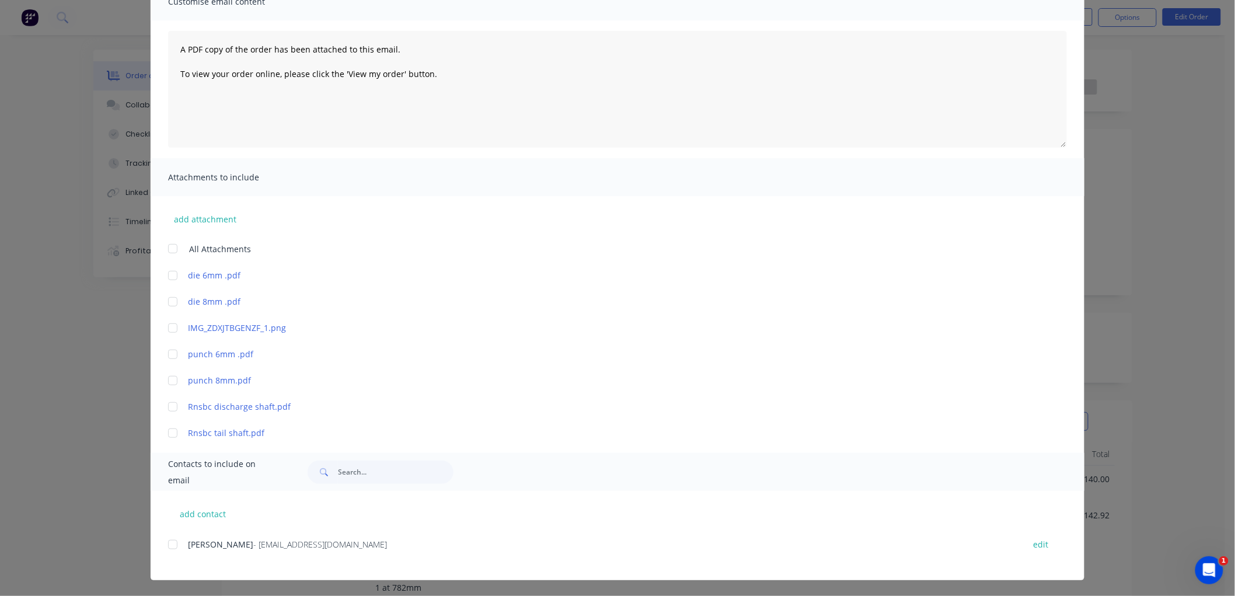
click at [170, 541] on div at bounding box center [172, 544] width 23 height 23
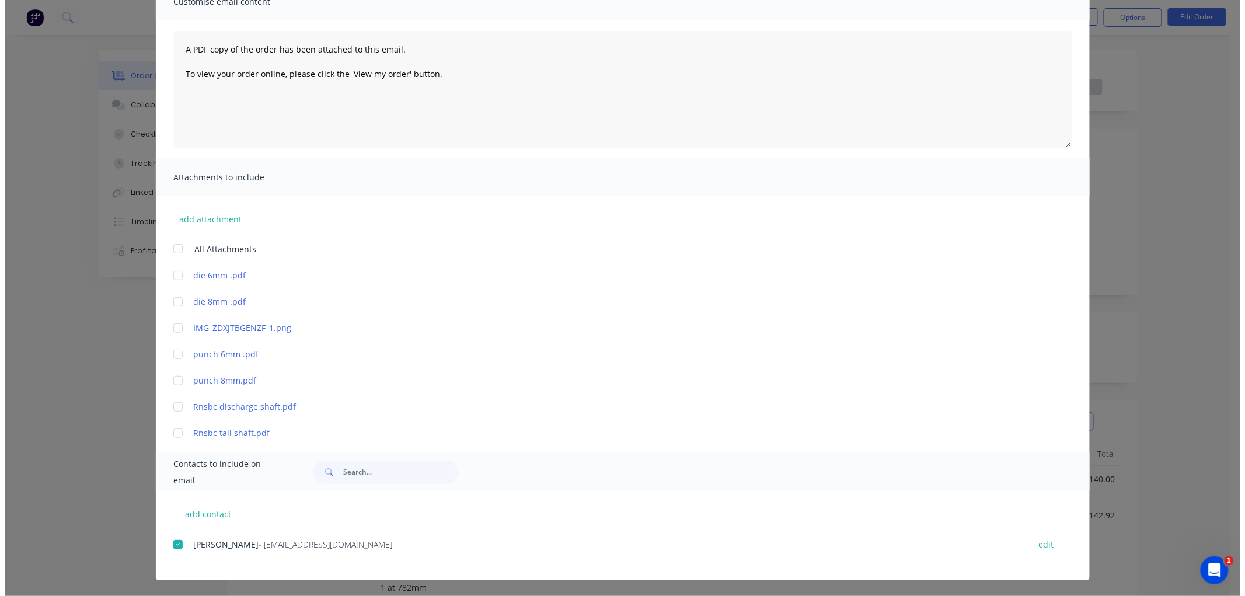
scroll to position [0, 0]
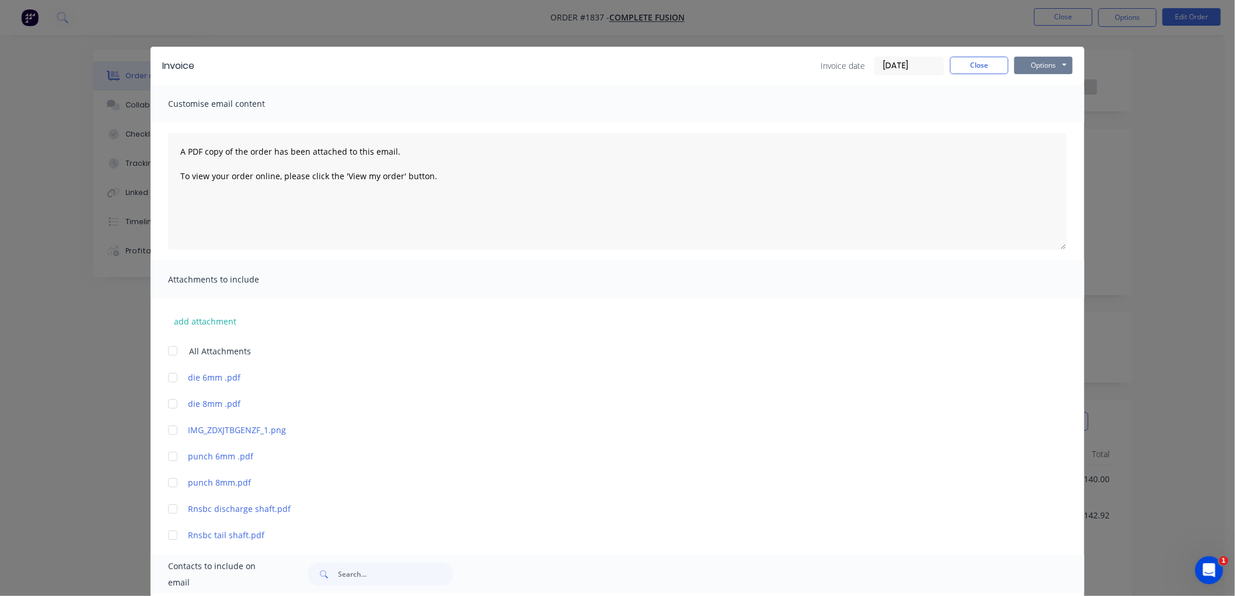
click at [1027, 64] on button "Options" at bounding box center [1044, 66] width 58 height 18
click at [1058, 123] on button "Email" at bounding box center [1052, 124] width 75 height 19
click at [985, 62] on button "Close" at bounding box center [979, 66] width 58 height 18
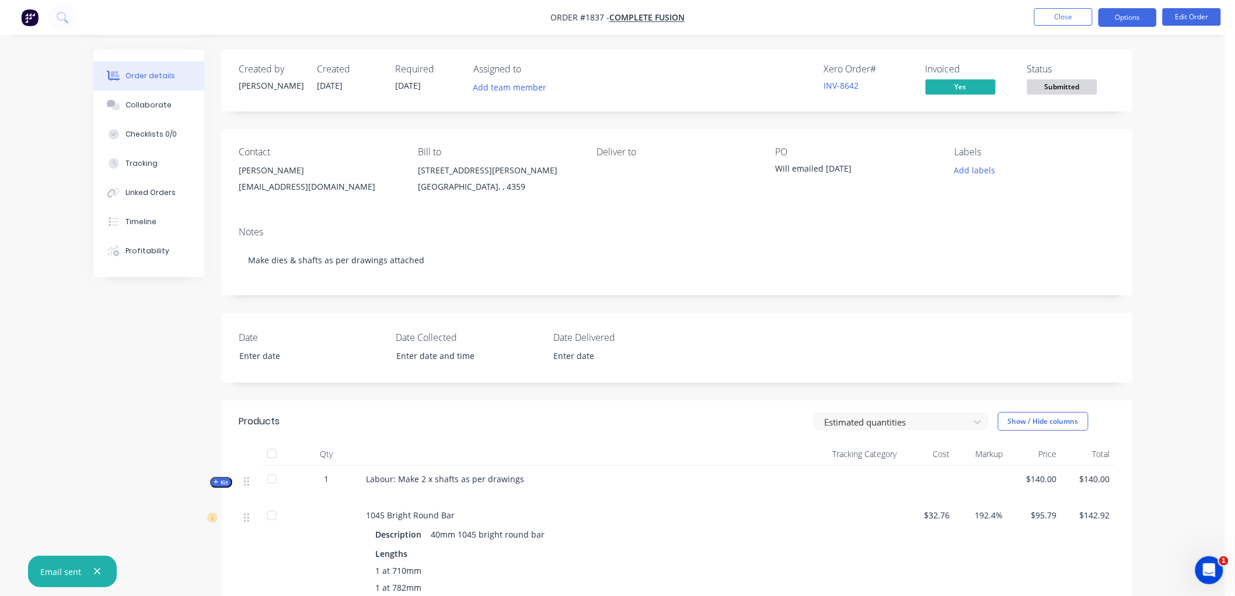
click at [1140, 19] on button "Options" at bounding box center [1128, 17] width 58 height 19
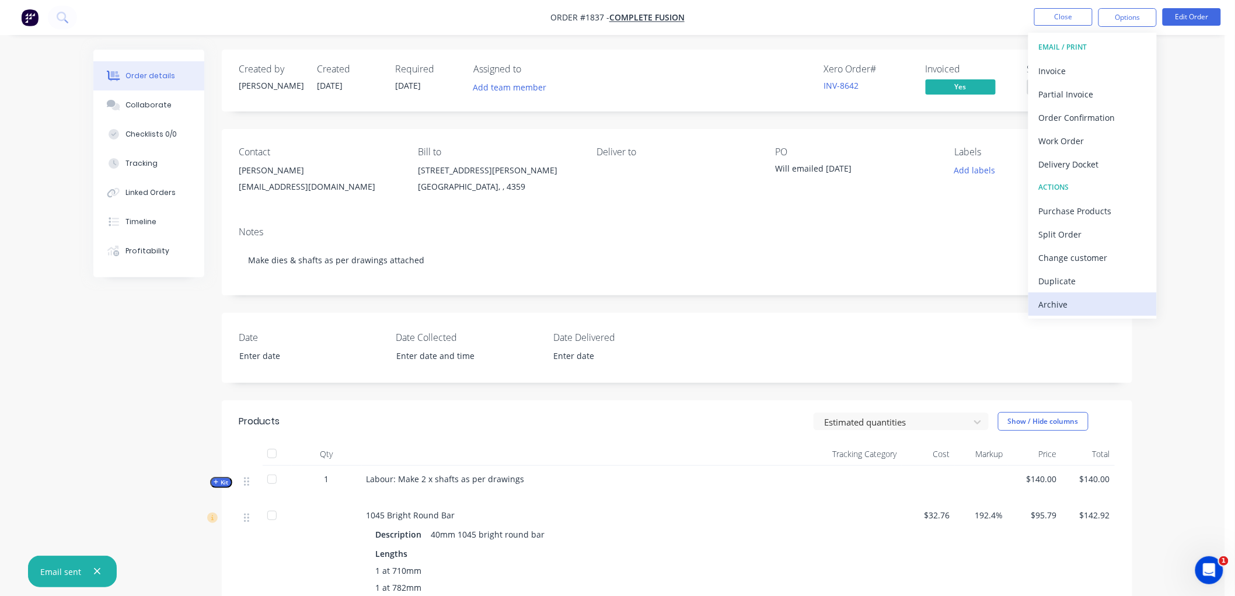
click at [1089, 294] on button "Archive" at bounding box center [1093, 303] width 128 height 23
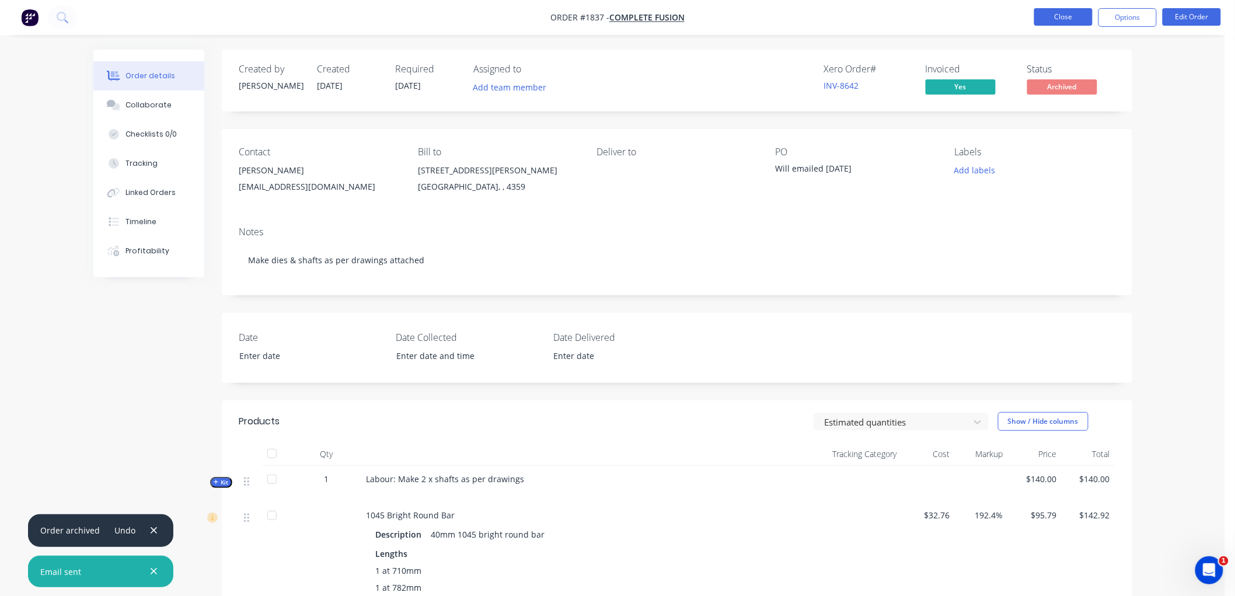
click at [1061, 19] on button "Close" at bounding box center [1063, 17] width 58 height 18
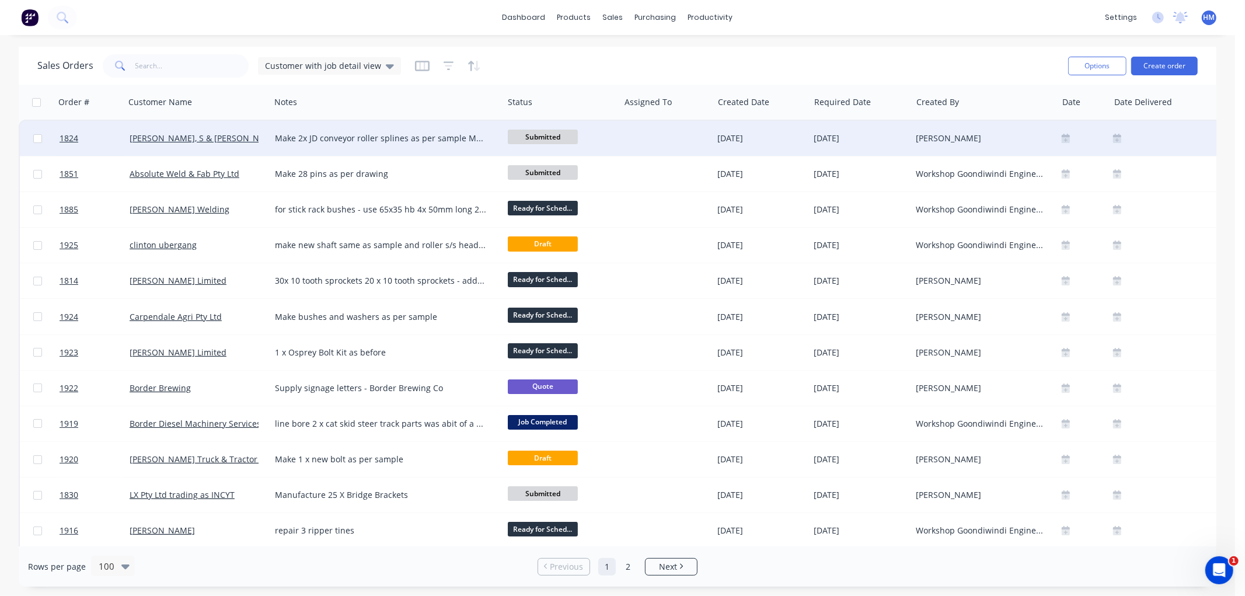
click at [229, 141] on div "[PERSON_NAME], S & [PERSON_NAME]" at bounding box center [195, 139] width 130 height 12
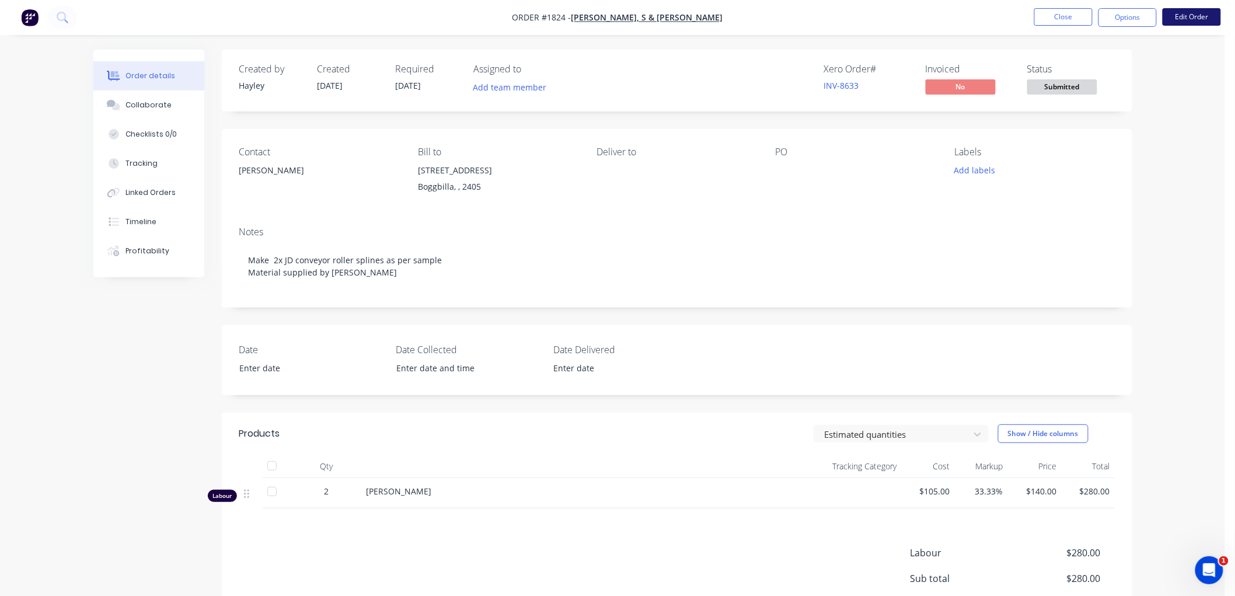
click at [1214, 16] on button "Edit Order" at bounding box center [1192, 17] width 58 height 18
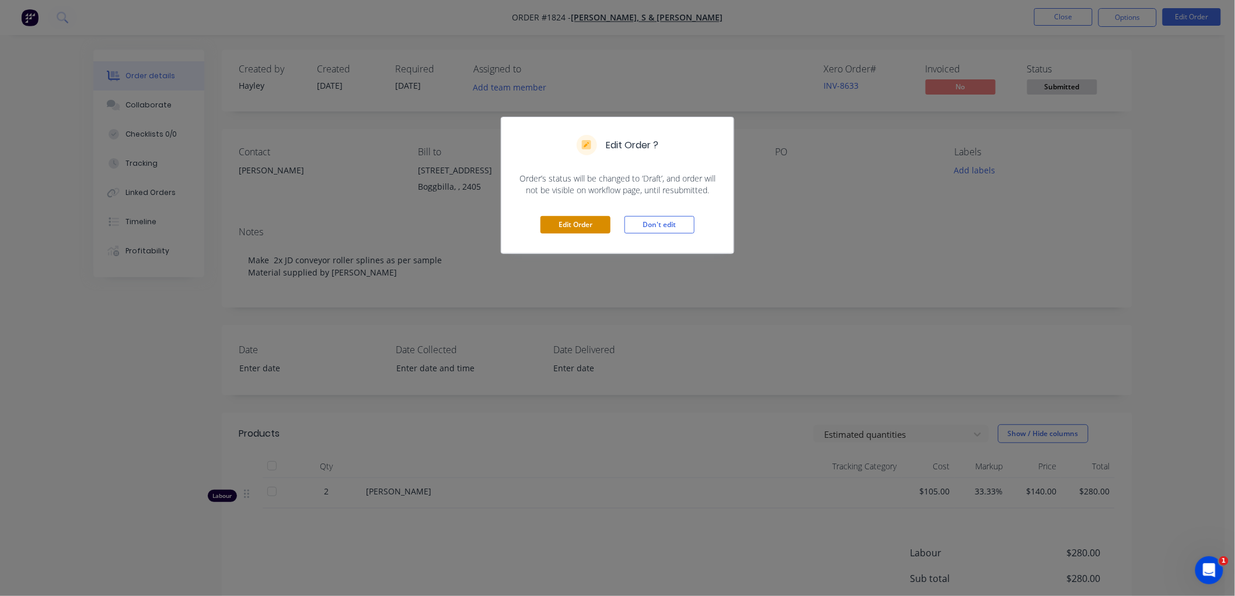
click at [562, 227] on button "Edit Order" at bounding box center [576, 225] width 70 height 18
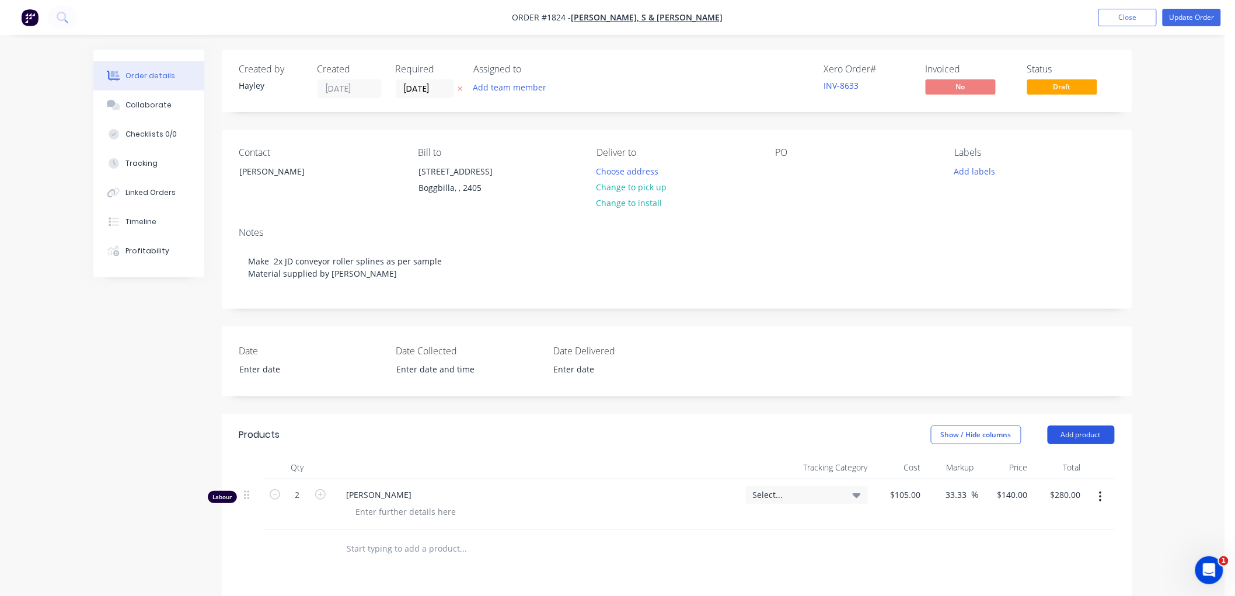
click at [1073, 439] on button "Add product" at bounding box center [1081, 435] width 67 height 19
click at [1059, 459] on div "Product catalogue" at bounding box center [1060, 464] width 90 height 17
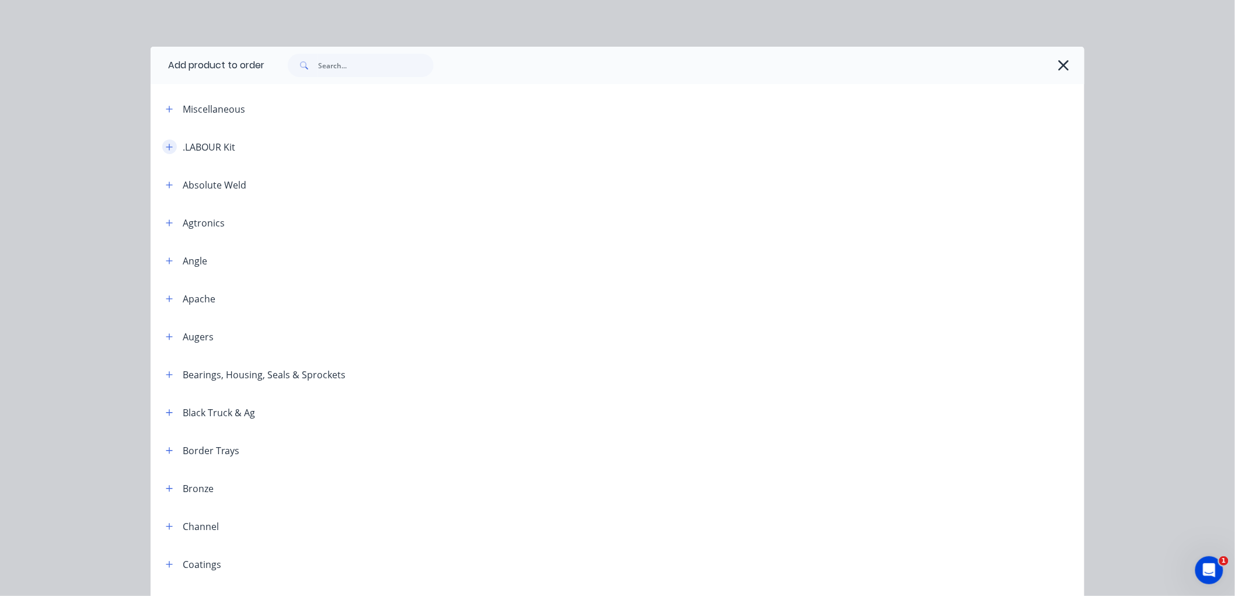
click at [162, 146] on button "button" at bounding box center [169, 147] width 15 height 15
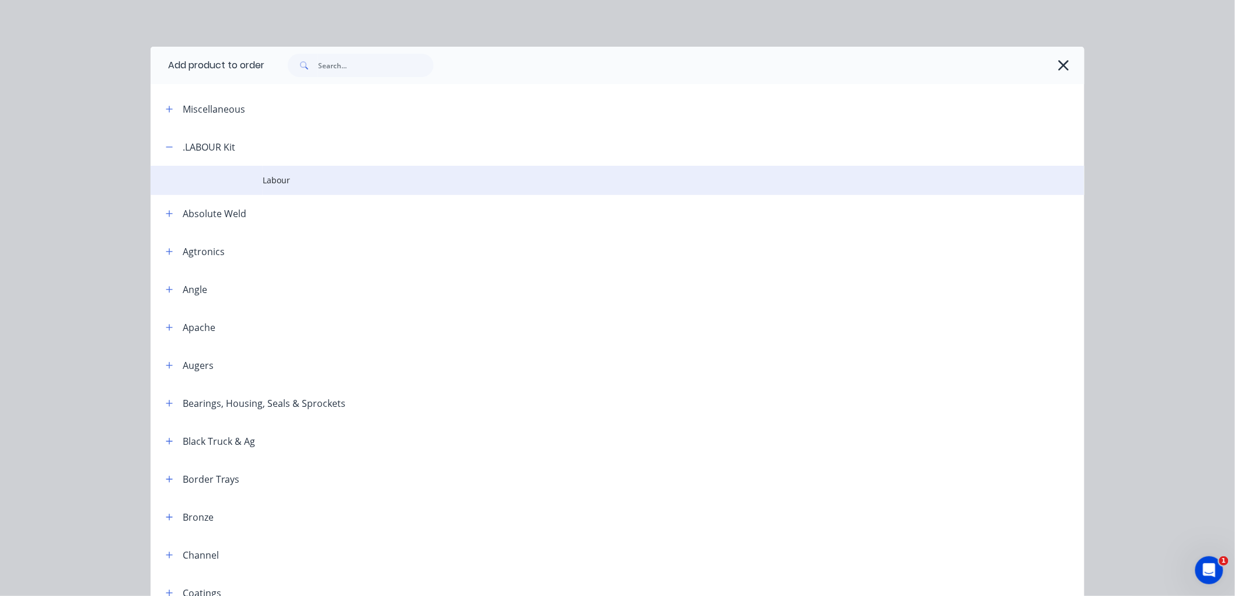
click at [286, 185] on span "Labour" at bounding box center [591, 180] width 657 height 12
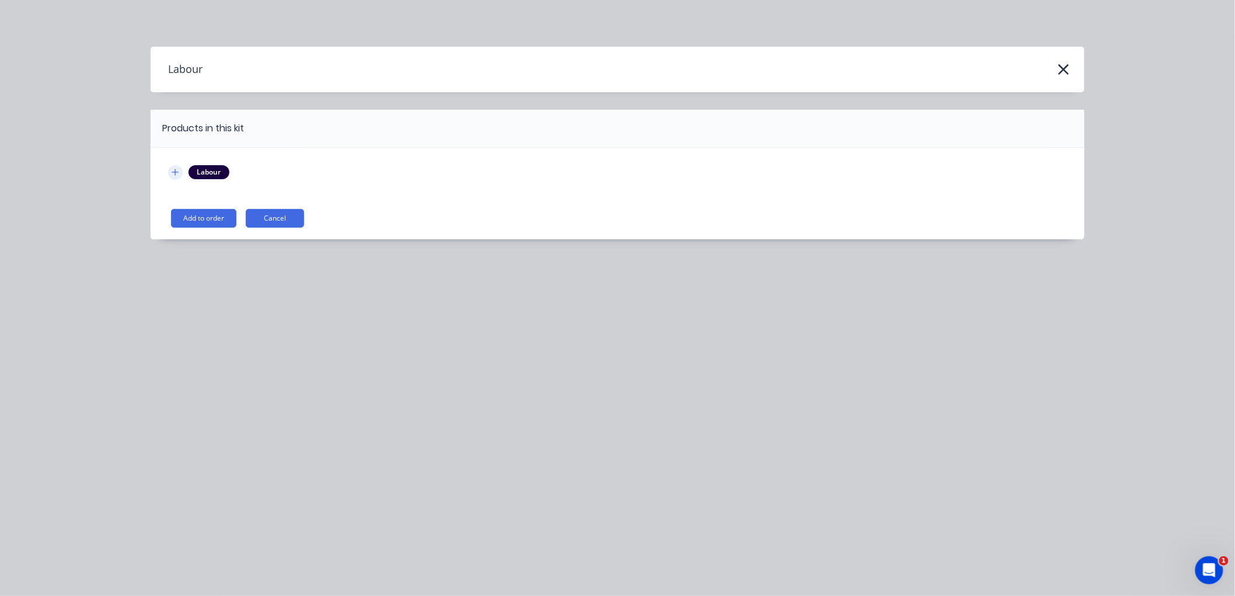
click at [170, 173] on button "button" at bounding box center [175, 172] width 15 height 15
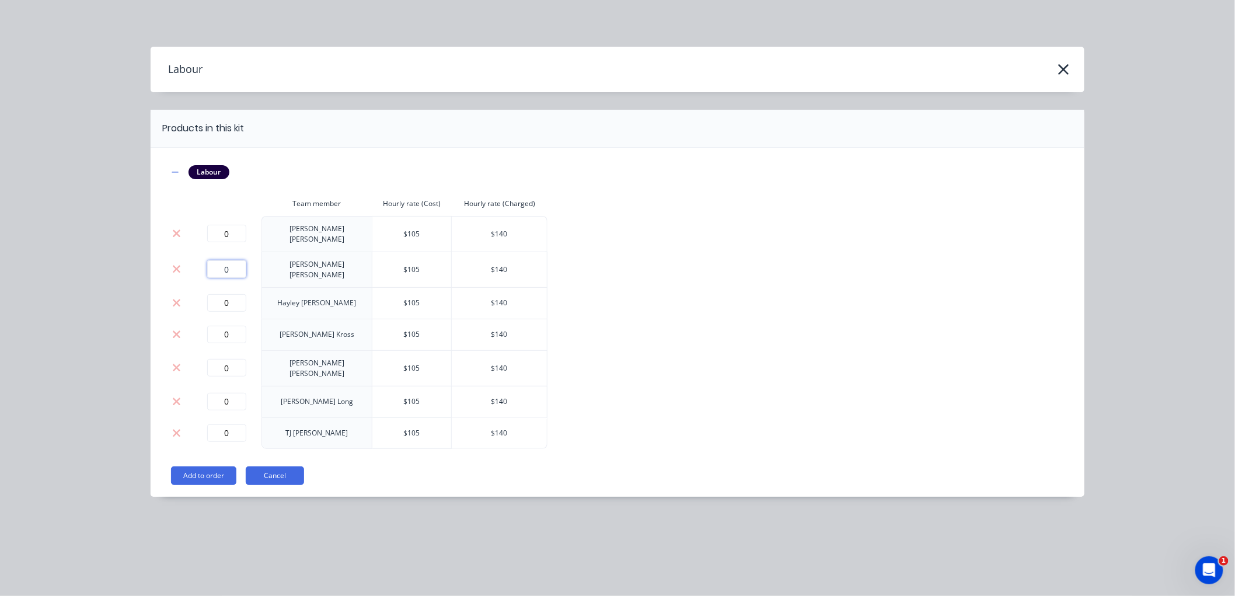
drag, startPoint x: 239, startPoint y: 263, endPoint x: 183, endPoint y: 260, distance: 56.2
click at [190, 263] on tr "0 [PERSON_NAME] $ 105 $ 140" at bounding box center [357, 270] width 379 height 36
type input "2"
click at [207, 466] on button "Add to order" at bounding box center [203, 475] width 65 height 19
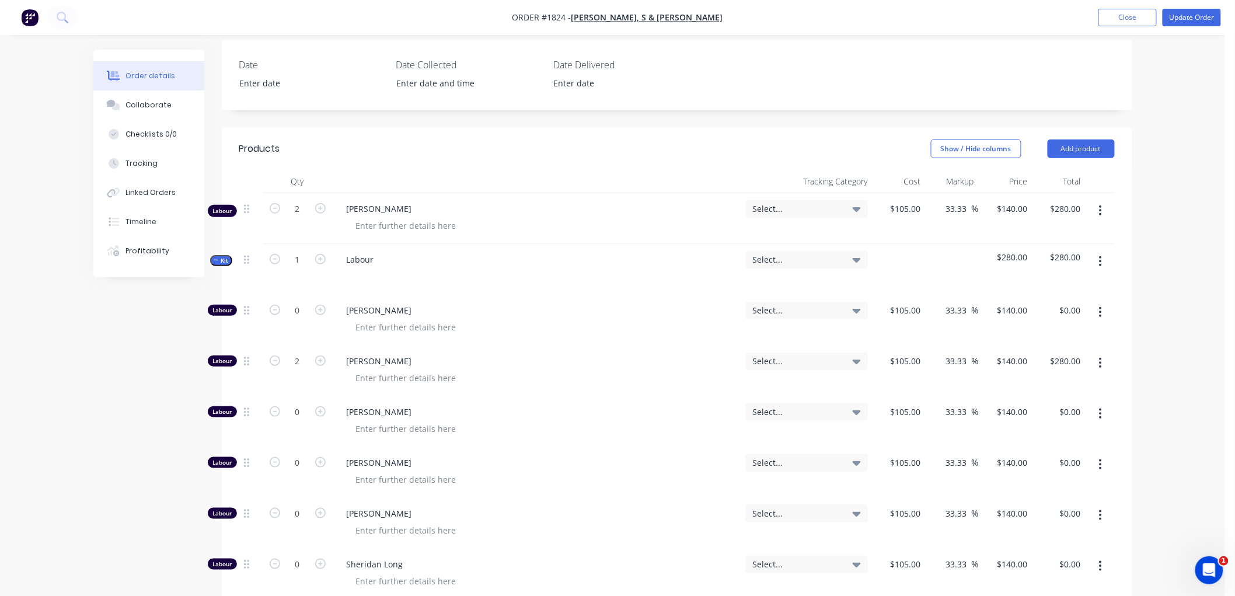
scroll to position [324, 0]
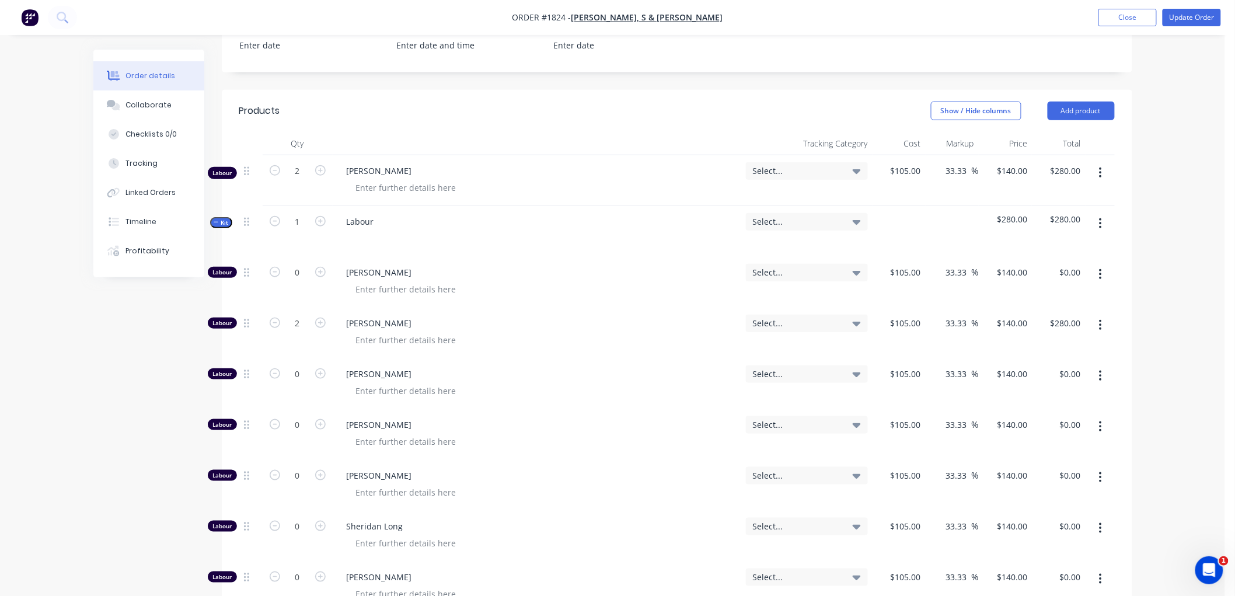
click at [1095, 323] on button "button" at bounding box center [1100, 325] width 27 height 21
click at [1061, 360] on div "Duplicate" at bounding box center [1060, 355] width 90 height 17
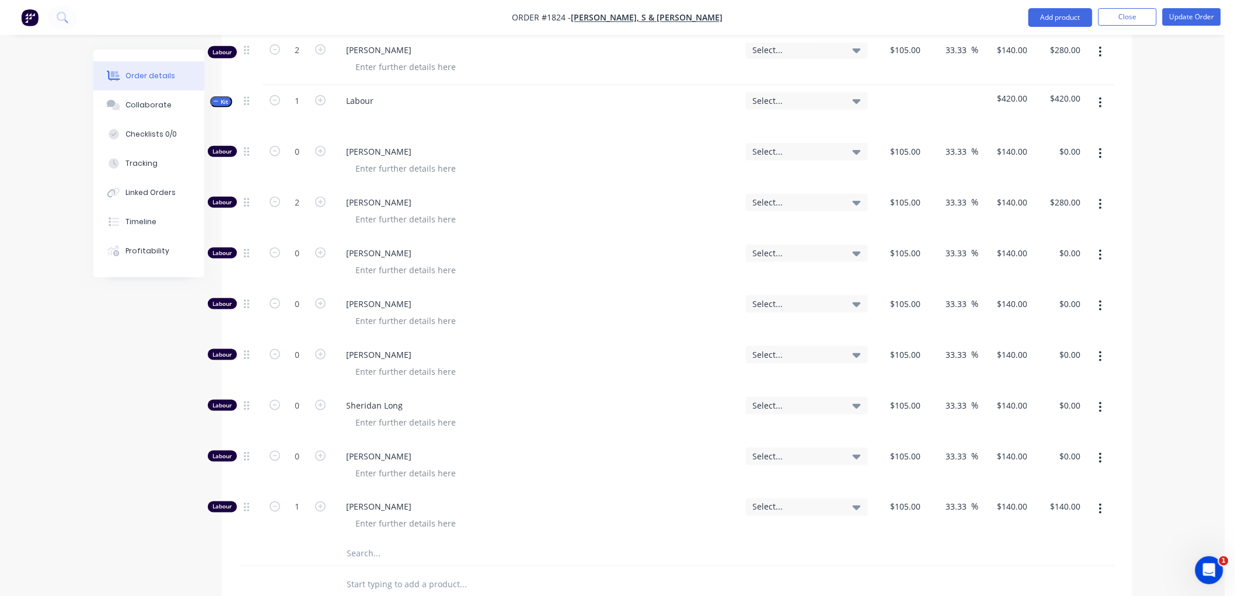
scroll to position [454, 0]
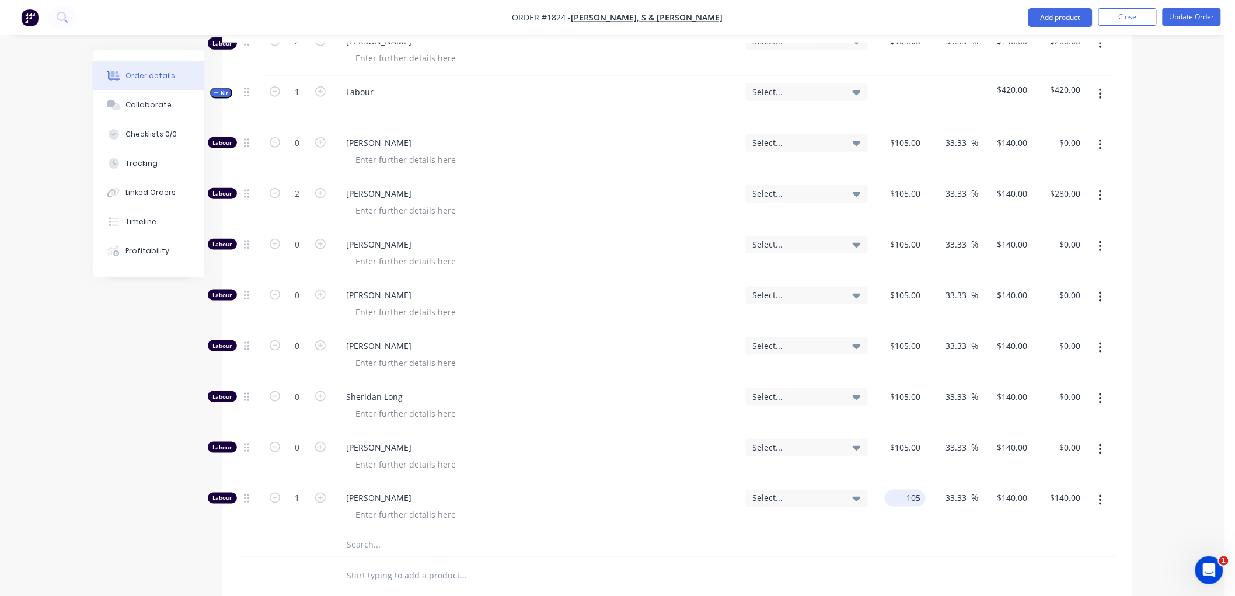
click at [917, 498] on input "105" at bounding box center [908, 498] width 36 height 17
type input "$105.00"
click at [1008, 499] on div "140 $140.00" at bounding box center [1011, 498] width 41 height 17
type input "-140"
type input "-233.33"
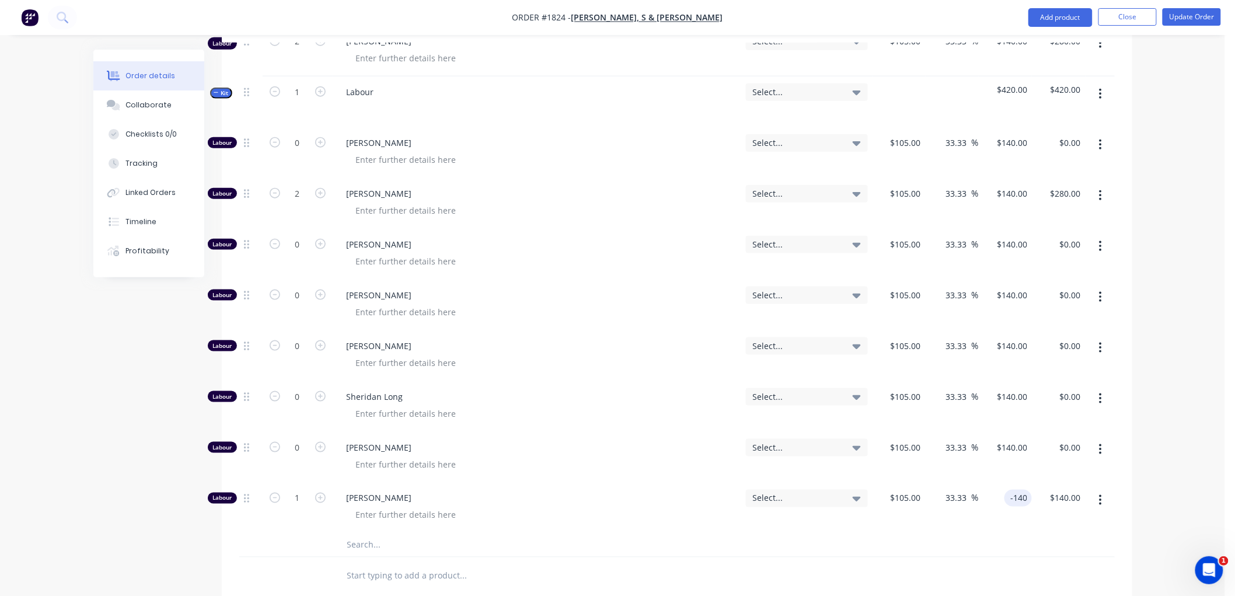
type input "$-140.00"
click at [995, 534] on div at bounding box center [677, 546] width 876 height 24
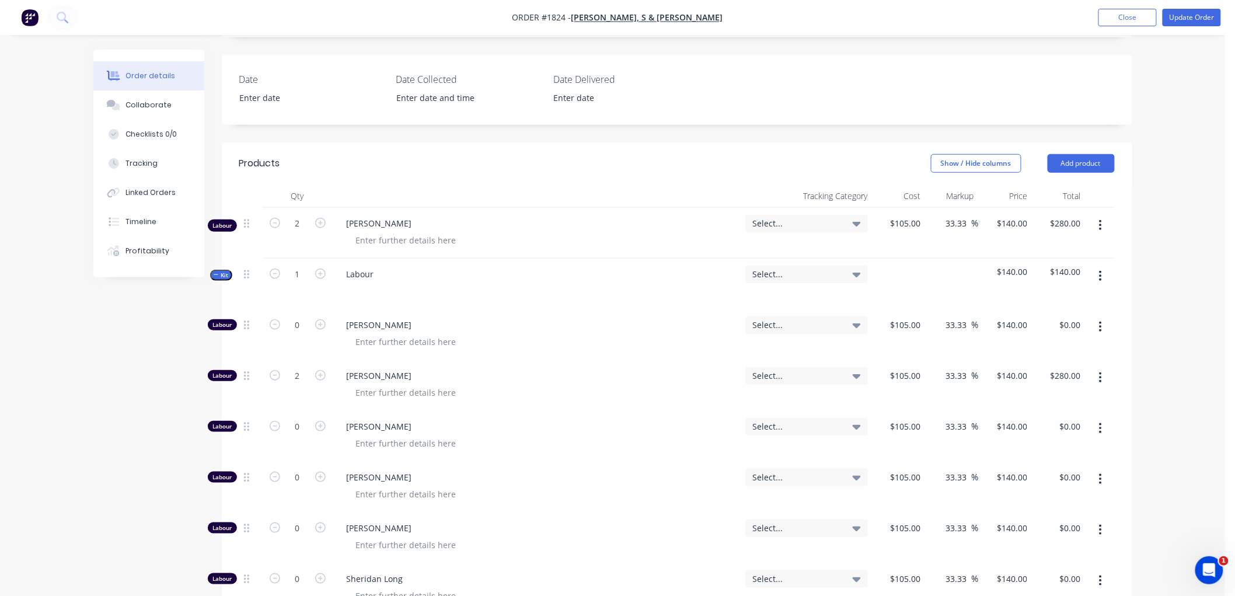
scroll to position [259, 0]
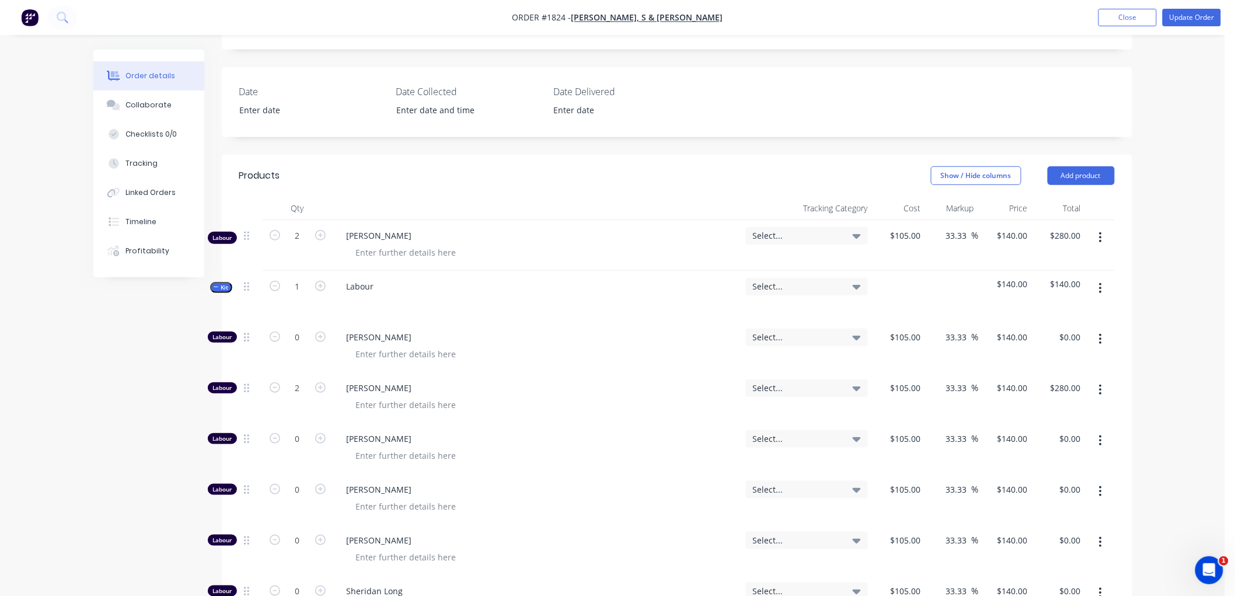
click at [215, 284] on icon "button" at bounding box center [216, 287] width 5 height 6
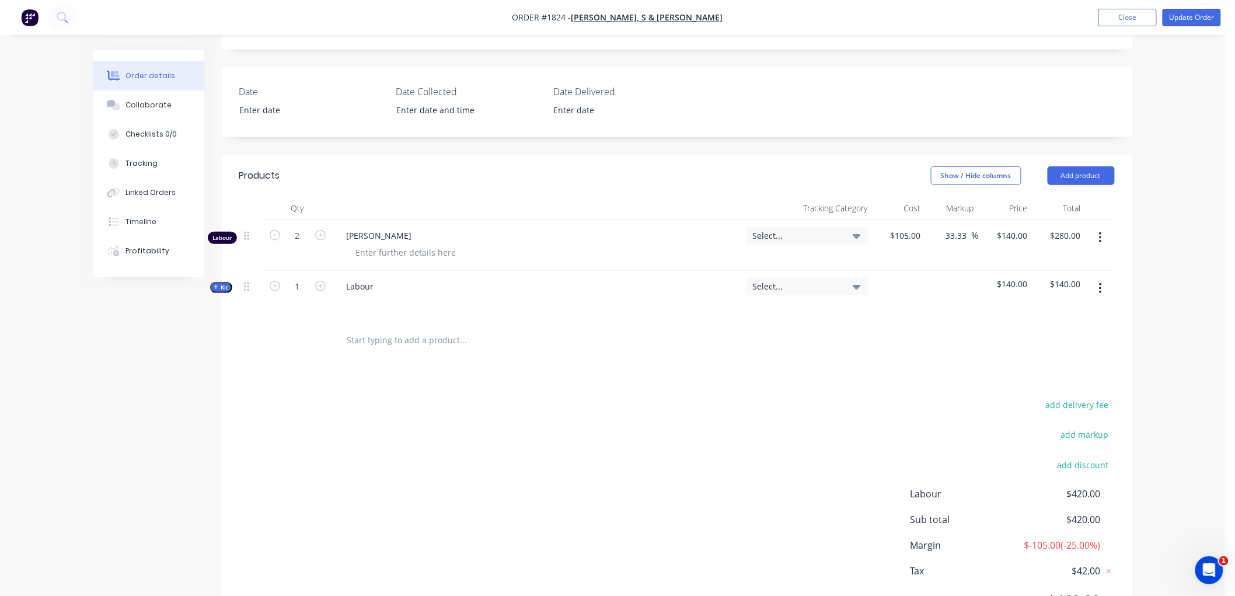
click at [1096, 235] on button "button" at bounding box center [1100, 237] width 27 height 21
click at [1057, 336] on div "Delete" at bounding box center [1060, 338] width 90 height 17
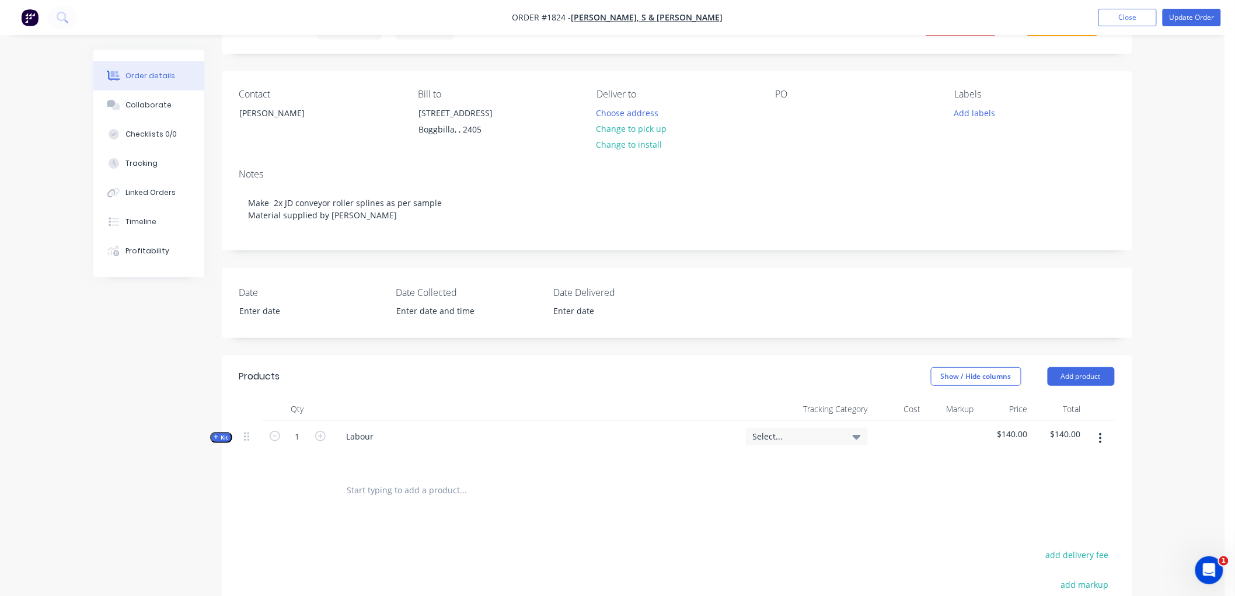
scroll to position [0, 0]
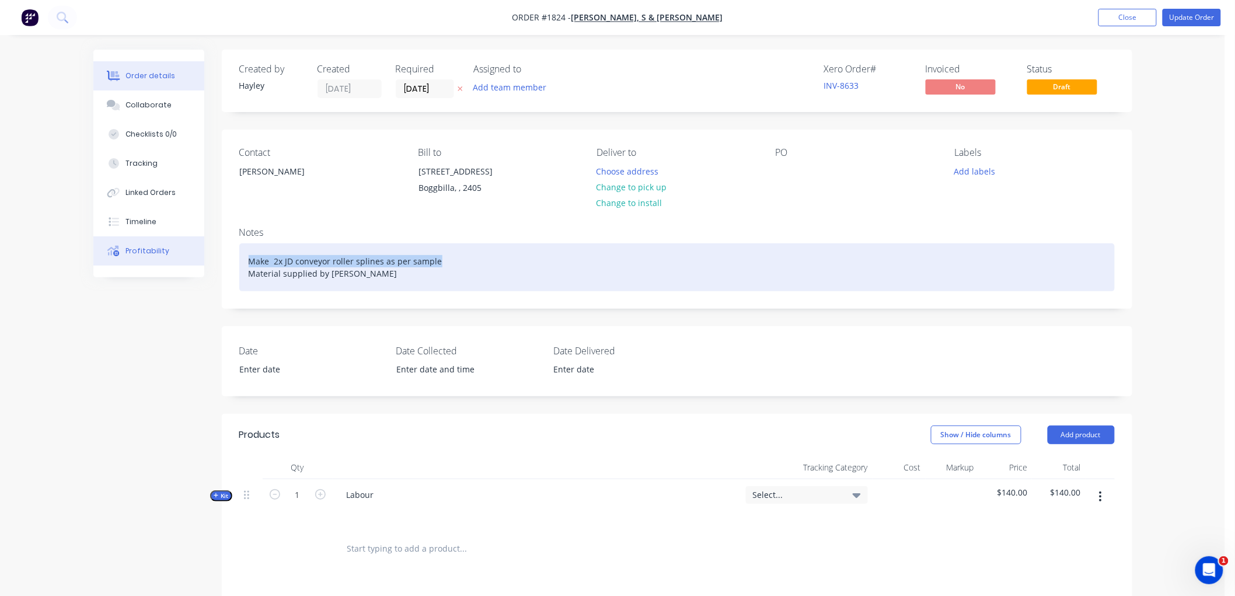
drag, startPoint x: 450, startPoint y: 263, endPoint x: 178, endPoint y: 246, distance: 272.0
click at [178, 246] on div "Order details Collaborate Checklists 0/0 Tracking Linked Orders Timeline Profit…" at bounding box center [613, 458] width 1063 height 816
copy div "Make 2x JD conveyor roller splines as per sample"
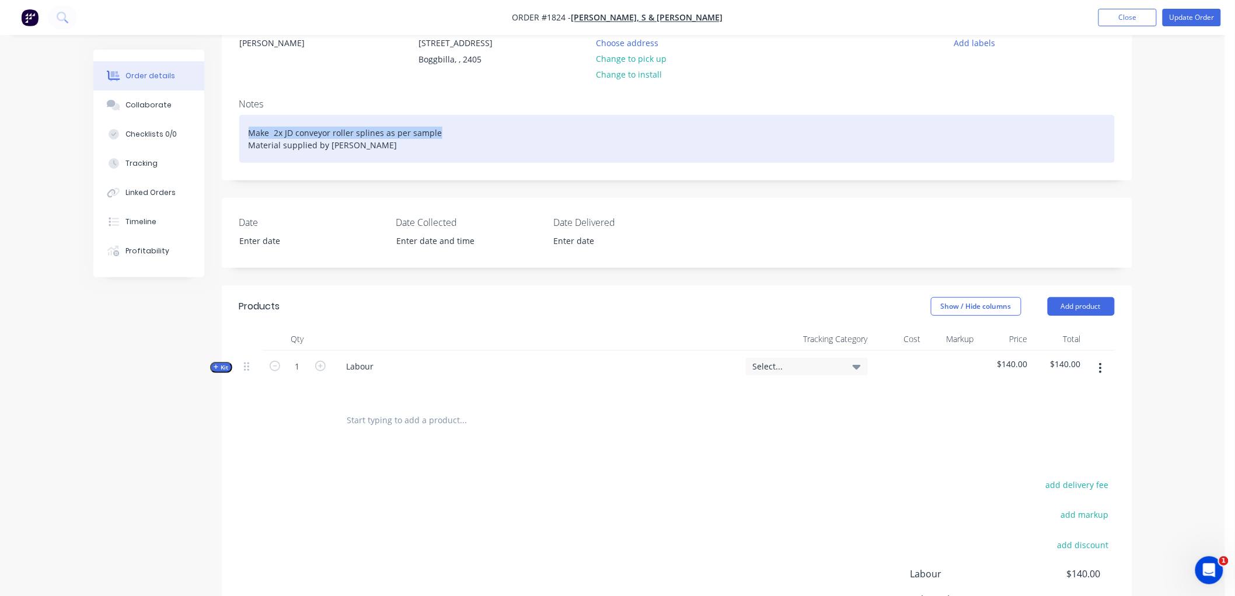
scroll to position [130, 0]
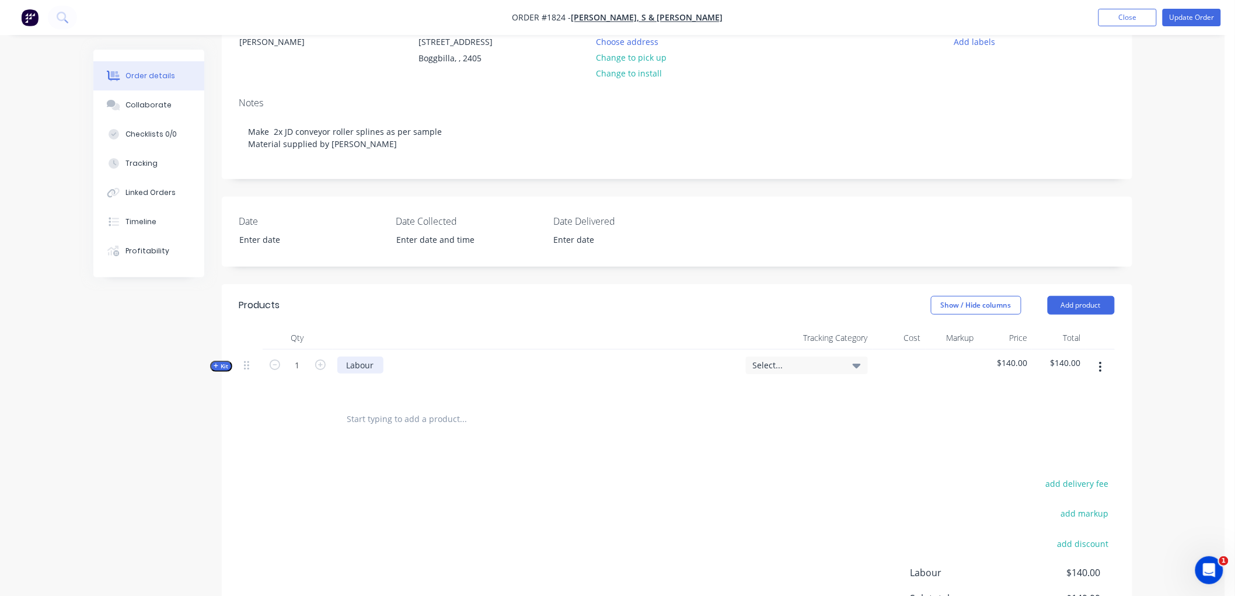
click at [378, 367] on div "Labour" at bounding box center [360, 365] width 46 height 17
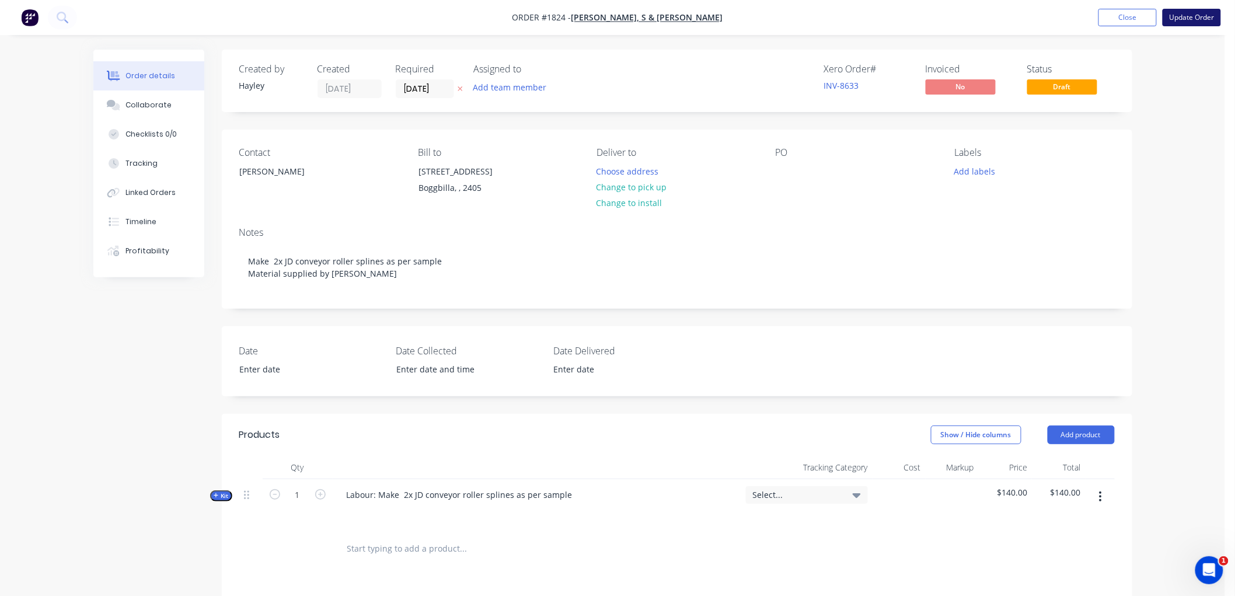
click at [1182, 18] on button "Update Order" at bounding box center [1192, 18] width 58 height 18
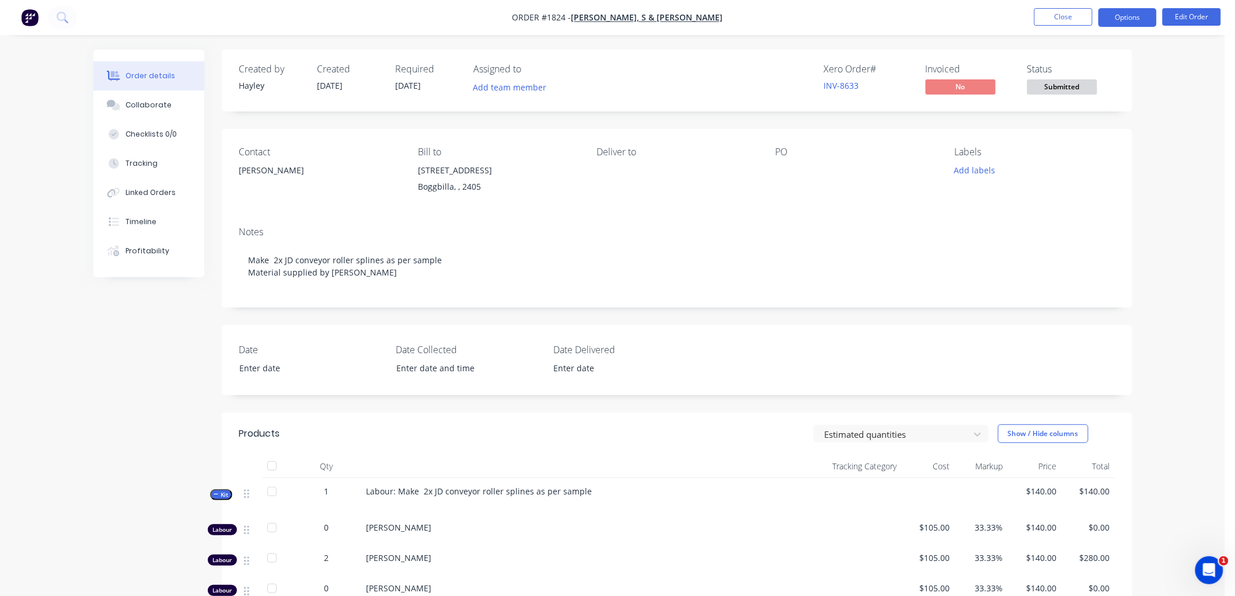
click at [1133, 19] on button "Options" at bounding box center [1128, 17] width 58 height 19
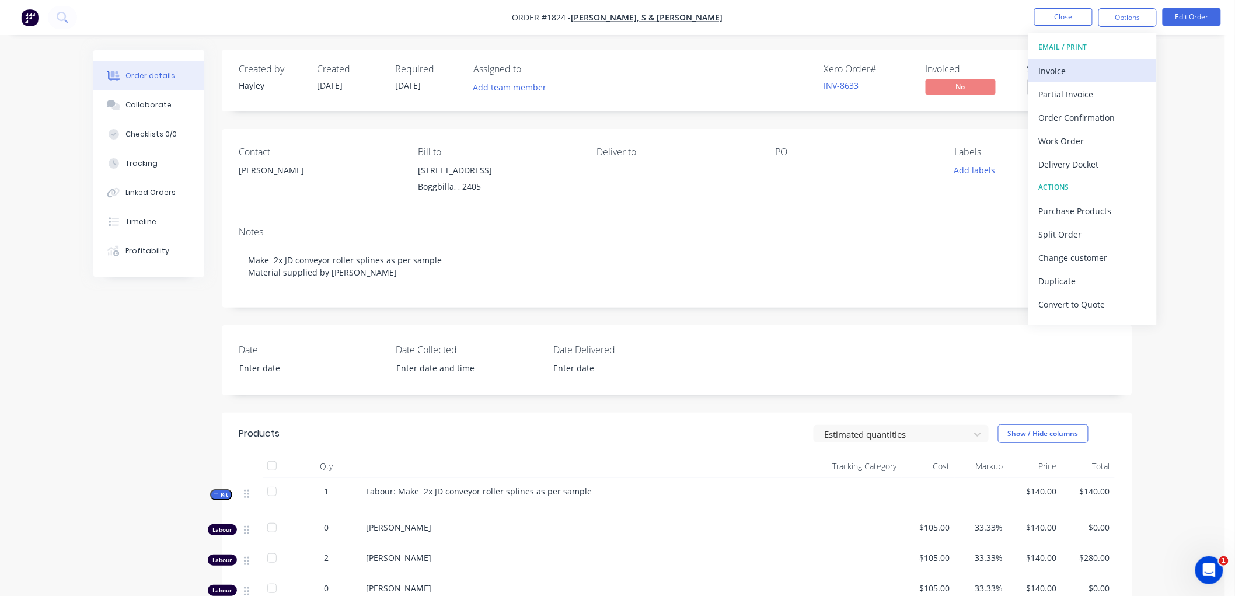
click at [1088, 73] on div "Invoice" at bounding box center [1092, 70] width 107 height 17
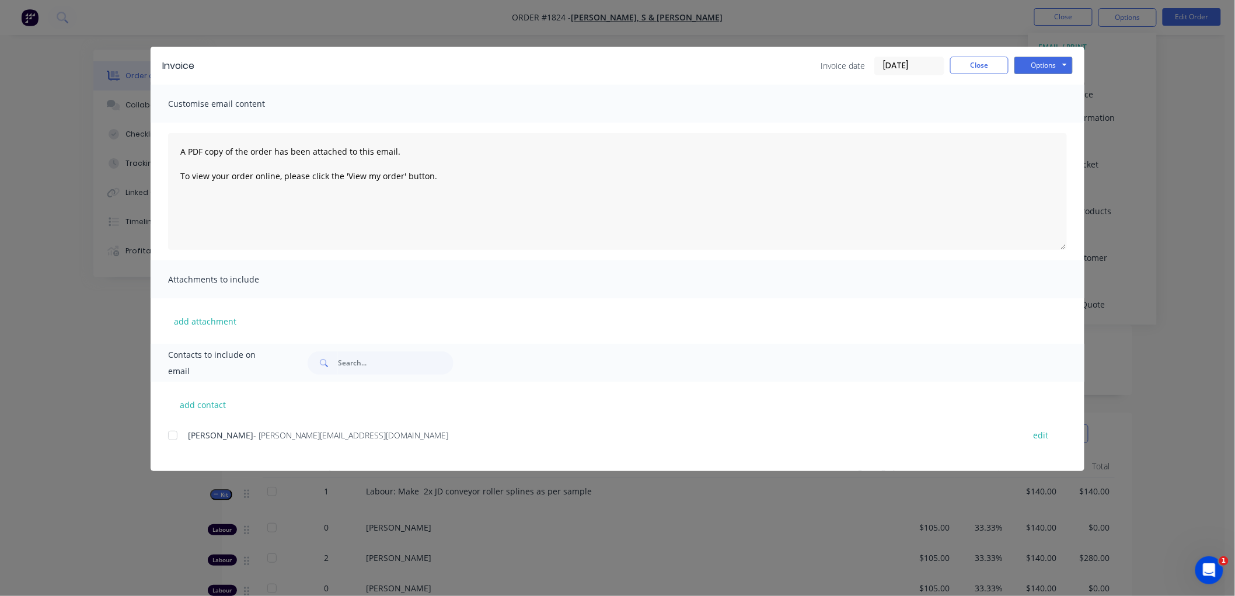
click at [927, 61] on input "[DATE]" at bounding box center [909, 66] width 69 height 18
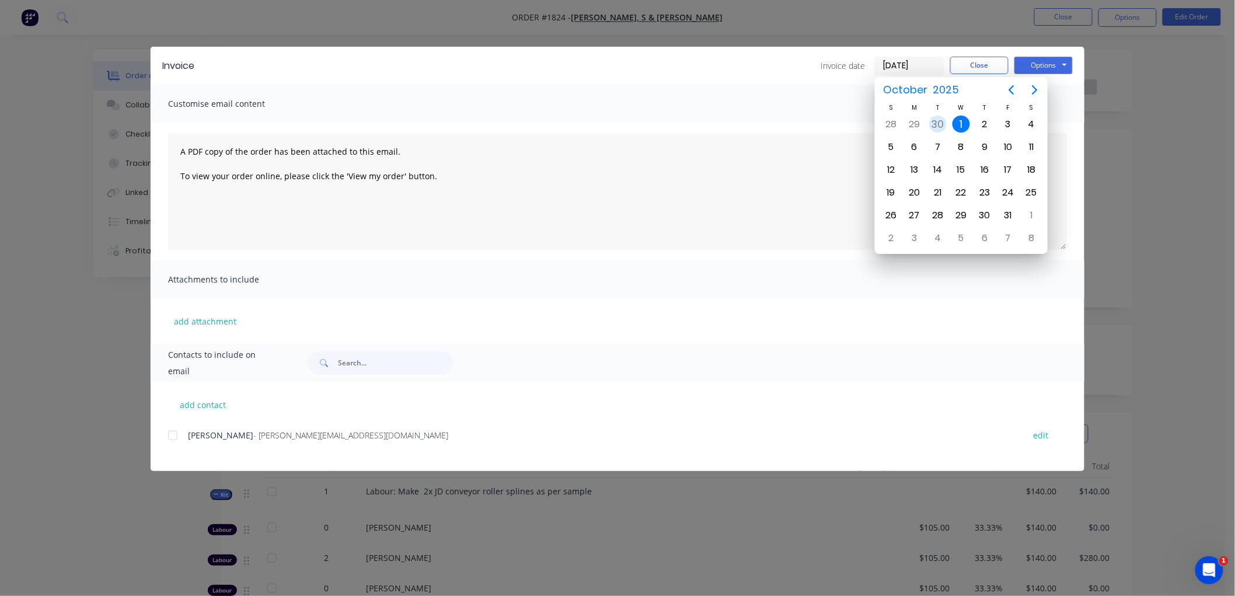
click at [939, 130] on div "30" at bounding box center [938, 125] width 18 height 18
type input "[DATE]"
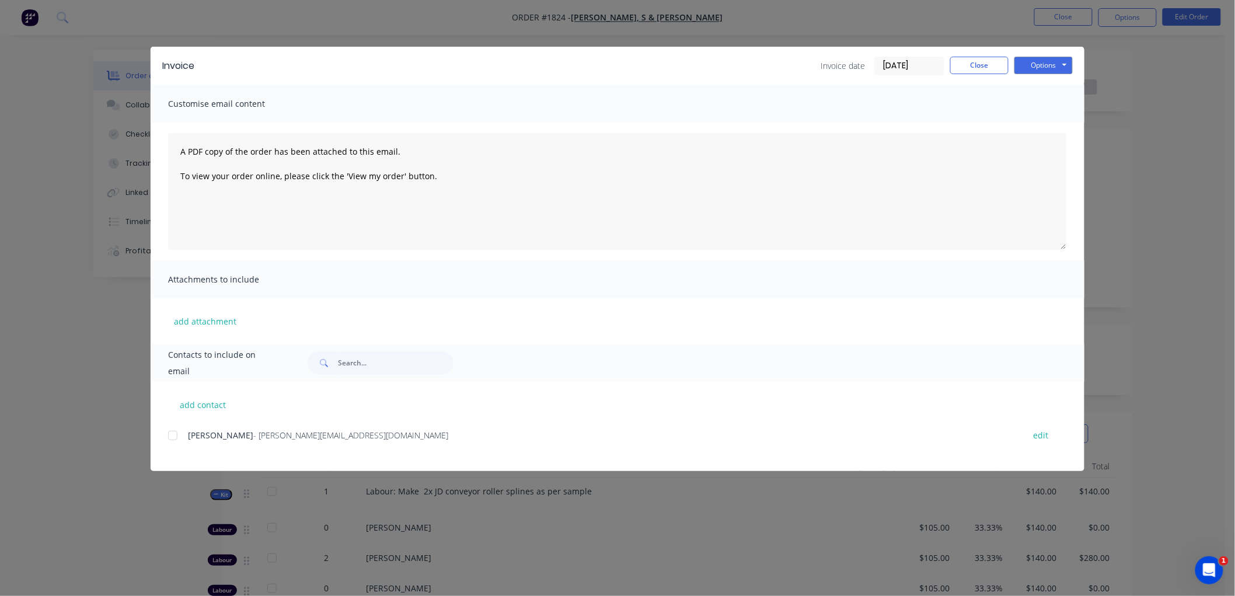
drag, startPoint x: 173, startPoint y: 435, endPoint x: 591, endPoint y: 357, distance: 425.2
click at [177, 434] on div at bounding box center [172, 435] width 23 height 23
click at [1046, 72] on button "Options" at bounding box center [1044, 66] width 58 height 18
click at [1057, 117] on button "Email" at bounding box center [1052, 124] width 75 height 19
click at [962, 63] on button "Close" at bounding box center [979, 66] width 58 height 18
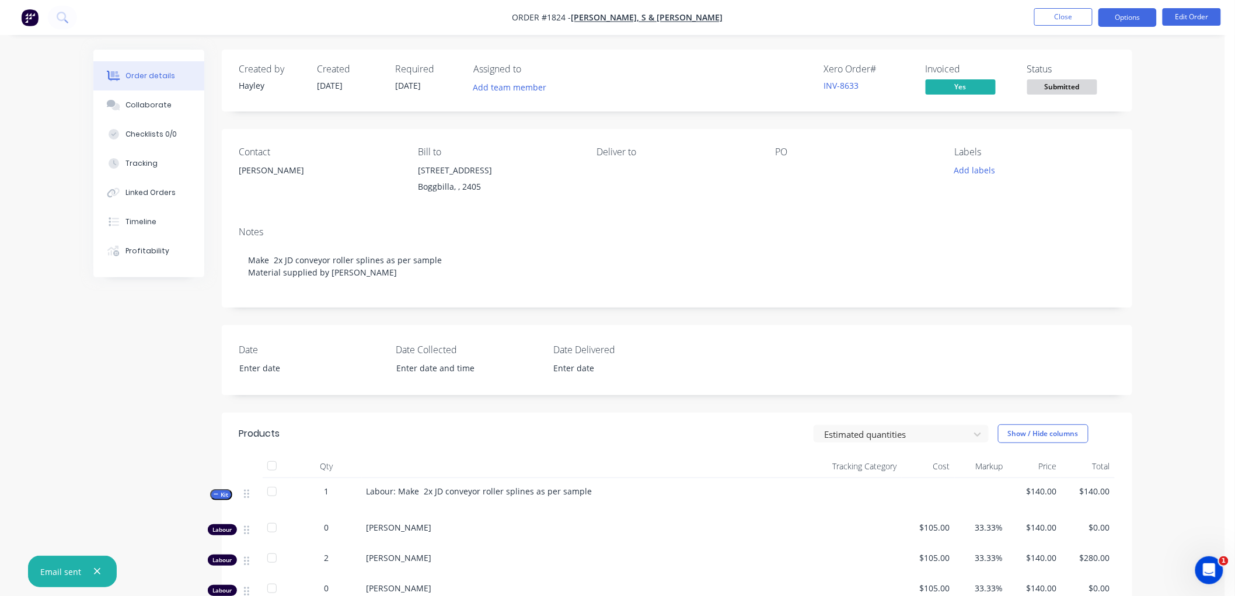
click at [1127, 14] on button "Options" at bounding box center [1128, 17] width 58 height 19
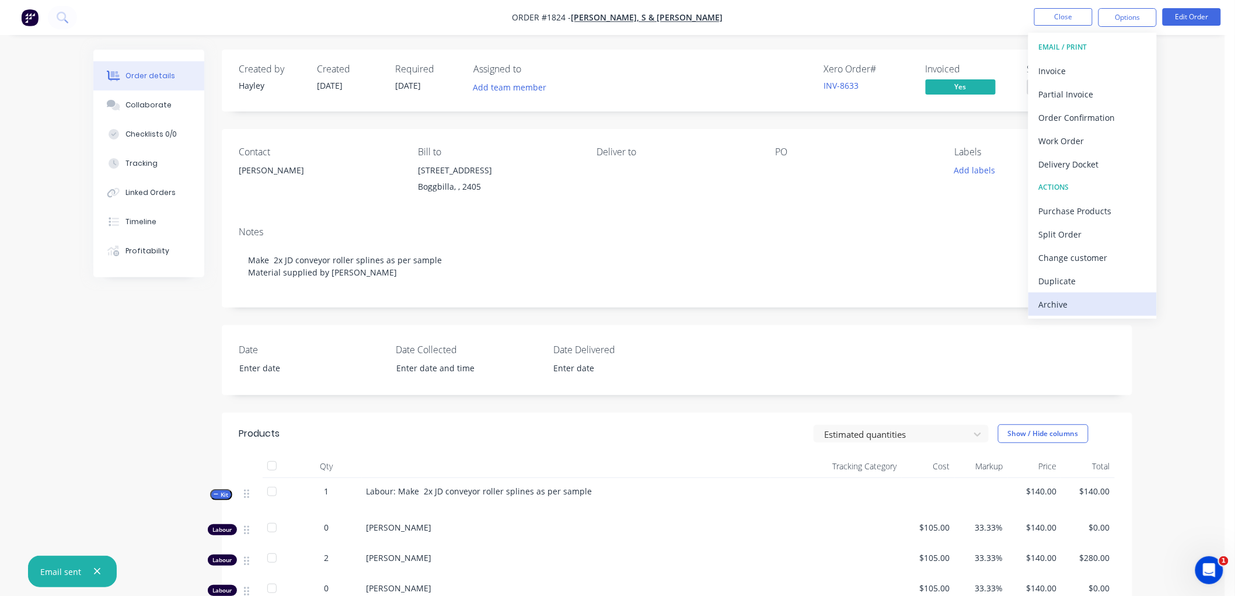
click at [1059, 300] on div "Archive" at bounding box center [1092, 304] width 107 height 17
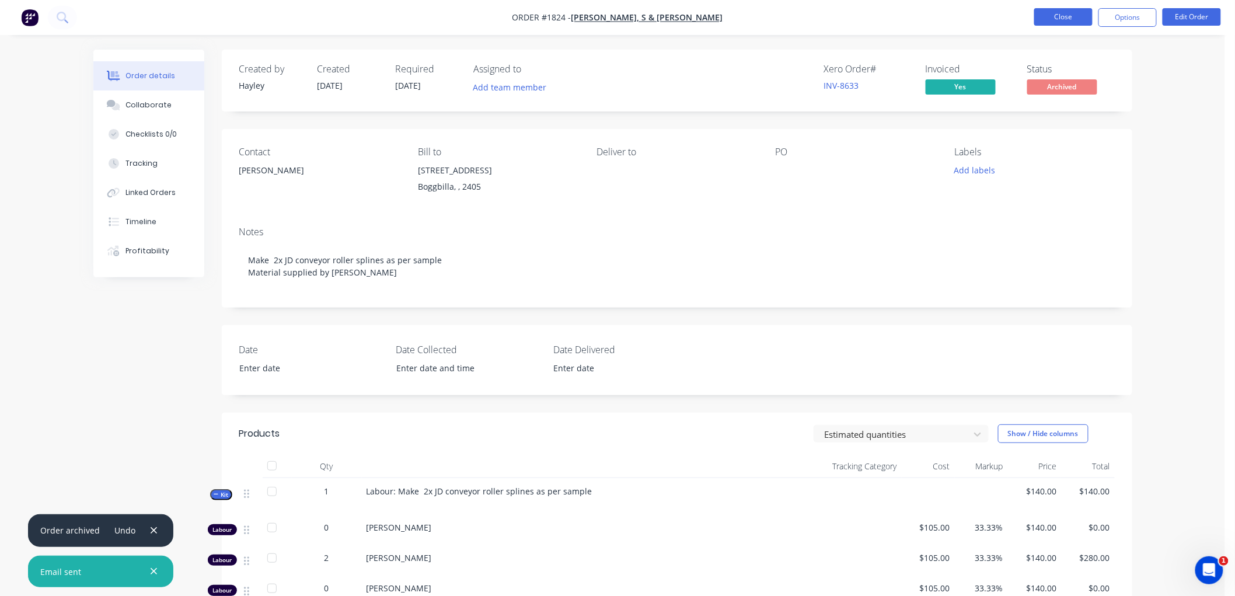
click at [1058, 24] on button "Close" at bounding box center [1063, 17] width 58 height 18
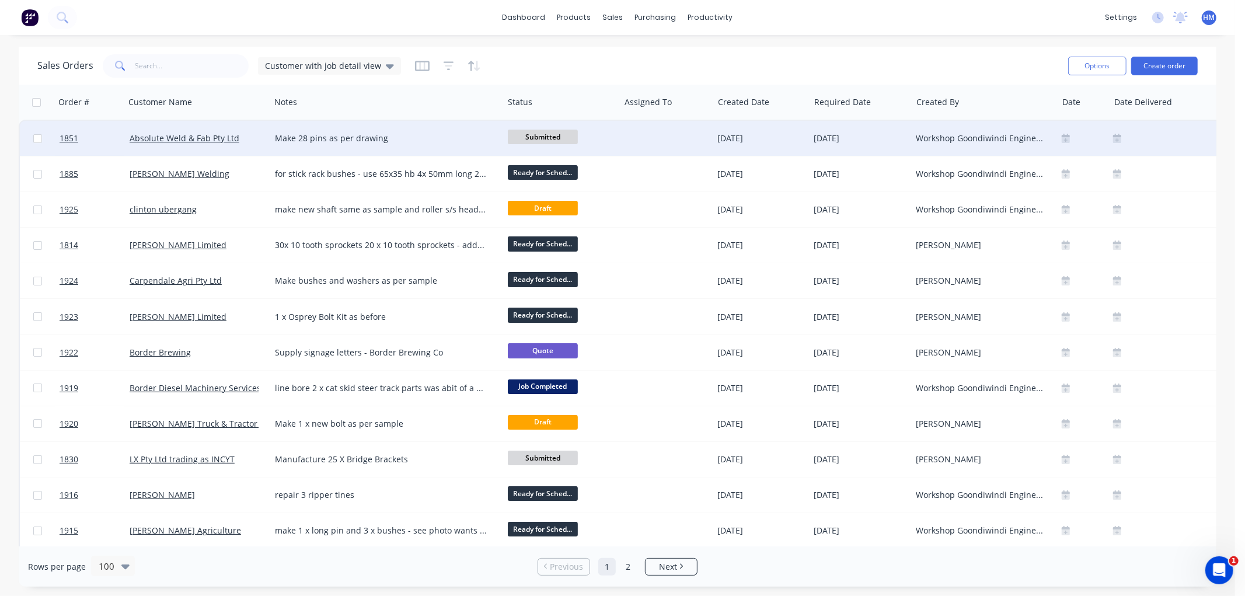
click at [246, 145] on div "Absolute Weld & Fab Pty Ltd" at bounding box center [197, 138] width 145 height 35
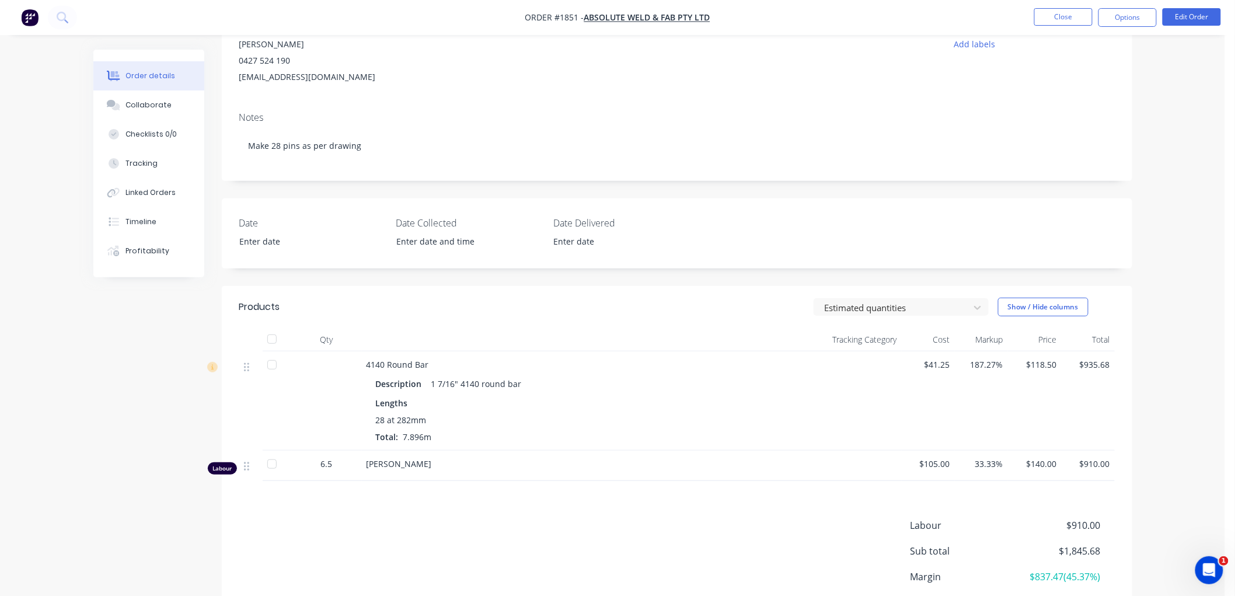
scroll to position [220, 0]
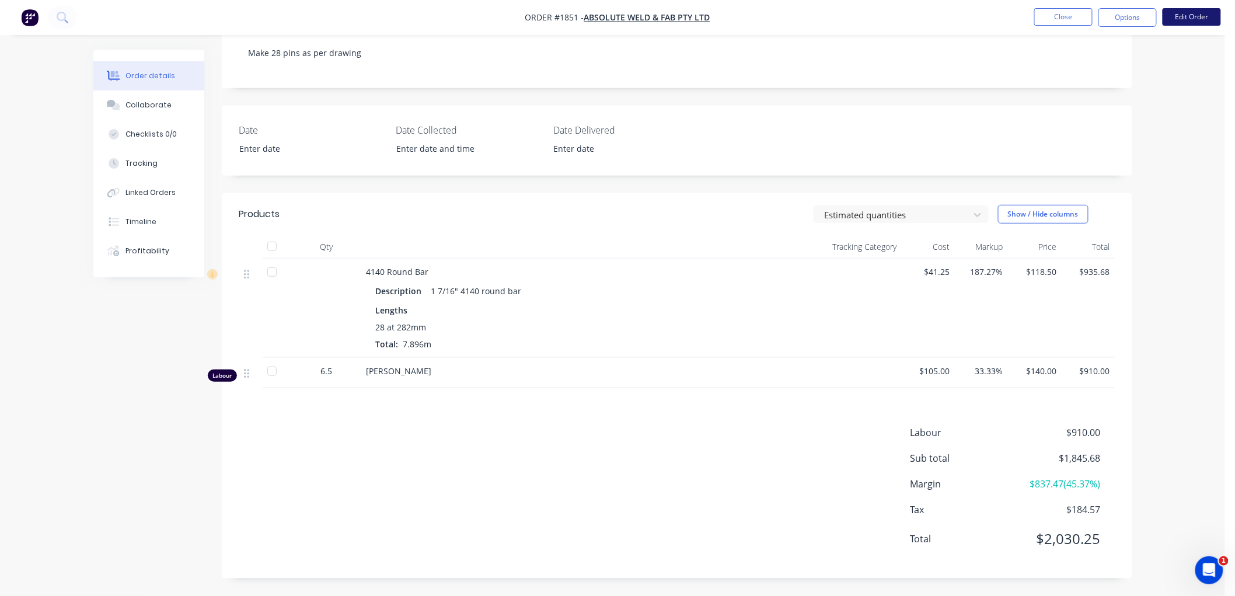
click at [1186, 22] on button "Edit Order" at bounding box center [1192, 17] width 58 height 18
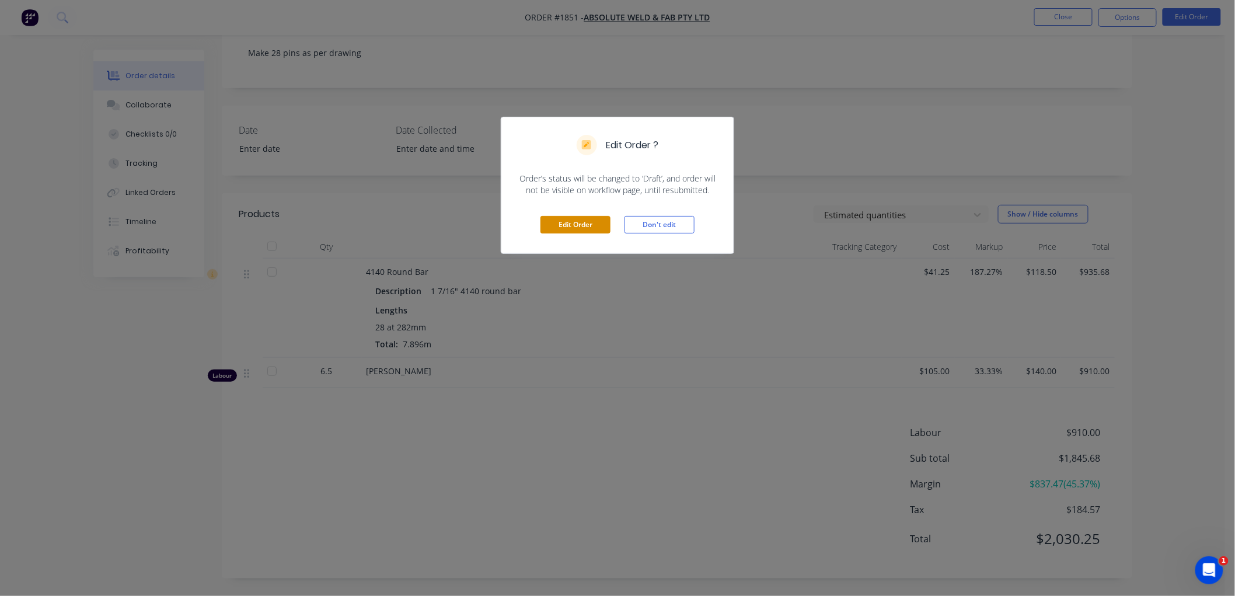
click at [563, 224] on button "Edit Order" at bounding box center [576, 225] width 70 height 18
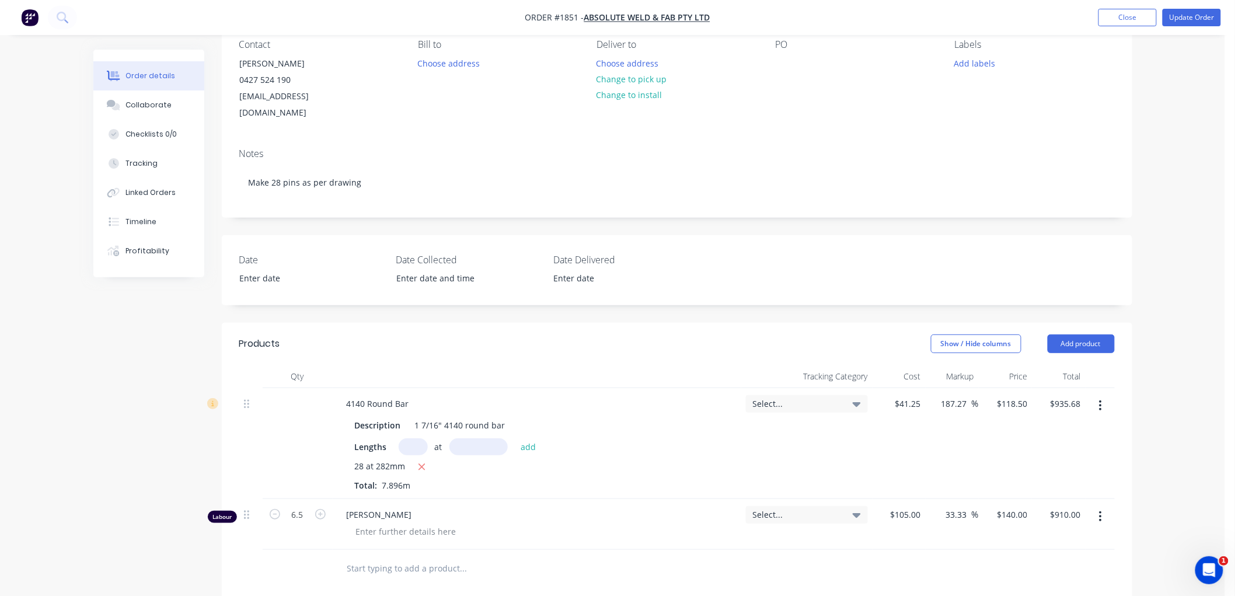
scroll to position [130, 0]
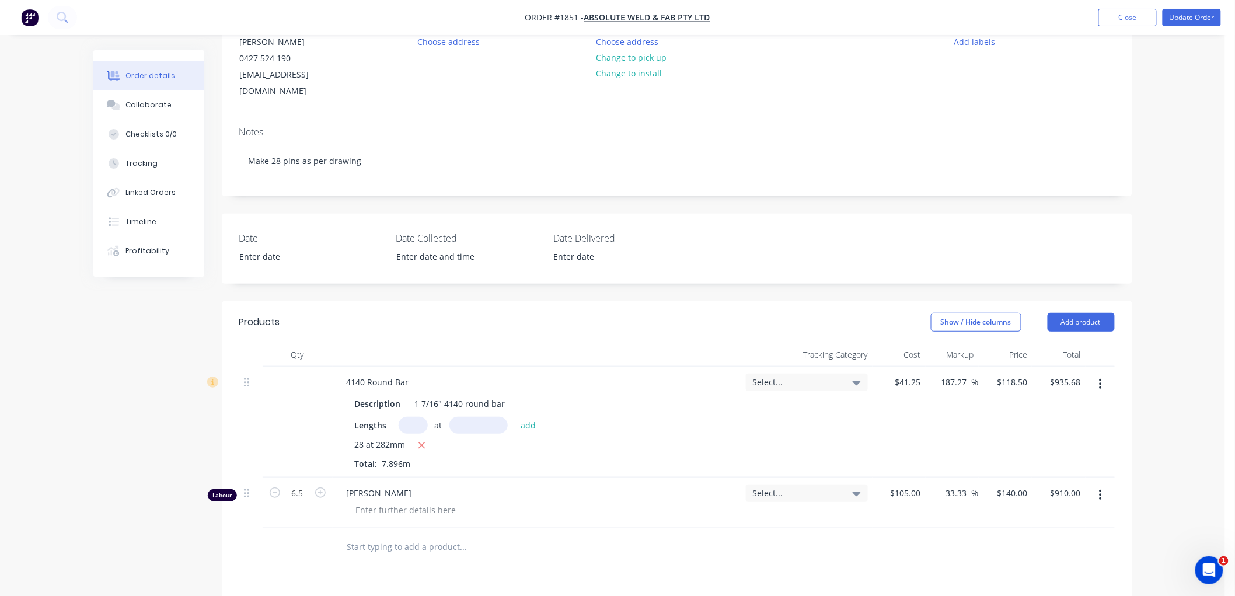
click at [410, 417] on input "text" at bounding box center [413, 425] width 29 height 17
type input "4"
type input "282"
click at [515, 417] on button "add" at bounding box center [528, 425] width 27 height 16
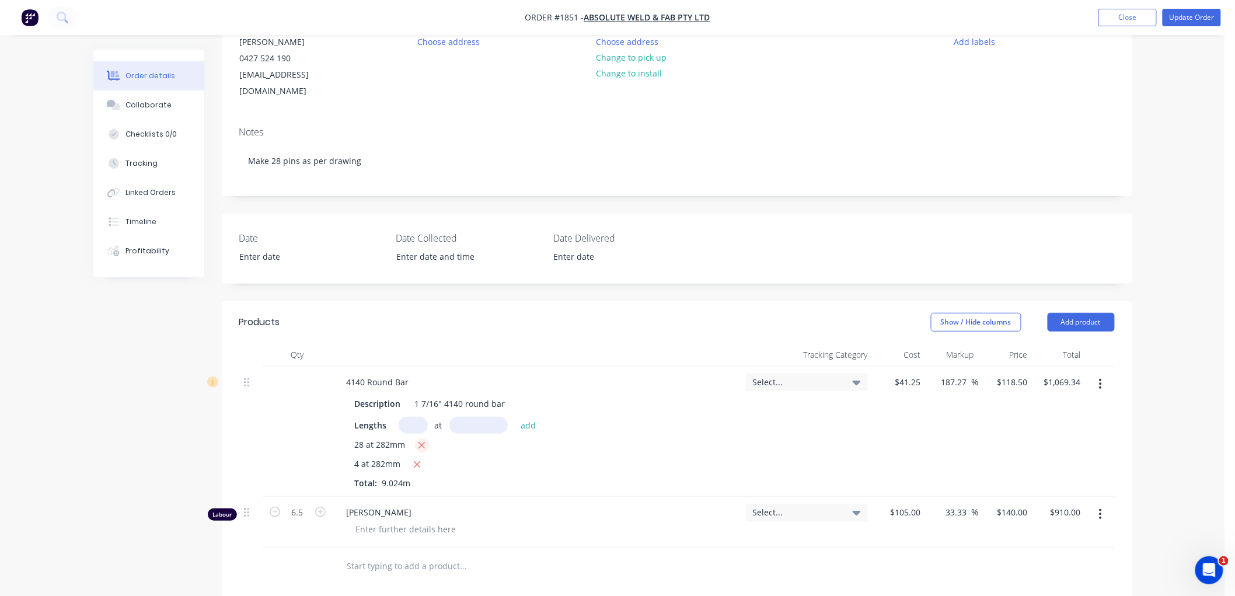
click at [424, 443] on icon "button" at bounding box center [422, 446] width 6 height 6
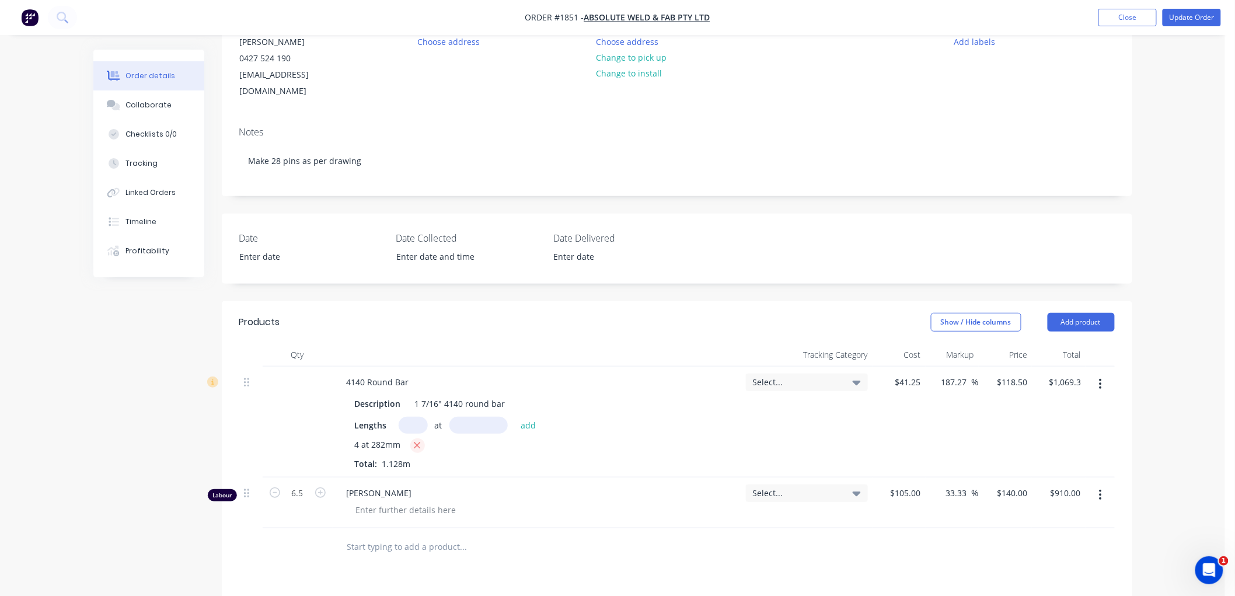
type input "$133.67"
drag, startPoint x: 459, startPoint y: 386, endPoint x: 444, endPoint y: 387, distance: 15.8
click at [444, 395] on div "1 7/16" 4140 round bar" at bounding box center [460, 403] width 100 height 17
click at [640, 374] on div "4140 Round Bar" at bounding box center [536, 382] width 399 height 17
click at [1105, 485] on button "button" at bounding box center [1100, 495] width 27 height 21
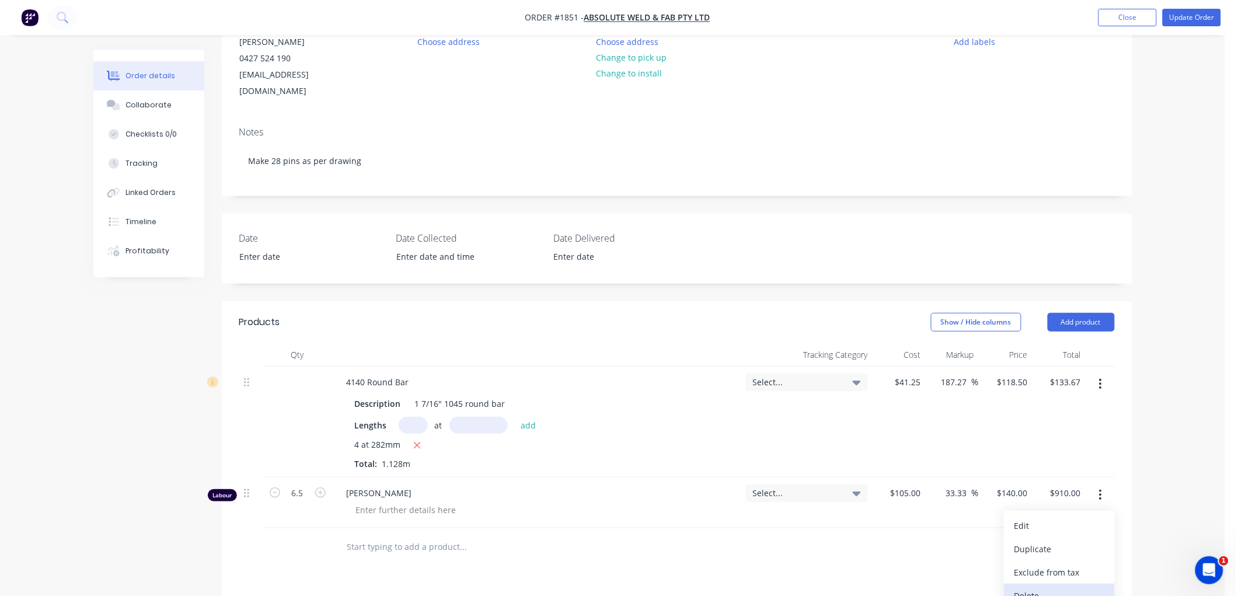
click at [1065, 584] on button "Delete" at bounding box center [1059, 595] width 111 height 23
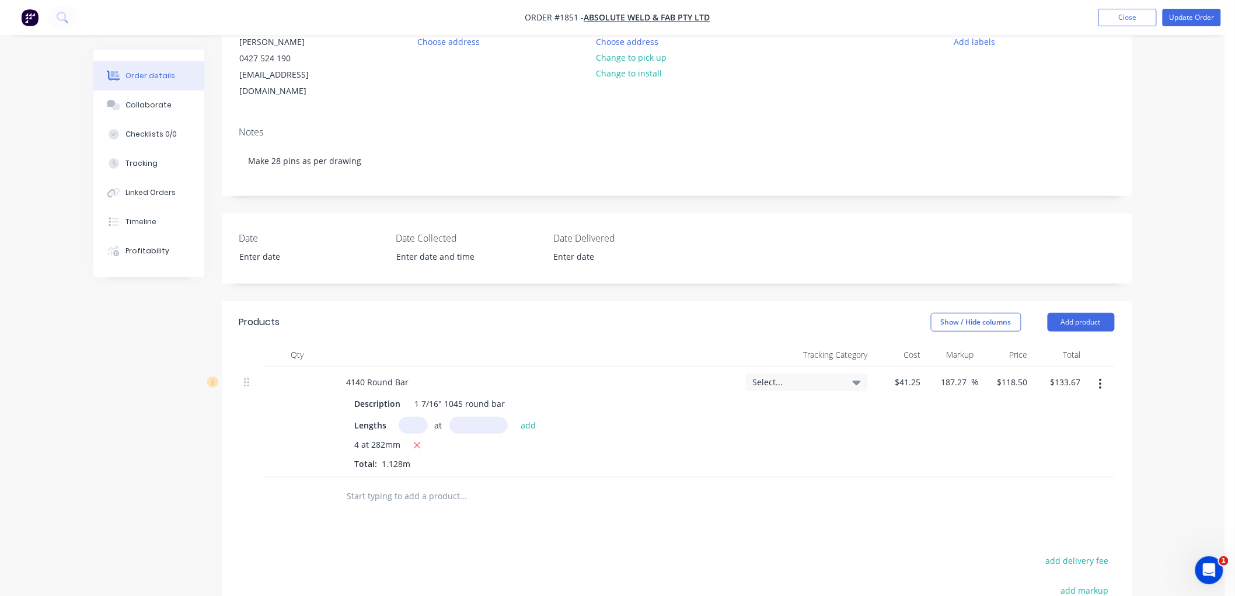
click at [390, 487] on input "text" at bounding box center [464, 496] width 234 height 23
click at [400, 487] on input "text" at bounding box center [464, 496] width 234 height 23
drag, startPoint x: 451, startPoint y: 479, endPoint x: 414, endPoint y: 485, distance: 36.7
click at [414, 485] on input "Make linkage pin as before" at bounding box center [464, 496] width 234 height 23
type input "Make linkage pin"
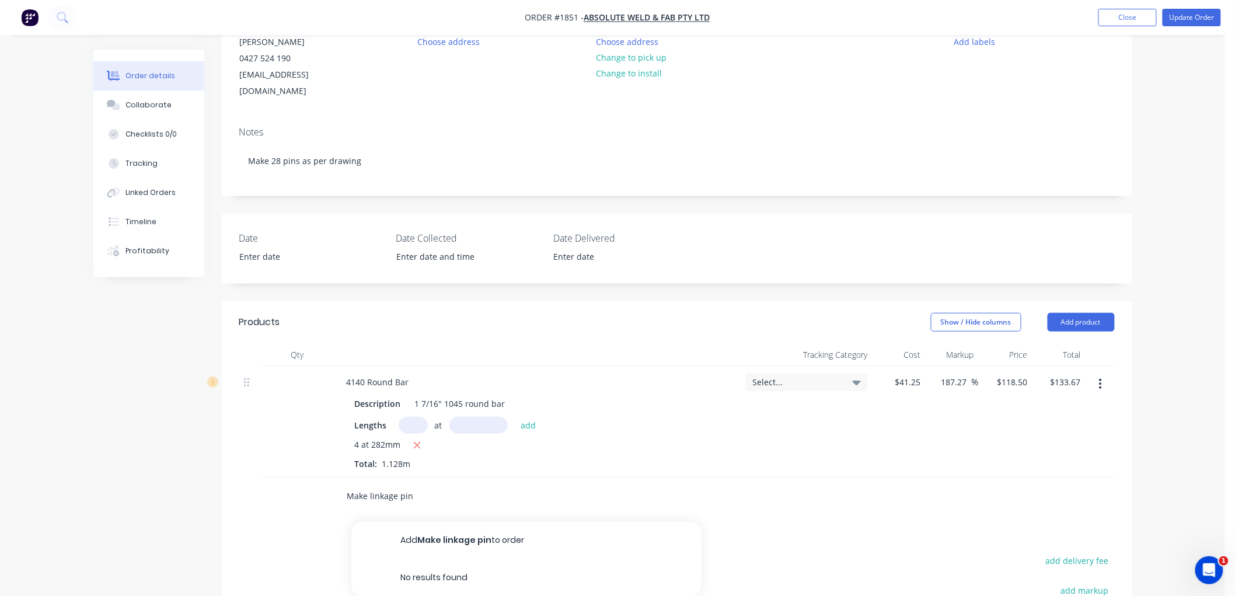
click at [441, 527] on button "Add Make linkage pin to order" at bounding box center [526, 540] width 350 height 37
click at [294, 485] on input "1" at bounding box center [298, 494] width 30 height 18
type input "4"
click at [1014, 480] on div "0 $0.00" at bounding box center [1005, 504] width 53 height 53
type input "$20.00"
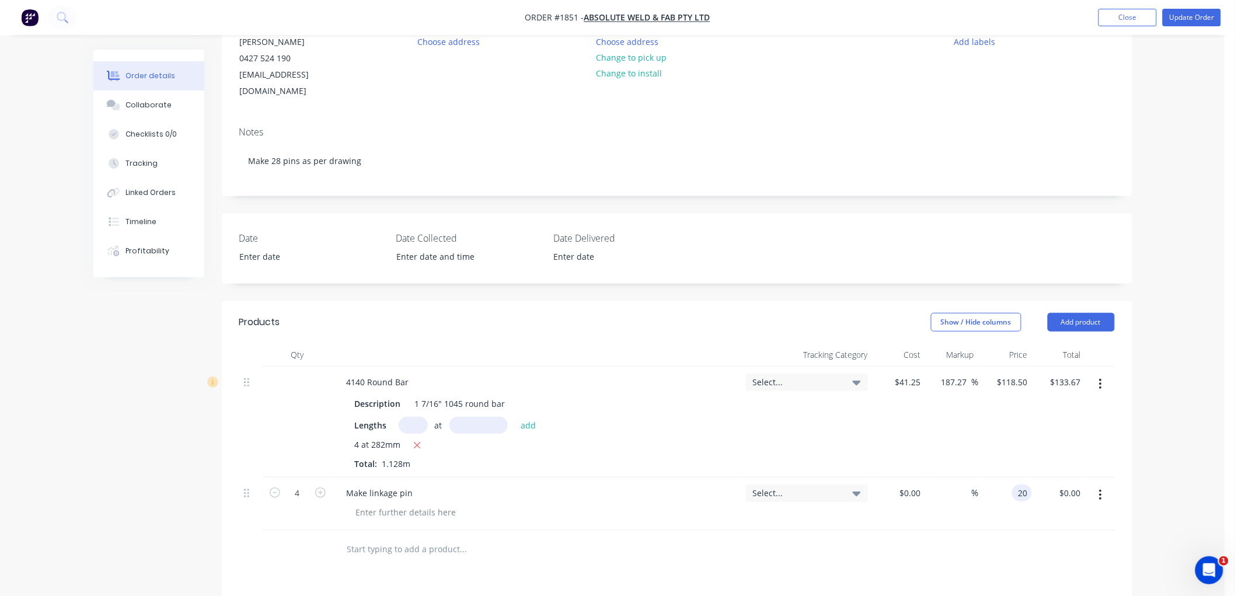
type input "$80.00"
click at [1019, 531] on div at bounding box center [677, 550] width 876 height 38
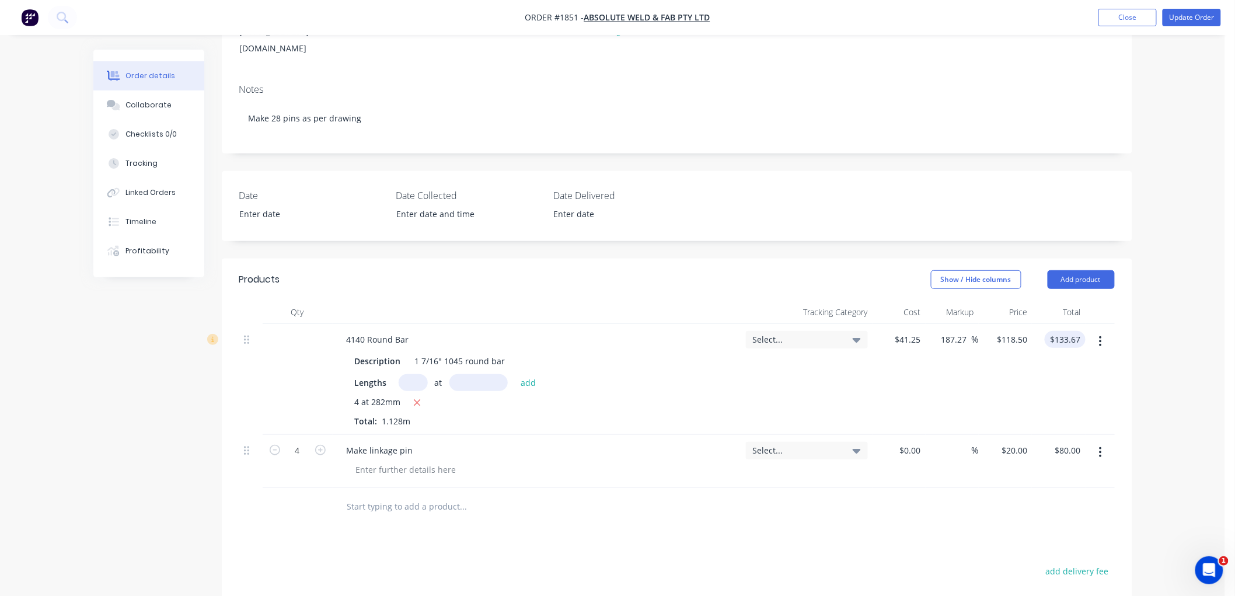
scroll to position [194, 0]
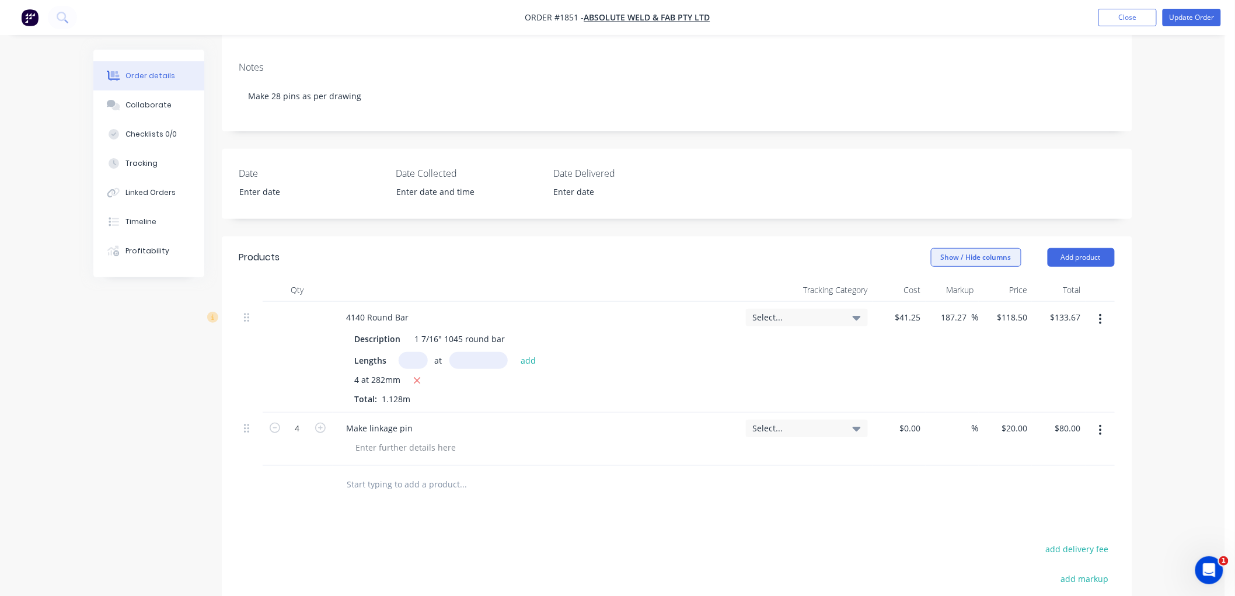
click at [994, 250] on button "Show / Hide columns" at bounding box center [976, 257] width 90 height 19
click at [944, 312] on span at bounding box center [941, 311] width 10 height 10
click at [936, 306] on input "Discount" at bounding box center [936, 306] width 0 height 0
click at [859, 360] on div "$41.25 $41.25" at bounding box center [841, 357] width 54 height 111
click at [949, 302] on div "%" at bounding box center [950, 357] width 54 height 111
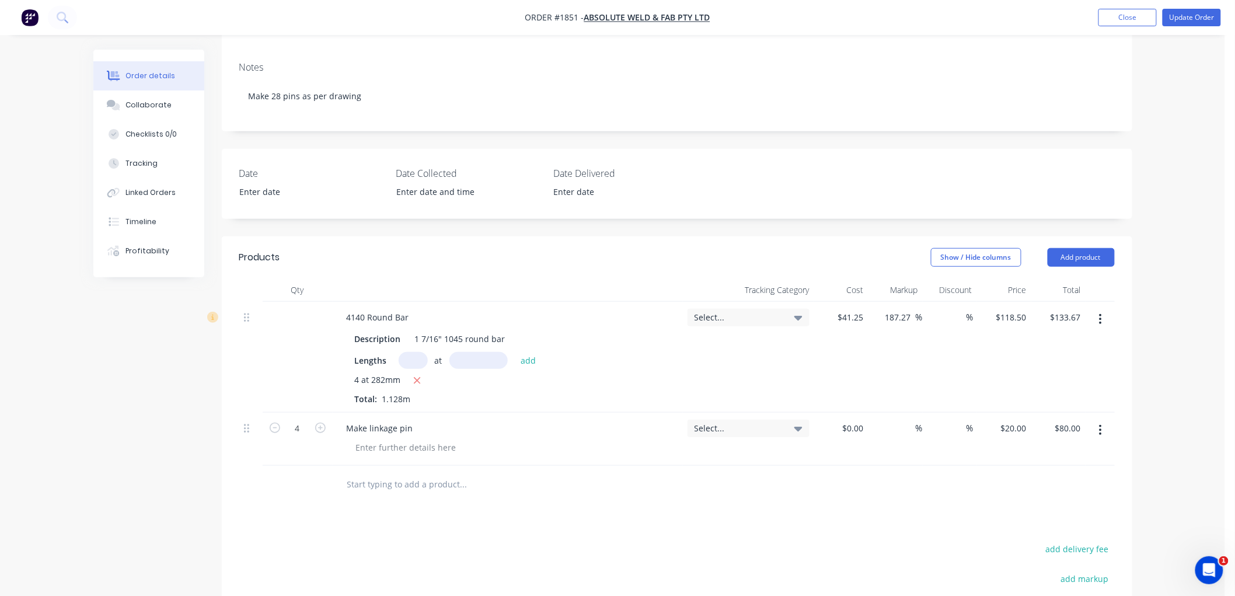
click at [949, 302] on div "%" at bounding box center [950, 357] width 54 height 111
click at [960, 309] on input at bounding box center [958, 317] width 16 height 17
type input "20"
type input "$106.94"
click at [967, 327] on div "20 20 %" at bounding box center [950, 357] width 54 height 111
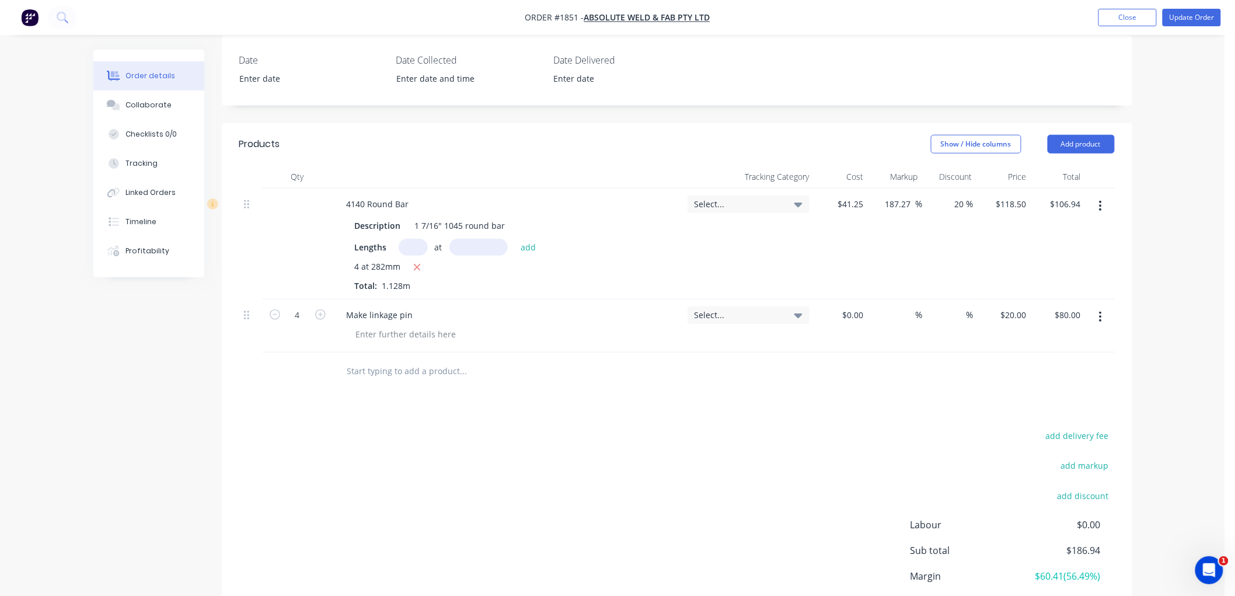
scroll to position [254, 0]
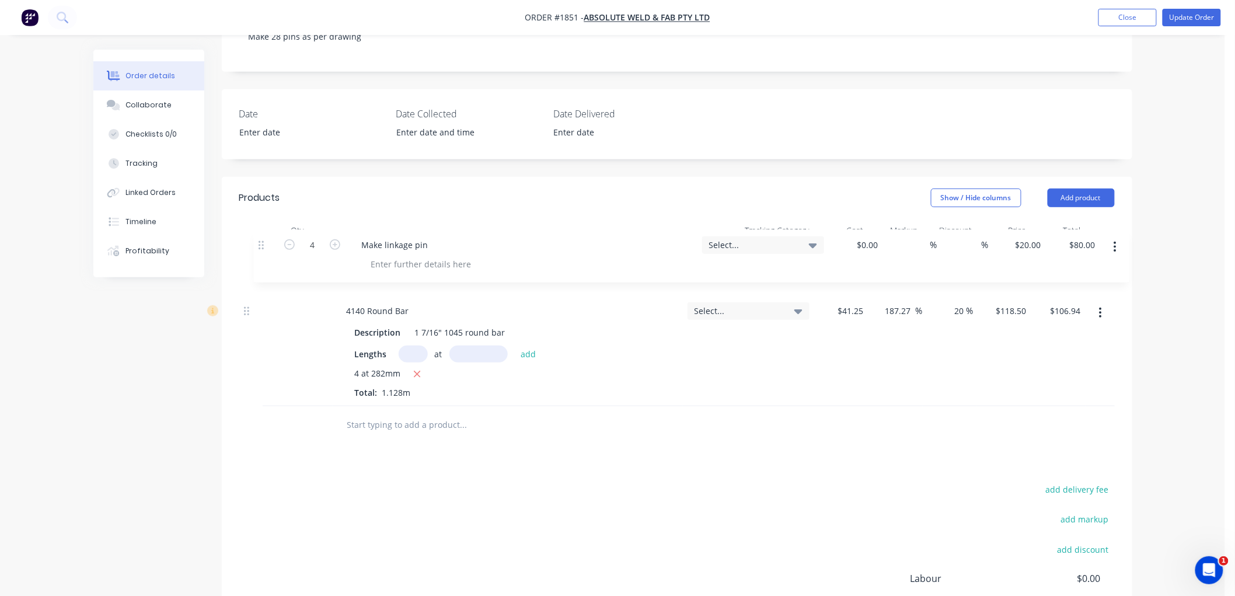
drag, startPoint x: 247, startPoint y: 357, endPoint x: 255, endPoint y: 246, distance: 110.6
click at [255, 246] on div "4140 Round Bar Description 1 7/16" 1045 round bar Lengths at add 4 at 282mm Tot…" at bounding box center [677, 324] width 876 height 164
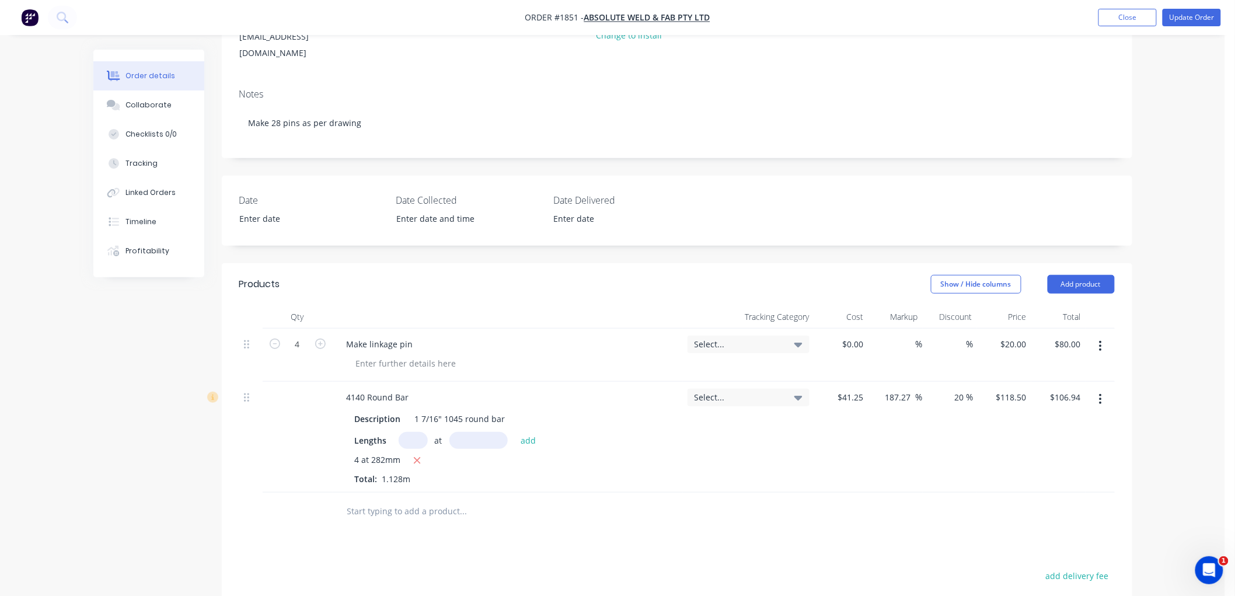
scroll to position [60, 0]
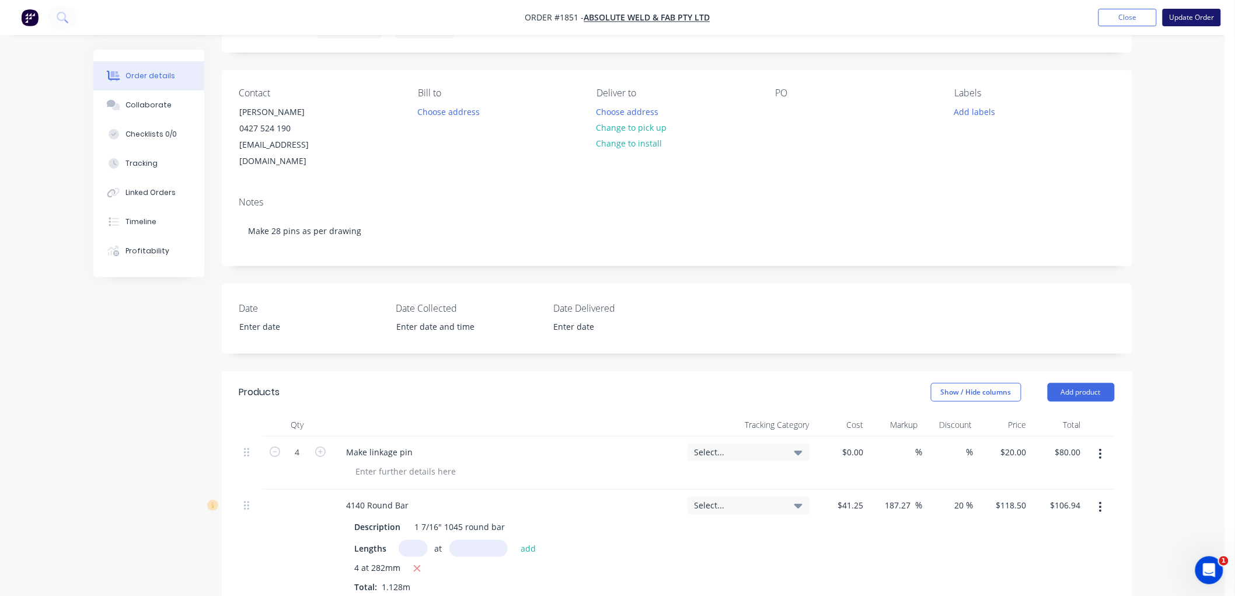
click at [1185, 19] on button "Update Order" at bounding box center [1192, 18] width 58 height 18
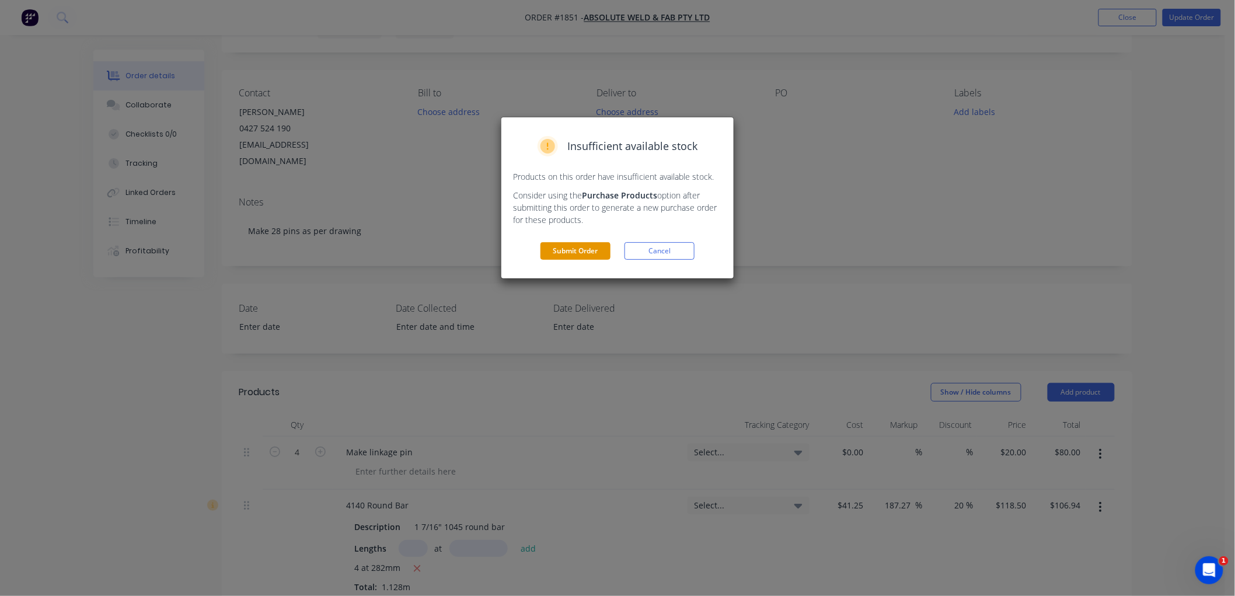
click at [565, 250] on button "Submit Order" at bounding box center [576, 251] width 70 height 18
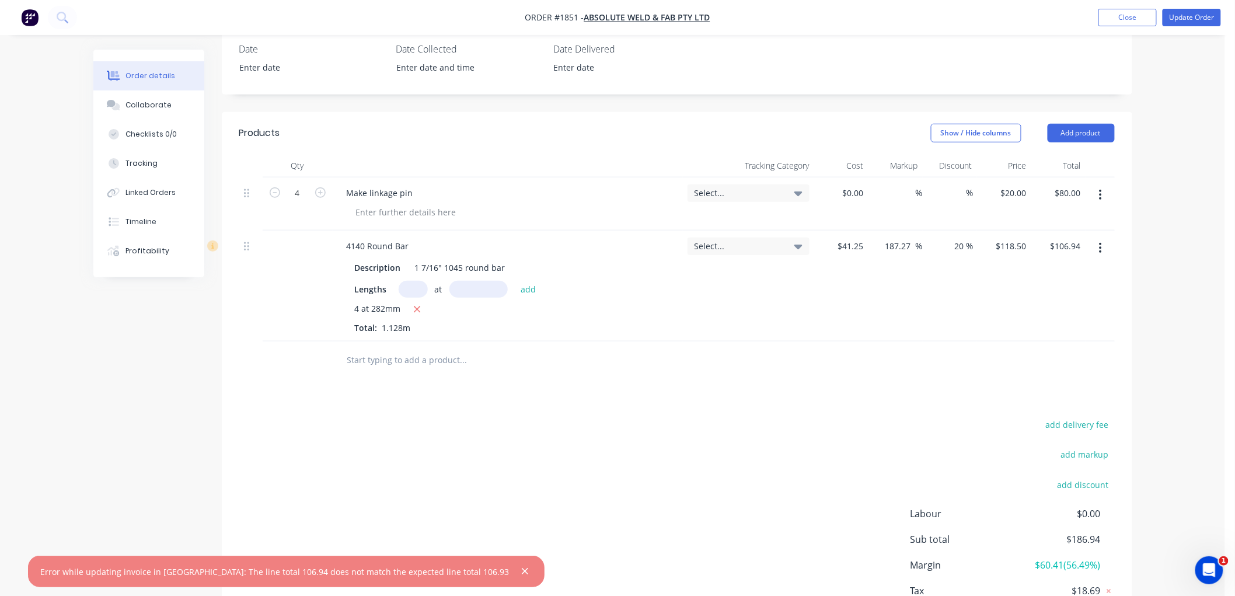
scroll to position [384, 0]
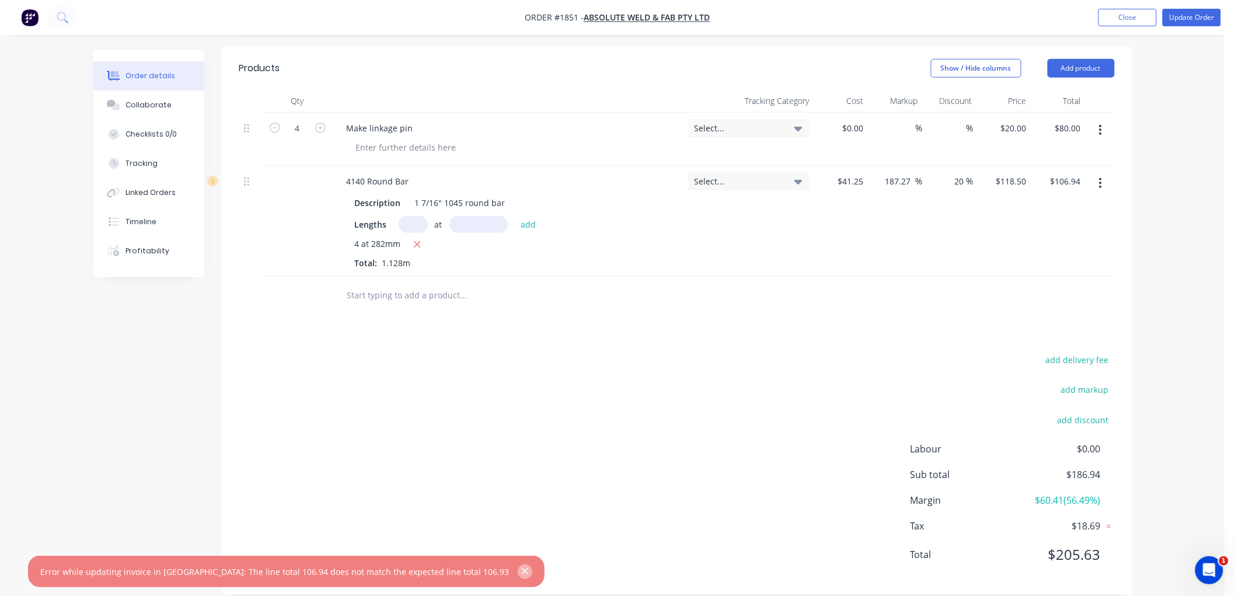
click at [522, 570] on icon "button" at bounding box center [525, 572] width 6 height 6
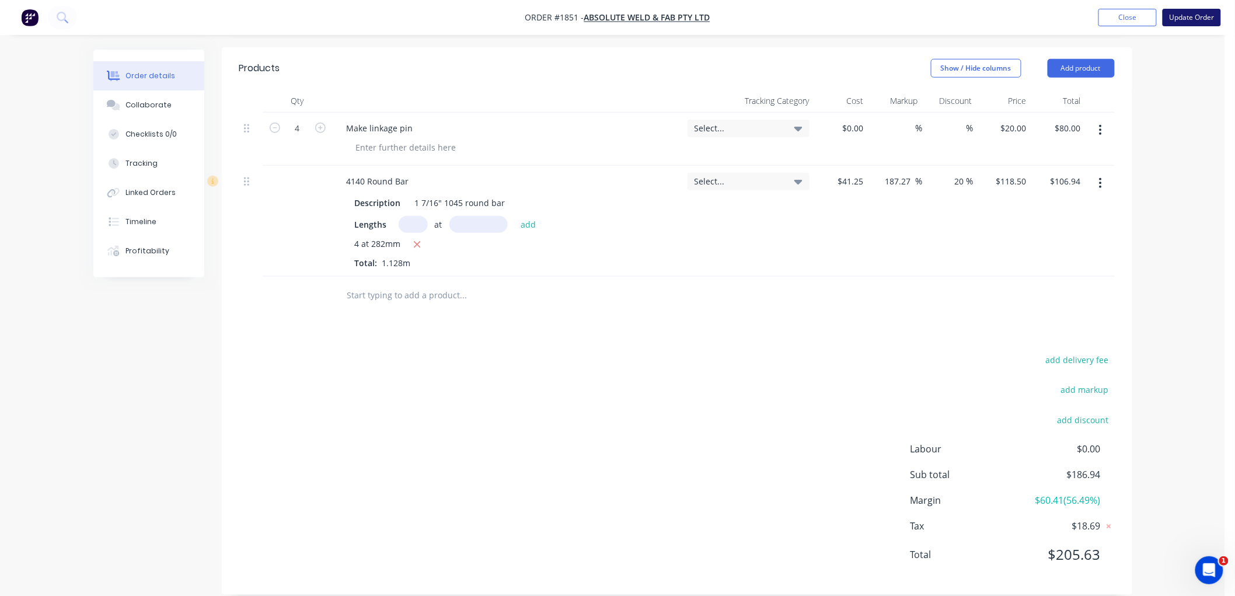
click at [1187, 12] on button "Update Order" at bounding box center [1192, 18] width 58 height 18
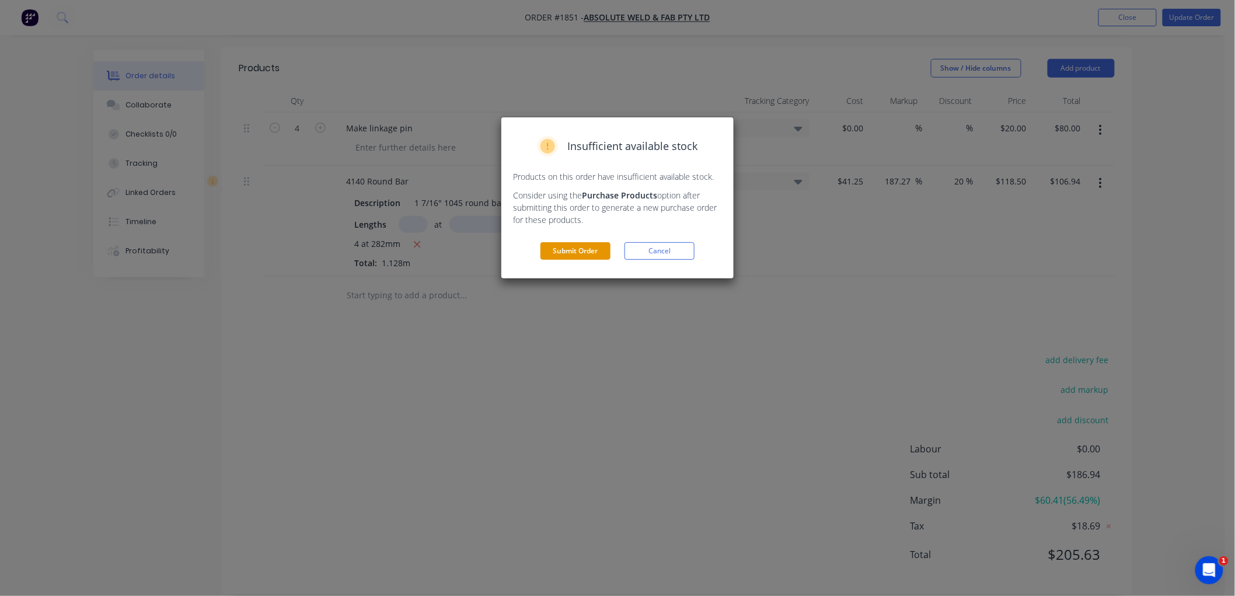
click at [562, 255] on button "Submit Order" at bounding box center [576, 251] width 70 height 18
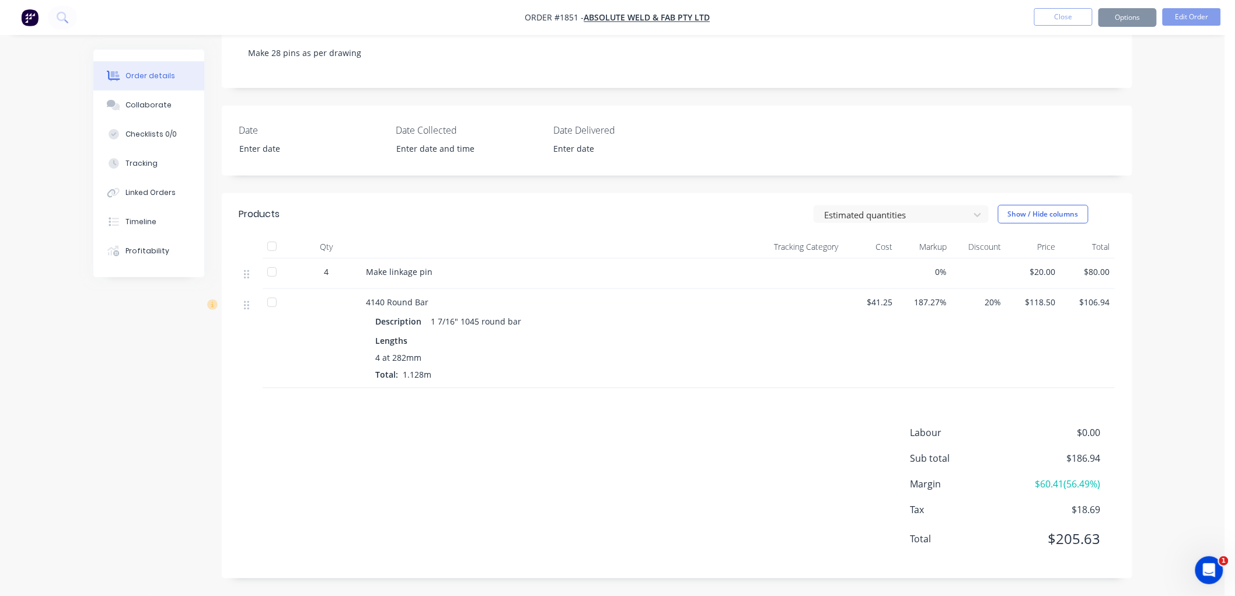
scroll to position [220, 0]
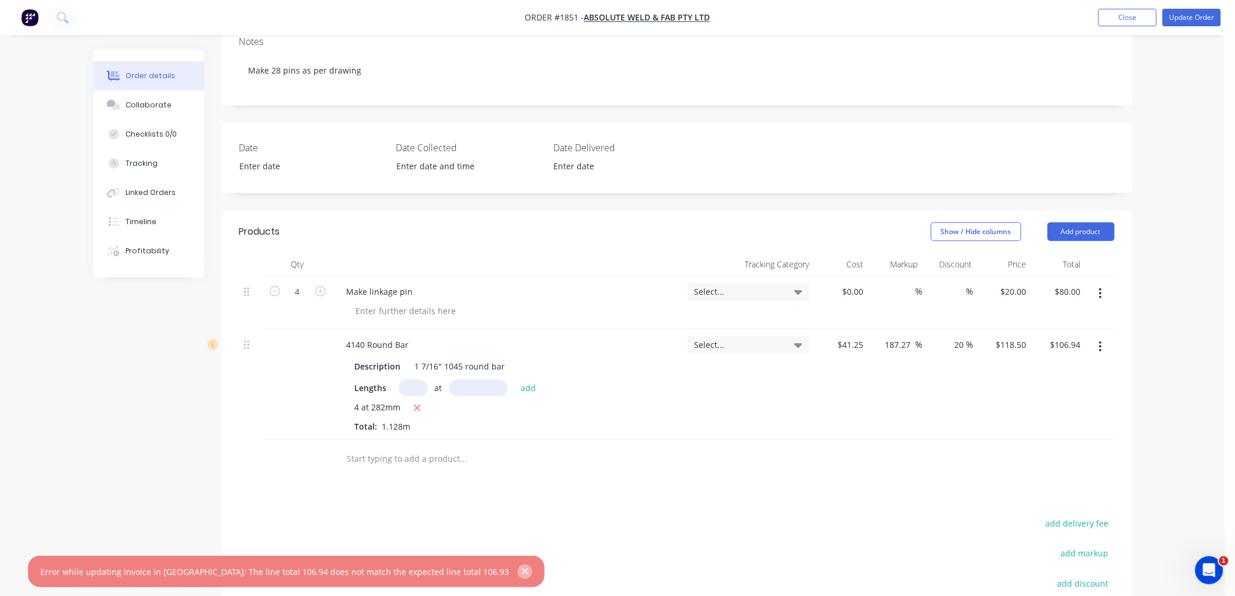
click at [521, 567] on icon "button" at bounding box center [525, 571] width 8 height 11
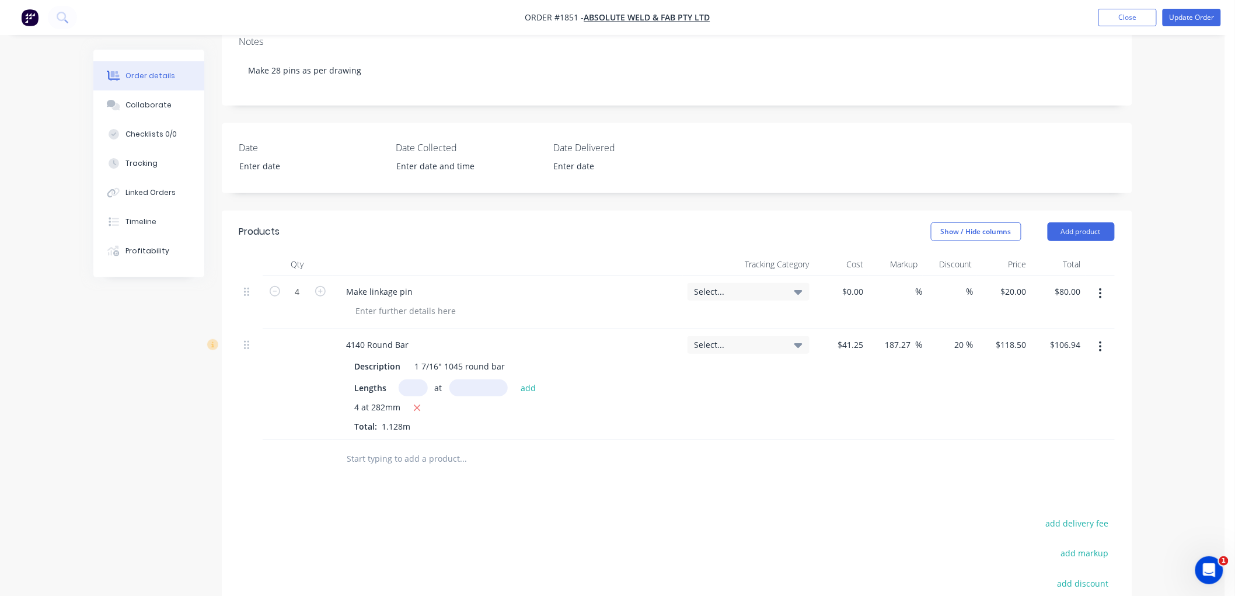
scroll to position [285, 0]
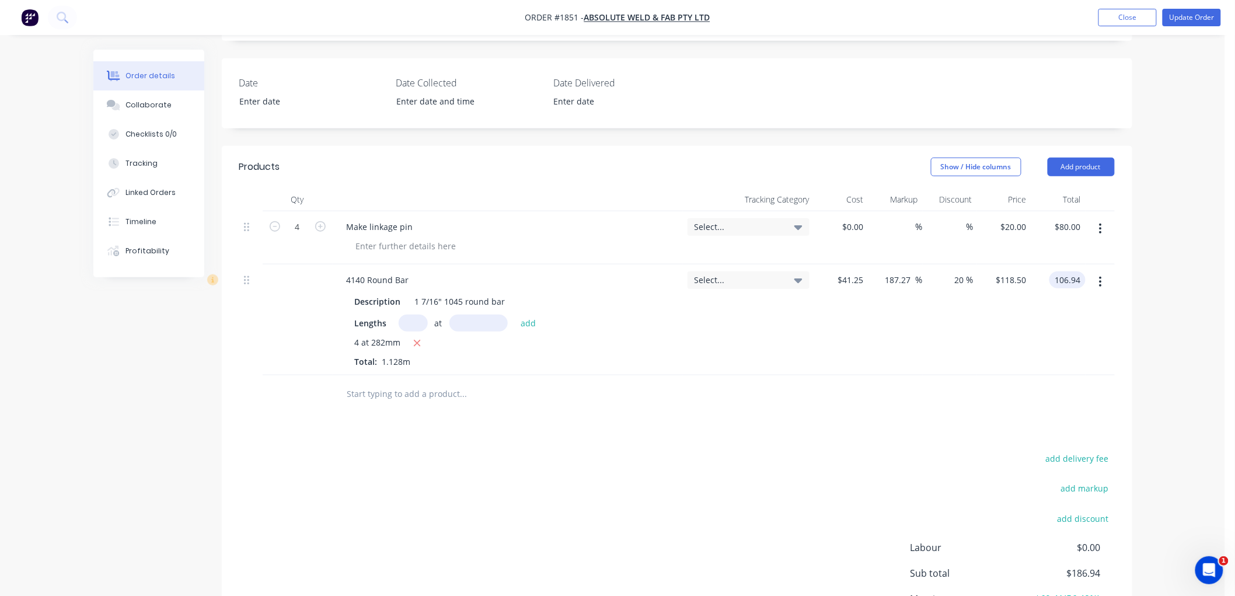
click at [1077, 271] on input "106.94" at bounding box center [1070, 279] width 32 height 17
type input "106.93"
type input "187.26"
type input "$118.4929"
type input "$106.93"
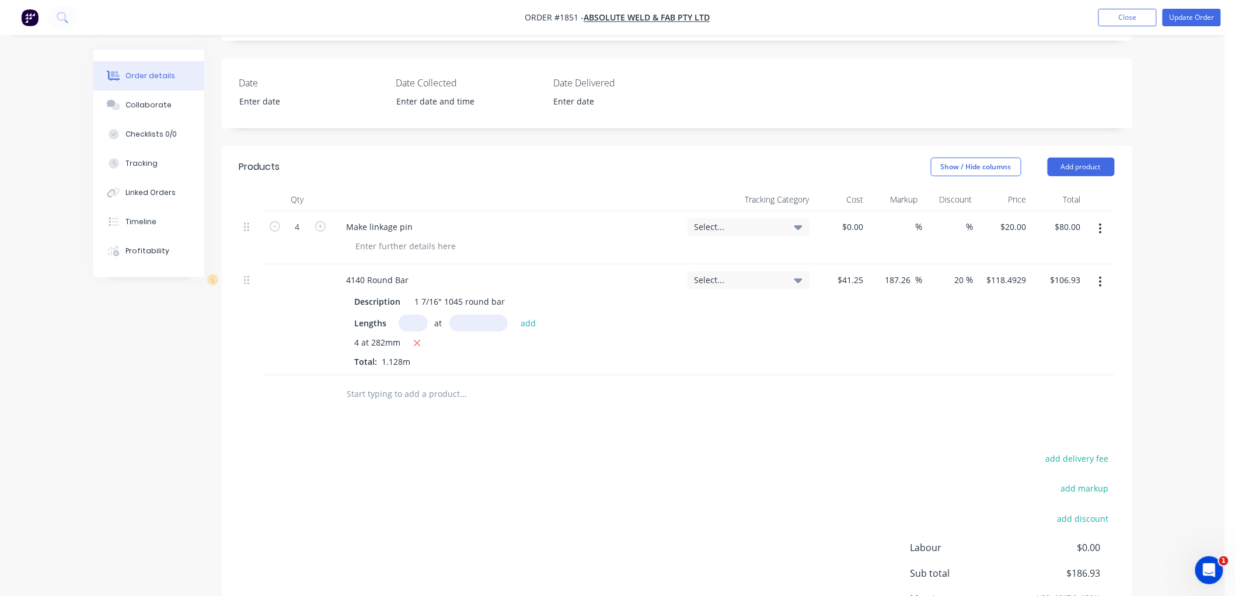
click at [1057, 283] on div "$106.93 $106.93" at bounding box center [1059, 319] width 54 height 111
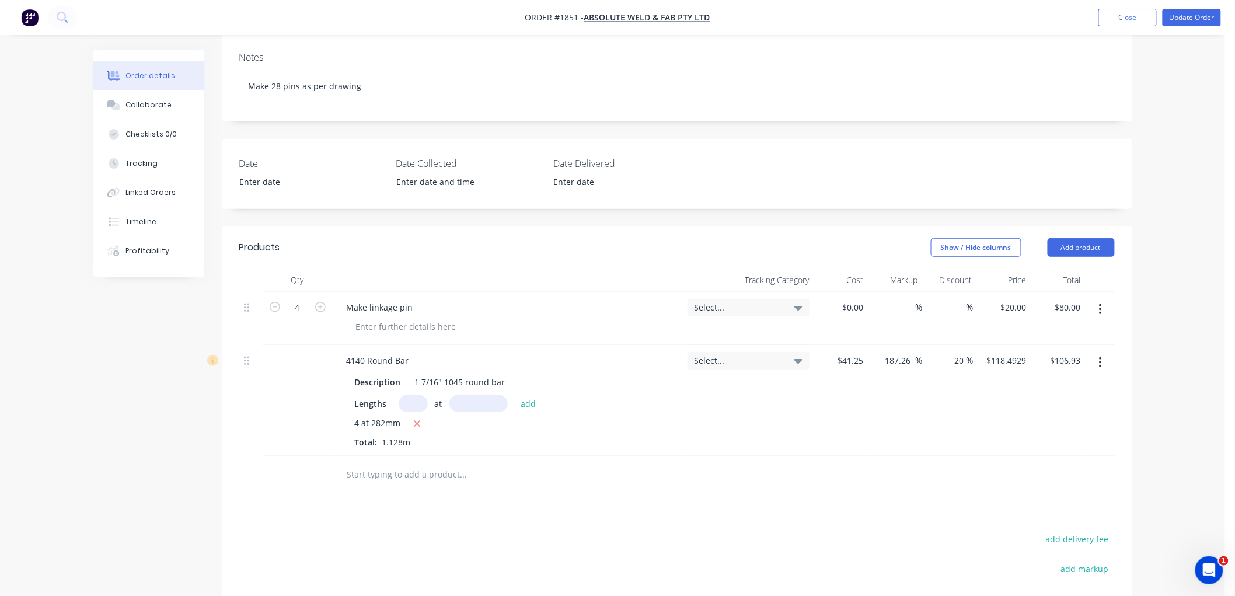
scroll to position [189, 0]
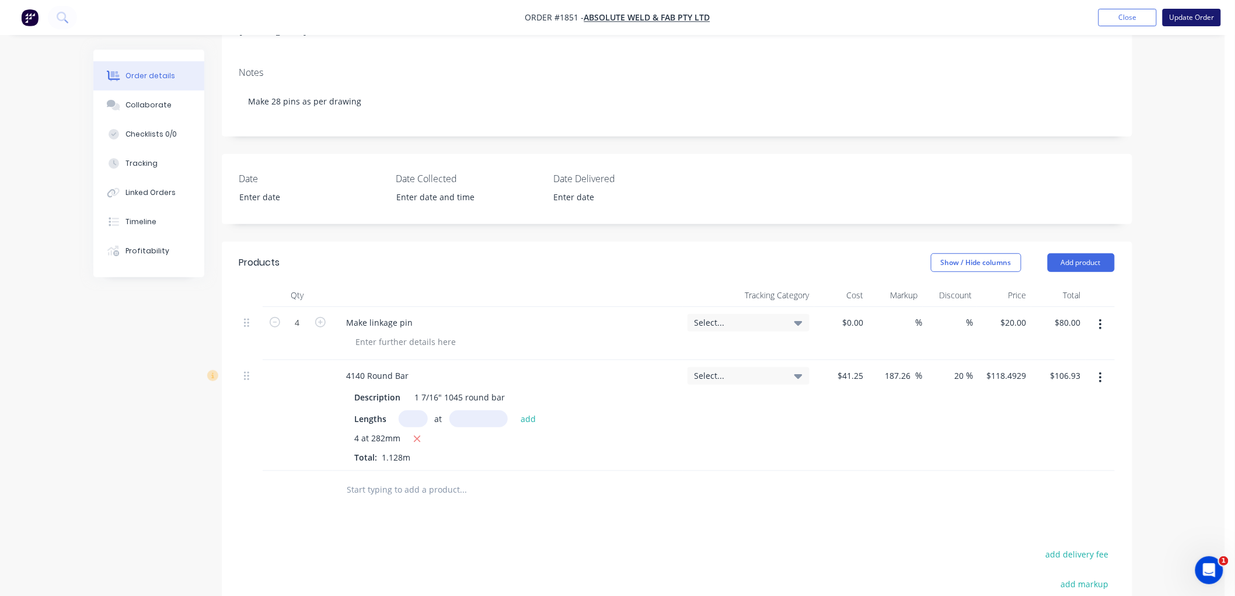
click at [1192, 21] on button "Update Order" at bounding box center [1192, 18] width 58 height 18
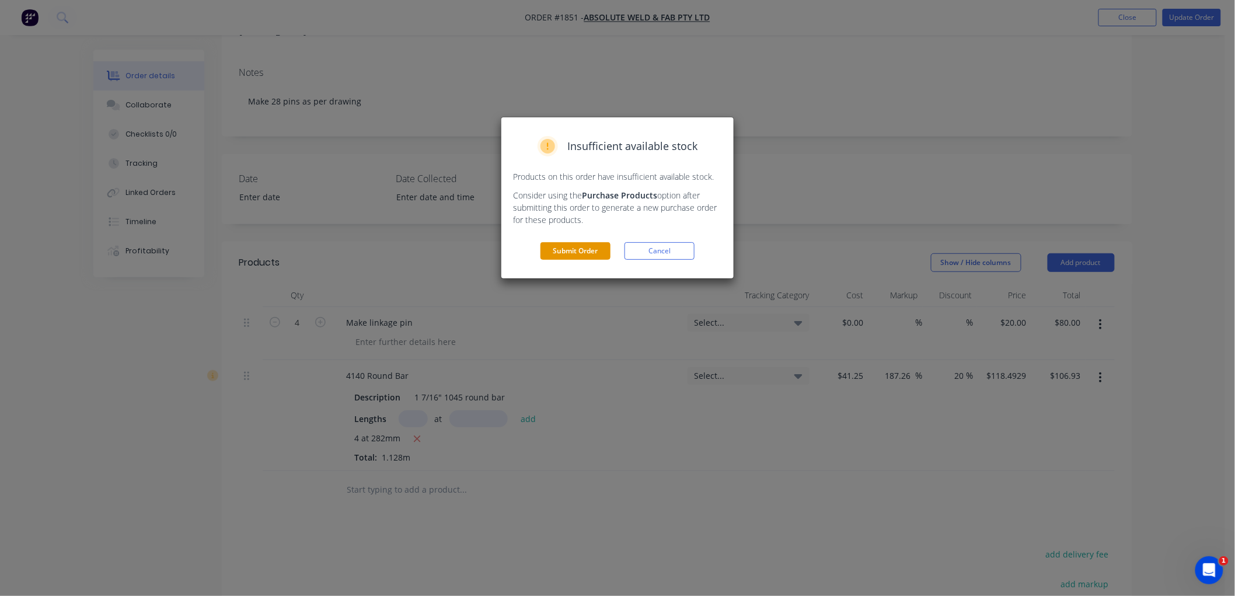
click at [569, 249] on button "Submit Order" at bounding box center [576, 251] width 70 height 18
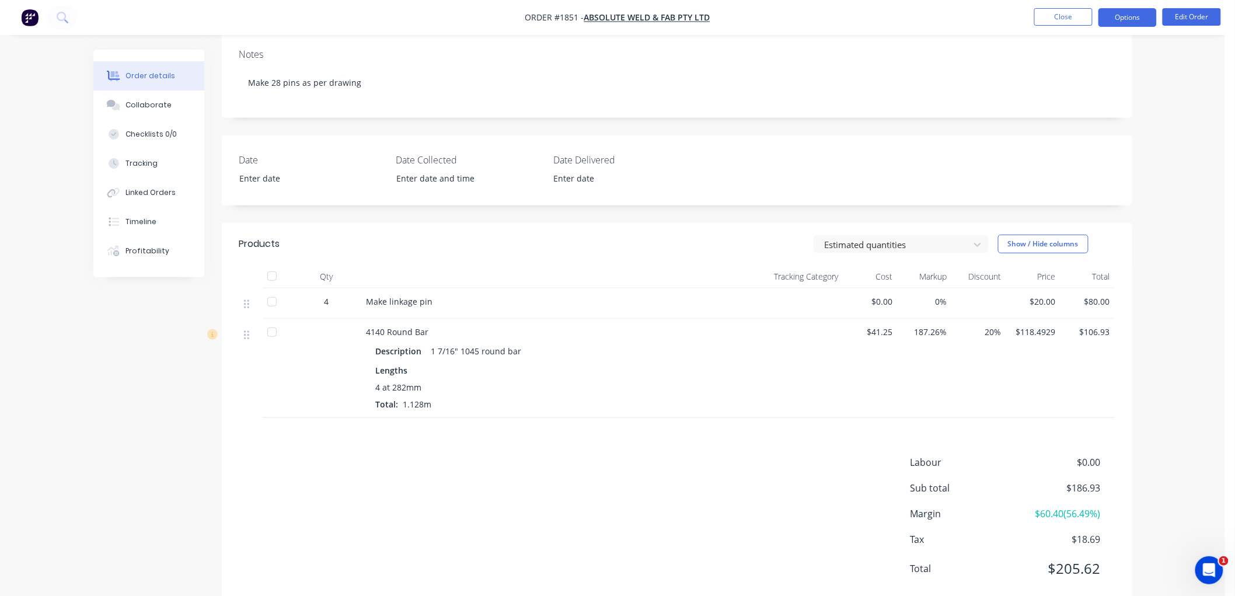
click at [1151, 15] on button "Options" at bounding box center [1128, 17] width 58 height 19
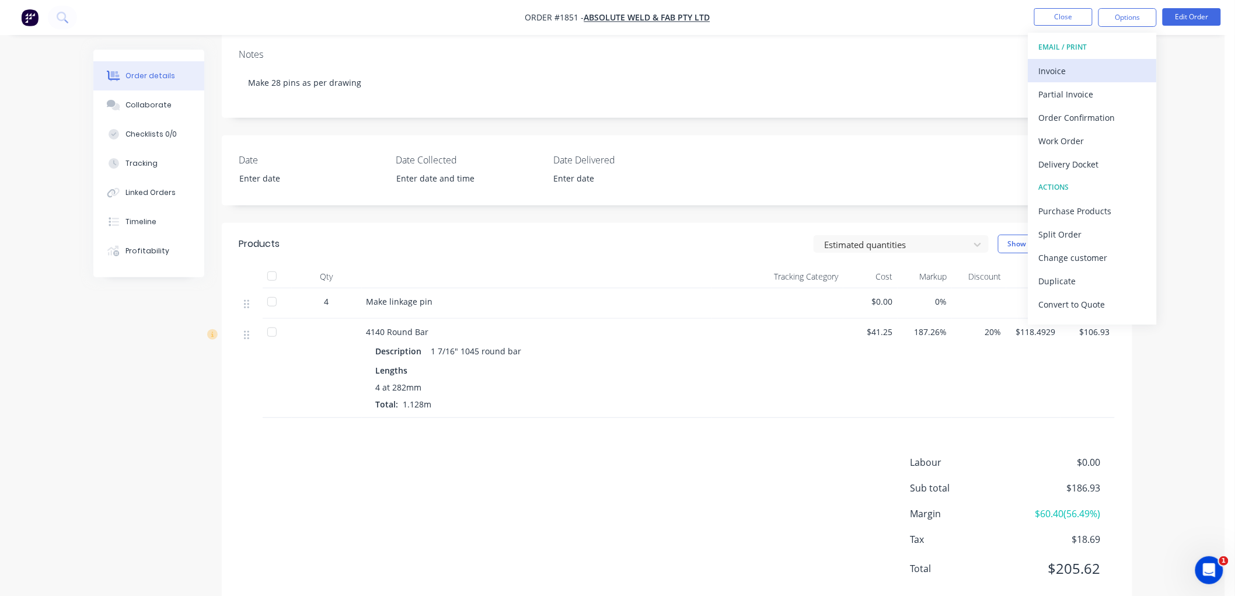
click at [1081, 71] on div "Invoice" at bounding box center [1092, 70] width 107 height 17
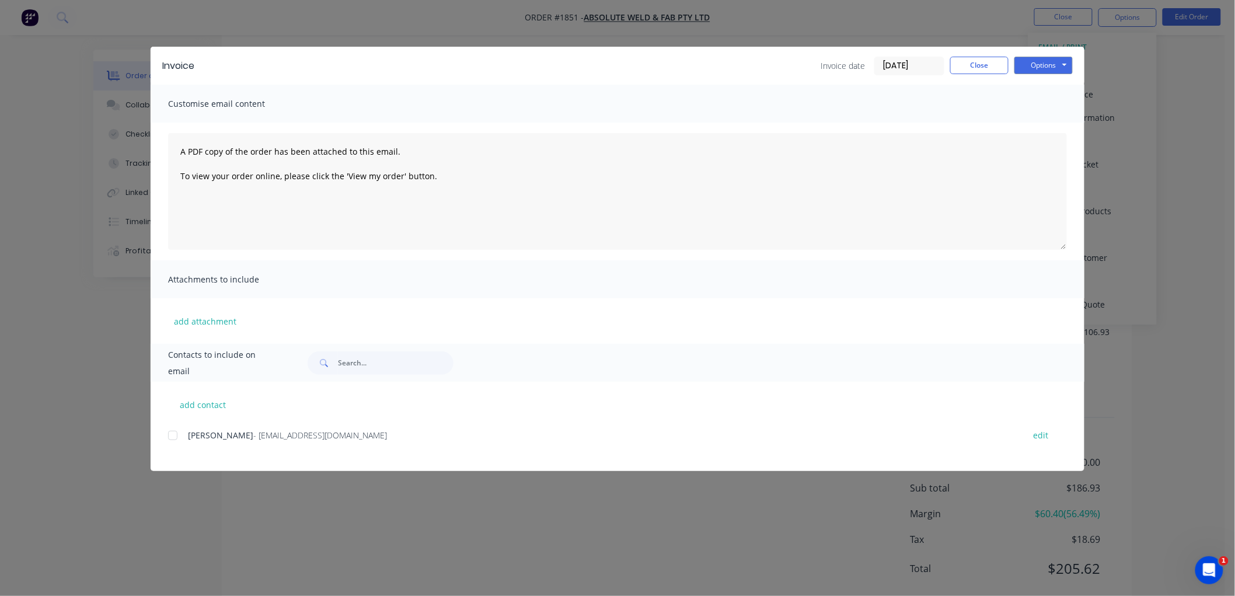
click at [921, 62] on input "[DATE]" at bounding box center [909, 66] width 69 height 18
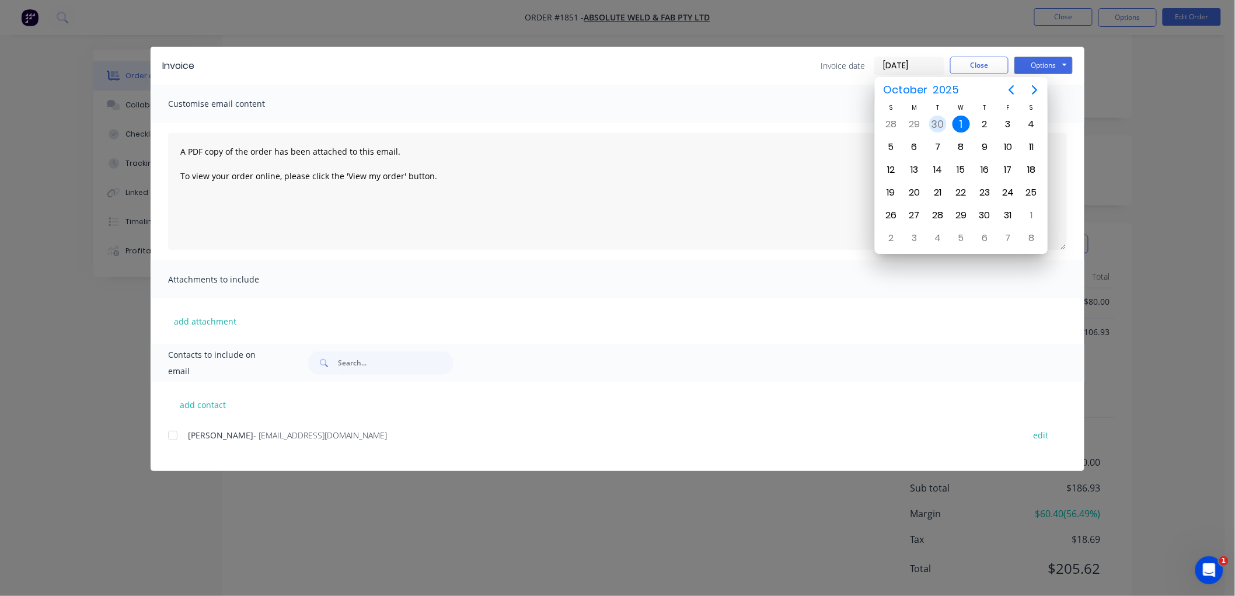
click at [938, 119] on div "30" at bounding box center [938, 125] width 18 height 18
type input "[DATE]"
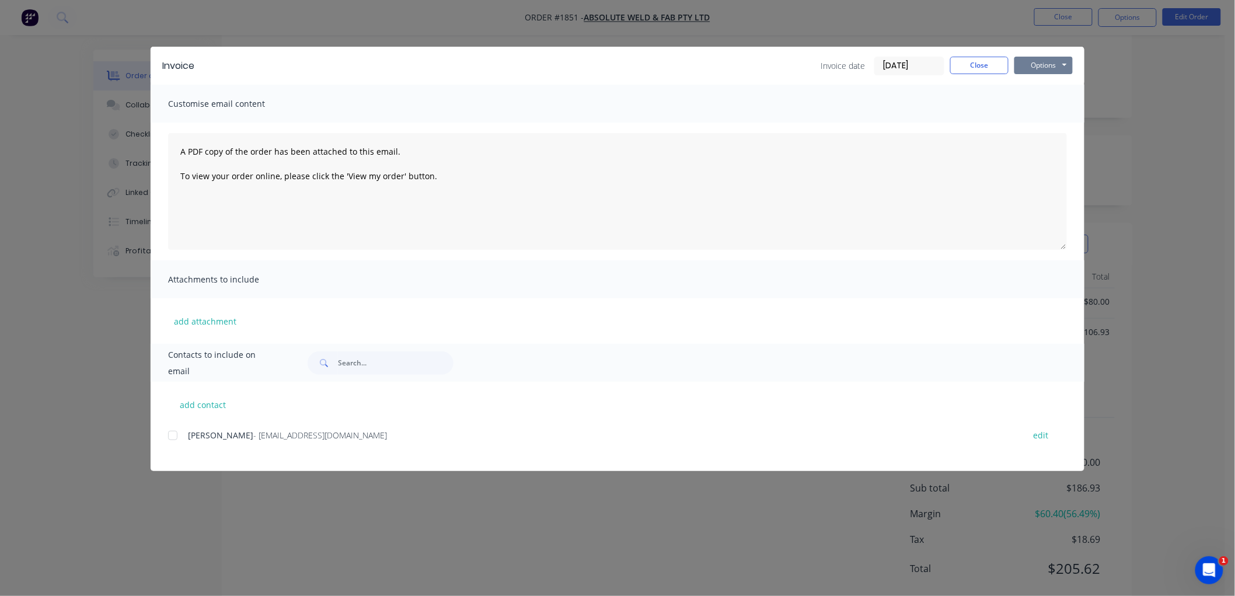
click at [1063, 68] on button "Options" at bounding box center [1044, 66] width 58 height 18
click at [1063, 79] on button "Preview" at bounding box center [1052, 85] width 75 height 19
click at [171, 436] on div at bounding box center [172, 435] width 23 height 23
click at [1061, 66] on button "Options" at bounding box center [1044, 66] width 58 height 18
click at [1063, 120] on button "Email" at bounding box center [1052, 124] width 75 height 19
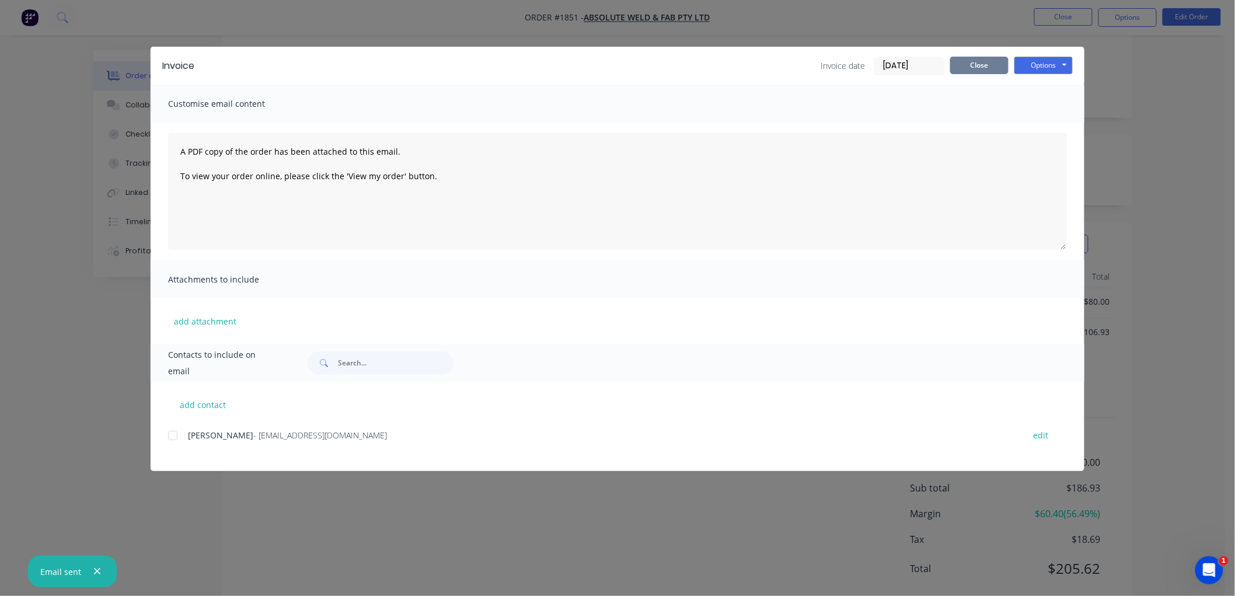
click at [968, 67] on button "Close" at bounding box center [979, 66] width 58 height 18
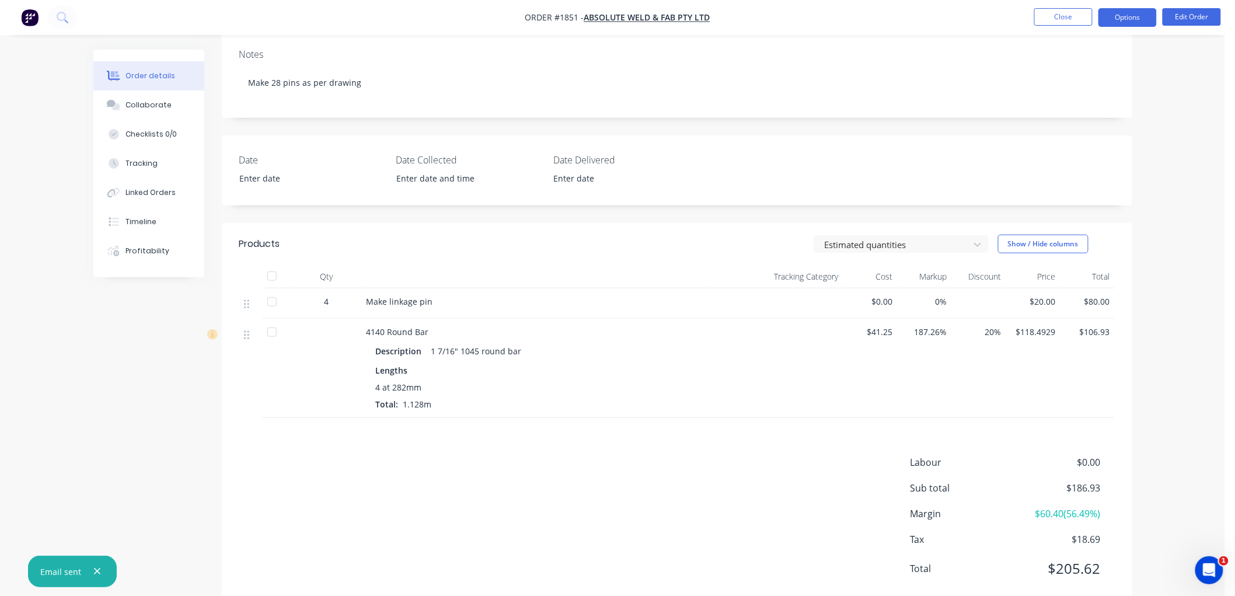
click at [1119, 20] on button "Options" at bounding box center [1128, 17] width 58 height 19
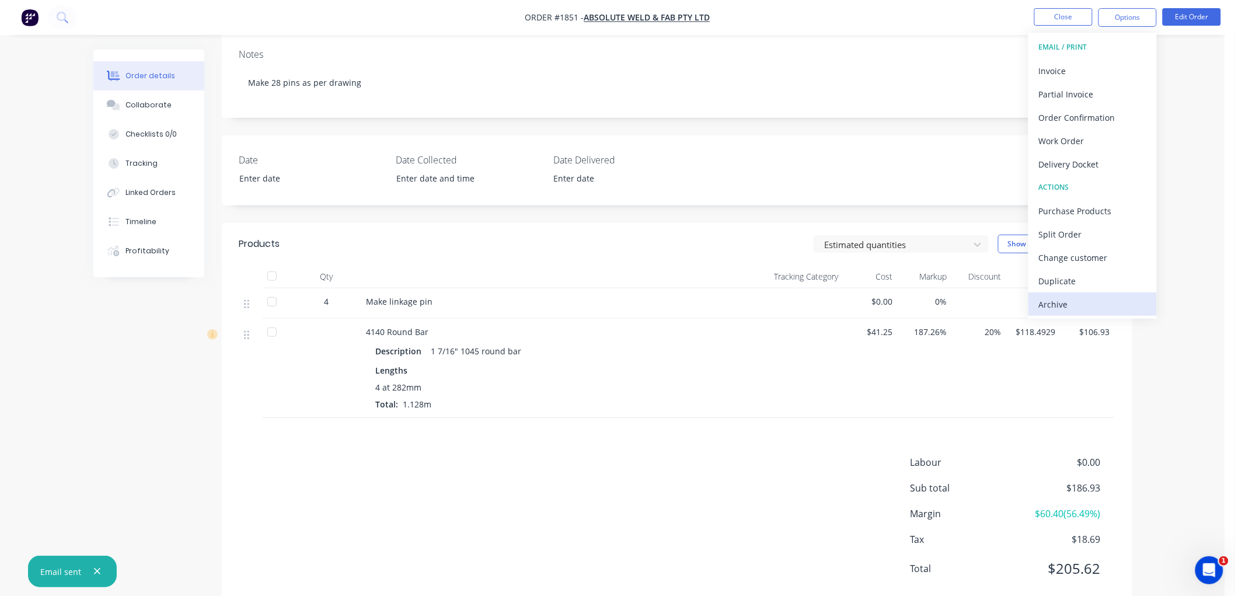
click at [1083, 302] on div "Archive" at bounding box center [1092, 304] width 107 height 17
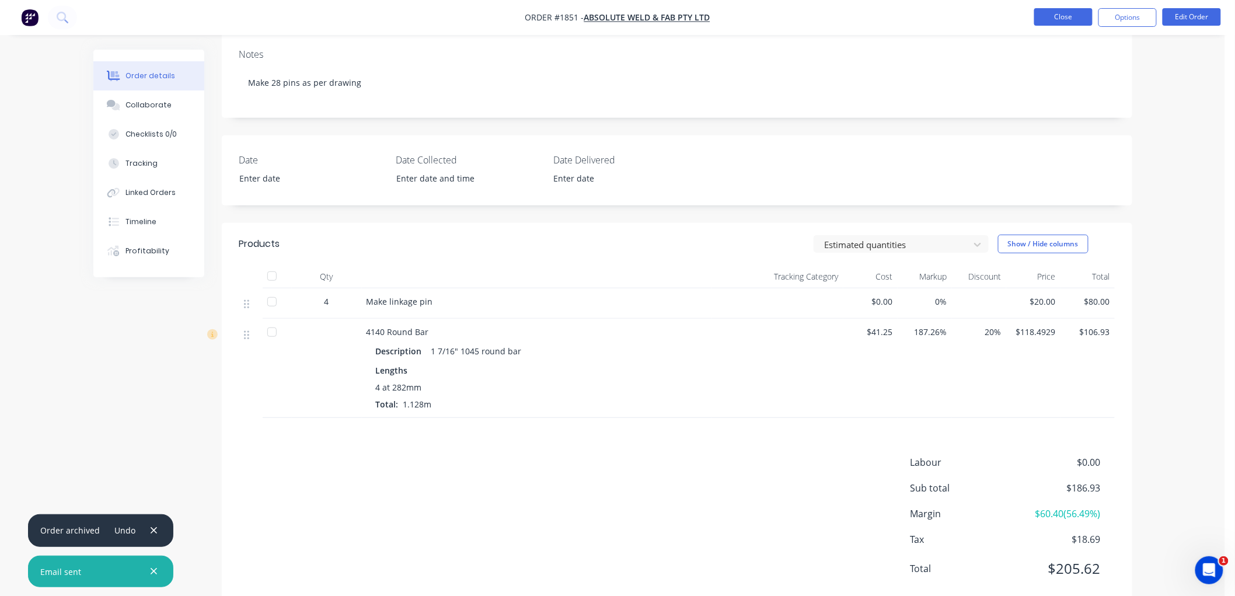
click at [1075, 16] on button "Close" at bounding box center [1063, 17] width 58 height 18
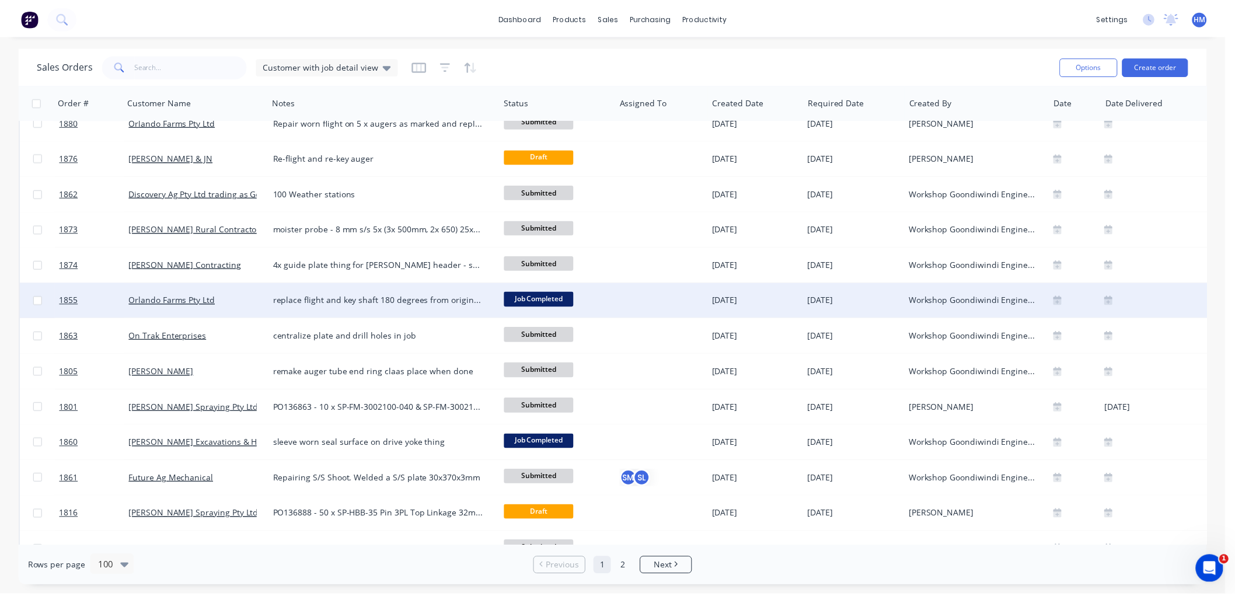
scroll to position [973, 0]
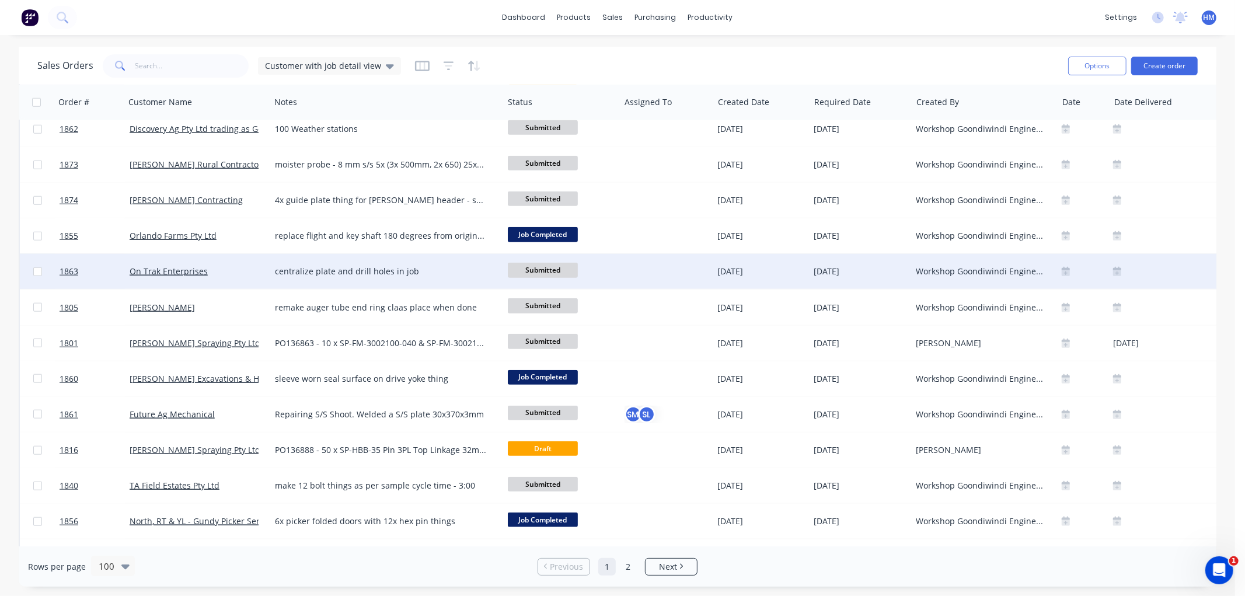
click at [236, 274] on div "On Trak Enterprises" at bounding box center [195, 272] width 130 height 12
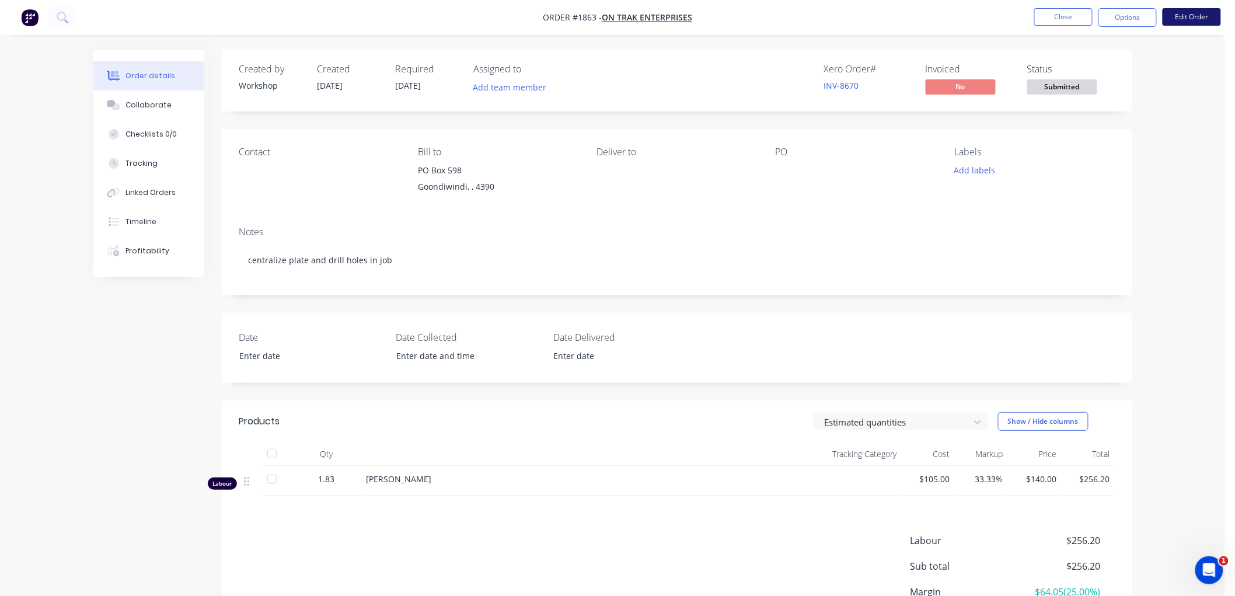
click at [1196, 8] on button "Edit Order" at bounding box center [1192, 17] width 58 height 18
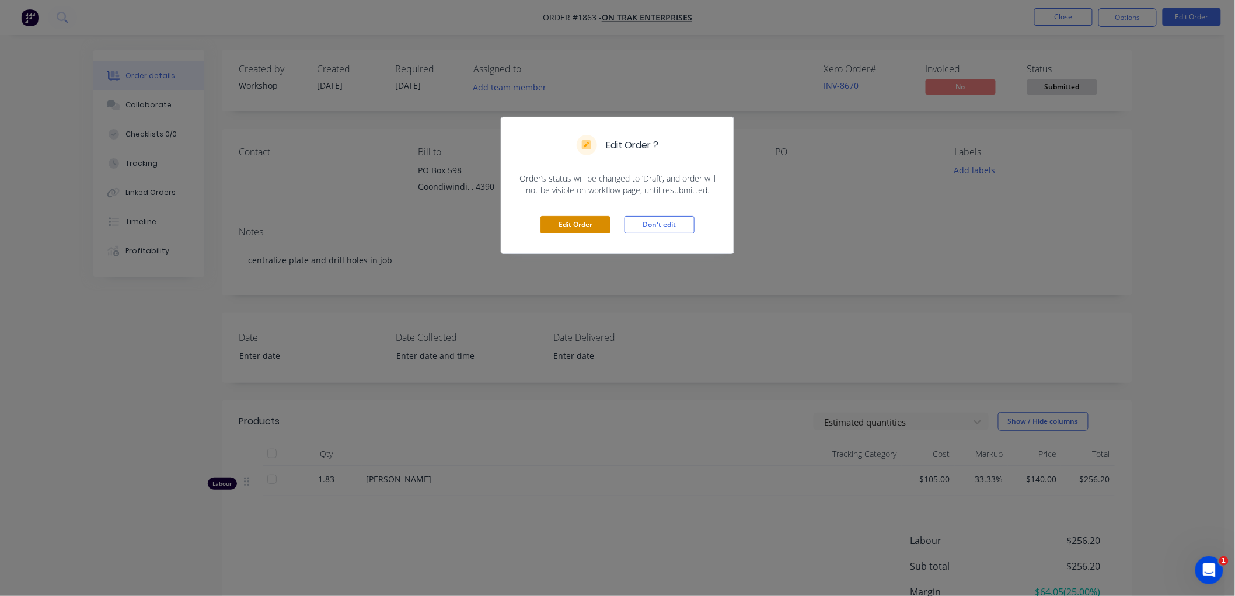
click at [552, 225] on button "Edit Order" at bounding box center [576, 225] width 70 height 18
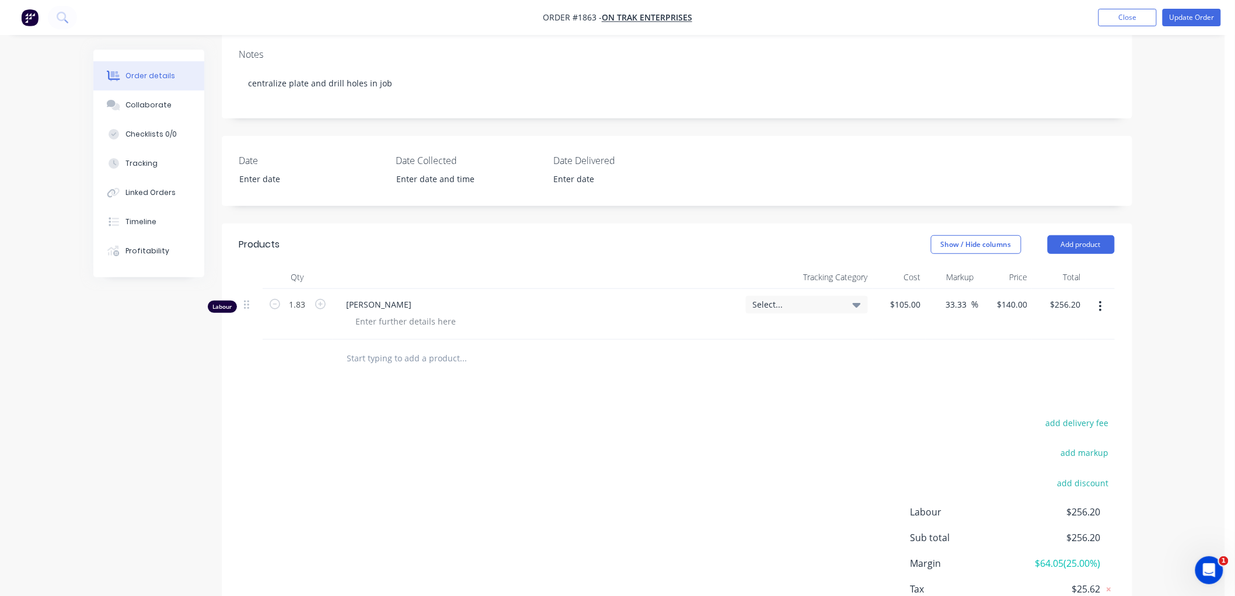
scroll to position [194, 0]
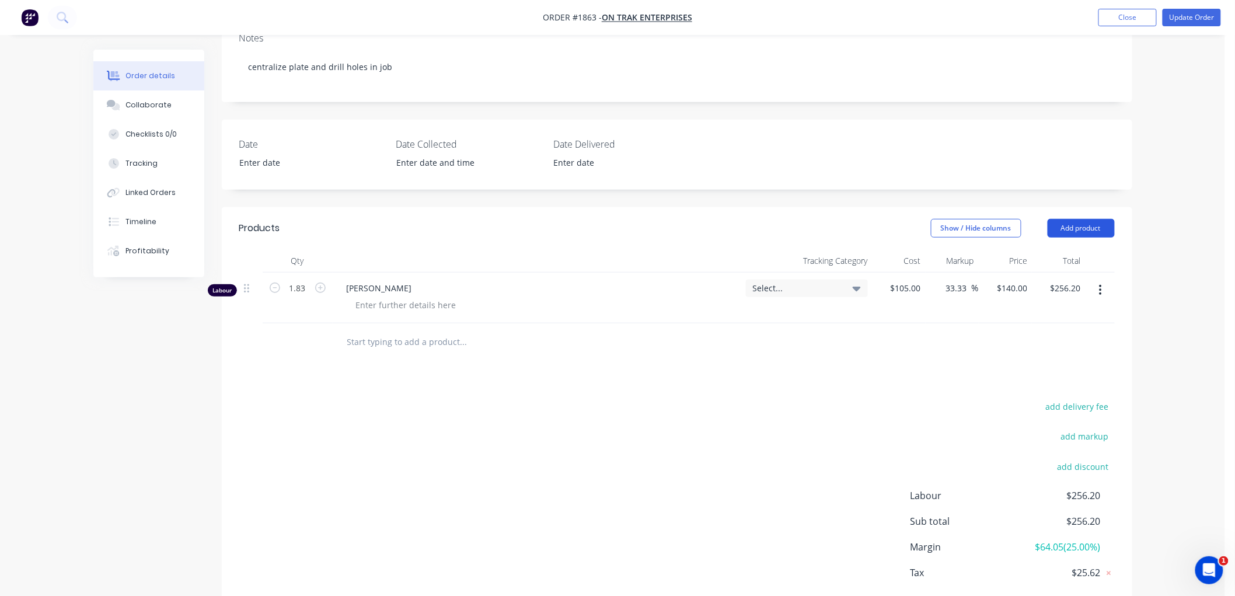
click at [1095, 228] on button "Add product" at bounding box center [1081, 228] width 67 height 19
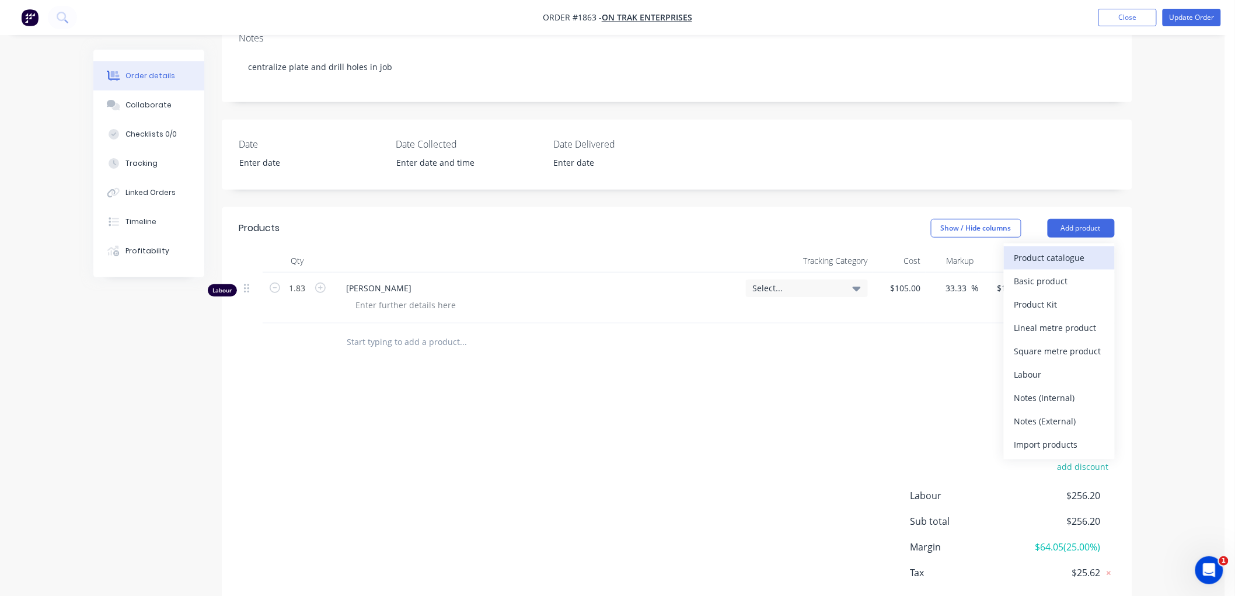
click at [1060, 260] on div "Product catalogue" at bounding box center [1060, 257] width 90 height 17
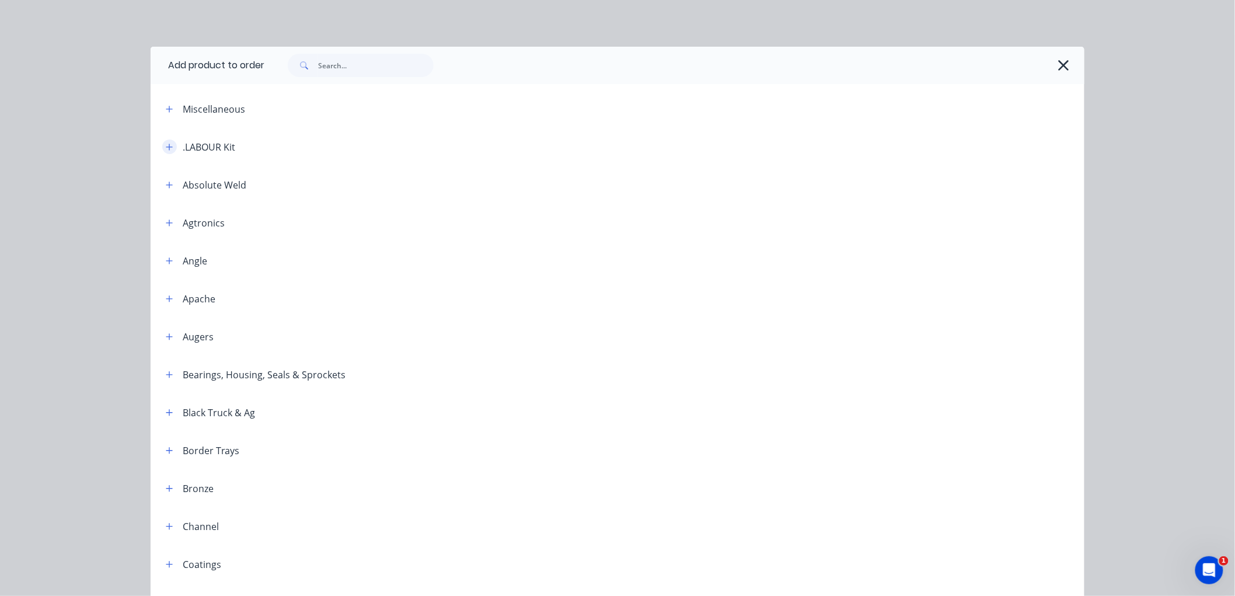
click at [168, 143] on icon "button" at bounding box center [169, 147] width 7 height 8
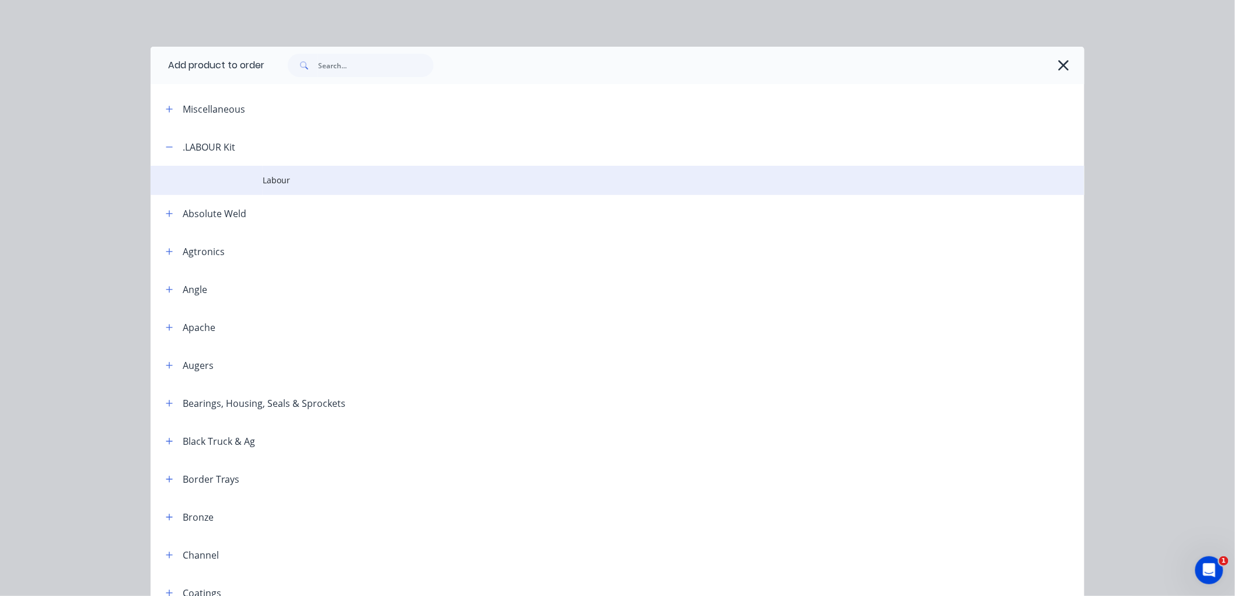
click at [238, 182] on td at bounding box center [207, 180] width 112 height 29
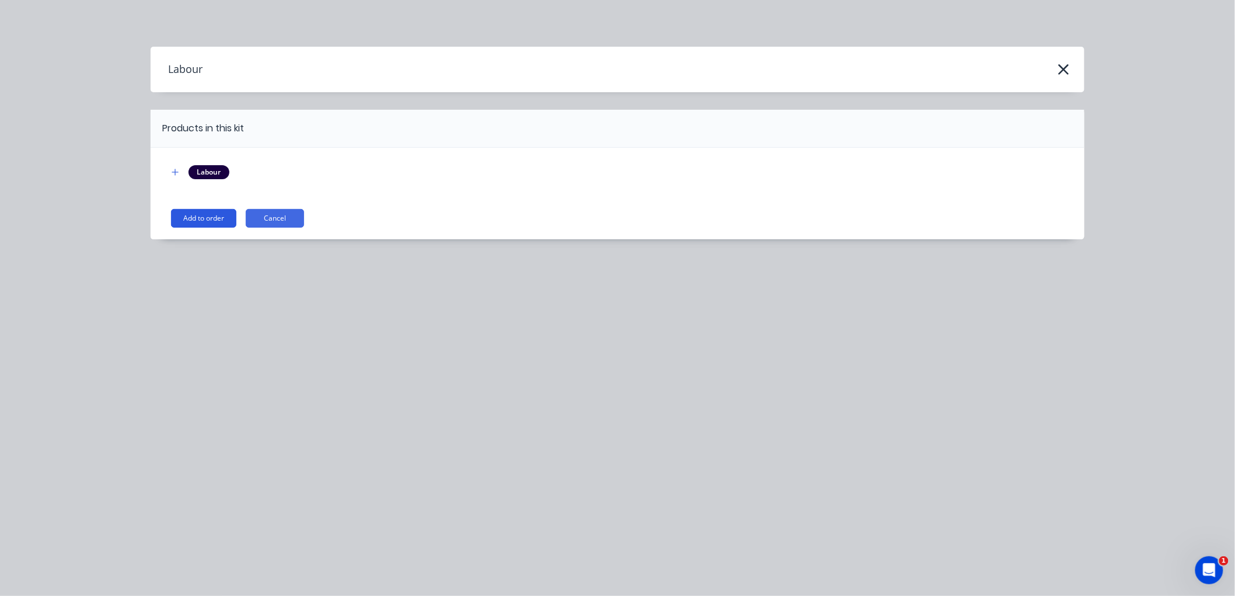
click at [200, 222] on button "Add to order" at bounding box center [203, 218] width 65 height 19
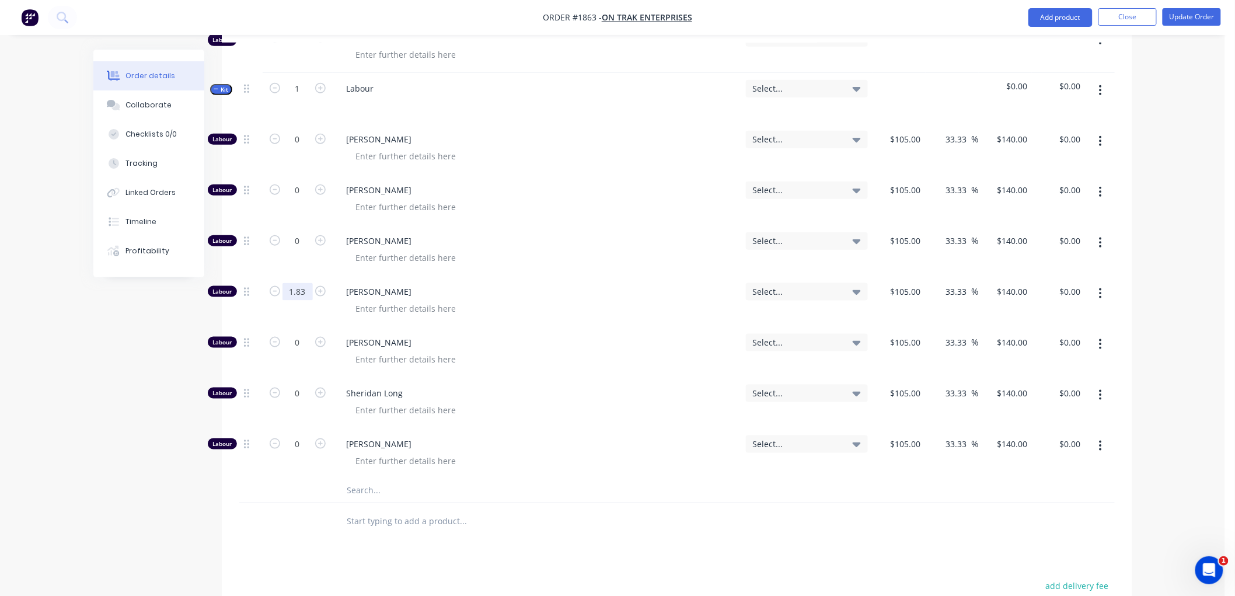
scroll to position [454, 0]
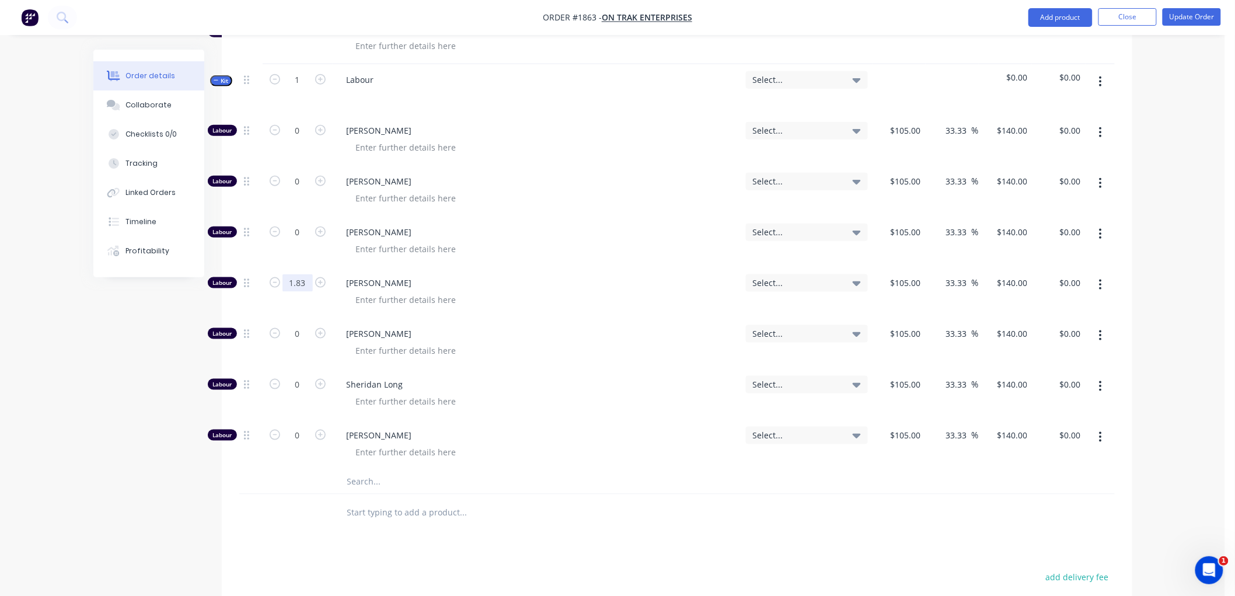
type input "1.83"
type input "$256.20"
click at [1105, 281] on button "button" at bounding box center [1100, 284] width 27 height 21
click at [1067, 312] on div "Duplicate" at bounding box center [1060, 315] width 90 height 17
click at [295, 485] on input "1" at bounding box center [298, 487] width 30 height 18
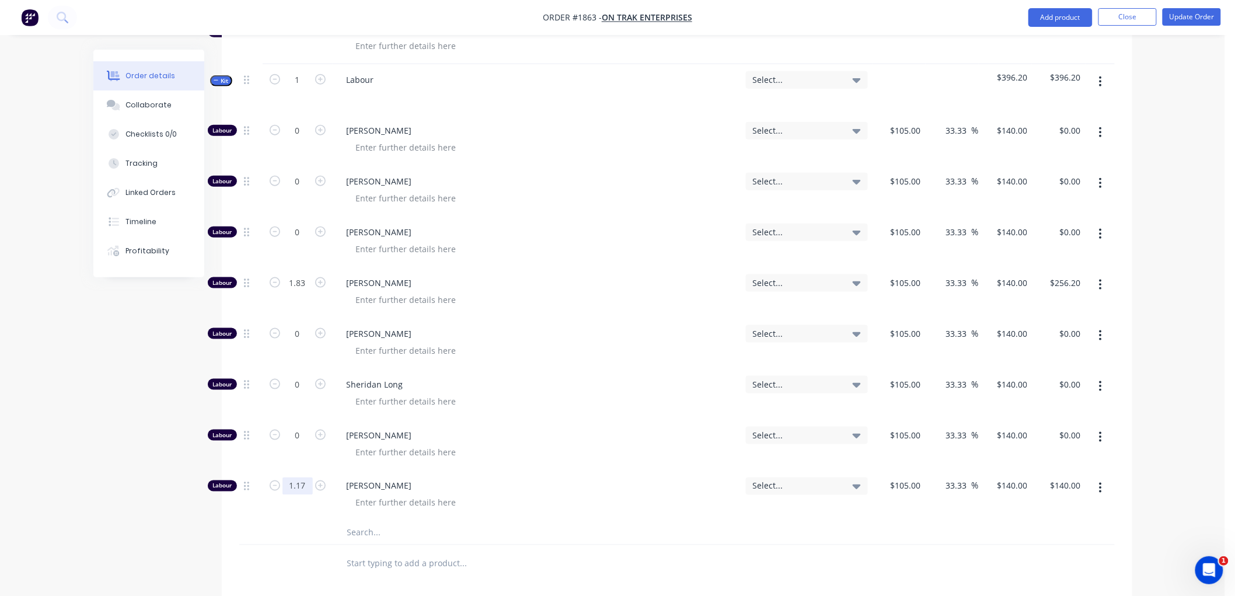
type input "1.17"
type input "$163.80"
click at [260, 533] on div at bounding box center [250, 532] width 23 height 23
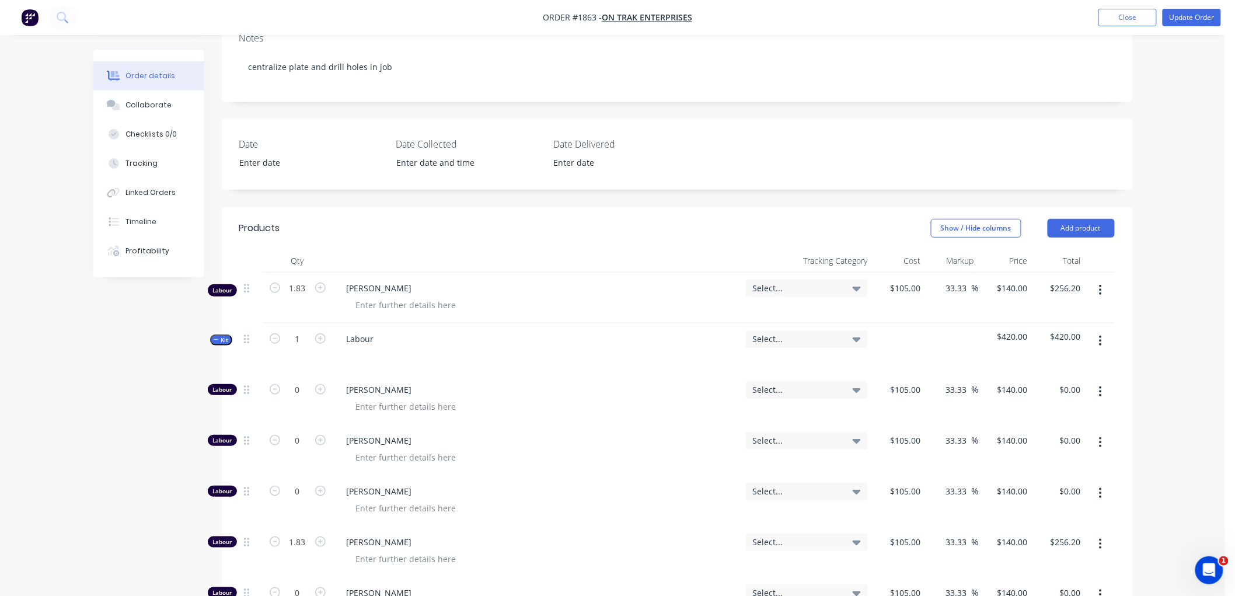
click at [214, 341] on icon "button" at bounding box center [216, 340] width 5 height 6
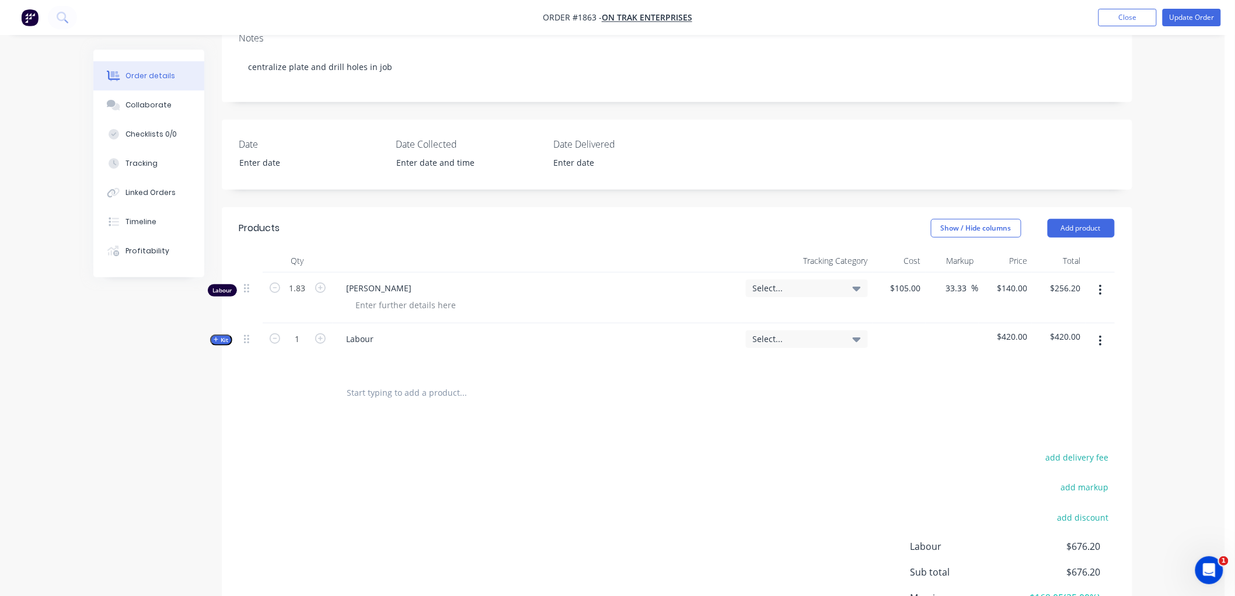
click at [1095, 285] on button "button" at bounding box center [1100, 290] width 27 height 21
click at [1053, 389] on div "Delete" at bounding box center [1060, 390] width 90 height 17
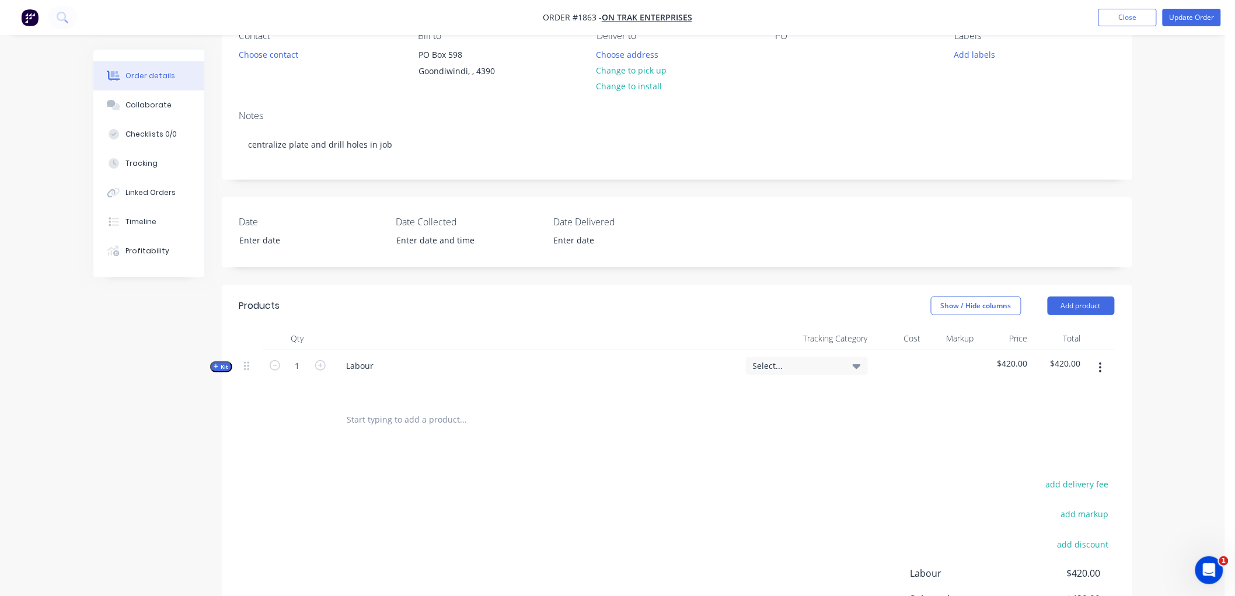
scroll to position [0, 0]
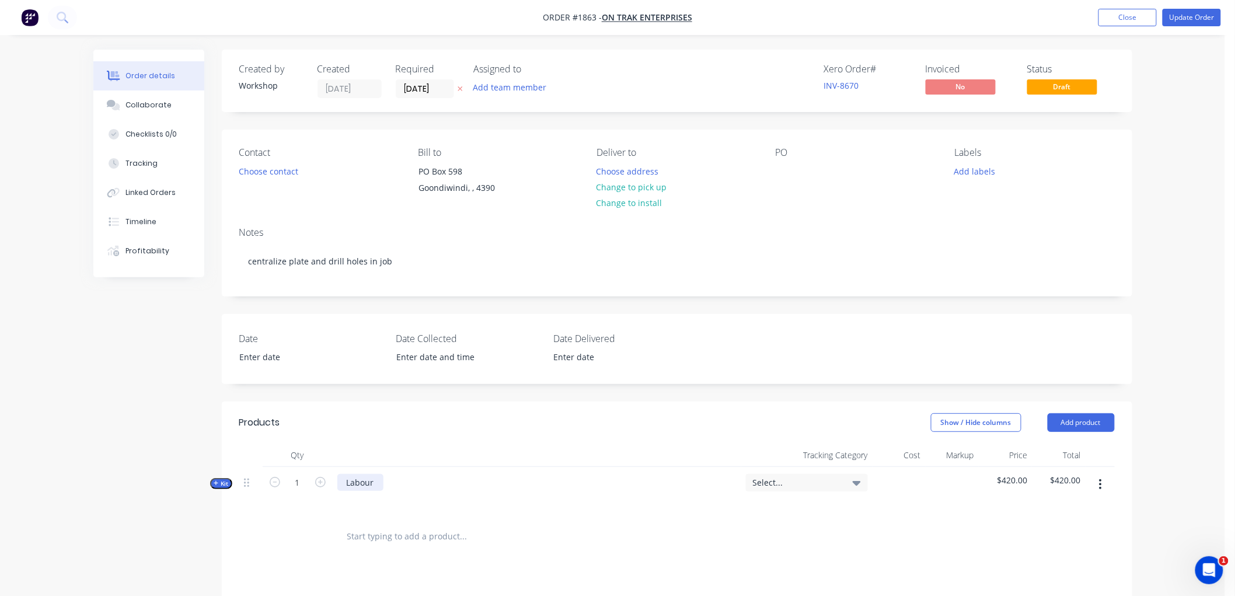
click at [382, 479] on div "Labour" at bounding box center [360, 482] width 46 height 17
click at [442, 523] on div at bounding box center [543, 537] width 420 height 38
click at [1183, 11] on button "Update Order" at bounding box center [1192, 18] width 58 height 18
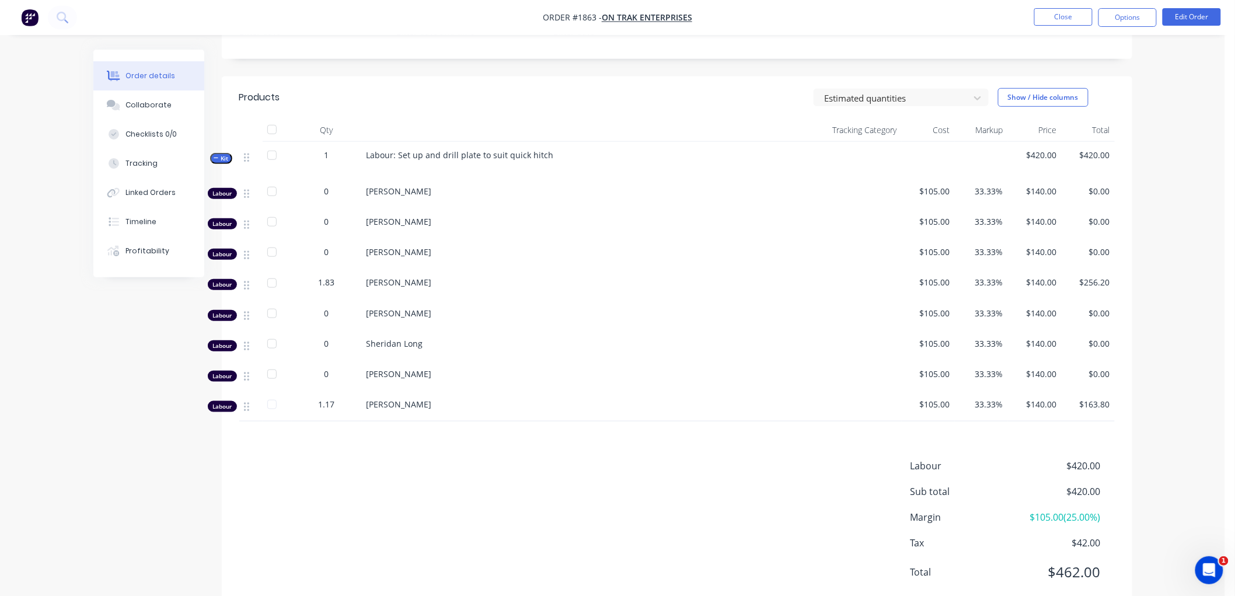
scroll to position [259, 0]
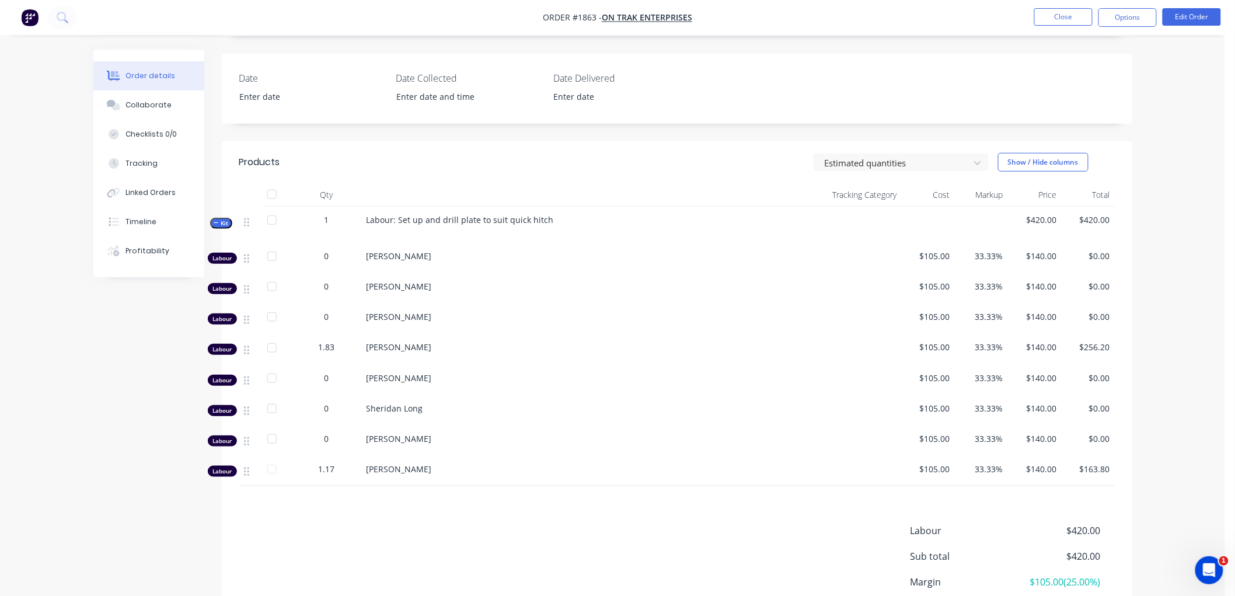
click at [214, 225] on icon "button" at bounding box center [216, 223] width 5 height 6
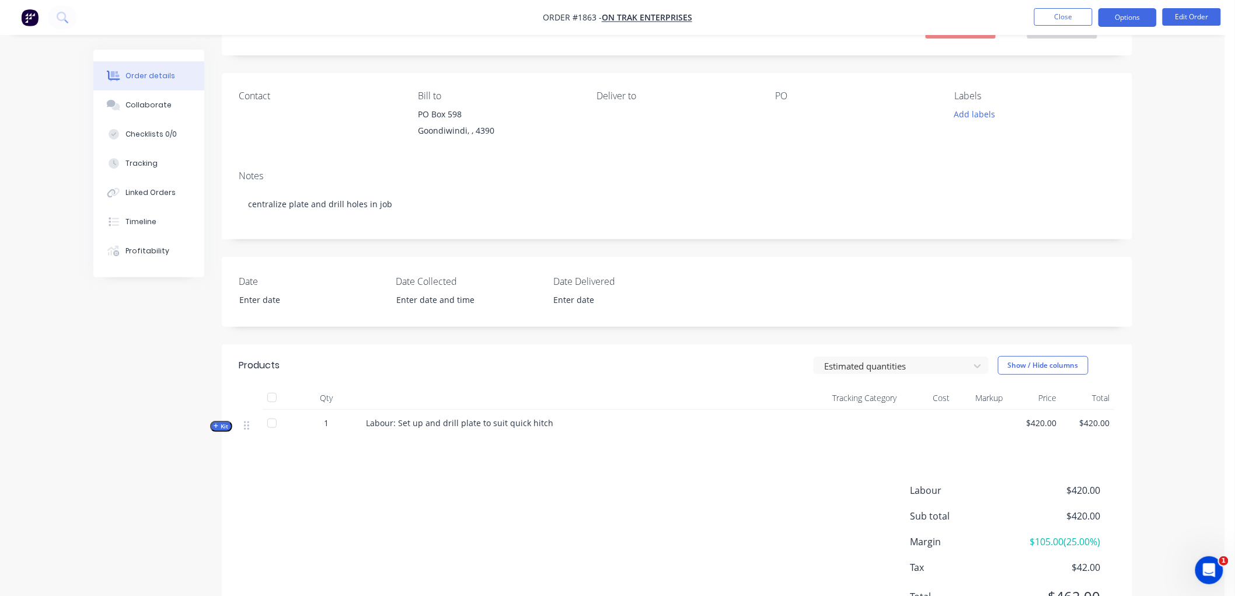
scroll to position [0, 0]
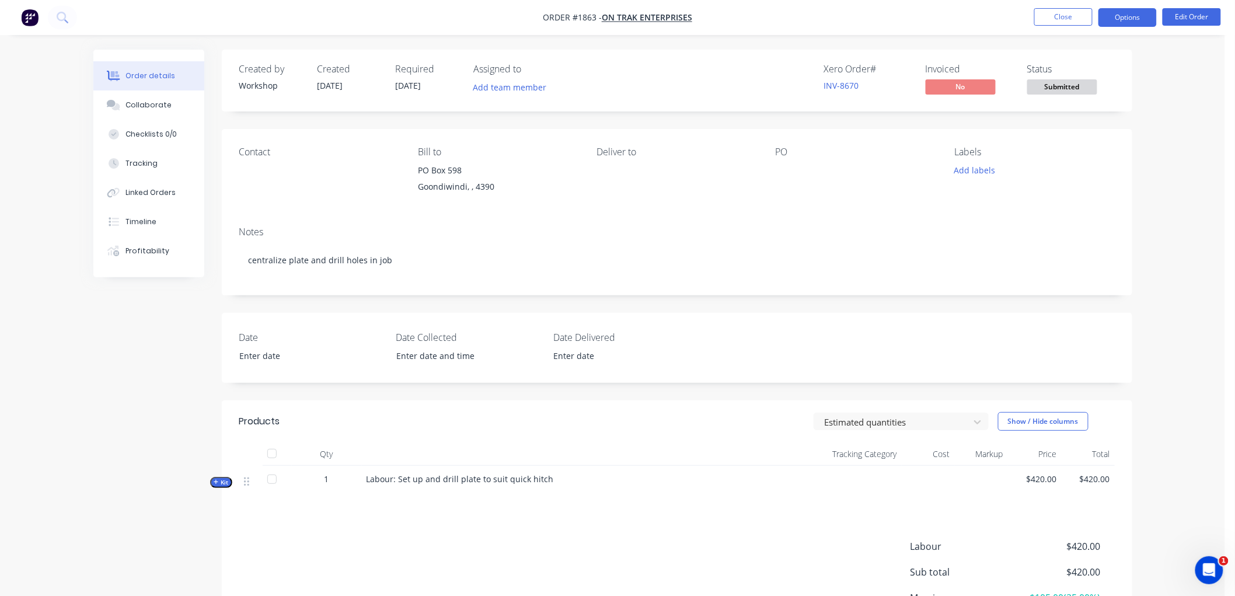
click at [1124, 20] on button "Options" at bounding box center [1128, 17] width 58 height 19
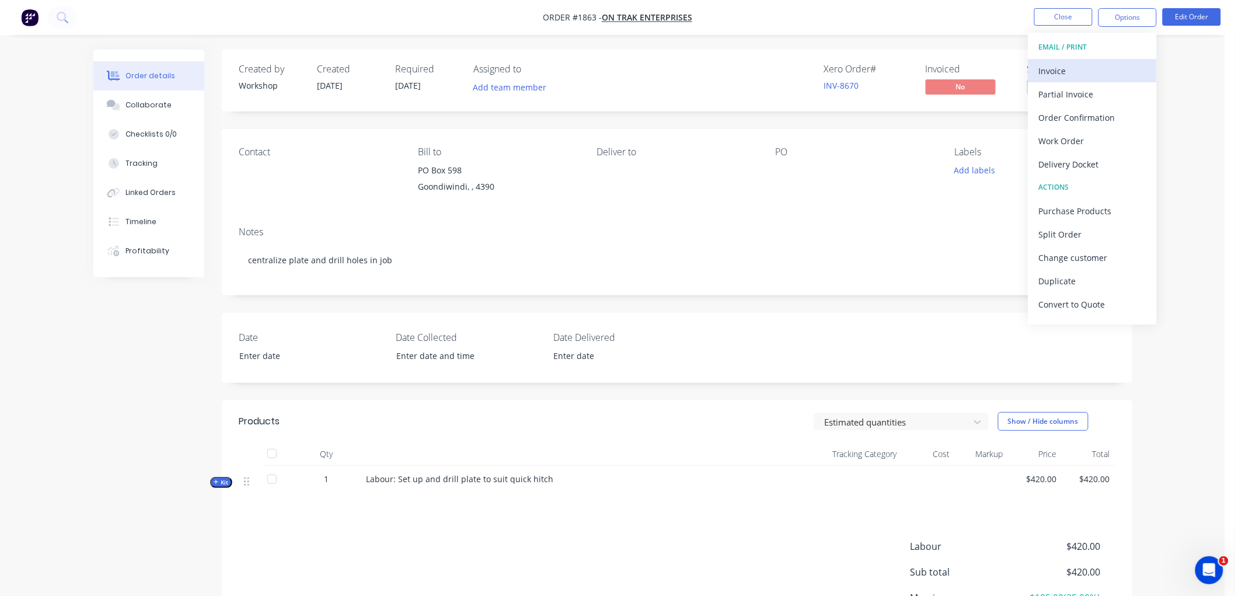
click at [1098, 71] on div "Invoice" at bounding box center [1092, 70] width 107 height 17
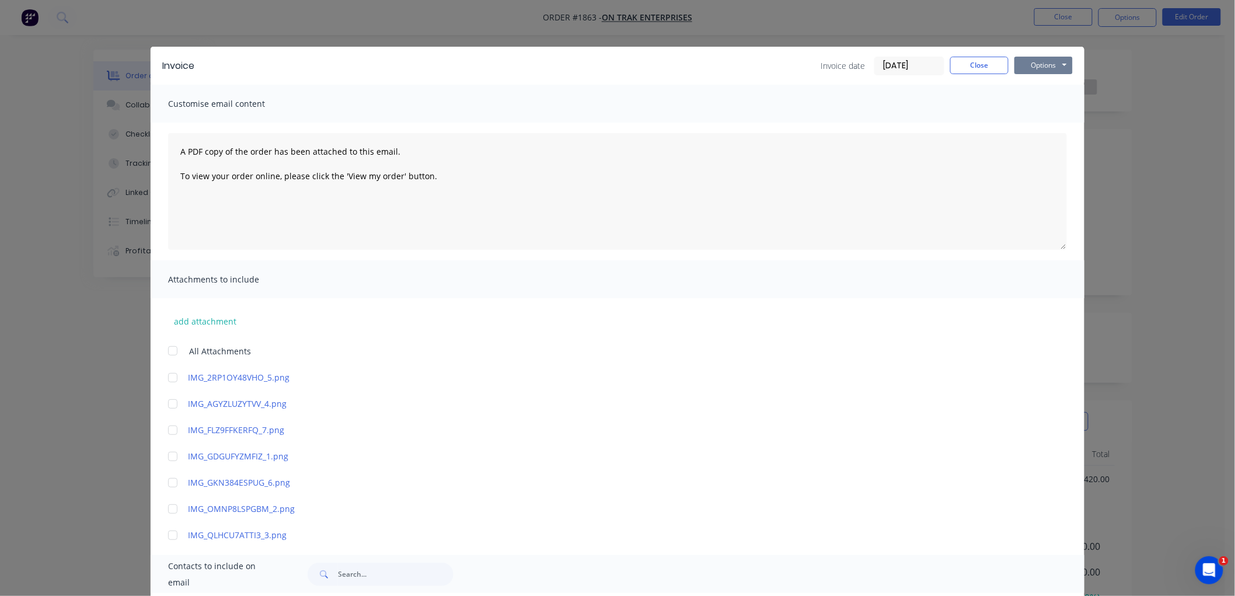
click at [1040, 68] on button "Options" at bounding box center [1044, 66] width 58 height 18
click at [1045, 85] on button "Preview" at bounding box center [1052, 85] width 75 height 19
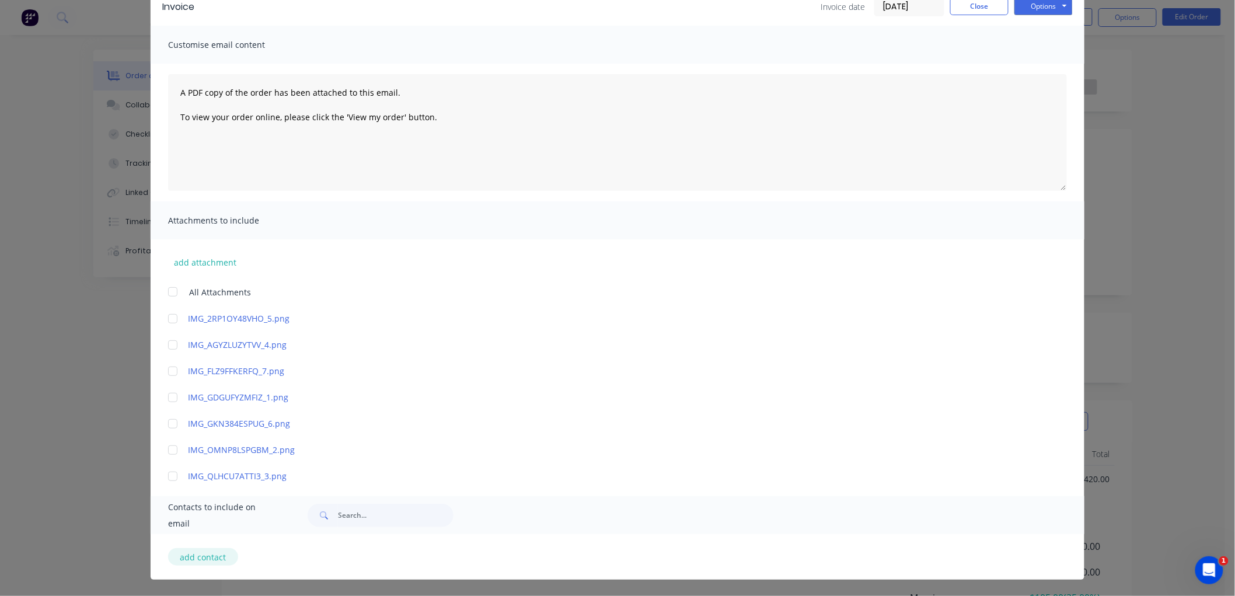
click at [207, 556] on button "add contact" at bounding box center [203, 557] width 70 height 18
select select "AU"
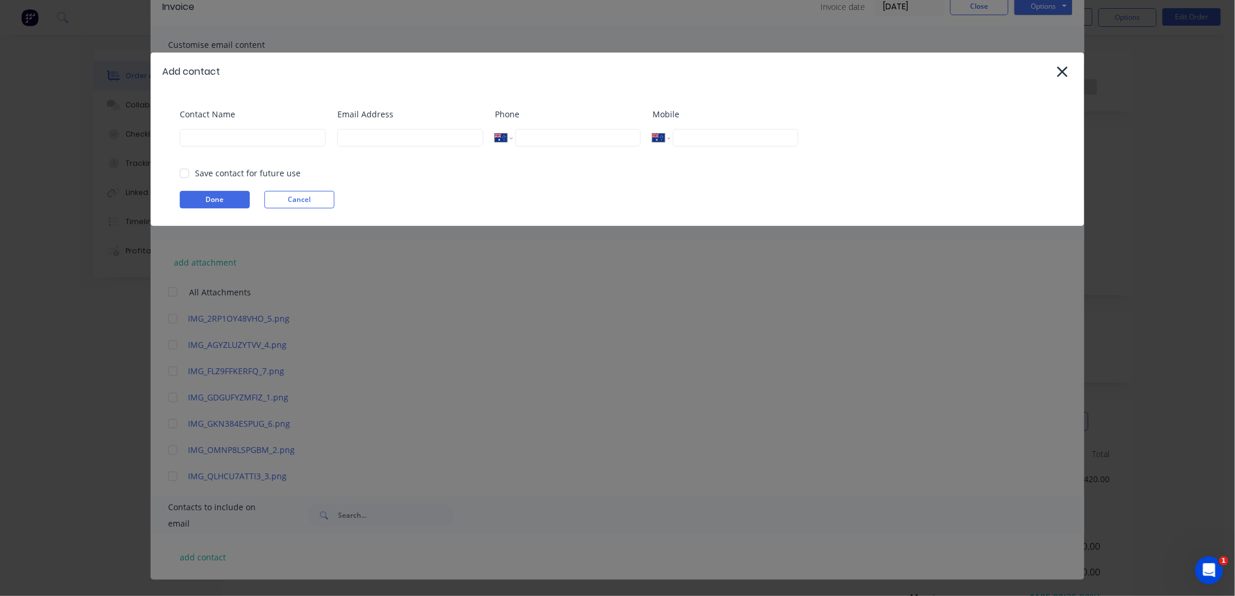
click at [184, 175] on div at bounding box center [184, 173] width 23 height 23
drag, startPoint x: 288, startPoint y: 135, endPoint x: 281, endPoint y: 135, distance: 6.4
click at [287, 135] on input at bounding box center [253, 138] width 146 height 18
type input "[PERSON_NAME]"
click at [406, 133] on input at bounding box center [410, 138] width 146 height 18
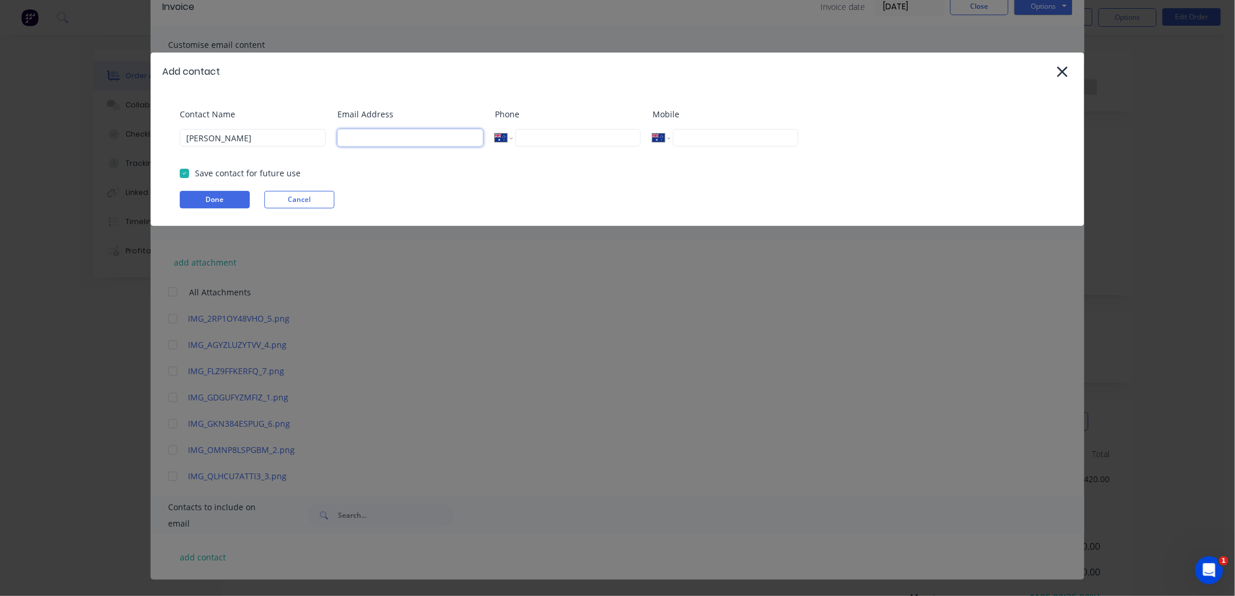
paste input "[EMAIL_ADDRESS][DOMAIN_NAME]"
type input "[EMAIL_ADDRESS][DOMAIN_NAME]"
drag, startPoint x: 221, startPoint y: 200, endPoint x: 745, endPoint y: 200, distance: 524.3
click at [224, 200] on button "Done" at bounding box center [215, 200] width 70 height 18
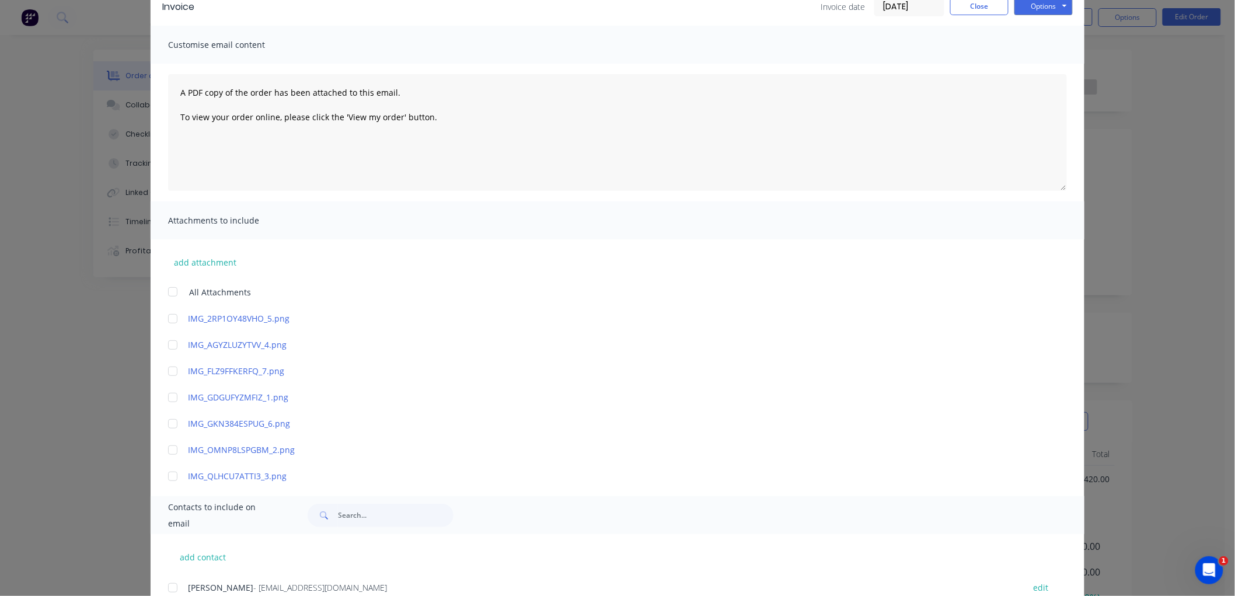
scroll to position [102, 0]
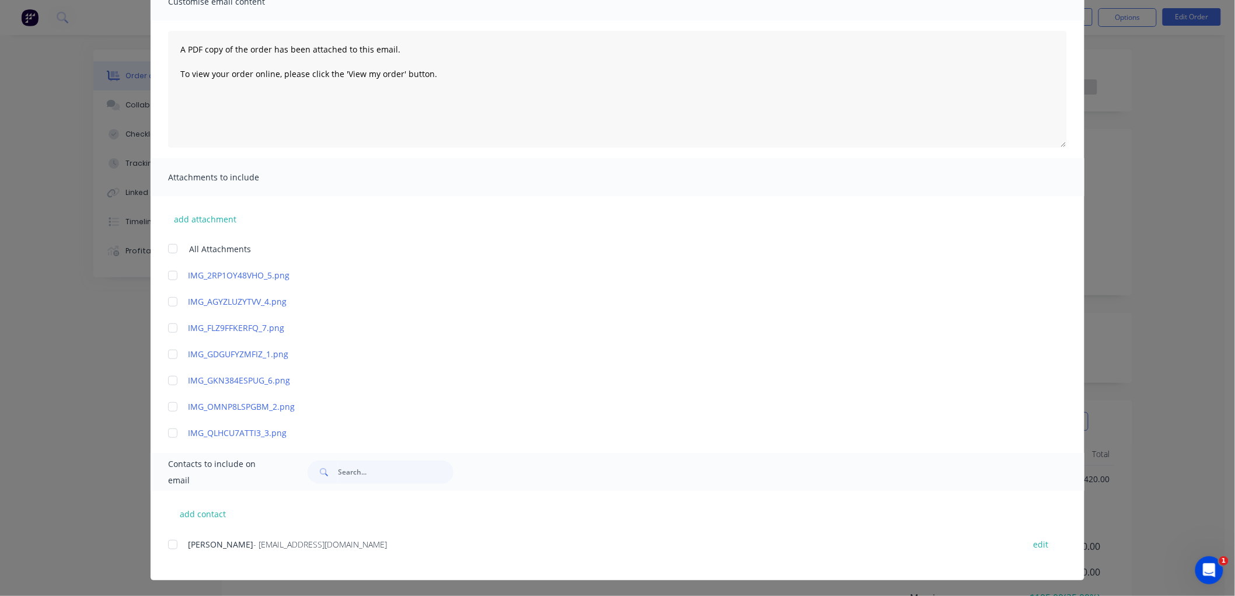
click at [165, 543] on div at bounding box center [172, 544] width 23 height 23
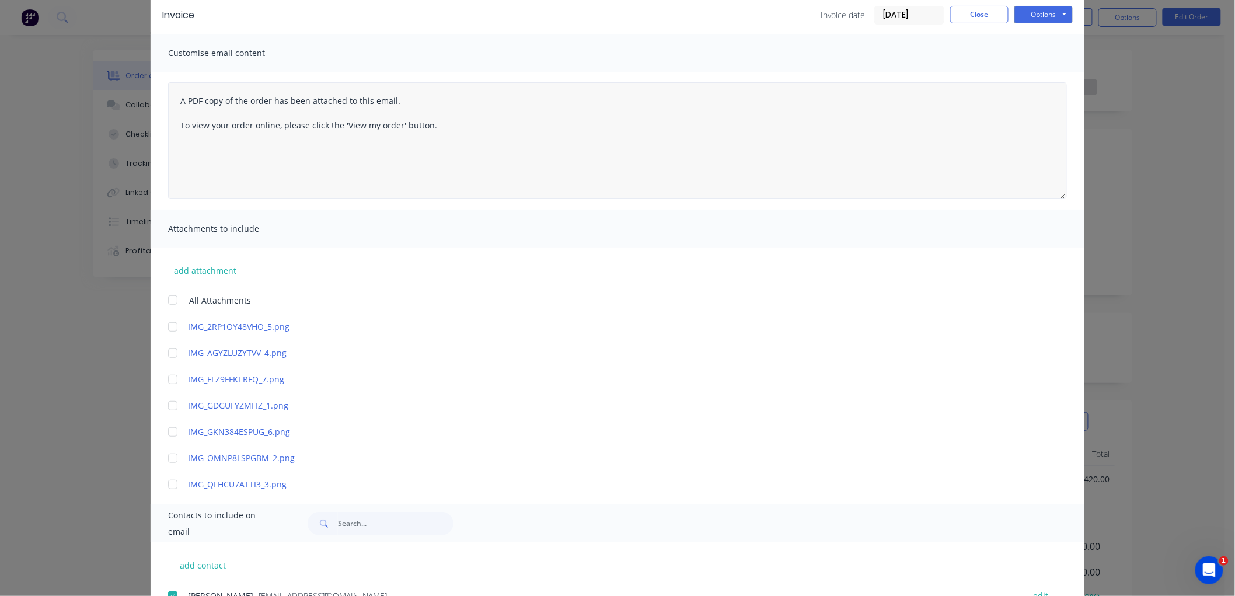
scroll to position [0, 0]
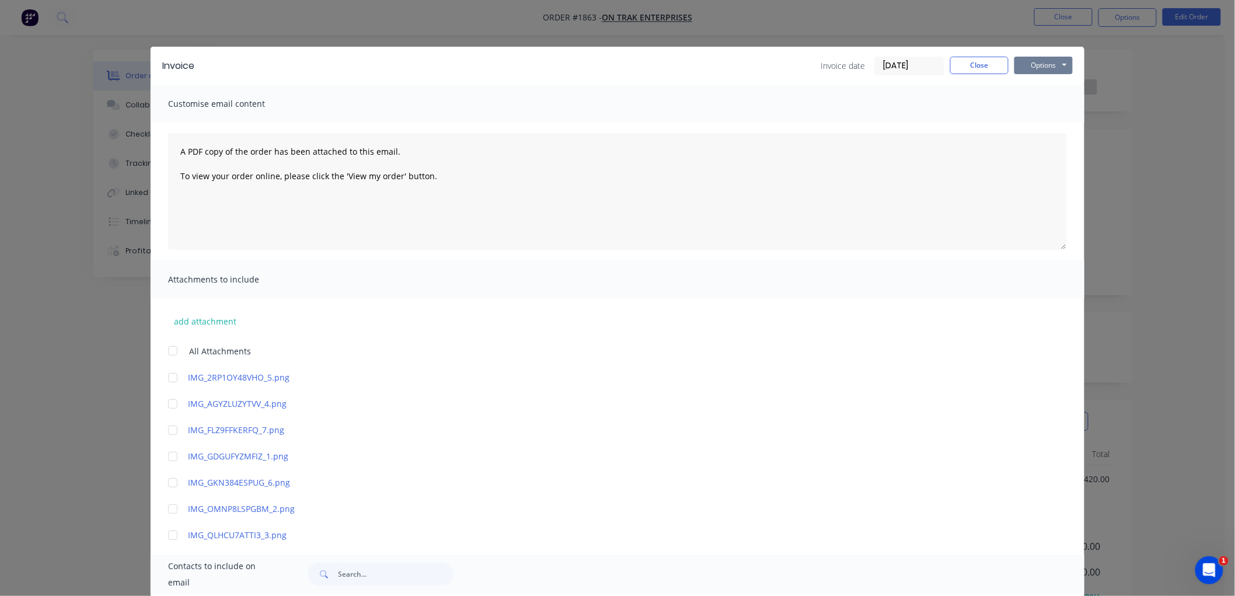
click at [1029, 68] on button "Options" at bounding box center [1044, 66] width 58 height 18
click at [887, 69] on input "[DATE]" at bounding box center [909, 66] width 69 height 18
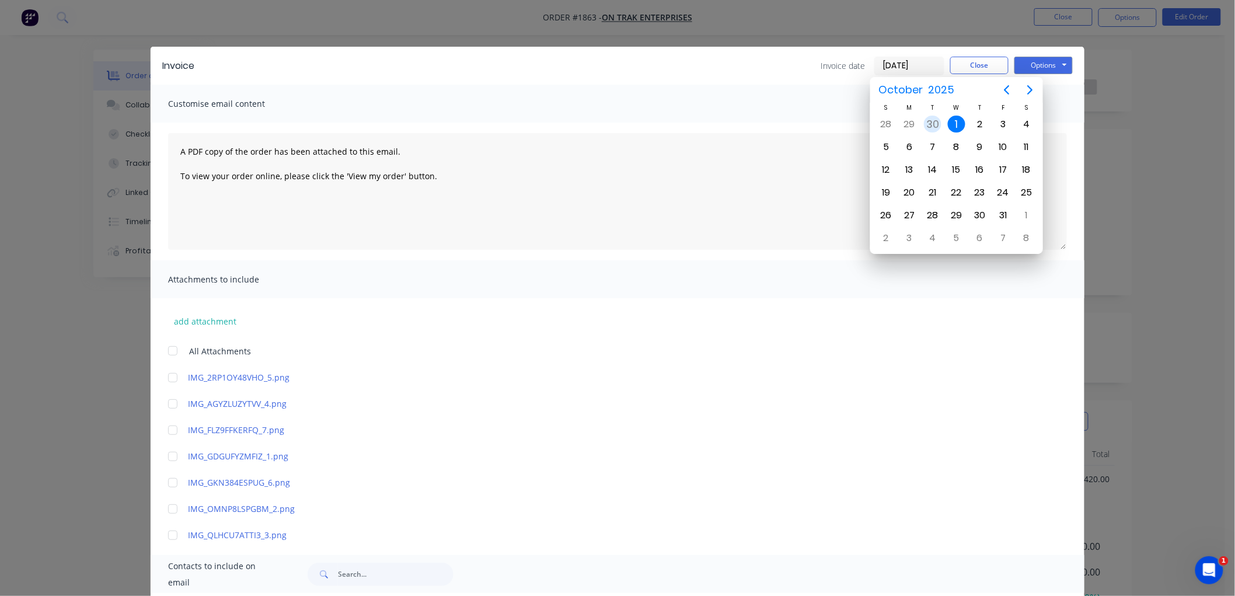
click at [932, 120] on div "30" at bounding box center [933, 125] width 18 height 18
type input "[DATE]"
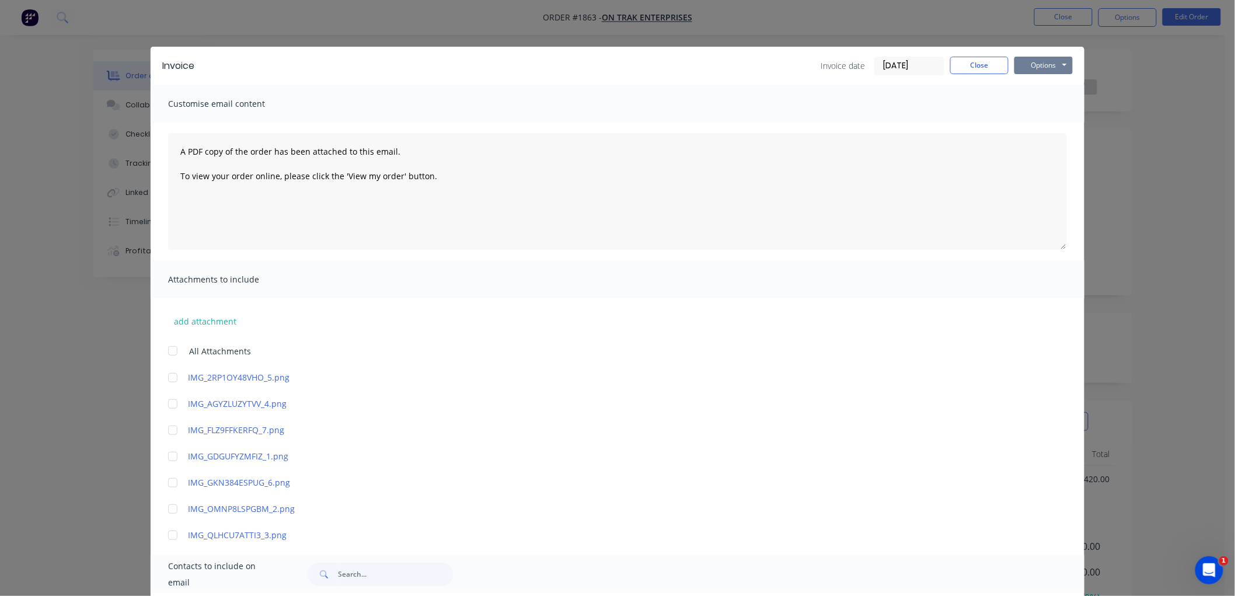
click at [1036, 62] on button "Options" at bounding box center [1044, 66] width 58 height 18
click at [1056, 125] on button "Email" at bounding box center [1052, 124] width 75 height 19
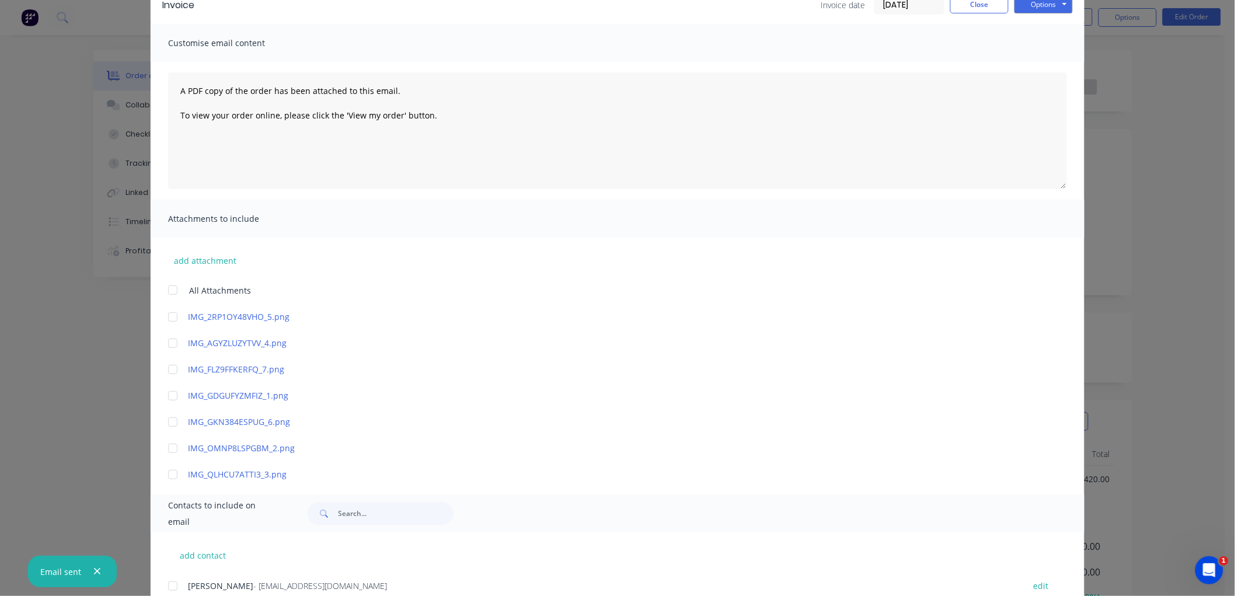
scroll to position [37, 0]
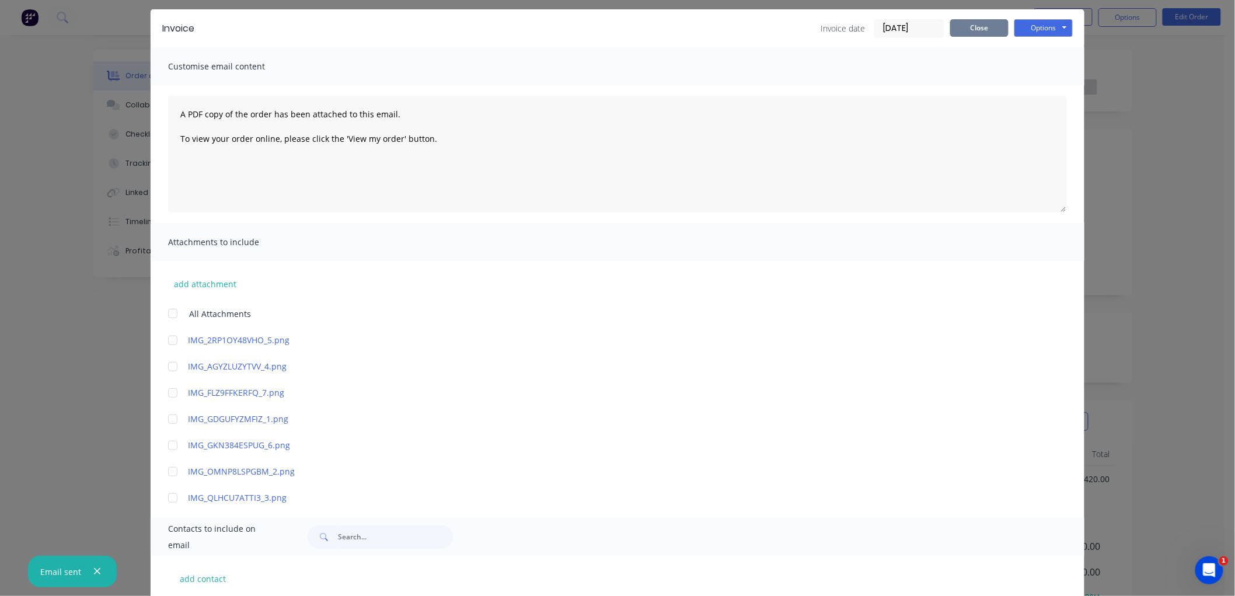
click at [967, 25] on button "Close" at bounding box center [979, 28] width 58 height 18
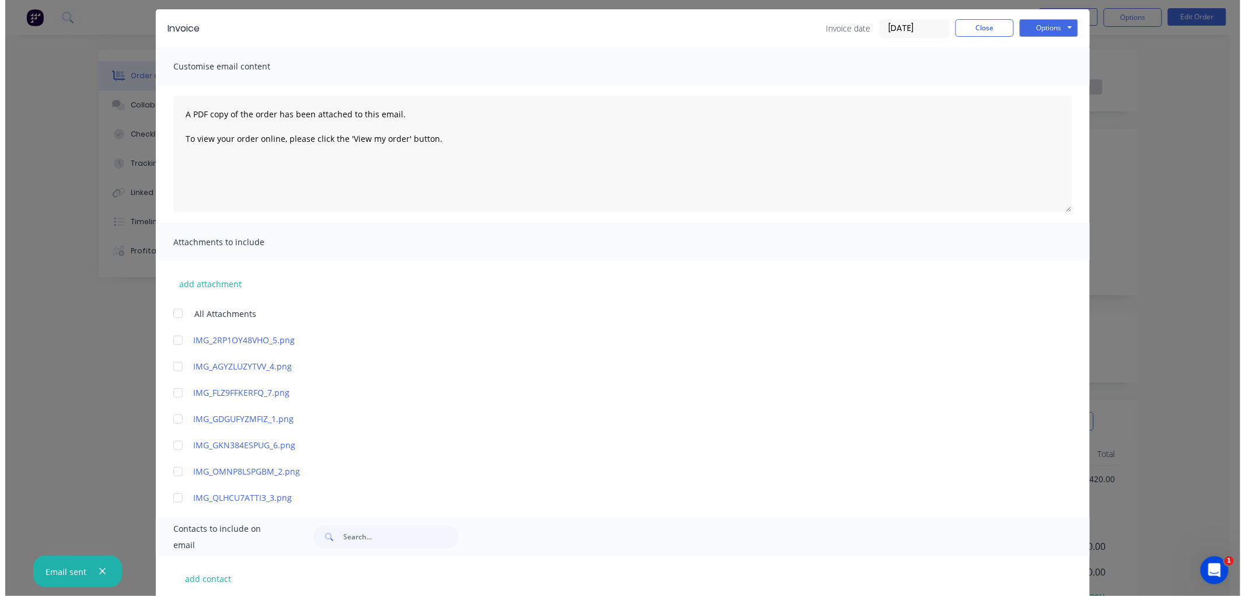
scroll to position [0, 0]
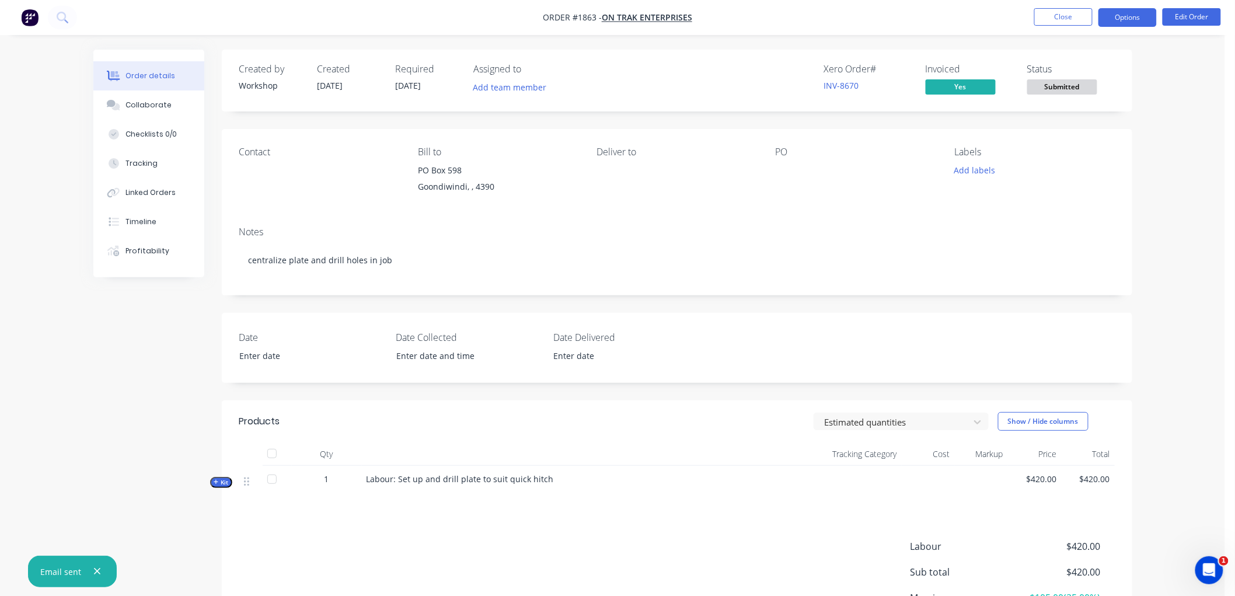
click at [1134, 9] on button "Options" at bounding box center [1128, 17] width 58 height 19
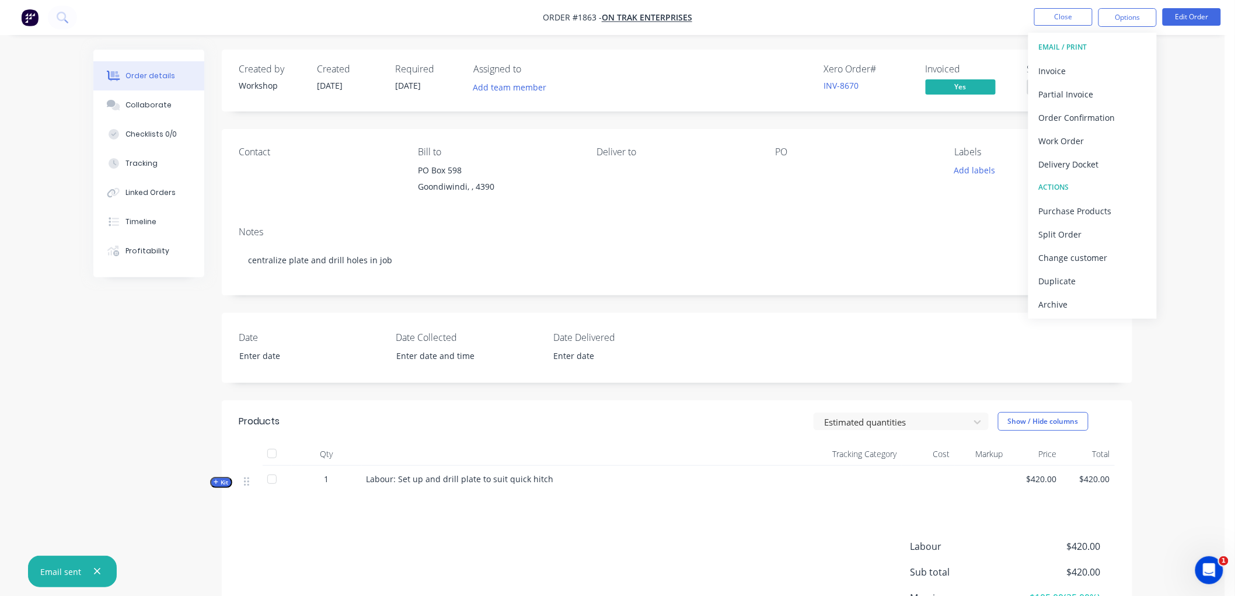
click at [1073, 298] on div "Archive" at bounding box center [1092, 304] width 107 height 17
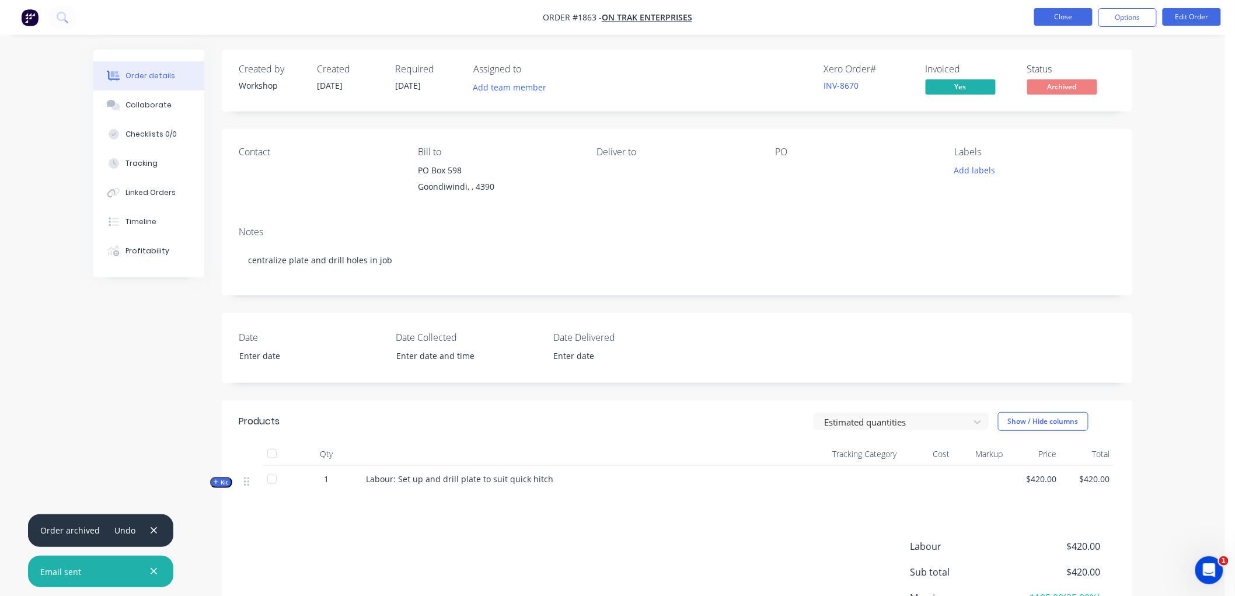
click at [1060, 15] on button "Close" at bounding box center [1063, 17] width 58 height 18
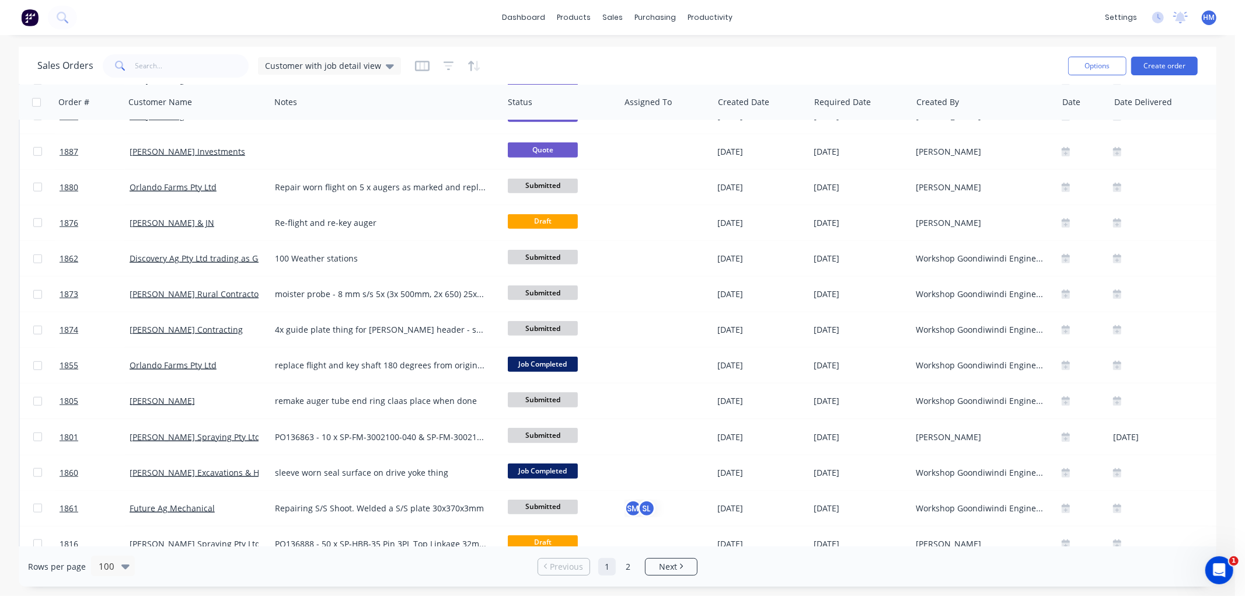
scroll to position [908, 0]
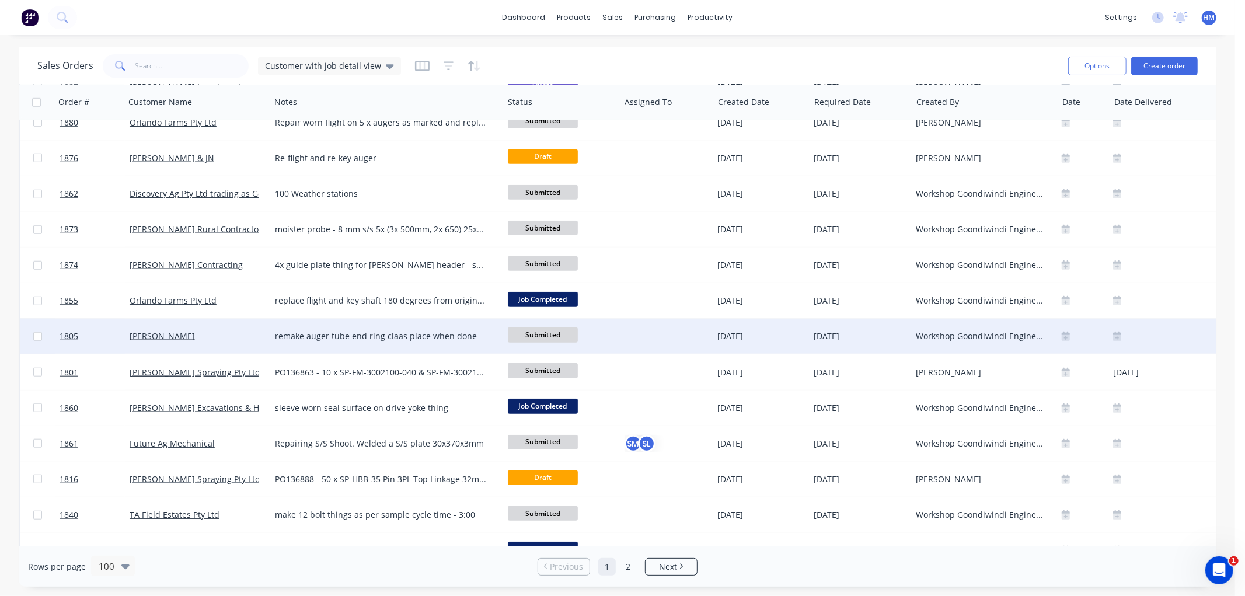
click at [211, 336] on div "[PERSON_NAME]" at bounding box center [195, 336] width 130 height 12
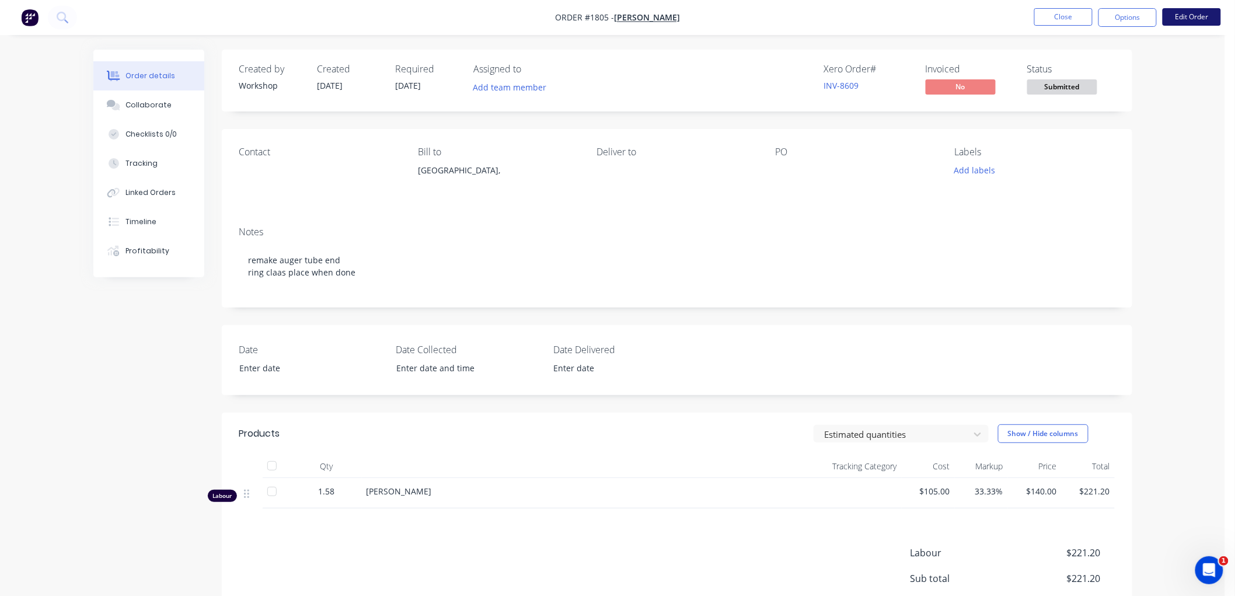
click at [1191, 16] on button "Edit Order" at bounding box center [1192, 17] width 58 height 18
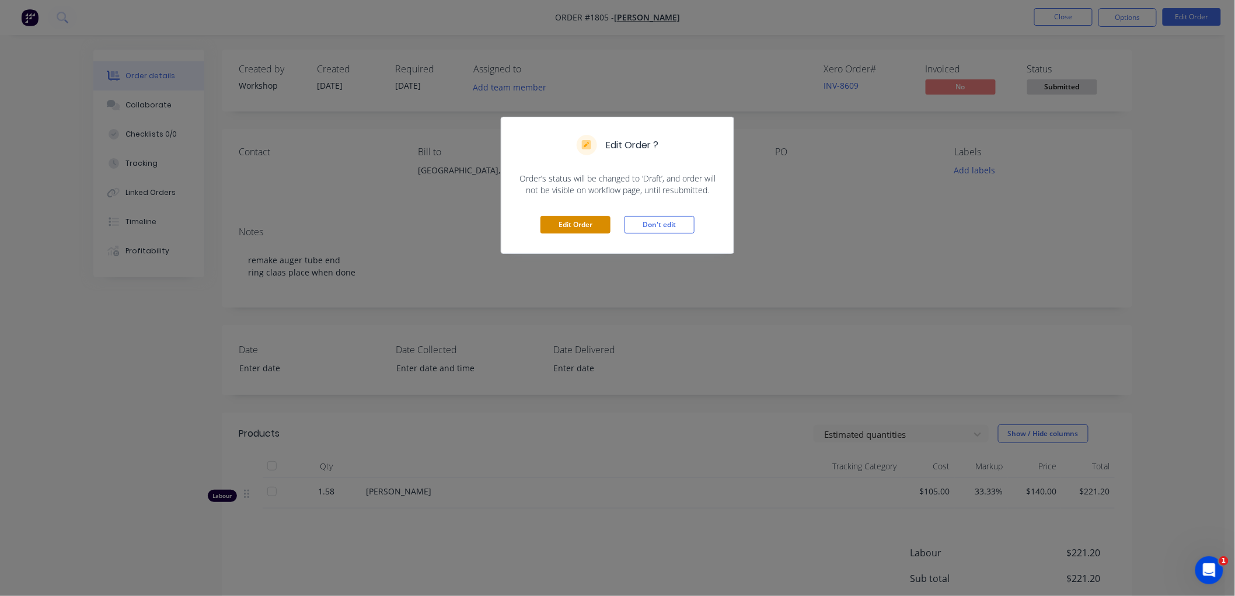
click at [576, 222] on button "Edit Order" at bounding box center [576, 225] width 70 height 18
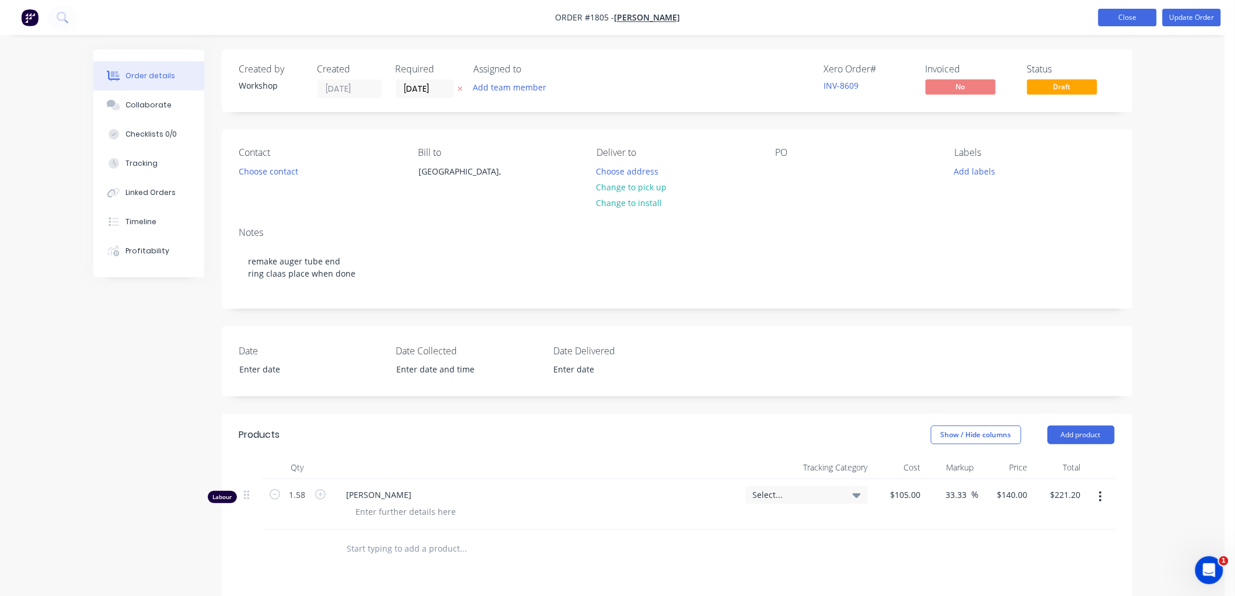
click at [1129, 25] on button "Close" at bounding box center [1128, 18] width 58 height 18
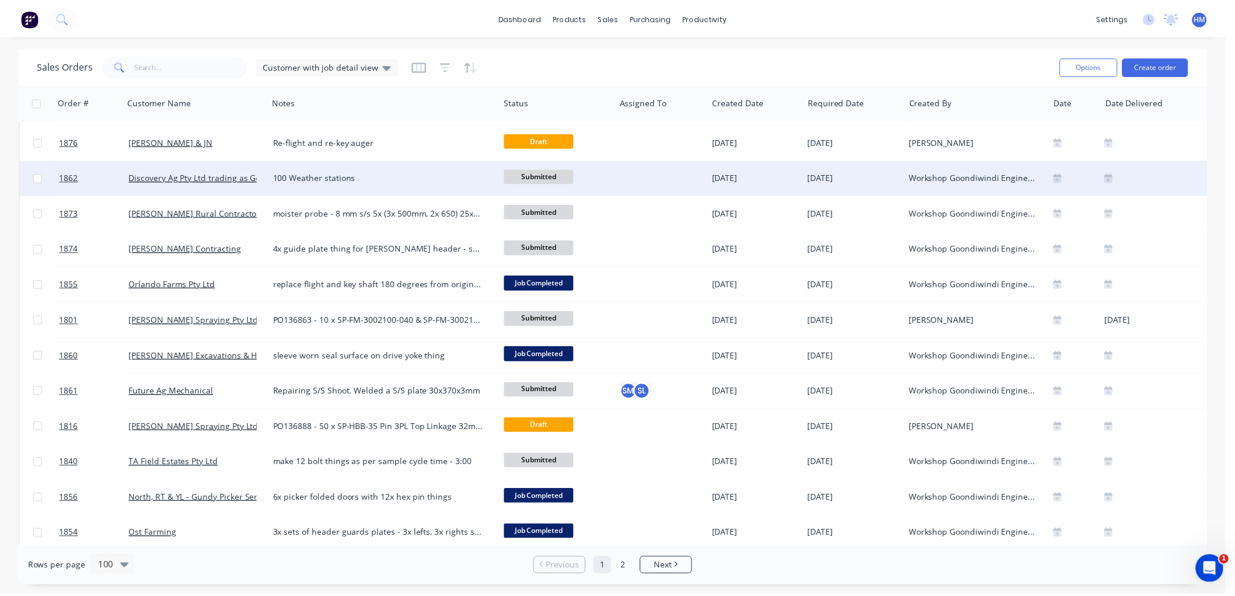
scroll to position [973, 0]
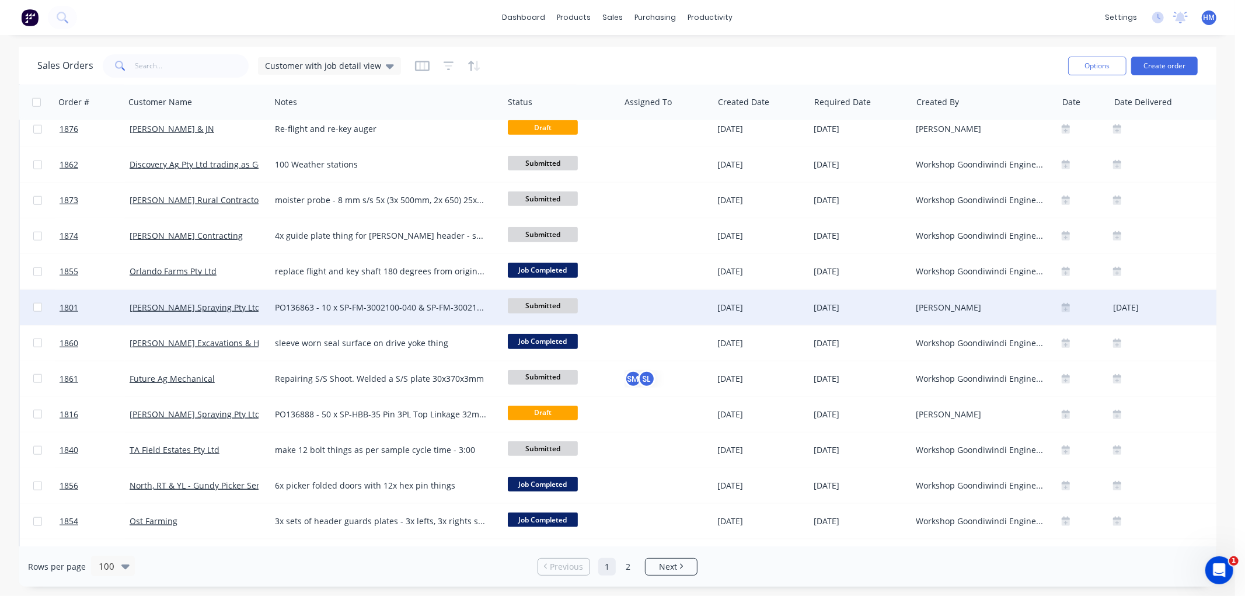
click at [238, 305] on div "[PERSON_NAME] Spraying Pty Ltd" at bounding box center [195, 308] width 130 height 12
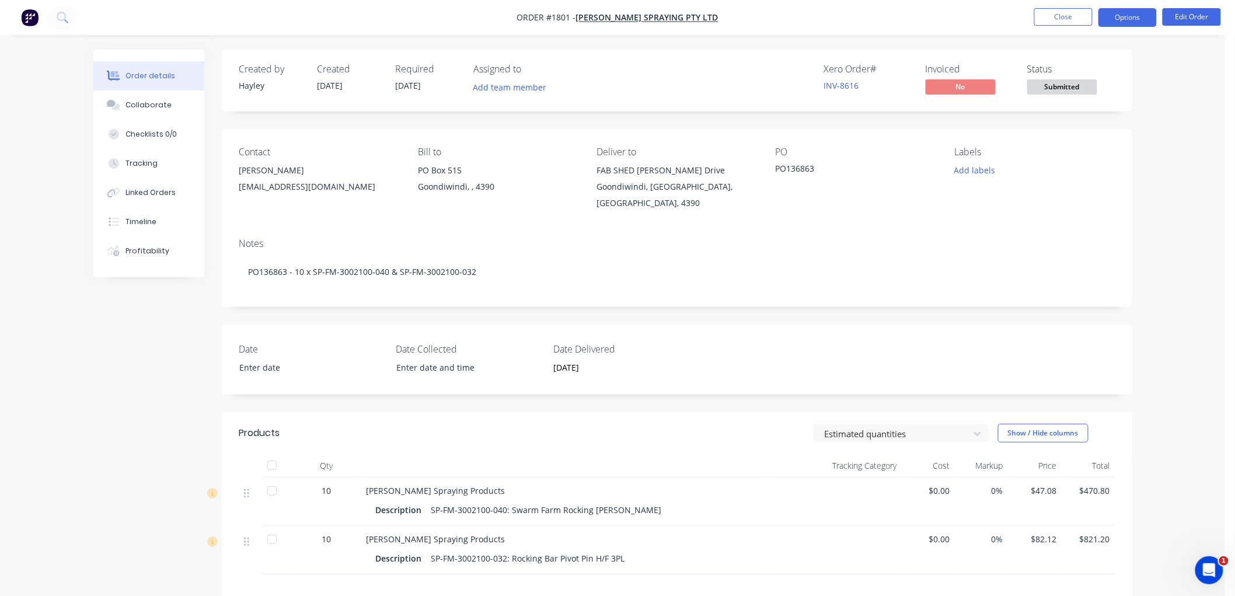
click at [1141, 13] on button "Options" at bounding box center [1128, 17] width 58 height 19
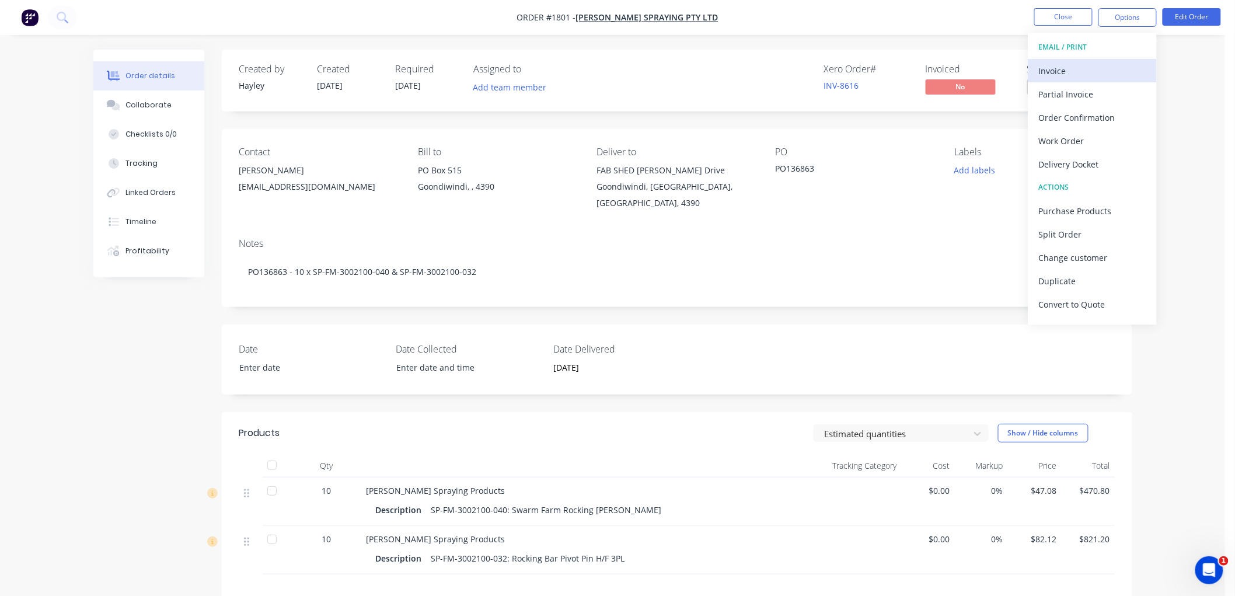
click at [1093, 67] on div "Invoice" at bounding box center [1092, 70] width 107 height 17
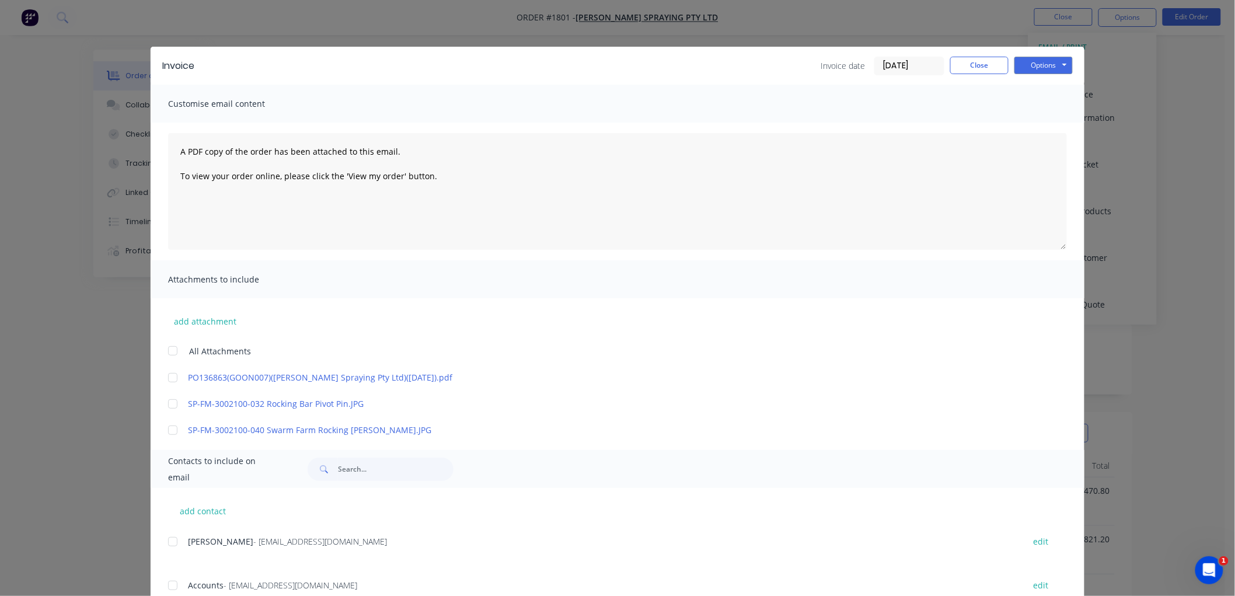
click at [168, 586] on div at bounding box center [172, 585] width 23 height 23
drag, startPoint x: 168, startPoint y: 374, endPoint x: 325, endPoint y: 375, distance: 157.6
click at [172, 375] on div at bounding box center [172, 377] width 23 height 23
click at [917, 66] on input "[DATE]" at bounding box center [909, 66] width 69 height 18
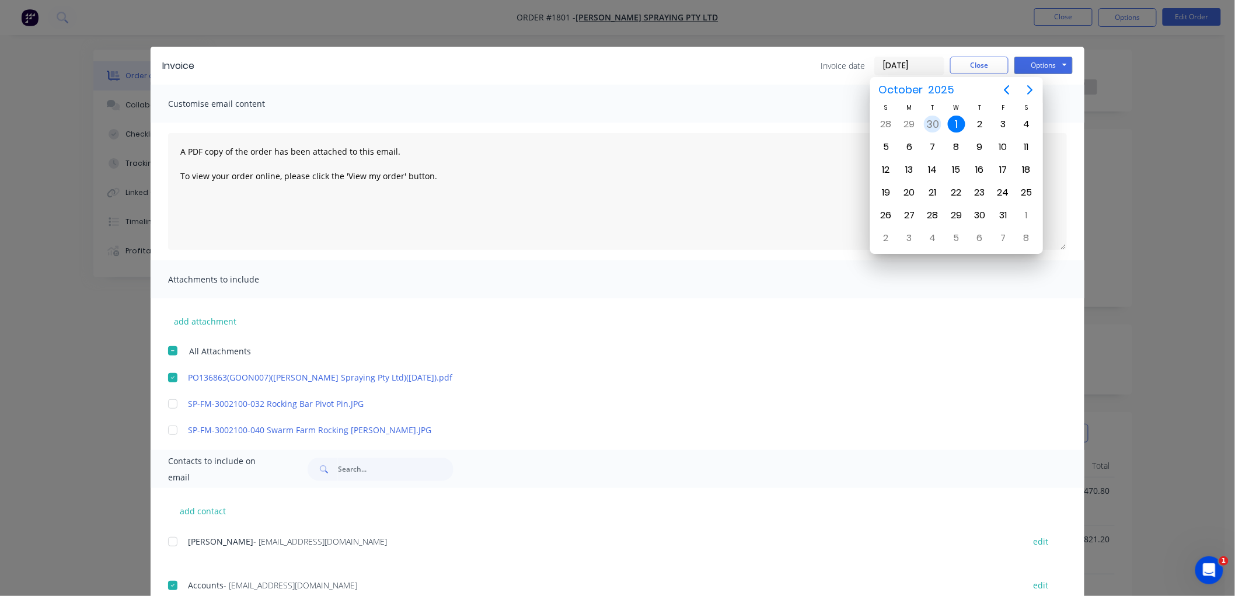
click at [942, 124] on div "30" at bounding box center [932, 124] width 23 height 22
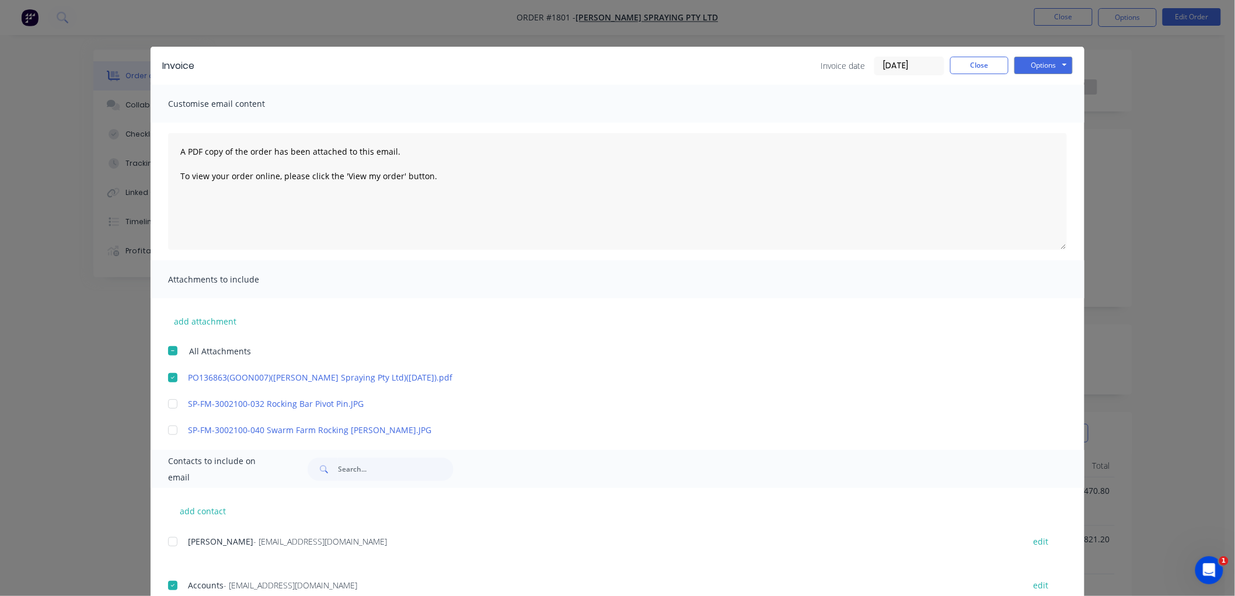
click at [917, 63] on input "[DATE]" at bounding box center [909, 66] width 69 height 18
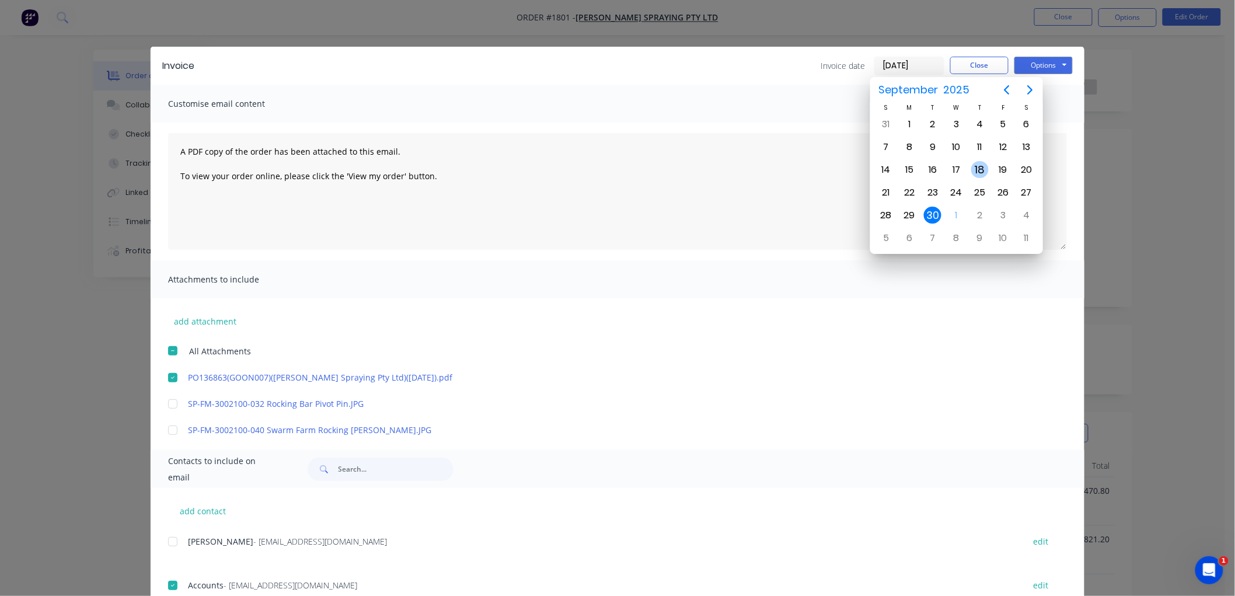
click at [978, 164] on div "18" at bounding box center [980, 170] width 18 height 18
type input "[DATE]"
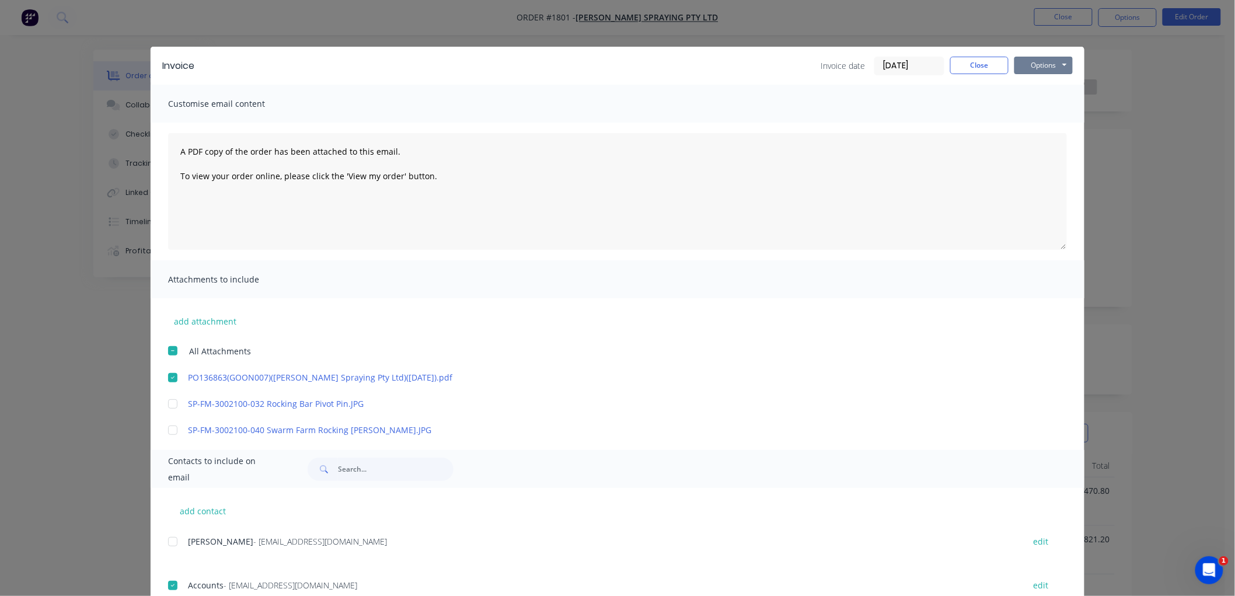
drag, startPoint x: 1039, startPoint y: 67, endPoint x: 1052, endPoint y: 76, distance: 15.9
click at [1043, 66] on button "Options" at bounding box center [1044, 66] width 58 height 18
click at [1056, 120] on button "Email" at bounding box center [1052, 124] width 75 height 19
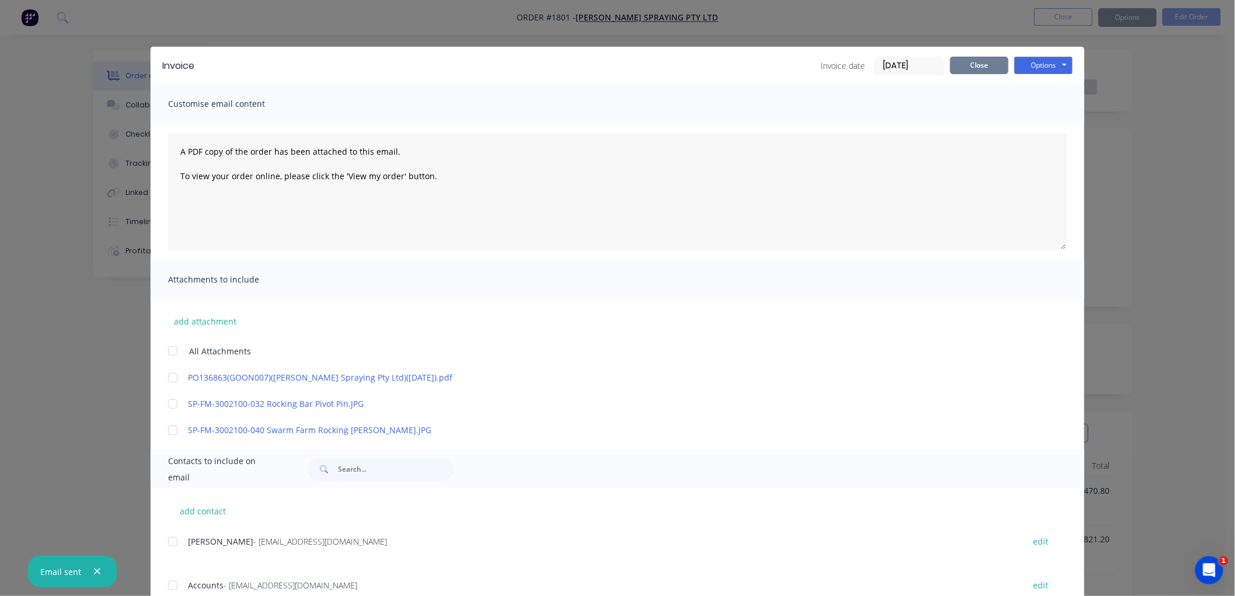
click at [970, 64] on button "Close" at bounding box center [979, 66] width 58 height 18
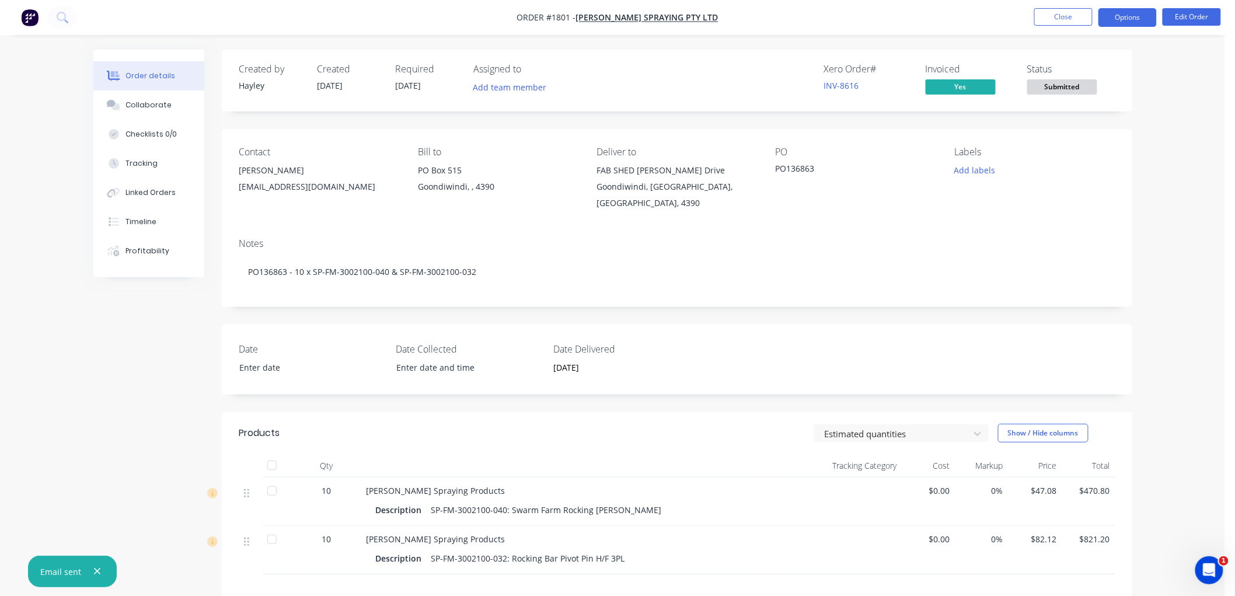
click at [1117, 18] on button "Options" at bounding box center [1128, 17] width 58 height 19
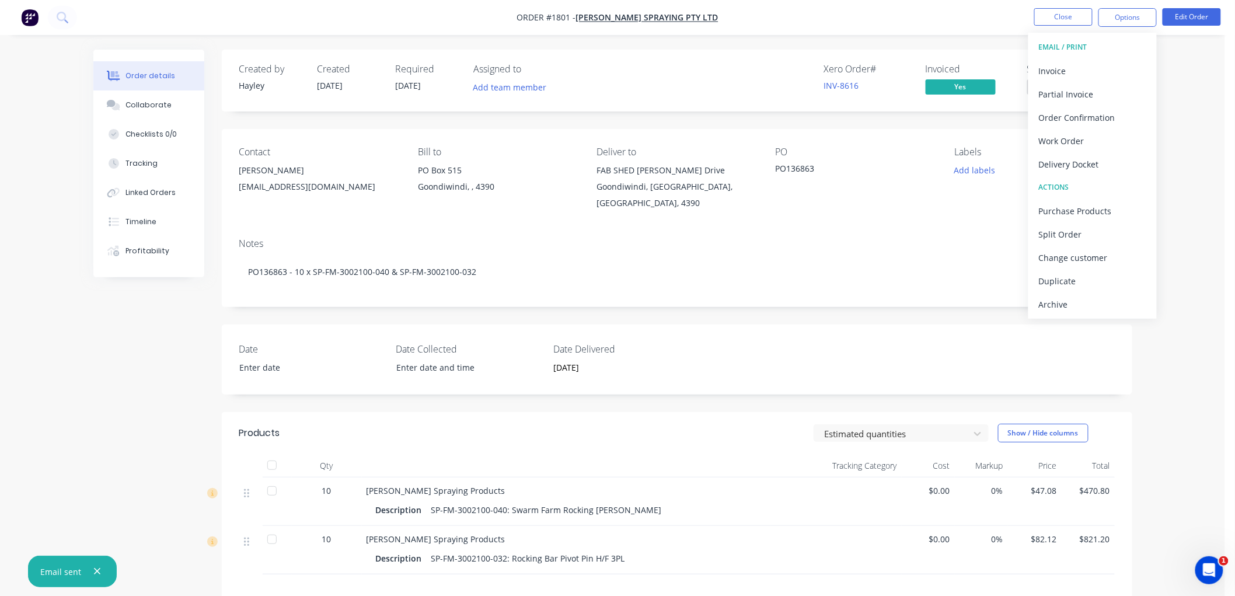
drag, startPoint x: 1092, startPoint y: 298, endPoint x: 1078, endPoint y: 162, distance: 136.7
click at [1091, 298] on div "Archive" at bounding box center [1092, 304] width 107 height 17
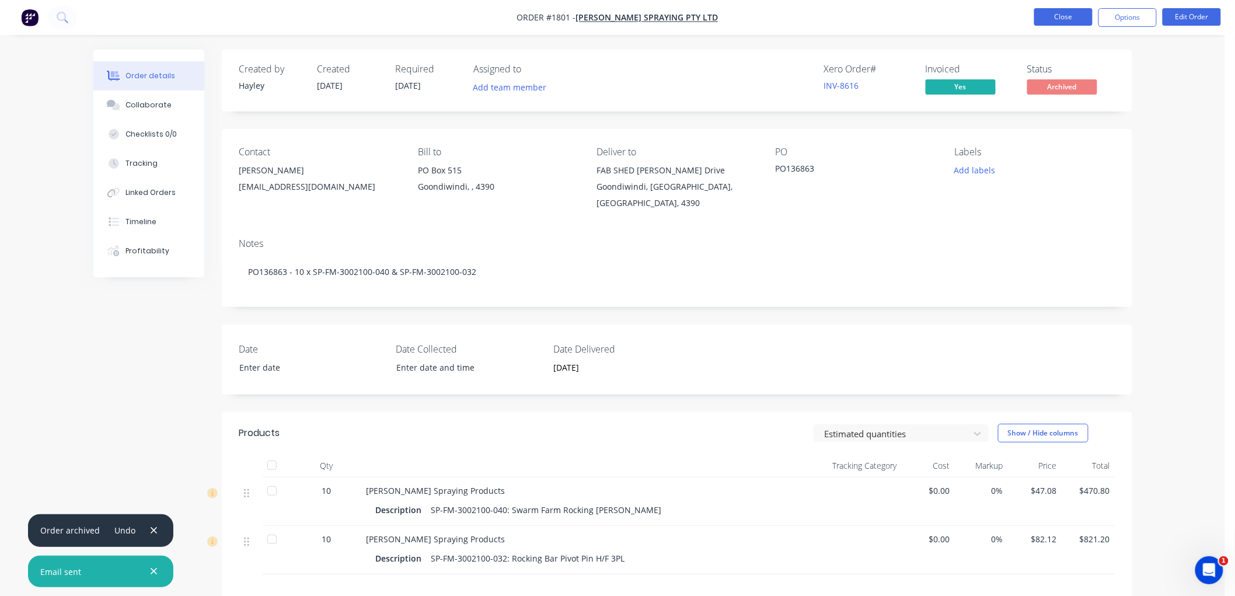
click at [1067, 18] on button "Close" at bounding box center [1063, 17] width 58 height 18
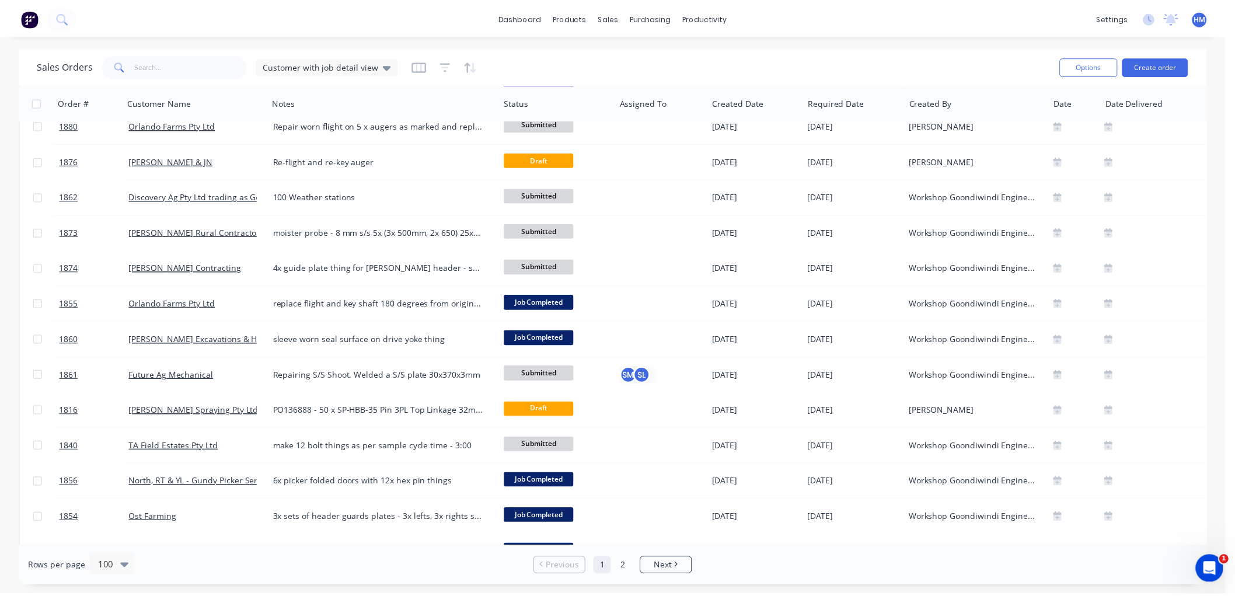
scroll to position [973, 0]
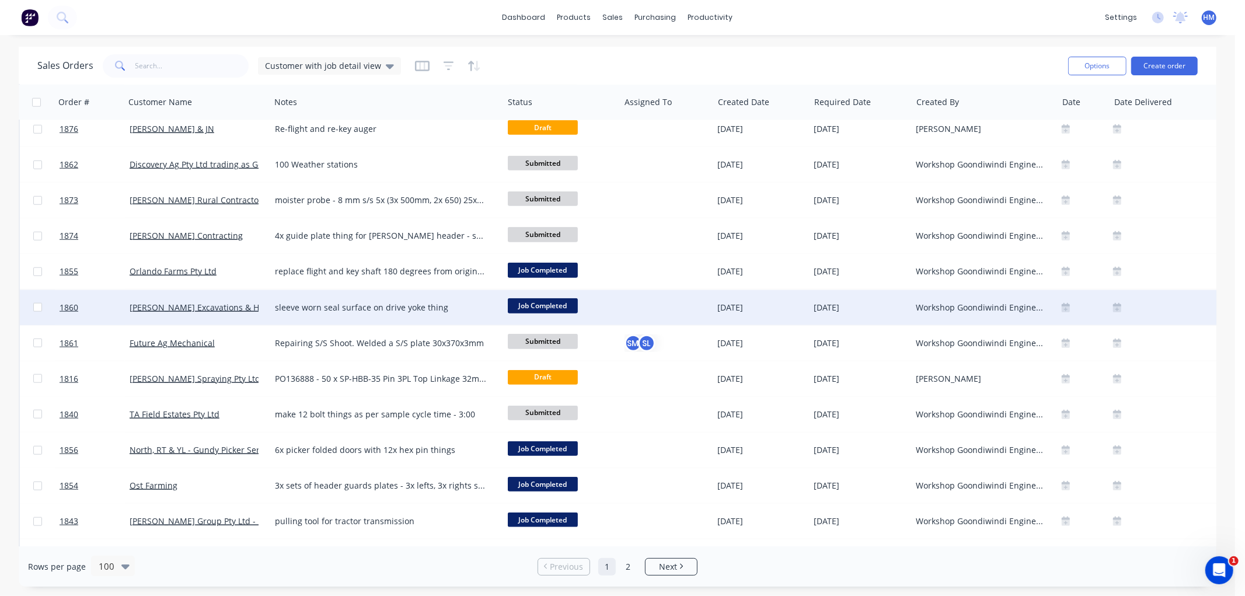
click at [267, 305] on div "[PERSON_NAME] Excavations & Hire" at bounding box center [197, 307] width 145 height 35
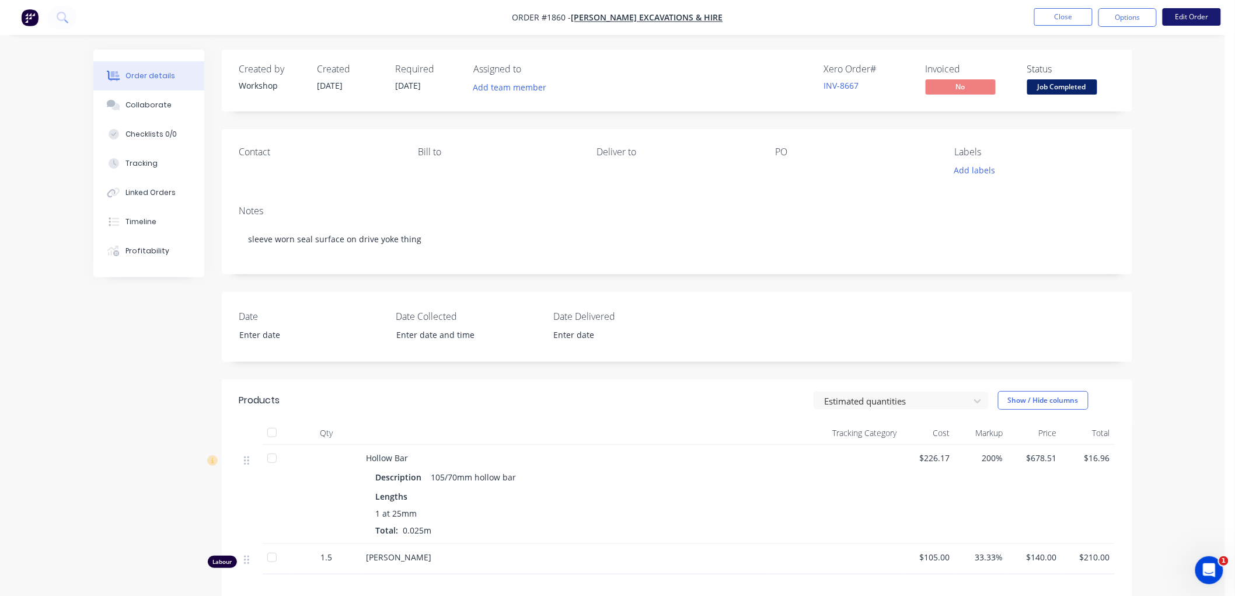
click at [1188, 18] on button "Edit Order" at bounding box center [1192, 17] width 58 height 18
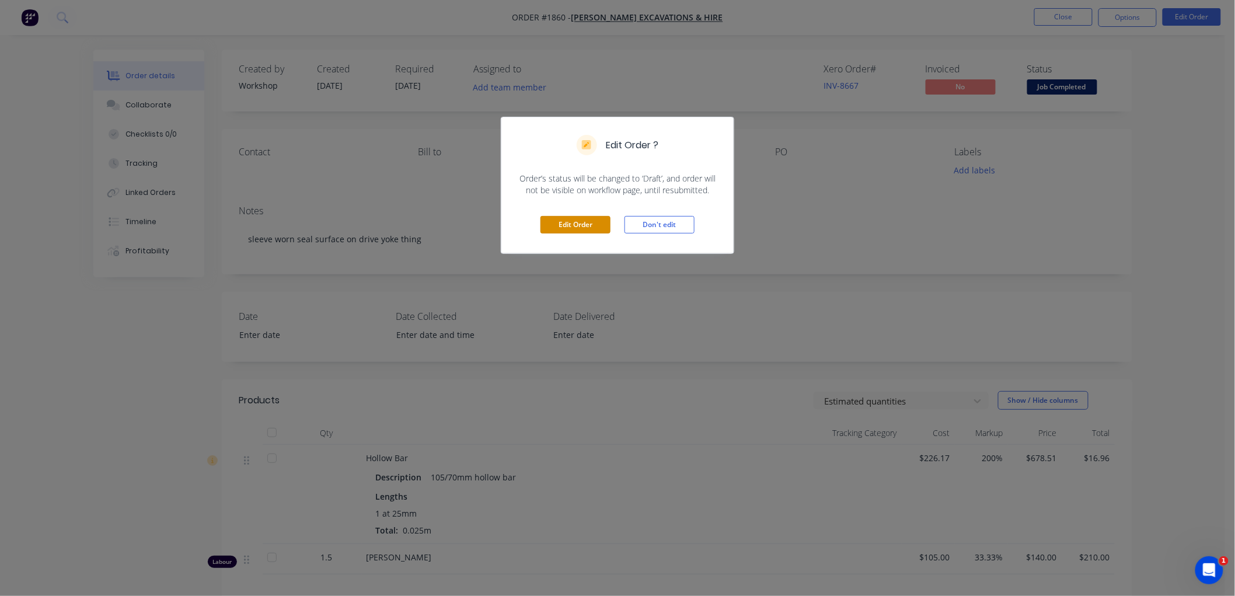
drag, startPoint x: 591, startPoint y: 221, endPoint x: 582, endPoint y: 221, distance: 8.8
click at [588, 221] on button "Edit Order" at bounding box center [576, 225] width 70 height 18
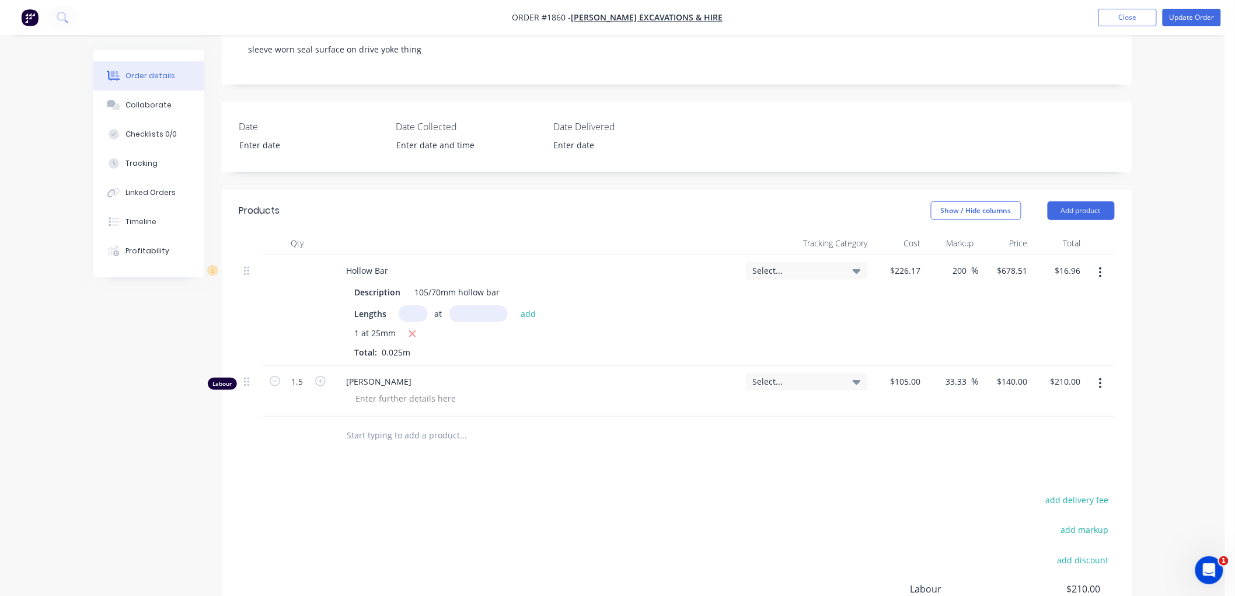
scroll to position [194, 0]
click at [1084, 201] on button "Add product" at bounding box center [1081, 207] width 67 height 19
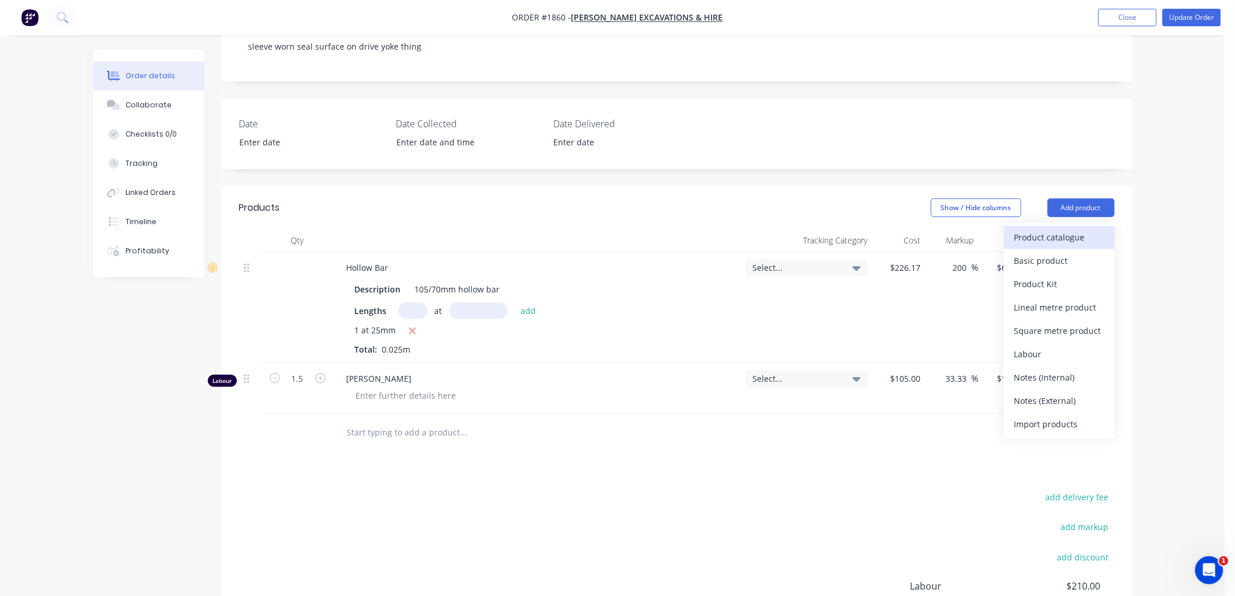
click at [1071, 231] on div "Product catalogue" at bounding box center [1060, 237] width 90 height 17
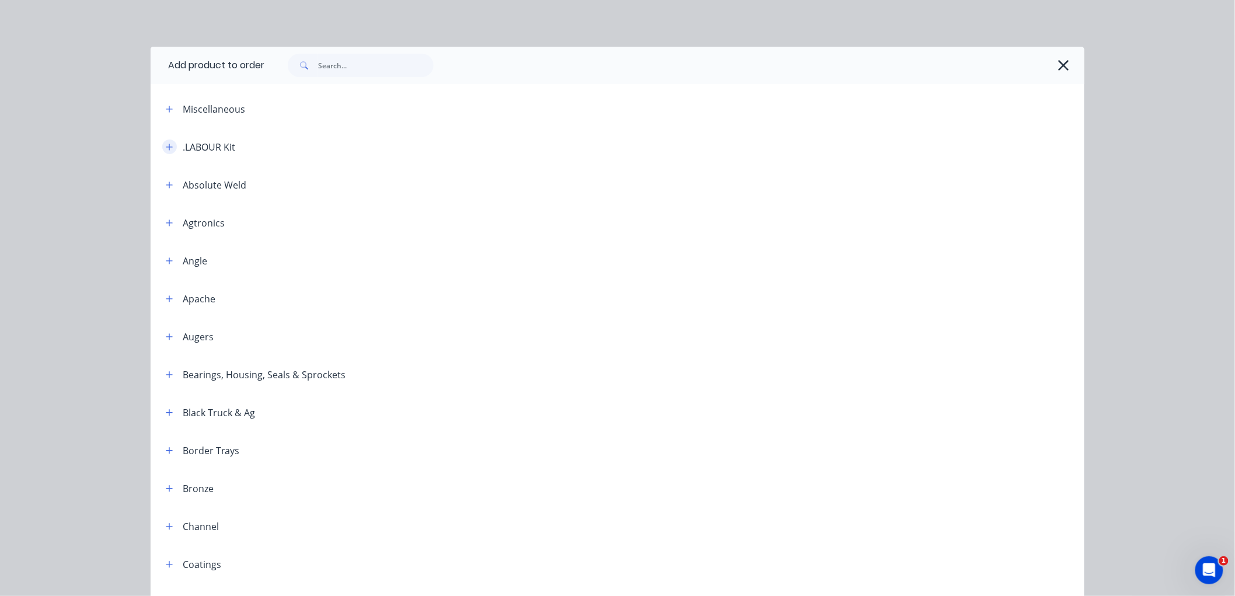
drag, startPoint x: 158, startPoint y: 148, endPoint x: 184, endPoint y: 148, distance: 25.7
click at [162, 148] on button "button" at bounding box center [169, 147] width 15 height 15
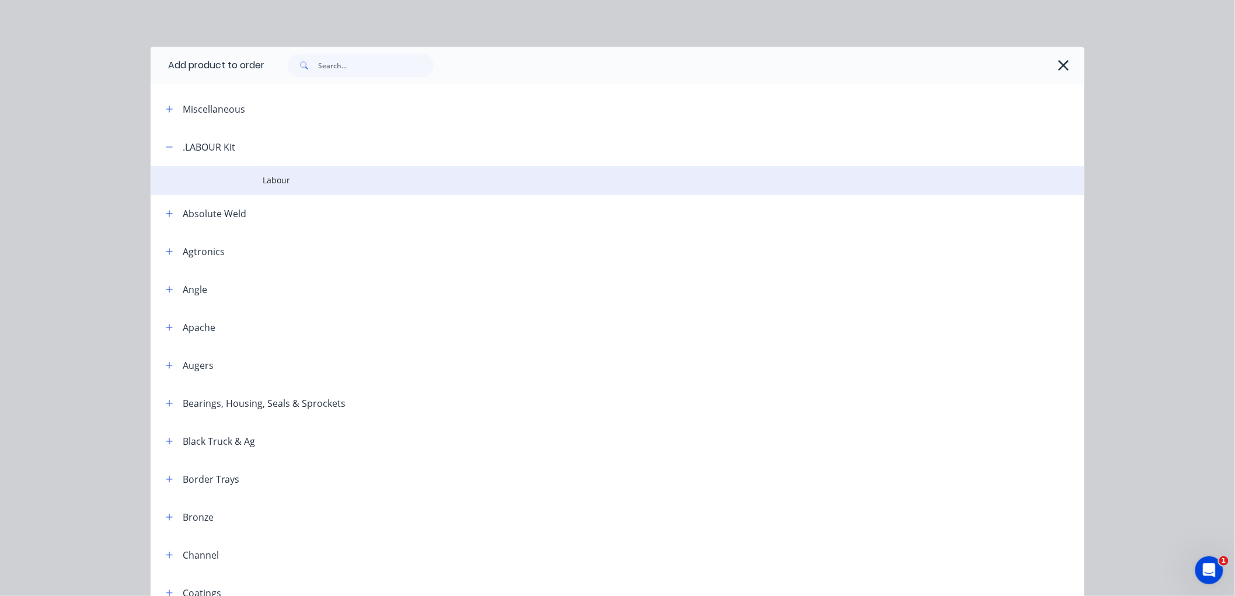
click at [263, 177] on span "Labour" at bounding box center [591, 180] width 657 height 12
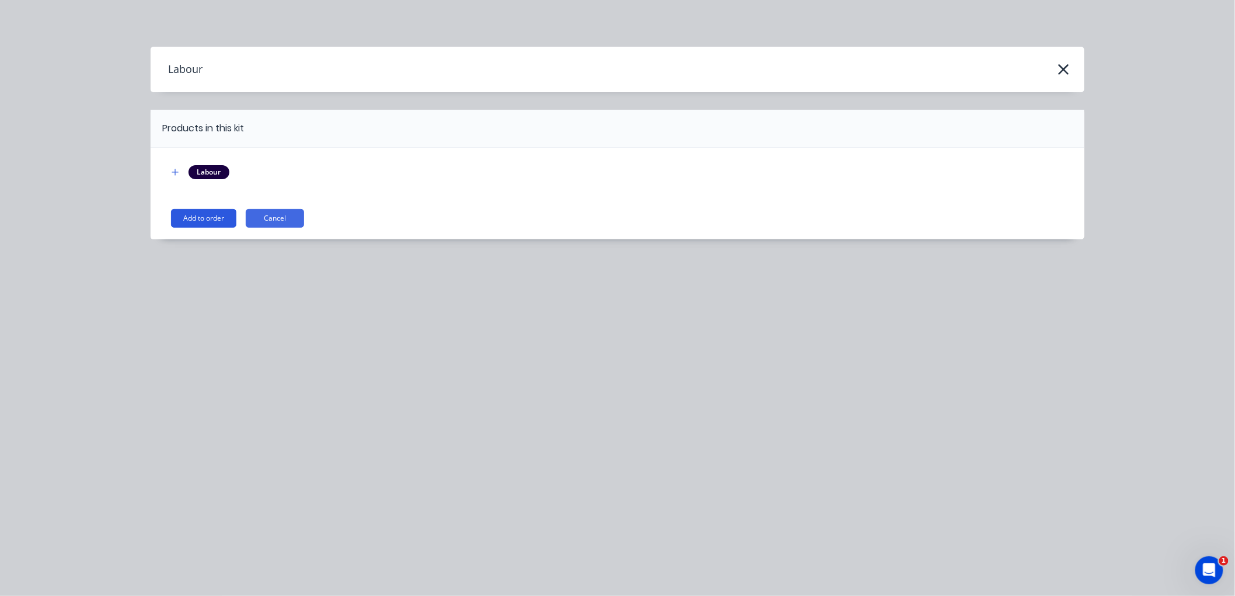
click at [195, 212] on button "Add to order" at bounding box center [203, 218] width 65 height 19
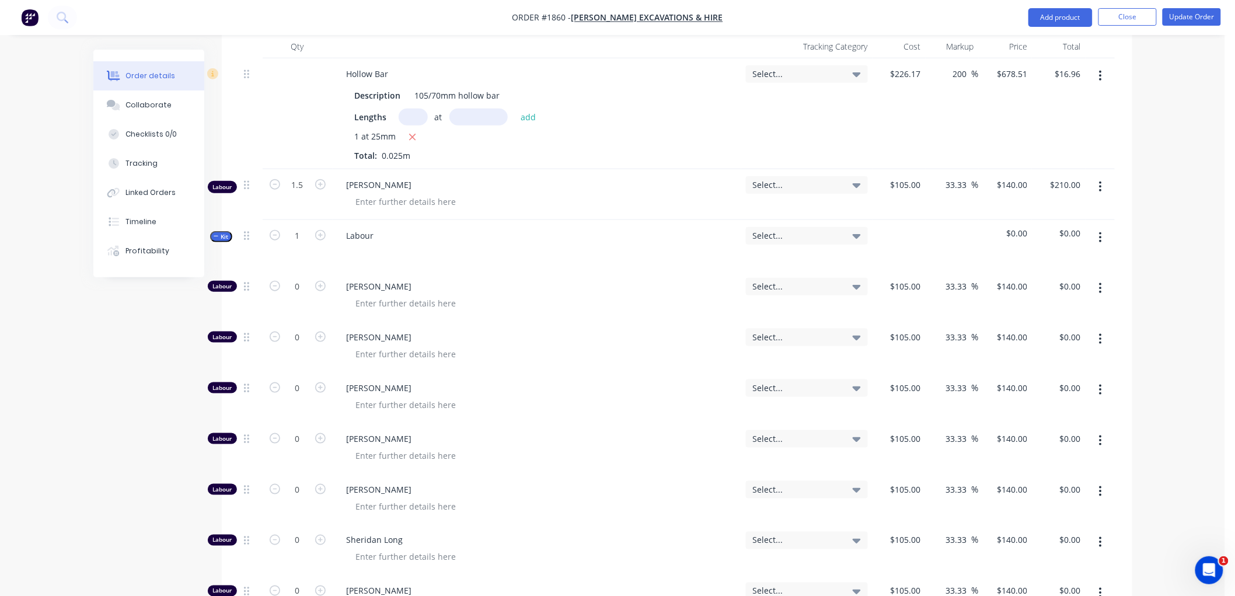
scroll to position [389, 0]
type input "1.5"
click at [217, 234] on icon "button" at bounding box center [216, 236] width 5 height 6
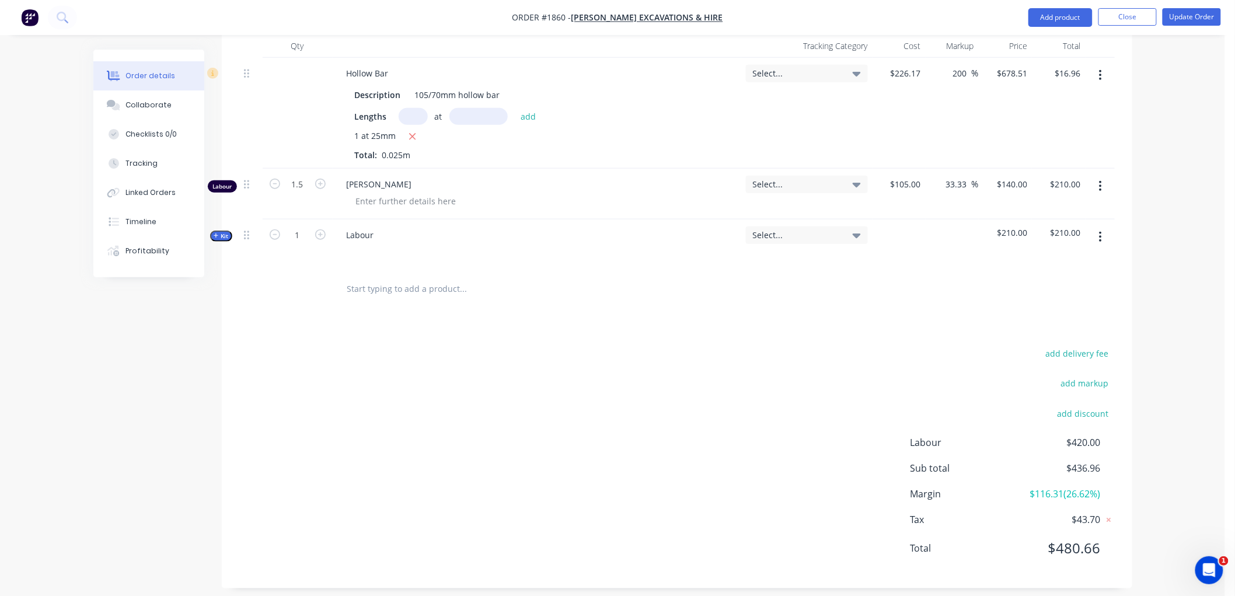
click at [1106, 183] on button "button" at bounding box center [1100, 186] width 27 height 21
click at [1069, 281] on div "Delete" at bounding box center [1060, 286] width 90 height 17
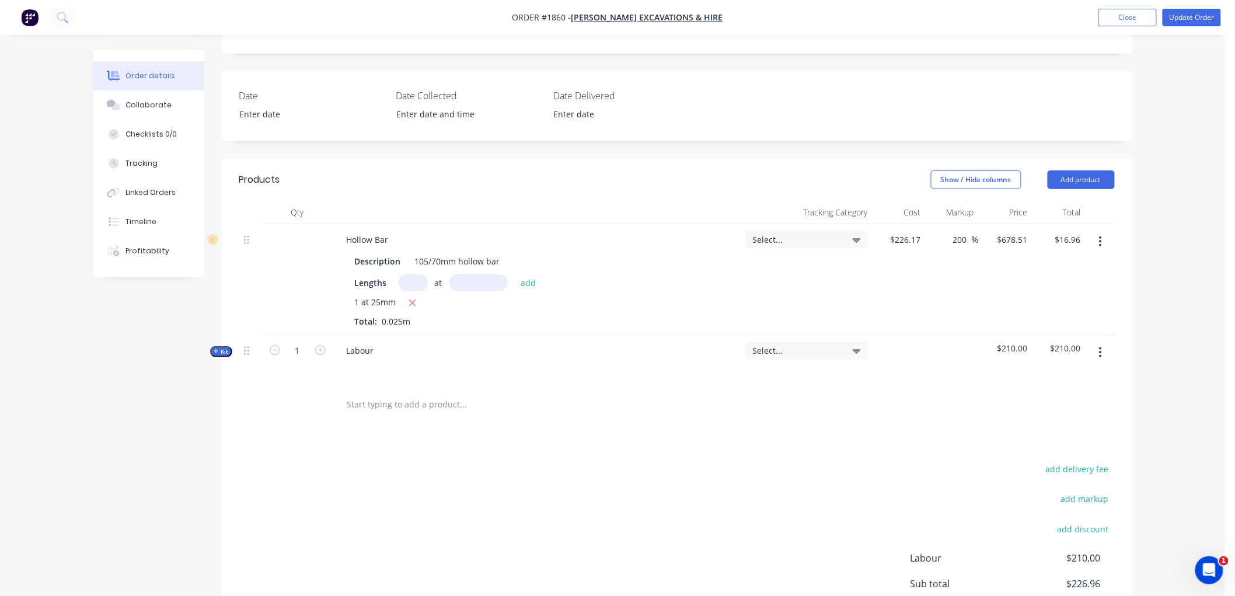
scroll to position [218, 0]
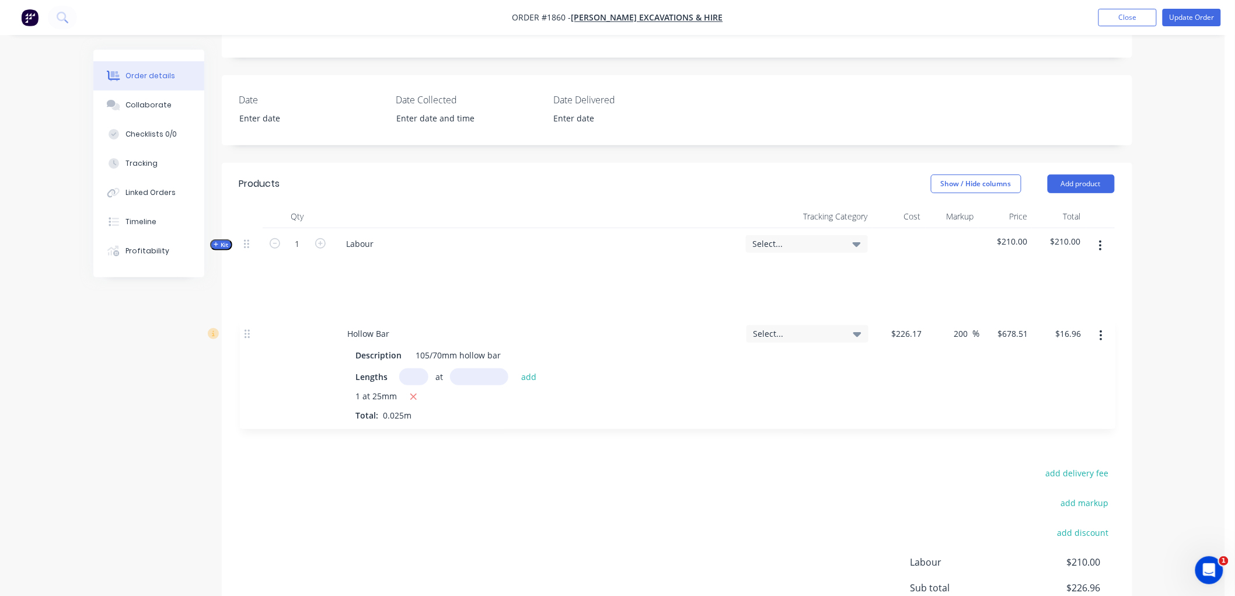
drag, startPoint x: 245, startPoint y: 243, endPoint x: 255, endPoint y: 294, distance: 51.8
click at [246, 336] on div "Hollow Bar Description 105/70mm hollow bar Lengths at add 1 at 25mm Total: 0.02…" at bounding box center [677, 309] width 876 height 162
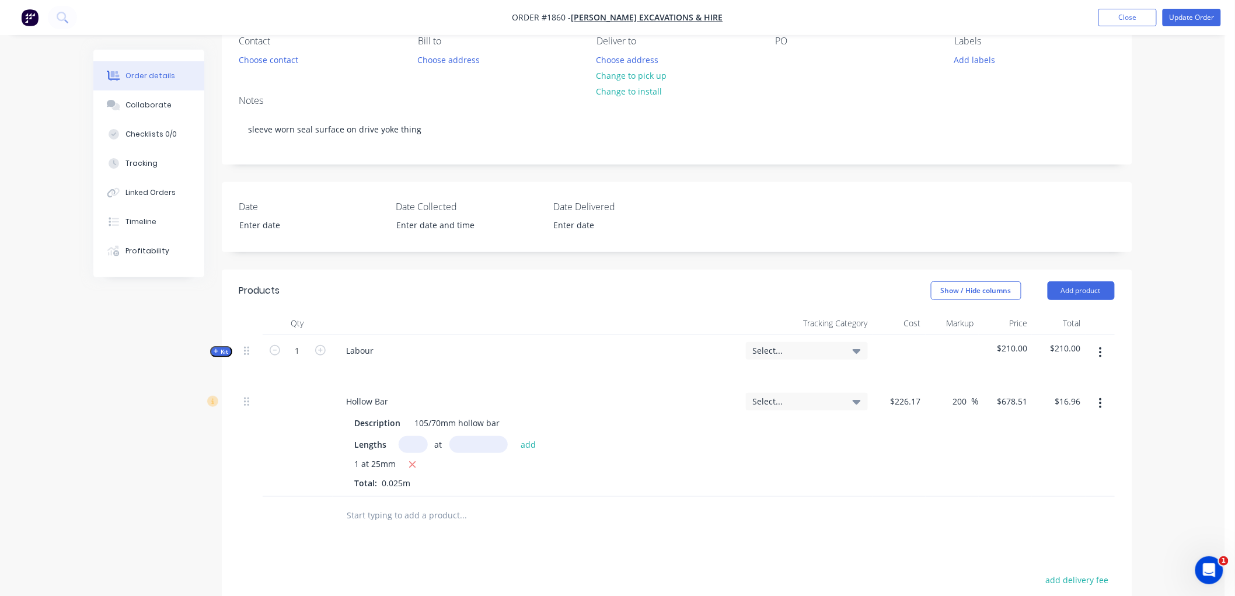
scroll to position [89, 0]
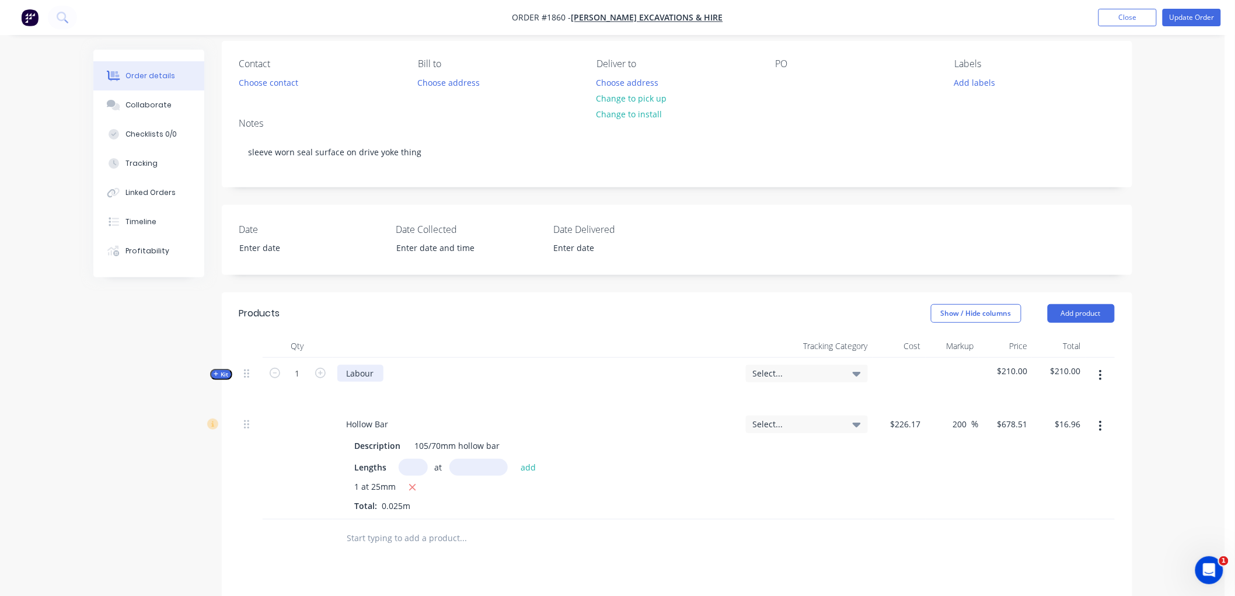
click at [376, 368] on div "Labour" at bounding box center [360, 373] width 46 height 17
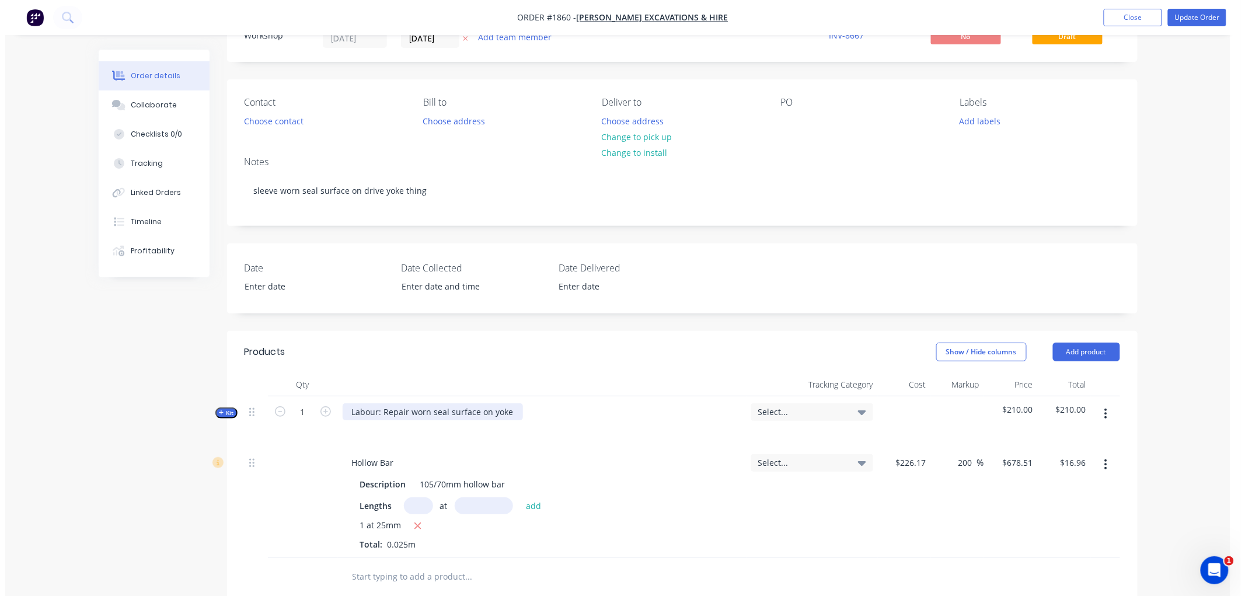
scroll to position [0, 0]
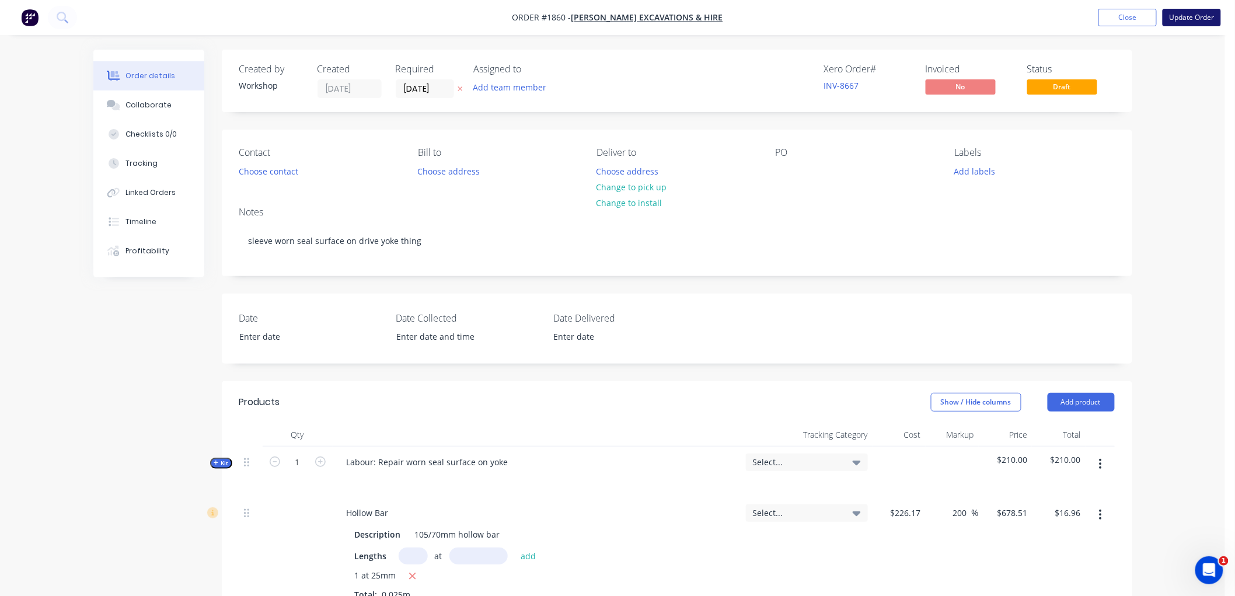
click at [1197, 15] on button "Update Order" at bounding box center [1192, 18] width 58 height 18
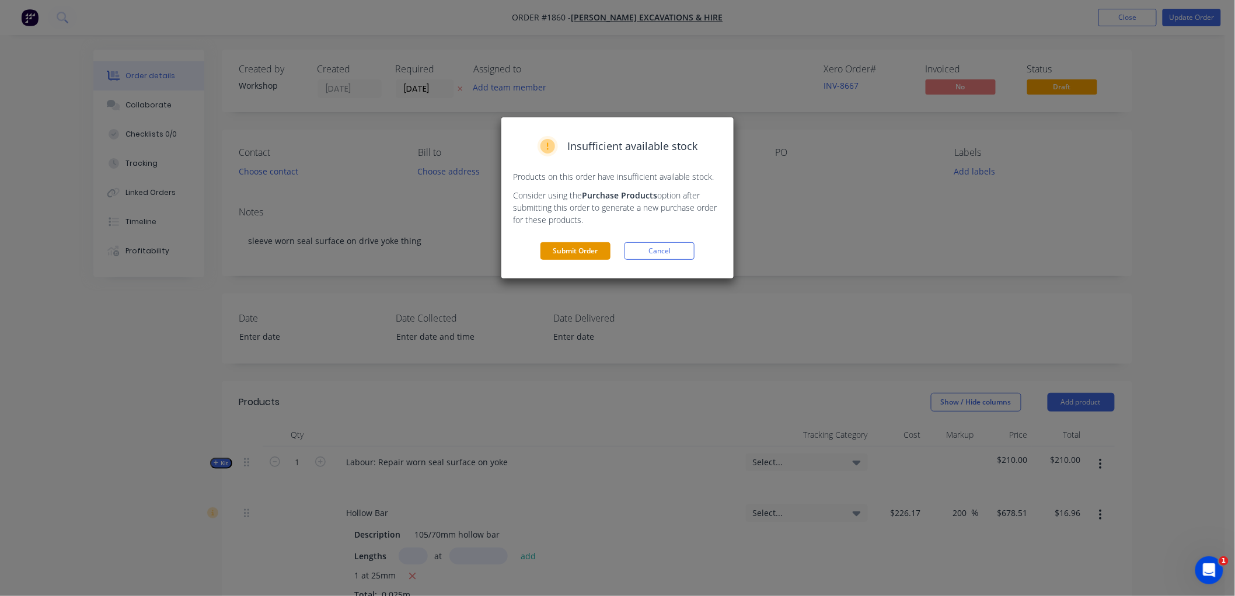
click at [576, 255] on button "Submit Order" at bounding box center [576, 251] width 70 height 18
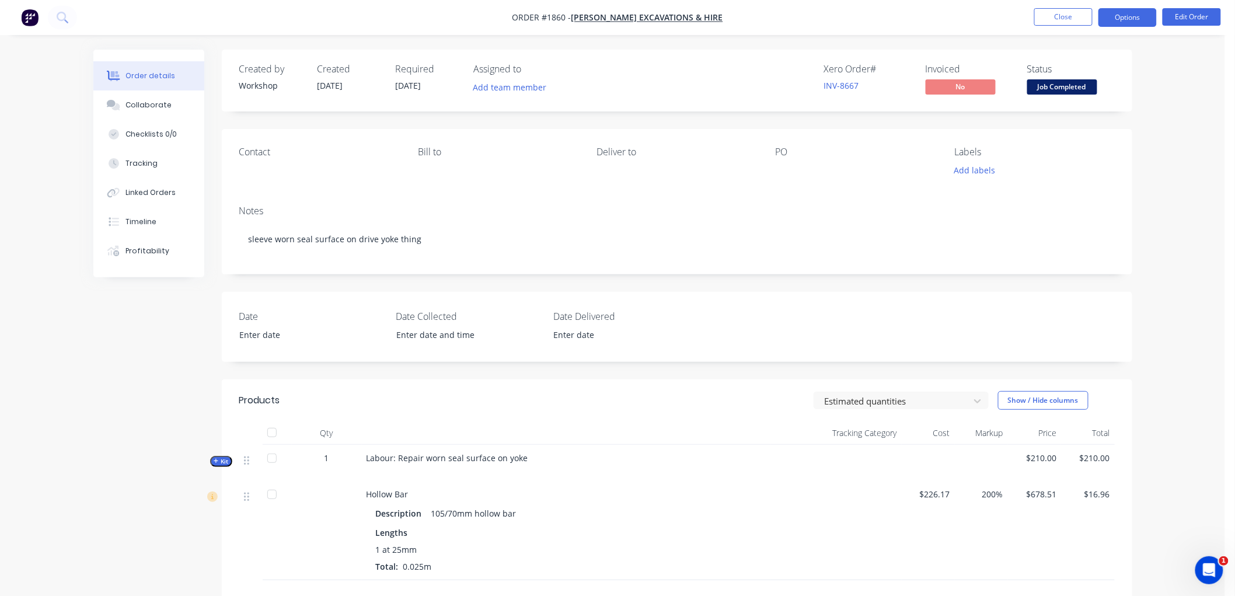
click at [1117, 18] on button "Options" at bounding box center [1128, 17] width 58 height 19
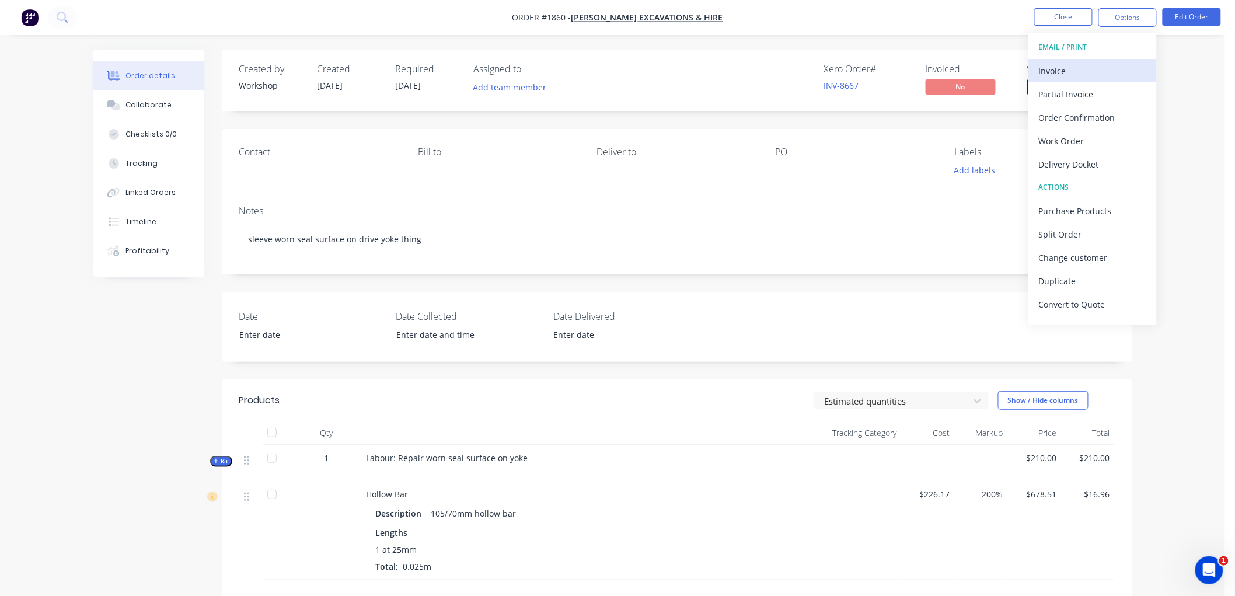
click at [1081, 67] on div "Invoice" at bounding box center [1092, 70] width 107 height 17
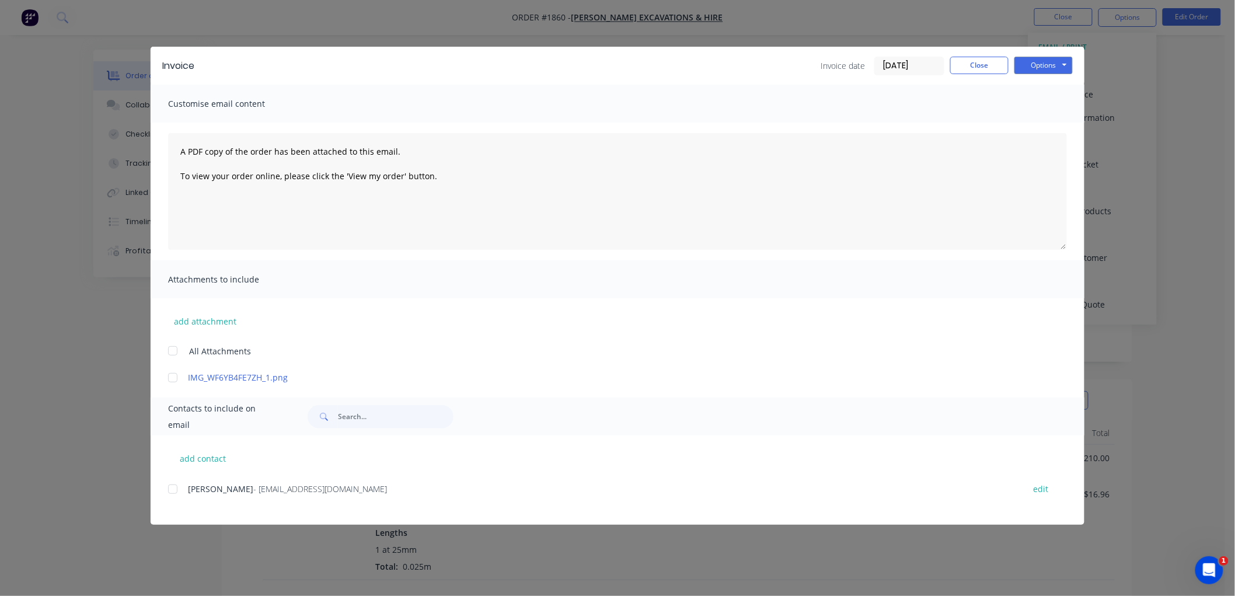
click at [896, 65] on input "[DATE]" at bounding box center [909, 66] width 69 height 18
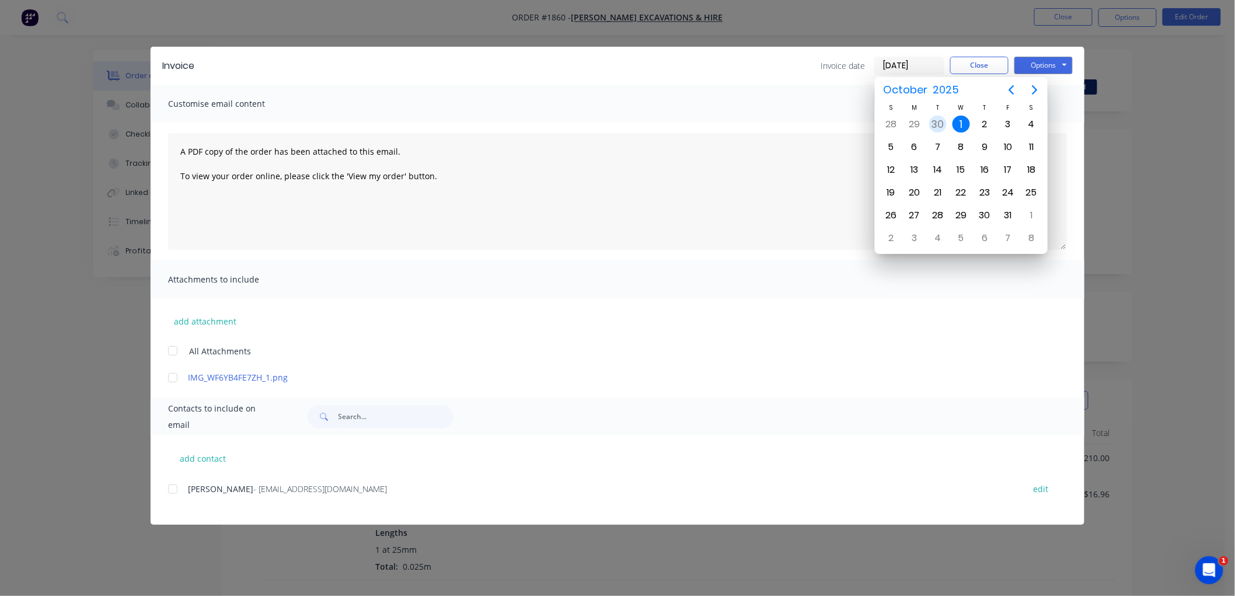
click at [940, 117] on div "30" at bounding box center [938, 125] width 18 height 18
type input "[DATE]"
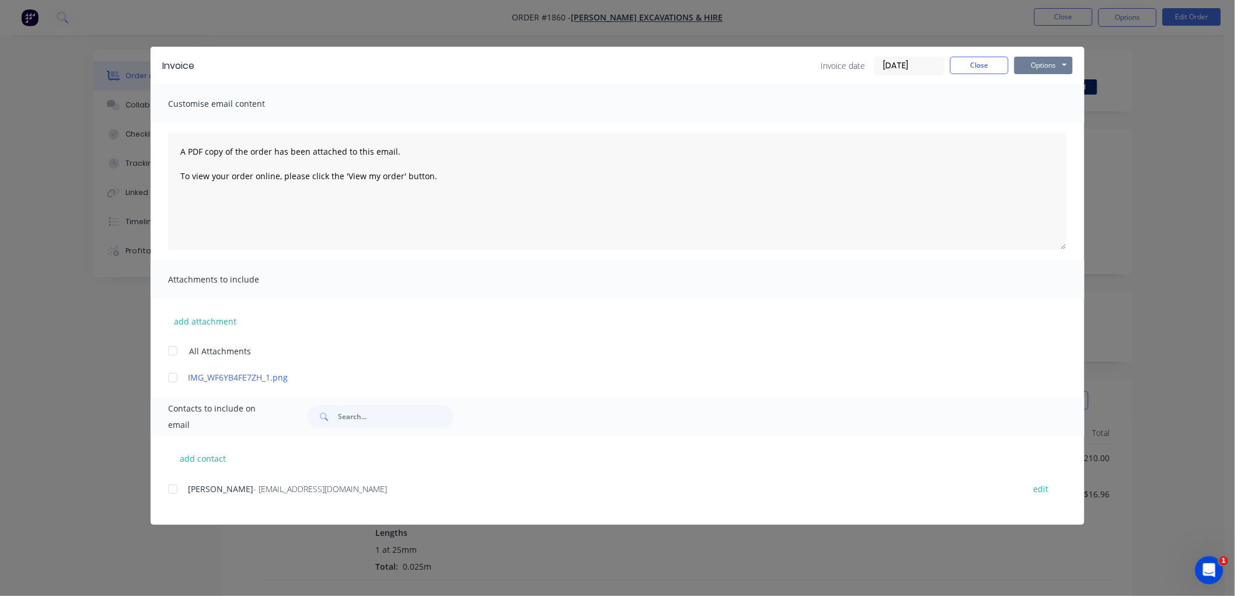
click at [1058, 65] on button "Options" at bounding box center [1044, 66] width 58 height 18
click at [1061, 86] on button "Preview" at bounding box center [1052, 85] width 75 height 19
click at [170, 489] on div at bounding box center [172, 489] width 23 height 23
click at [1063, 58] on button "Options" at bounding box center [1044, 66] width 58 height 18
click at [1063, 121] on button "Email" at bounding box center [1052, 124] width 75 height 19
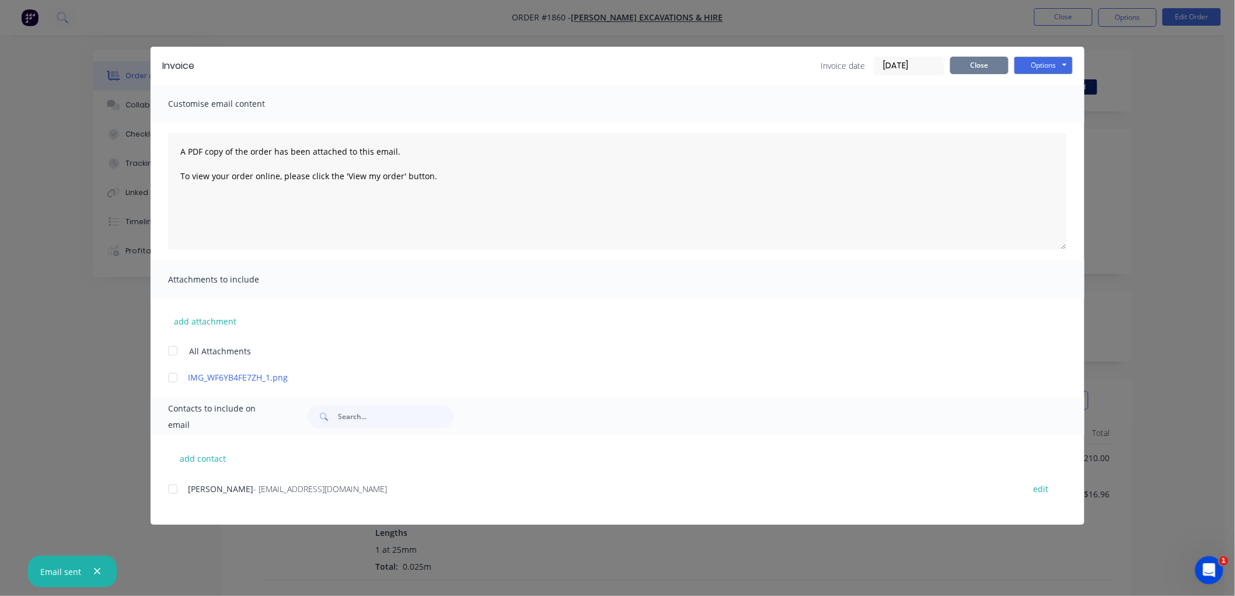
click at [984, 63] on button "Close" at bounding box center [979, 66] width 58 height 18
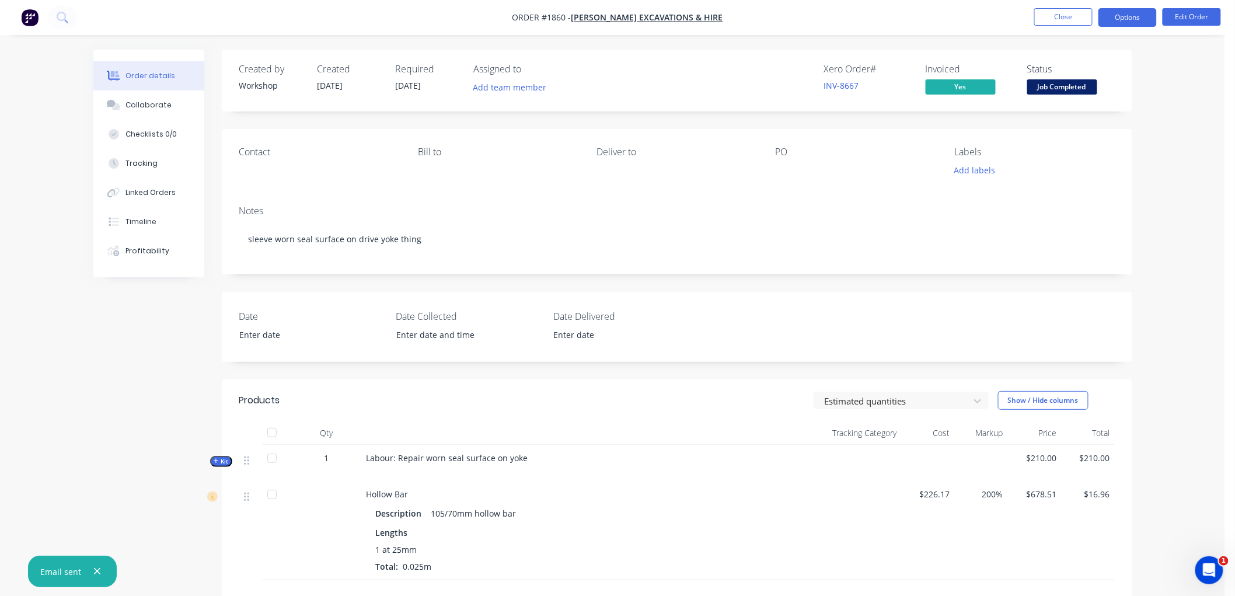
click at [1107, 20] on button "Options" at bounding box center [1128, 17] width 58 height 19
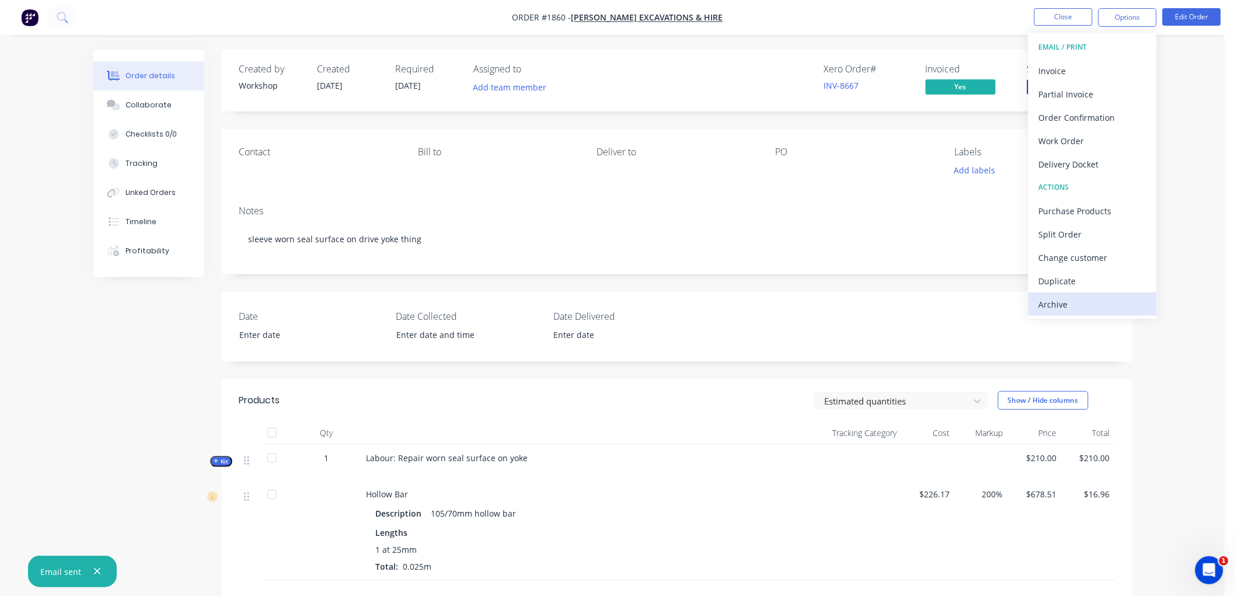
click at [1063, 306] on div "Archive" at bounding box center [1092, 304] width 107 height 17
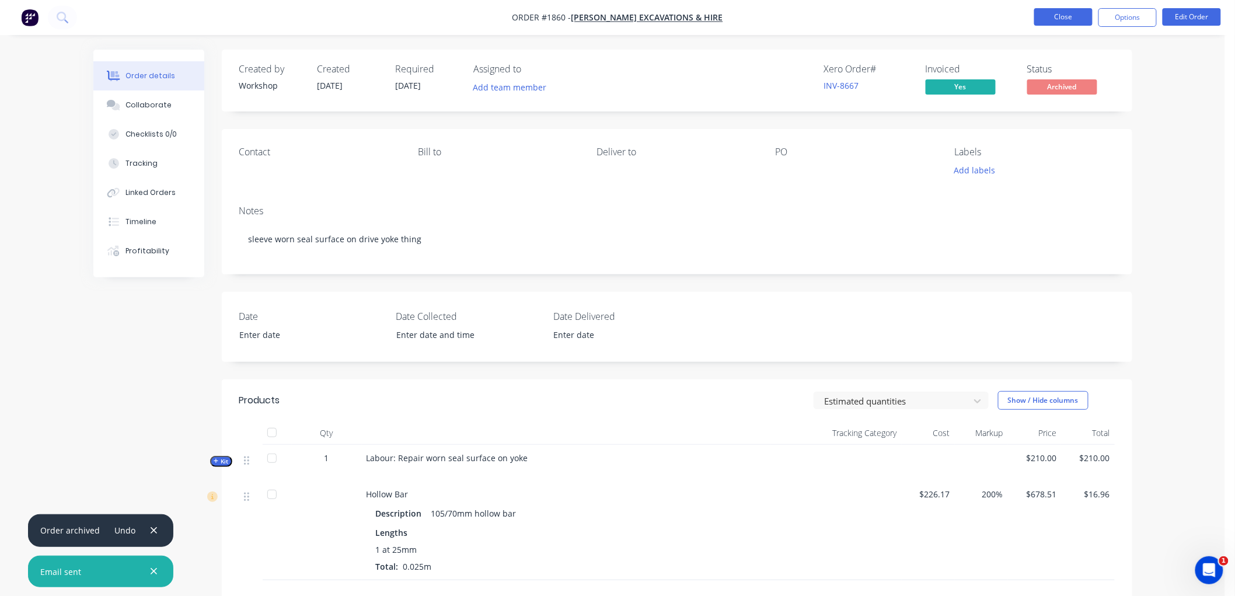
click at [1067, 19] on button "Close" at bounding box center [1063, 17] width 58 height 18
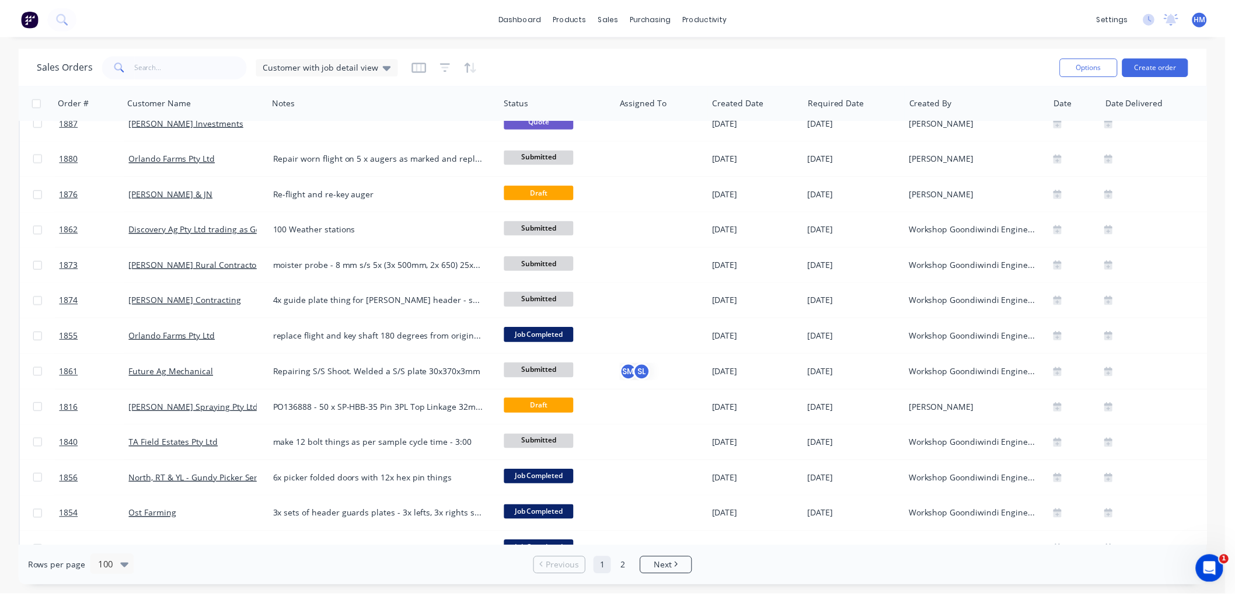
scroll to position [973, 0]
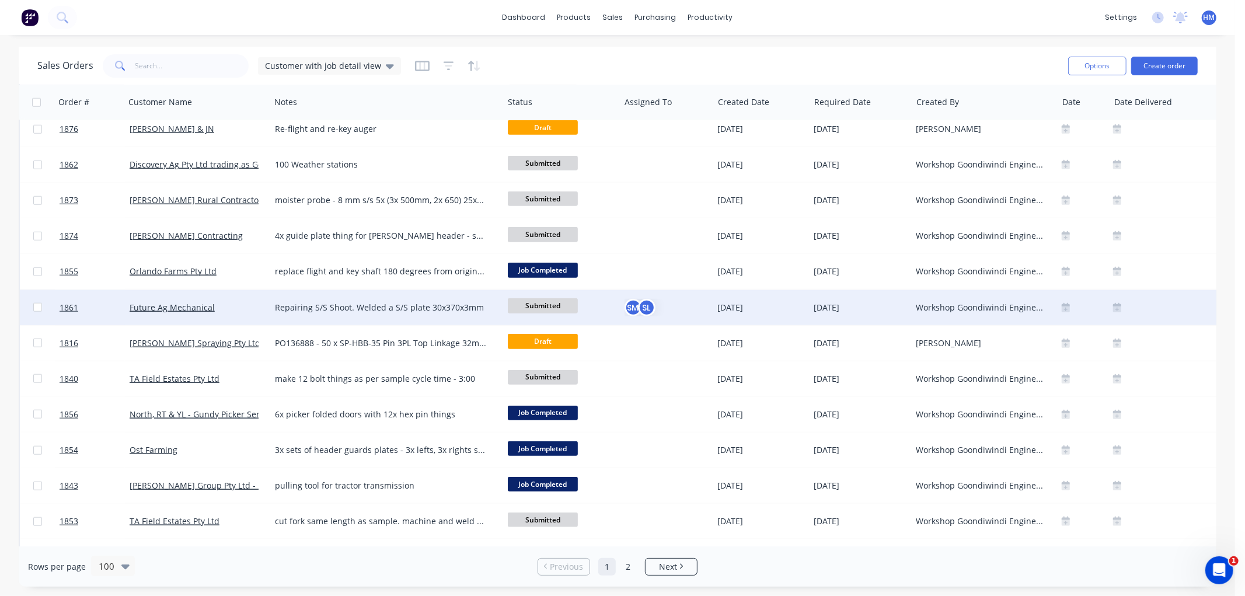
click at [225, 302] on div "Future Ag Mechanical" at bounding box center [195, 308] width 130 height 12
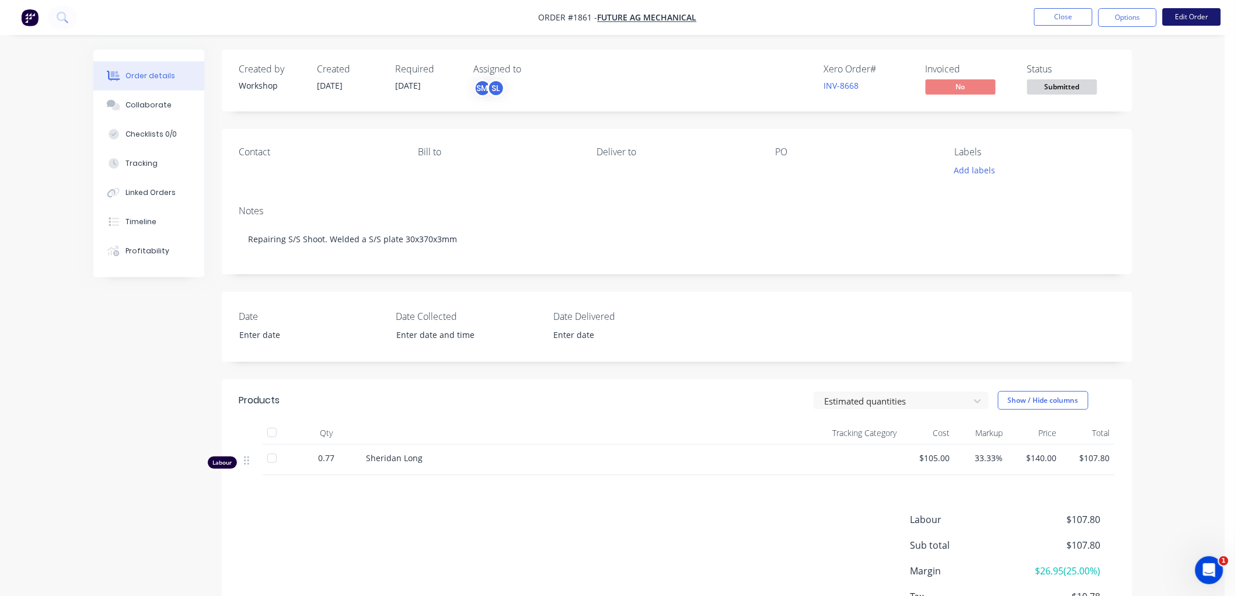
click at [1194, 18] on button "Edit Order" at bounding box center [1192, 17] width 58 height 18
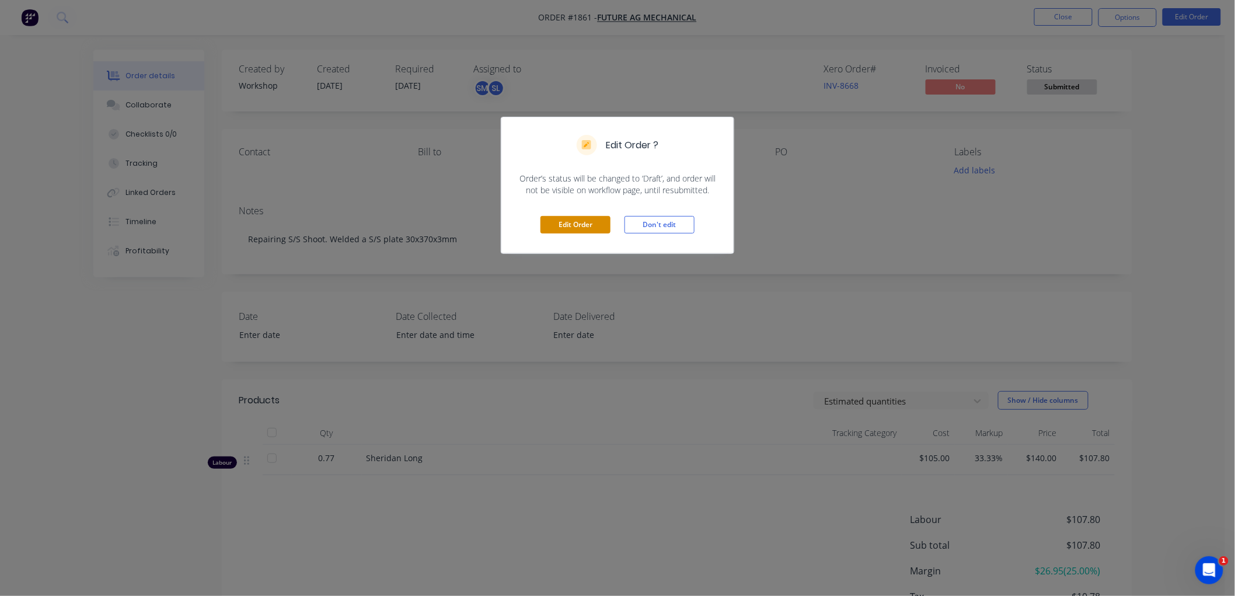
click at [576, 232] on button "Edit Order" at bounding box center [576, 225] width 70 height 18
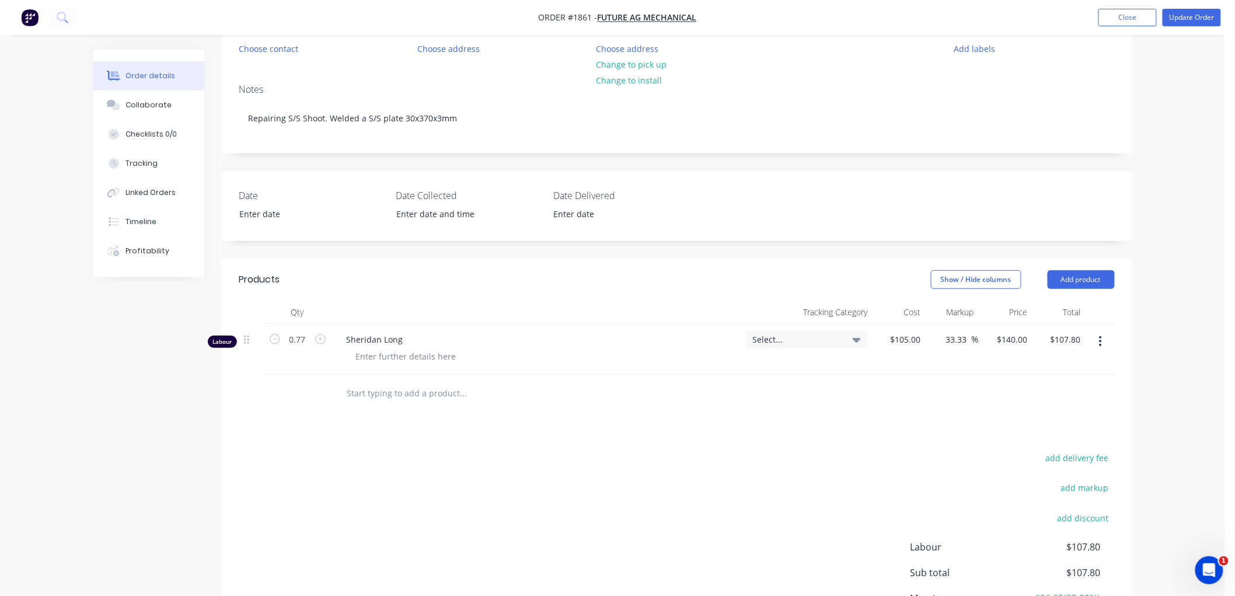
scroll to position [130, 0]
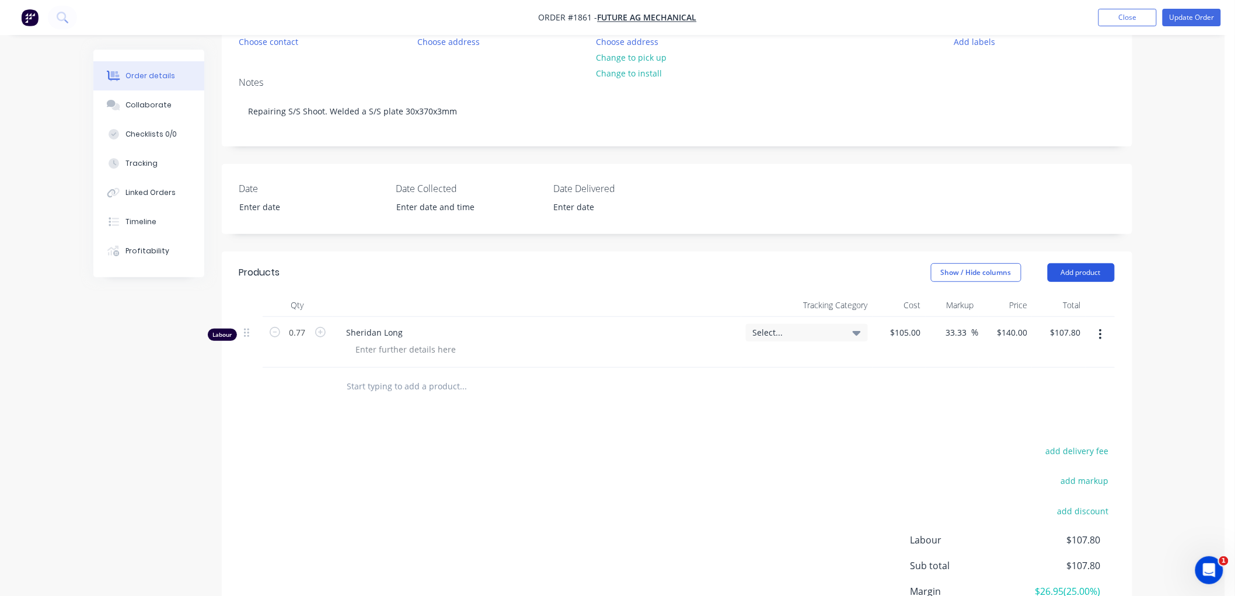
click at [1106, 273] on button "Add product" at bounding box center [1081, 272] width 67 height 19
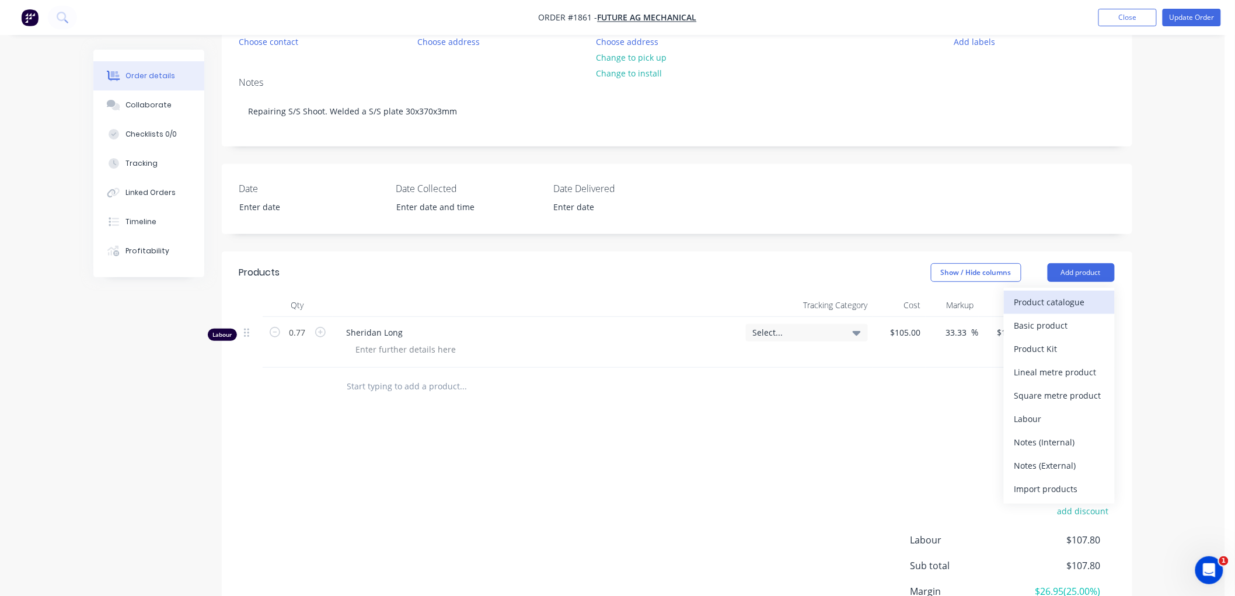
click at [1063, 311] on div "Product catalogue" at bounding box center [1060, 302] width 90 height 17
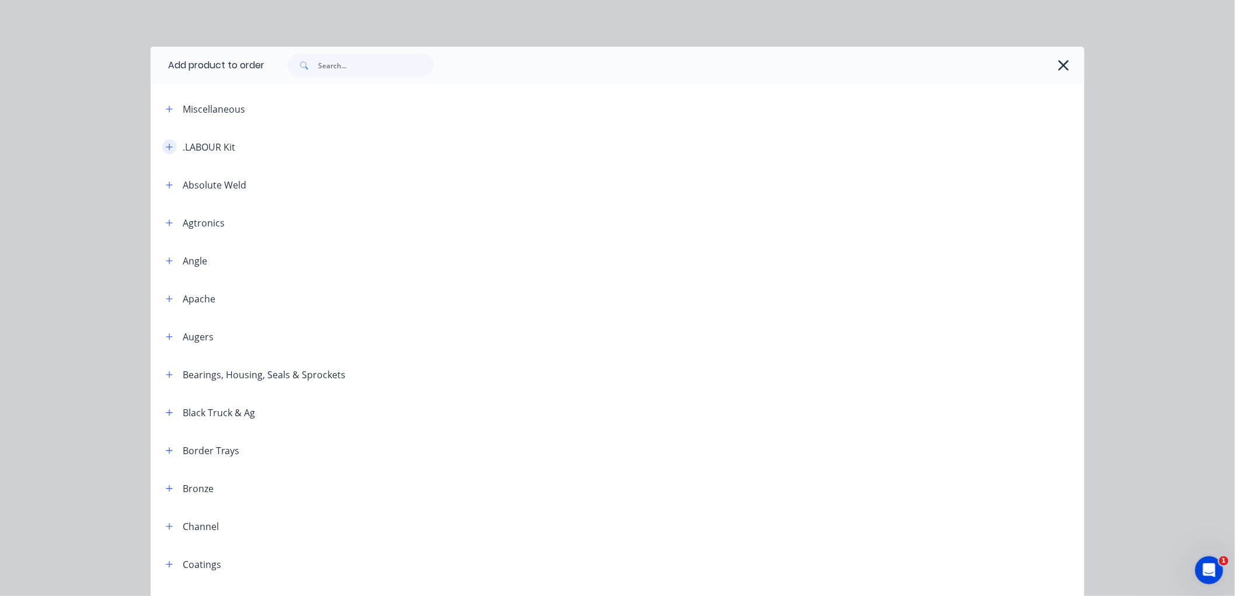
click at [166, 148] on icon "button" at bounding box center [169, 147] width 7 height 8
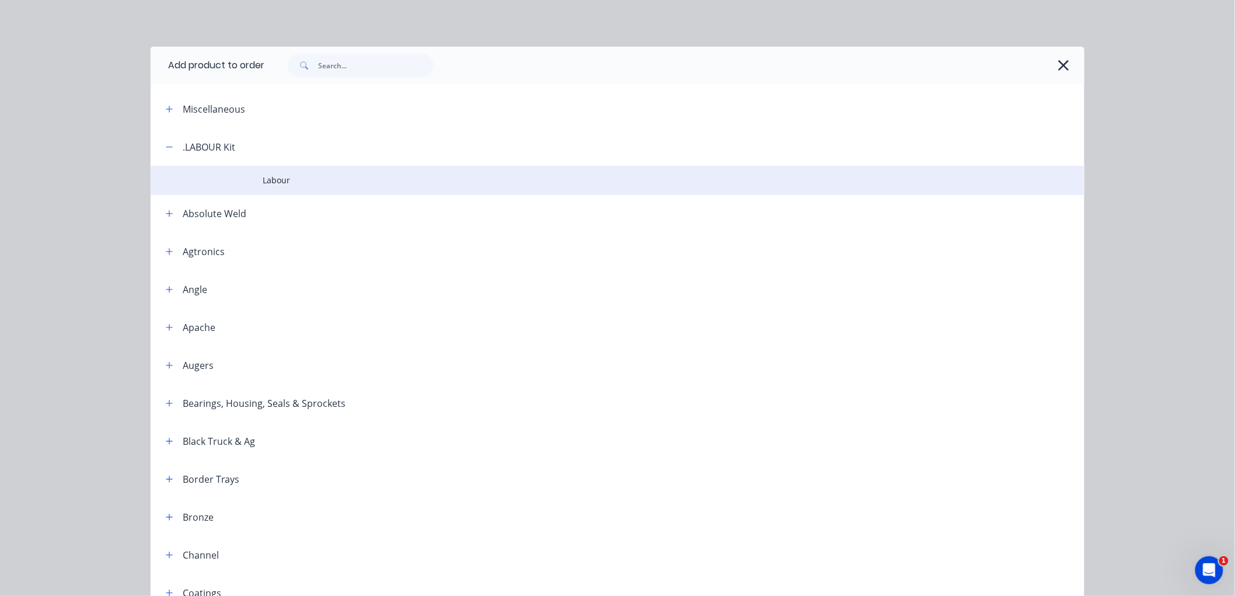
click at [279, 185] on span "Labour" at bounding box center [591, 180] width 657 height 12
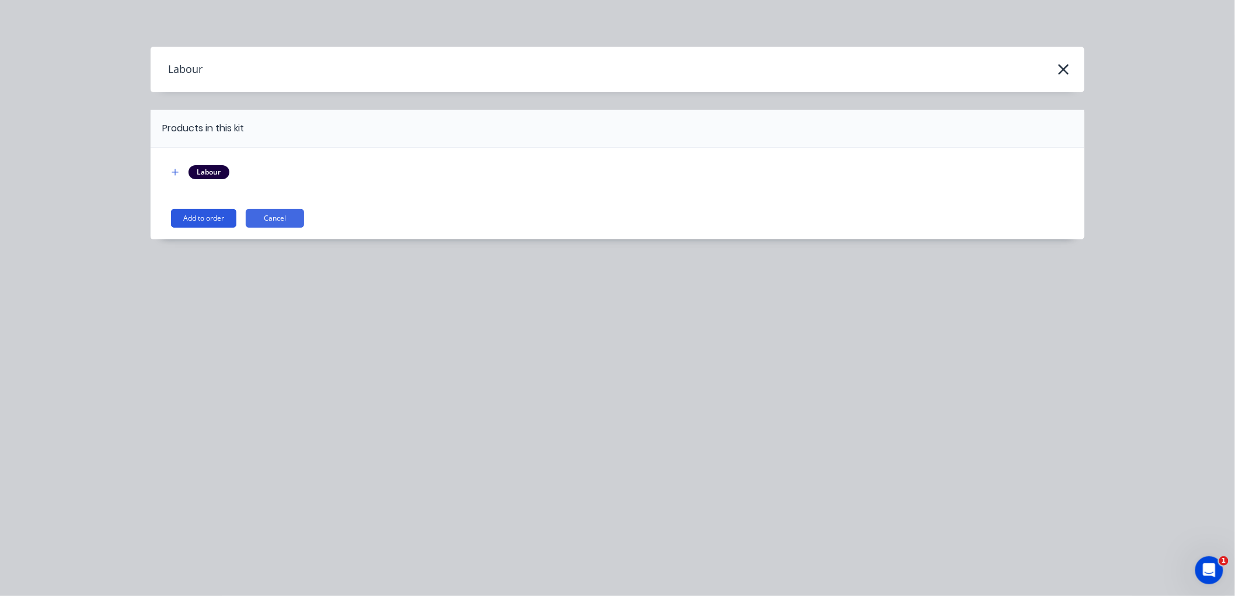
click at [213, 215] on button "Add to order" at bounding box center [203, 218] width 65 height 19
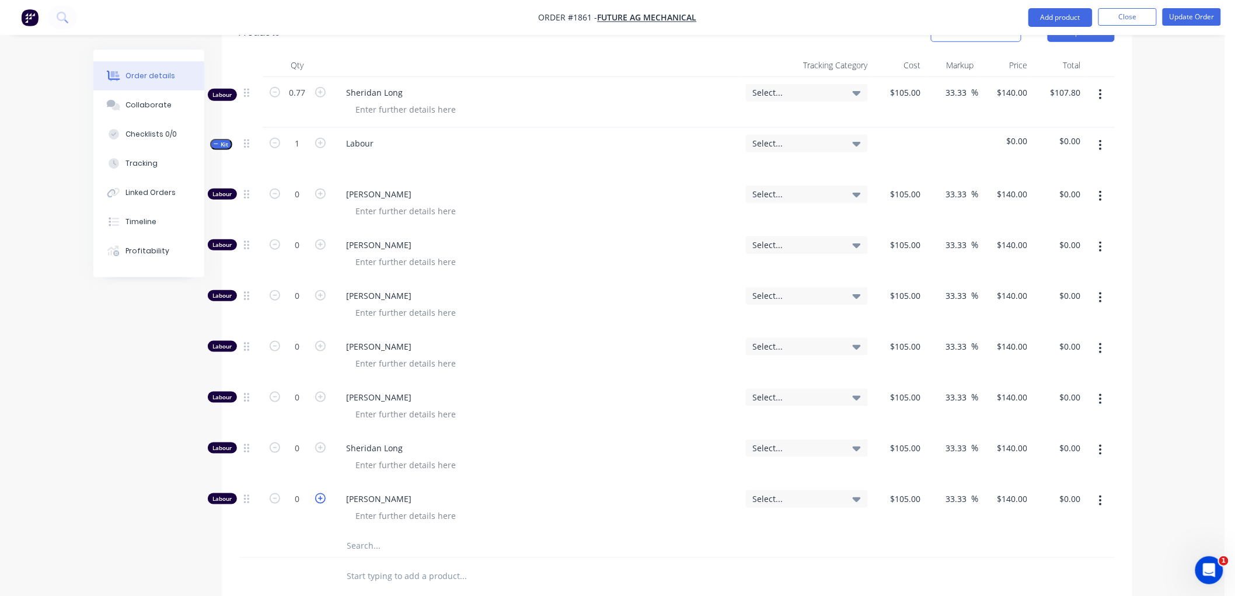
scroll to position [389, 0]
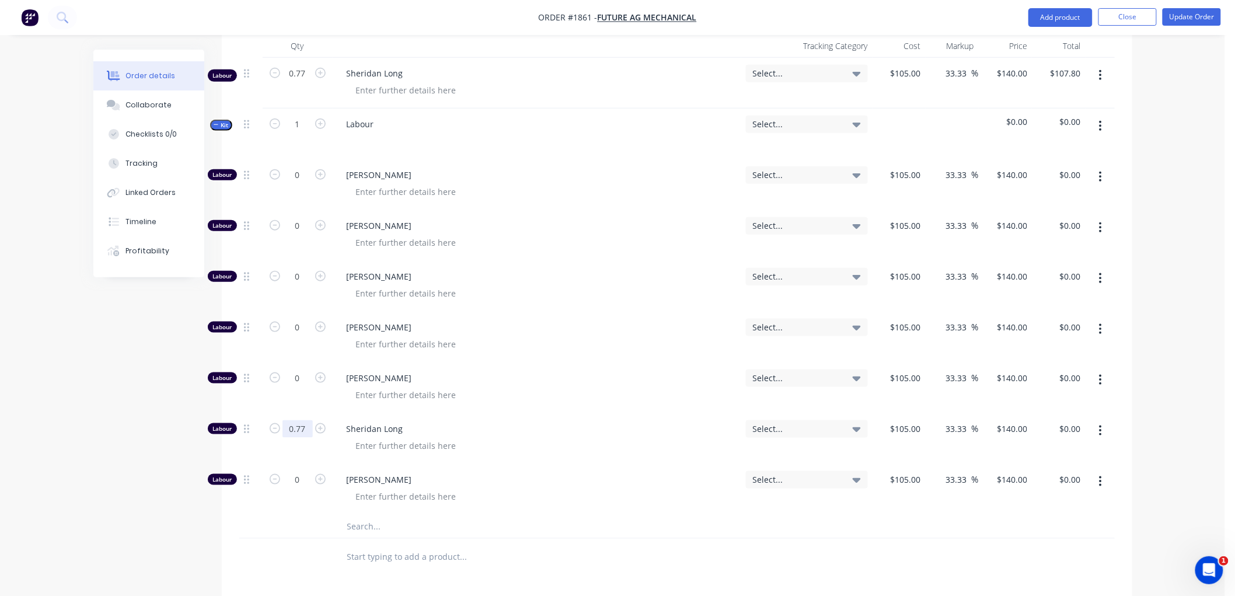
type input "0.77"
type input "$107.80"
click at [131, 423] on div "Created by Workshop Created [DATE] Required [DATE] Assigned to SM SL Xero Order…" at bounding box center [612, 268] width 1039 height 1214
click at [217, 125] on icon "button" at bounding box center [216, 124] width 5 height 1
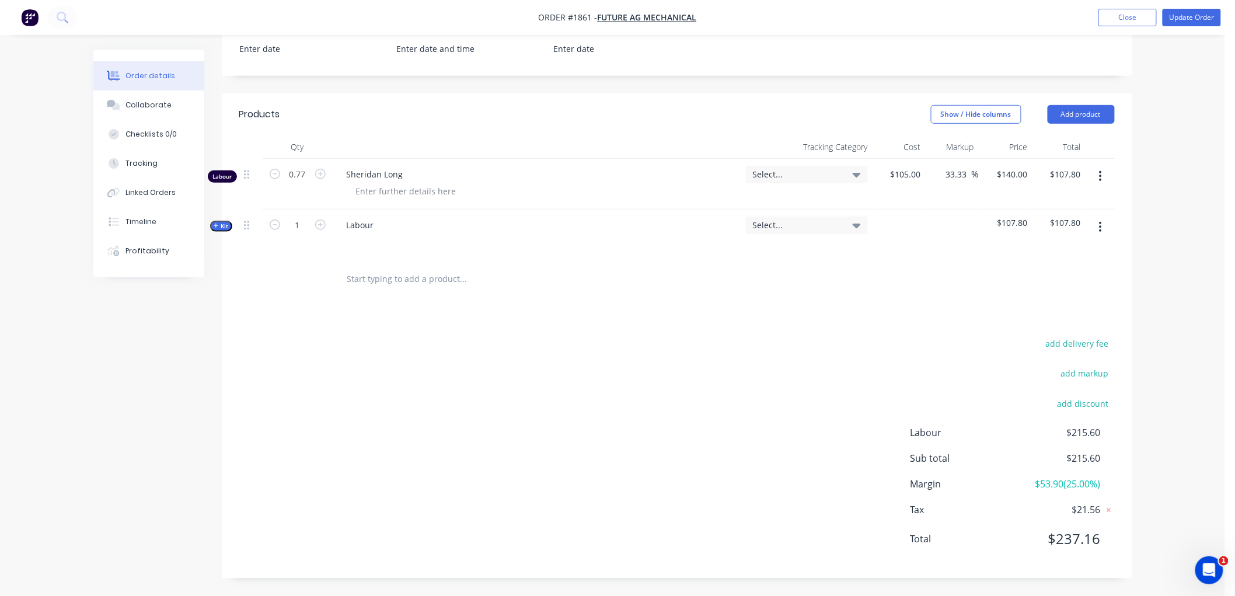
scroll to position [288, 0]
click at [1099, 176] on icon "button" at bounding box center [1100, 176] width 3 height 13
click at [1047, 284] on div "Delete" at bounding box center [1060, 277] width 90 height 17
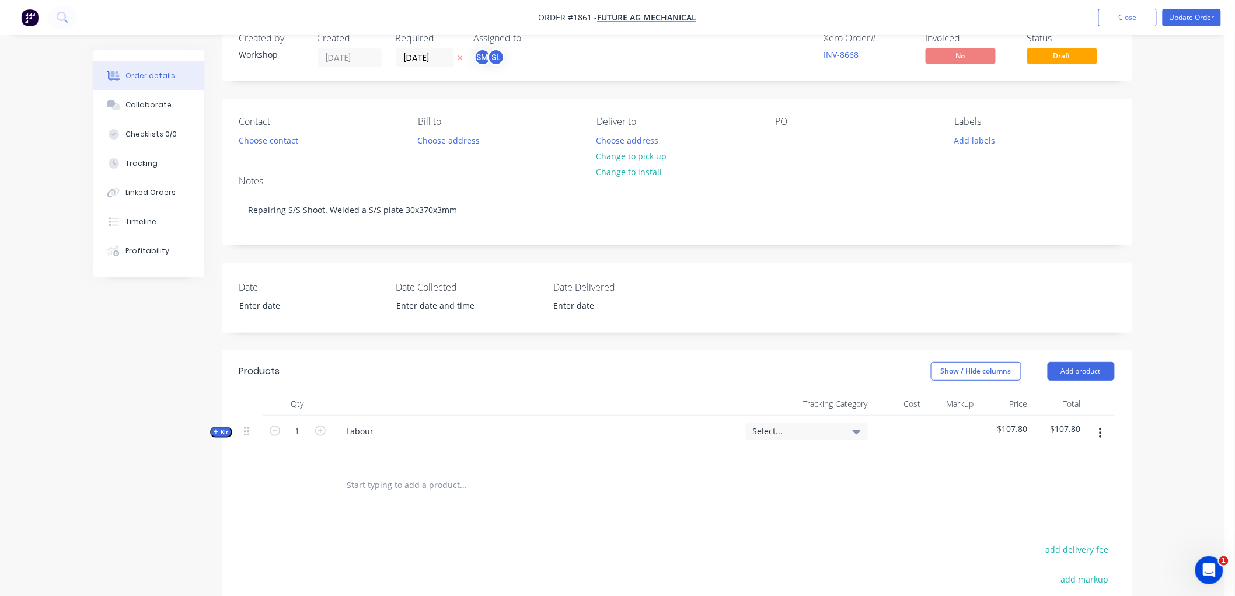
scroll to position [0, 0]
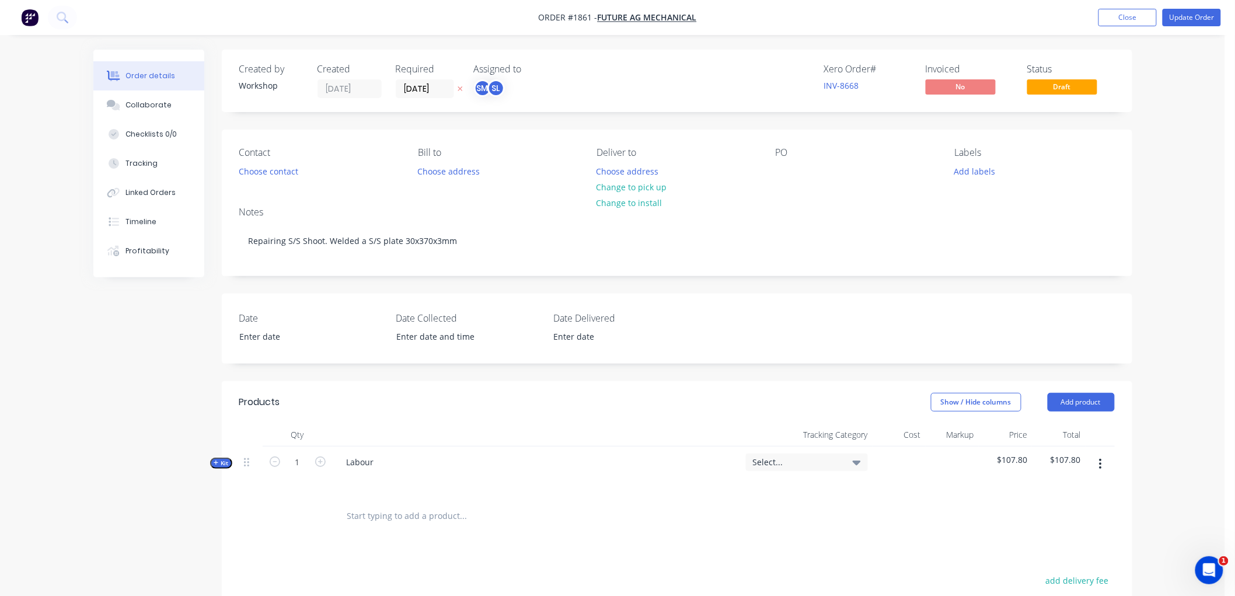
click at [385, 460] on div "Labour" at bounding box center [537, 472] width 409 height 51
click at [380, 459] on div "Labour" at bounding box center [360, 462] width 46 height 17
click at [357, 514] on input "text" at bounding box center [464, 515] width 234 height 23
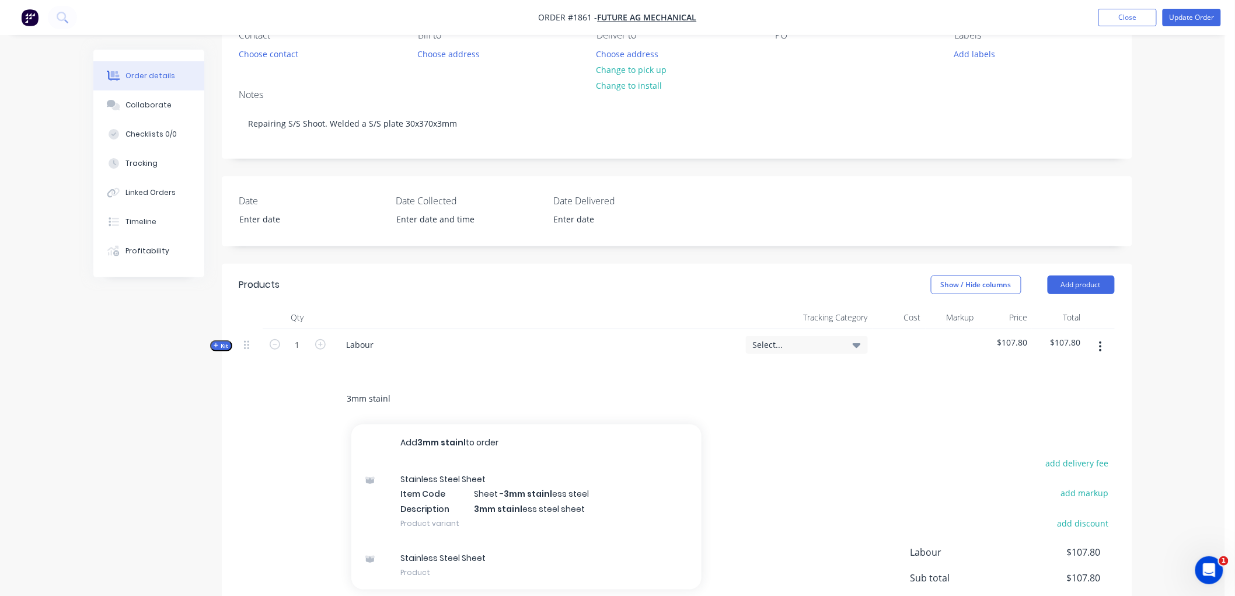
scroll to position [130, 0]
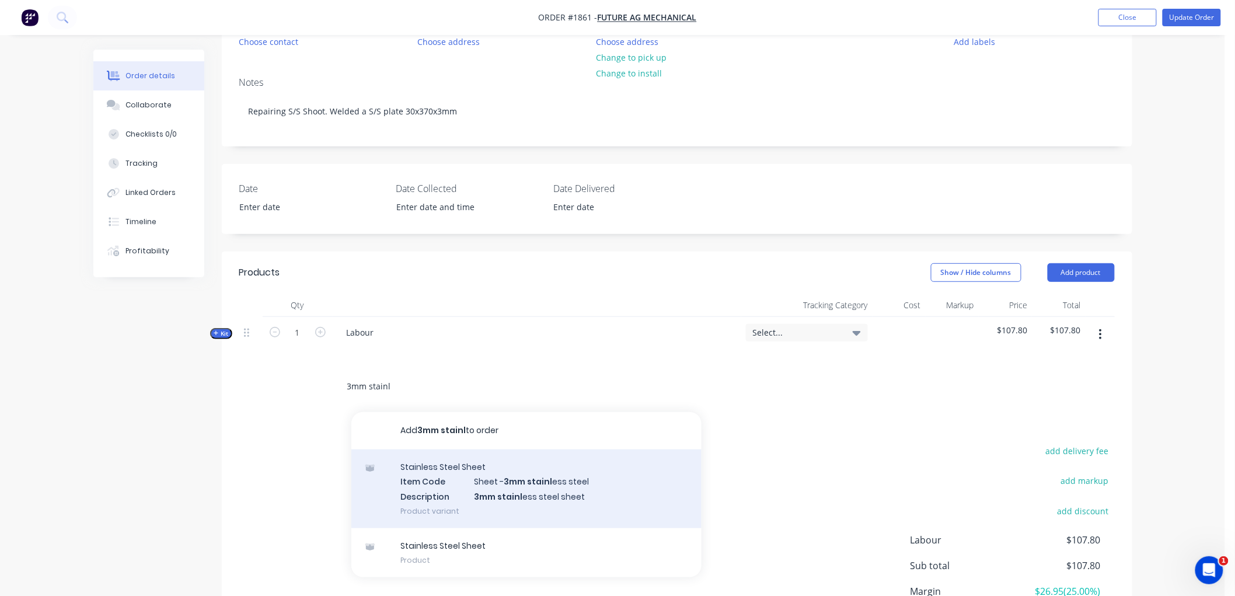
type input "3mm stainl"
click at [576, 487] on div "Stainless Steel Sheet Item Code Sheet - 3mm stainl ess steel Description 3mm st…" at bounding box center [526, 489] width 350 height 79
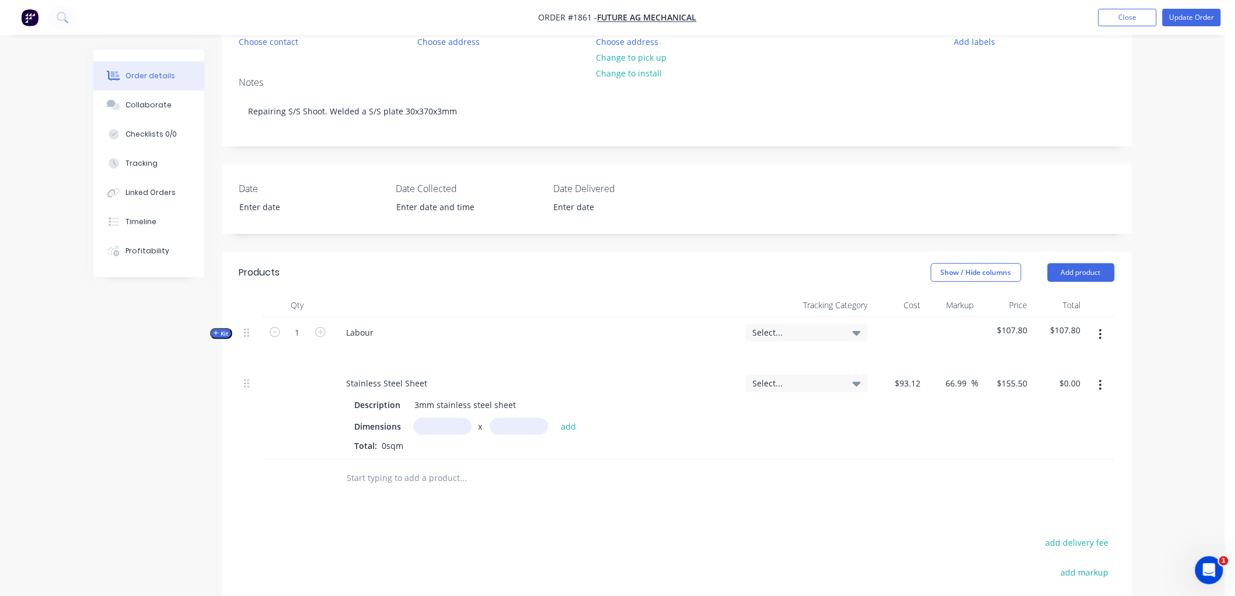
click at [427, 428] on input "text" at bounding box center [442, 426] width 58 height 17
type input "0.03m"
type input ".370"
click at [555, 418] on button "add" at bounding box center [568, 426] width 27 height 16
type input "$1.73"
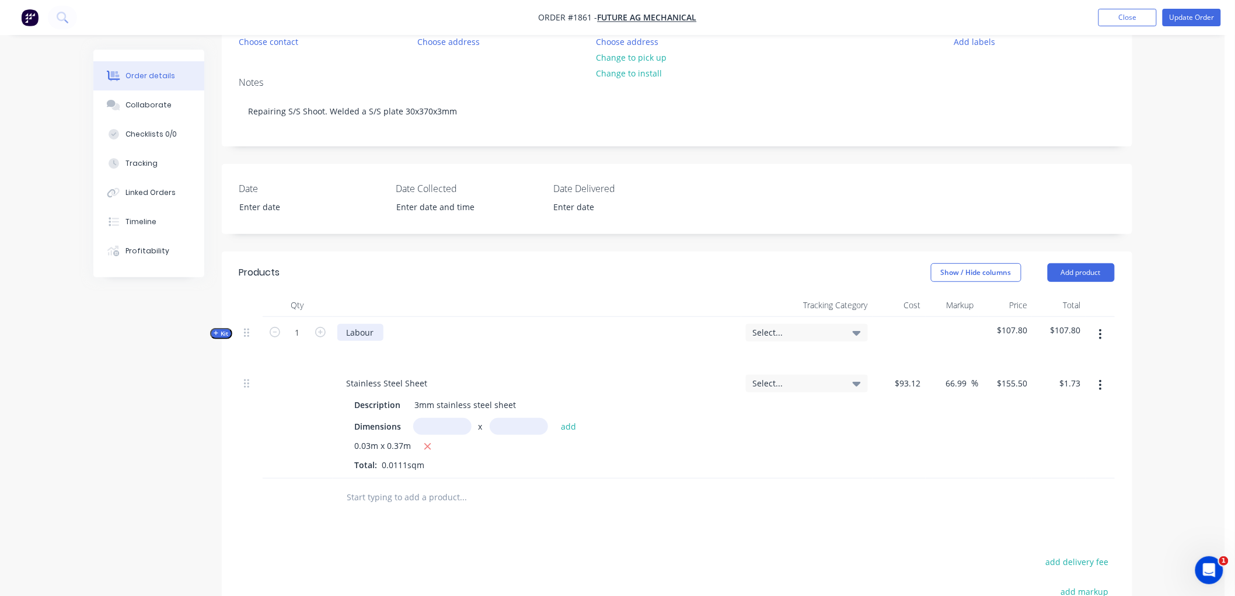
click at [377, 330] on div "Labour" at bounding box center [360, 332] width 46 height 17
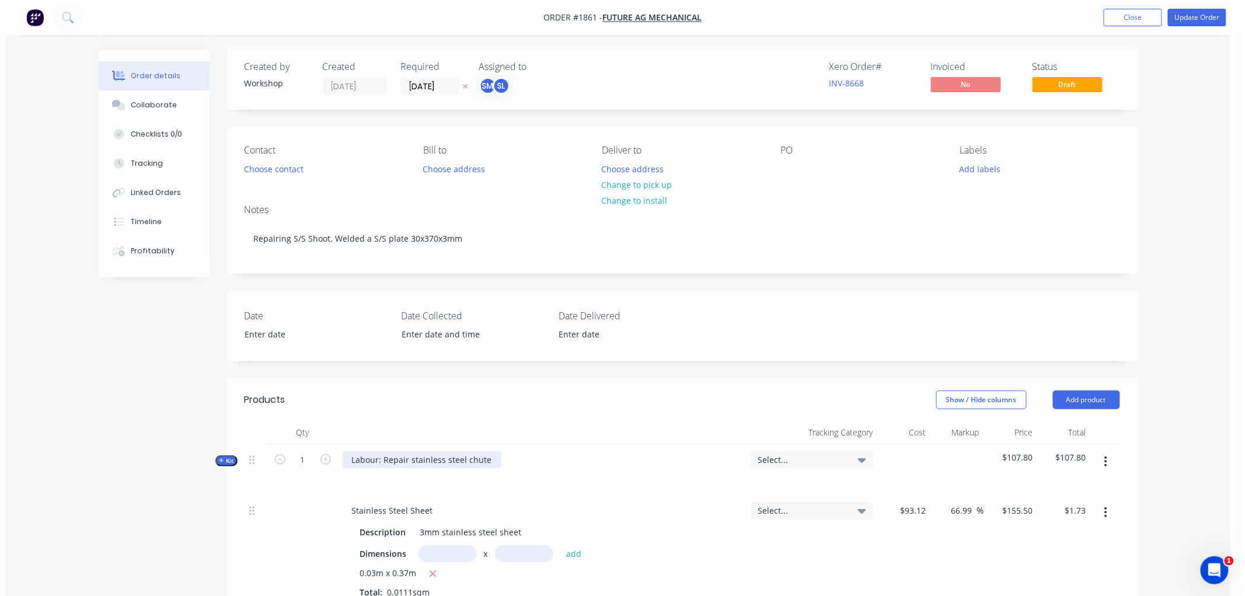
scroll to position [0, 0]
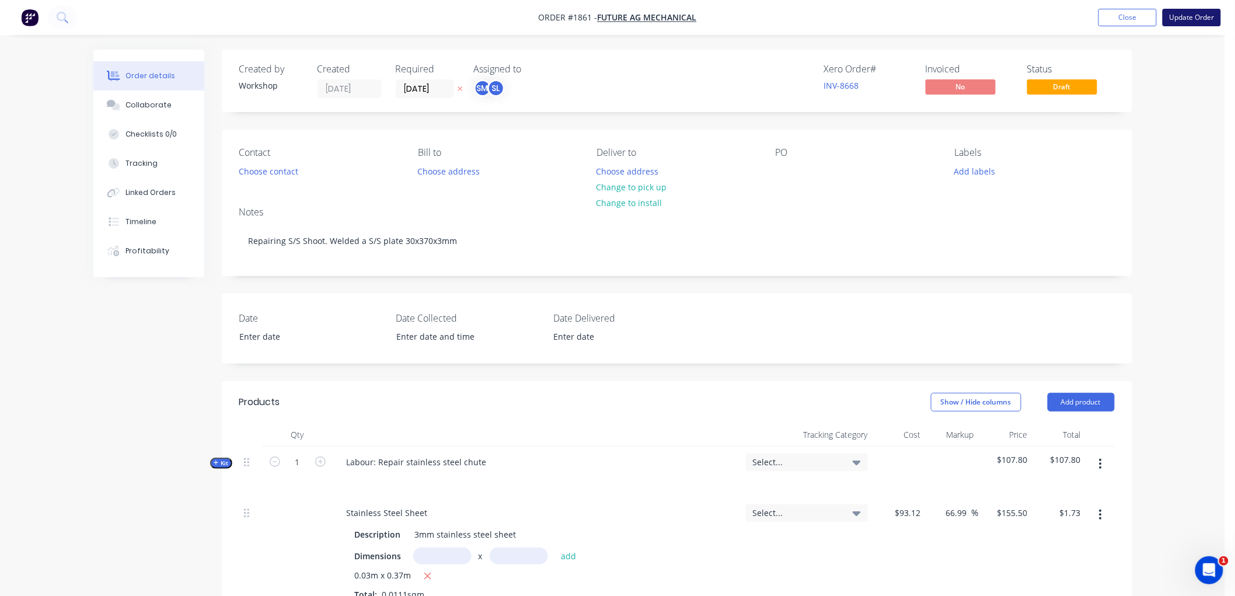
click at [1193, 16] on button "Update Order" at bounding box center [1192, 18] width 58 height 18
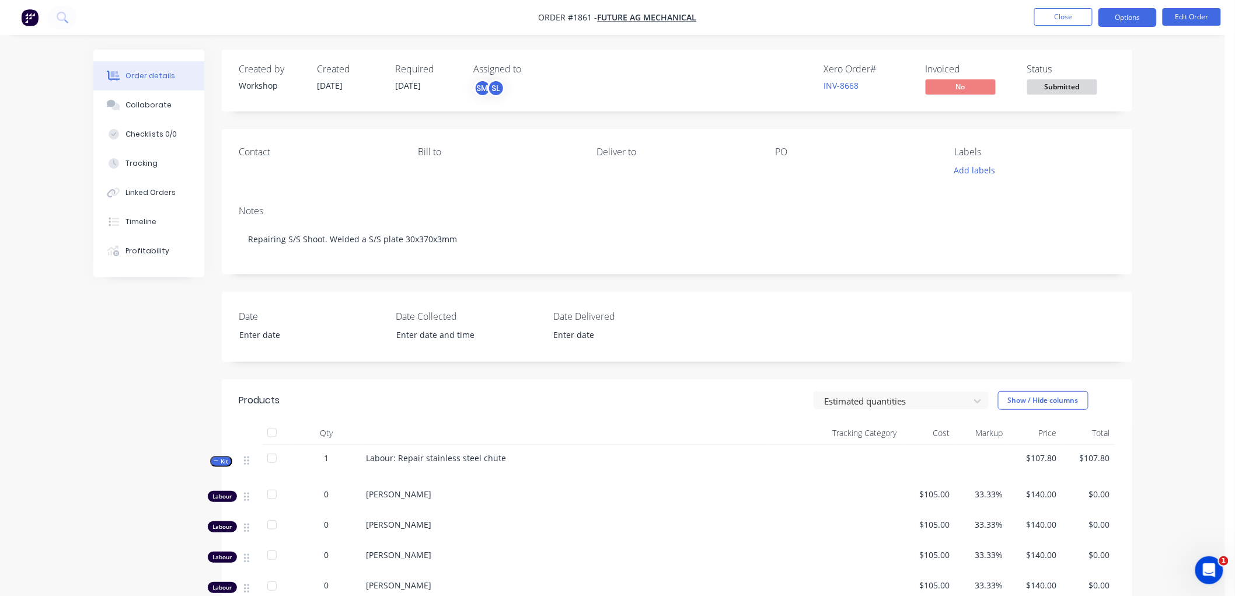
click at [1135, 18] on button "Options" at bounding box center [1128, 17] width 58 height 19
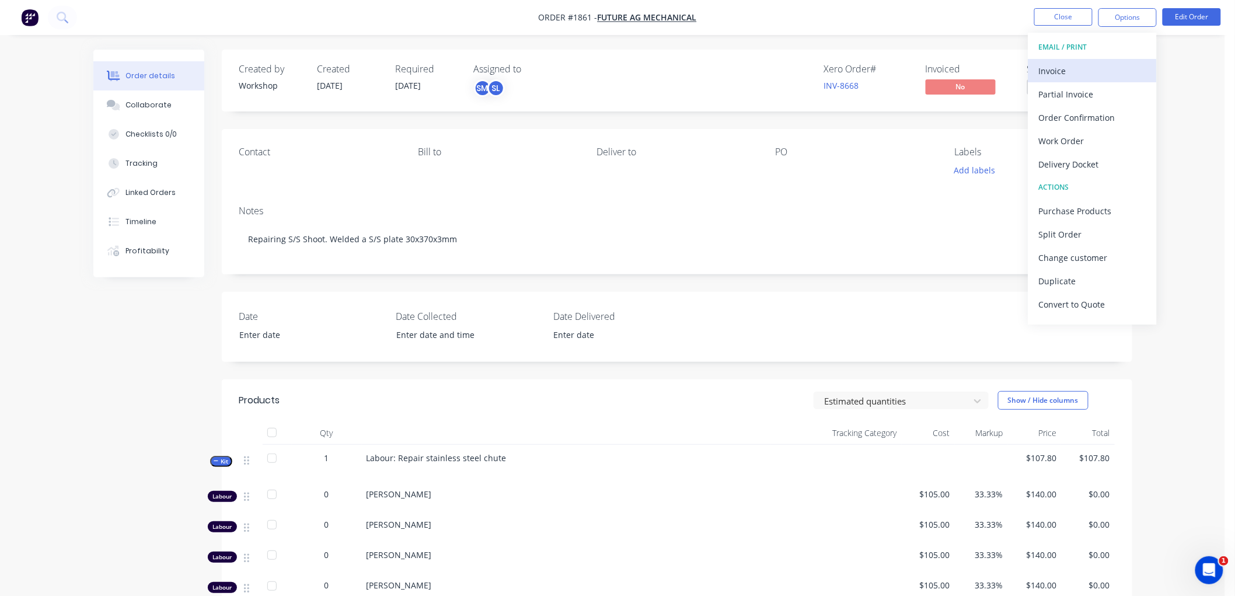
click at [1084, 74] on div "Invoice" at bounding box center [1092, 70] width 107 height 17
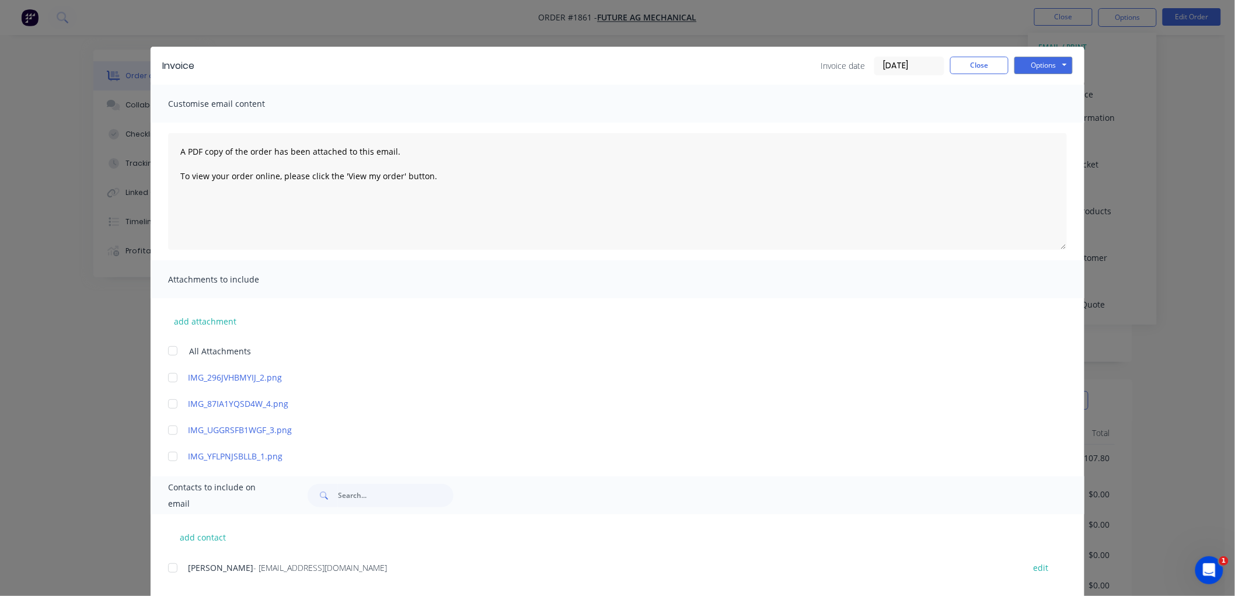
click at [165, 568] on div at bounding box center [172, 567] width 23 height 23
click at [915, 67] on input "[DATE]" at bounding box center [909, 66] width 69 height 18
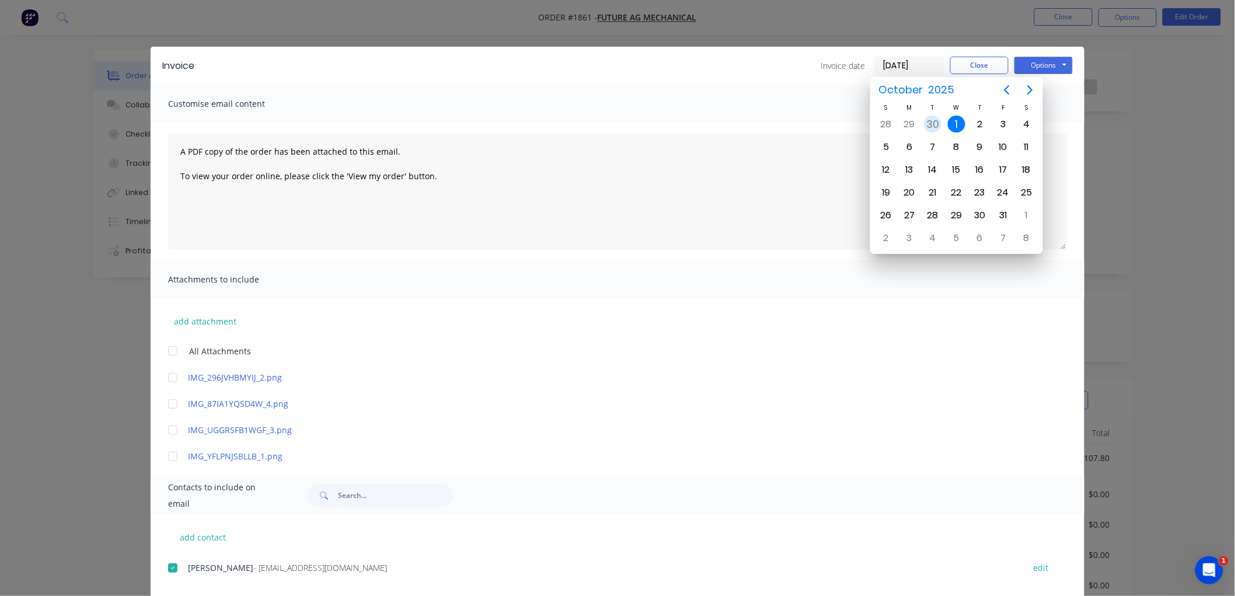
click at [933, 124] on div "30" at bounding box center [933, 125] width 18 height 18
type input "[DATE]"
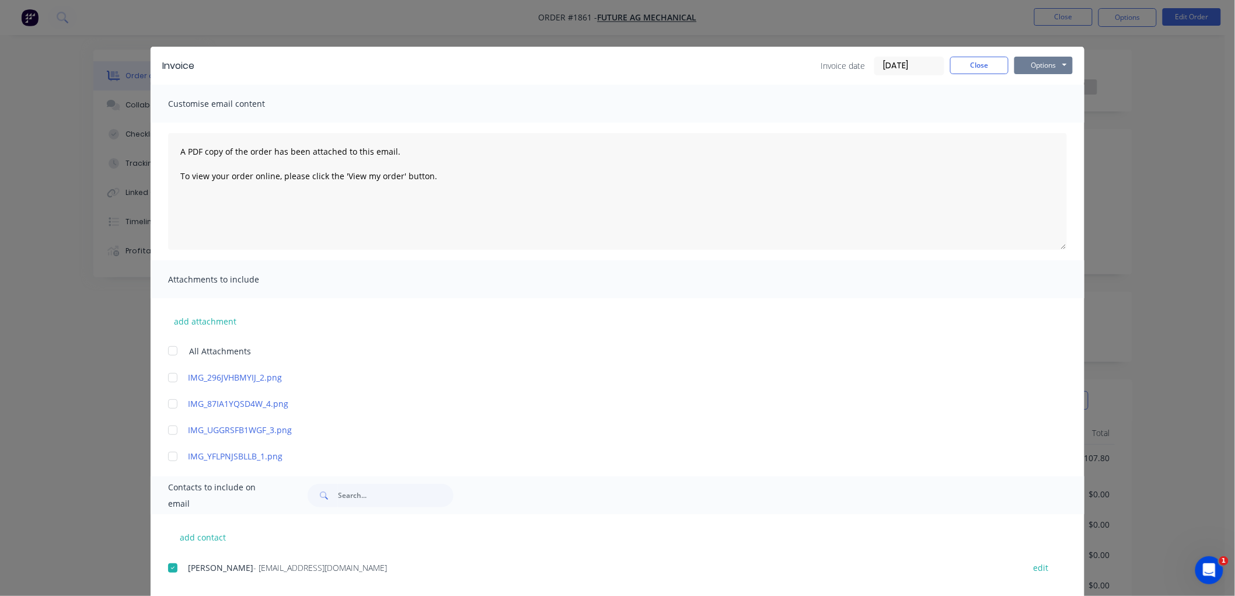
click at [1046, 62] on button "Options" at bounding box center [1044, 66] width 58 height 18
click at [1041, 123] on button "Email" at bounding box center [1052, 124] width 75 height 19
click at [983, 66] on button "Close" at bounding box center [979, 66] width 58 height 18
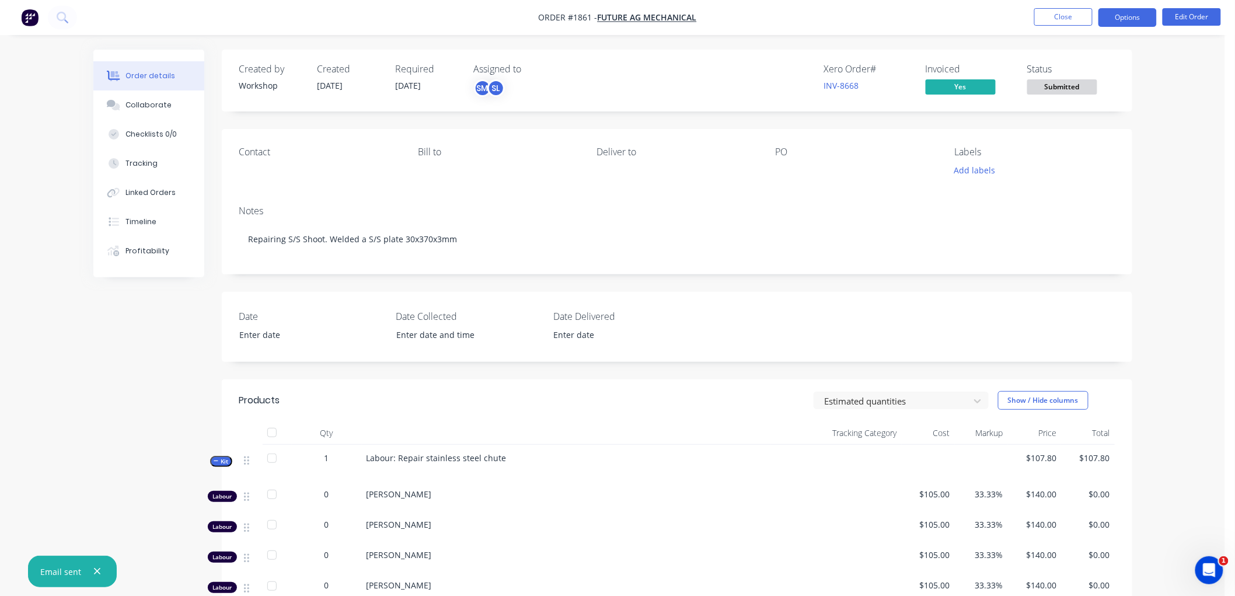
click at [1137, 12] on button "Options" at bounding box center [1128, 17] width 58 height 19
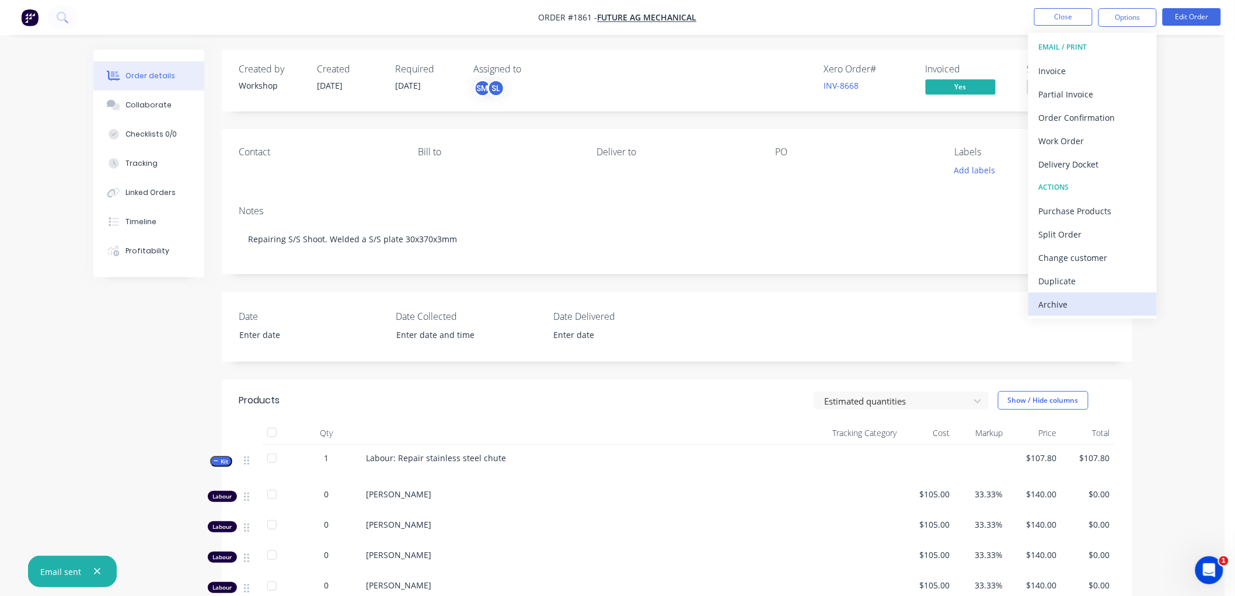
click at [1083, 301] on div "Archive" at bounding box center [1092, 304] width 107 height 17
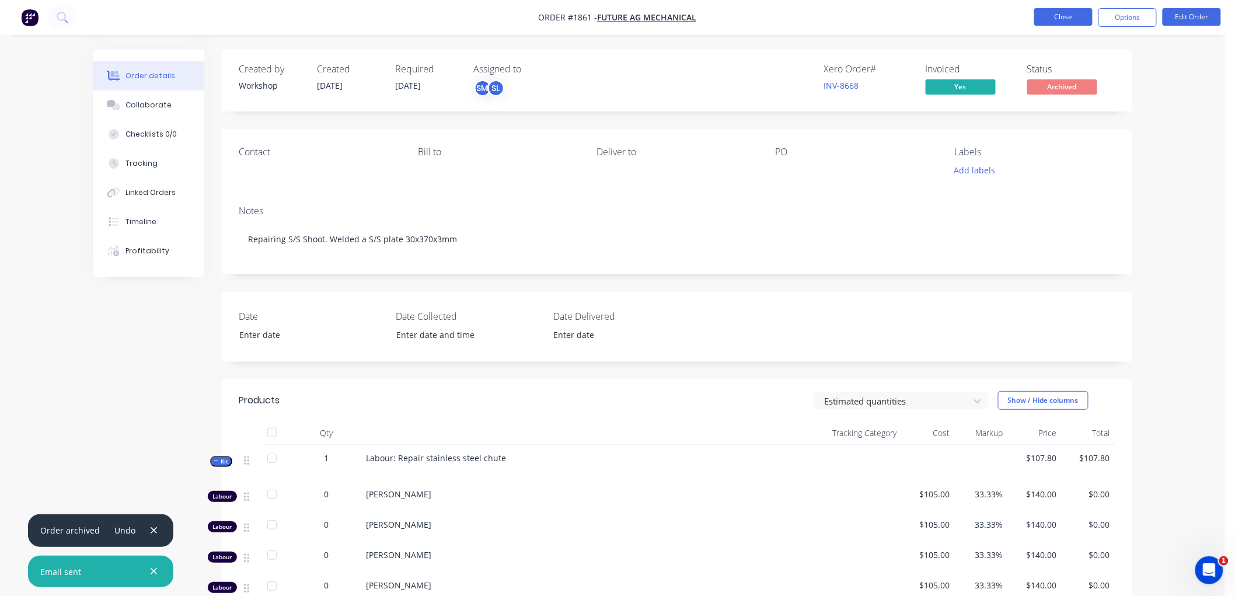
click at [1067, 18] on button "Close" at bounding box center [1063, 17] width 58 height 18
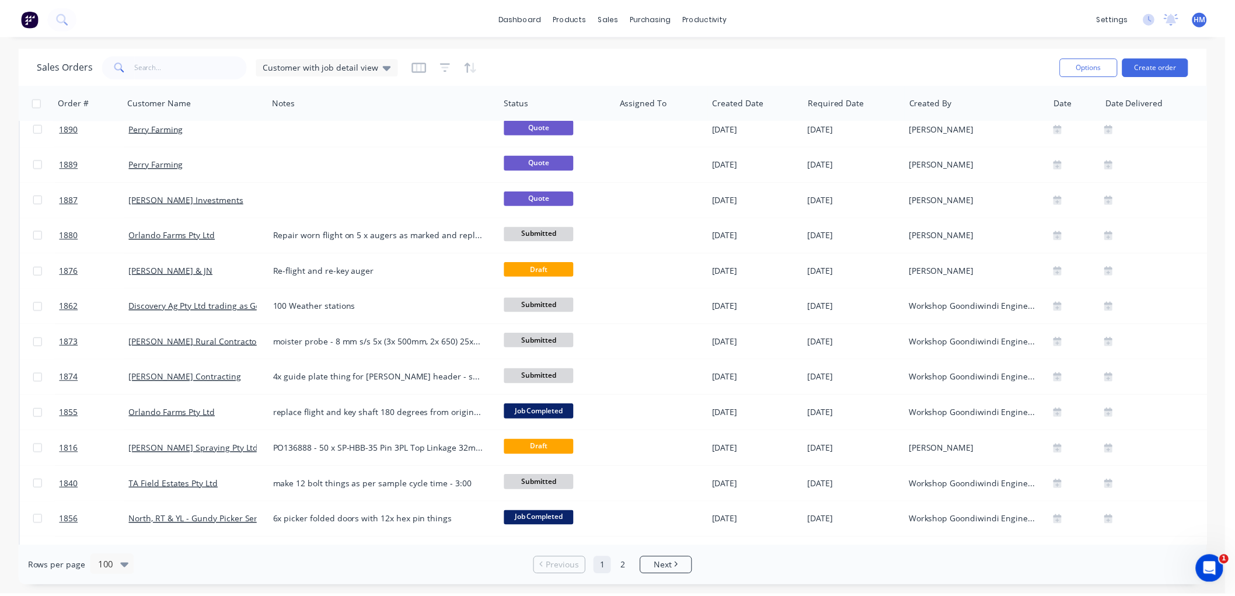
scroll to position [973, 0]
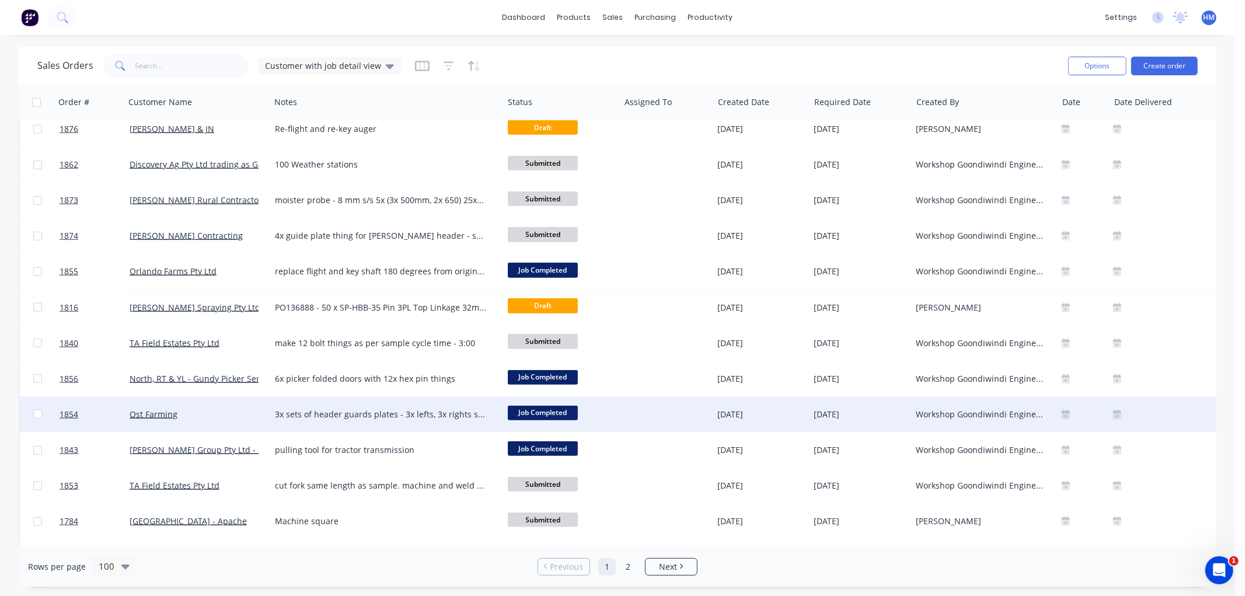
click at [208, 421] on div "Ost Farming" at bounding box center [197, 414] width 145 height 35
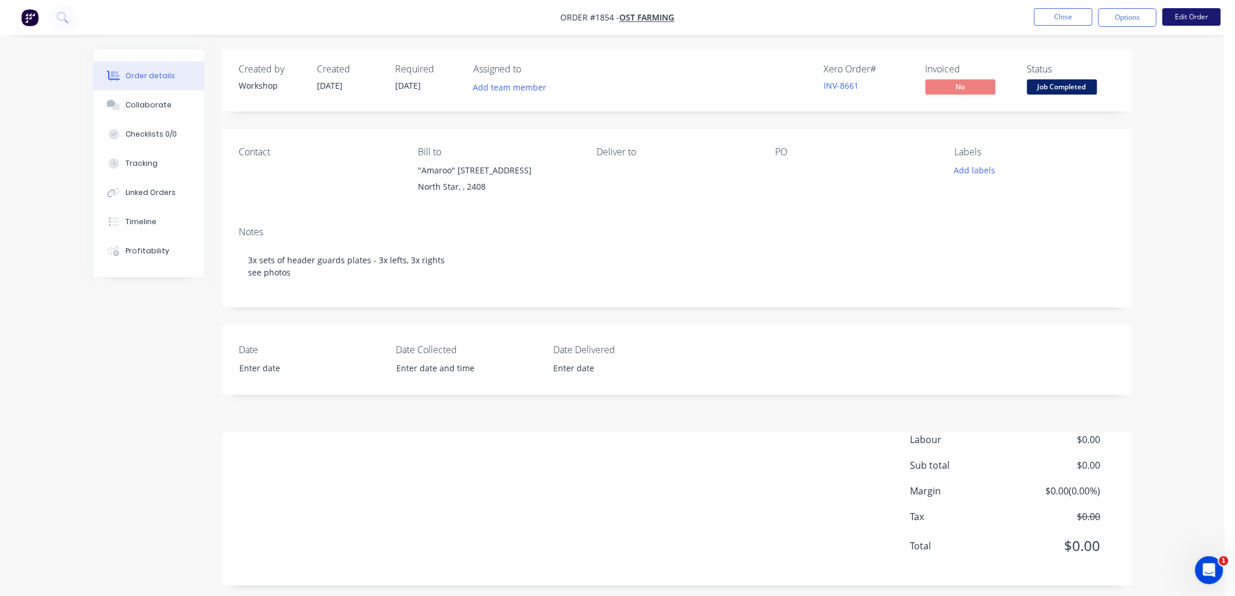
click at [1200, 15] on button "Edit Order" at bounding box center [1192, 17] width 58 height 18
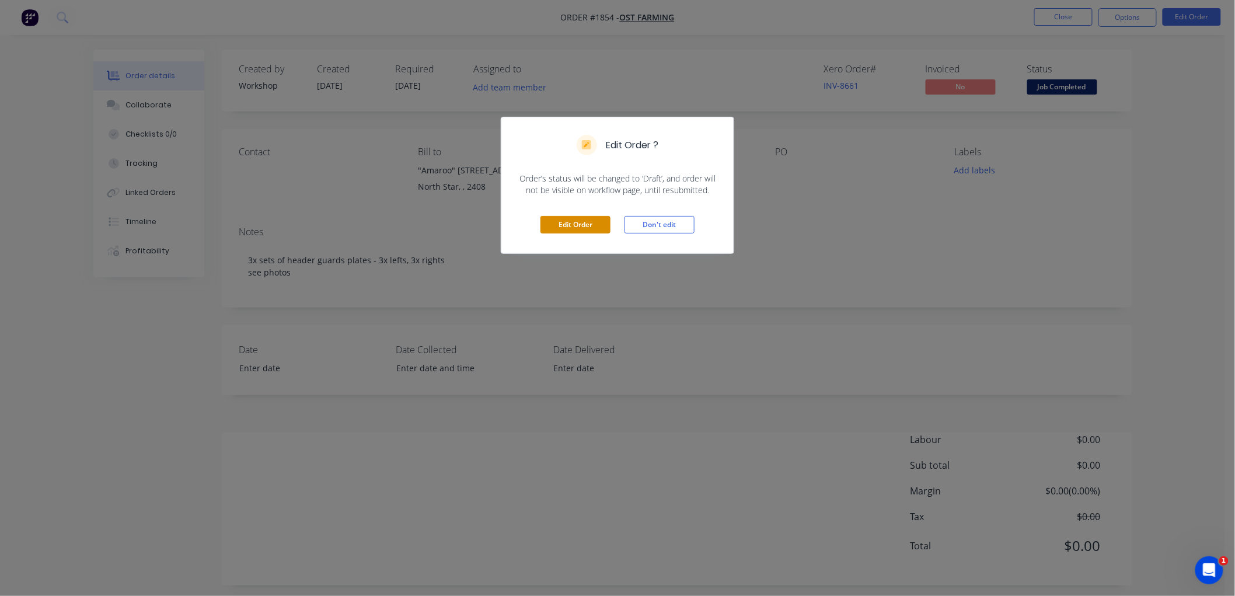
click at [570, 220] on button "Edit Order" at bounding box center [576, 225] width 70 height 18
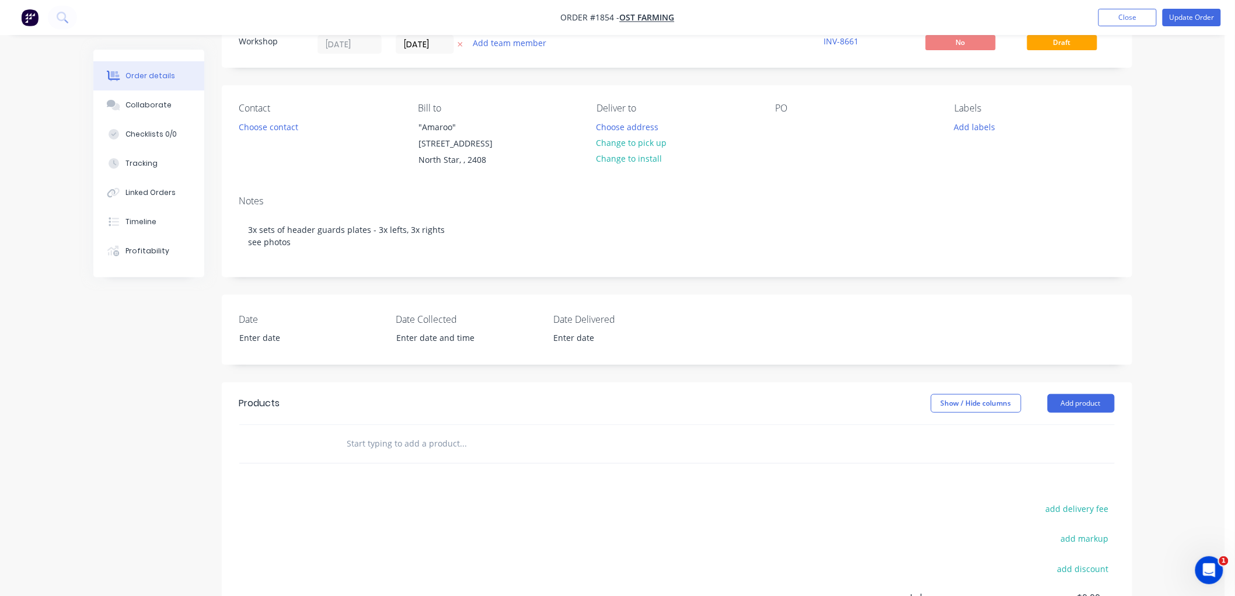
scroll to position [65, 0]
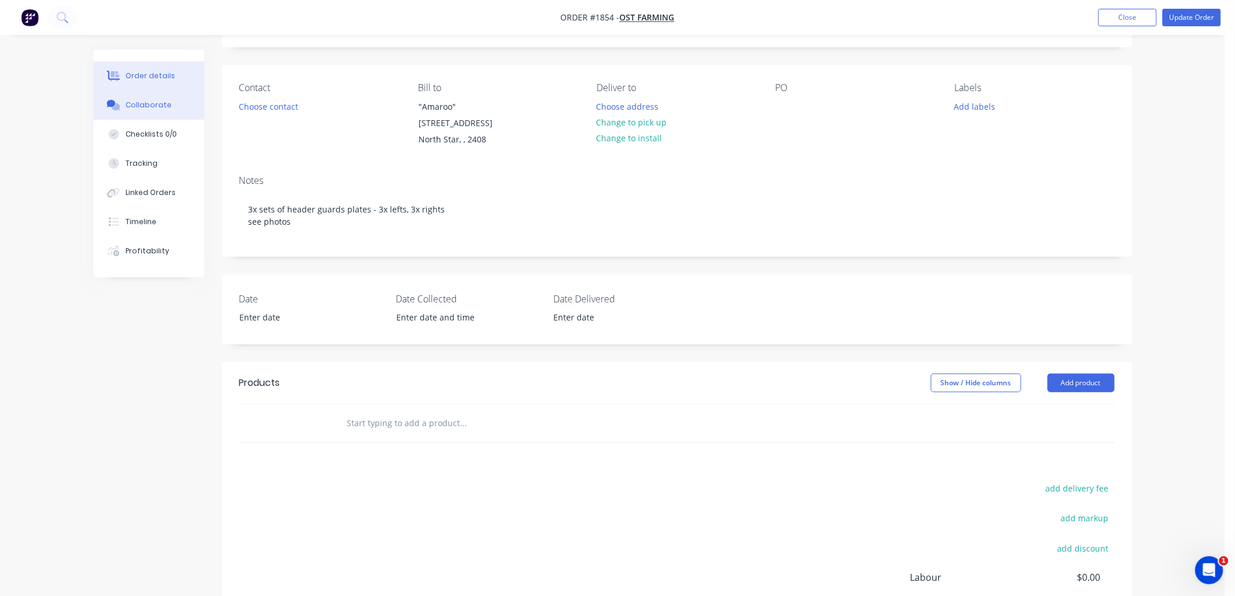
click at [170, 109] on button "Collaborate" at bounding box center [148, 104] width 111 height 29
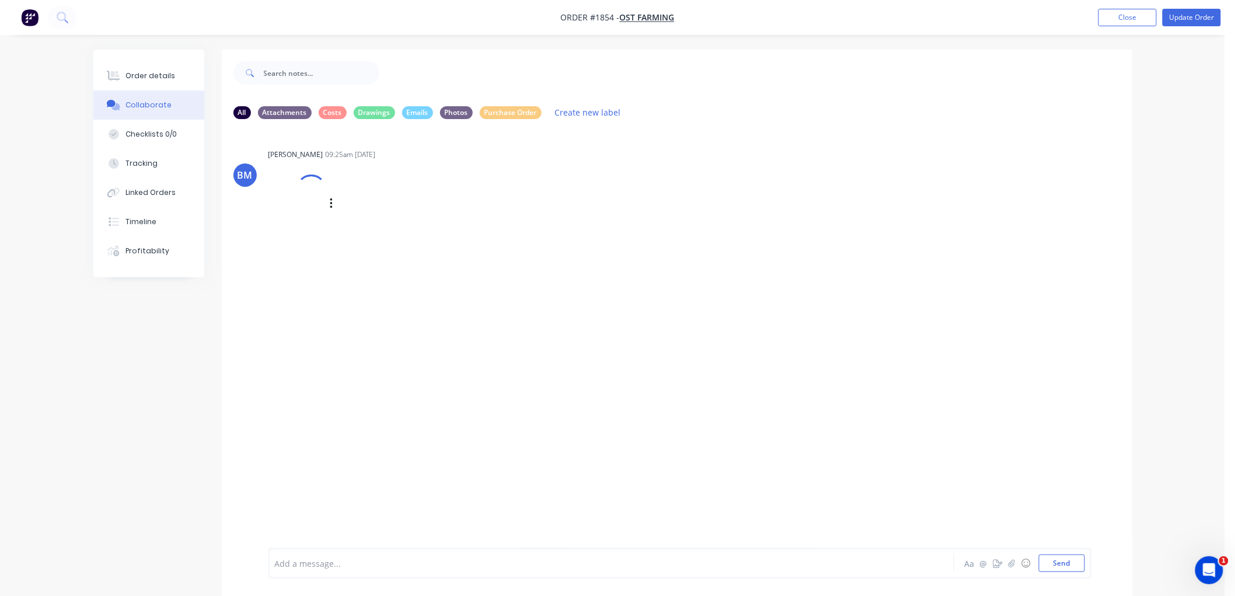
click at [318, 194] on div at bounding box center [311, 190] width 42 height 42
click at [330, 201] on icon "button" at bounding box center [332, 203] width 4 height 13
click at [353, 232] on button "Download" at bounding box center [407, 235] width 131 height 26
click at [386, 235] on button "Download" at bounding box center [407, 235] width 131 height 26
click at [411, 232] on button "Download" at bounding box center [407, 235] width 131 height 26
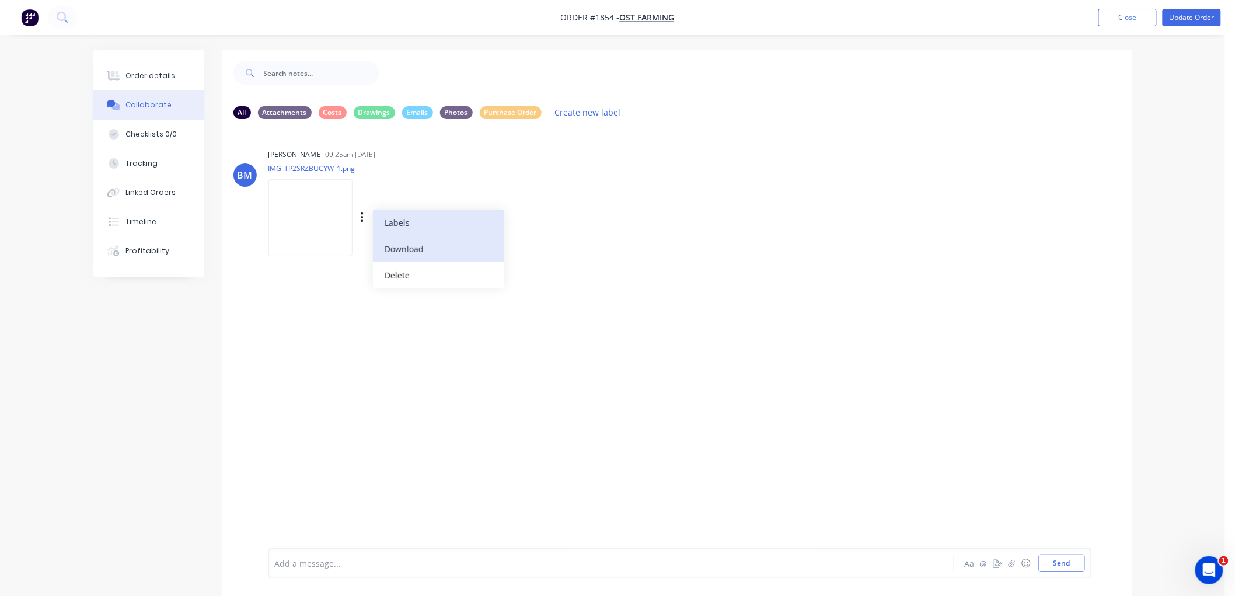
click at [411, 232] on button "Labels" at bounding box center [438, 223] width 131 height 26
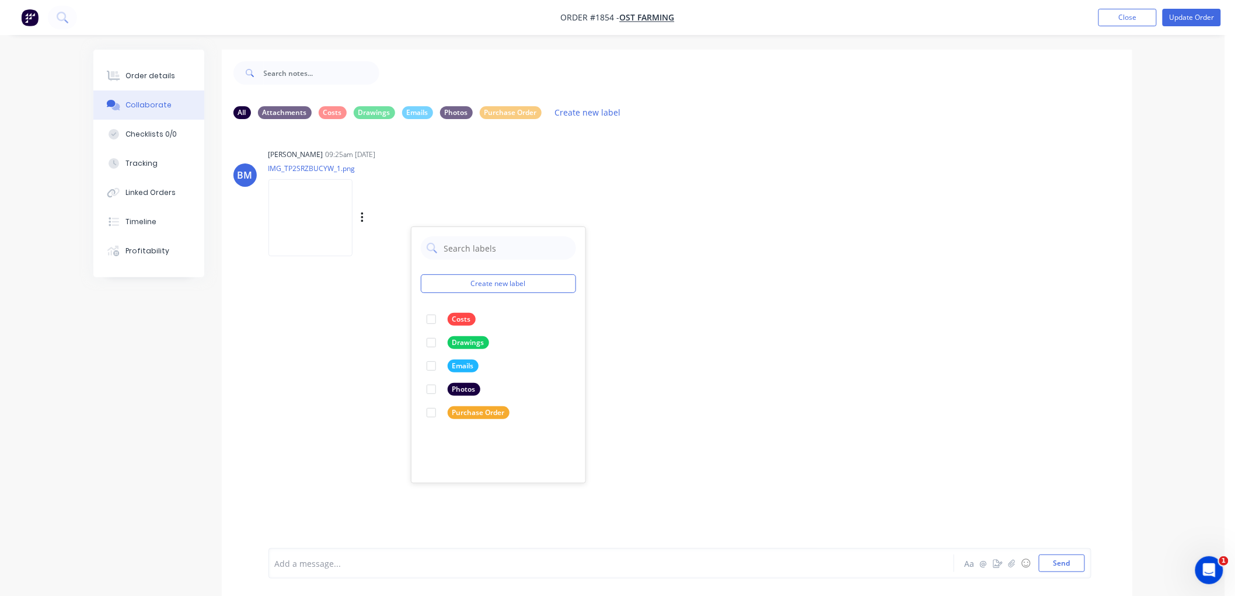
click at [308, 228] on img at bounding box center [311, 217] width 84 height 76
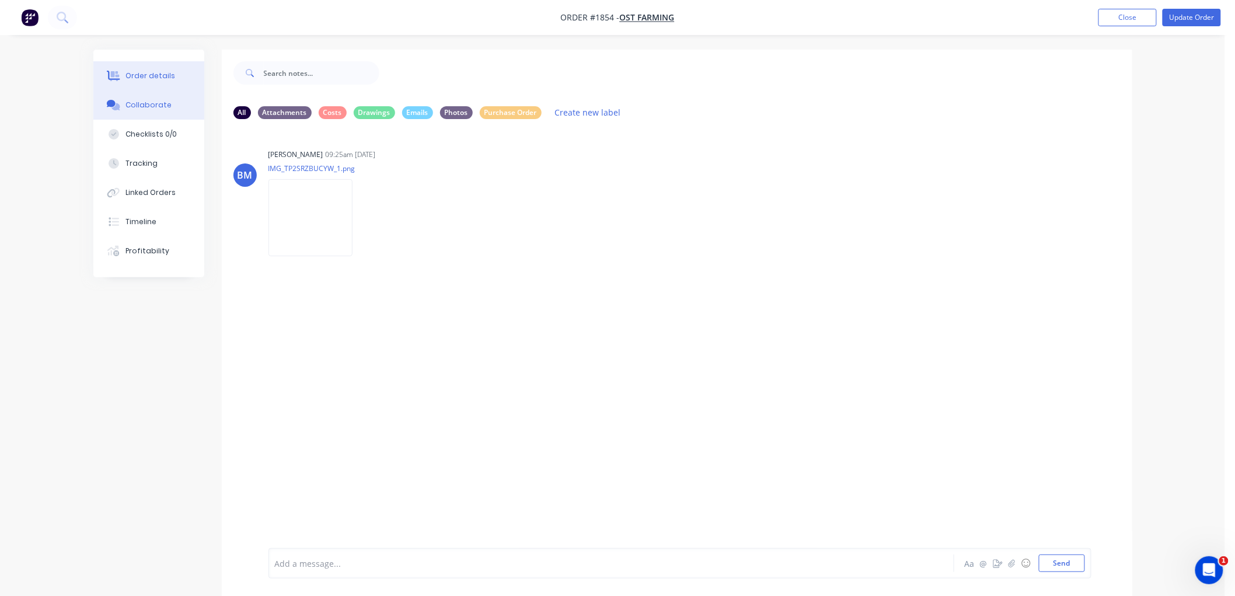
click at [156, 76] on div "Order details" at bounding box center [151, 76] width 50 height 11
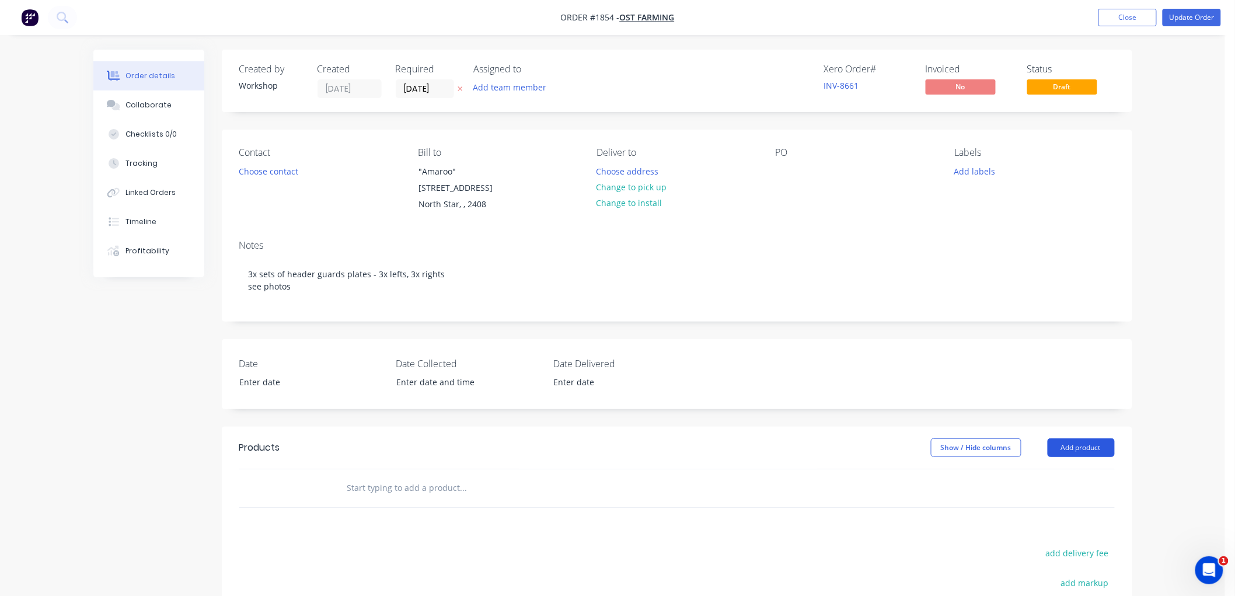
click at [1074, 447] on button "Add product" at bounding box center [1081, 447] width 67 height 19
click at [1087, 475] on div "Product catalogue" at bounding box center [1060, 477] width 90 height 17
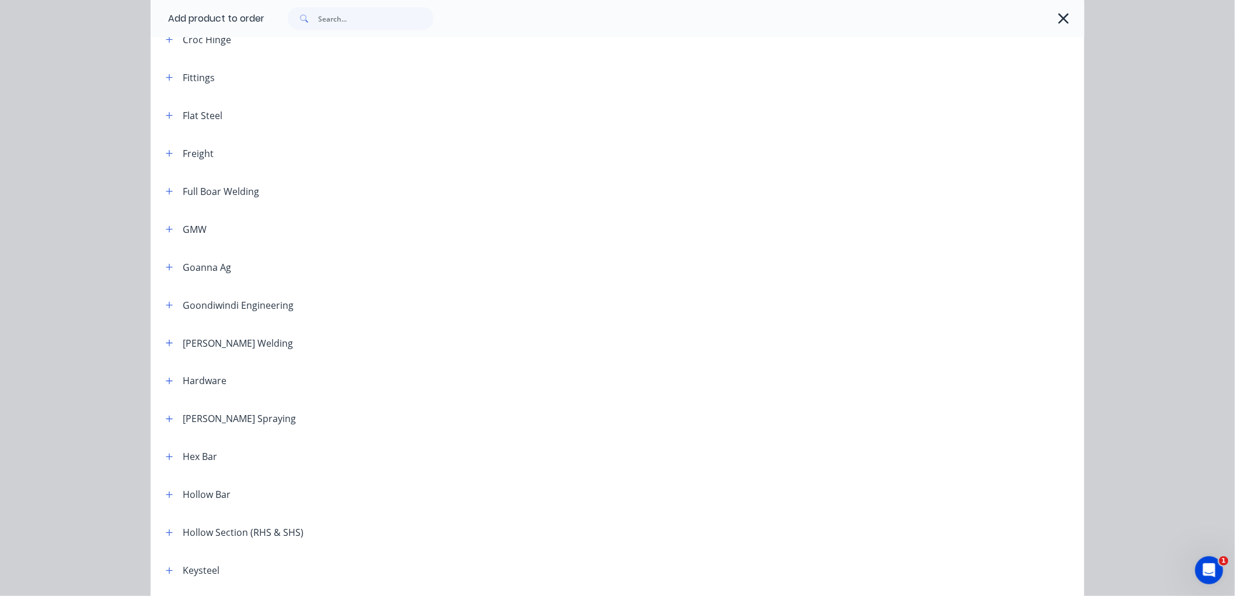
scroll to position [539, 0]
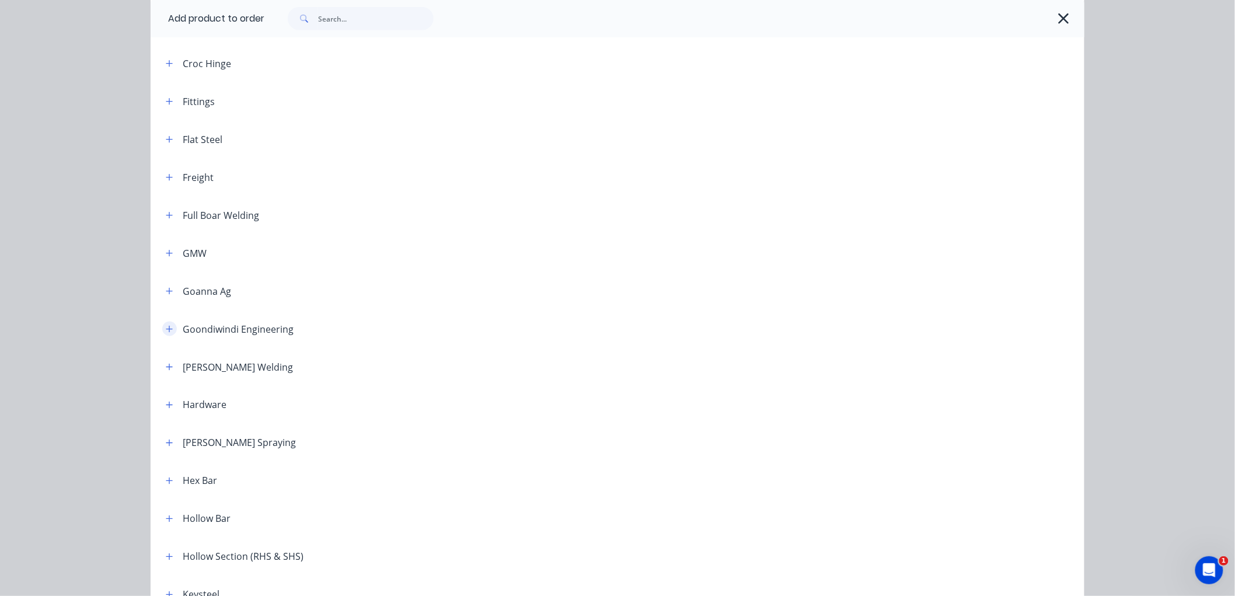
click at [167, 335] on button "button" at bounding box center [169, 329] width 15 height 15
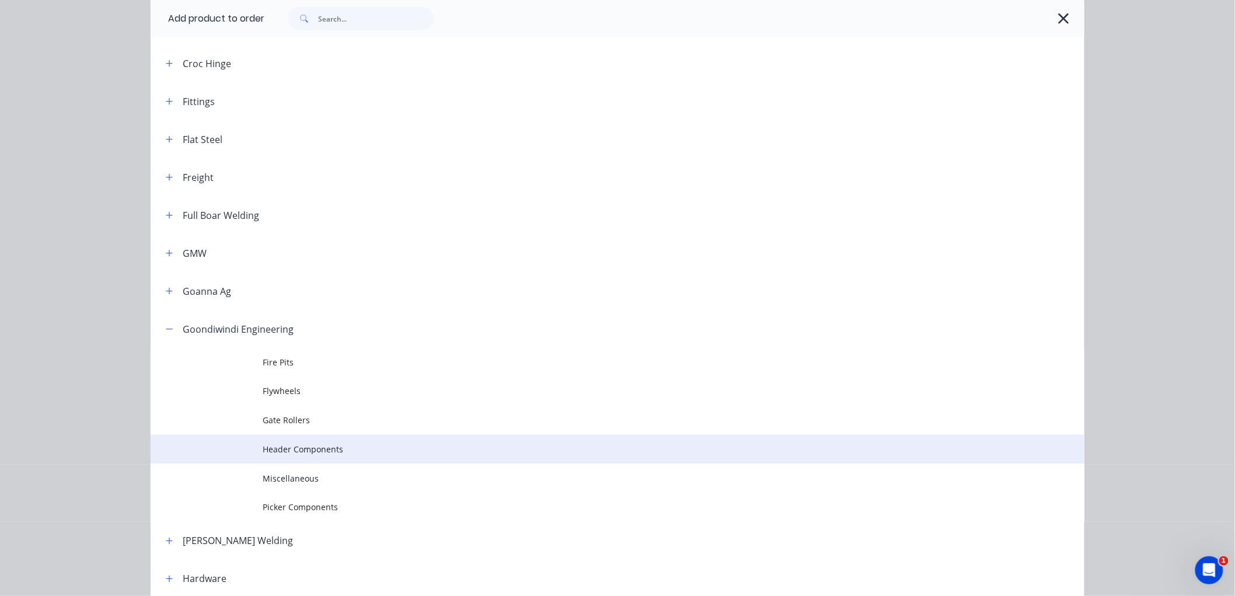
click at [341, 450] on span "Header Components" at bounding box center [591, 450] width 657 height 12
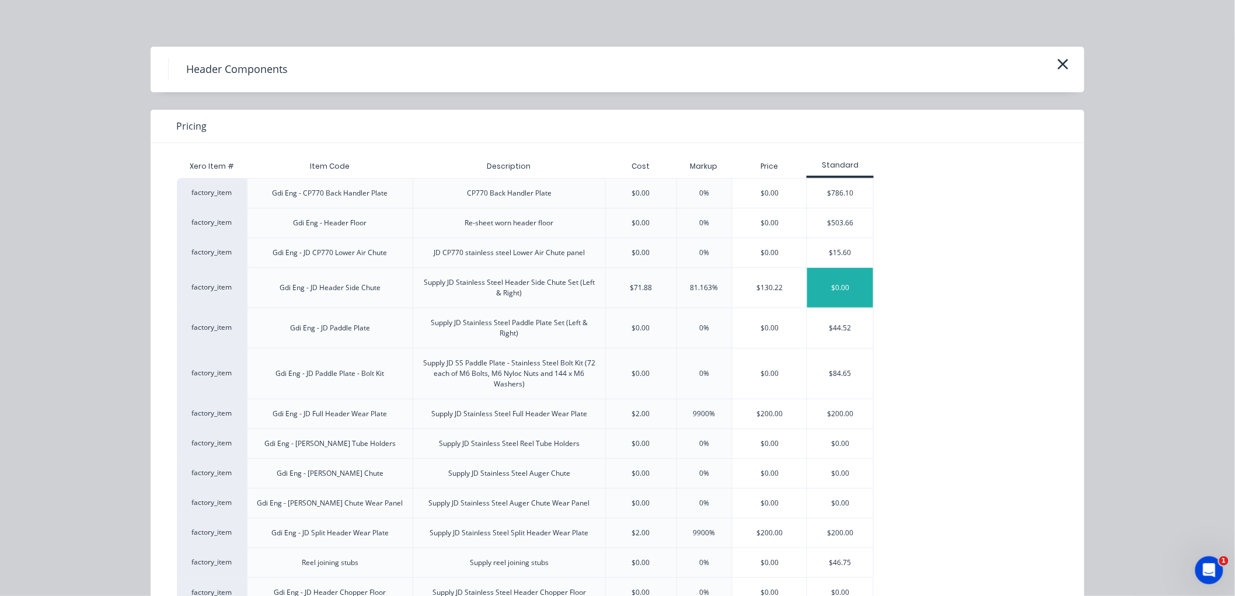
click at [845, 286] on div "$0.00" at bounding box center [840, 288] width 66 height 40
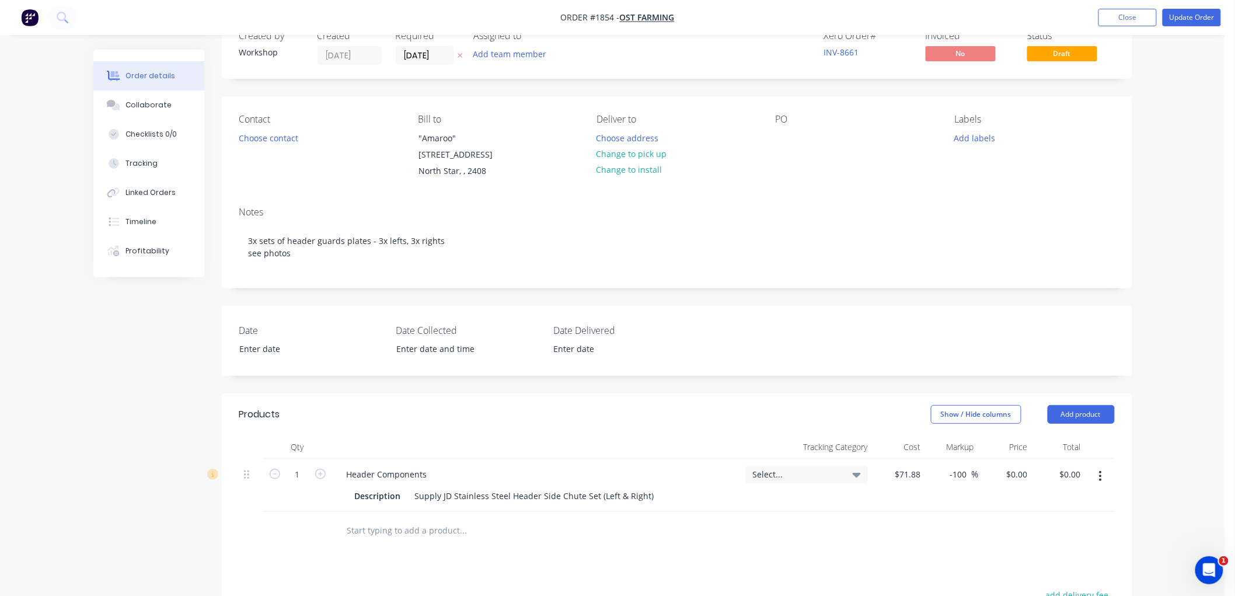
scroll to position [65, 0]
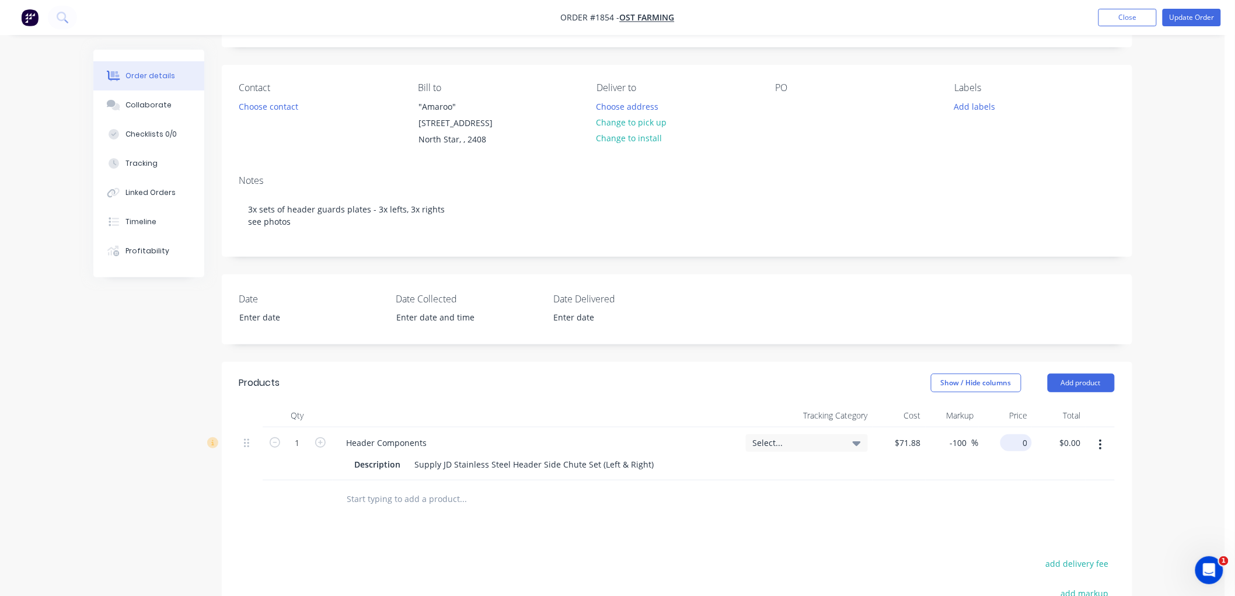
click at [1003, 440] on div "0 $0.00" at bounding box center [1005, 453] width 53 height 53
type input "130.22"
type input "81.16"
type input "$130.22"
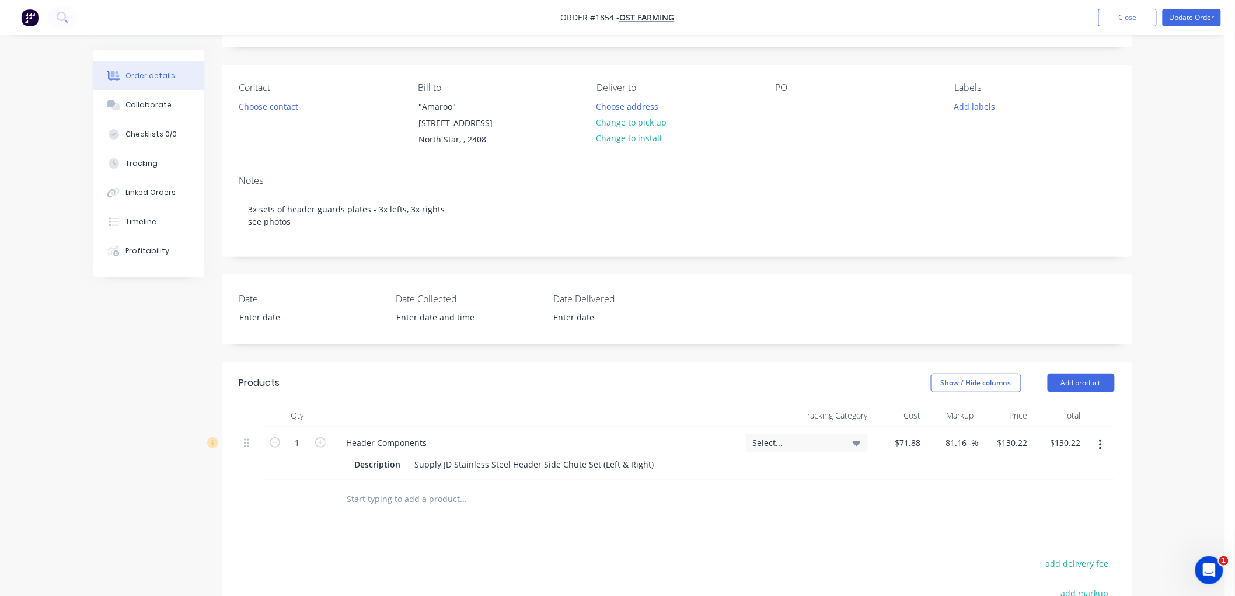
click at [769, 517] on div at bounding box center [677, 499] width 876 height 38
drag, startPoint x: 301, startPoint y: 443, endPoint x: 311, endPoint y: 438, distance: 11.3
click at [301, 443] on input "1" at bounding box center [298, 443] width 30 height 18
type input "3"
type input "$390.66"
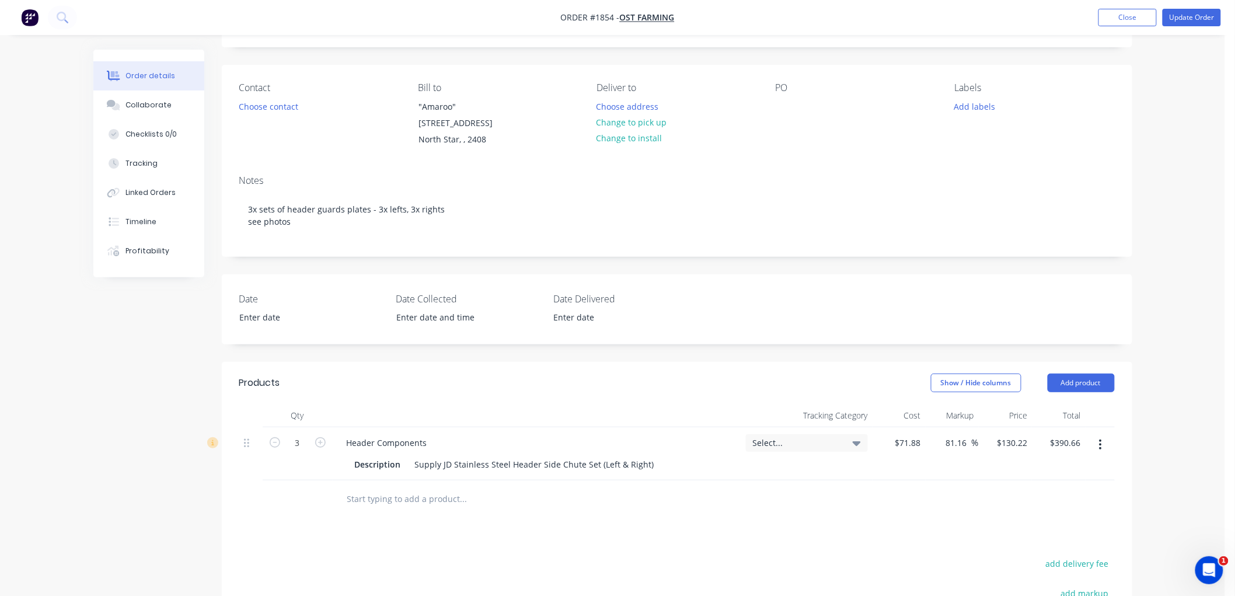
click at [377, 493] on input "text" at bounding box center [464, 498] width 234 height 23
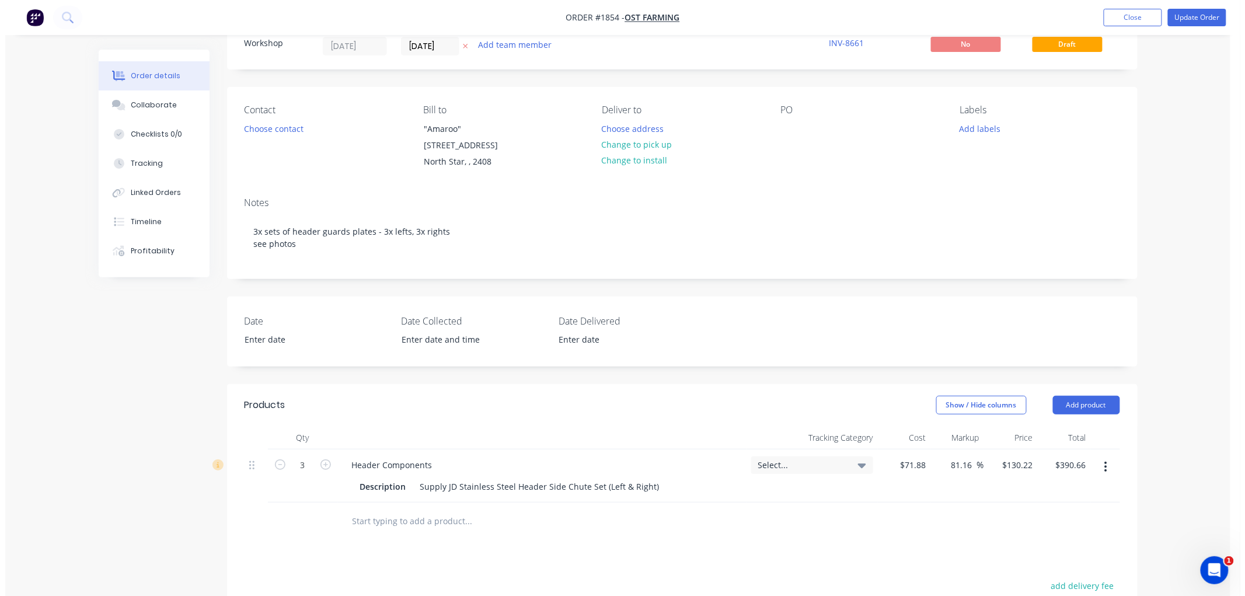
scroll to position [0, 0]
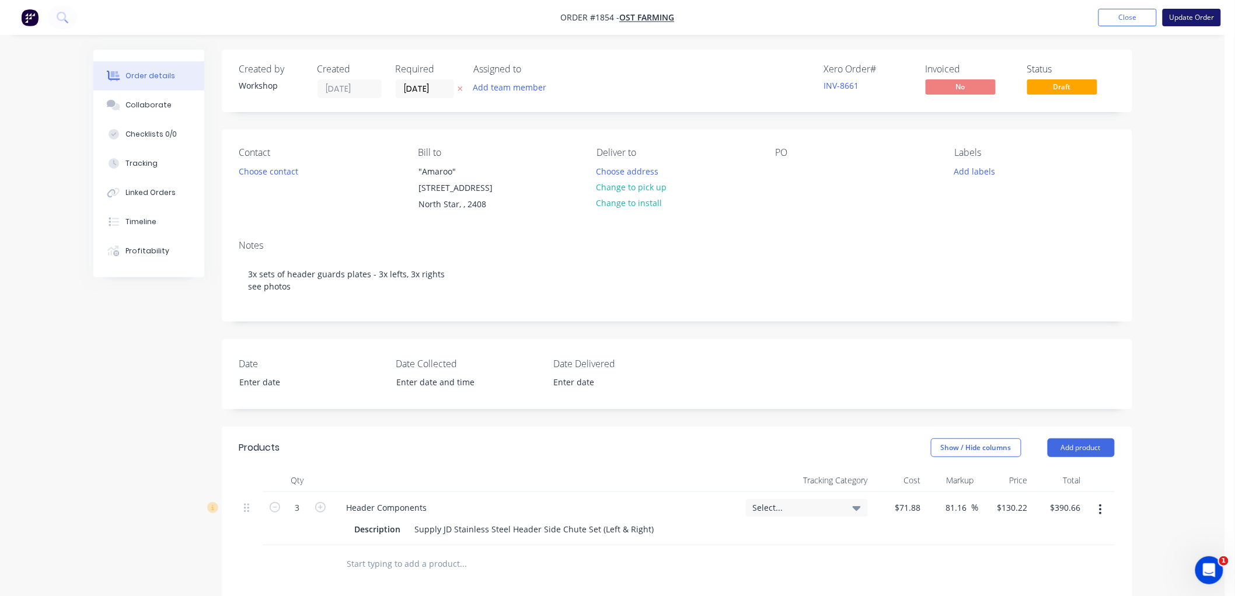
click at [1180, 15] on button "Update Order" at bounding box center [1192, 18] width 58 height 18
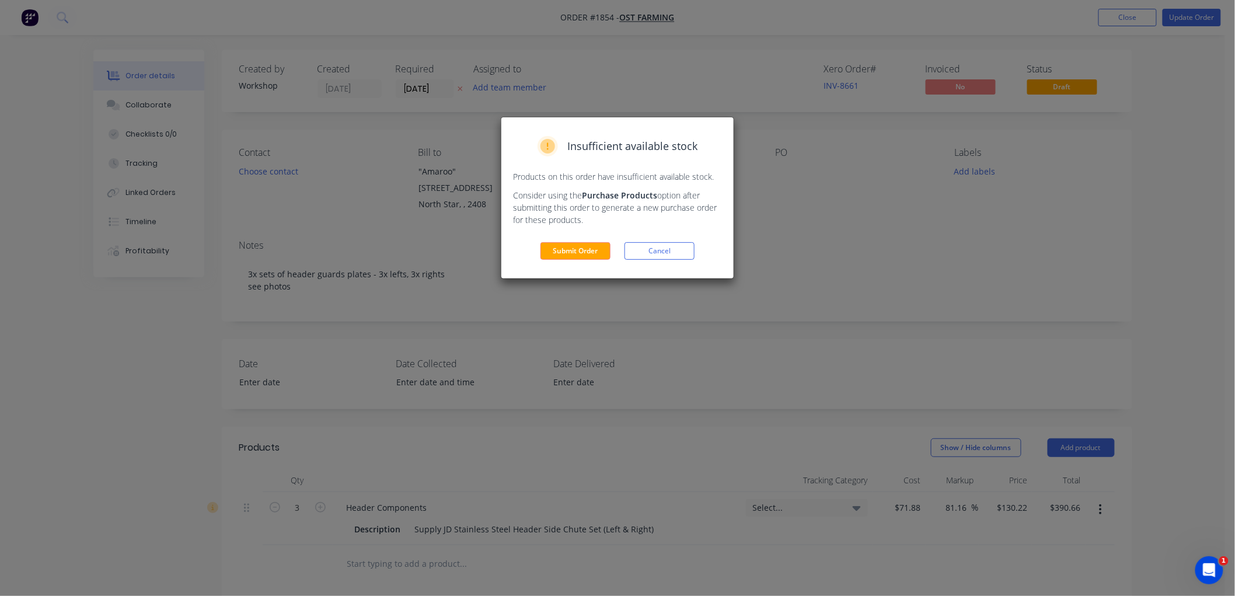
click at [574, 269] on div "Insufficient available stock Products on this order have insufficient available…" at bounding box center [617, 197] width 232 height 161
click at [587, 249] on button "Submit Order" at bounding box center [576, 251] width 70 height 18
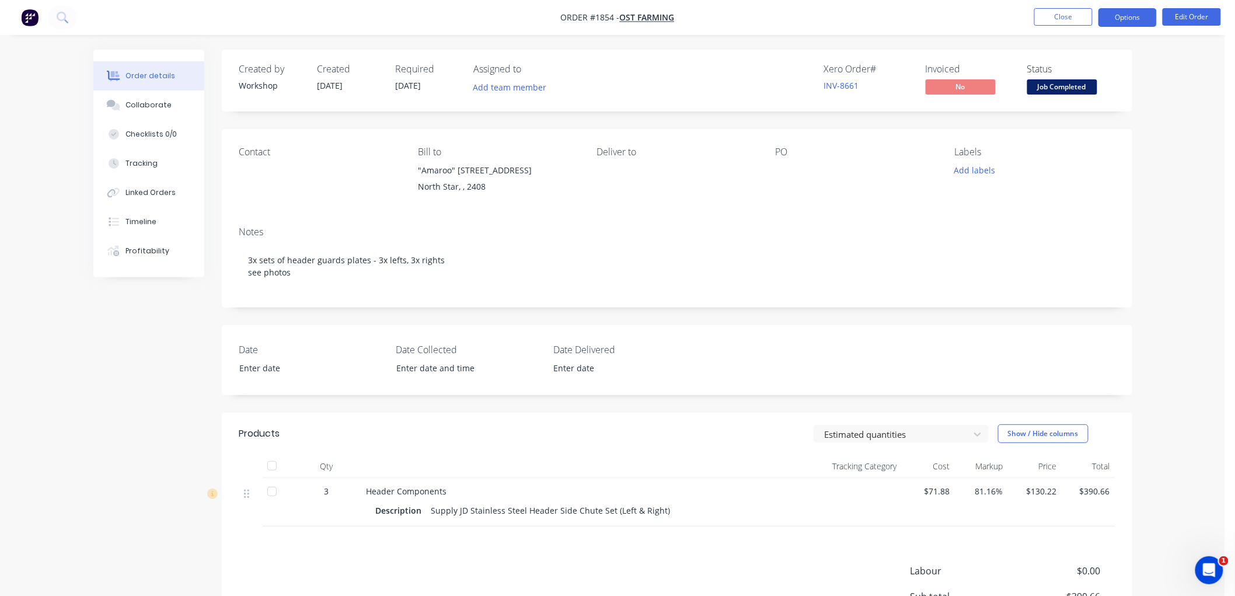
click at [1134, 20] on button "Options" at bounding box center [1128, 17] width 58 height 19
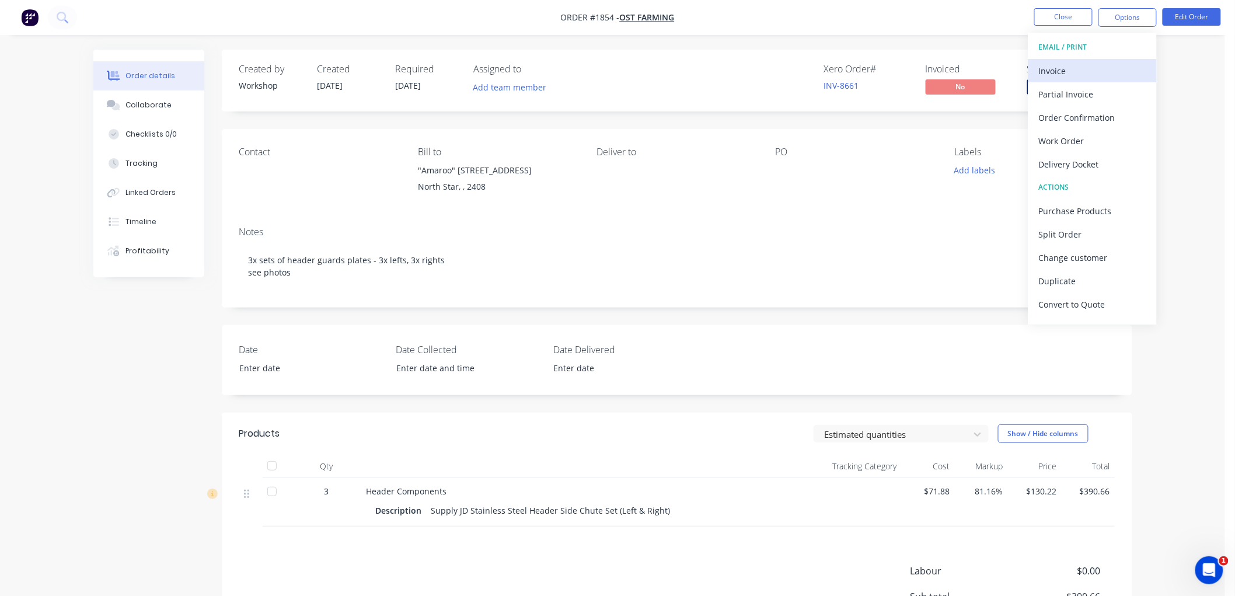
click at [1090, 67] on div "Invoice" at bounding box center [1092, 70] width 107 height 17
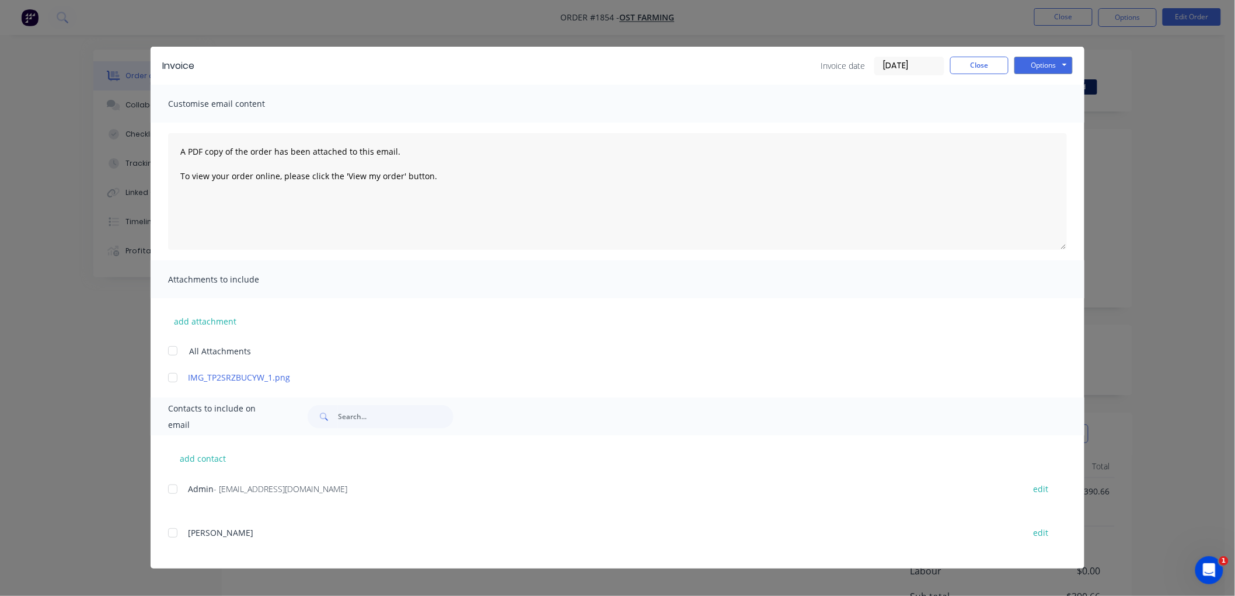
click at [926, 66] on input "[DATE]" at bounding box center [909, 66] width 69 height 18
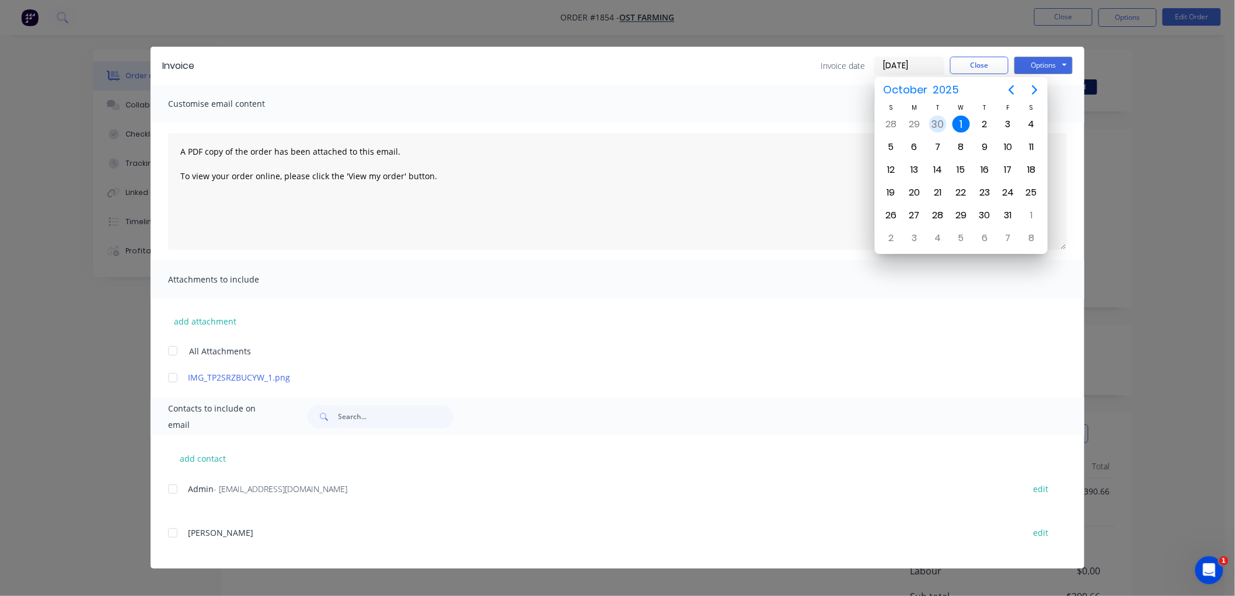
click at [938, 123] on div "30" at bounding box center [938, 125] width 18 height 18
type input "[DATE]"
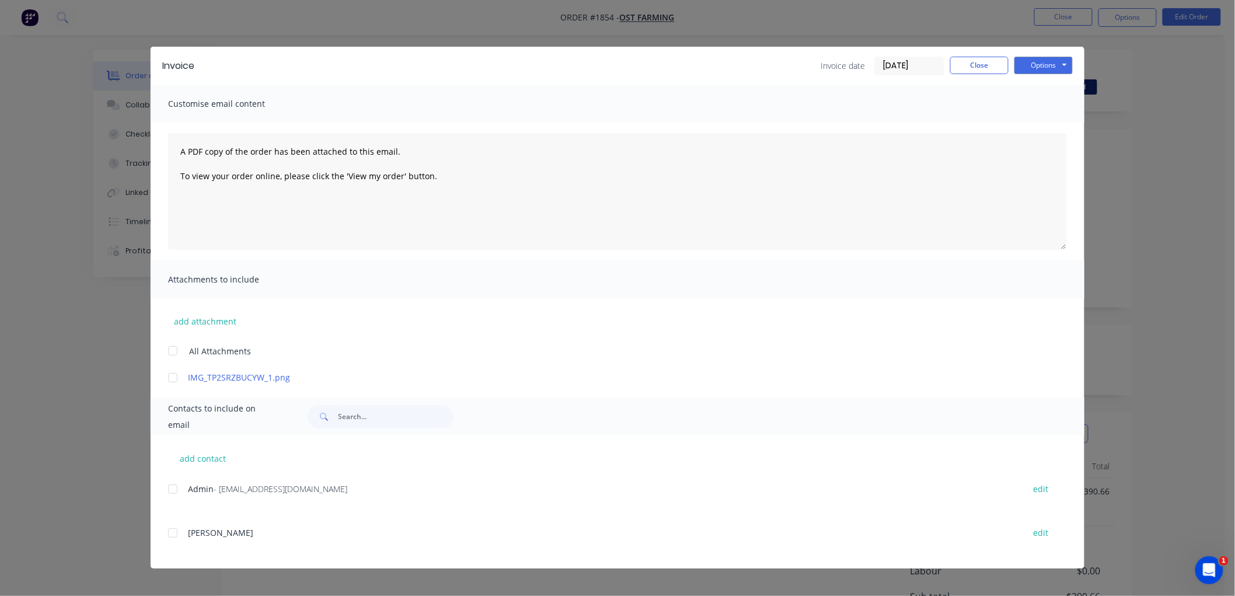
click at [173, 489] on div at bounding box center [172, 489] width 23 height 23
click at [1024, 68] on button "Options" at bounding box center [1044, 66] width 58 height 18
click at [1056, 121] on button "Email" at bounding box center [1052, 124] width 75 height 19
click at [978, 66] on button "Close" at bounding box center [979, 66] width 58 height 18
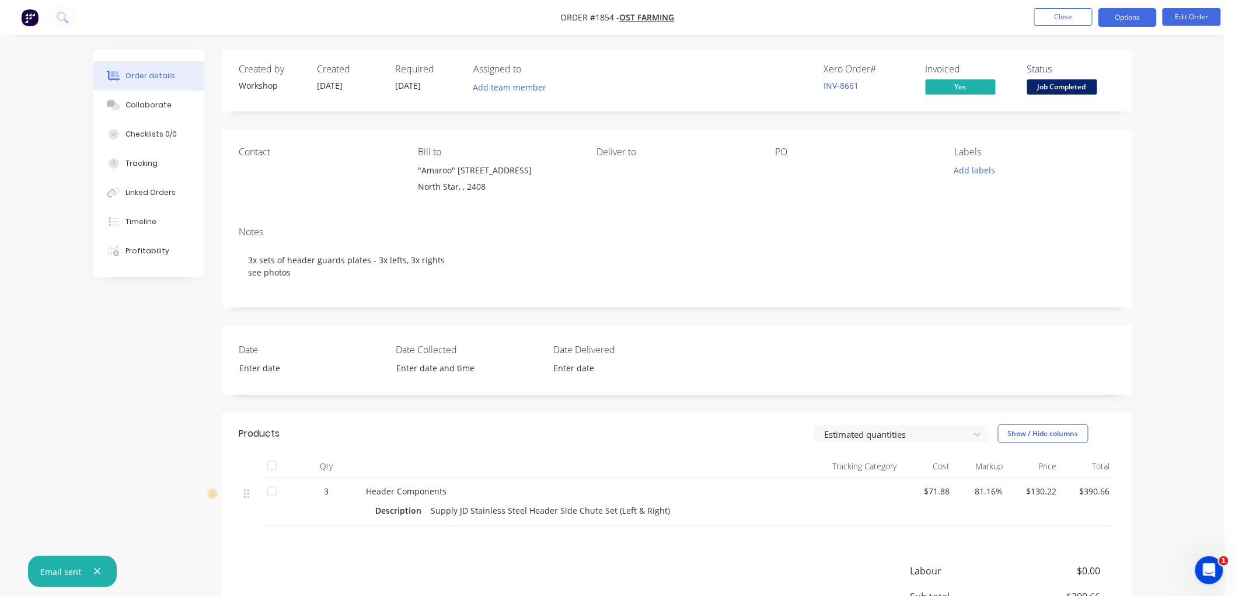
click at [1114, 22] on button "Options" at bounding box center [1128, 17] width 58 height 19
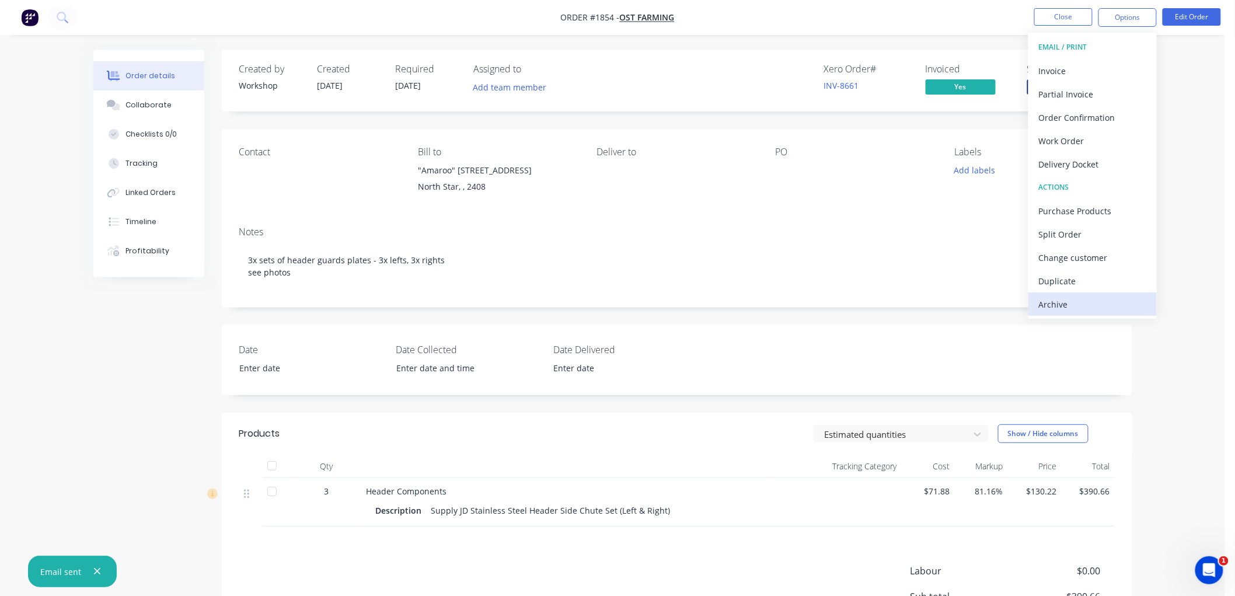
click at [1061, 306] on div "Archive" at bounding box center [1092, 304] width 107 height 17
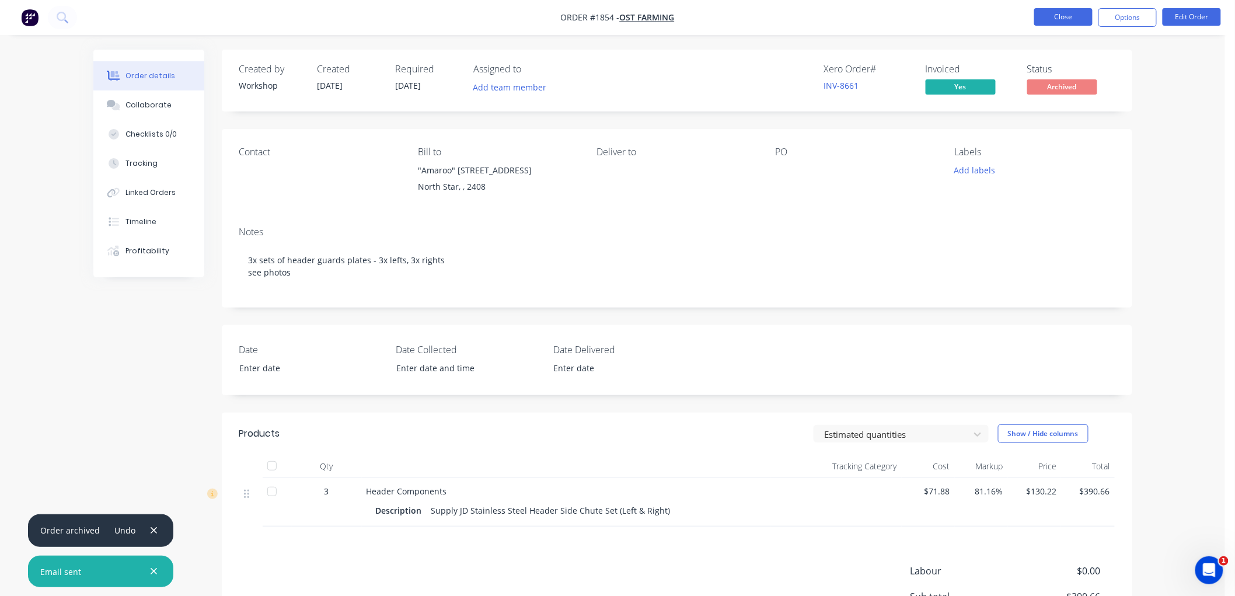
click at [1056, 15] on button "Close" at bounding box center [1063, 17] width 58 height 18
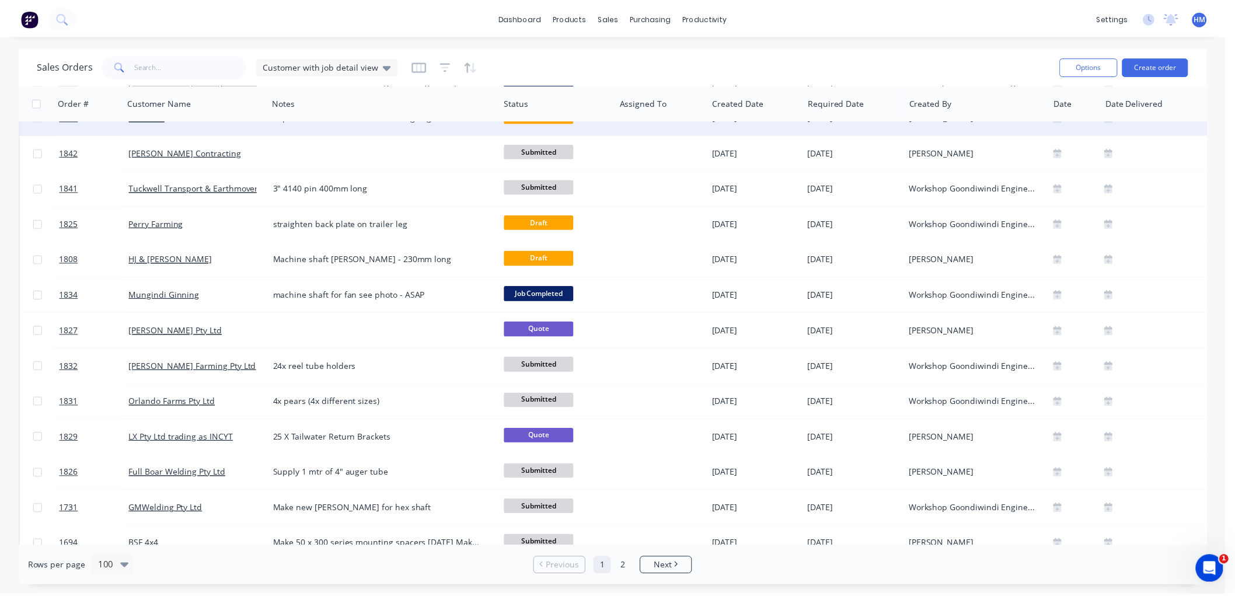
scroll to position [1656, 0]
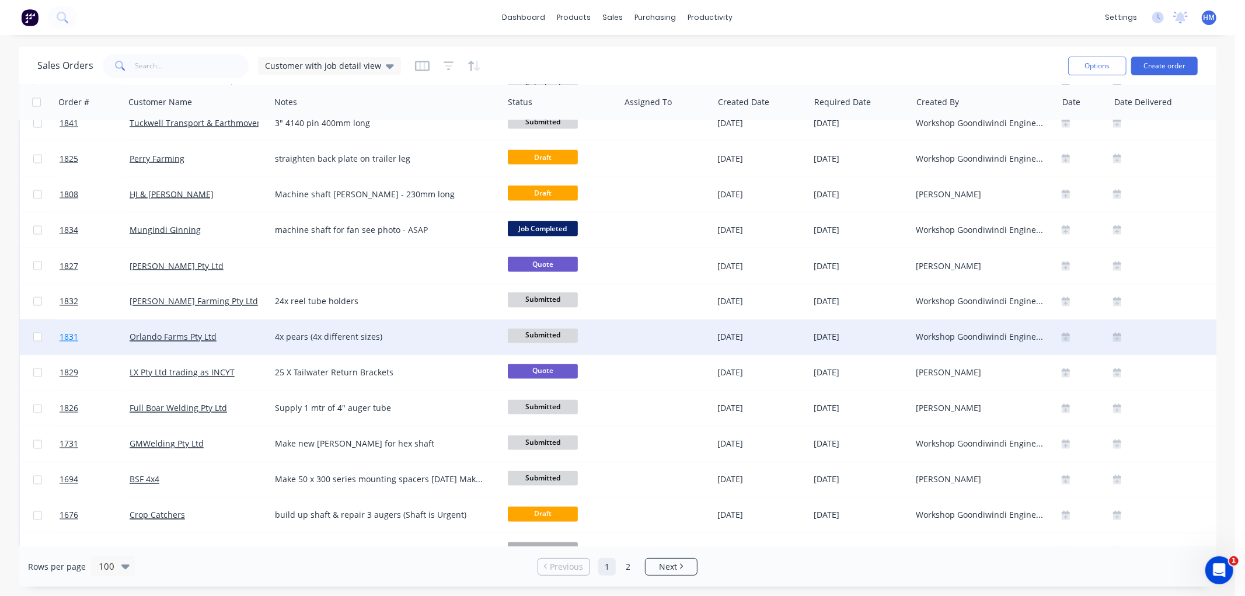
click at [89, 335] on link "1831" at bounding box center [95, 337] width 70 height 35
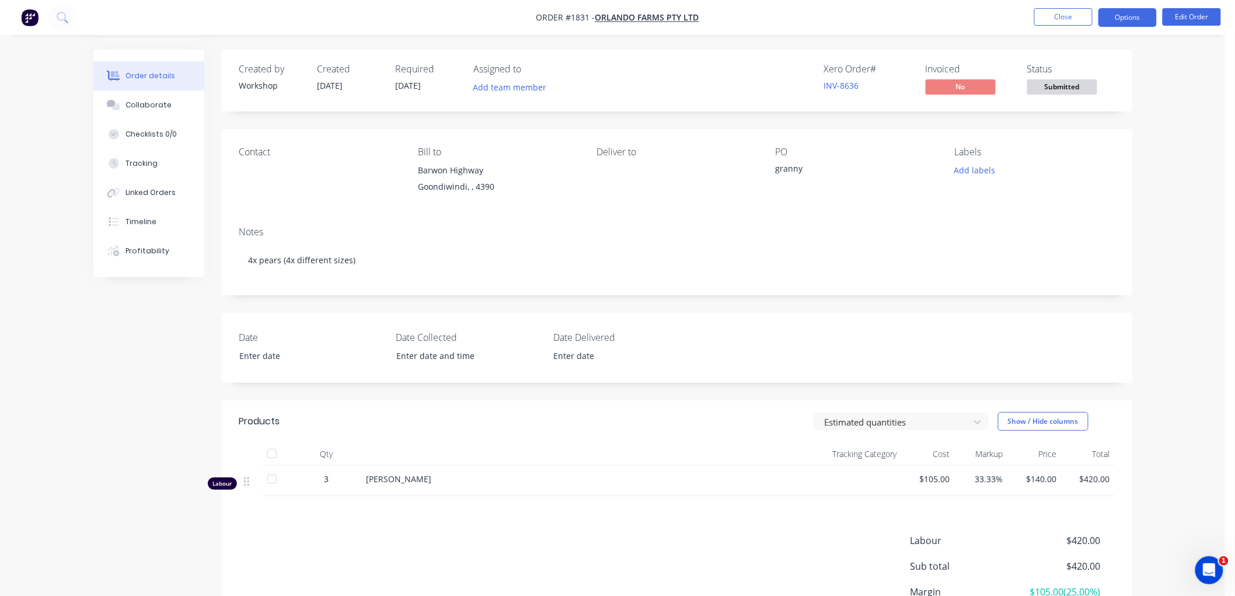
click at [1130, 18] on button "Options" at bounding box center [1128, 17] width 58 height 19
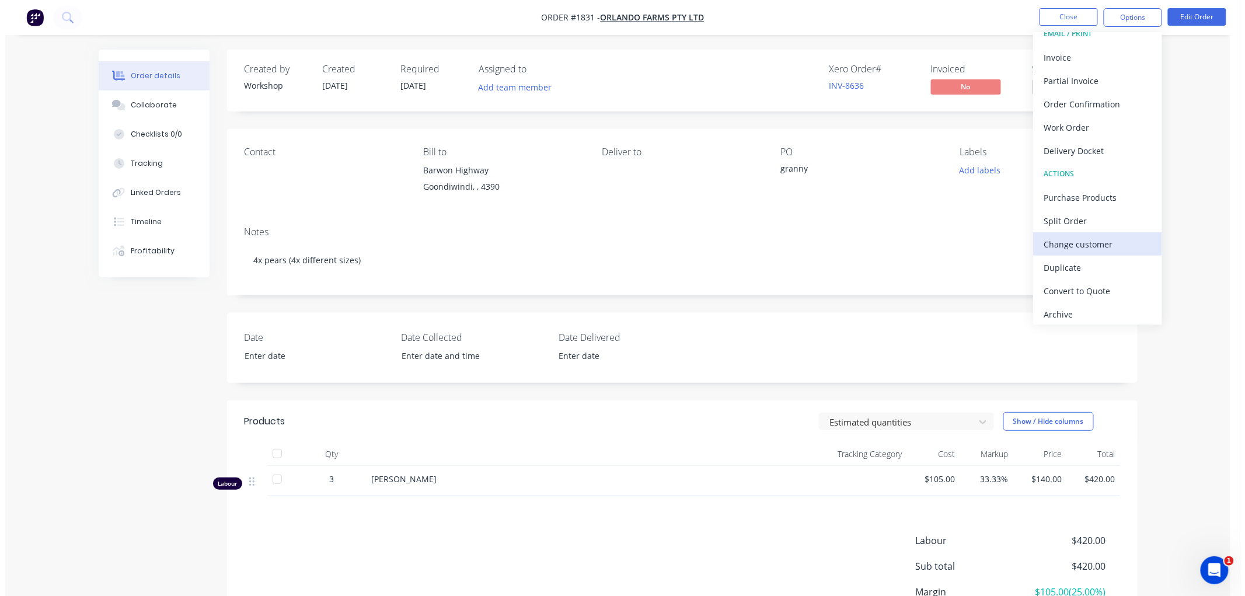
scroll to position [18, 0]
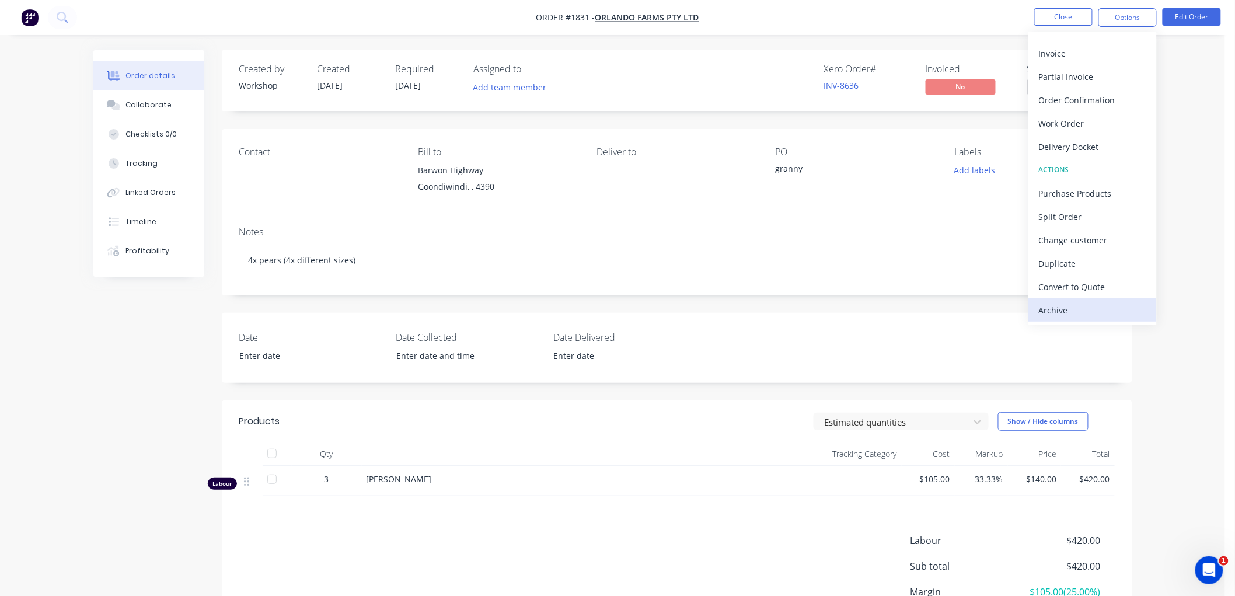
click at [1089, 304] on div "Archive" at bounding box center [1092, 310] width 107 height 17
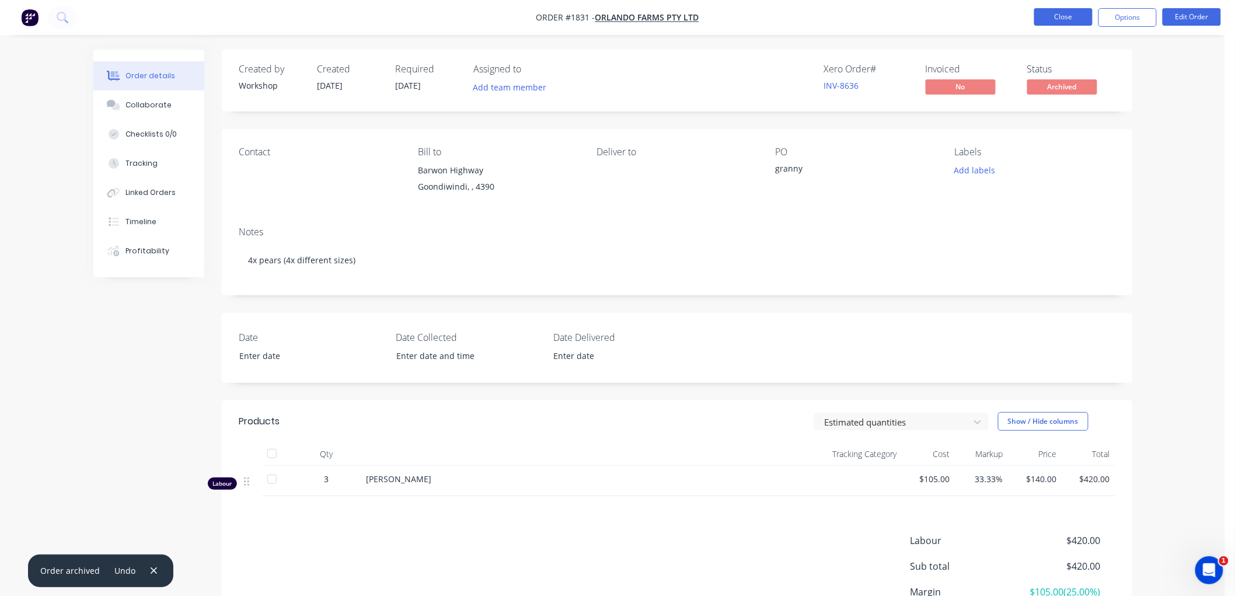
click at [1065, 19] on button "Close" at bounding box center [1063, 17] width 58 height 18
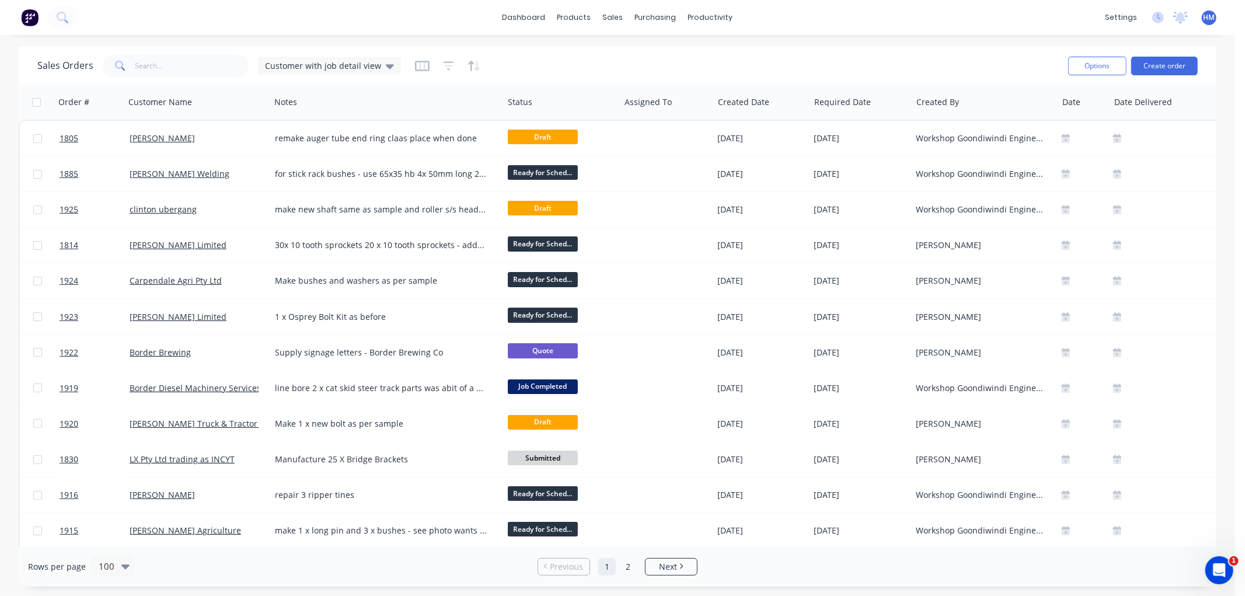
drag, startPoint x: 1217, startPoint y: 123, endPoint x: 1215, endPoint y: 264, distance: 141.9
click at [1222, 328] on div "Sales Orders Customer with job detail view Options Create order Order # Custome…" at bounding box center [617, 317] width 1235 height 540
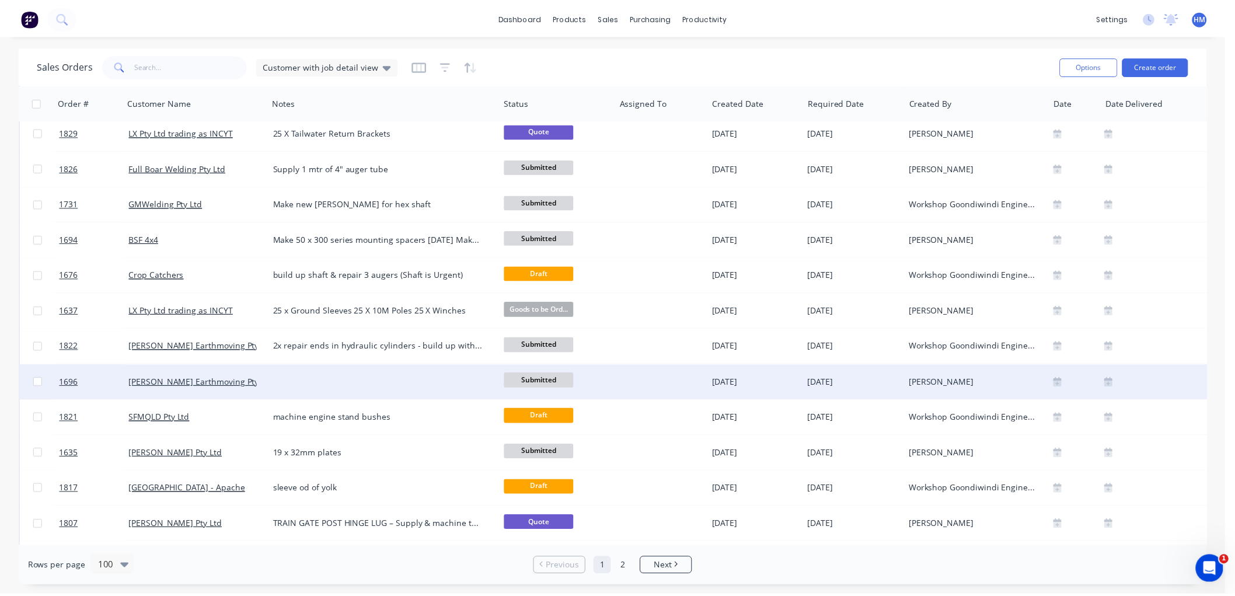
scroll to position [1849, 0]
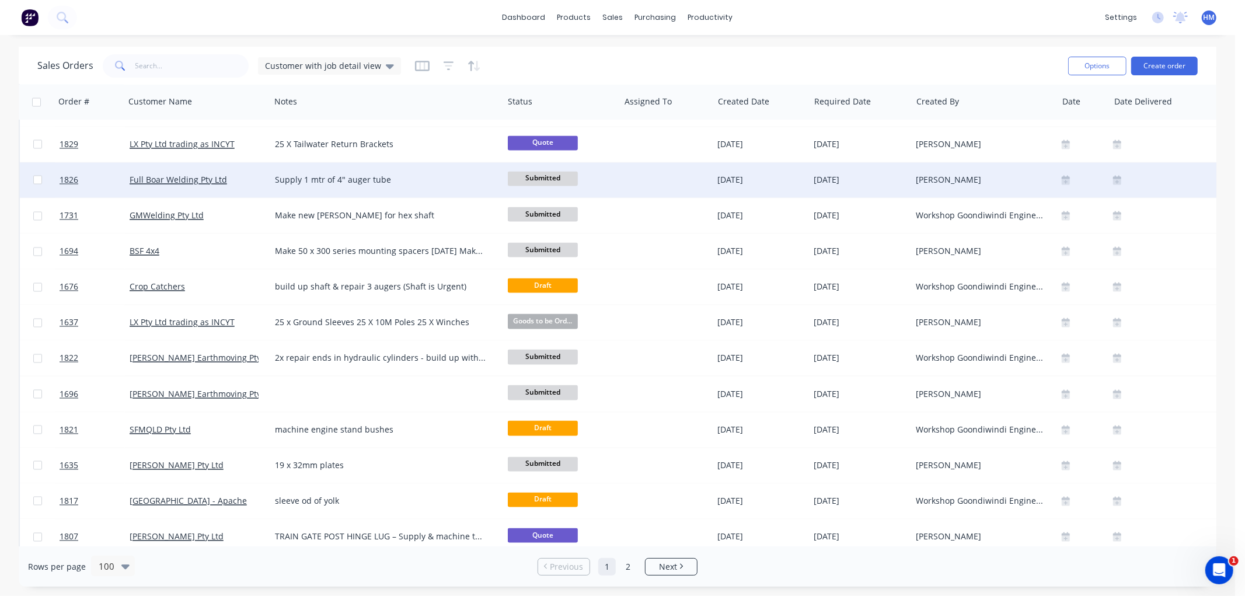
click at [236, 183] on div "Full Boar Welding Pty Ltd" at bounding box center [195, 181] width 130 height 12
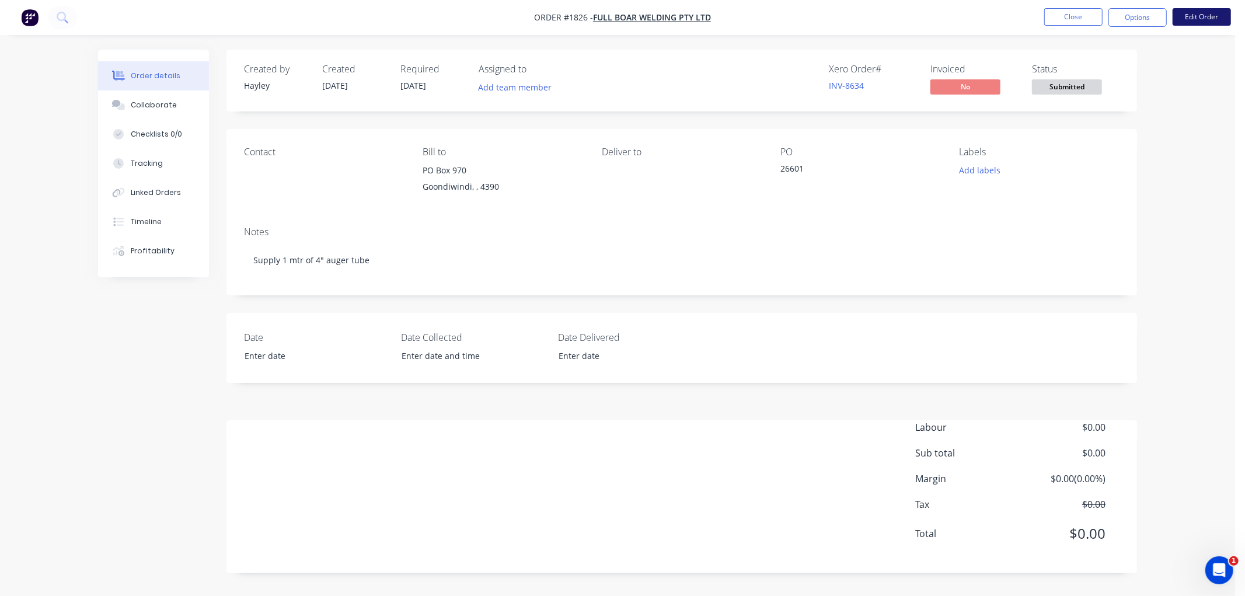
click at [1193, 20] on button "Edit Order" at bounding box center [1202, 17] width 58 height 18
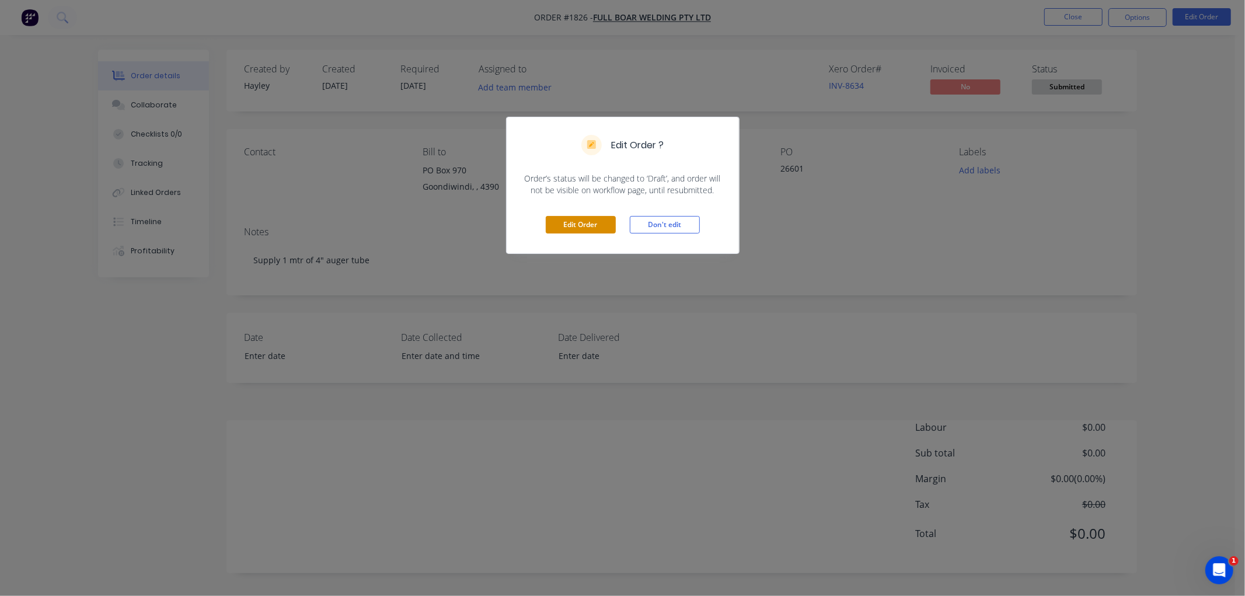
click at [585, 224] on button "Edit Order" at bounding box center [581, 225] width 70 height 18
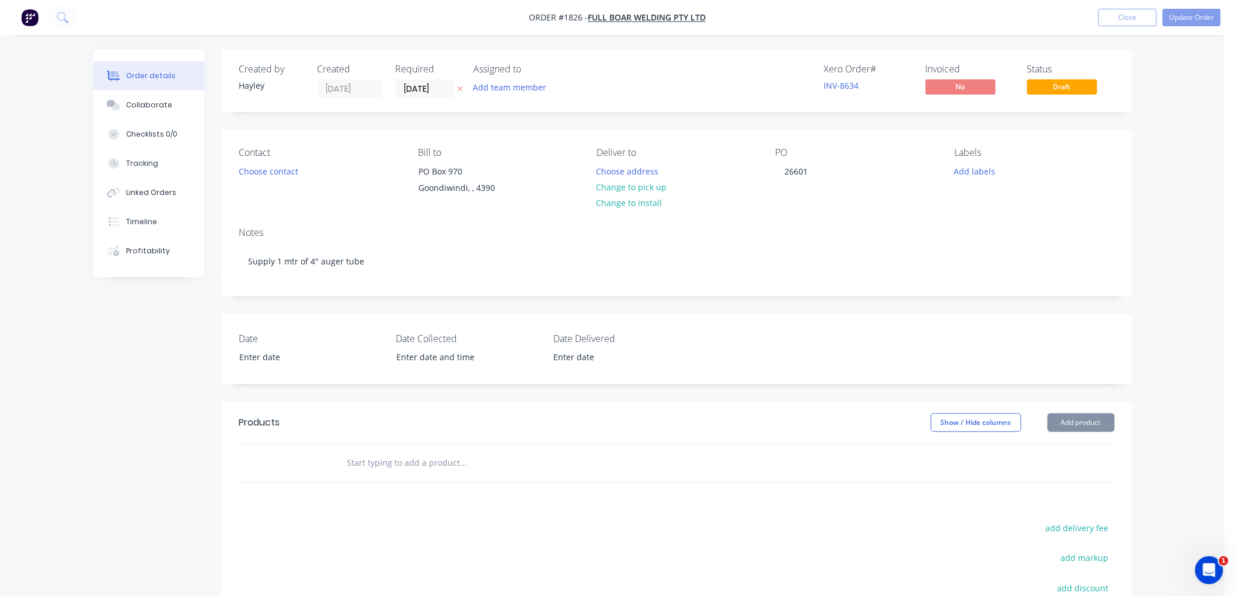
click at [411, 460] on input "text" at bounding box center [464, 462] width 234 height 23
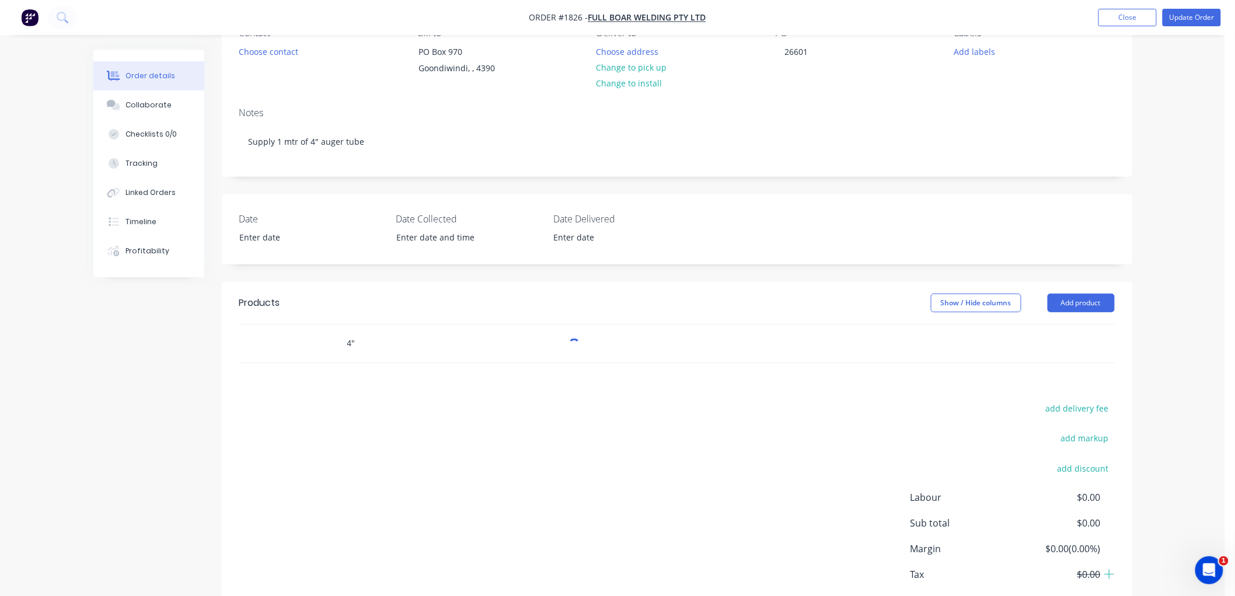
scroll to position [130, 0]
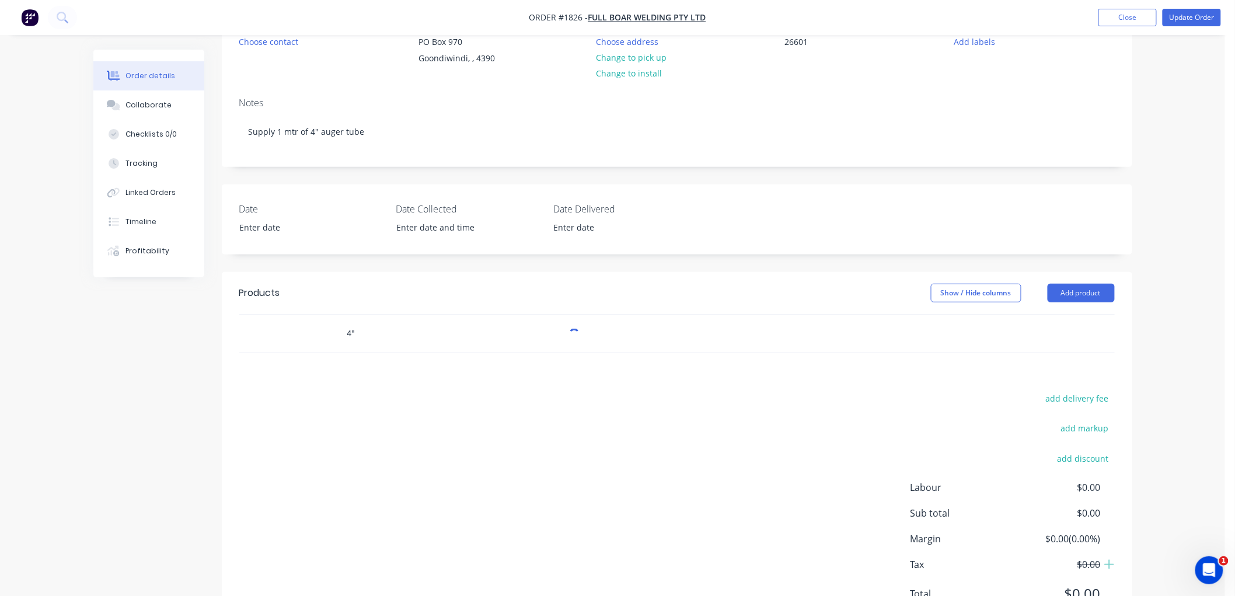
drag, startPoint x: 366, startPoint y: 339, endPoint x: 295, endPoint y: 333, distance: 70.8
click at [295, 333] on div "4"" at bounding box center [677, 334] width 876 height 38
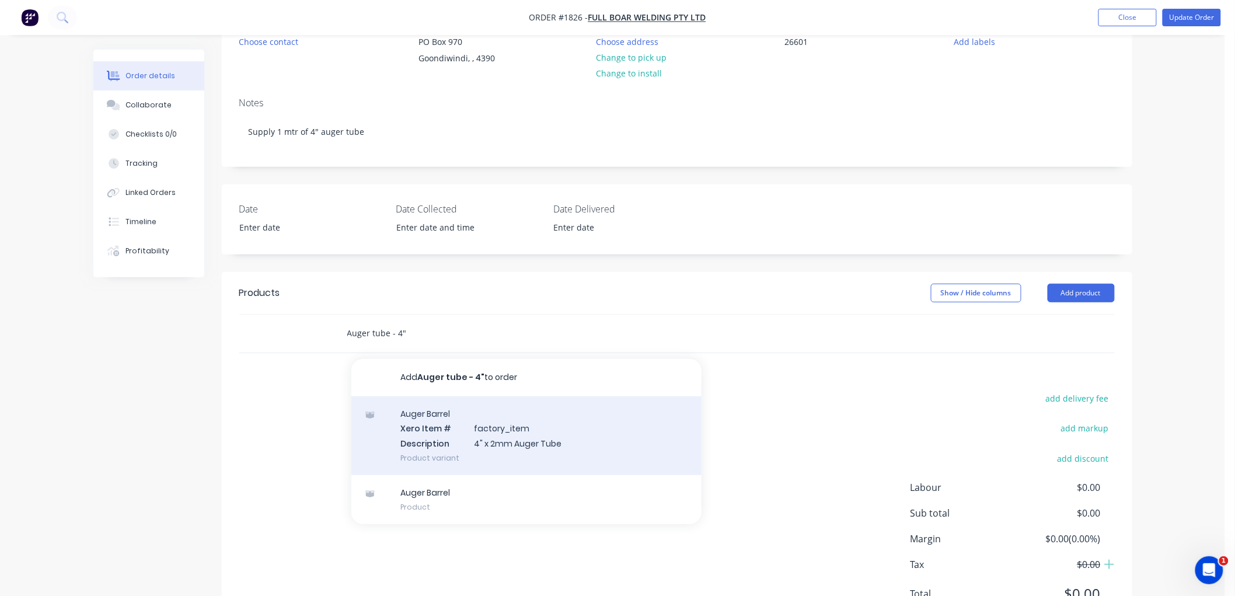
type input "Auger tube - 4""
click at [474, 428] on div "Auger Barrel Xero Item # factory_item Description 4" x 2mm Auger Tube Product v…" at bounding box center [526, 435] width 350 height 79
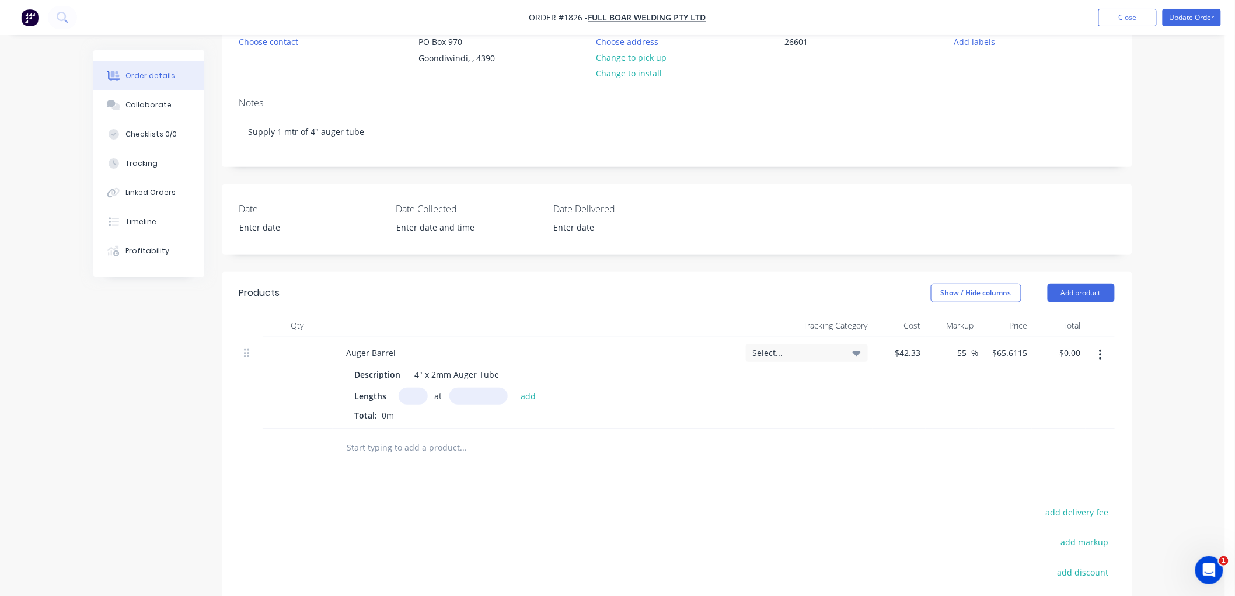
click at [416, 395] on input "text" at bounding box center [413, 396] width 29 height 17
type input "1"
click at [515, 388] on button "add" at bounding box center [528, 396] width 27 height 16
type input "$0.07"
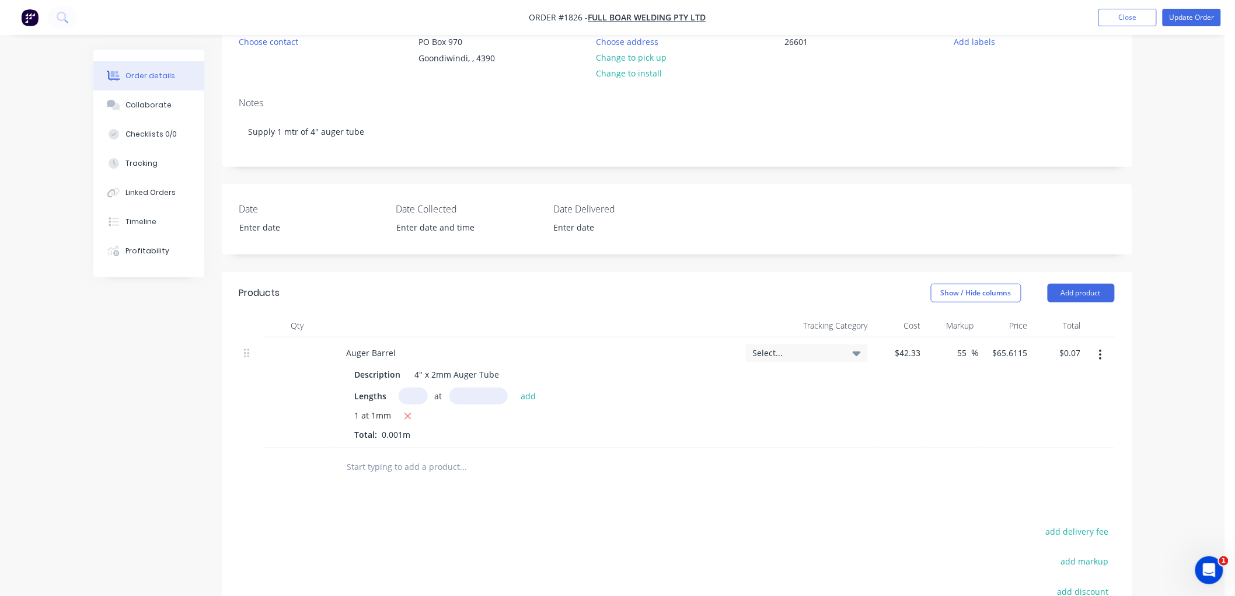
click at [418, 395] on input "text" at bounding box center [413, 396] width 29 height 17
type input "1"
type input "1000"
click at [515, 388] on button "add" at bounding box center [528, 396] width 27 height 16
click at [410, 416] on icon "button" at bounding box center [408, 416] width 8 height 11
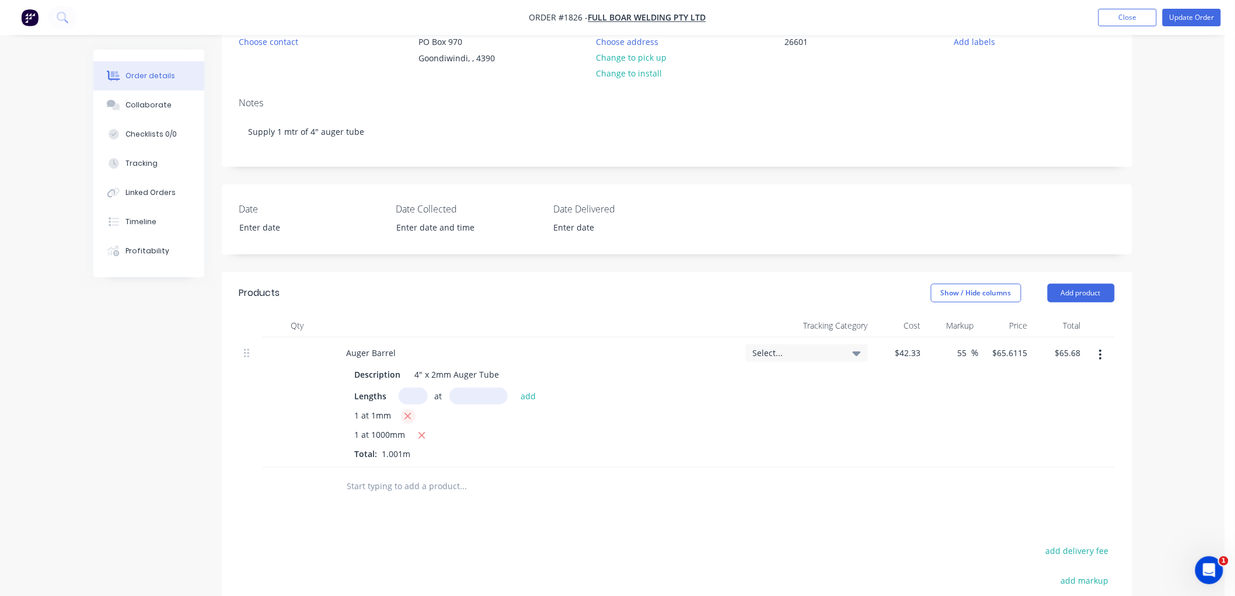
type input "$65.61"
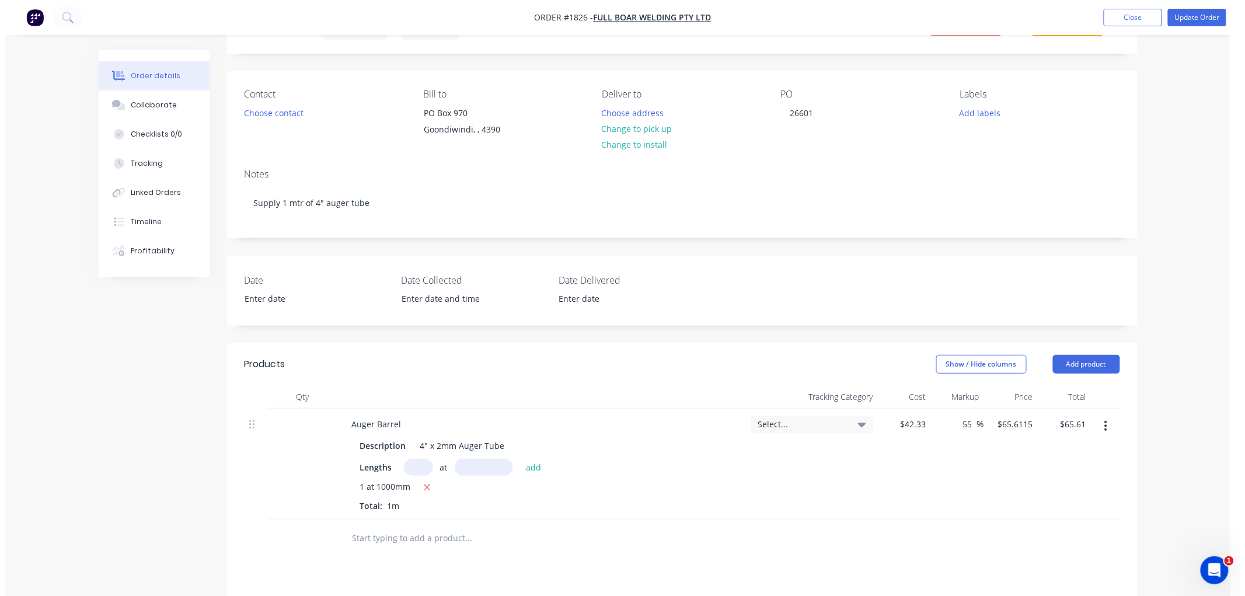
scroll to position [0, 0]
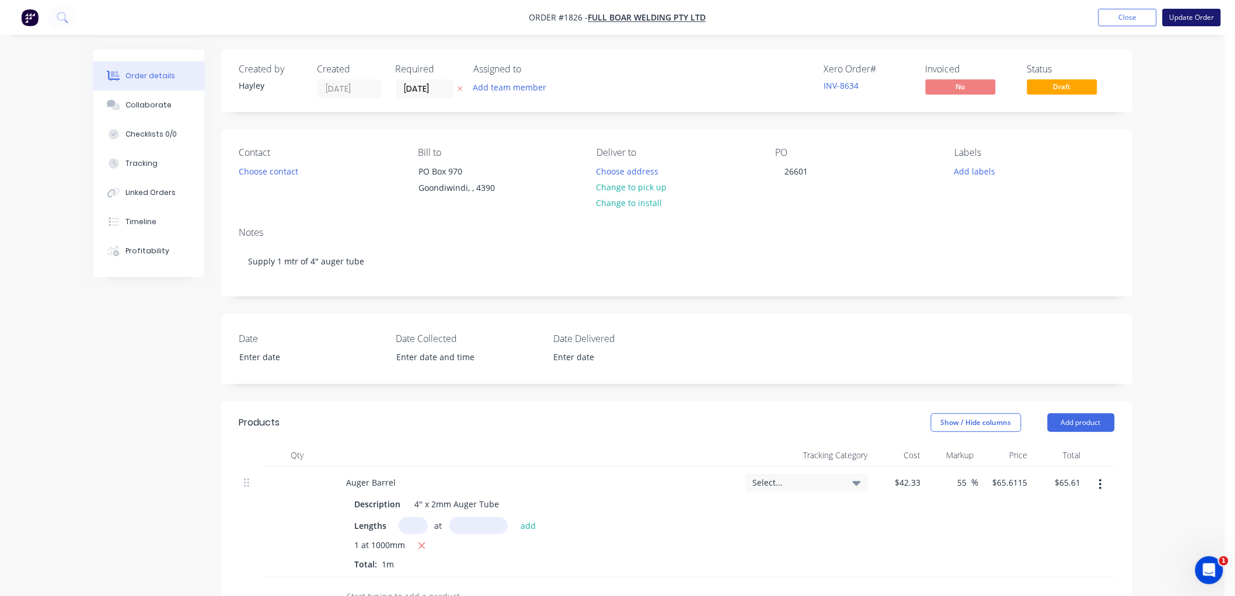
click at [1188, 18] on button "Update Order" at bounding box center [1192, 18] width 58 height 18
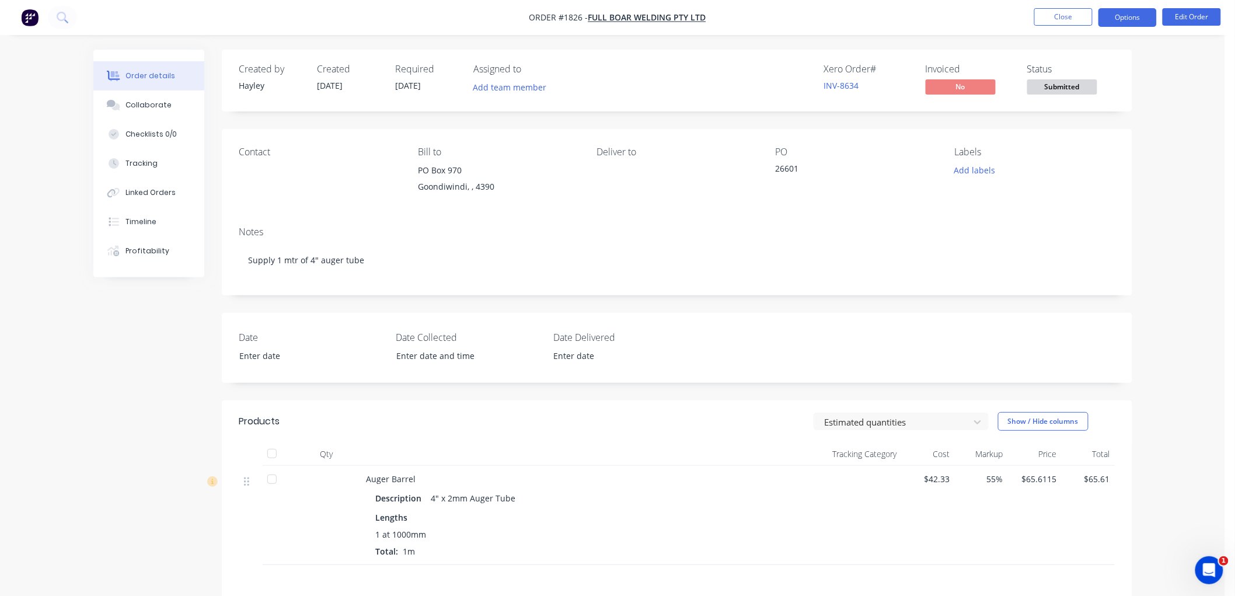
drag, startPoint x: 1108, startPoint y: 9, endPoint x: 1118, endPoint y: 13, distance: 10.7
click at [1109, 9] on button "Options" at bounding box center [1128, 17] width 58 height 19
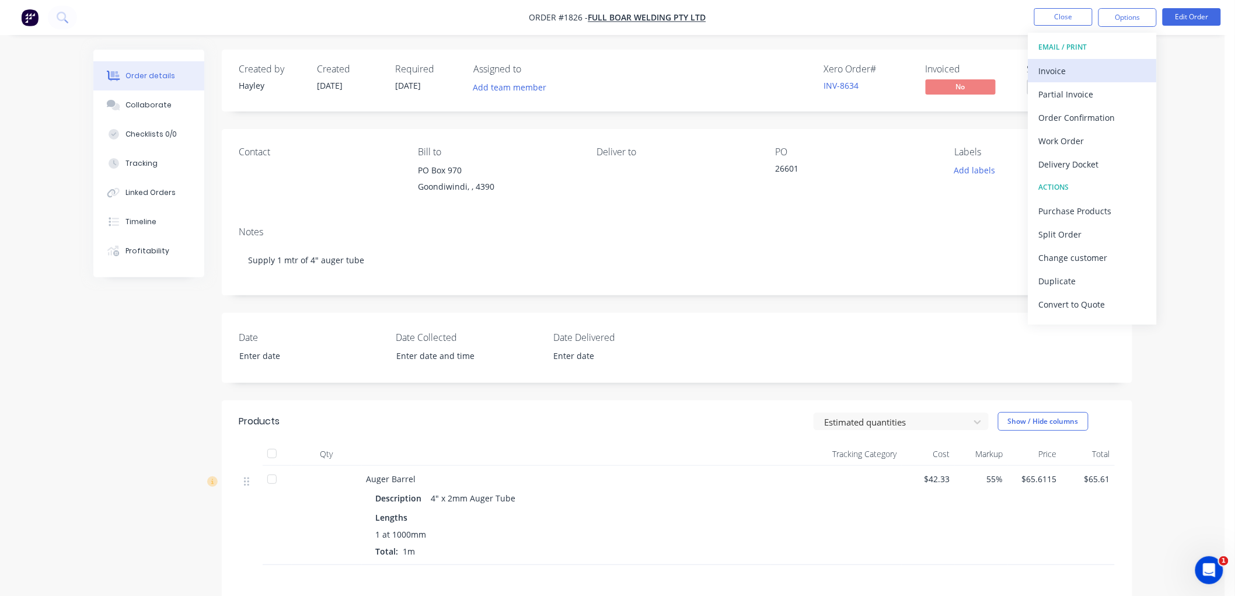
click at [1083, 73] on div "Invoice" at bounding box center [1092, 70] width 107 height 17
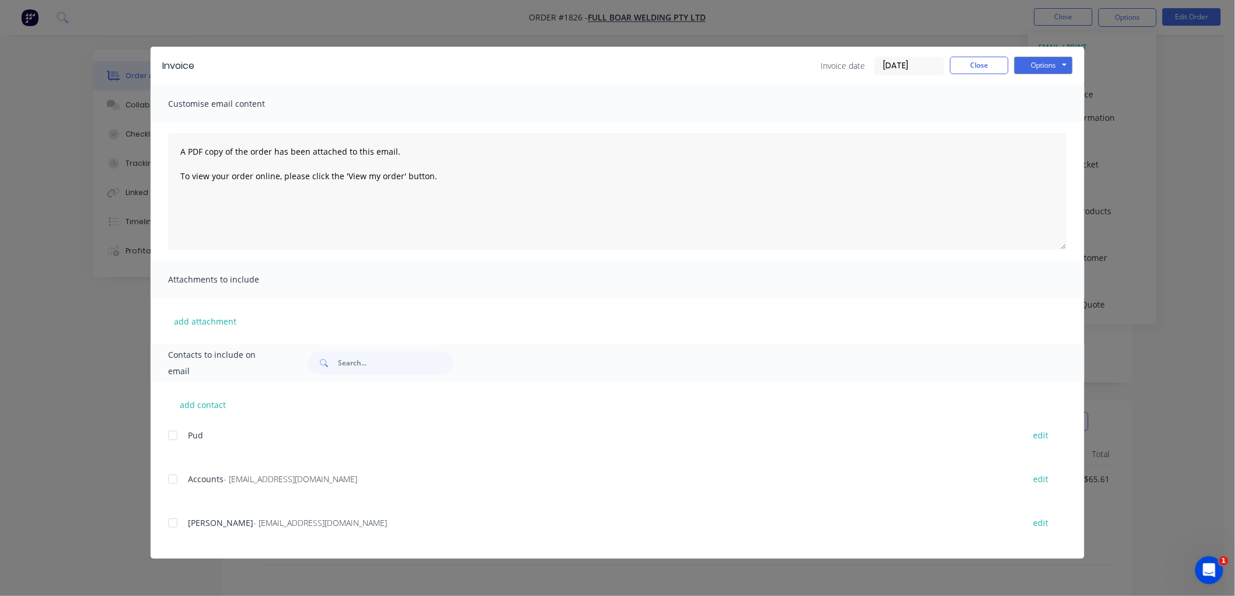
click at [928, 62] on input "[DATE]" at bounding box center [909, 66] width 69 height 18
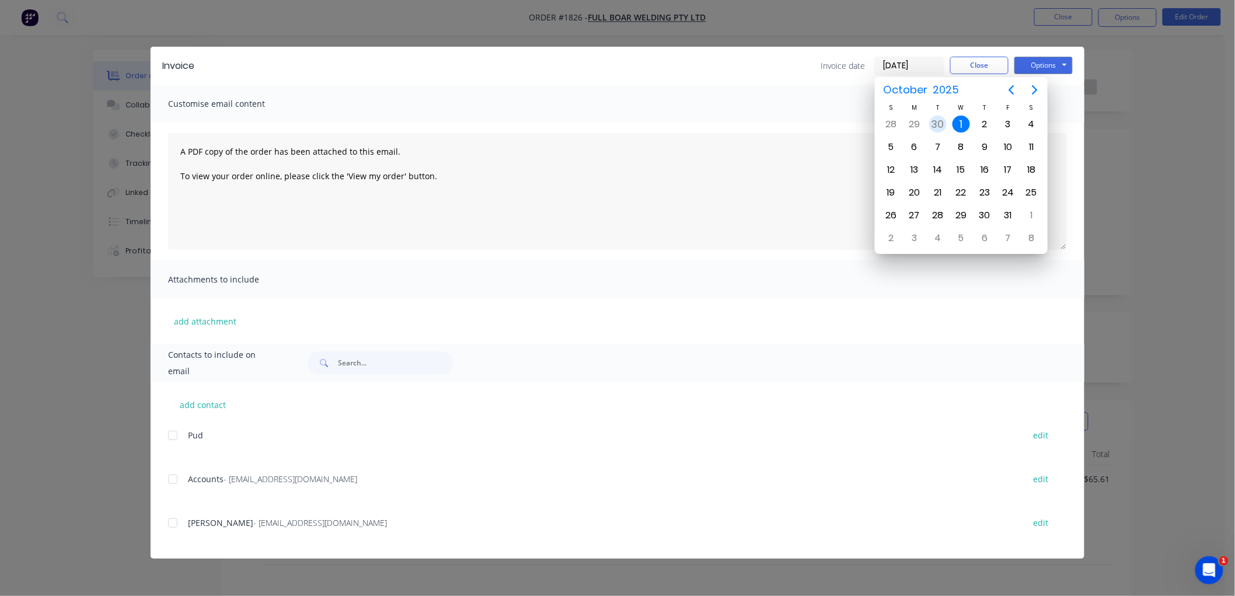
click at [940, 120] on div "30" at bounding box center [938, 125] width 18 height 18
type input "[DATE]"
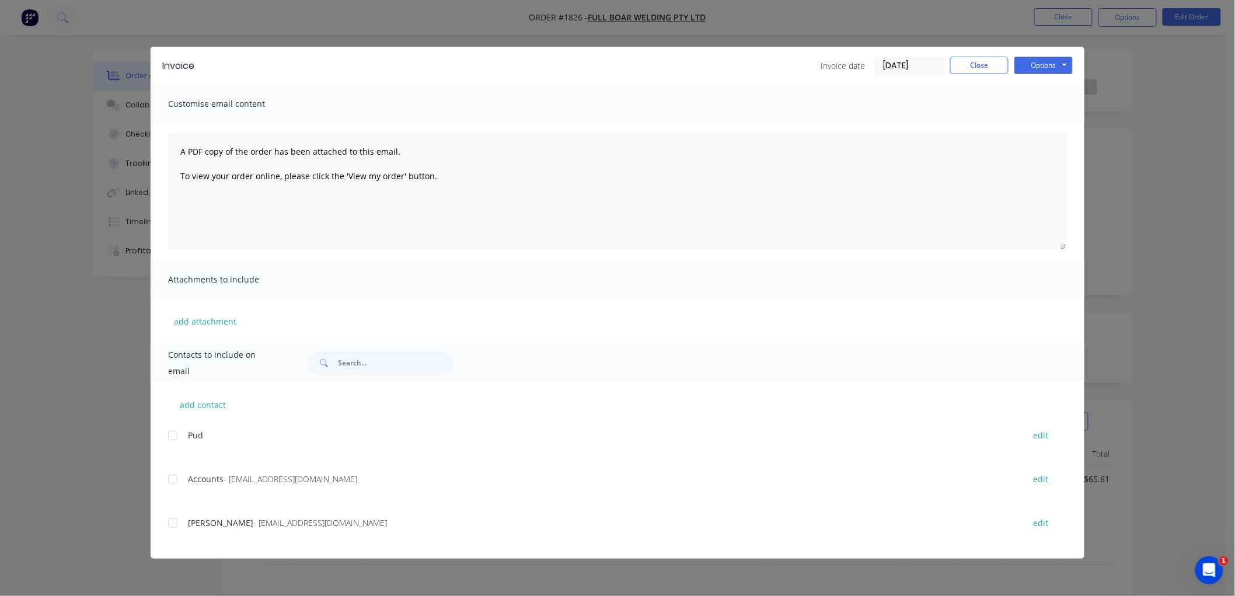
click at [171, 480] on div at bounding box center [172, 479] width 23 height 23
click at [1046, 65] on button "Options" at bounding box center [1044, 66] width 58 height 18
click at [1058, 123] on button "Email" at bounding box center [1052, 124] width 75 height 19
click at [988, 67] on button "Close" at bounding box center [979, 66] width 58 height 18
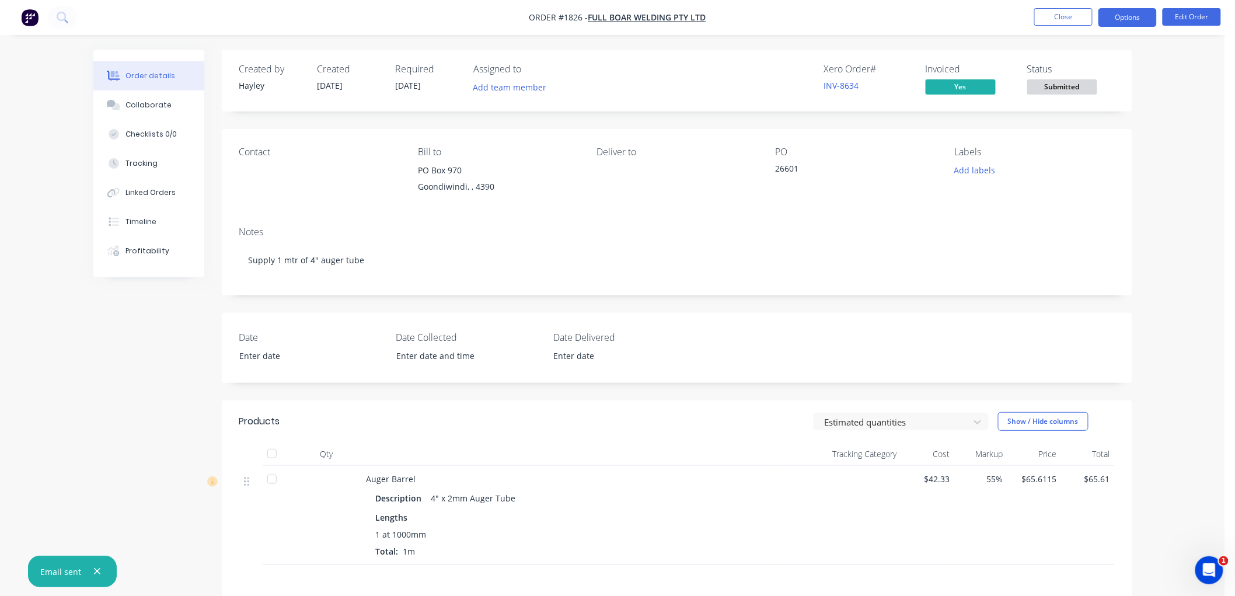
click at [1125, 16] on button "Options" at bounding box center [1128, 17] width 58 height 19
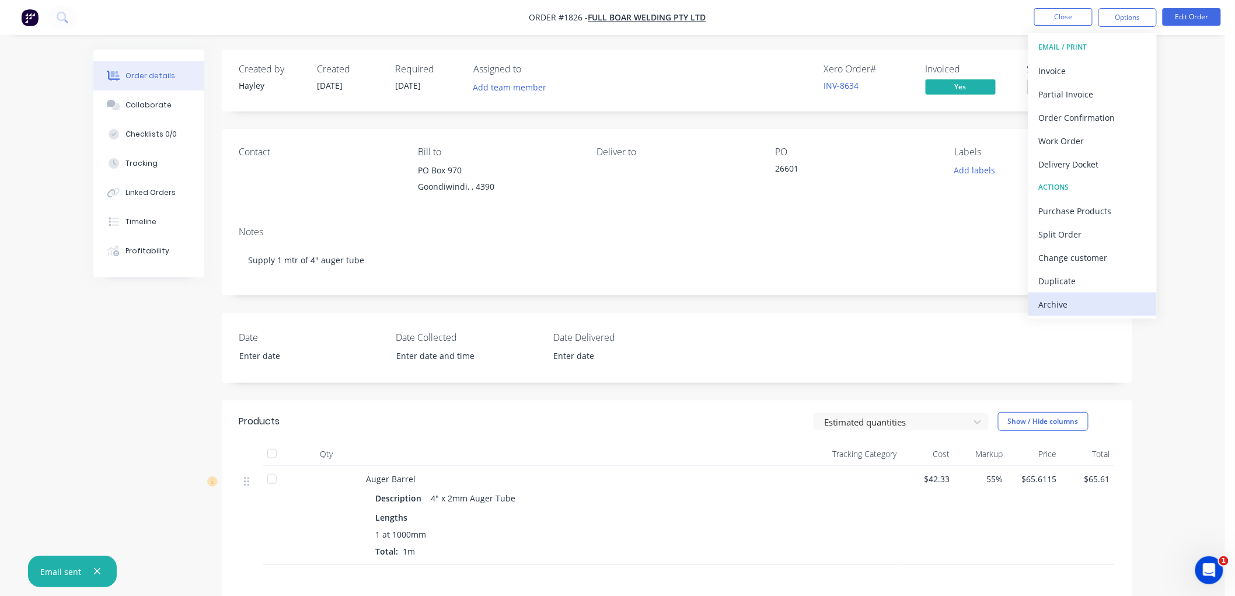
click at [1074, 302] on div "Archive" at bounding box center [1092, 304] width 107 height 17
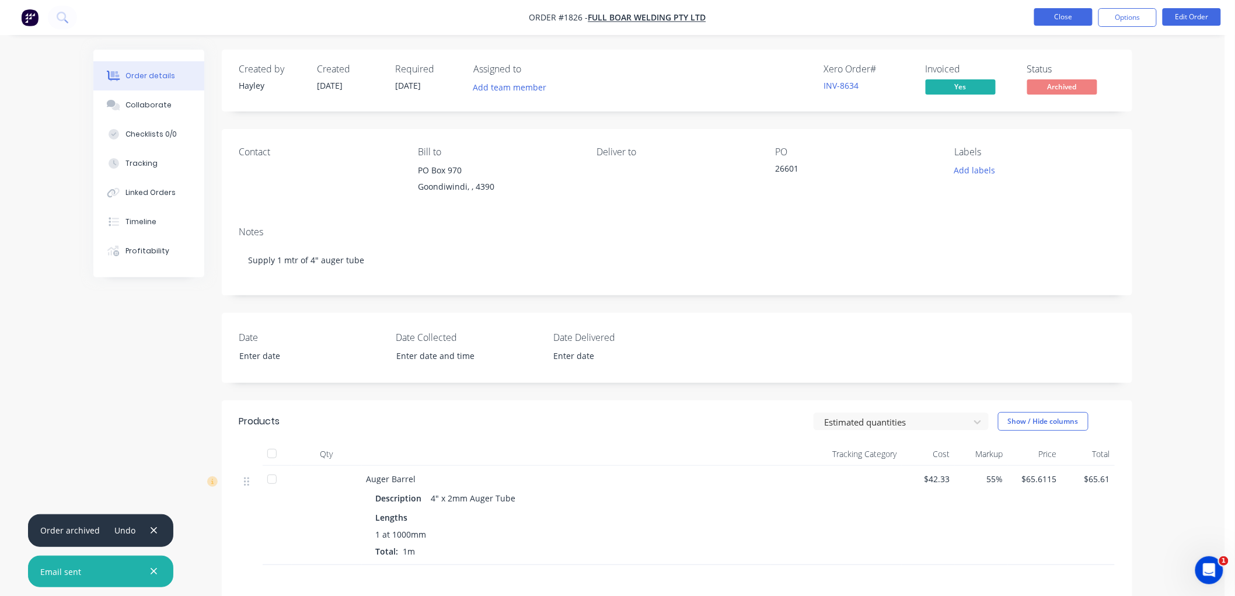
click at [1075, 16] on button "Close" at bounding box center [1063, 17] width 58 height 18
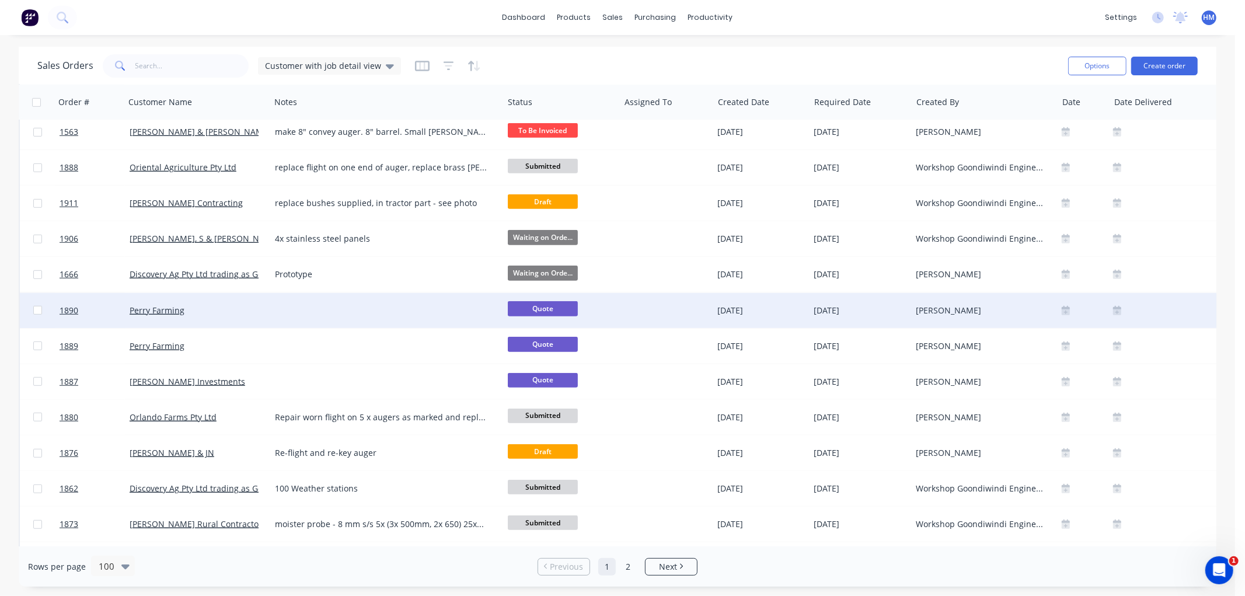
scroll to position [713, 0]
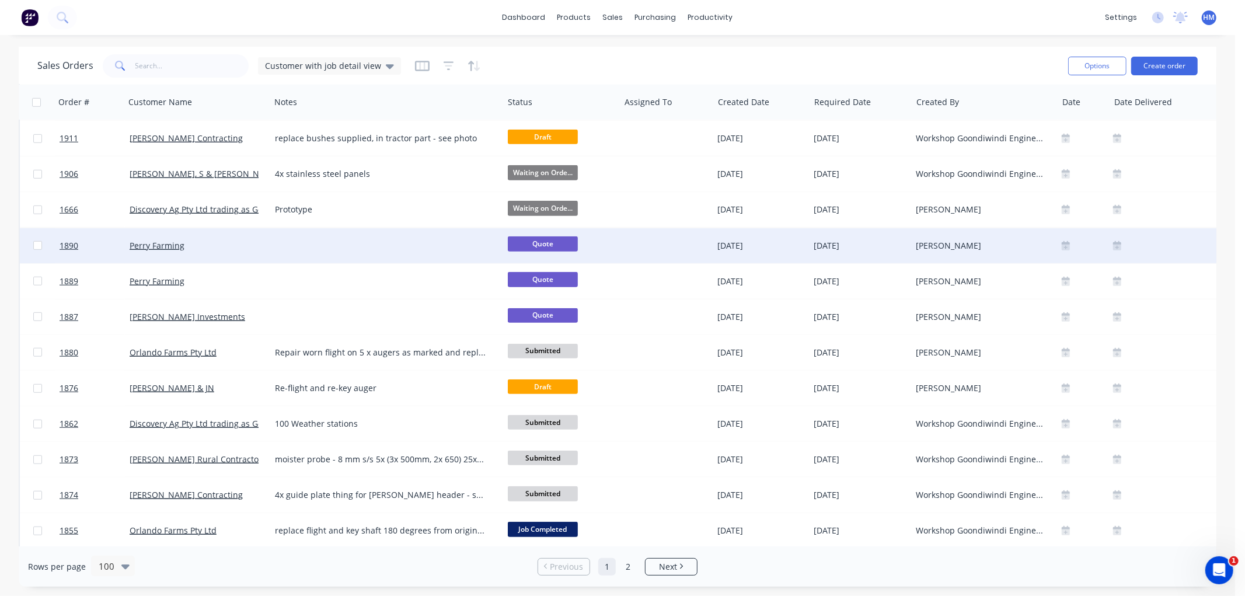
click at [201, 248] on div "Perry Farming" at bounding box center [195, 246] width 130 height 12
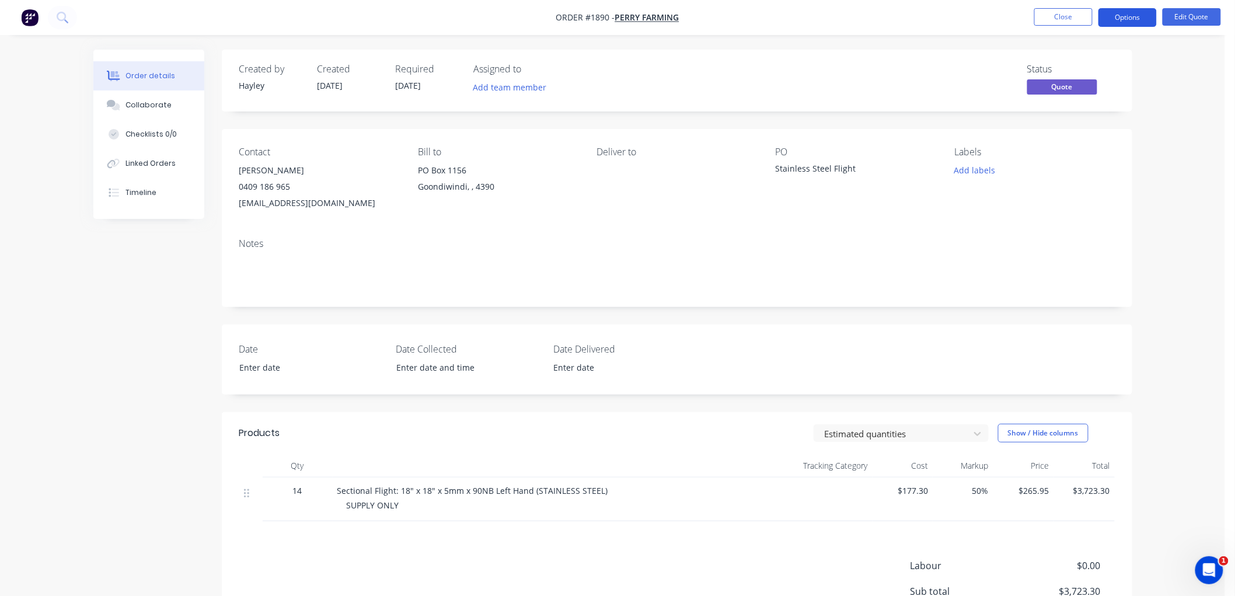
click at [1127, 20] on button "Options" at bounding box center [1128, 17] width 58 height 19
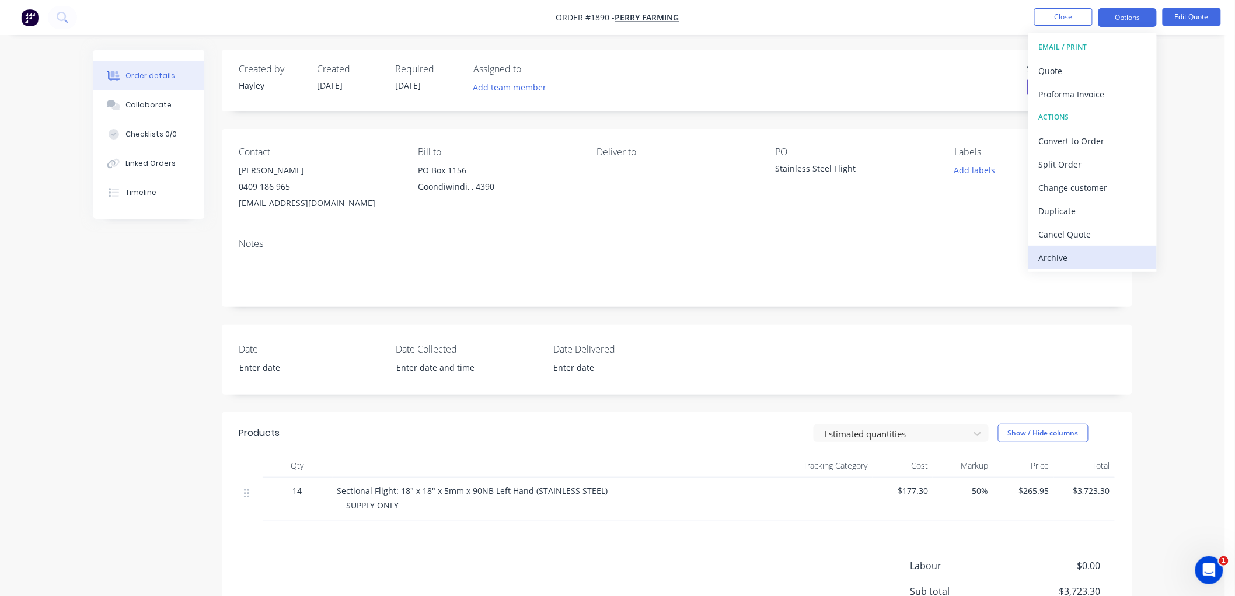
click at [1067, 251] on div "Archive" at bounding box center [1092, 257] width 107 height 17
click at [1061, 256] on div "Unarchive" at bounding box center [1092, 257] width 107 height 17
drag, startPoint x: 1069, startPoint y: 263, endPoint x: 1074, endPoint y: 177, distance: 86.0
click at [1069, 264] on div "Archive" at bounding box center [1092, 257] width 107 height 17
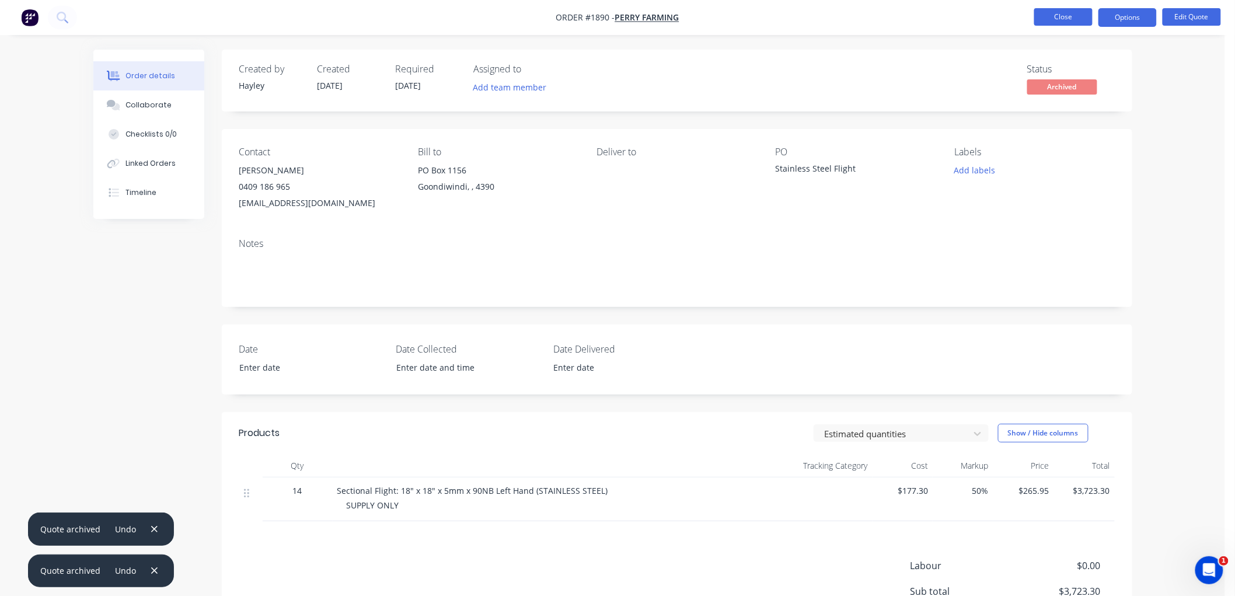
click at [1059, 18] on button "Close" at bounding box center [1063, 17] width 58 height 18
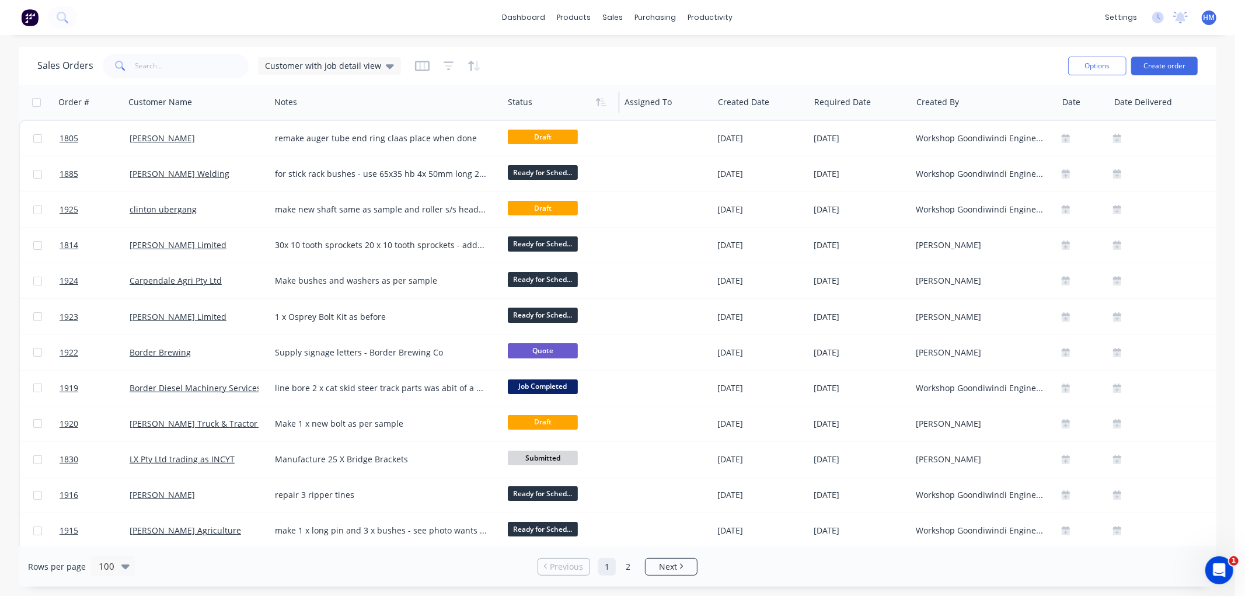
click at [530, 96] on div at bounding box center [559, 101] width 102 height 23
click at [601, 102] on icon "button" at bounding box center [601, 101] width 11 height 9
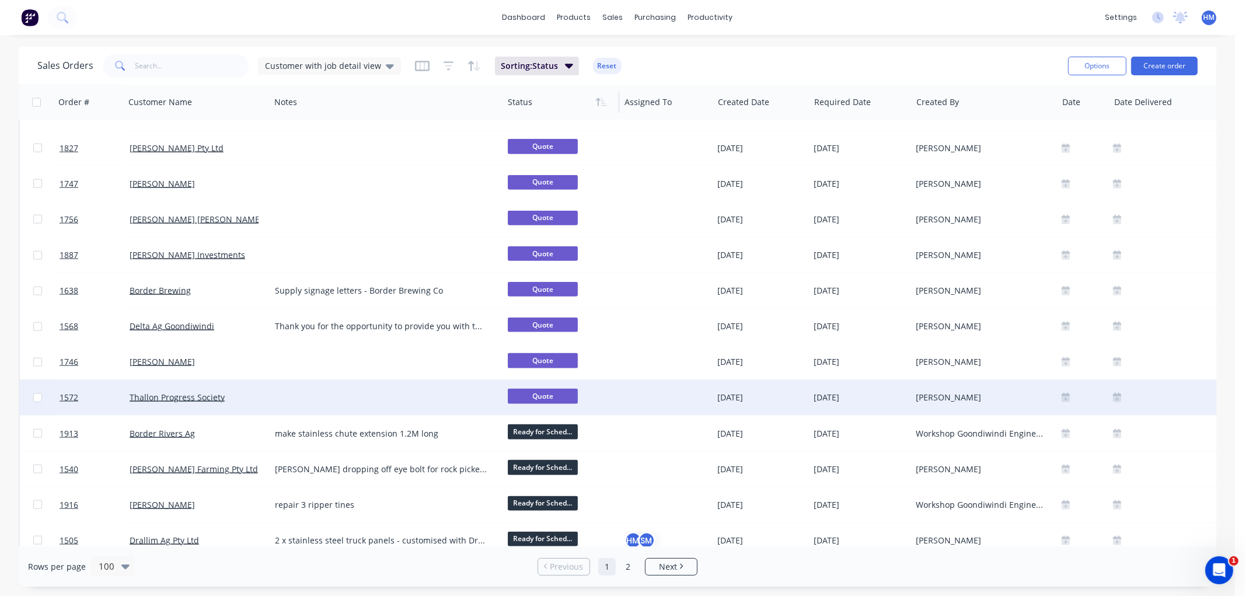
scroll to position [1145, 0]
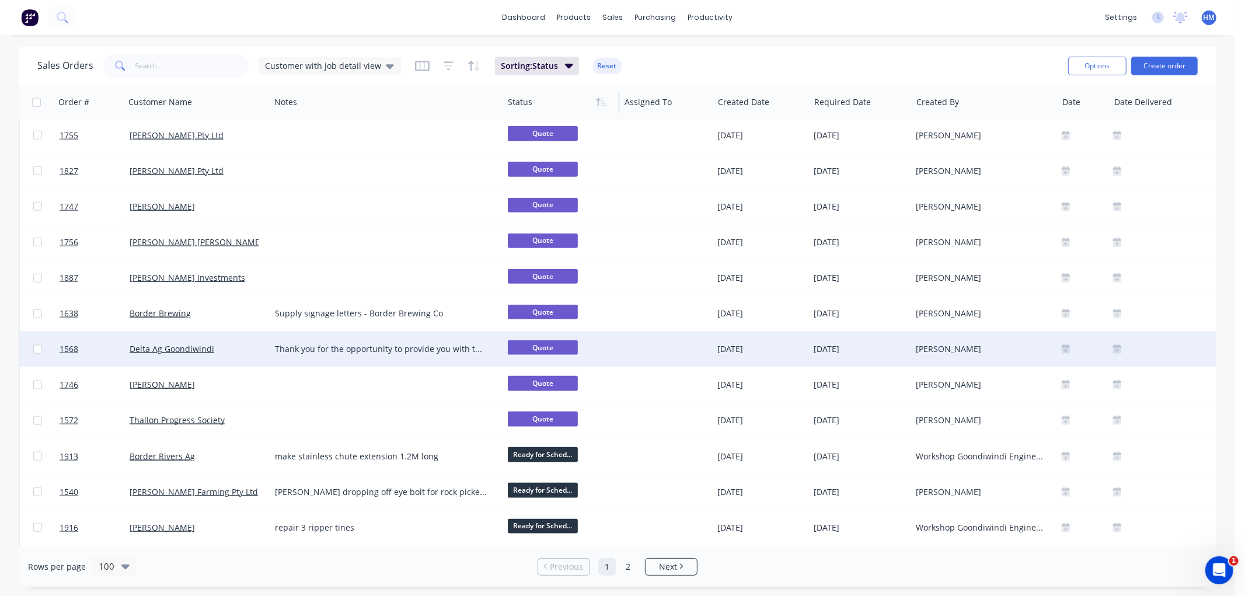
click at [235, 343] on div "Delta Ag Goondiwindi" at bounding box center [195, 349] width 130 height 12
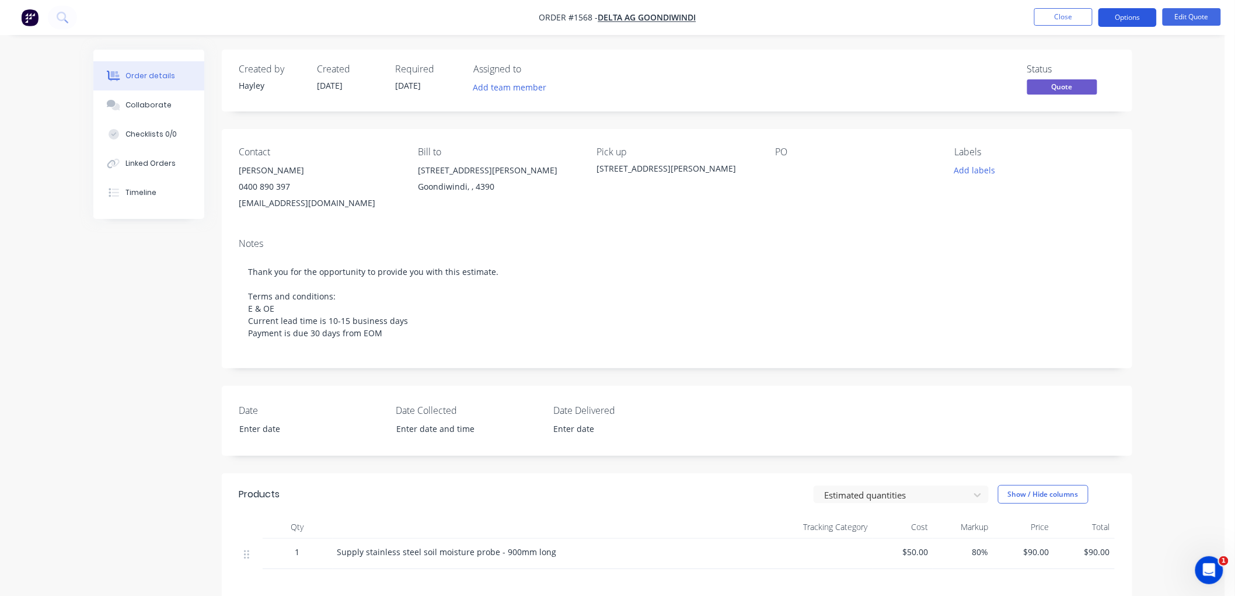
click at [1124, 16] on button "Options" at bounding box center [1128, 17] width 58 height 19
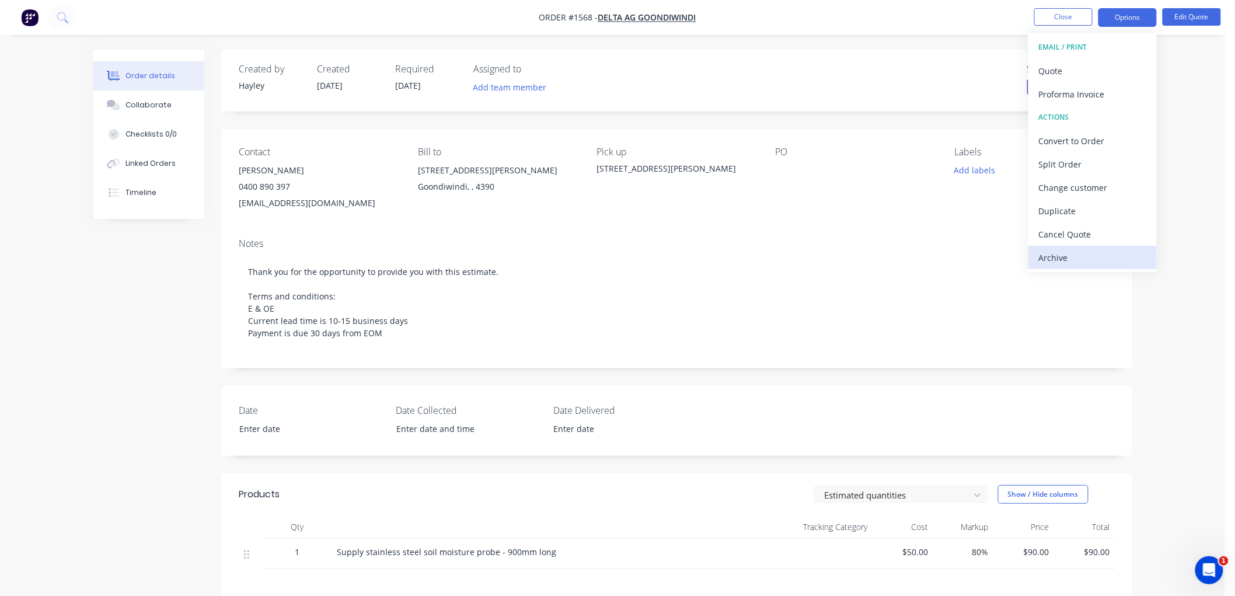
click at [1060, 253] on div "Archive" at bounding box center [1092, 257] width 107 height 17
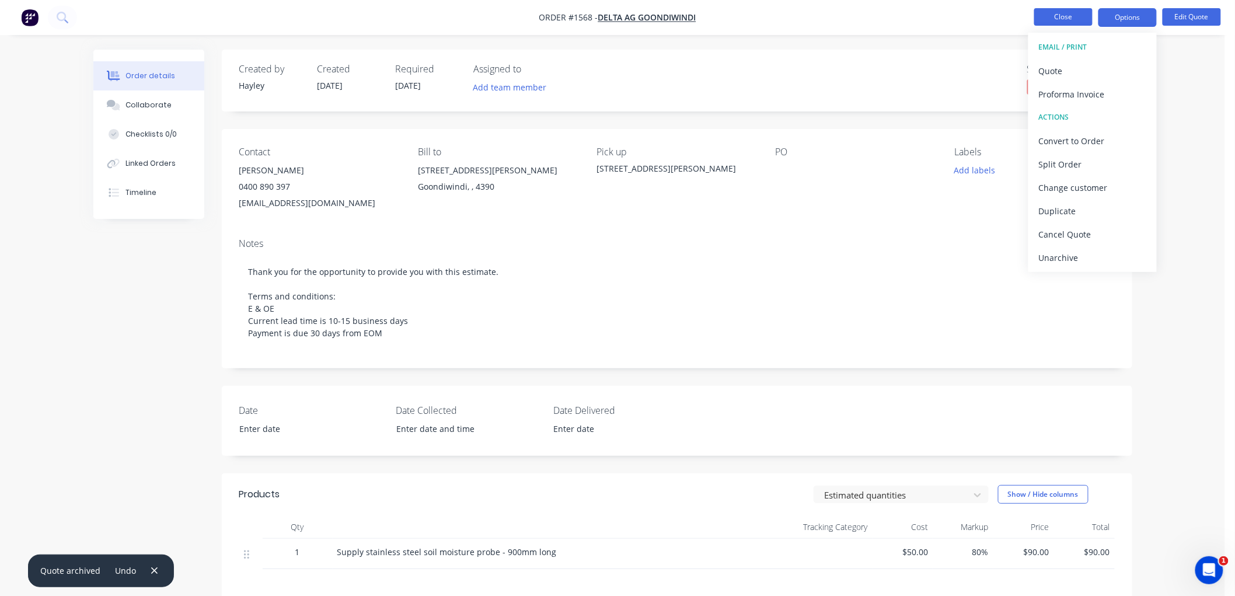
click at [1069, 19] on button "Close" at bounding box center [1063, 17] width 58 height 18
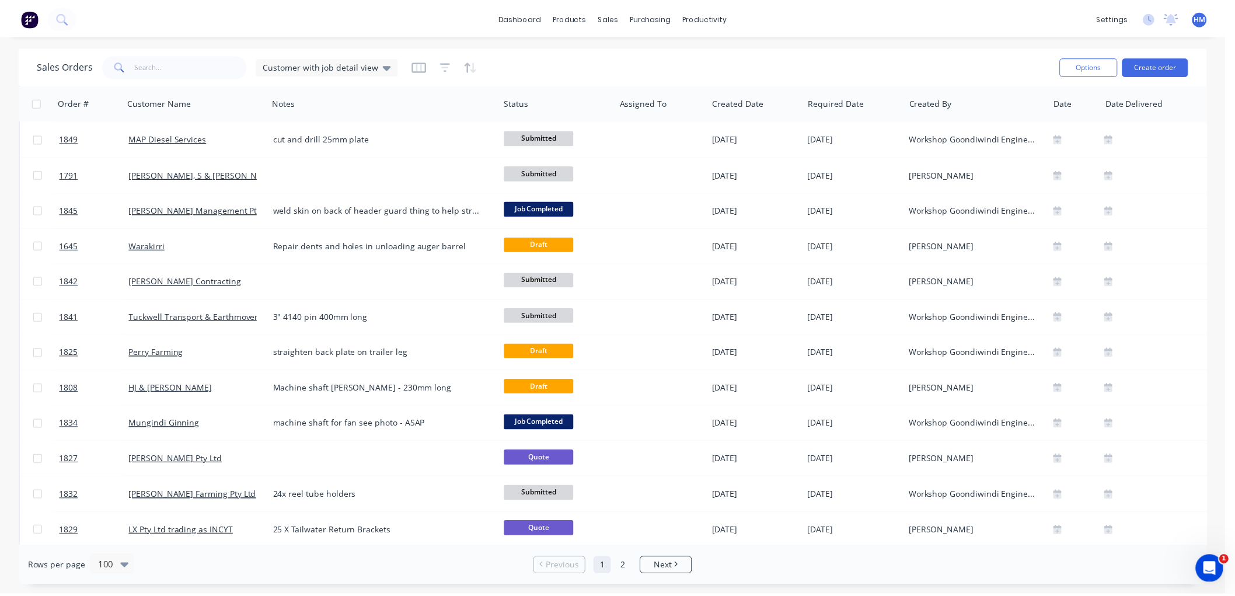
scroll to position [1556, 0]
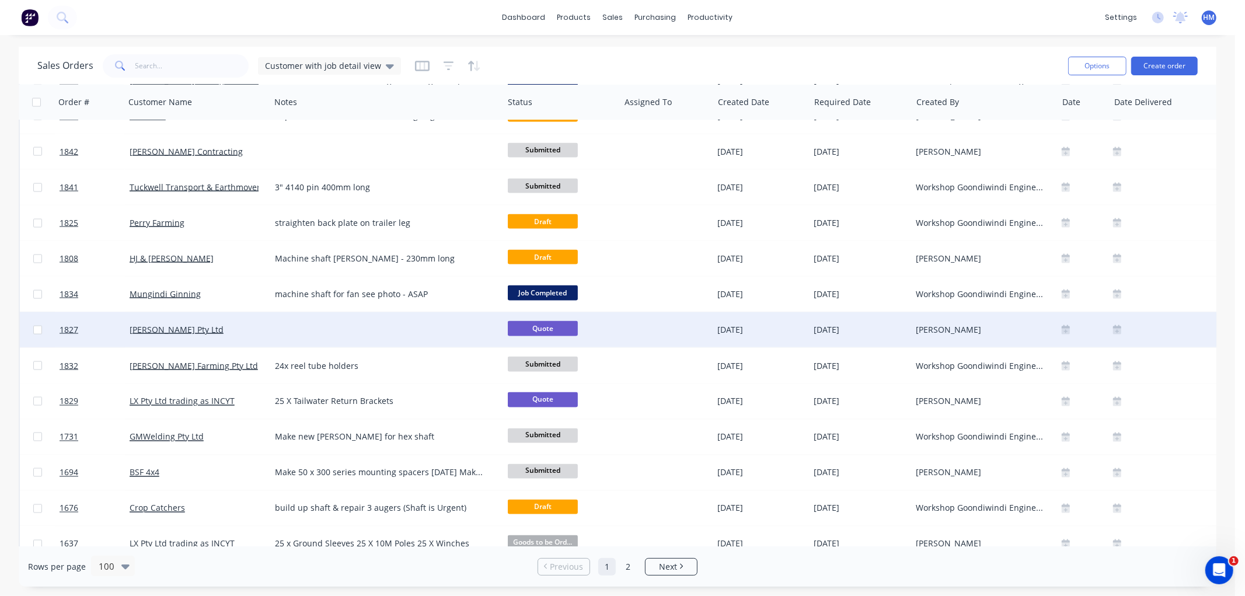
click at [370, 322] on div at bounding box center [386, 329] width 233 height 35
click at [212, 328] on div "[PERSON_NAME] Pty Ltd" at bounding box center [195, 330] width 130 height 12
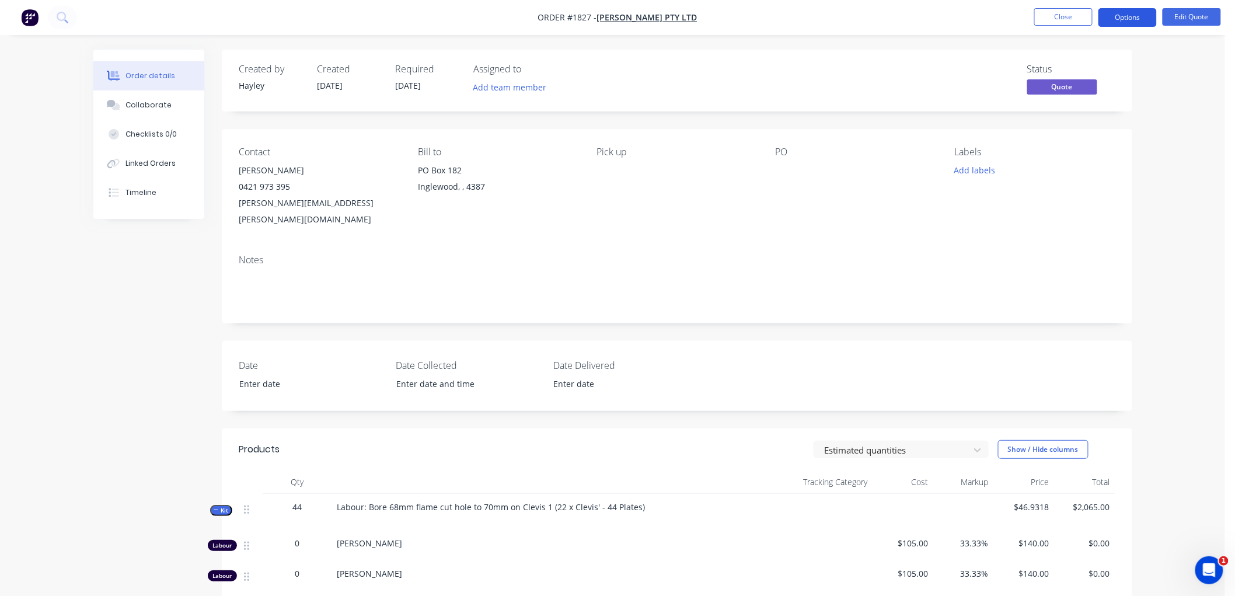
click at [1123, 20] on button "Options" at bounding box center [1128, 17] width 58 height 19
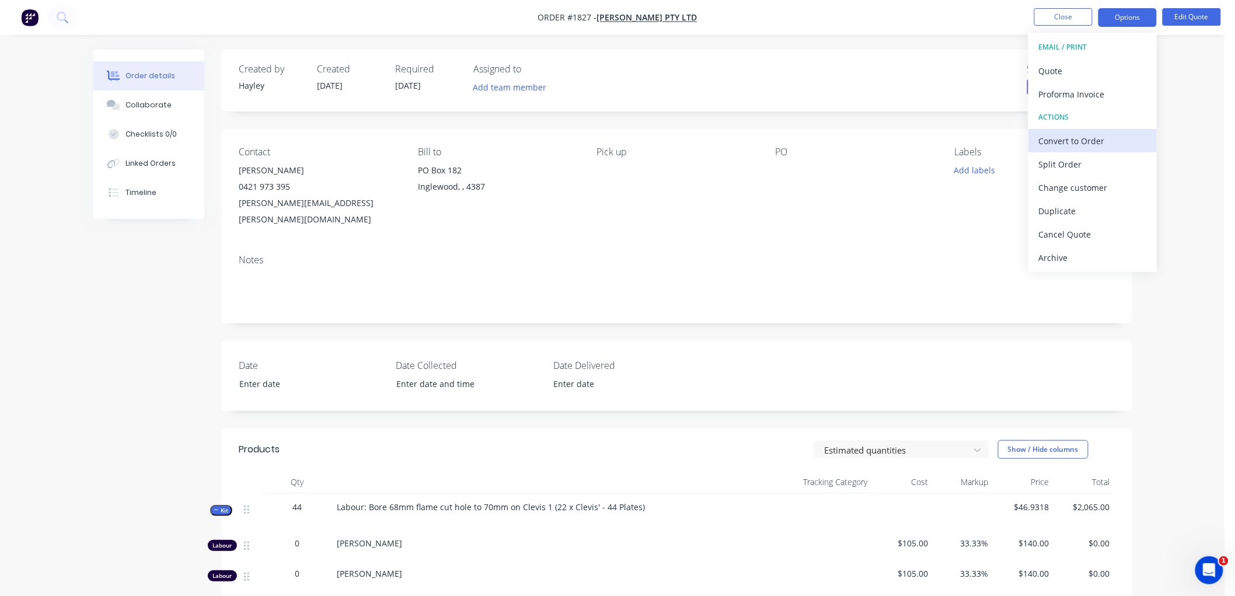
click at [1088, 137] on div "Convert to Order" at bounding box center [1092, 141] width 107 height 17
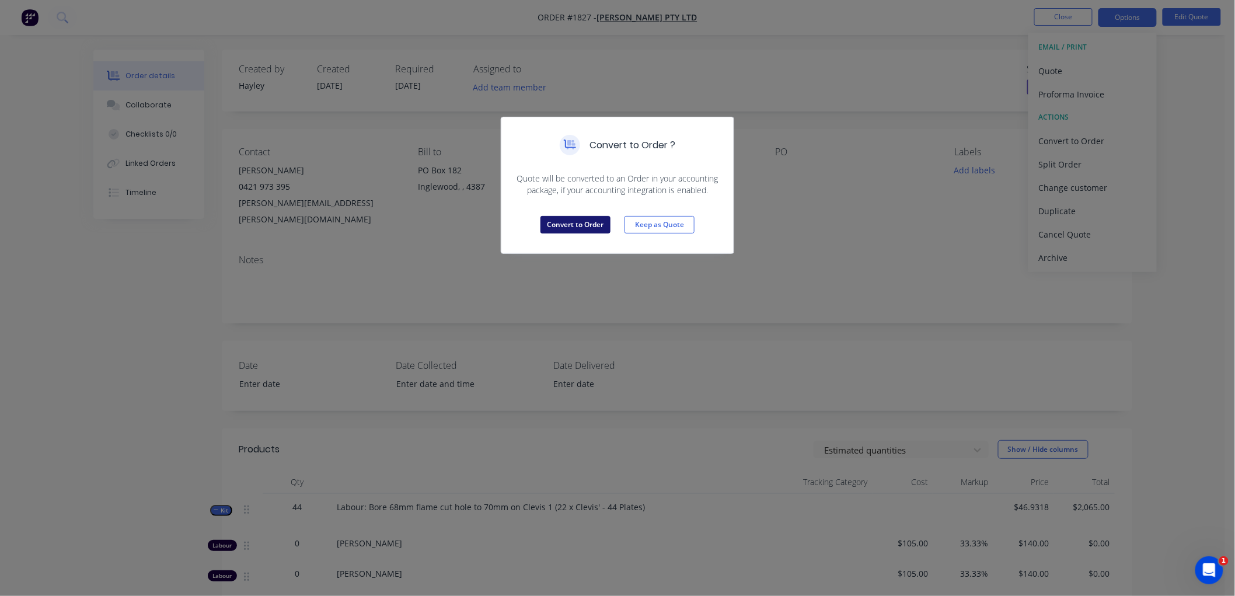
click at [580, 224] on button "Convert to Order" at bounding box center [576, 225] width 70 height 18
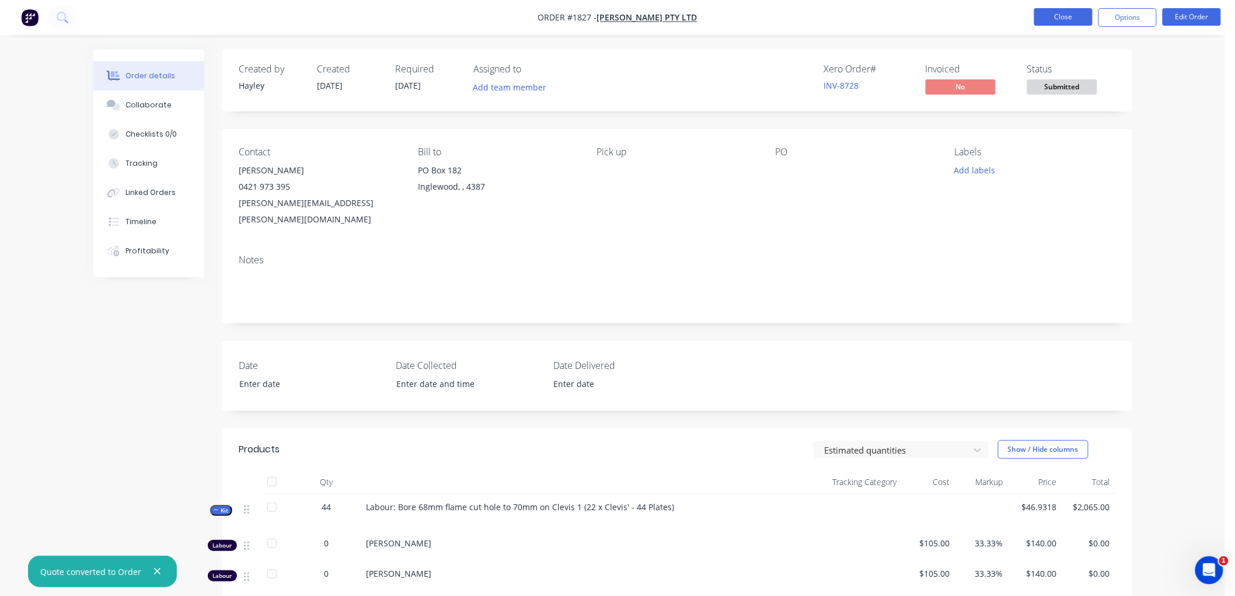
click at [1073, 16] on button "Close" at bounding box center [1063, 17] width 58 height 18
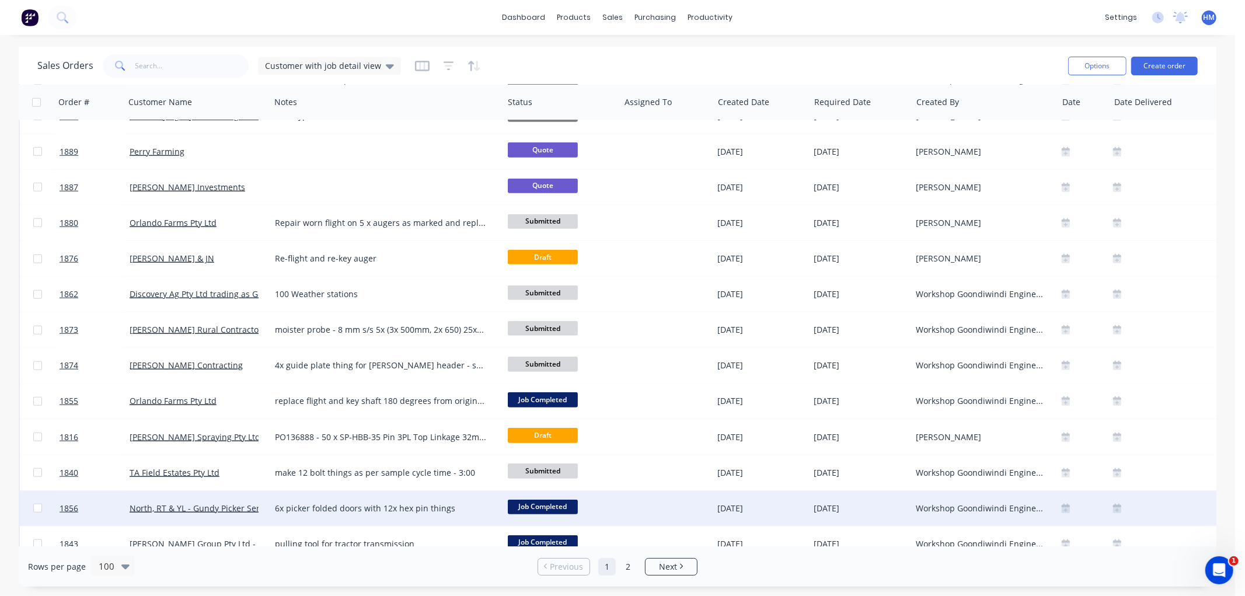
scroll to position [649, 0]
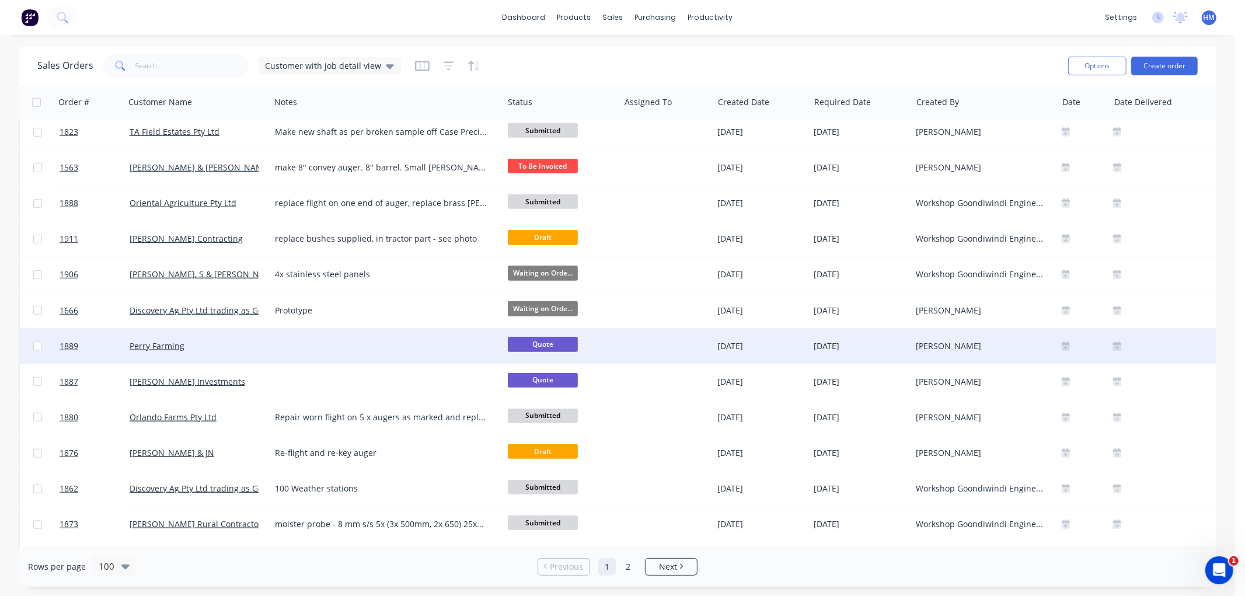
click at [207, 343] on div "Perry Farming" at bounding box center [195, 346] width 130 height 12
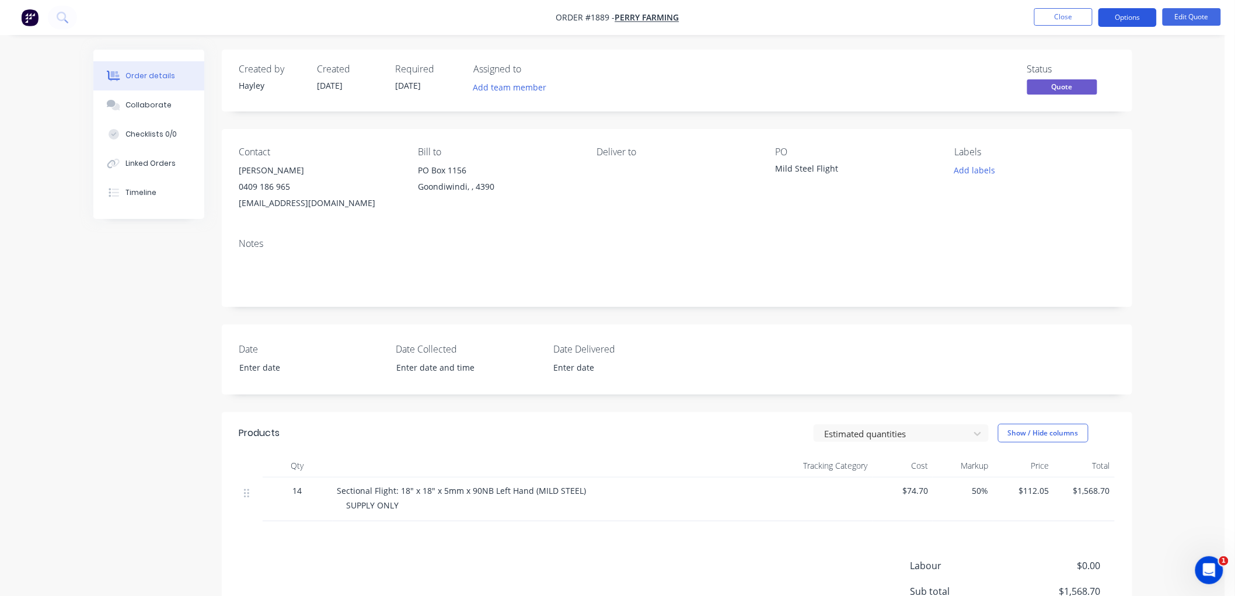
click at [1131, 16] on button "Options" at bounding box center [1128, 17] width 58 height 19
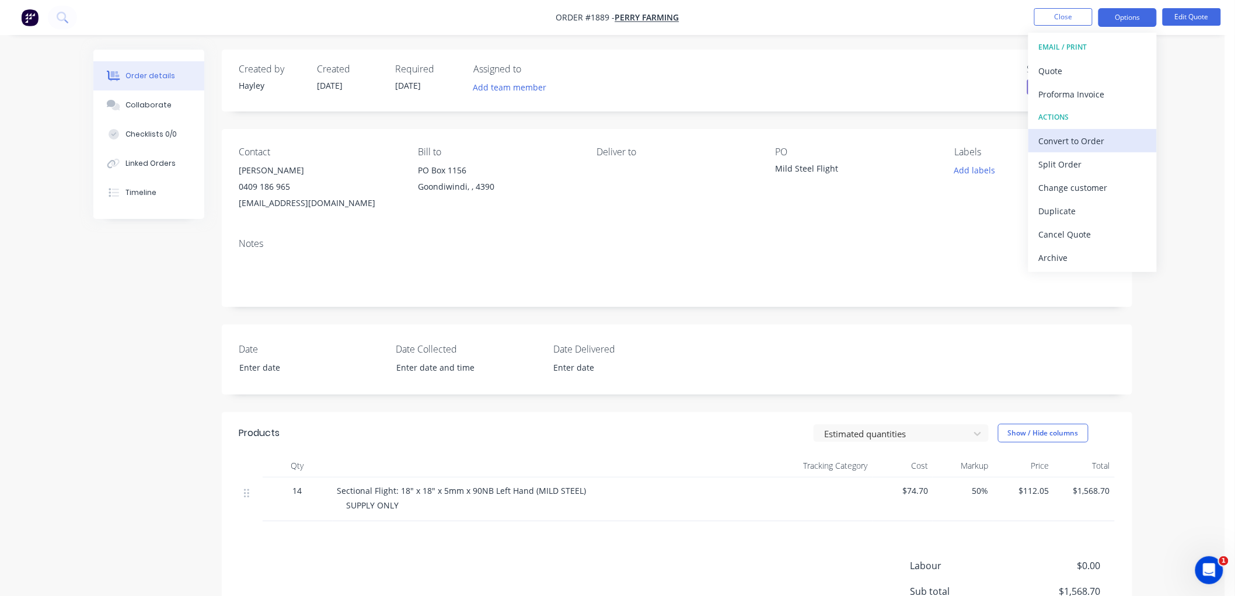
click at [1086, 140] on div "Convert to Order" at bounding box center [1092, 141] width 107 height 17
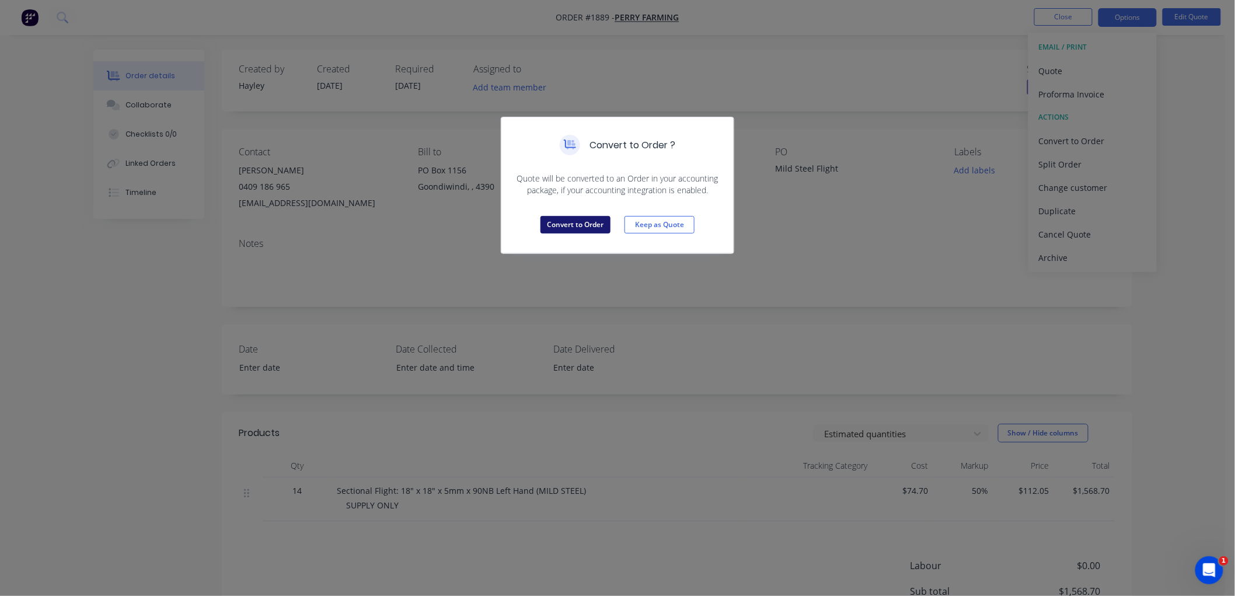
click at [591, 218] on button "Convert to Order" at bounding box center [576, 225] width 70 height 18
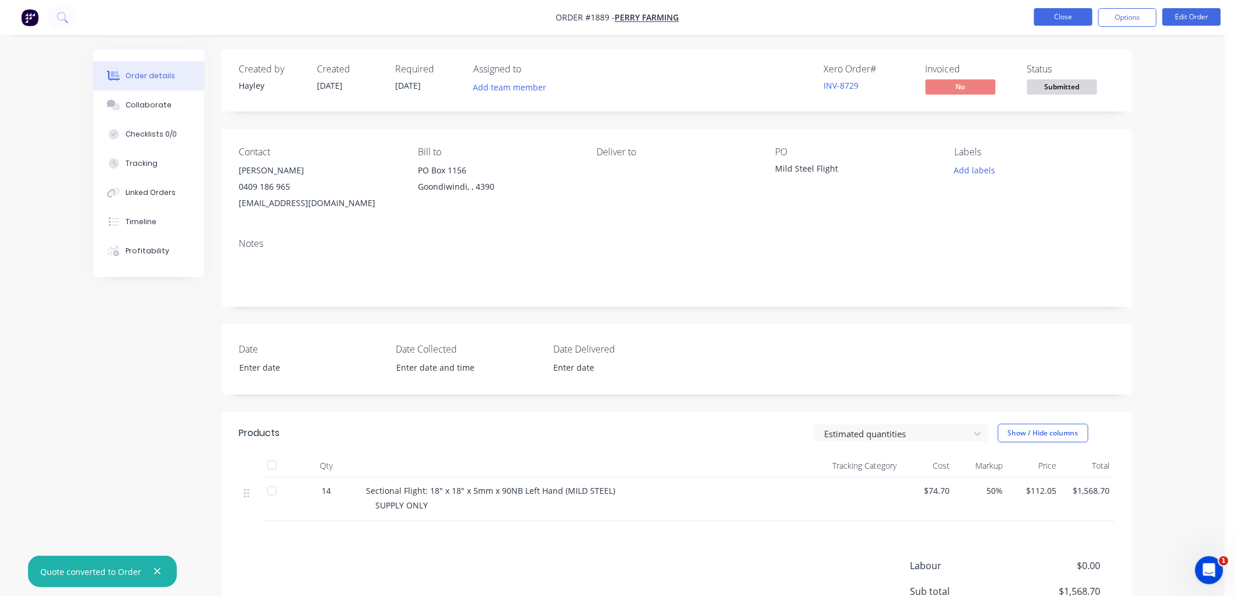
click at [1060, 22] on button "Close" at bounding box center [1063, 17] width 58 height 18
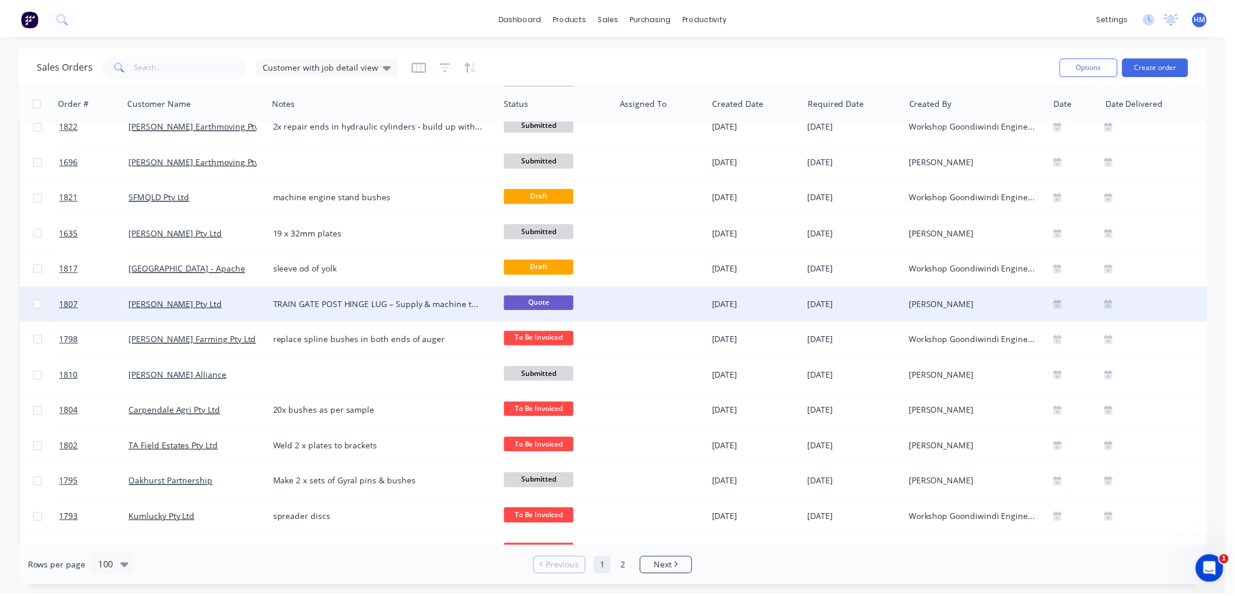
scroll to position [2075, 0]
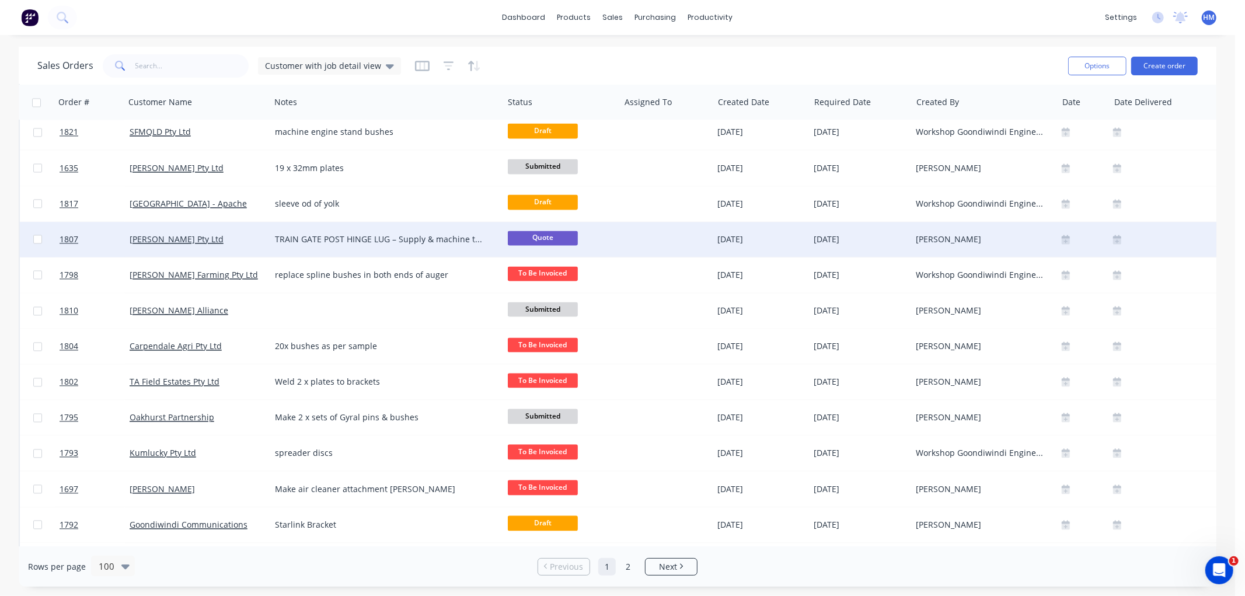
click at [208, 238] on div "[PERSON_NAME] Pty Ltd" at bounding box center [195, 240] width 130 height 12
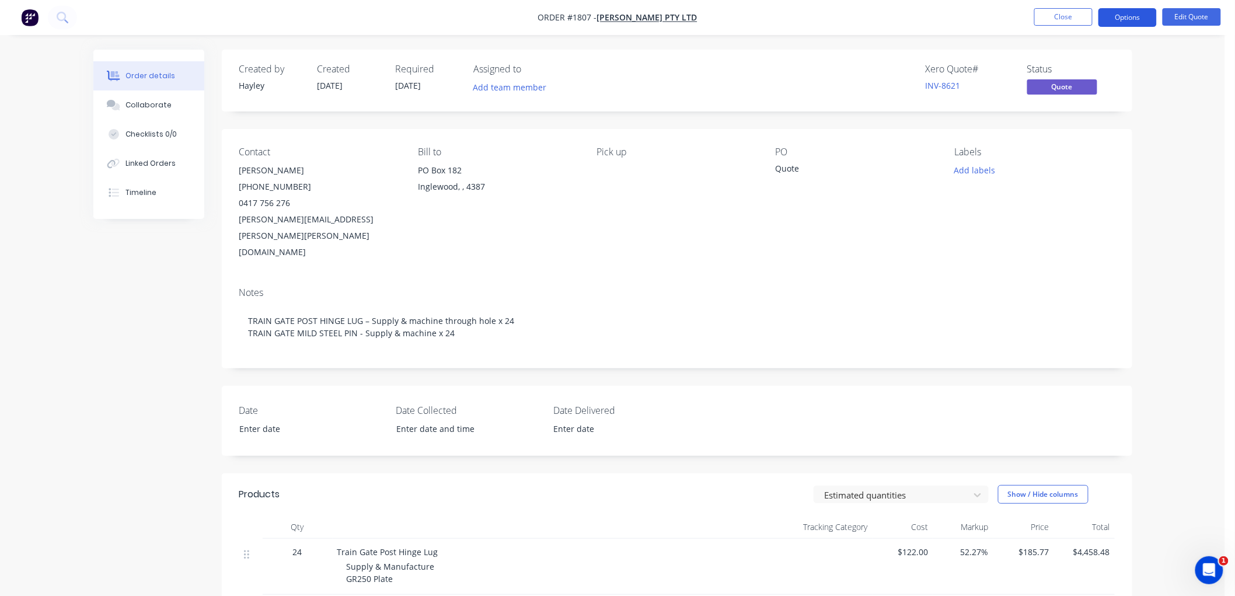
click at [1143, 15] on button "Options" at bounding box center [1128, 17] width 58 height 19
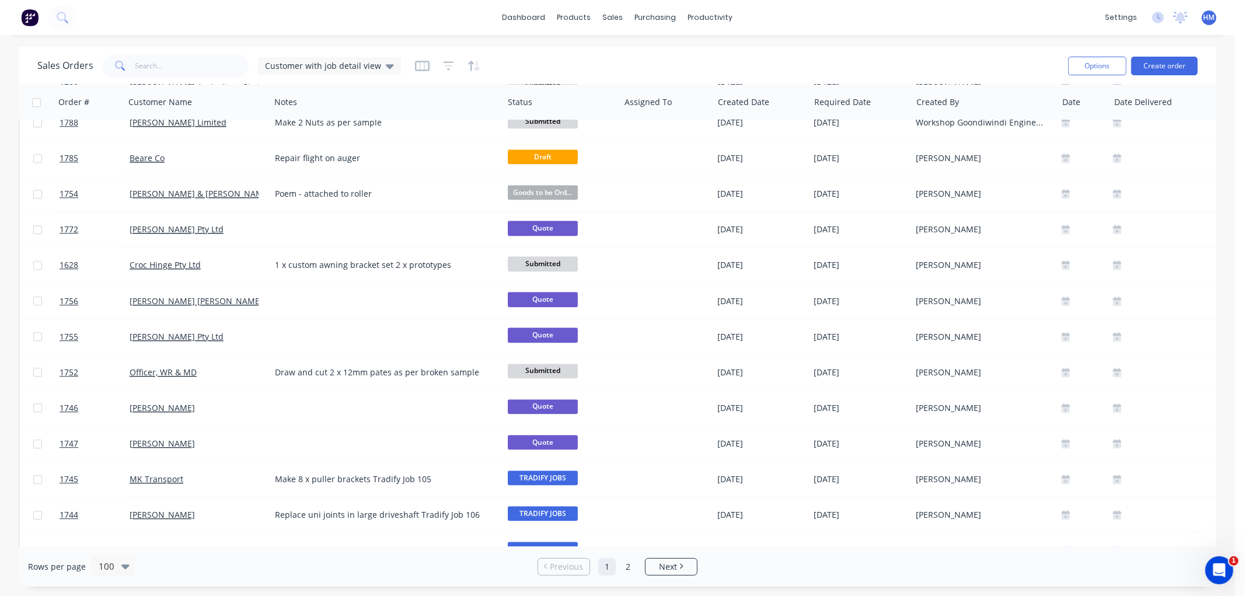
scroll to position [2594, 0]
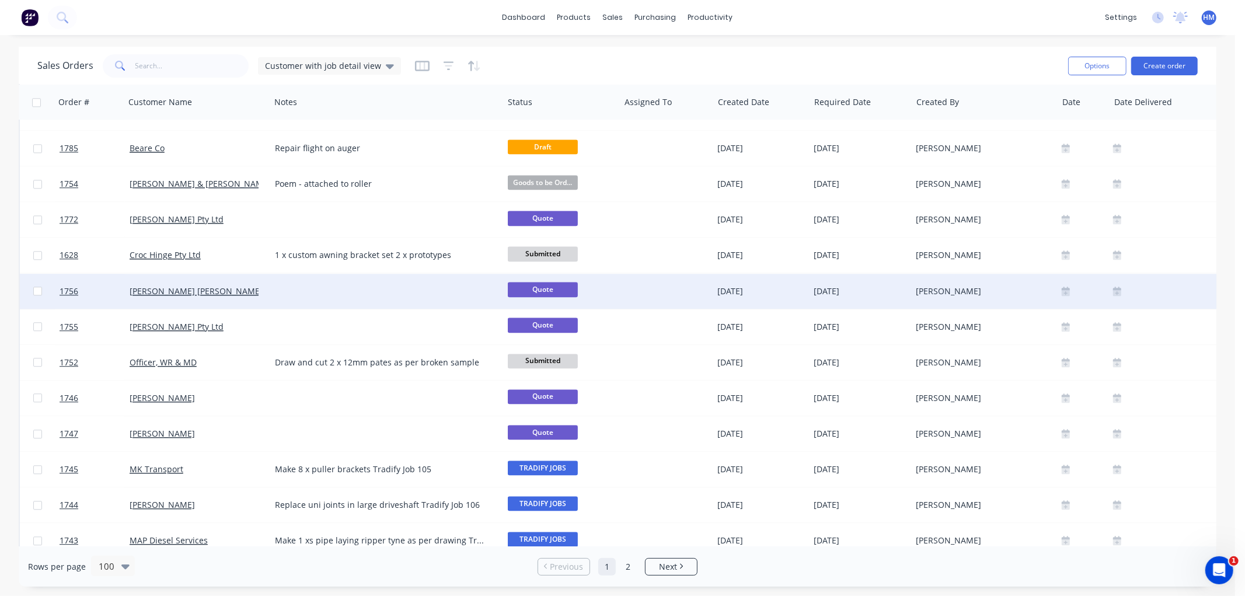
click at [409, 284] on div at bounding box center [386, 291] width 233 height 35
click at [231, 295] on div "[PERSON_NAME] [PERSON_NAME]" at bounding box center [195, 291] width 130 height 12
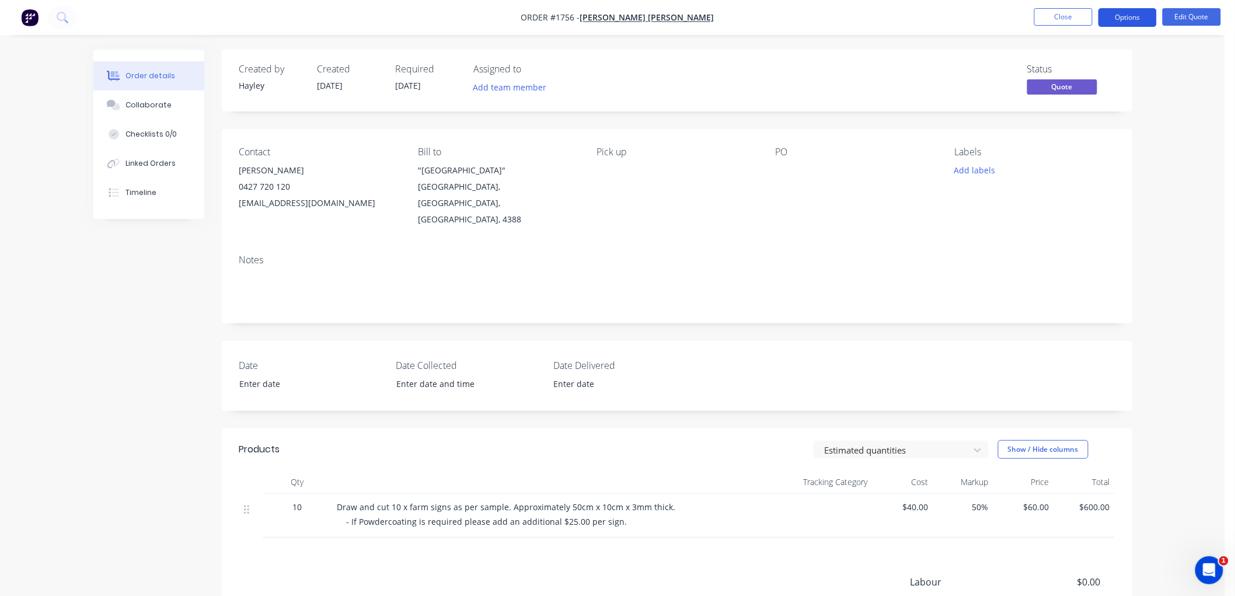
click at [1135, 8] on button "Options" at bounding box center [1128, 17] width 58 height 19
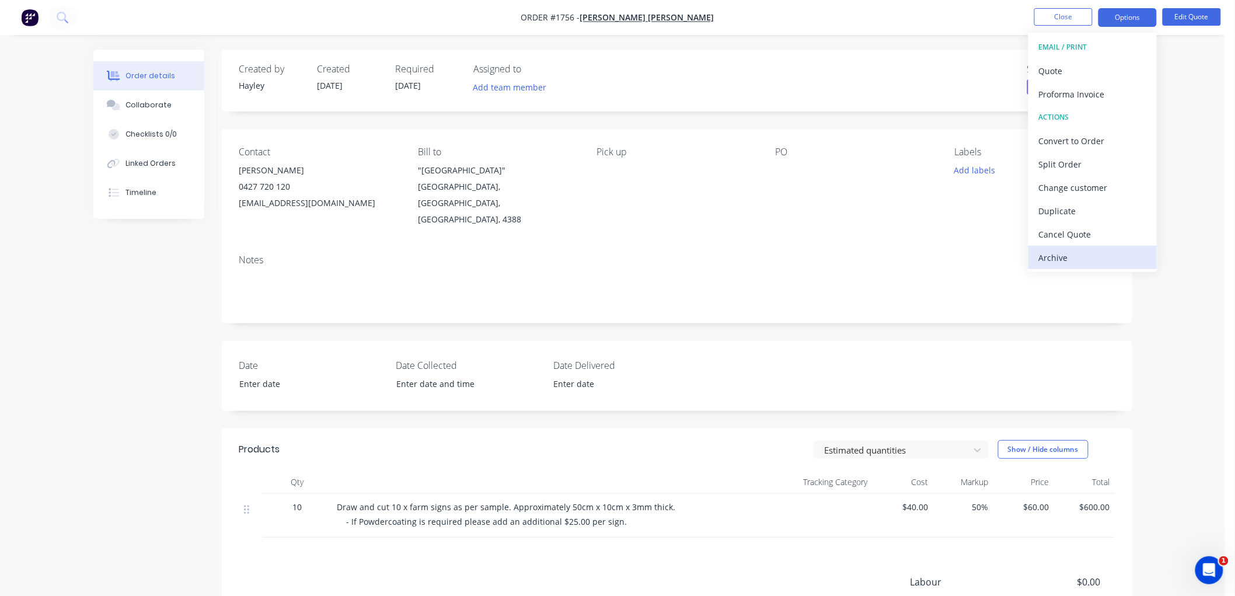
click at [1082, 253] on div "Archive" at bounding box center [1092, 257] width 107 height 17
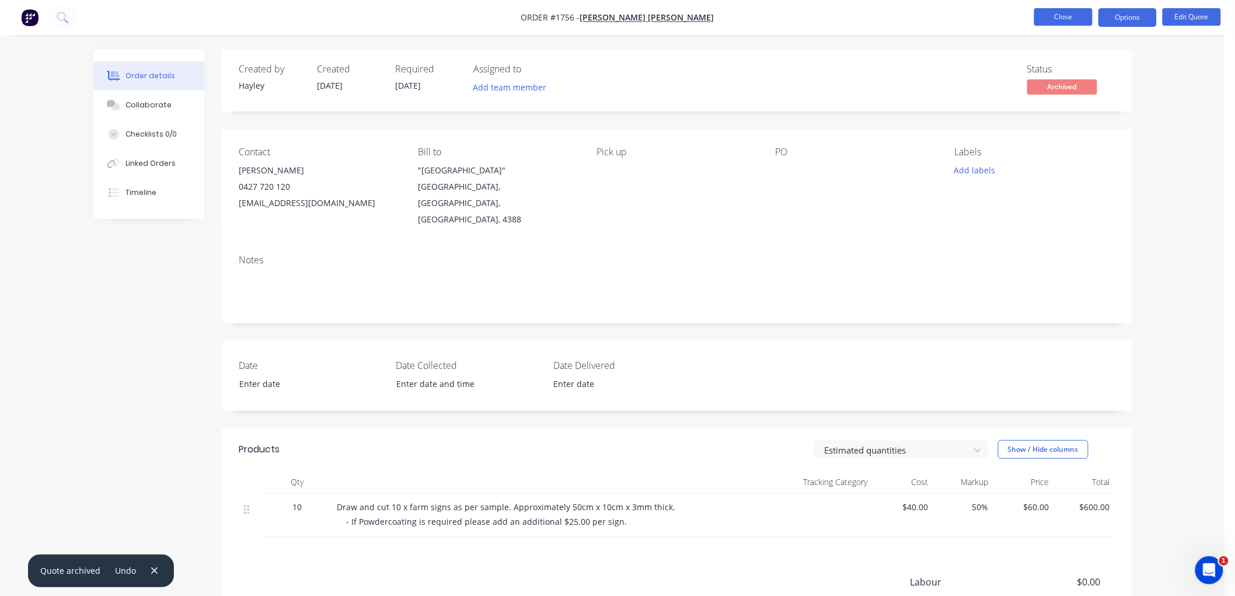
click at [1064, 15] on button "Close" at bounding box center [1063, 17] width 58 height 18
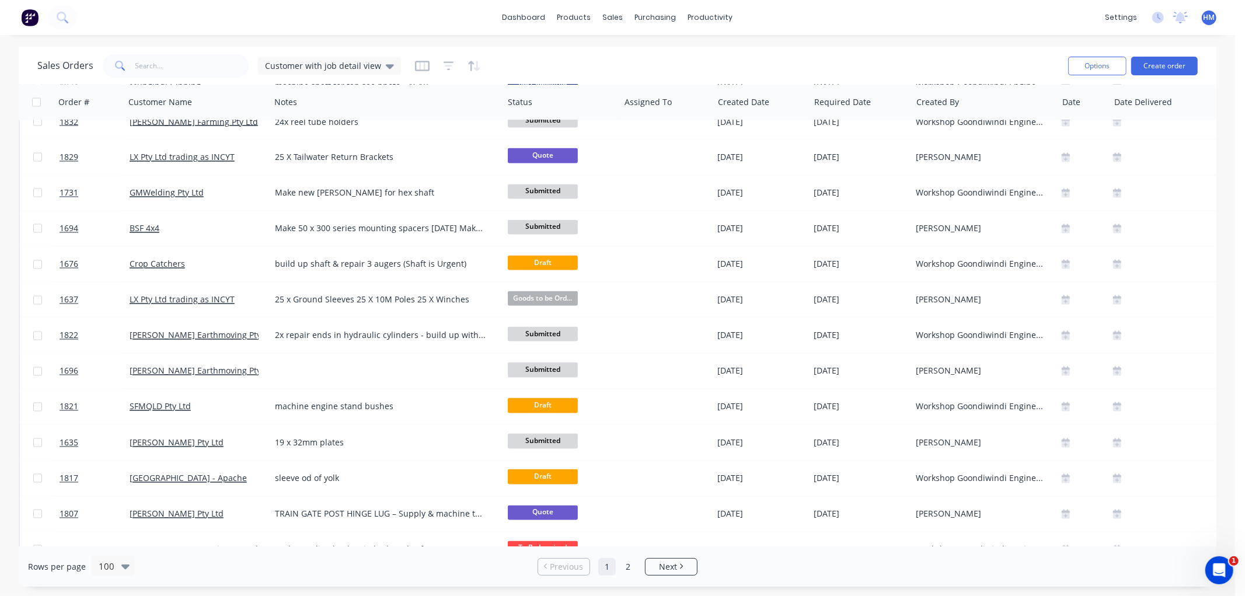
scroll to position [1881, 0]
